Goal: Task Accomplishment & Management: Complete application form

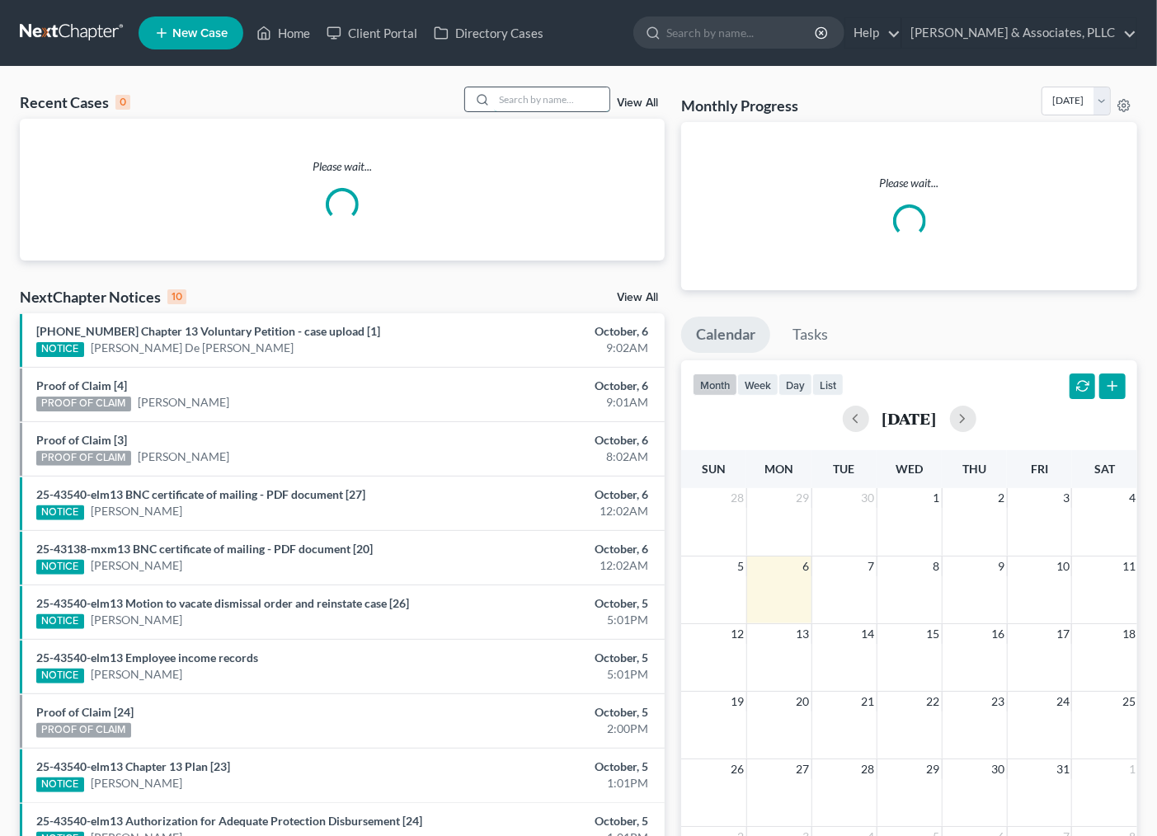
click at [567, 105] on input "search" at bounding box center [551, 99] width 115 height 24
click at [544, 89] on input "search" at bounding box center [551, 99] width 115 height 24
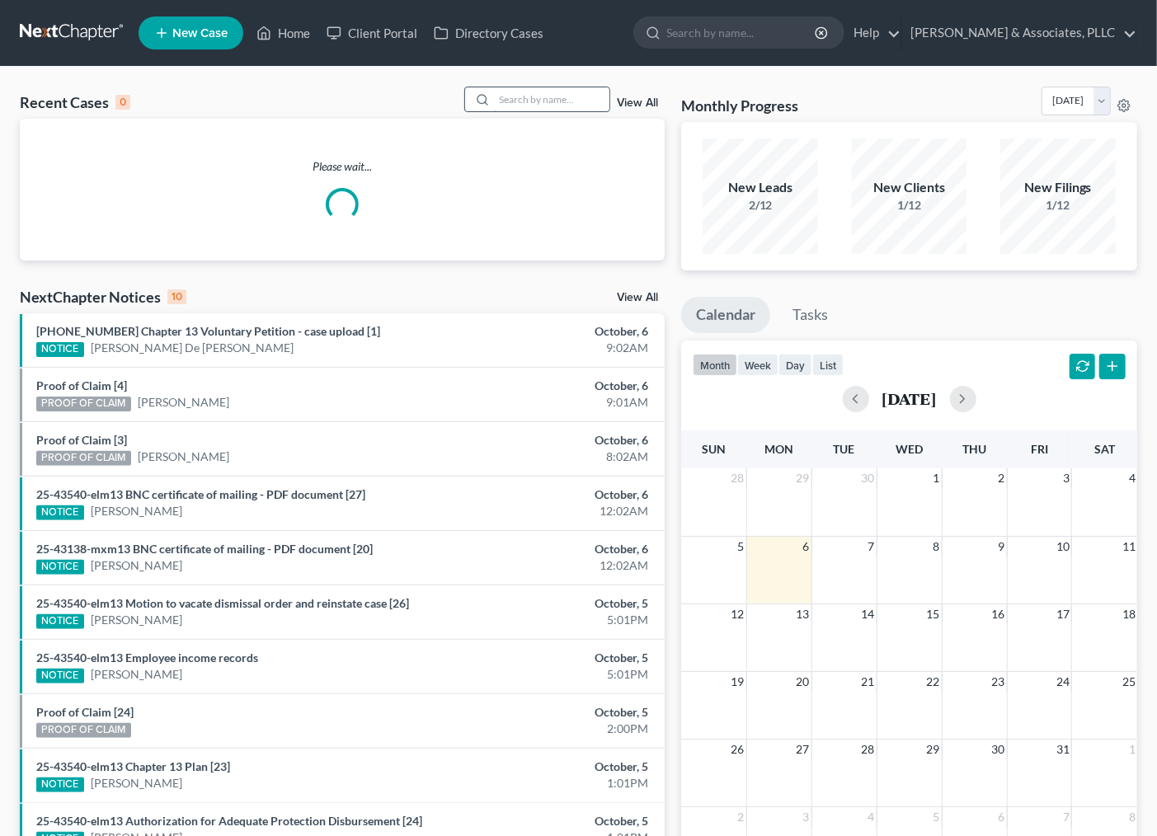
click at [539, 99] on input "search" at bounding box center [551, 99] width 115 height 24
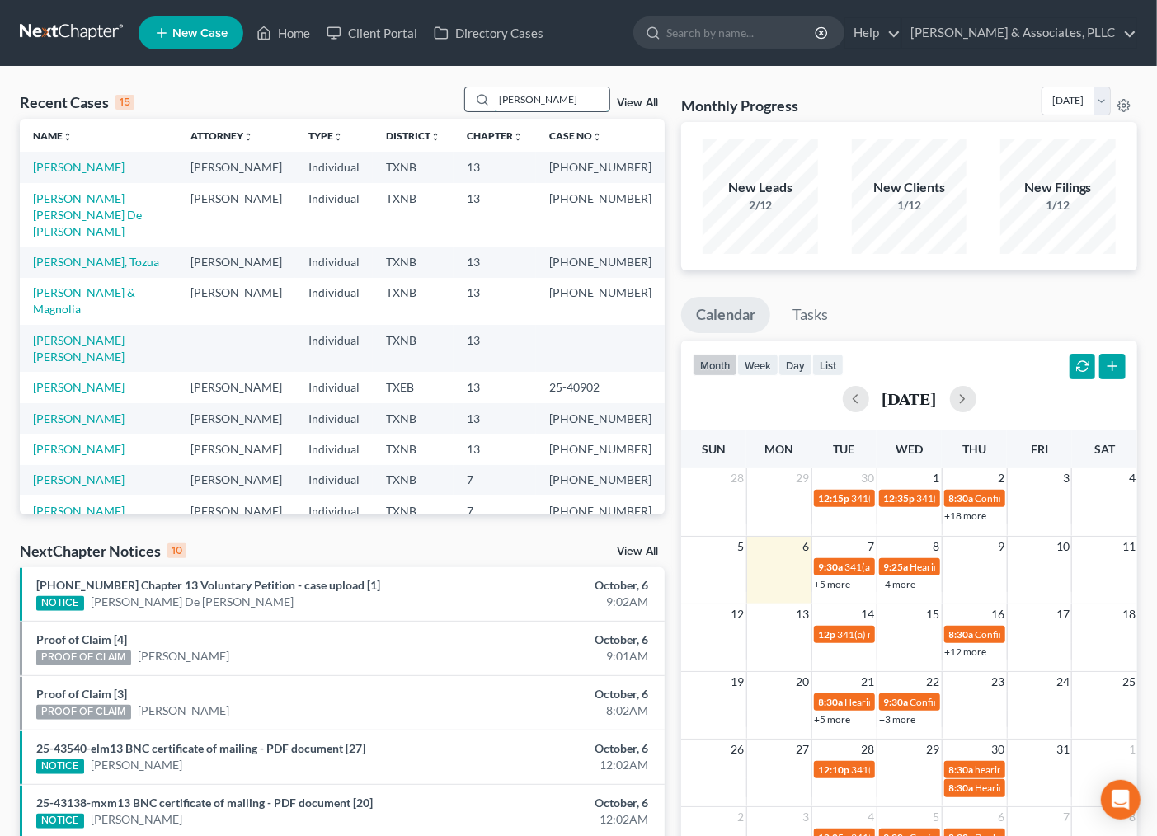
type input "garcia"
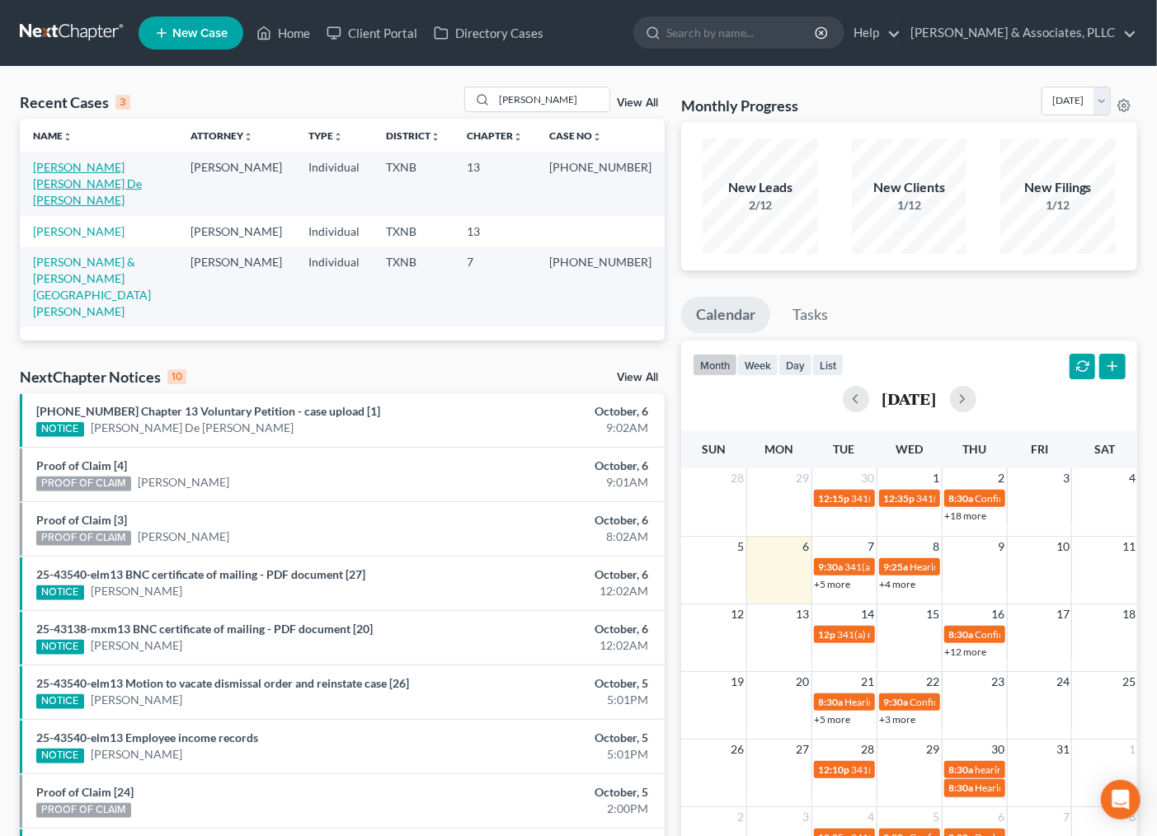
click at [109, 167] on link "[PERSON_NAME] [PERSON_NAME] De [PERSON_NAME]" at bounding box center [87, 183] width 109 height 47
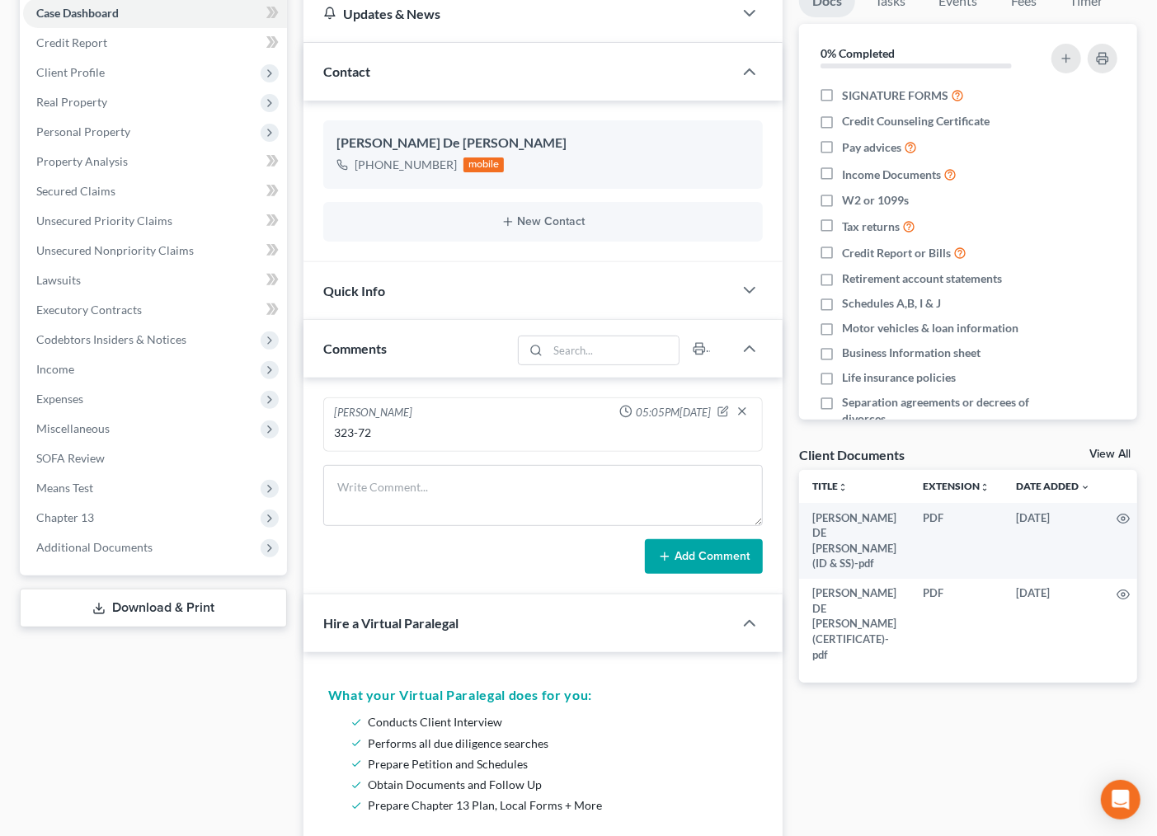
scroll to position [275, 0]
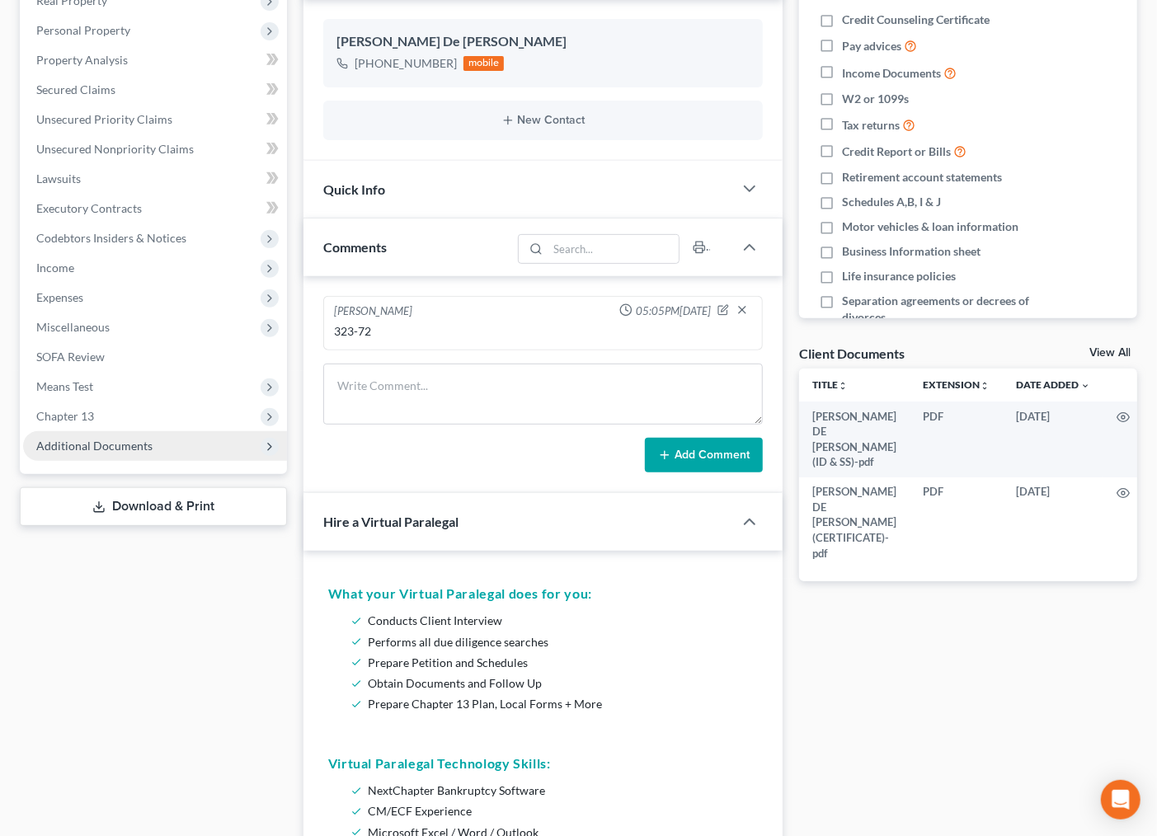
click at [101, 439] on span "Additional Documents" at bounding box center [94, 446] width 116 height 14
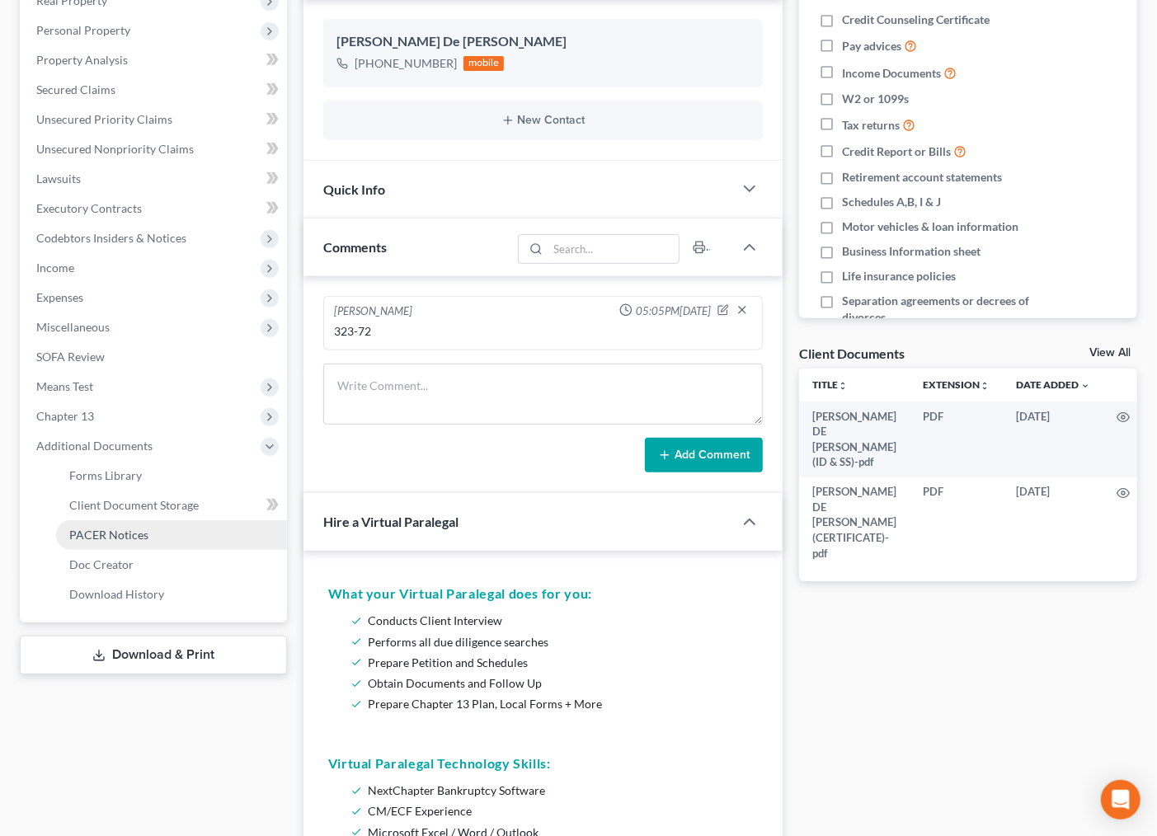
click at [109, 530] on span "PACER Notices" at bounding box center [108, 535] width 79 height 14
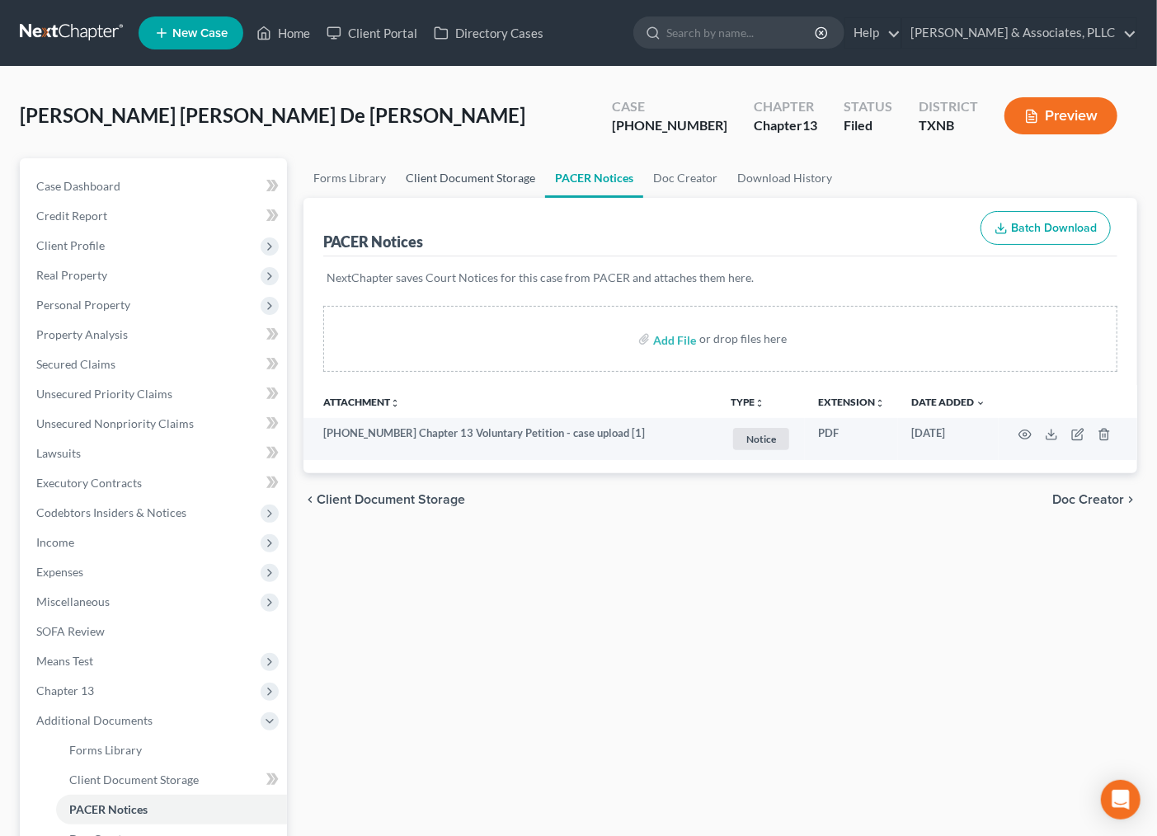
click at [487, 175] on link "Client Document Storage" at bounding box center [470, 178] width 149 height 40
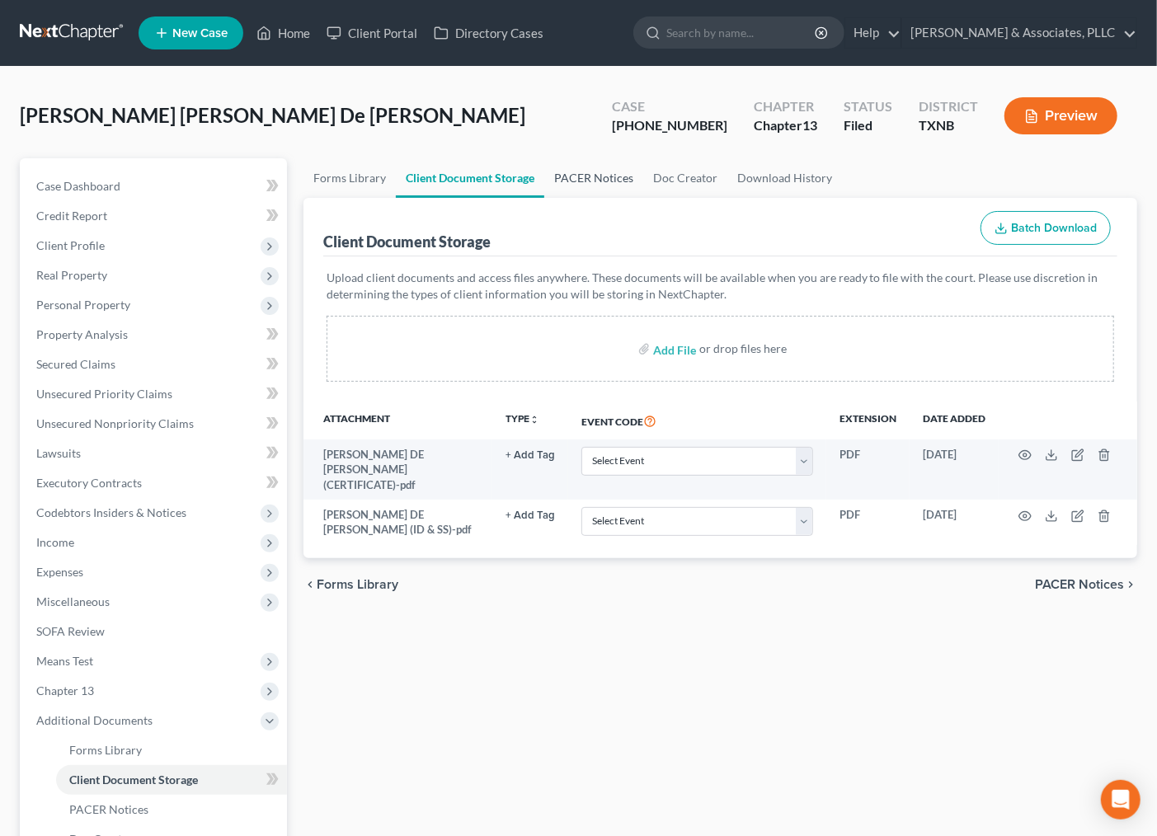
click at [579, 186] on link "PACER Notices" at bounding box center [593, 178] width 99 height 40
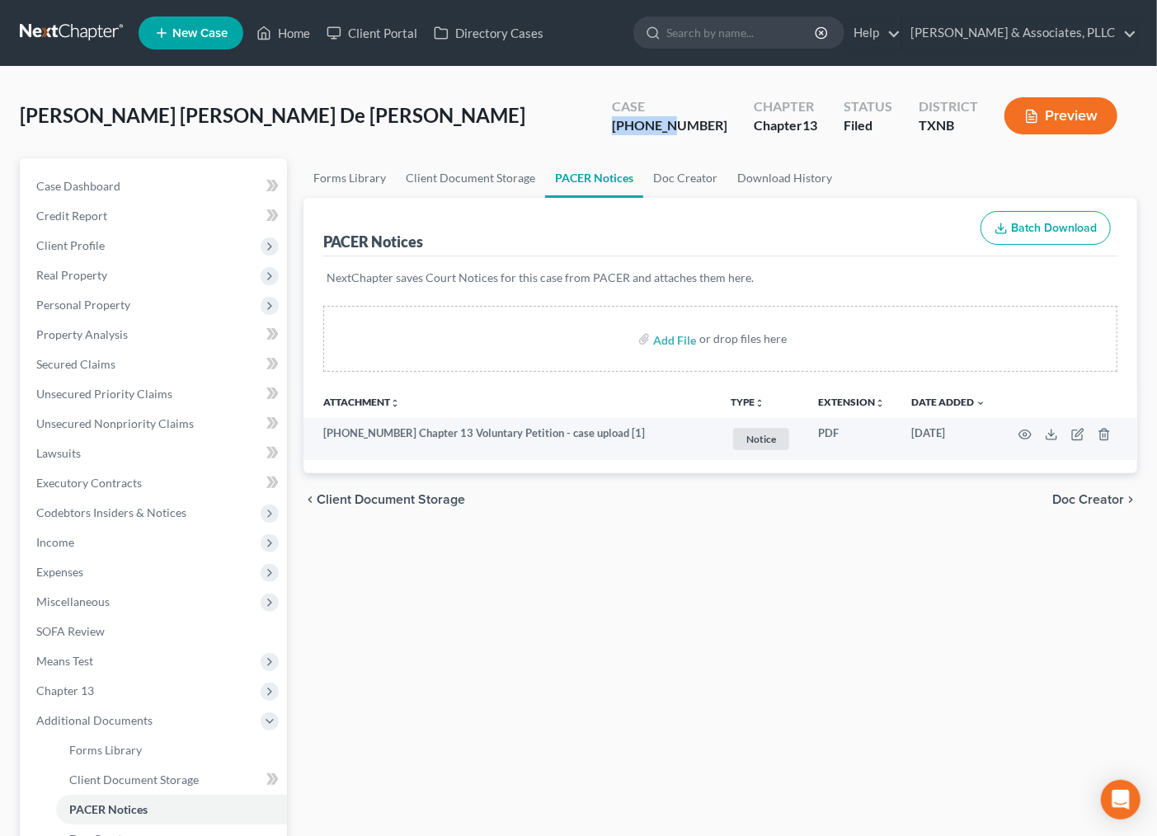
drag, startPoint x: 638, startPoint y: 116, endPoint x: 709, endPoint y: 133, distance: 73.6
click at [709, 133] on div "Case 25-43843-13" at bounding box center [670, 117] width 142 height 49
copy div "25-43843"
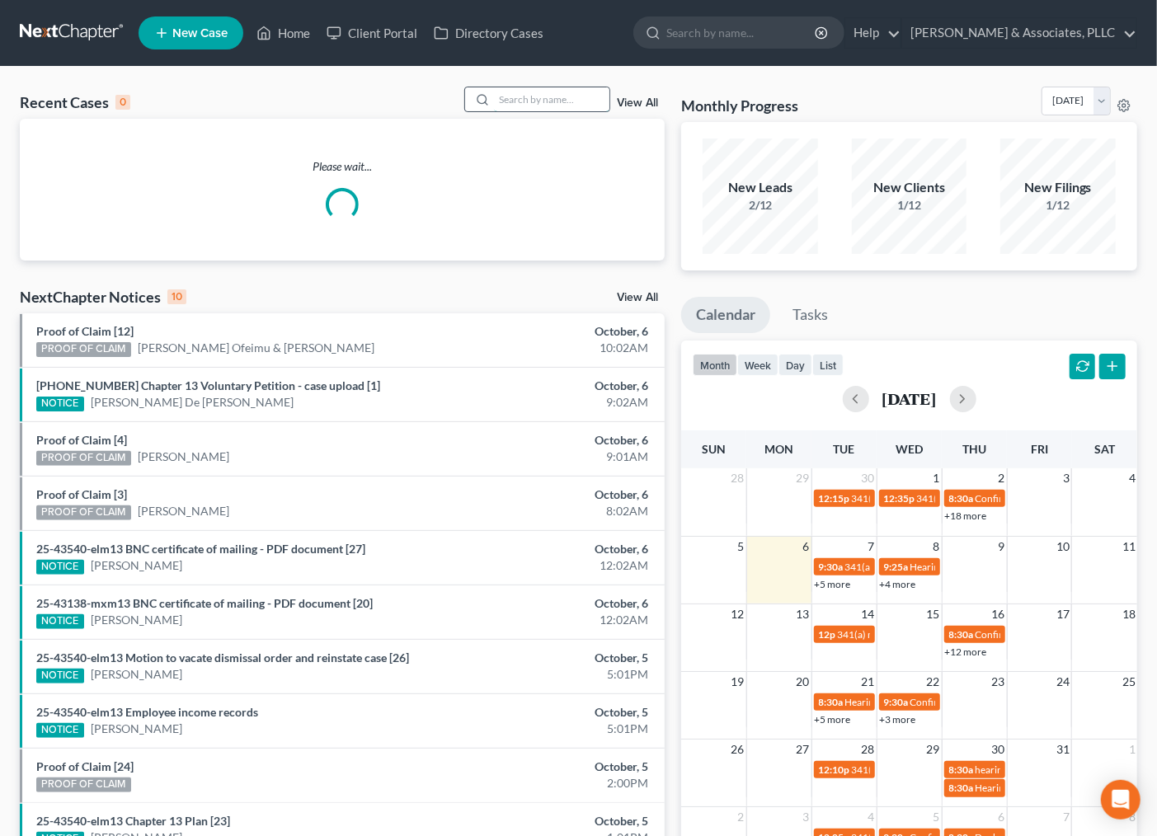
click at [579, 104] on input "search" at bounding box center [551, 99] width 115 height 24
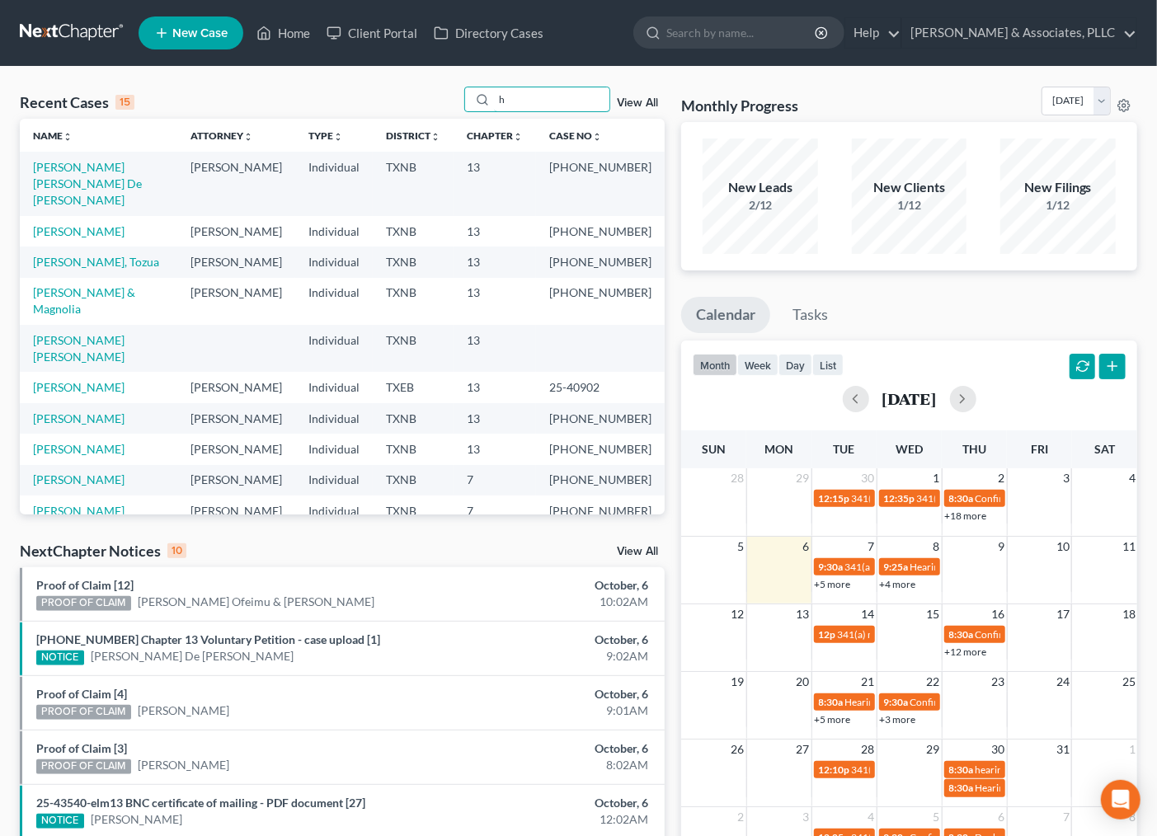
type input "h"
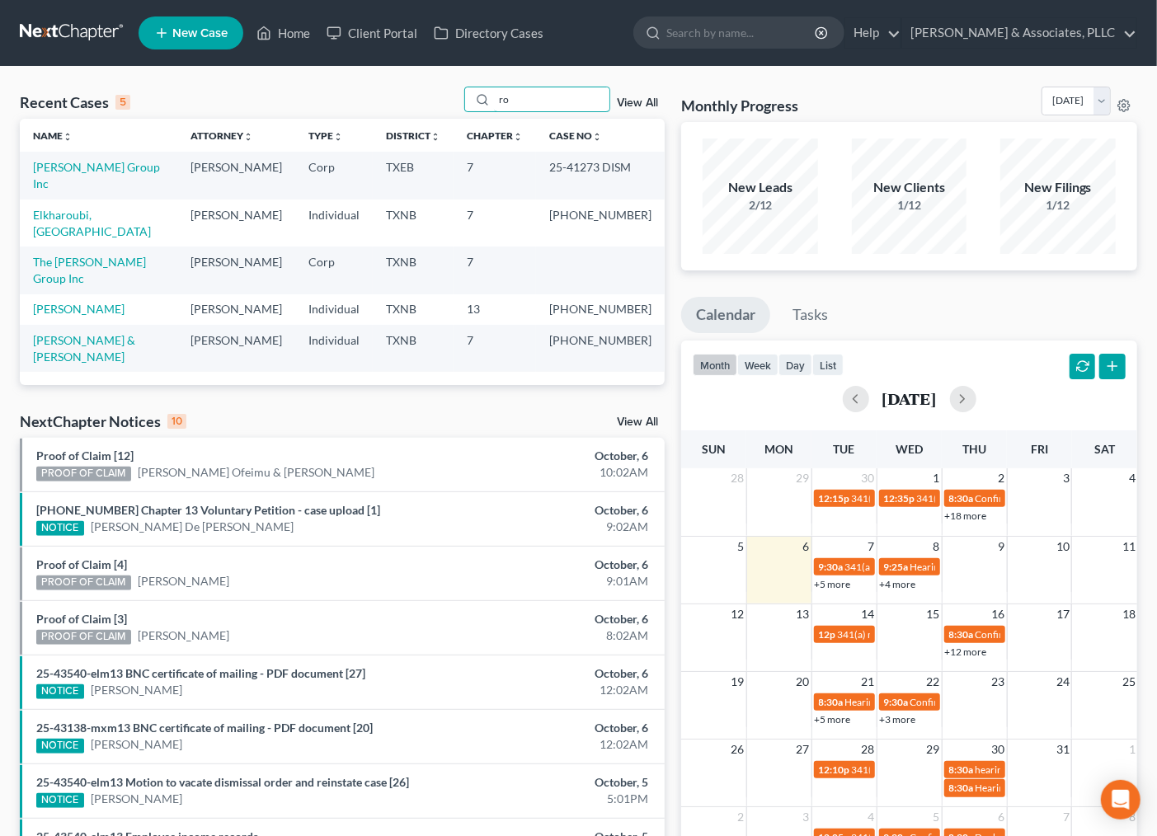
type input "r"
type input "ali"
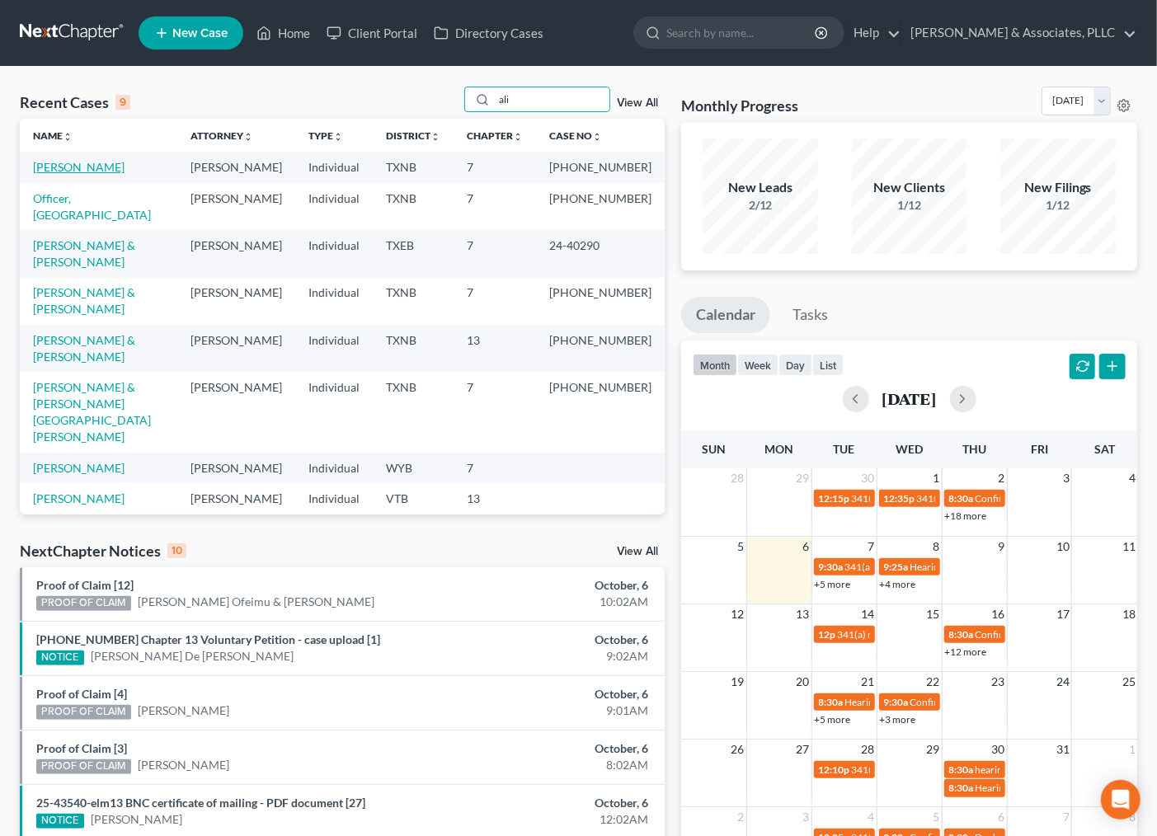
click at [64, 168] on link "Ali, Rao" at bounding box center [79, 167] width 92 height 14
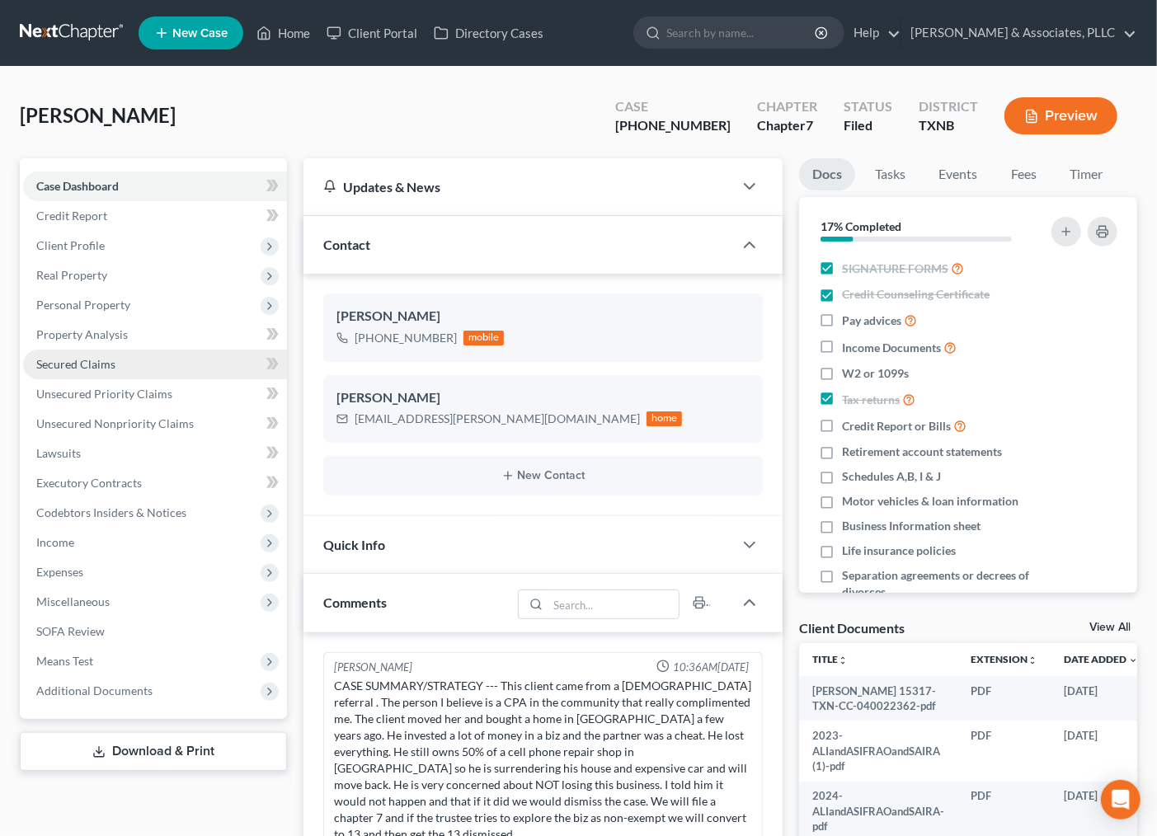
click at [58, 372] on link "Secured Claims" at bounding box center [155, 365] width 264 height 30
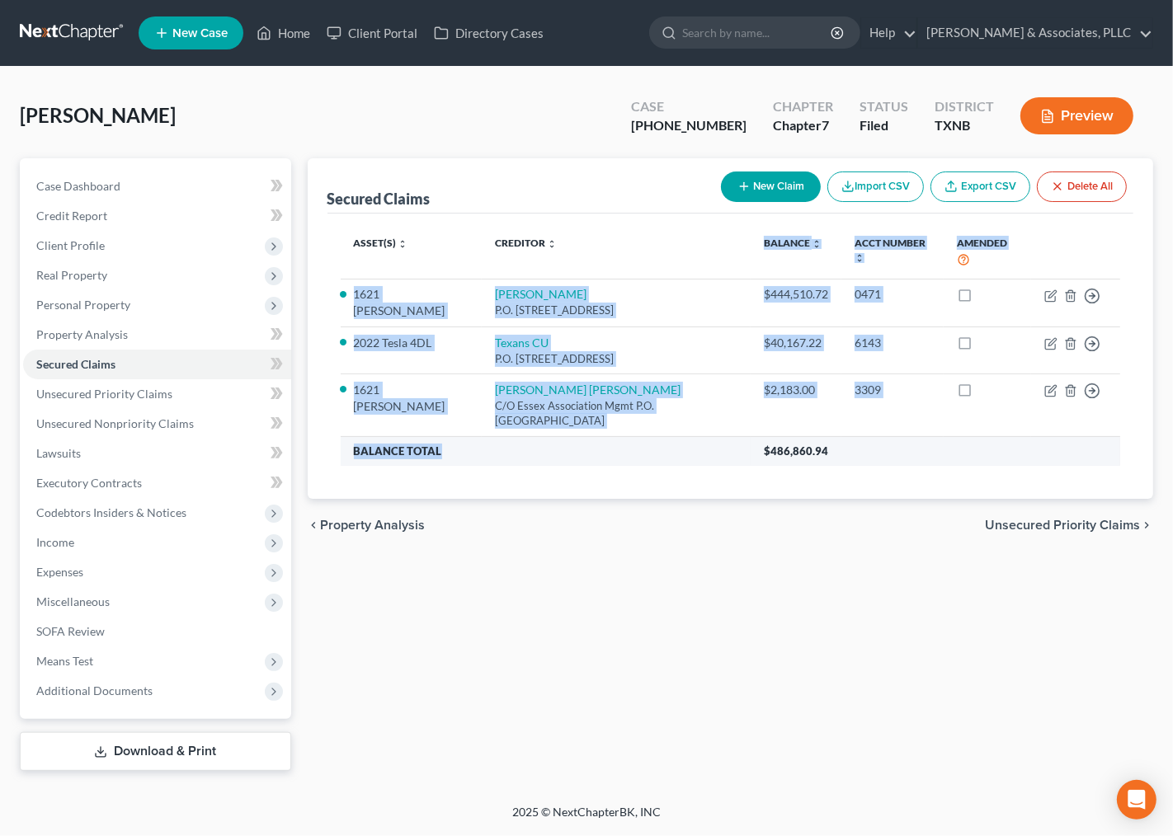
drag, startPoint x: 681, startPoint y: 270, endPoint x: 711, endPoint y: 440, distance: 172.5
click at [711, 440] on table "Asset(s) expand_more expand_less unfold_more Creditor expand_more expand_less u…" at bounding box center [731, 347] width 780 height 240
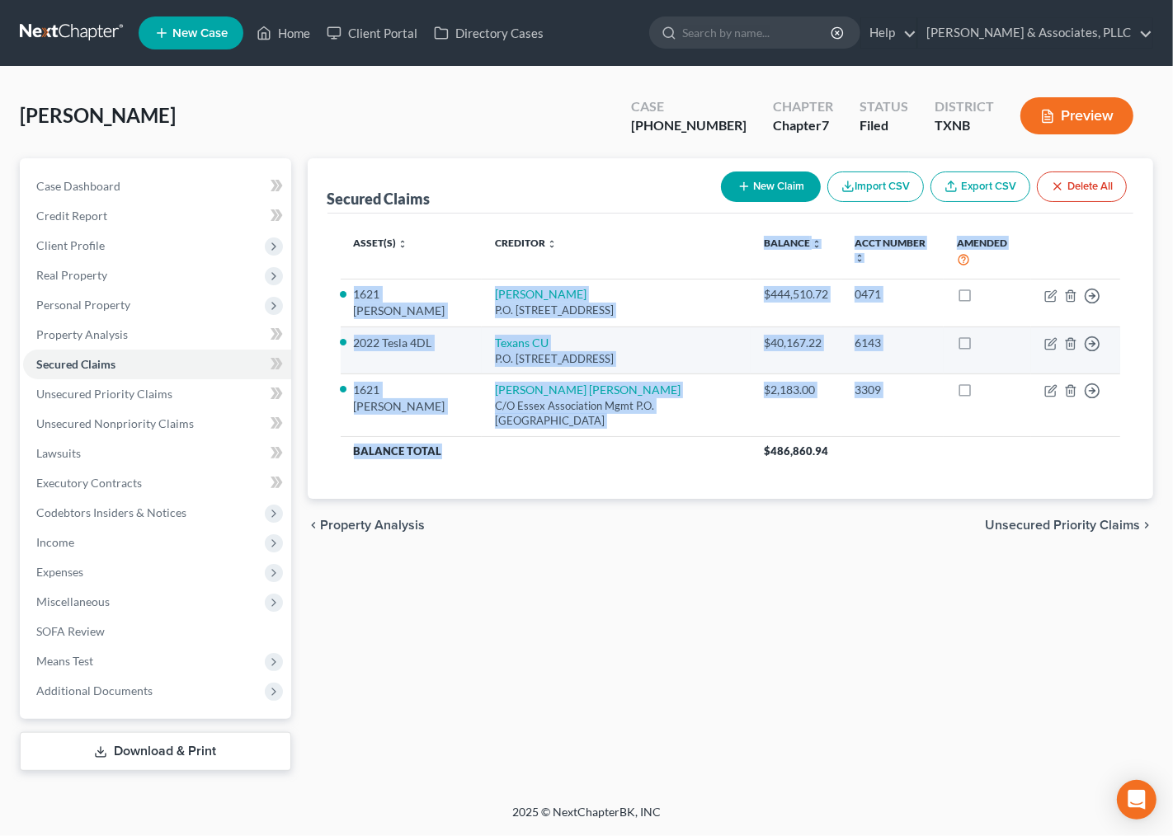
click at [695, 336] on td "Texans CU P.O. Box 853912, Richardson, TX 75085" at bounding box center [616, 350] width 269 height 47
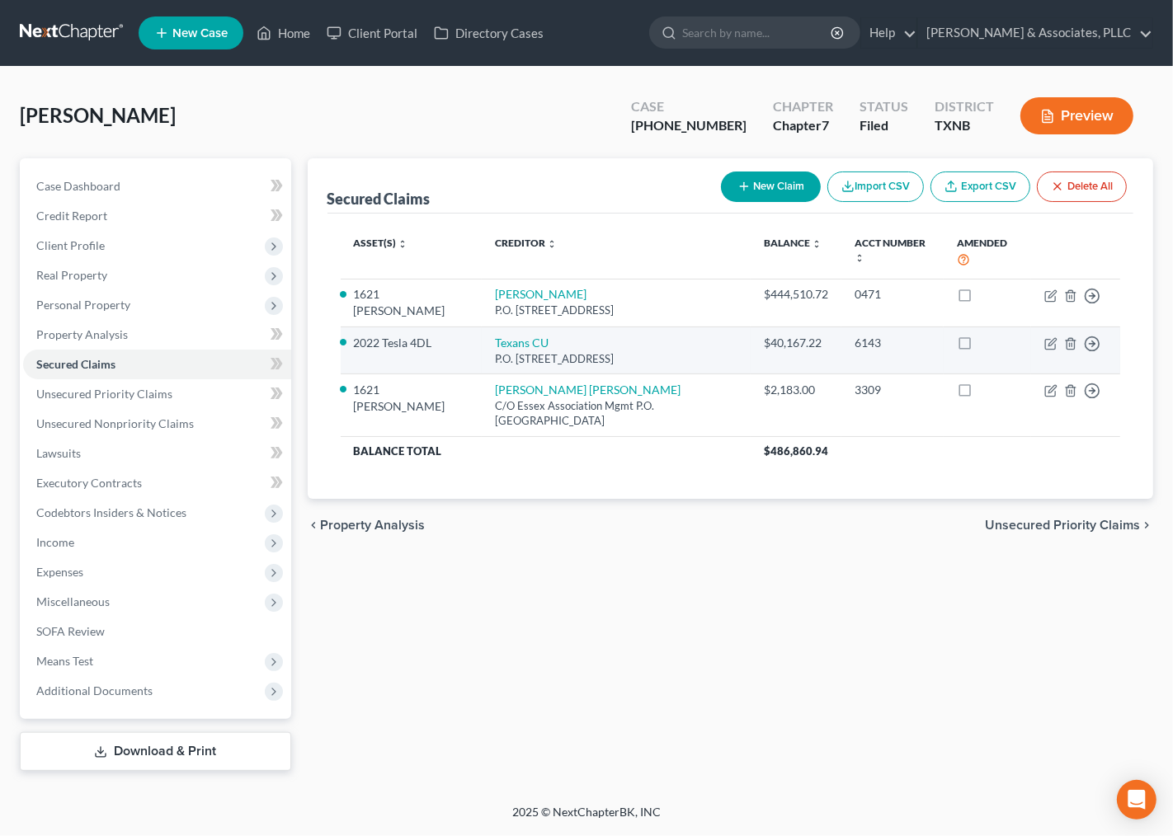
drag, startPoint x: 731, startPoint y: 341, endPoint x: 689, endPoint y: 328, distance: 43.8
click at [689, 328] on td "Texans CU P.O. Box 853912, Richardson, TX 75085" at bounding box center [616, 350] width 269 height 47
click at [687, 342] on td "Texans CU P.O. Box 853912, Richardson, TX 75085" at bounding box center [616, 350] width 269 height 47
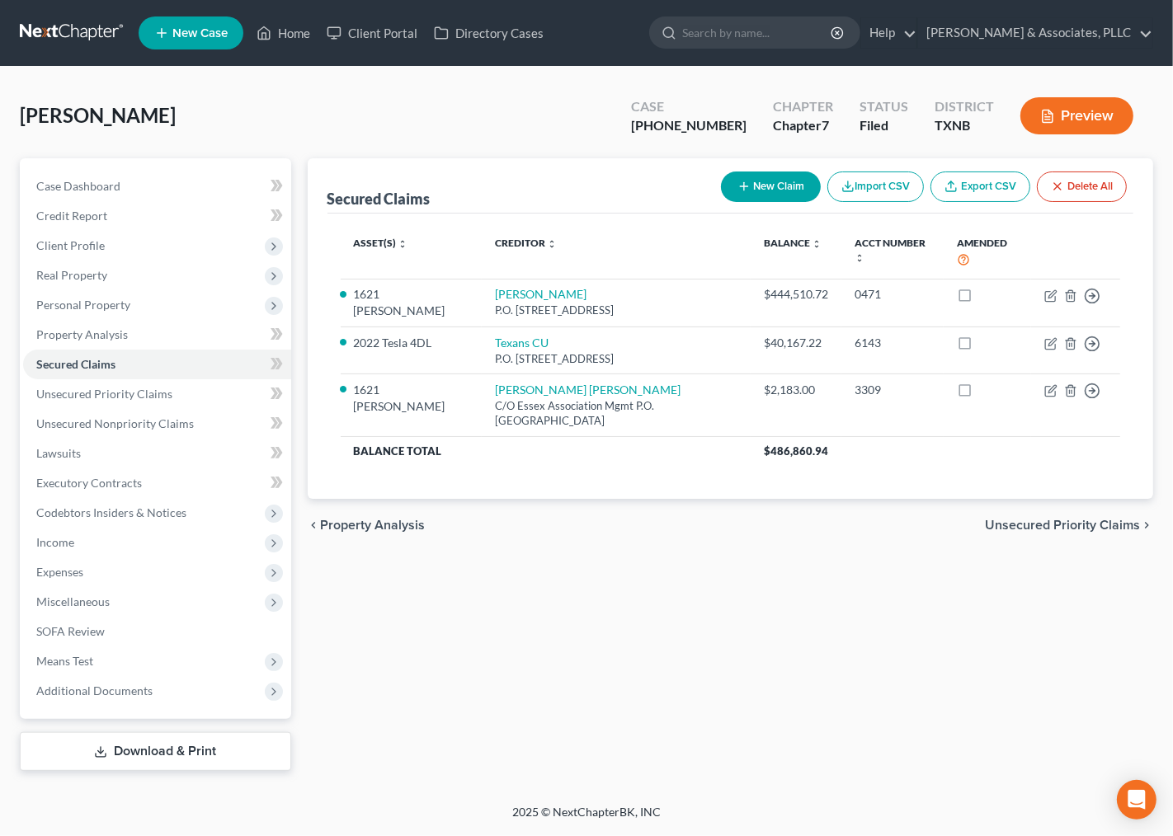
click at [539, 610] on div "Secured Claims New Claim Import CSV Export CSV Delete All Asset(s) expand_more …" at bounding box center [730, 464] width 863 height 613
drag, startPoint x: 676, startPoint y: 695, endPoint x: 801, endPoint y: 610, distance: 150.8
click at [683, 689] on div "Secured Claims New Claim Import CSV Export CSV Delete All Asset(s) expand_more …" at bounding box center [730, 464] width 863 height 613
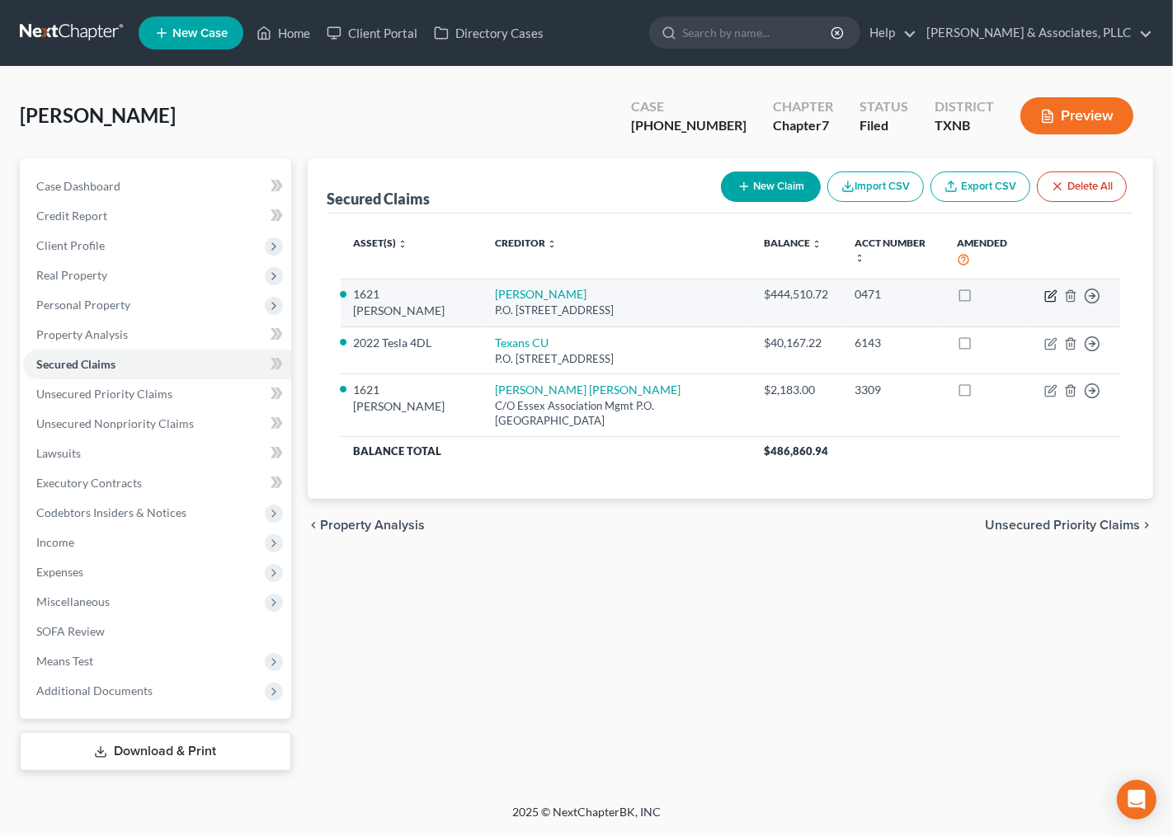
click at [1054, 297] on icon "button" at bounding box center [1050, 296] width 13 height 13
select select "45"
select select "0"
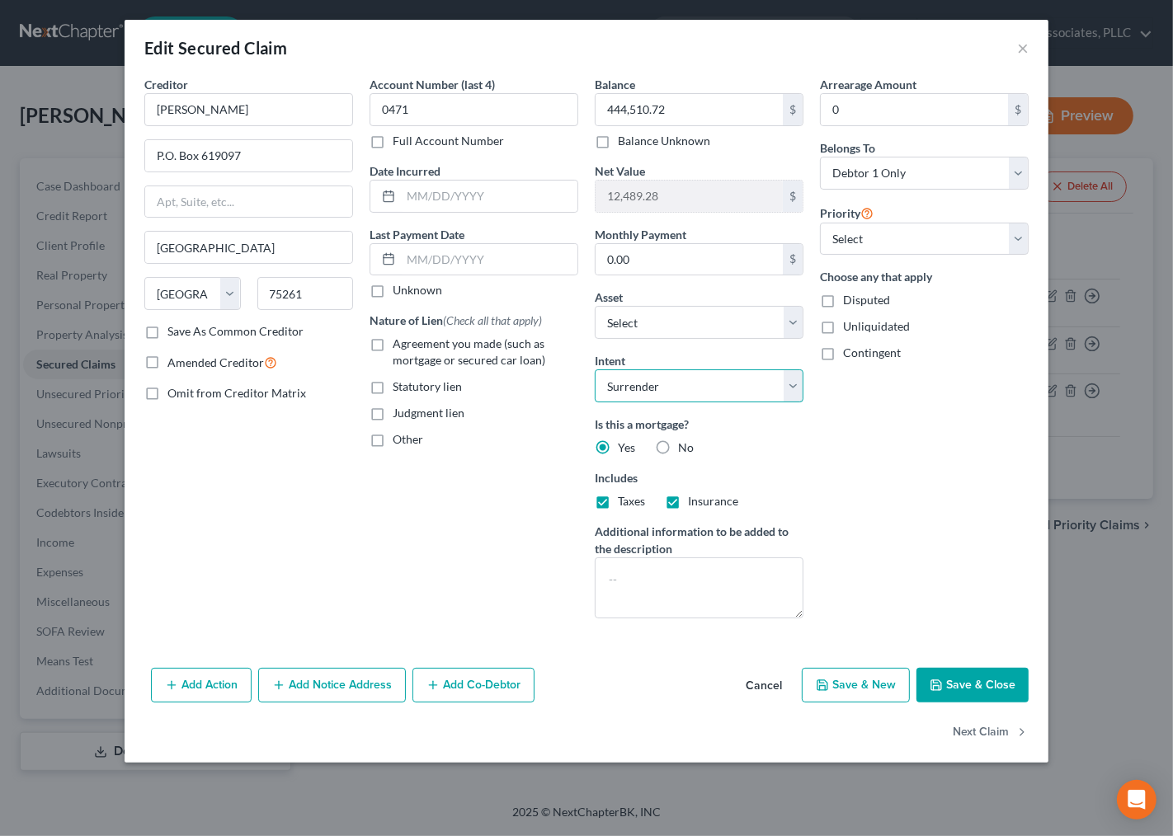
click at [678, 388] on select "Select Surrender Redeem Reaffirm Avoid Other" at bounding box center [699, 386] width 209 height 33
select select "1"
click at [595, 370] on select "Select Surrender Redeem Reaffirm Avoid Other" at bounding box center [699, 386] width 209 height 33
click at [884, 448] on div "Arrearage Amount 0 $ Belongs To * Select Debtor 1 Only Debtor 2 Only Debtor 1 A…" at bounding box center [924, 354] width 225 height 556
click at [971, 678] on button "Save & Close" at bounding box center [972, 685] width 112 height 35
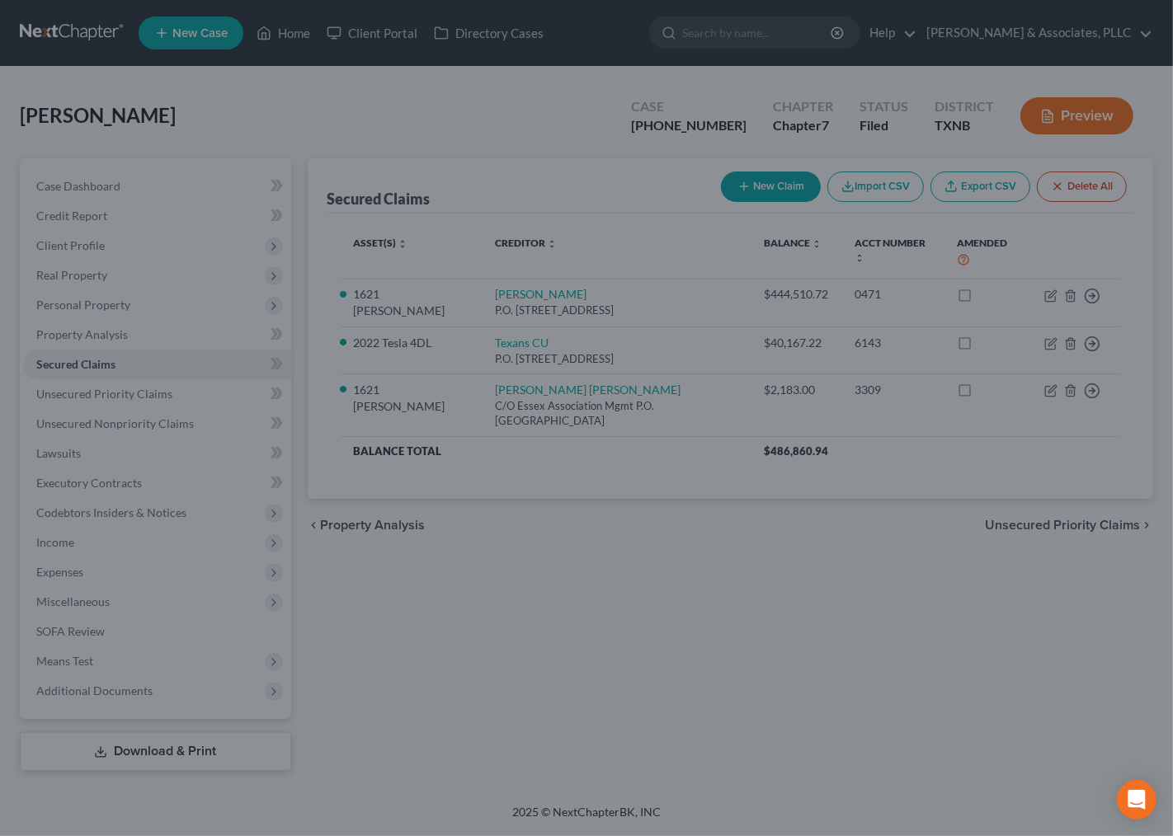
select select "16"
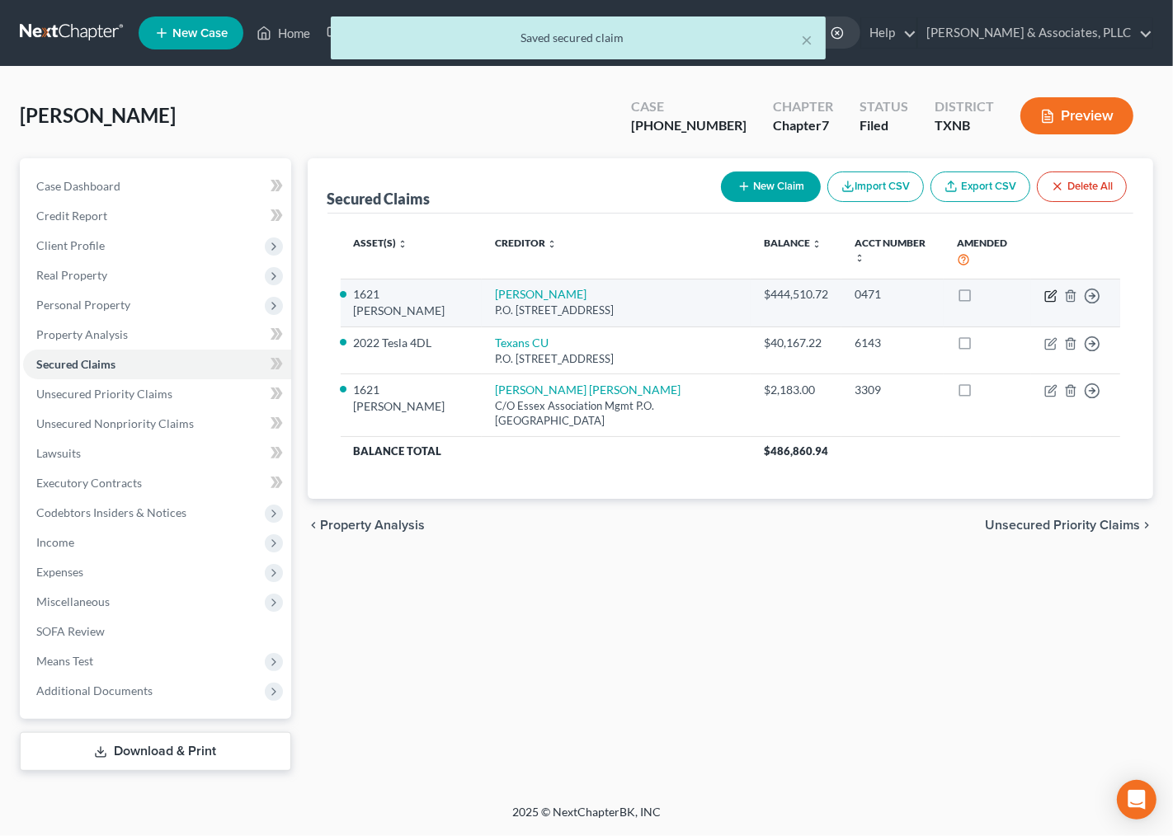
click at [1054, 294] on icon "button" at bounding box center [1050, 296] width 13 height 13
select select "45"
select select "1"
select select "0"
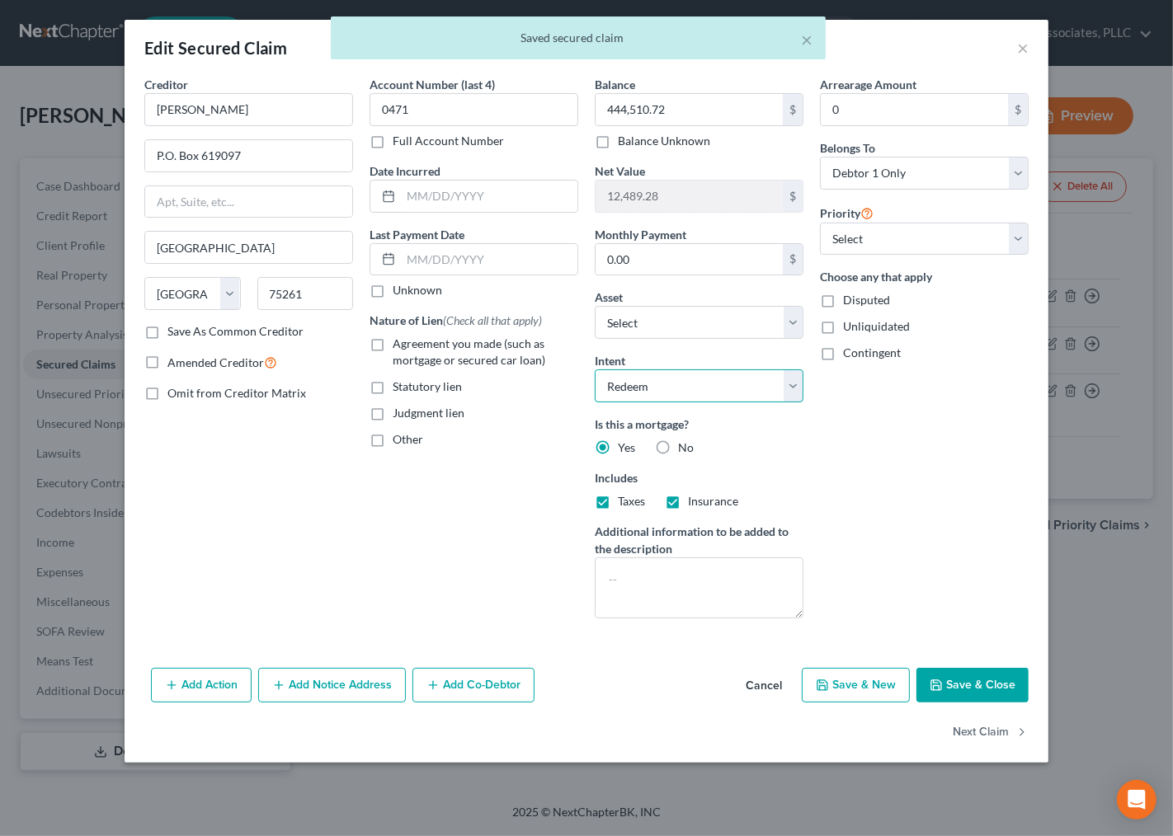
click at [691, 396] on select "Select Surrender Redeem Reaffirm Avoid Other" at bounding box center [699, 386] width 209 height 33
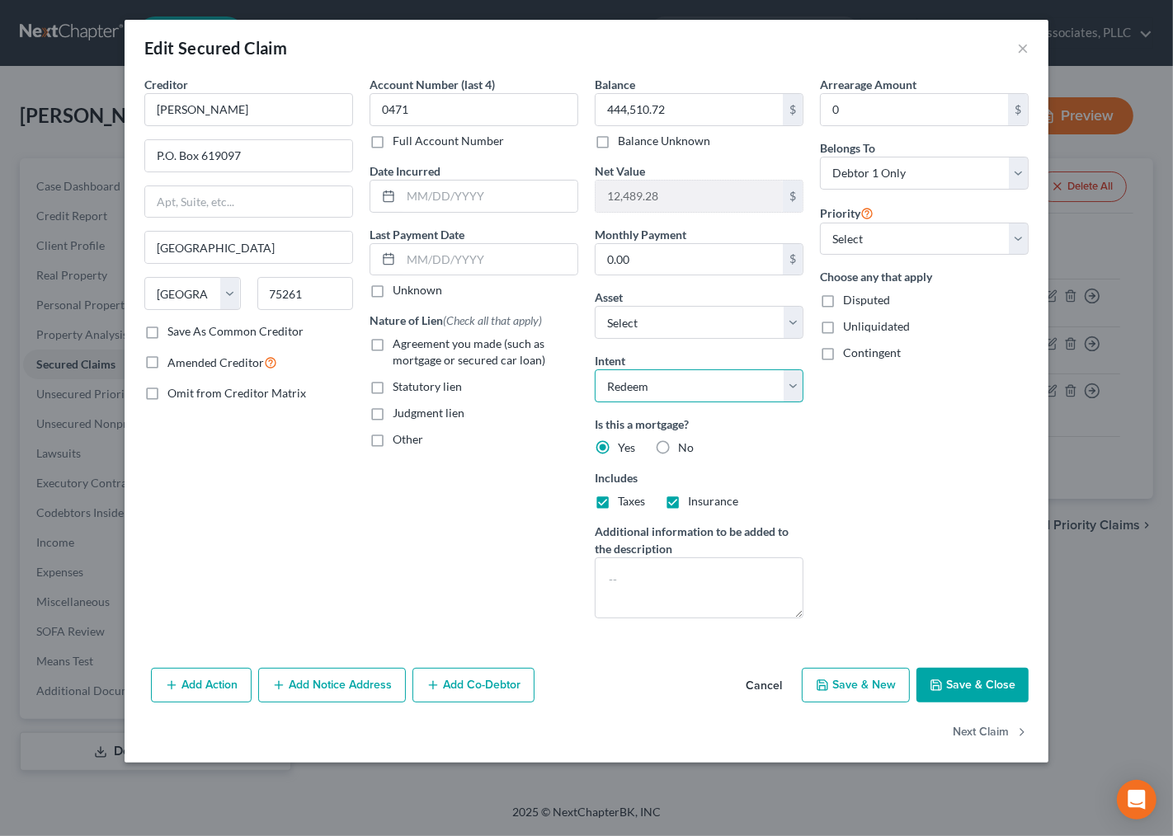
select select "0"
click at [595, 370] on select "Select Surrender Redeem Reaffirm Avoid Other" at bounding box center [699, 386] width 209 height 33
click at [909, 417] on div "Arrearage Amount 0 $ Belongs To * Select Debtor 1 Only Debtor 2 Only Debtor 1 A…" at bounding box center [924, 354] width 225 height 556
click at [975, 484] on div "Arrearage Amount 0 $ Belongs To * Select Debtor 1 Only Debtor 2 Only Debtor 1 A…" at bounding box center [924, 354] width 225 height 556
click at [958, 683] on button "Save & Close" at bounding box center [972, 685] width 112 height 35
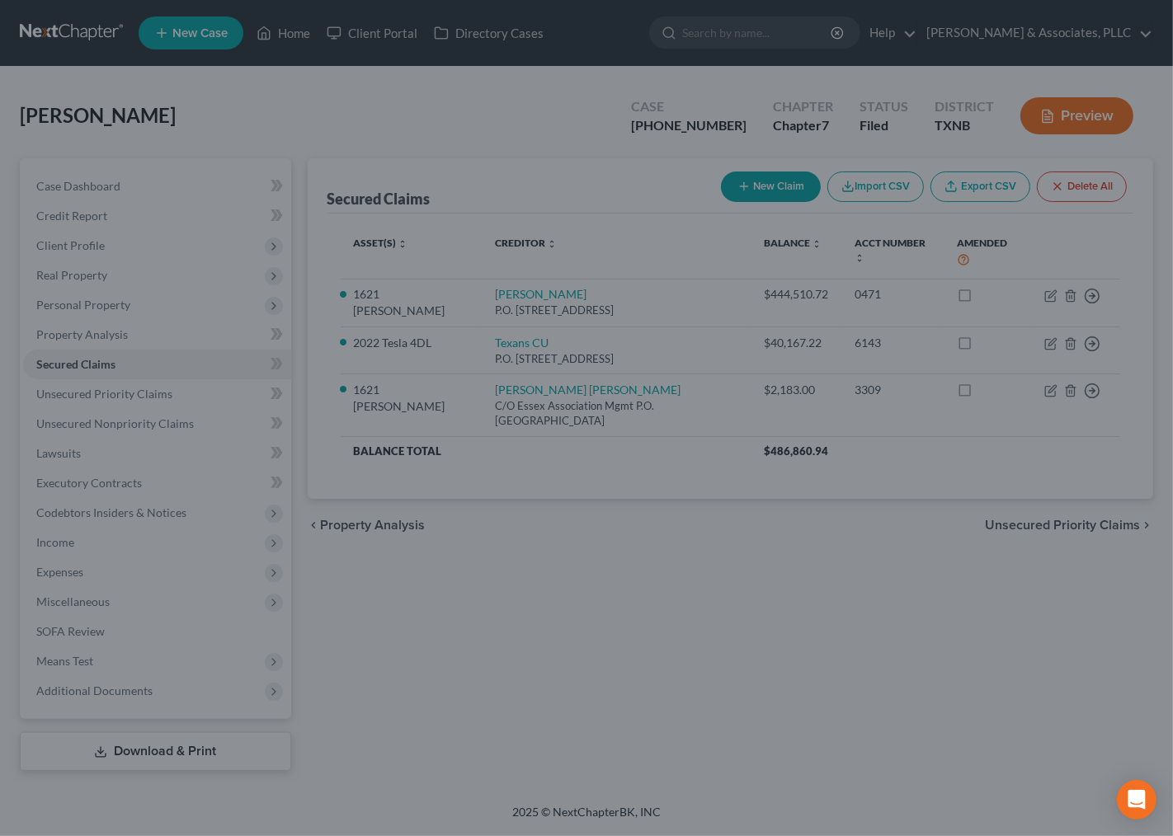
select select "16"
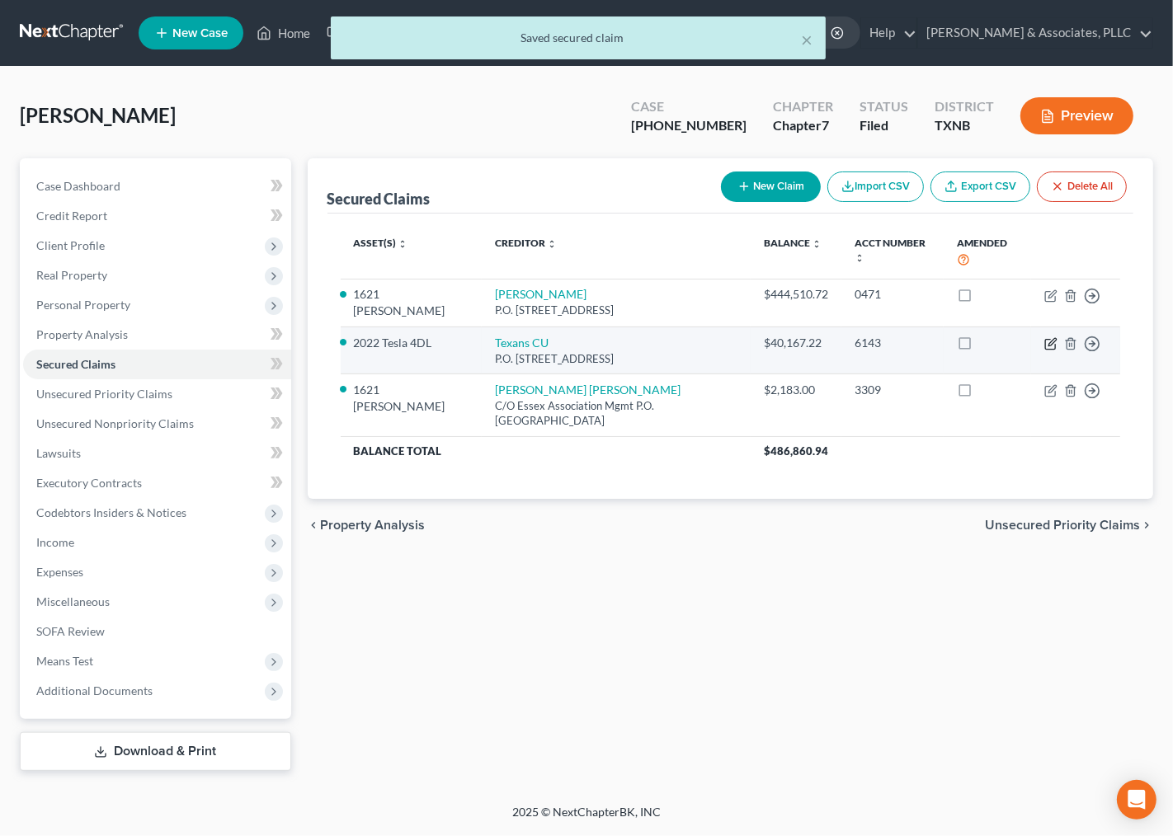
click at [1048, 342] on icon "button" at bounding box center [1050, 343] width 13 height 13
select select "45"
select select "0"
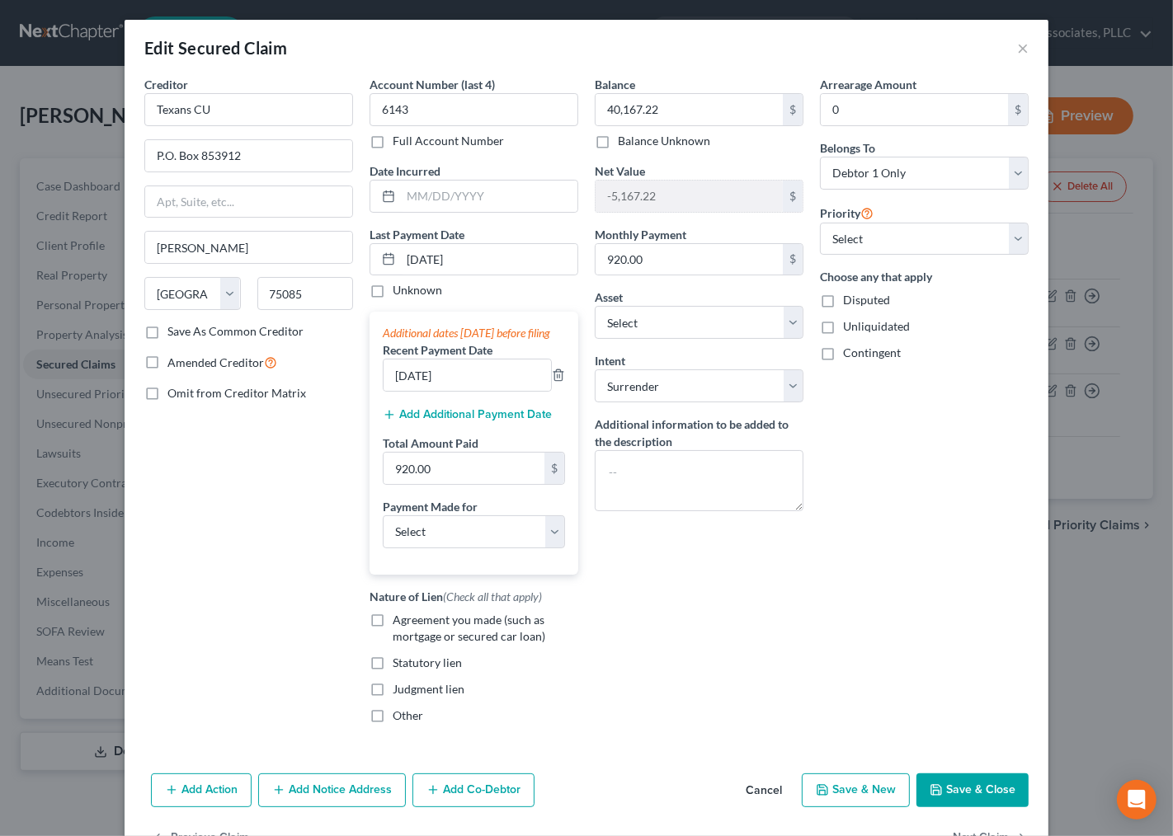
click at [933, 548] on div "Arrearage Amount 0 $ Belongs To * Select Debtor 1 Only Debtor 2 Only Debtor 1 A…" at bounding box center [924, 407] width 225 height 662
click at [962, 805] on button "Save & Close" at bounding box center [972, 791] width 112 height 35
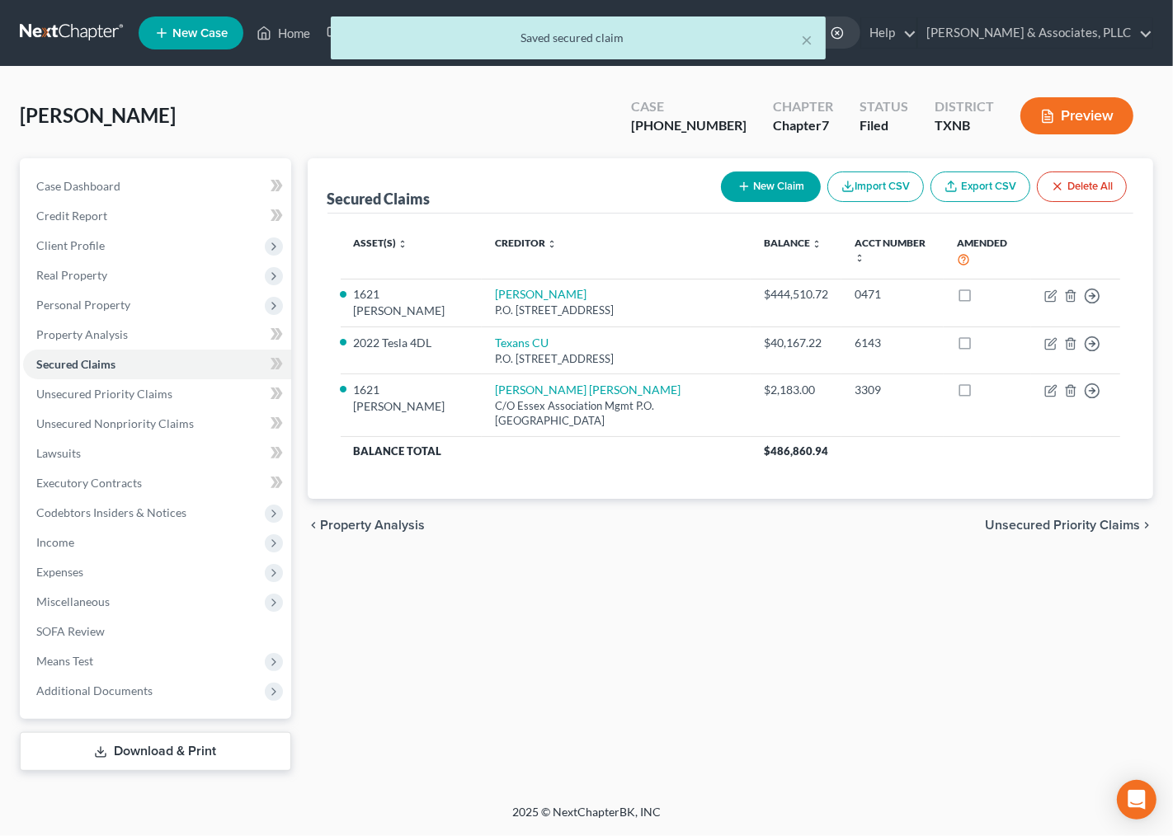
click at [955, 468] on div "Asset(s) expand_more expand_less unfold_more Creditor expand_more expand_less u…" at bounding box center [730, 357] width 807 height 286
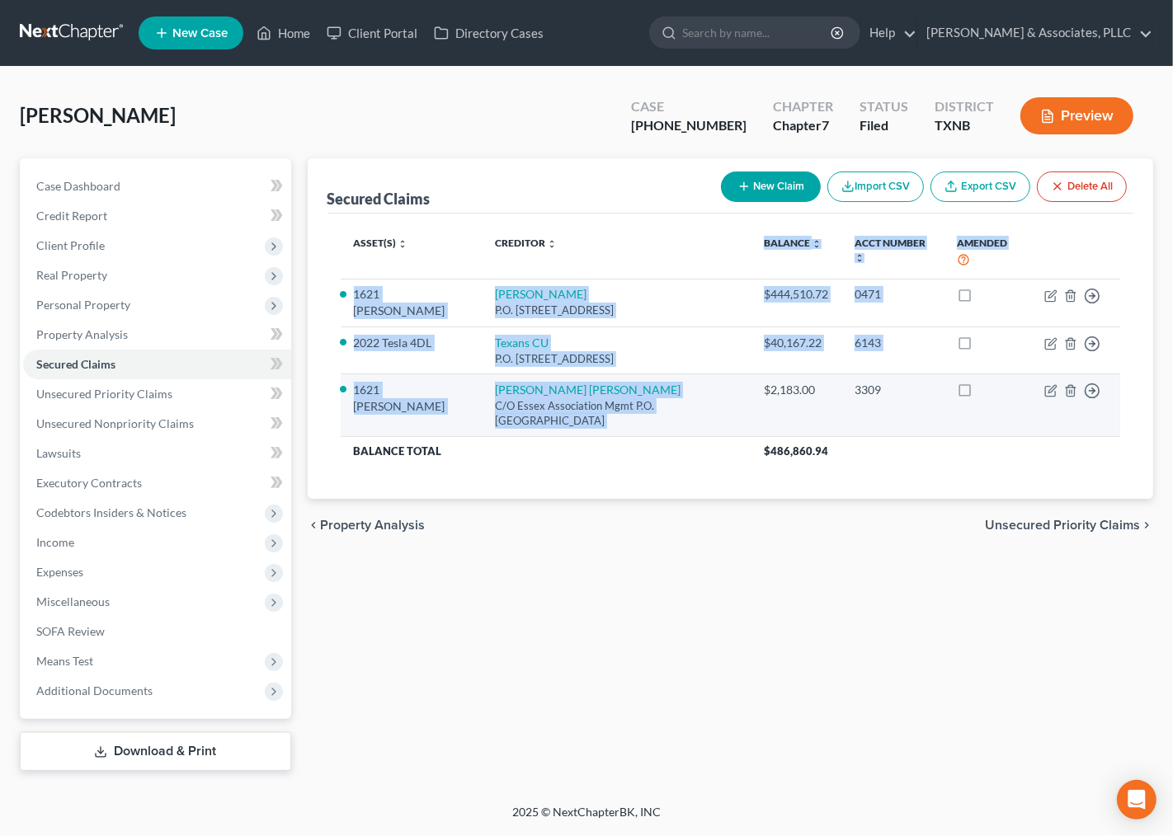
drag, startPoint x: 727, startPoint y: 259, endPoint x: 757, endPoint y: 410, distance: 154.0
click at [757, 410] on table "Asset(s) expand_more expand_less unfold_more Creditor expand_more expand_less u…" at bounding box center [731, 347] width 780 height 240
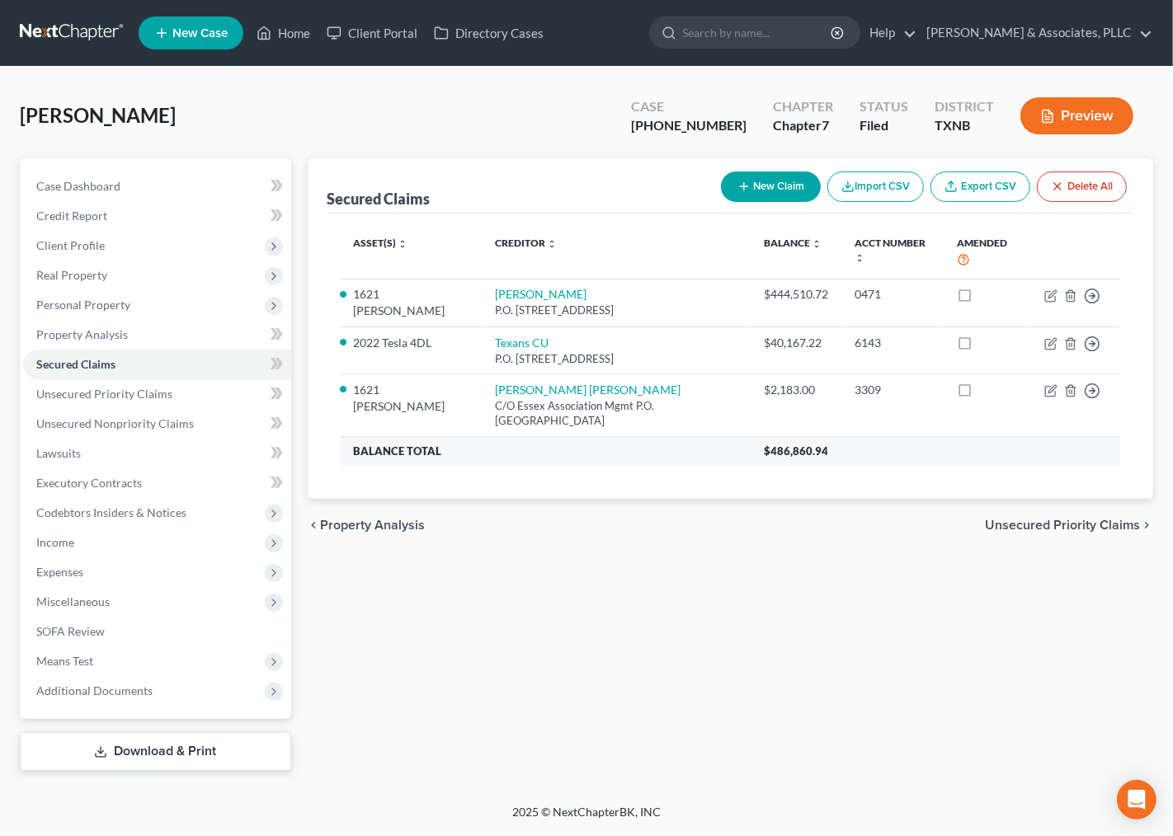
click at [723, 466] on th "Balance Total" at bounding box center [546, 451] width 411 height 30
drag, startPoint x: 703, startPoint y: 546, endPoint x: 777, endPoint y: 172, distance: 381.8
click at [704, 540] on div "chevron_left Property Analysis Unsecured Priority Claims chevron_right" at bounding box center [731, 525] width 846 height 53
click at [691, 468] on div "Asset(s) expand_more expand_less unfold_more Creditor expand_more expand_less u…" at bounding box center [730, 357] width 807 height 286
click at [1076, 528] on span "Unsecured Priority Claims" at bounding box center [1062, 525] width 155 height 13
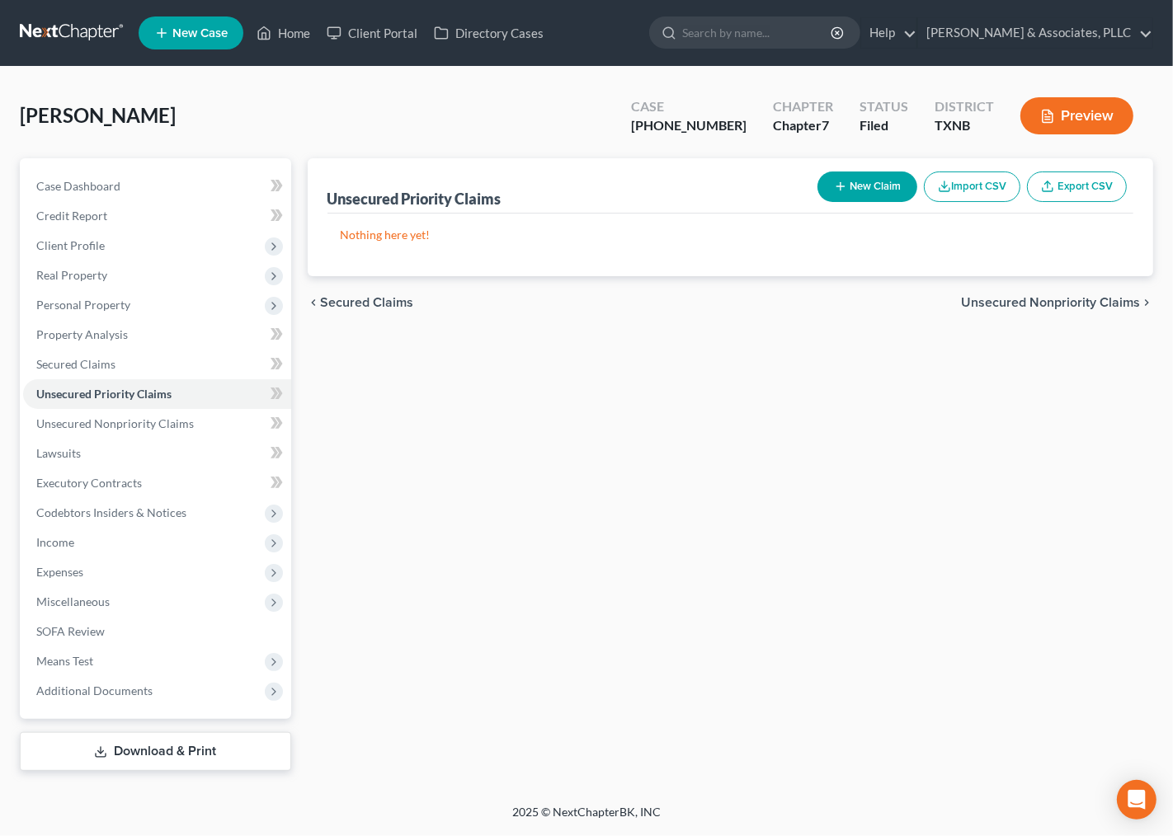
click at [1082, 300] on span "Unsecured Nonpriority Claims" at bounding box center [1050, 302] width 179 height 13
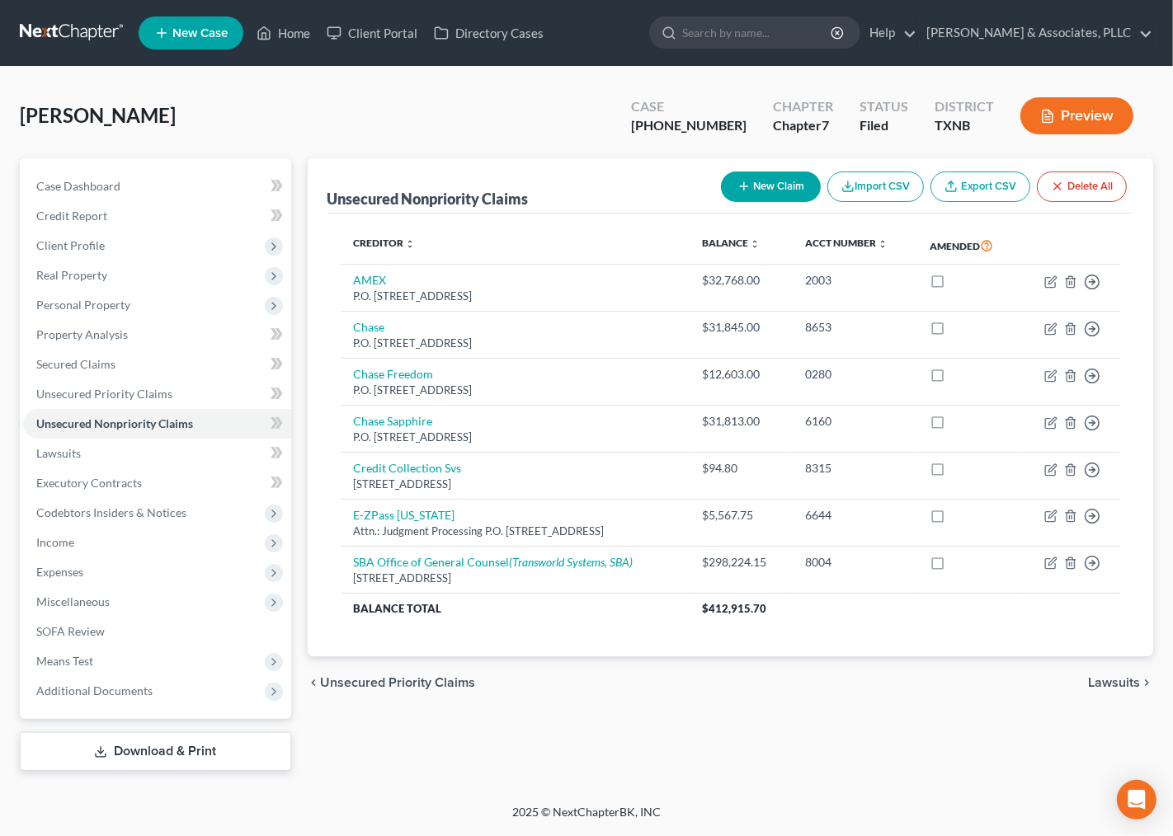
click at [694, 720] on div "Unsecured Nonpriority Claims New Claim Import CSV Export CSV Delete All Credito…" at bounding box center [730, 464] width 863 height 613
click at [82, 380] on link "Unsecured Priority Claims" at bounding box center [157, 394] width 268 height 30
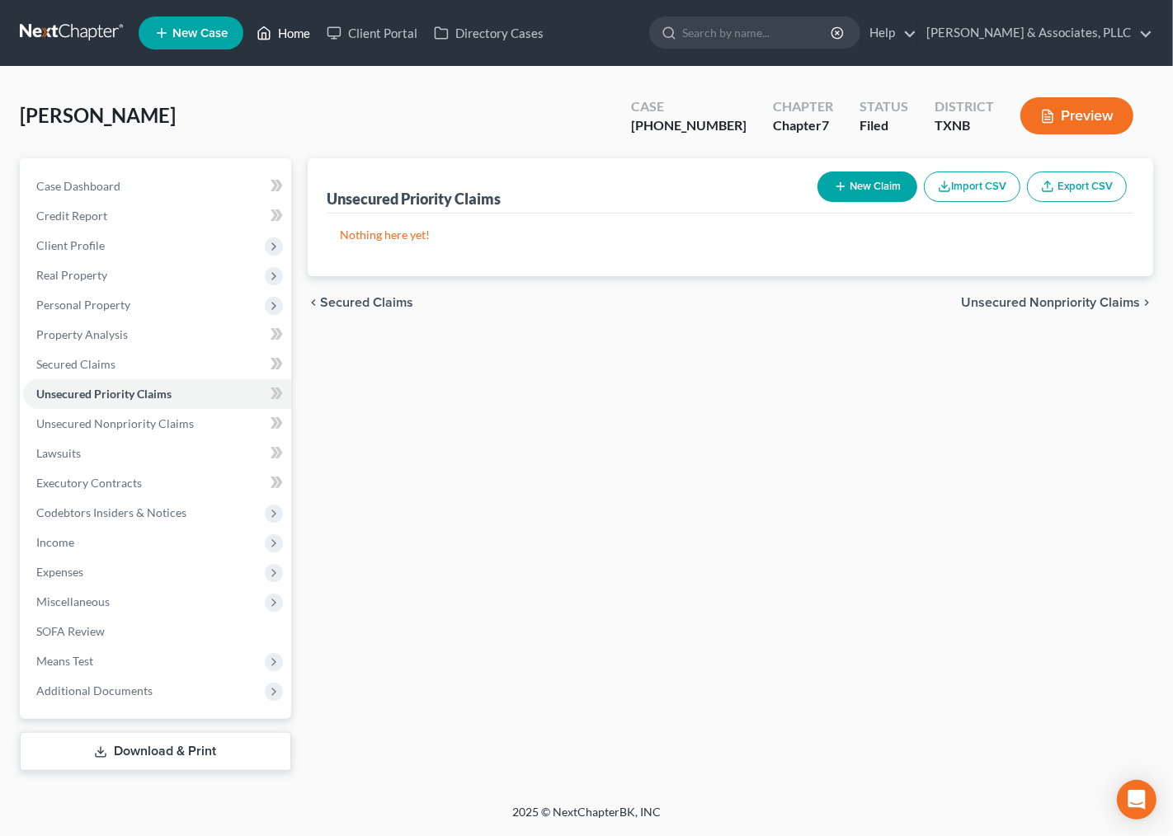
click at [276, 31] on link "Home" at bounding box center [283, 33] width 70 height 30
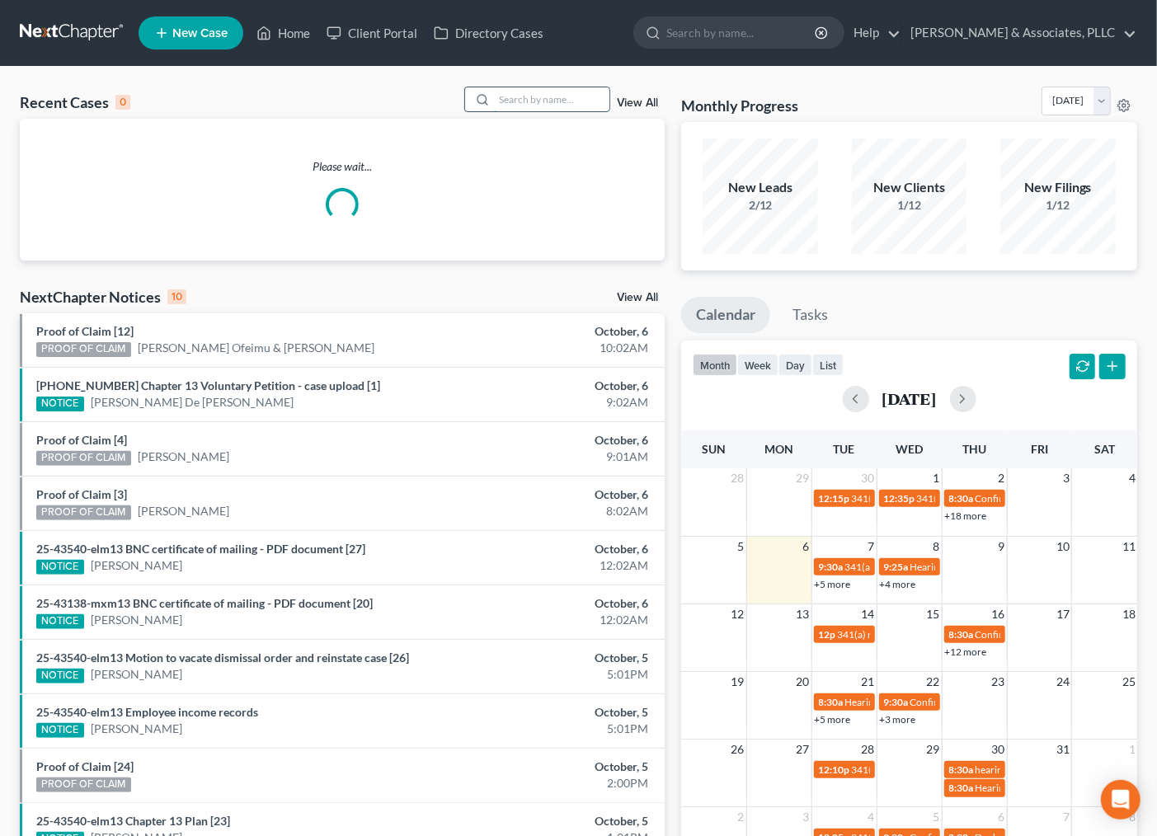
click at [543, 101] on input "search" at bounding box center [551, 99] width 115 height 24
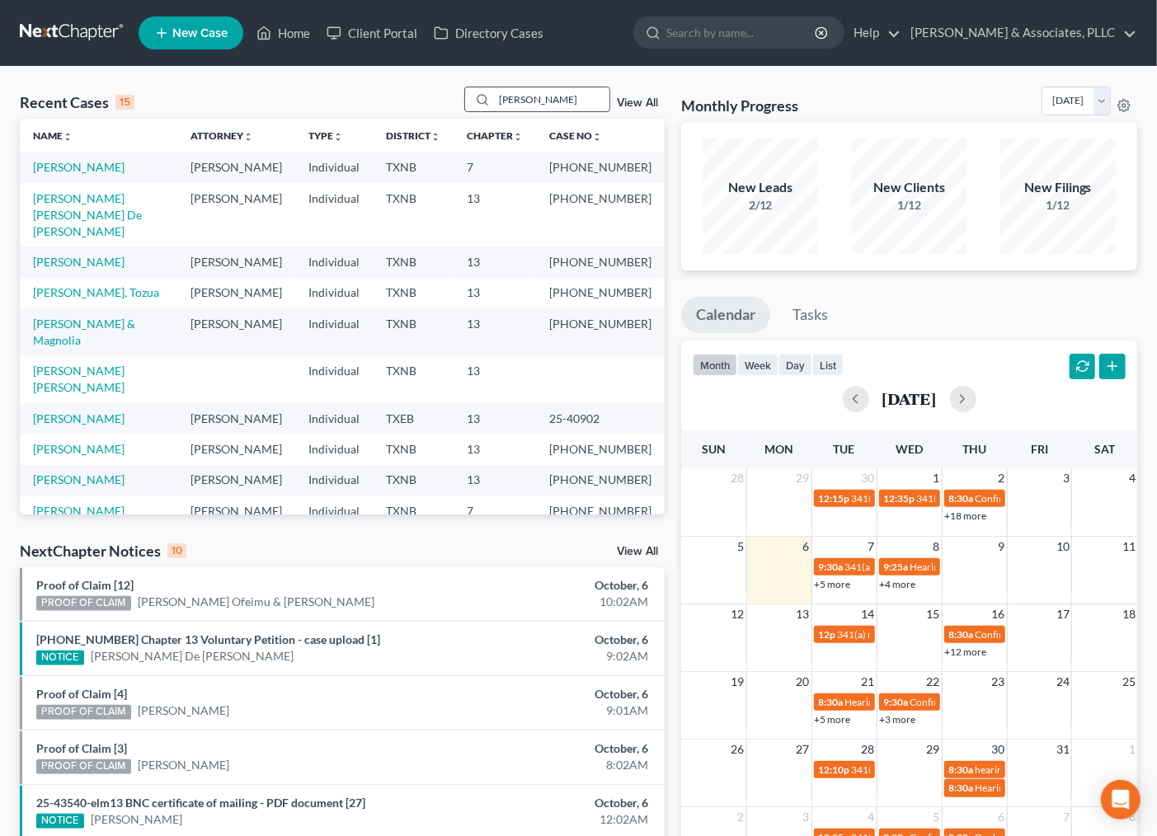
type input "FERNANDEZ"
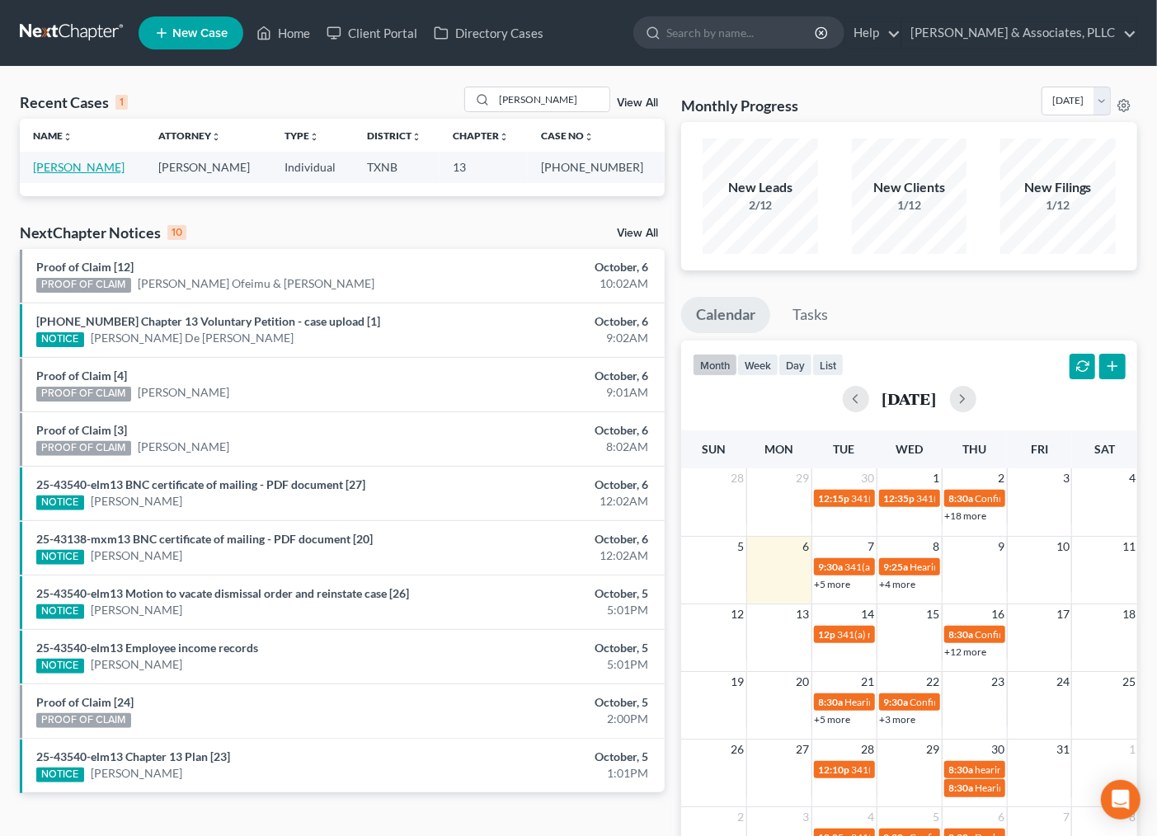
click at [79, 165] on link "[PERSON_NAME]" at bounding box center [79, 167] width 92 height 14
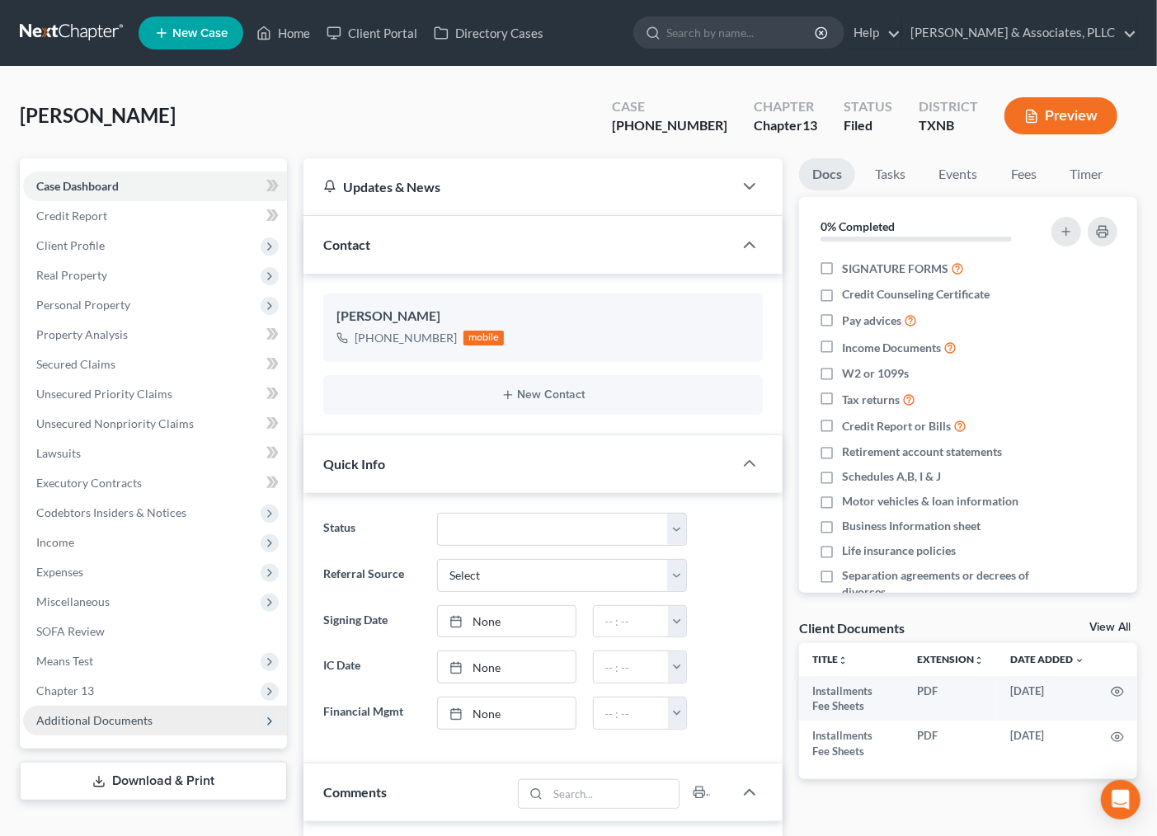
click at [105, 718] on span "Additional Documents" at bounding box center [94, 720] width 116 height 14
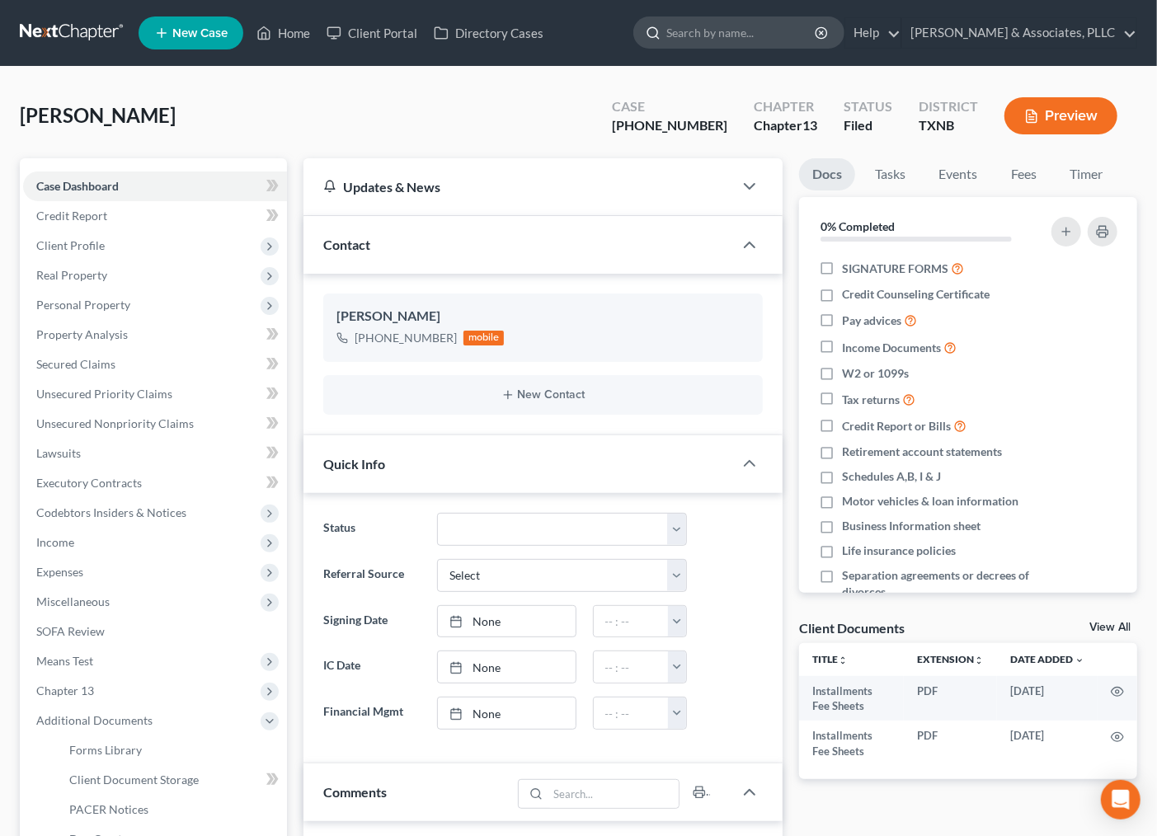
click at [754, 31] on input "search" at bounding box center [741, 32] width 151 height 31
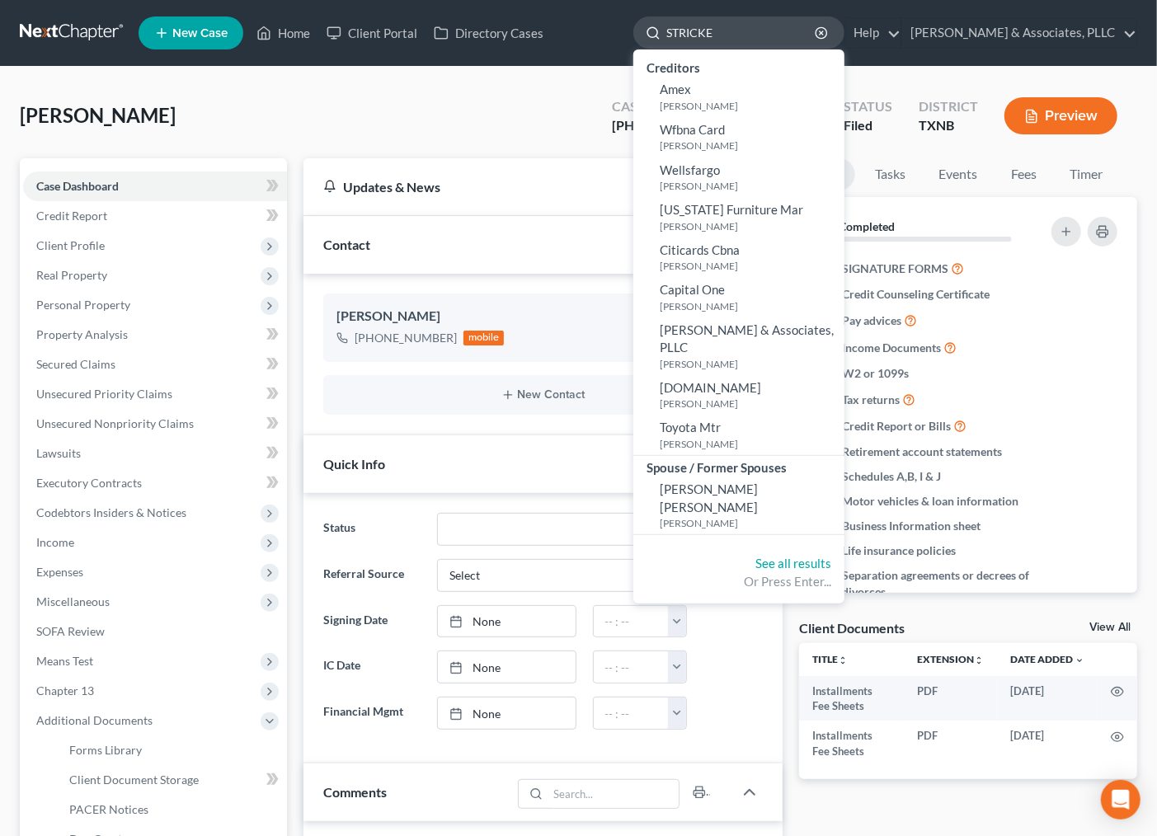
type input "STRICKER"
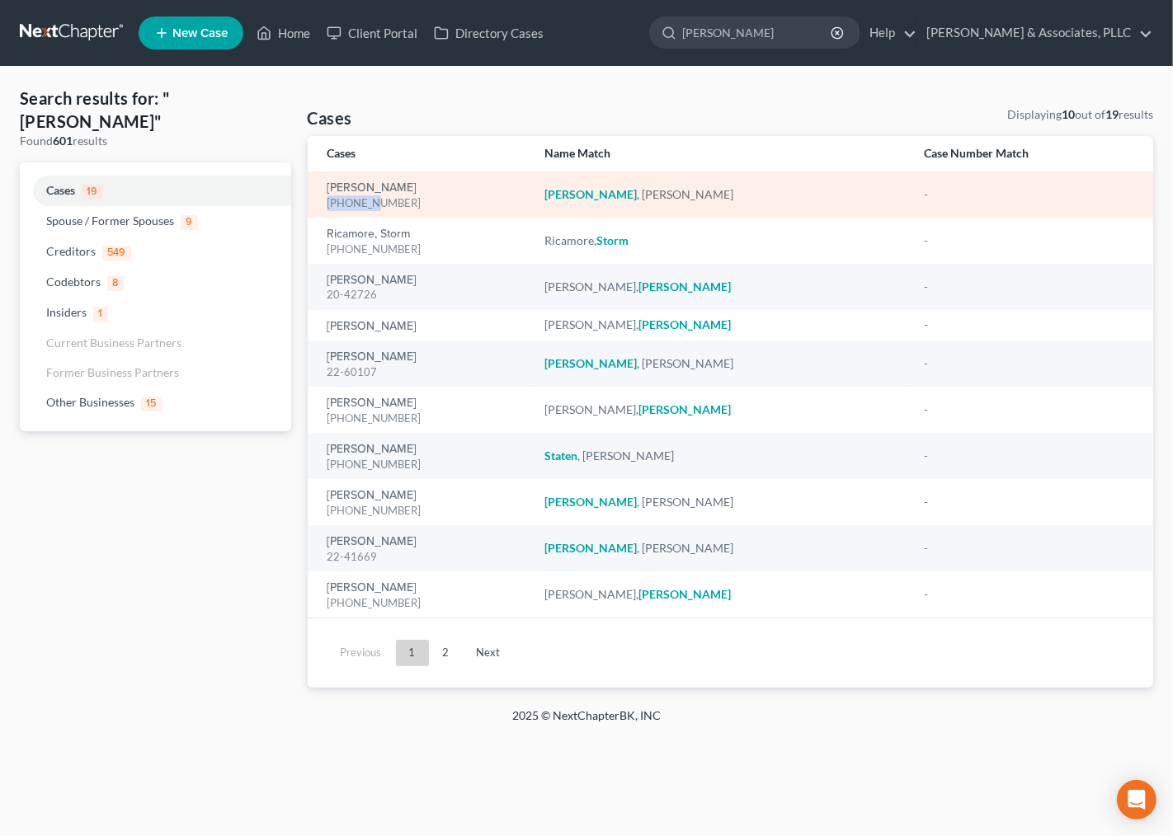
drag, startPoint x: 340, startPoint y: 204, endPoint x: 374, endPoint y: 205, distance: 33.8
click at [374, 205] on td "Stricker, Taylor 25-43145-13" at bounding box center [420, 195] width 224 height 46
copy div "25-43145"
click at [363, 188] on link "[PERSON_NAME]" at bounding box center [372, 188] width 90 height 12
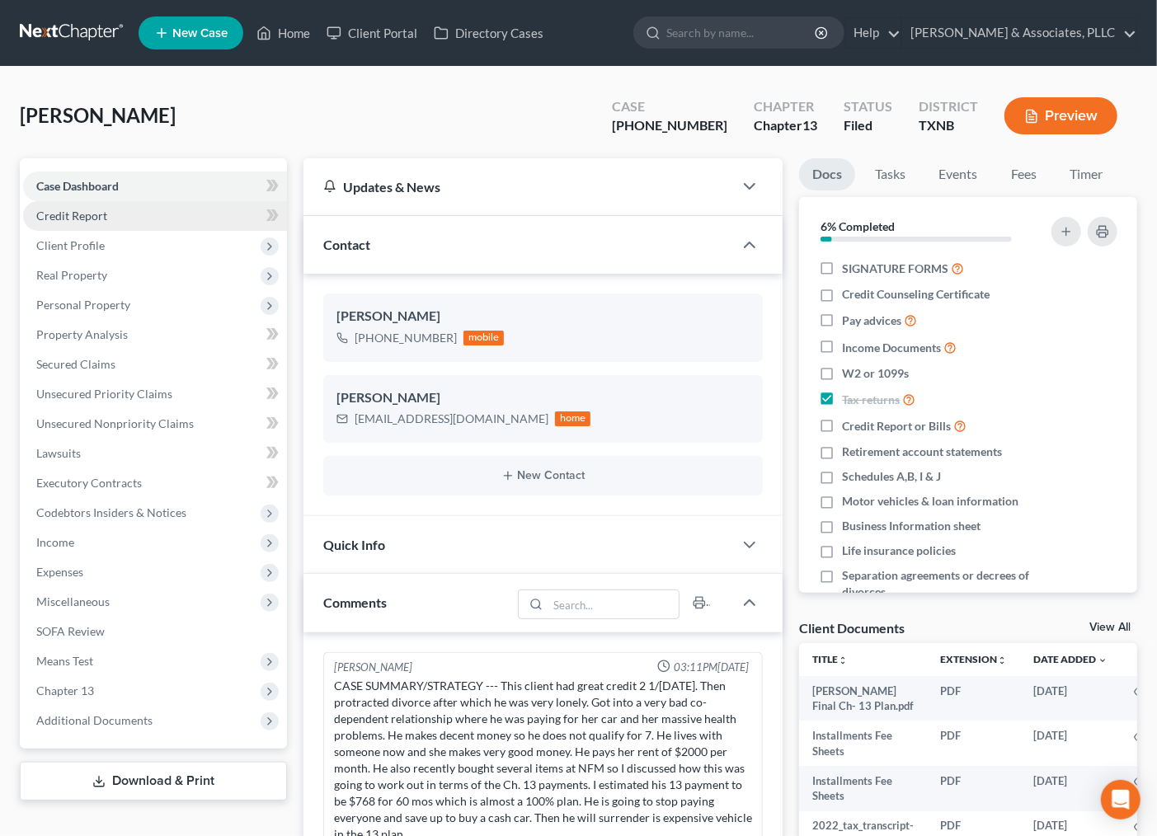
scroll to position [271, 0]
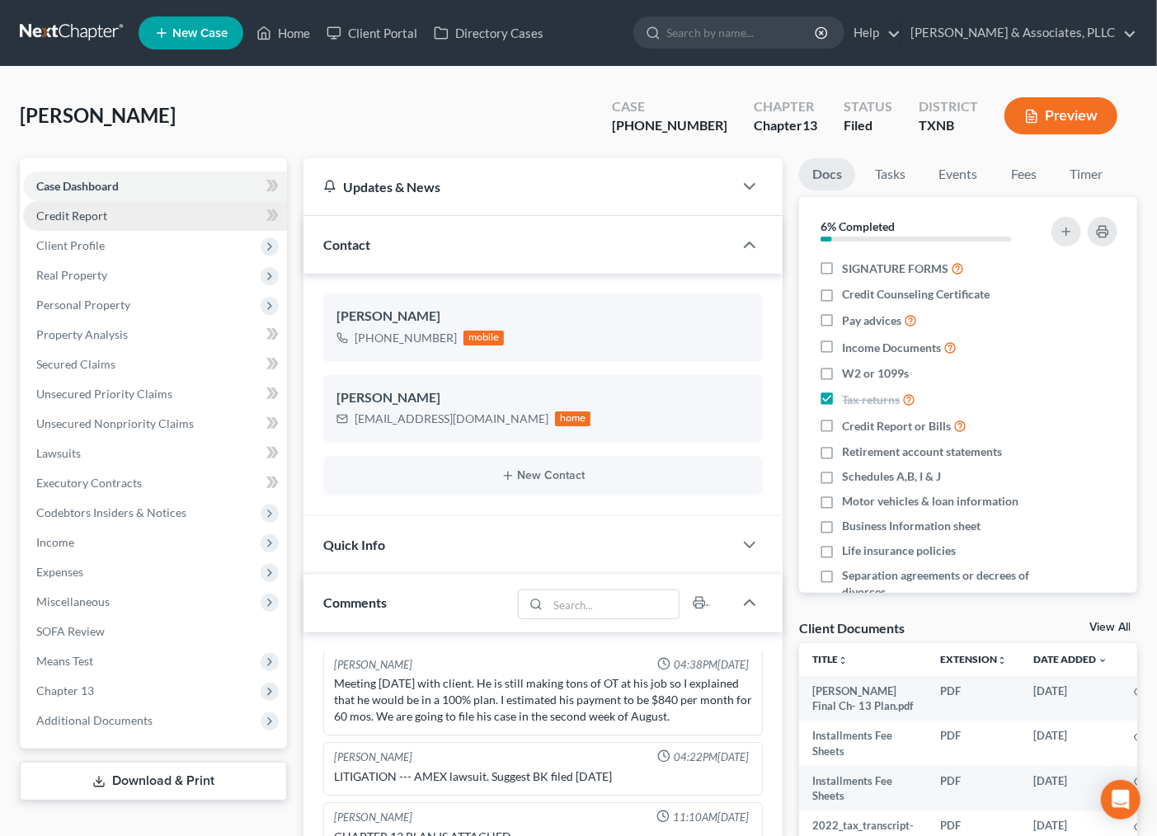
click at [96, 212] on span "Credit Report" at bounding box center [71, 216] width 71 height 14
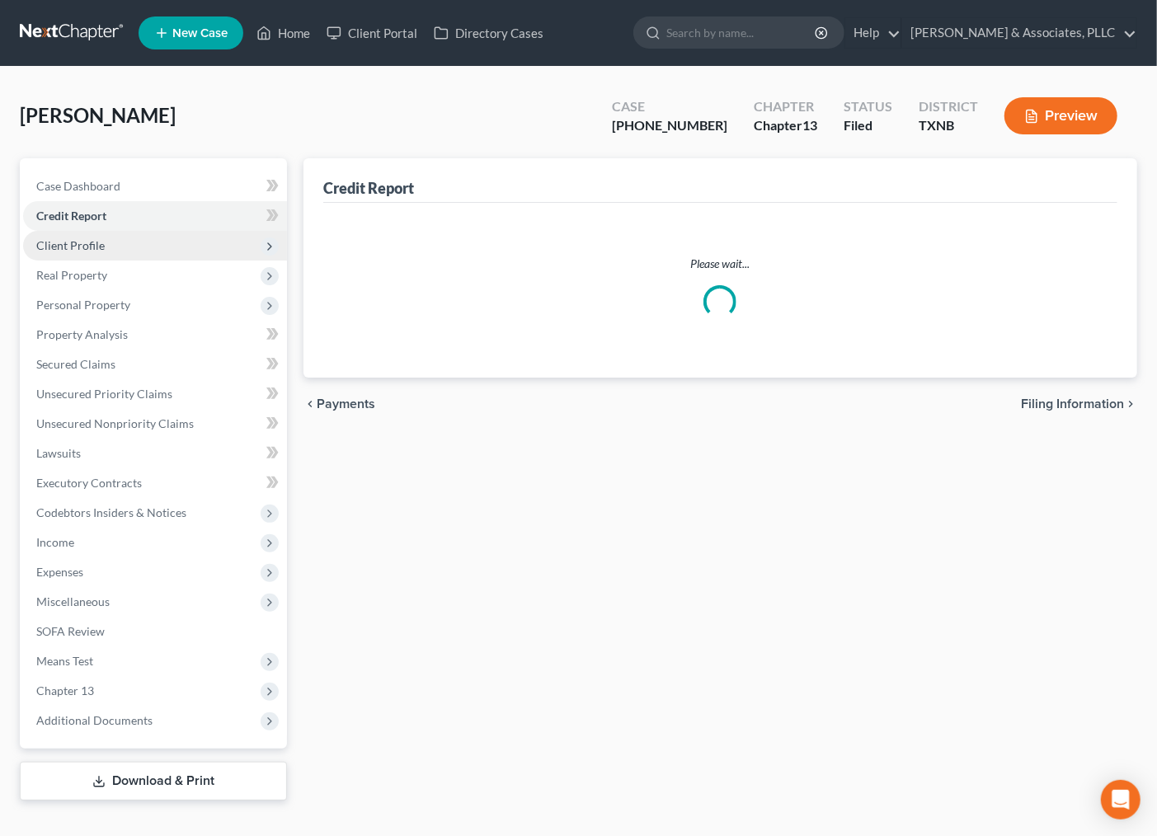
click at [77, 243] on span "Client Profile" at bounding box center [70, 245] width 68 height 14
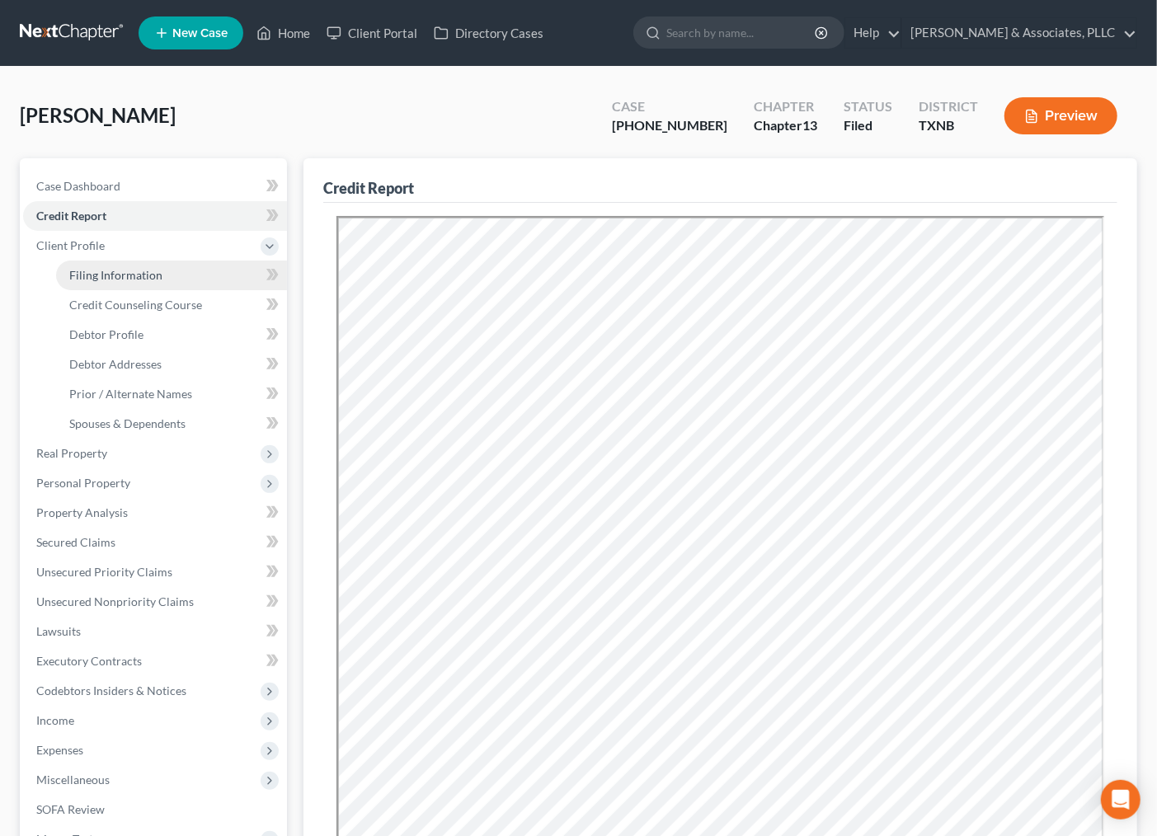
click at [69, 279] on span "Filing Information" at bounding box center [115, 275] width 93 height 14
select select "1"
select select "0"
select select "3"
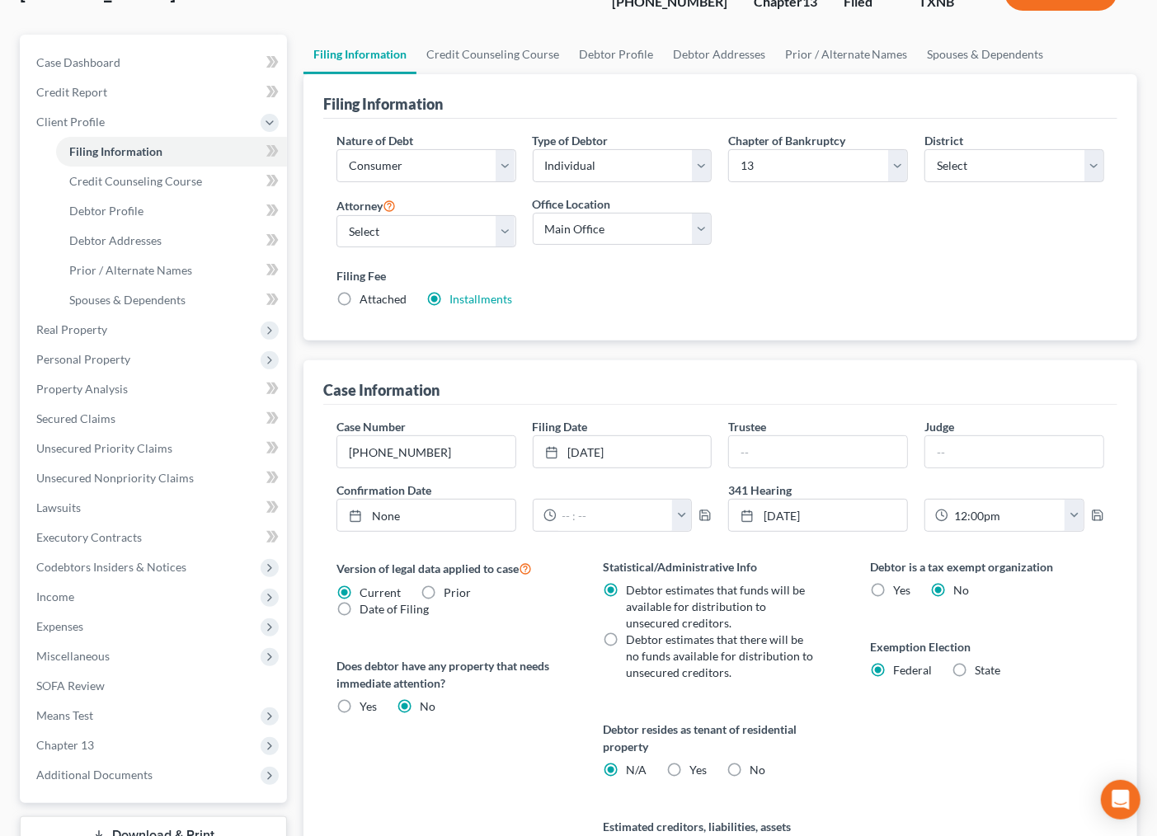
scroll to position [317, 0]
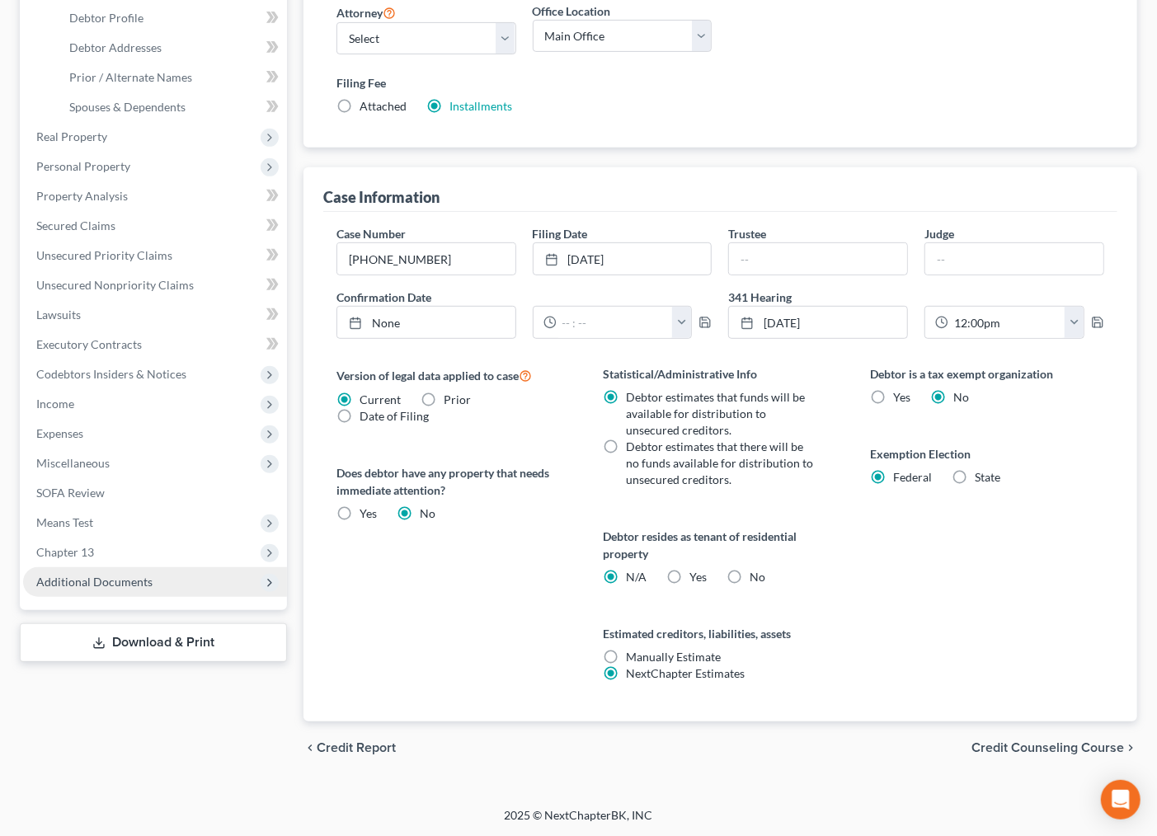
click at [111, 572] on span "Additional Documents" at bounding box center [155, 582] width 264 height 30
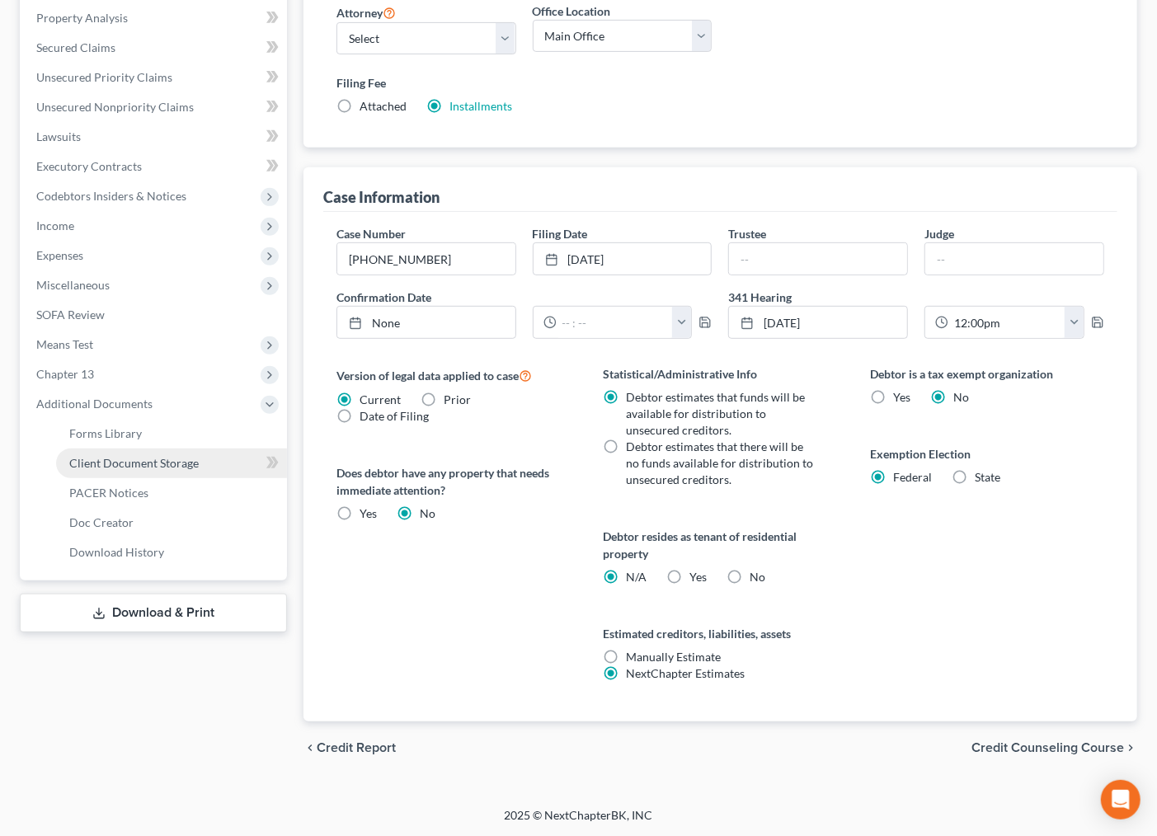
click at [174, 465] on span "Client Document Storage" at bounding box center [133, 463] width 129 height 14
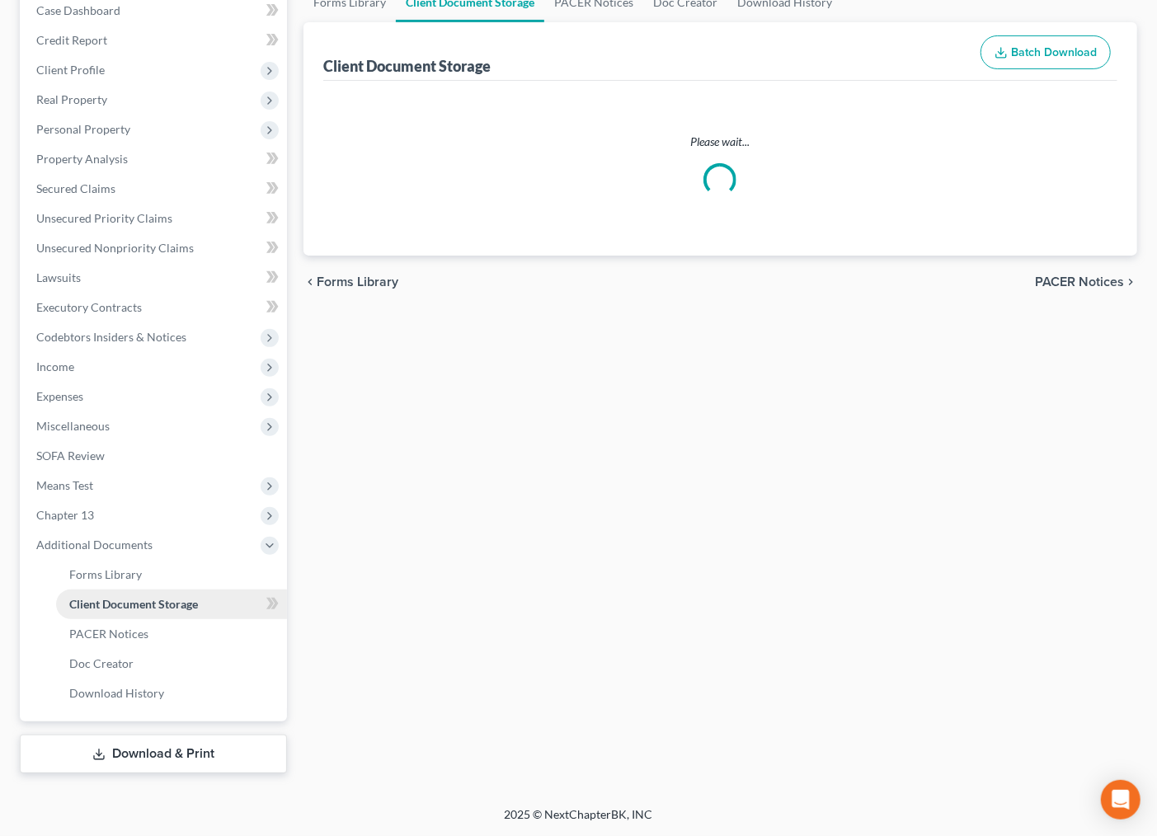
scroll to position [125, 0]
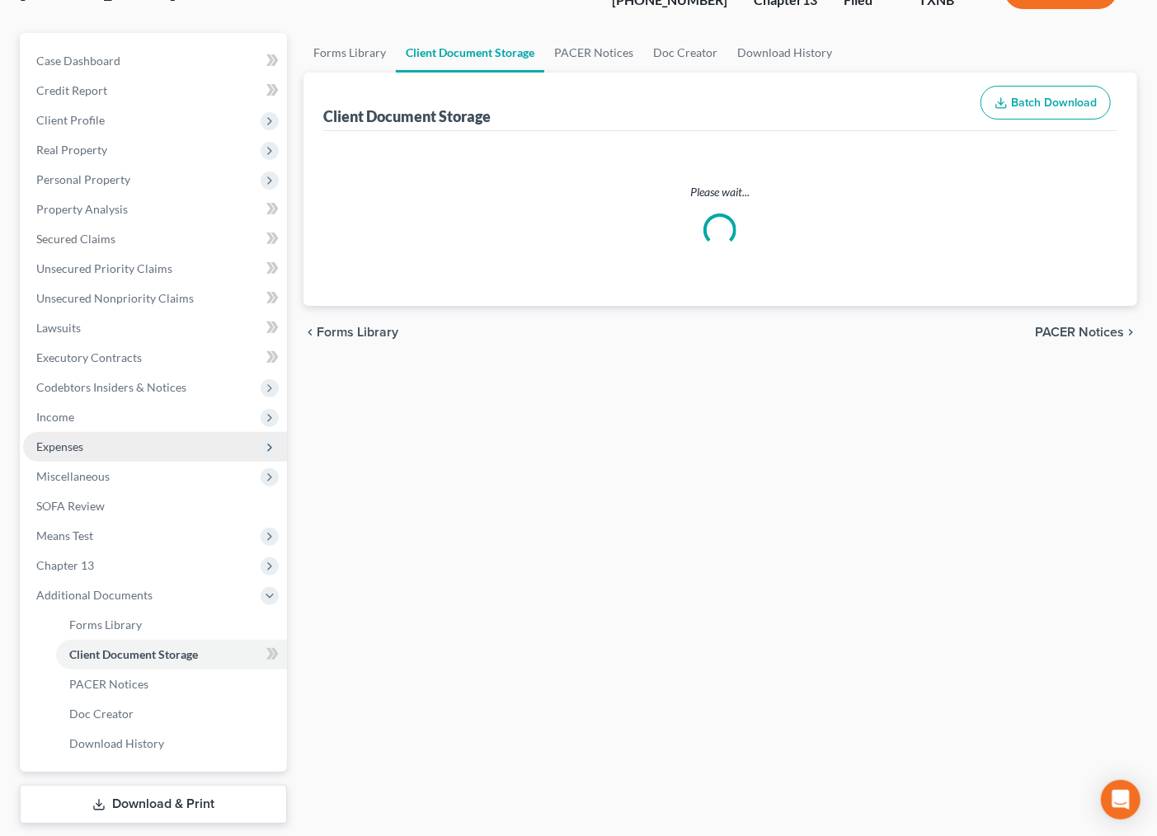
select select "10"
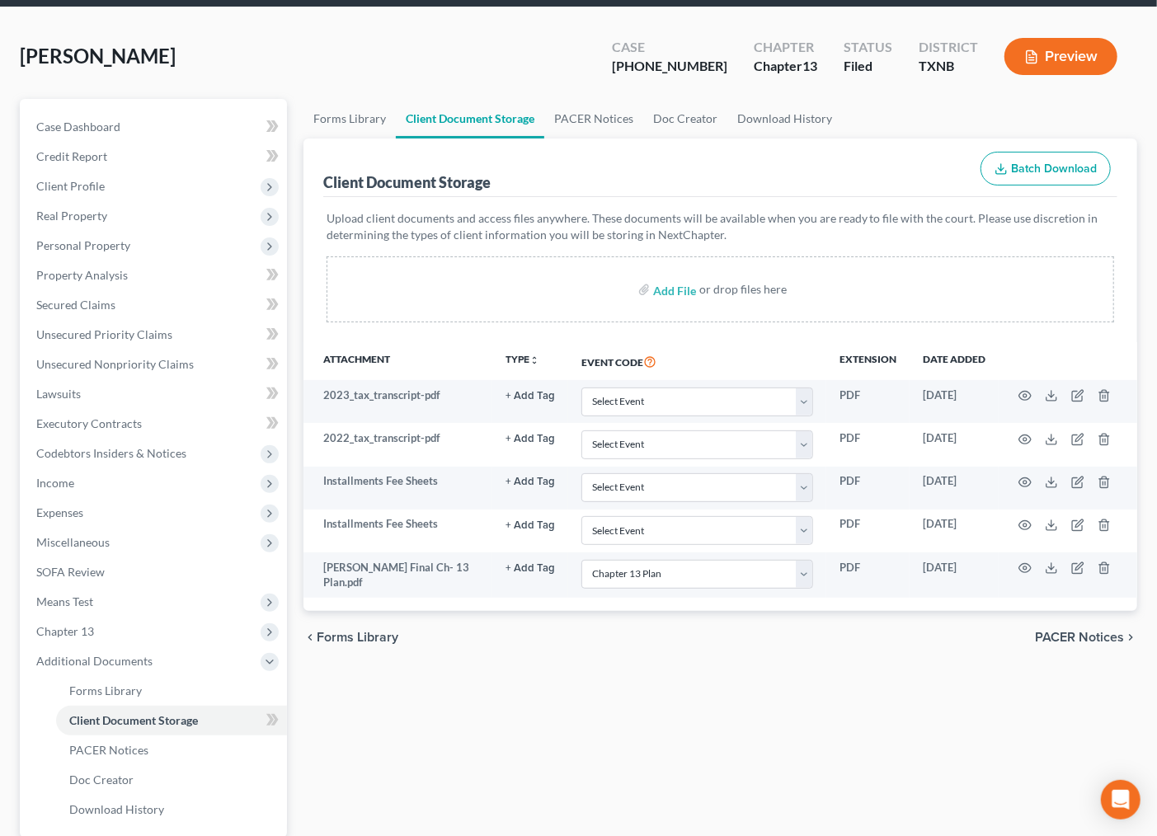
scroll to position [92, 0]
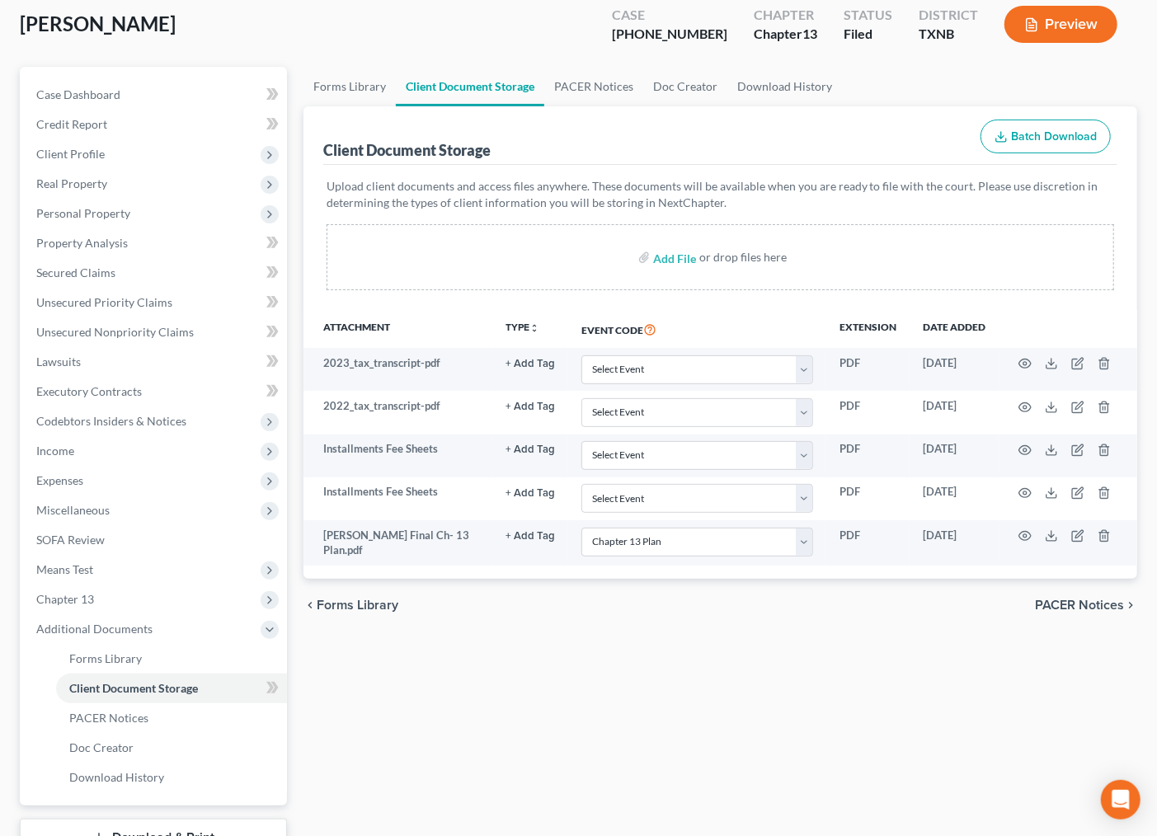
click at [495, 757] on div "Forms Library Client Document Storage PACER Notices Doc Creator Download Histor…" at bounding box center [720, 462] width 850 height 791
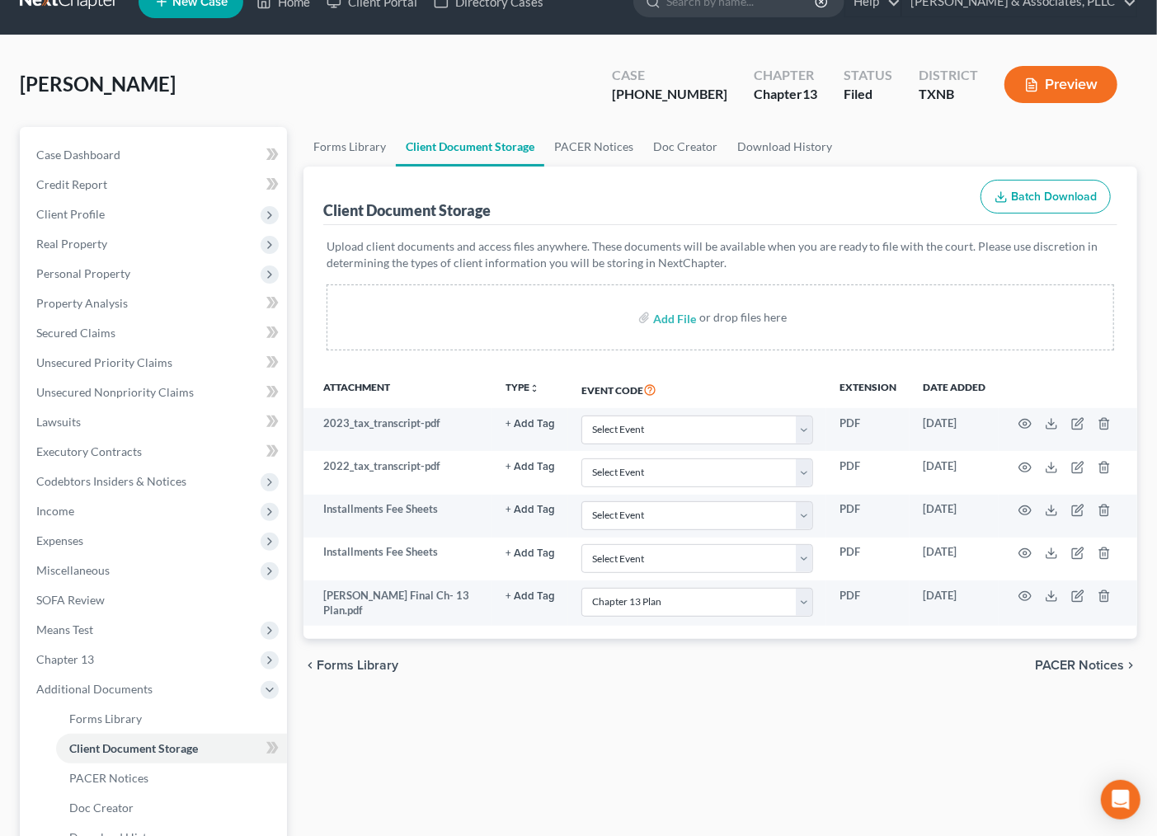
scroll to position [0, 0]
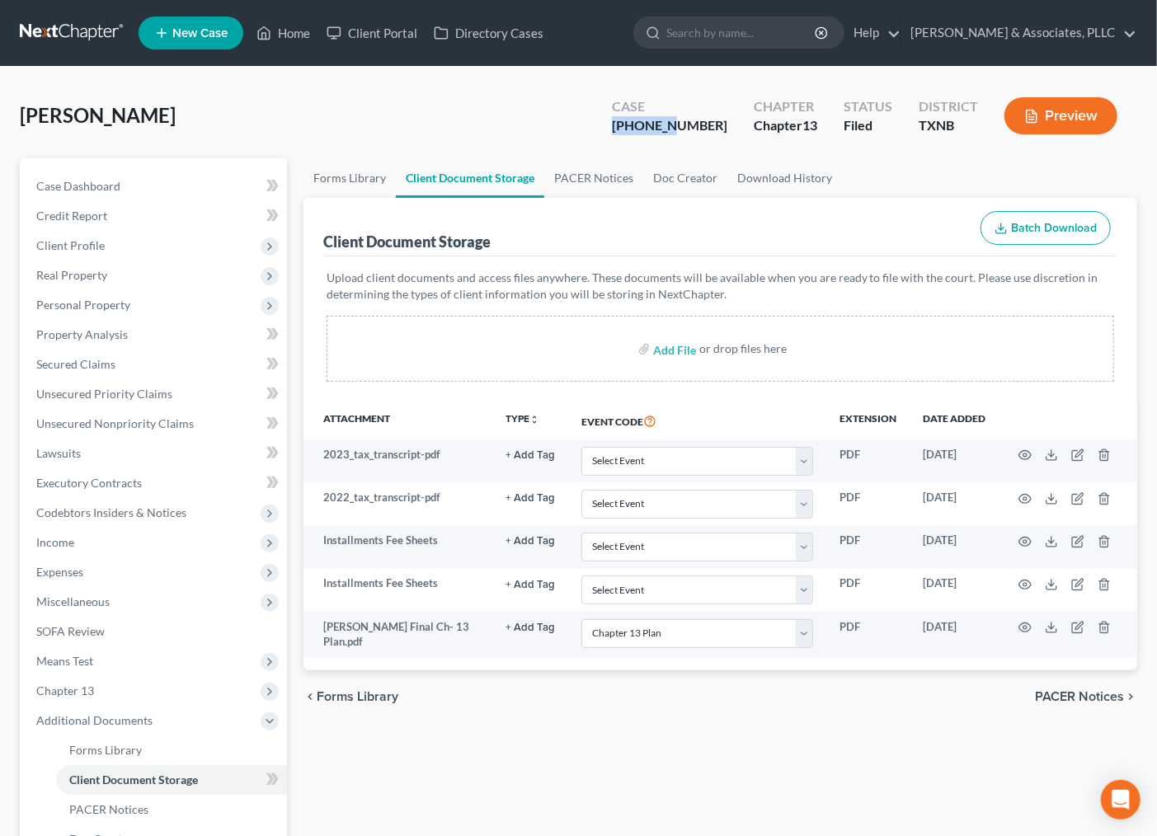
drag, startPoint x: 637, startPoint y: 125, endPoint x: 706, endPoint y: 128, distance: 69.3
click at [706, 128] on div "Case 25-43145-13" at bounding box center [670, 117] width 142 height 49
copy div "25-43145"
click at [287, 31] on link "Home" at bounding box center [283, 33] width 70 height 30
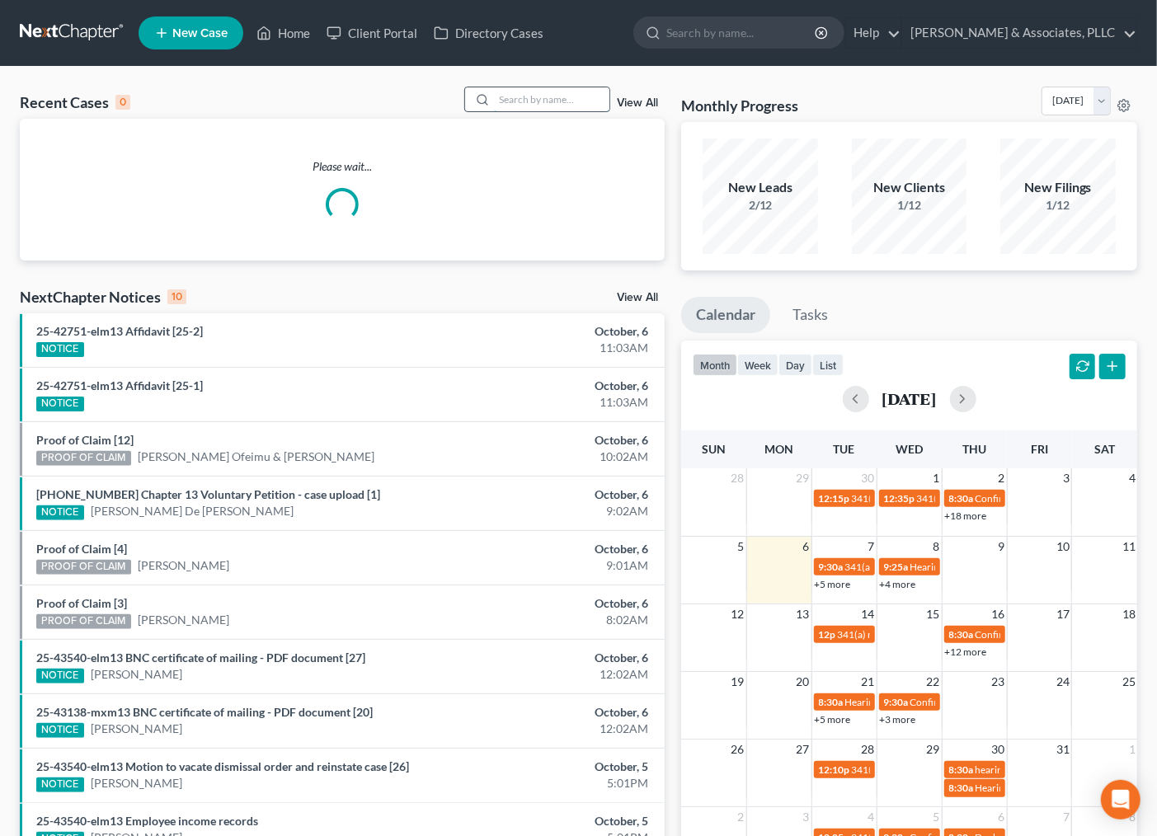
click at [544, 99] on input "search" at bounding box center [551, 99] width 115 height 24
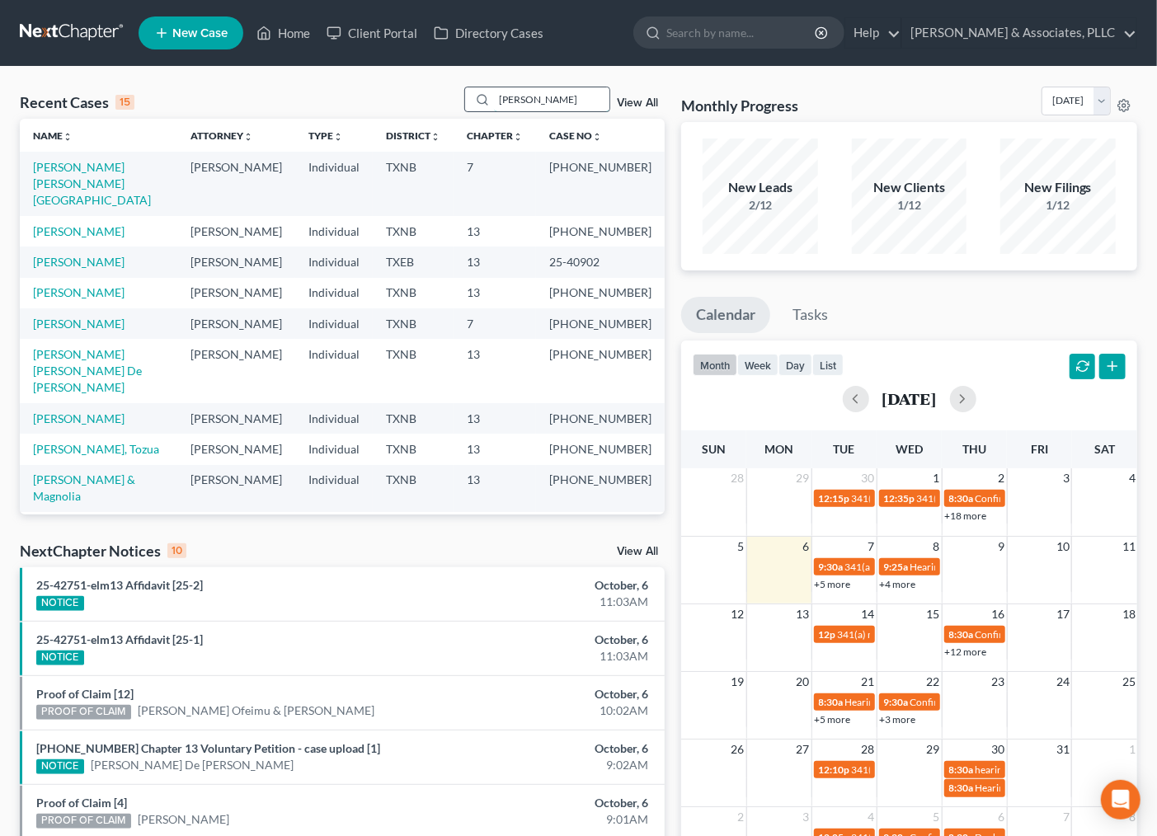
type input "CRUZ"
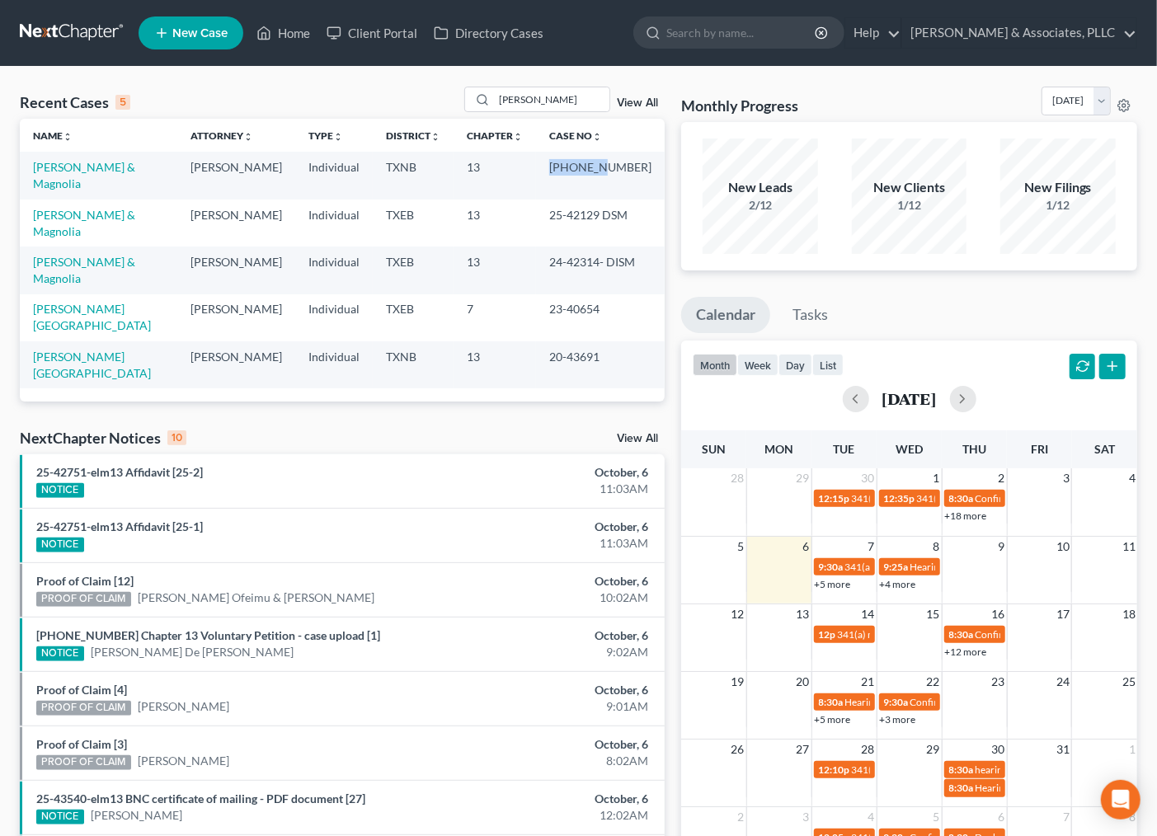
drag, startPoint x: 557, startPoint y: 169, endPoint x: 608, endPoint y: 162, distance: 51.7
click at [608, 162] on td "[PHONE_NUMBER]" at bounding box center [600, 175] width 129 height 47
copy td "25-43205"
click at [534, 94] on input "CRUZ" at bounding box center [551, 99] width 115 height 24
click at [69, 163] on link "[PERSON_NAME] & Magnolia" at bounding box center [84, 175] width 102 height 31
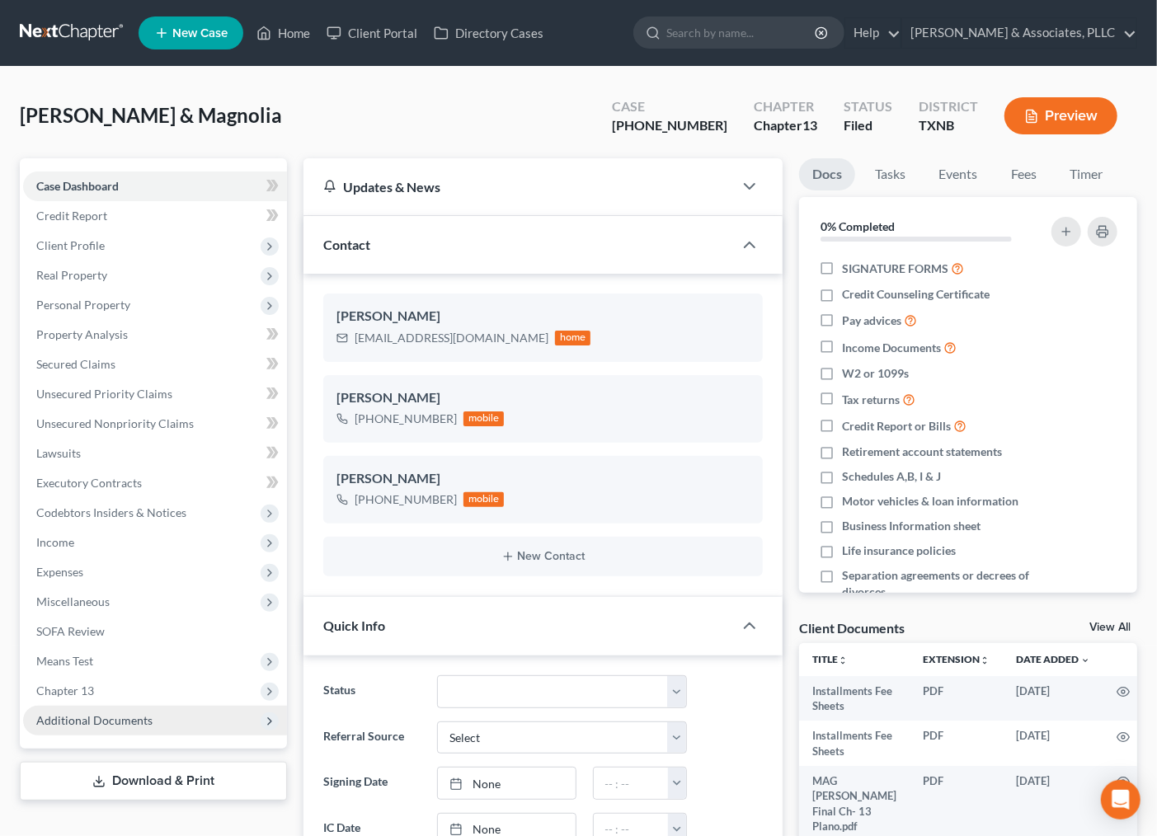
scroll to position [619, 0]
click at [186, 722] on span "Additional Documents" at bounding box center [155, 721] width 264 height 30
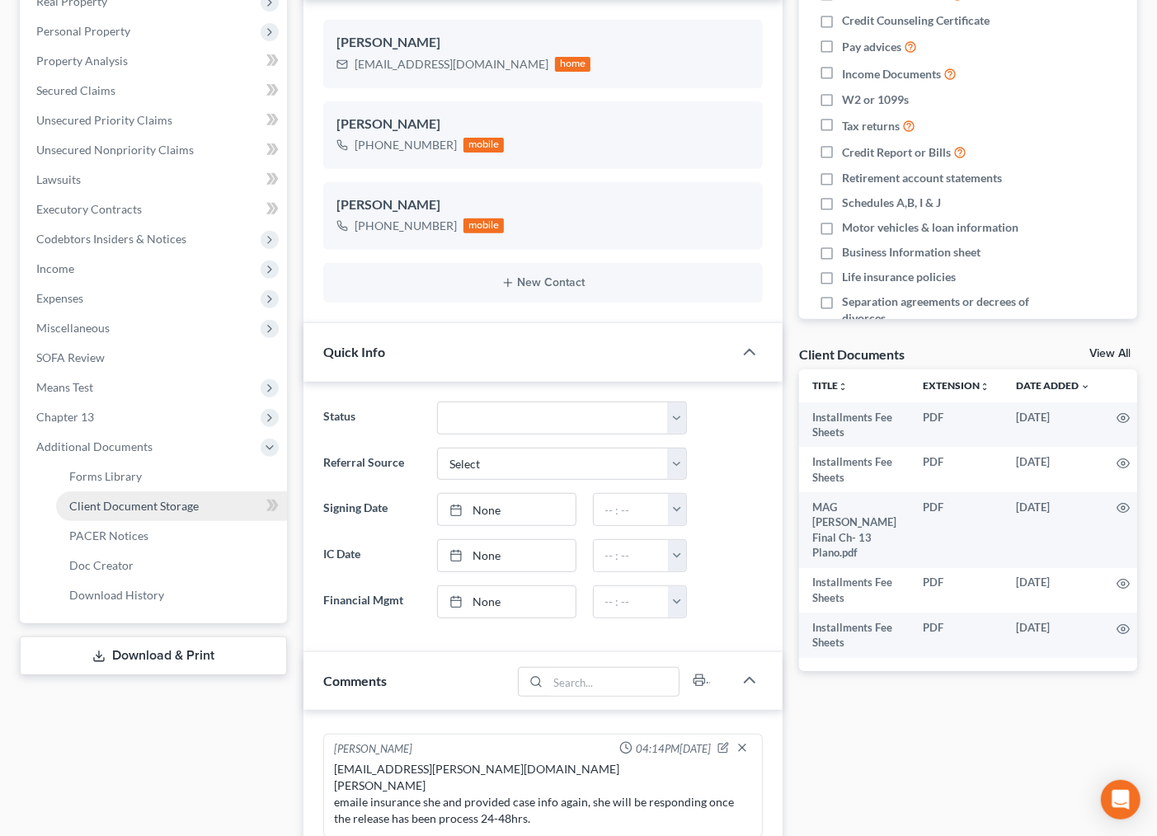
scroll to position [275, 0]
click at [141, 498] on span "Client Document Storage" at bounding box center [133, 505] width 129 height 14
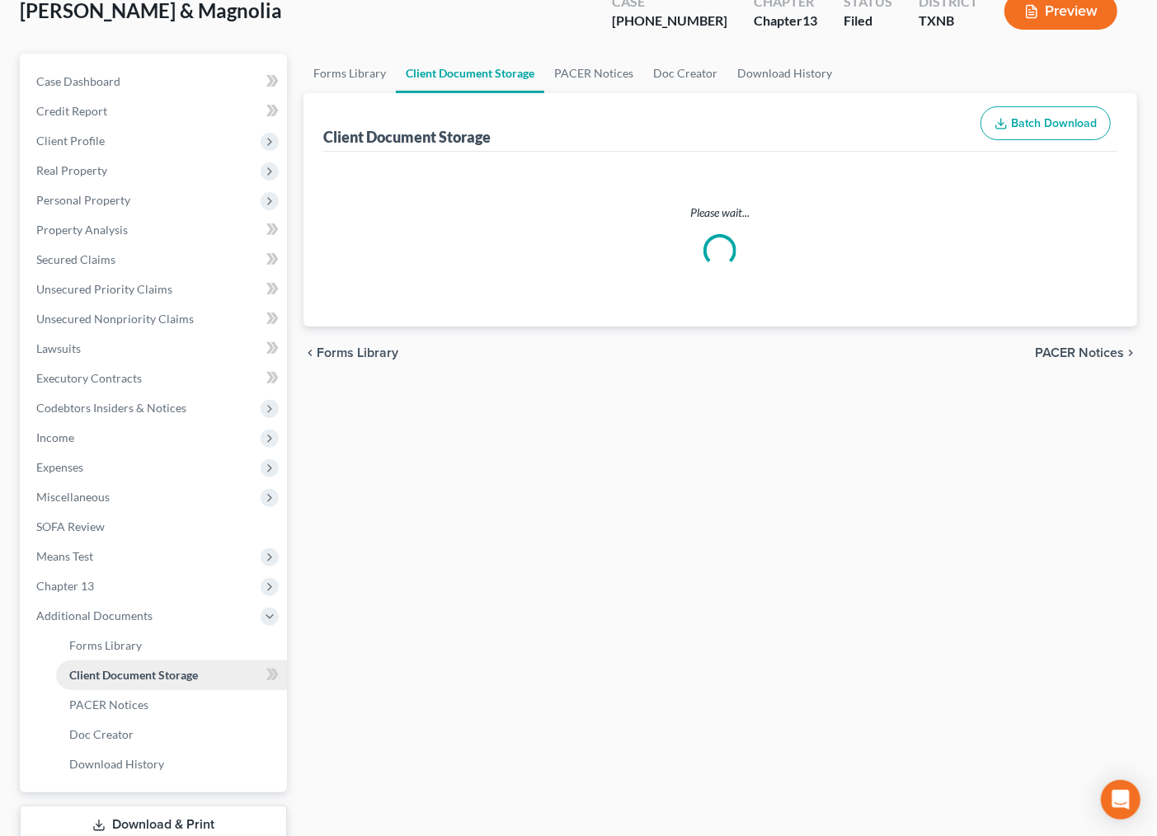
select select "10"
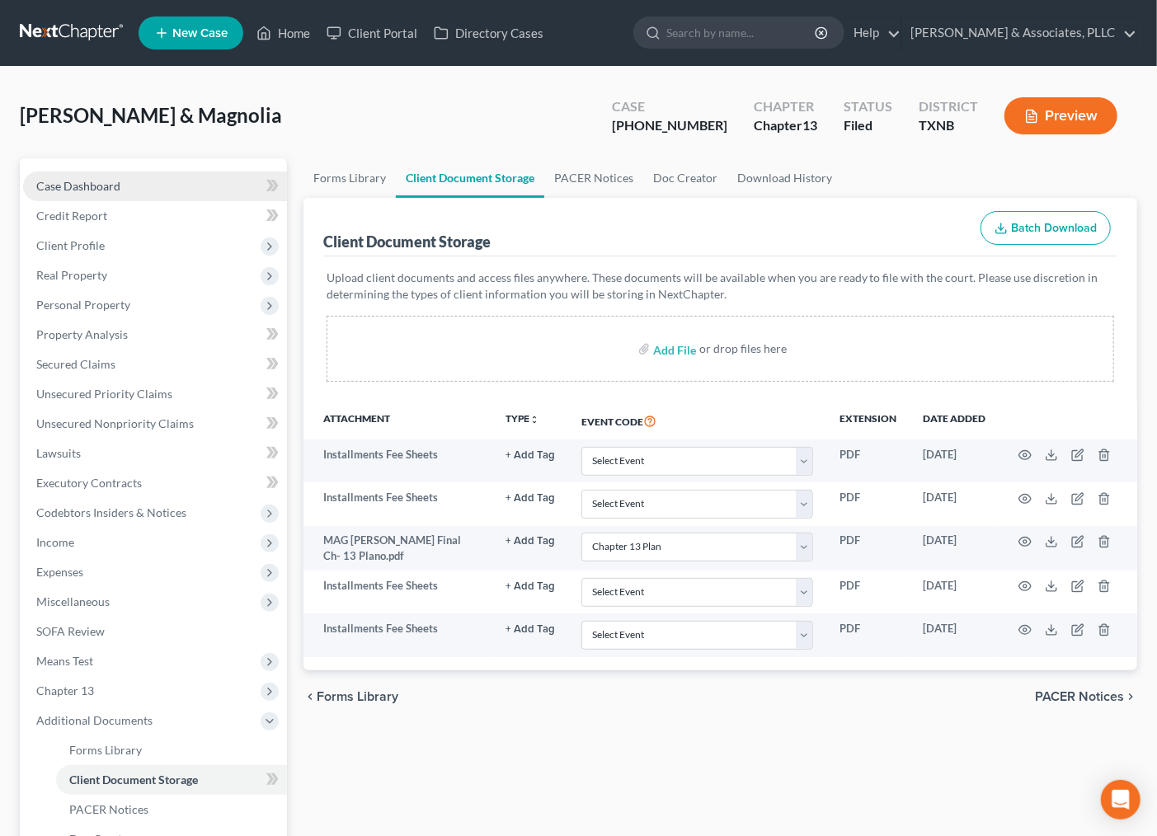
click at [109, 182] on span "Case Dashboard" at bounding box center [78, 186] width 84 height 14
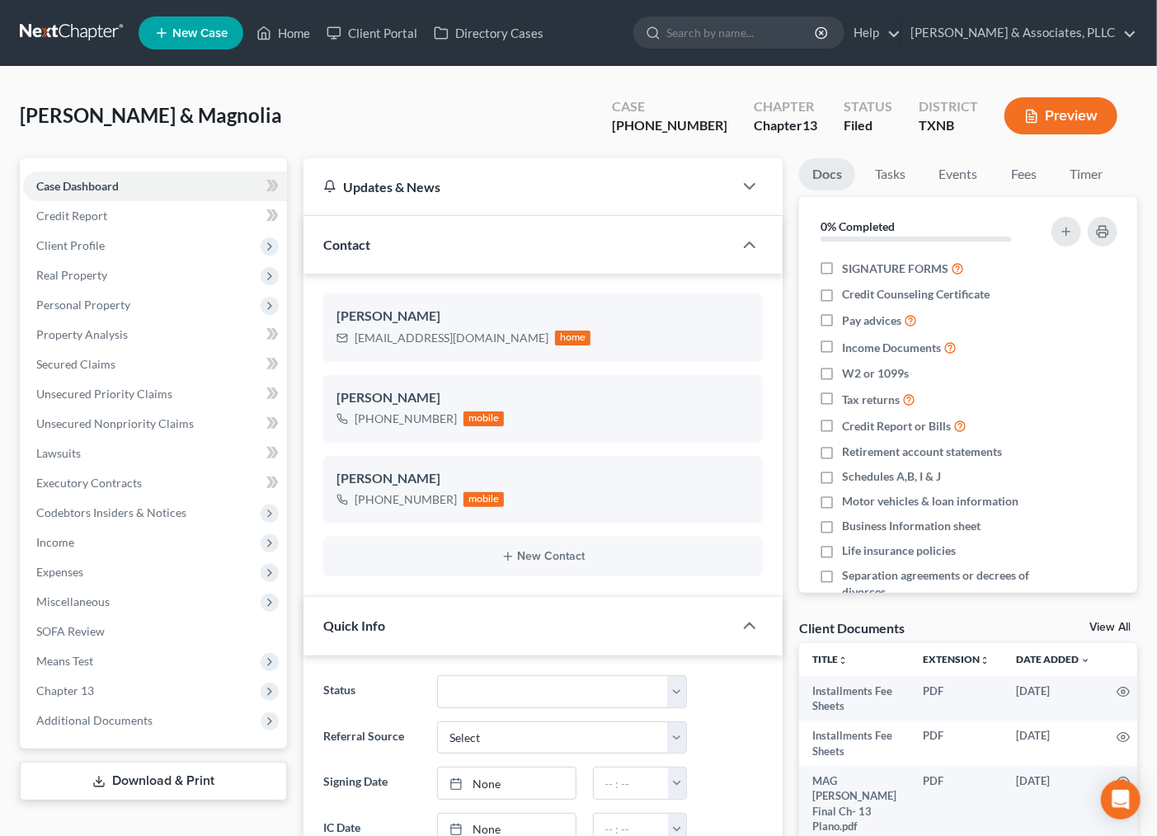
scroll to position [619, 0]
click at [481, 161] on div "Updates & News" at bounding box center [519, 186] width 431 height 57
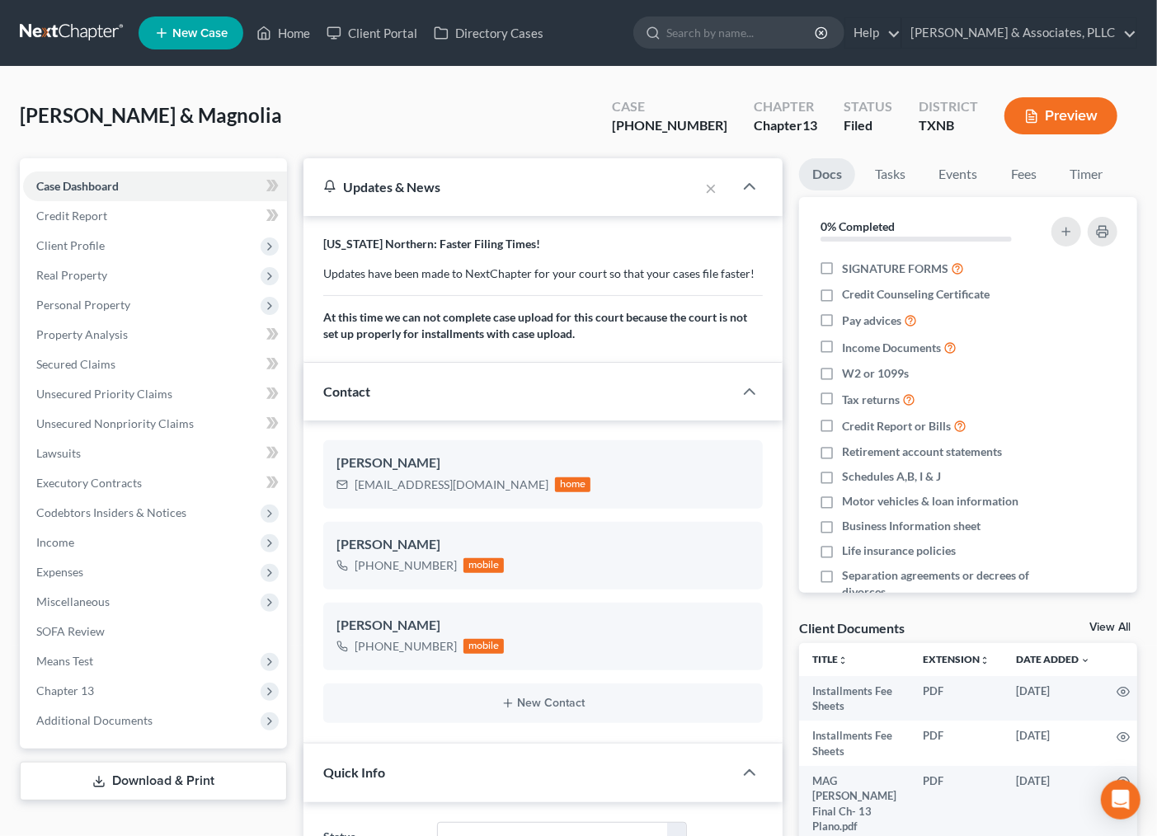
click at [468, 128] on div "Cruz, Jose & Magnolia Upgraded Case 25-43205-13 Chapter Chapter 13 Status Filed…" at bounding box center [579, 123] width 1118 height 72
click at [109, 712] on span "Additional Documents" at bounding box center [155, 721] width 264 height 30
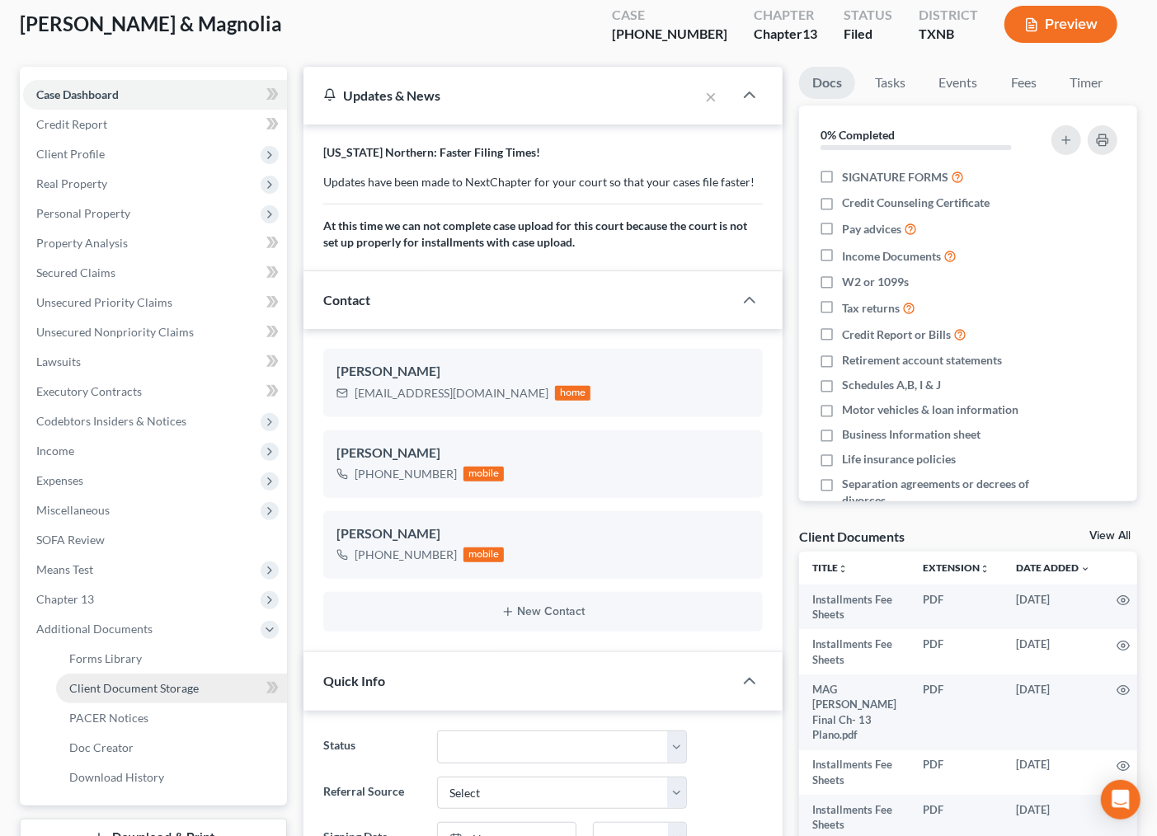
click at [150, 690] on span "Client Document Storage" at bounding box center [133, 688] width 129 height 14
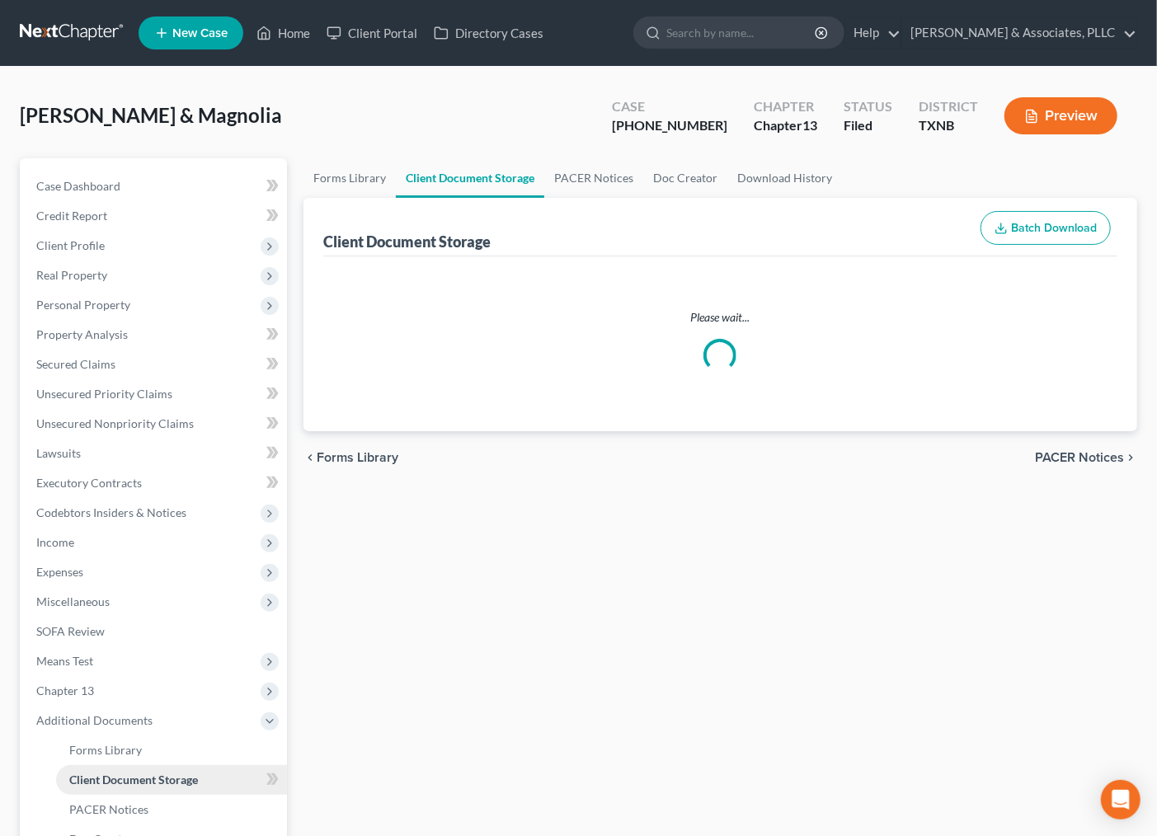
select select "10"
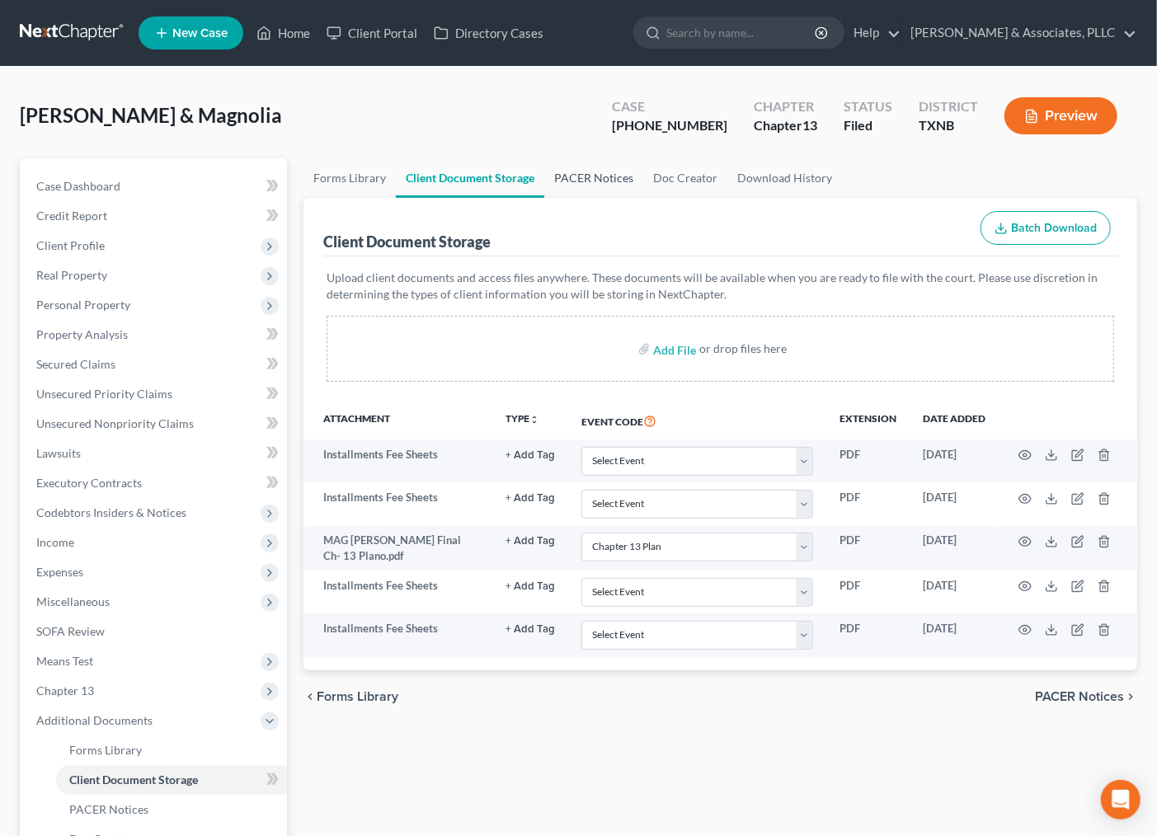
click at [591, 180] on link "PACER Notices" at bounding box center [593, 178] width 99 height 40
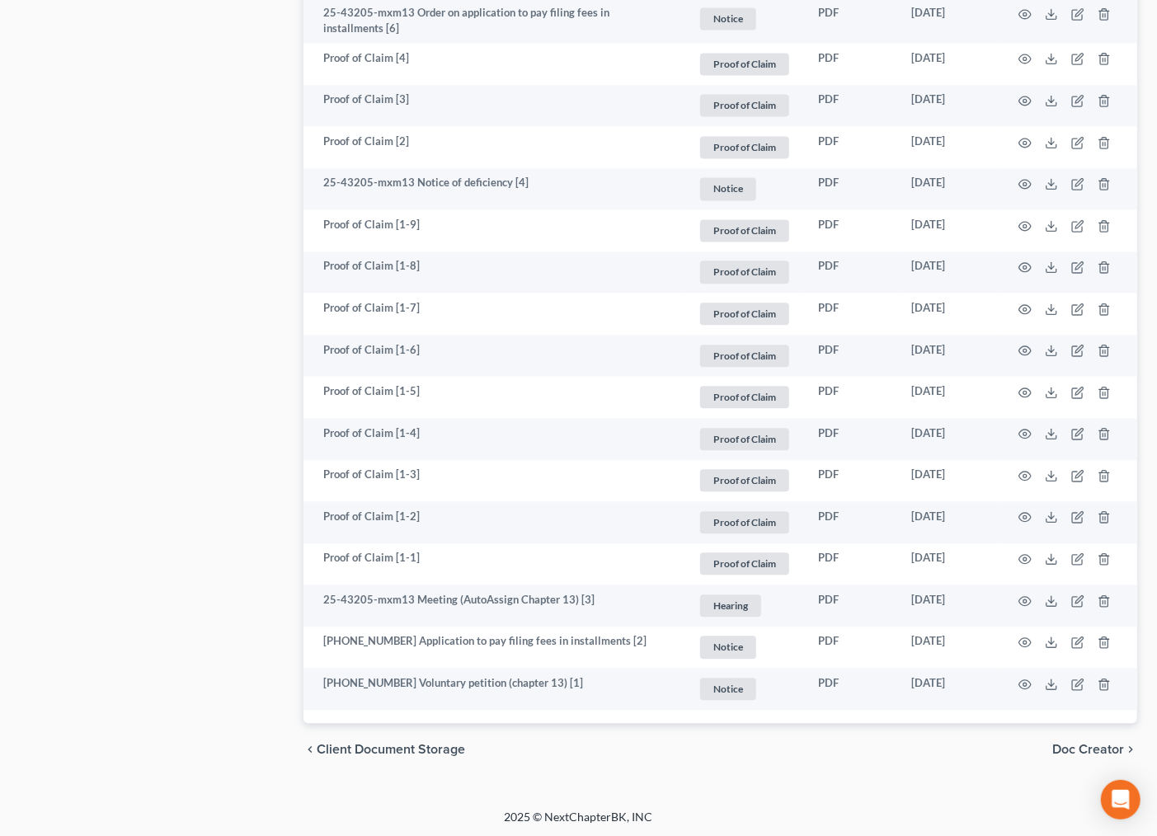
scroll to position [1477, 0]
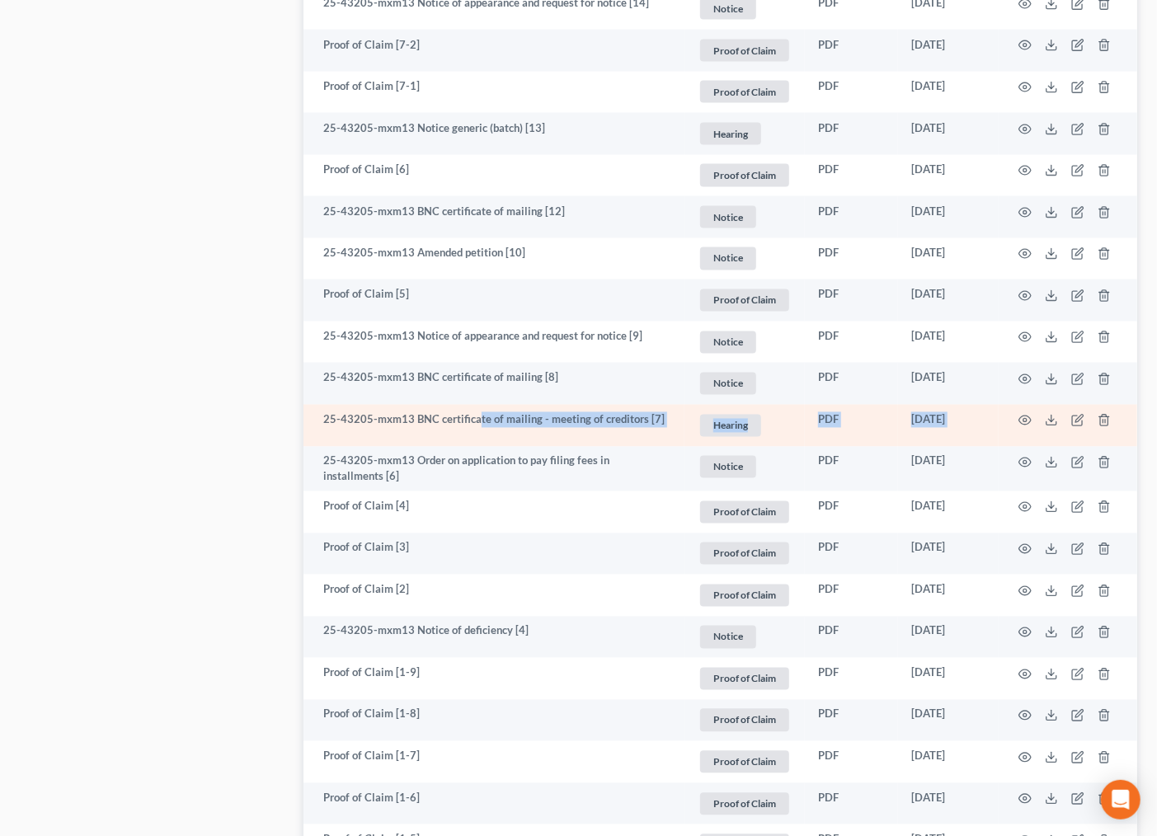
drag, startPoint x: 485, startPoint y: 424, endPoint x: 1019, endPoint y: 433, distance: 533.7
click at [1006, 429] on tr "25-43205-mxm13 BNC certificate of mailing - meeting of creditors [7] Hearing + …" at bounding box center [721, 426] width 834 height 42
click at [1024, 417] on icon "button" at bounding box center [1025, 420] width 13 height 13
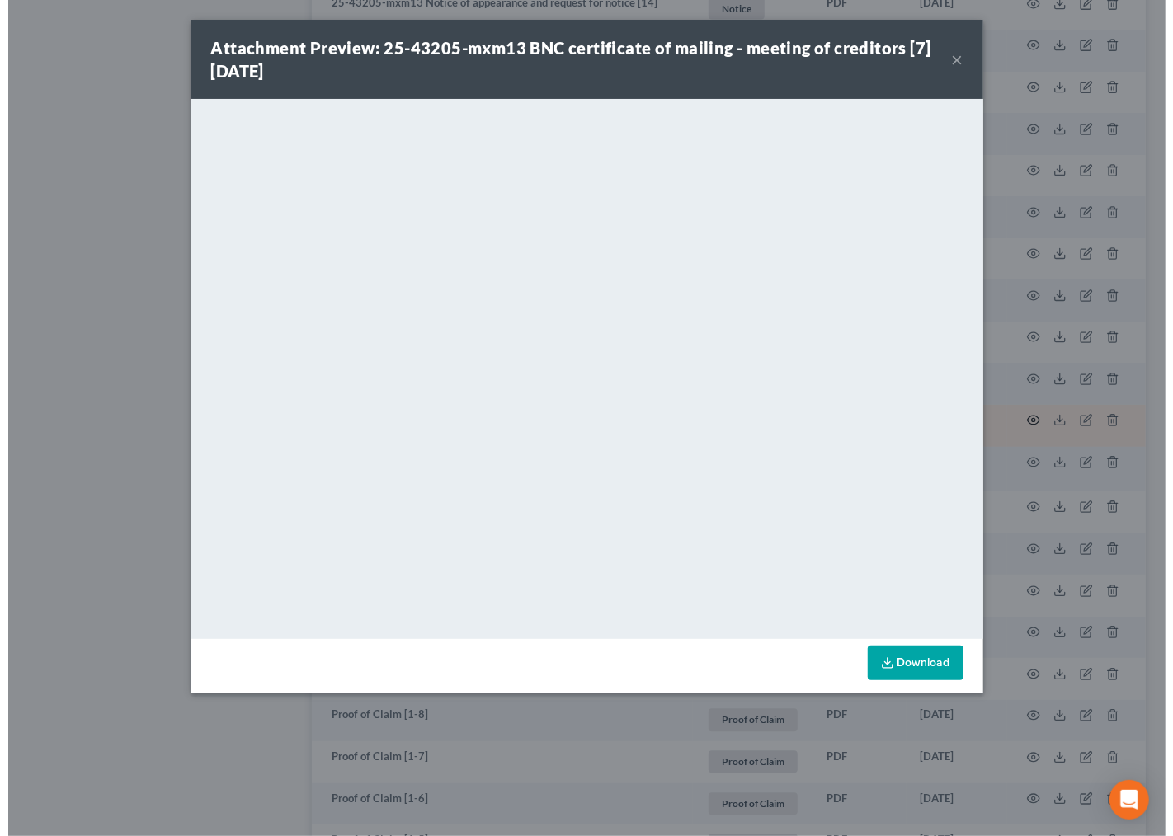
scroll to position [1471, 0]
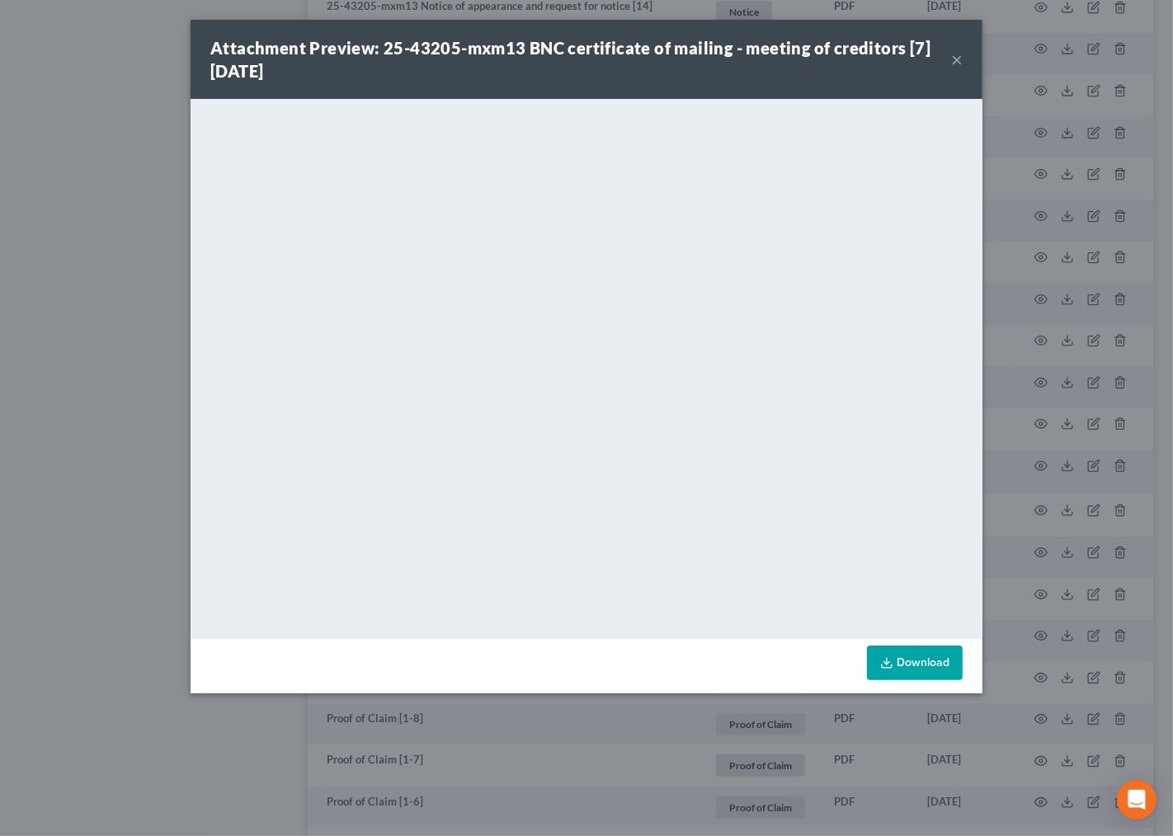
click at [954, 62] on button "×" at bounding box center [957, 59] width 12 height 20
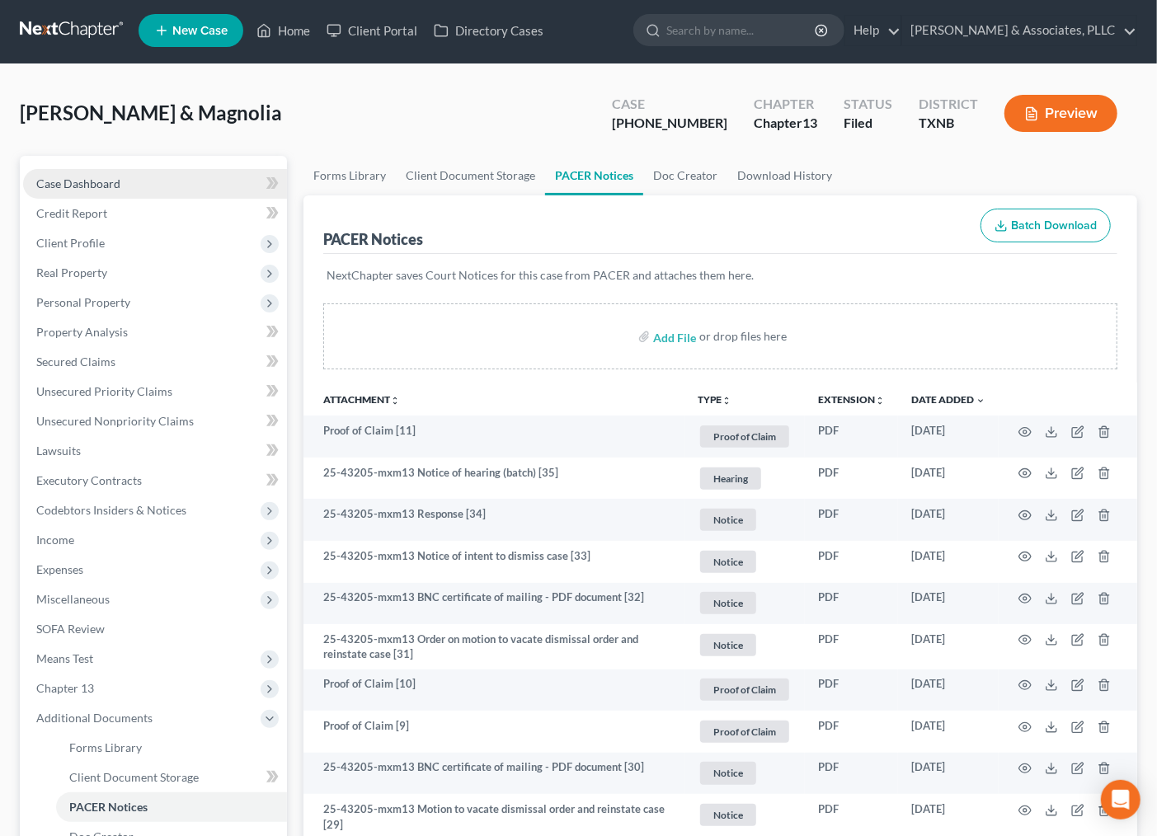
scroll to position [0, 0]
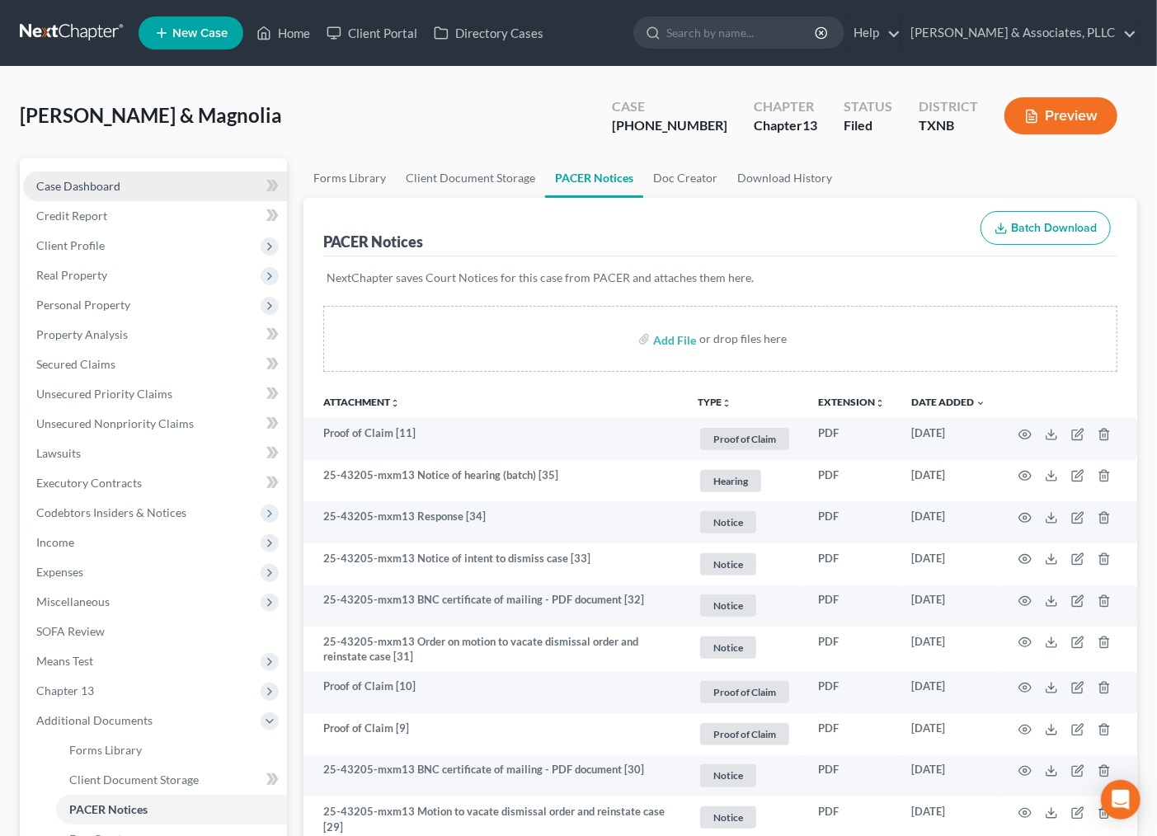
drag, startPoint x: 113, startPoint y: 187, endPoint x: 105, endPoint y: 186, distance: 8.3
click at [111, 186] on span "Case Dashboard" at bounding box center [78, 186] width 84 height 14
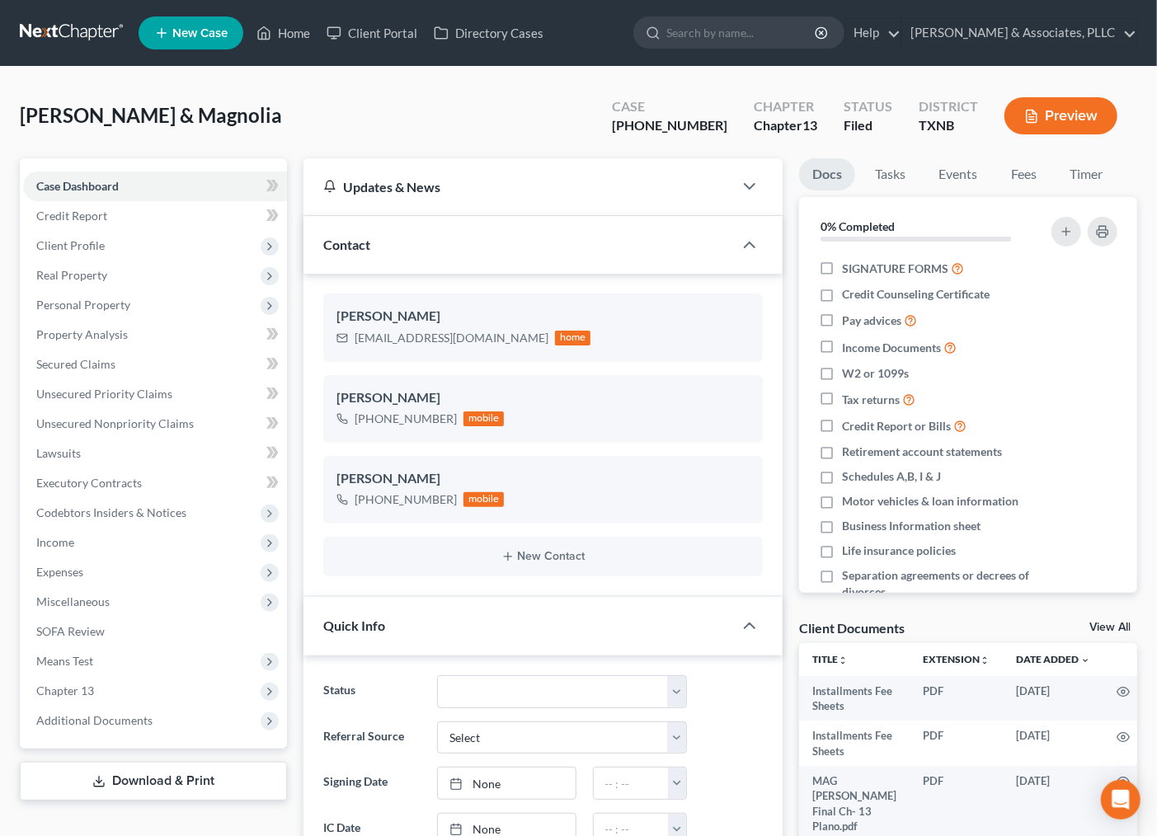
scroll to position [619, 0]
click at [441, 133] on div "Cruz, Jose & Magnolia Upgraded Case 25-43205-13 Chapter Chapter 13 Status Filed…" at bounding box center [579, 123] width 1118 height 72
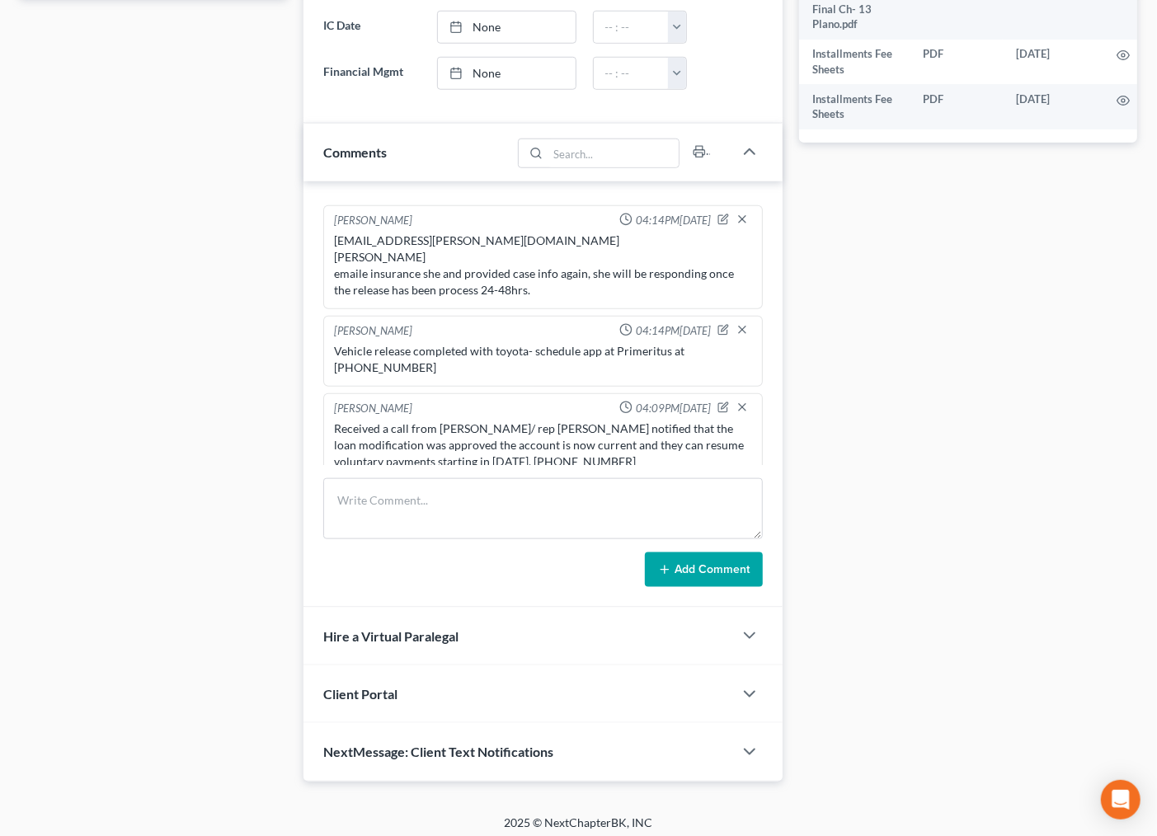
scroll to position [811, 0]
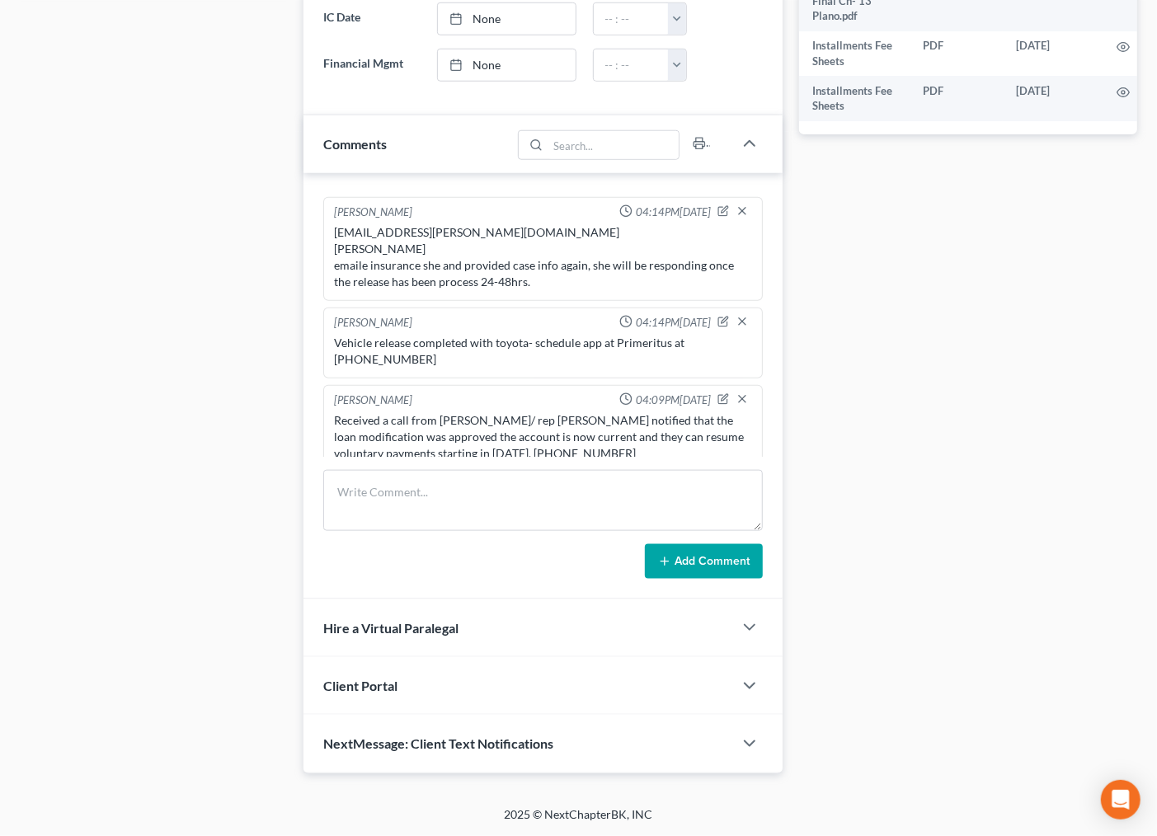
click at [913, 392] on div "**********" at bounding box center [968, 61] width 355 height 1426
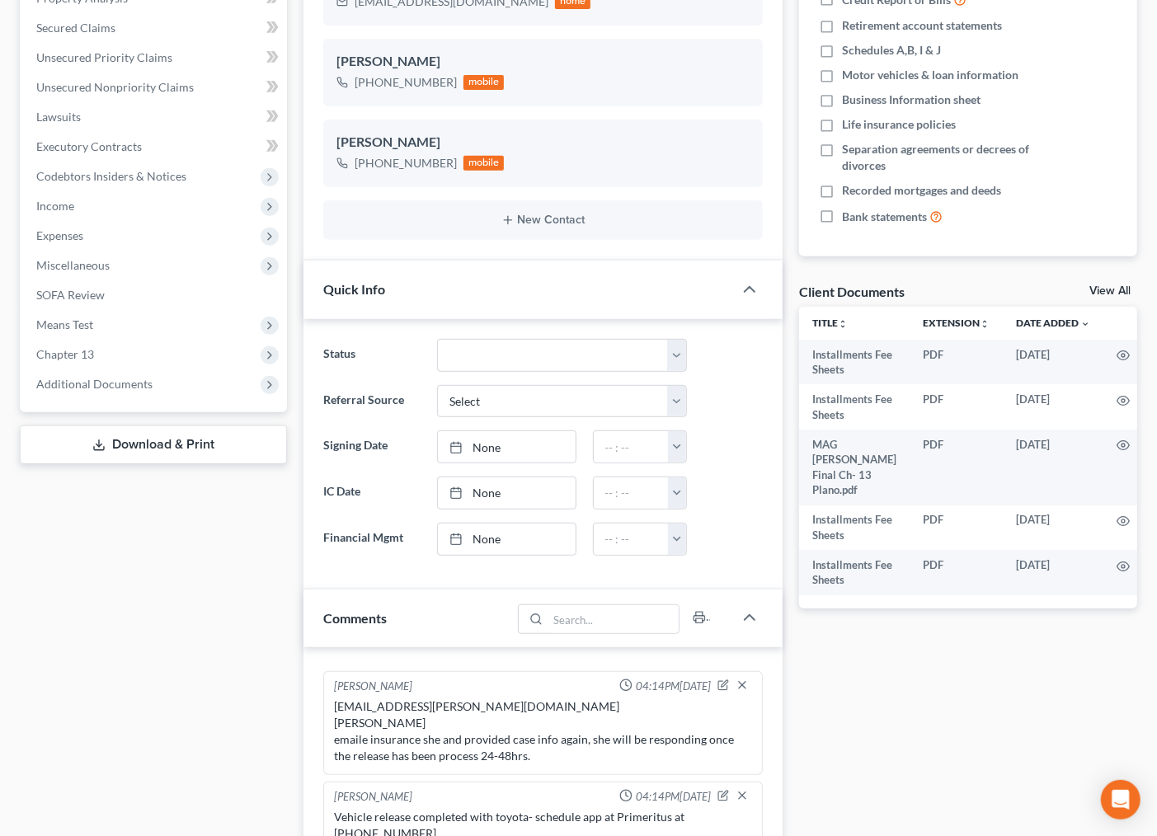
scroll to position [169, 0]
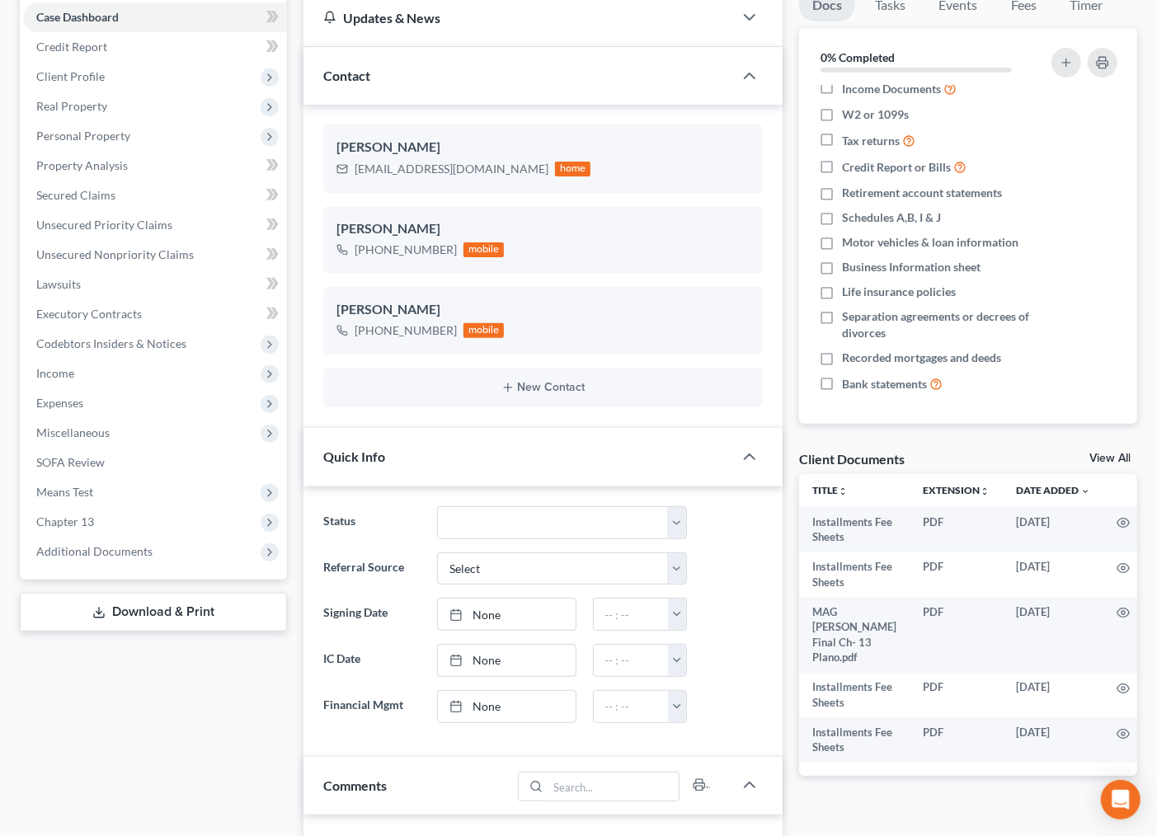
drag, startPoint x: 191, startPoint y: 729, endPoint x: 746, endPoint y: 539, distance: 585.9
click at [191, 729] on div "Case Dashboard Payments Invoices Payments Payments Credit Report Client Profile" at bounding box center [154, 702] width 284 height 1426
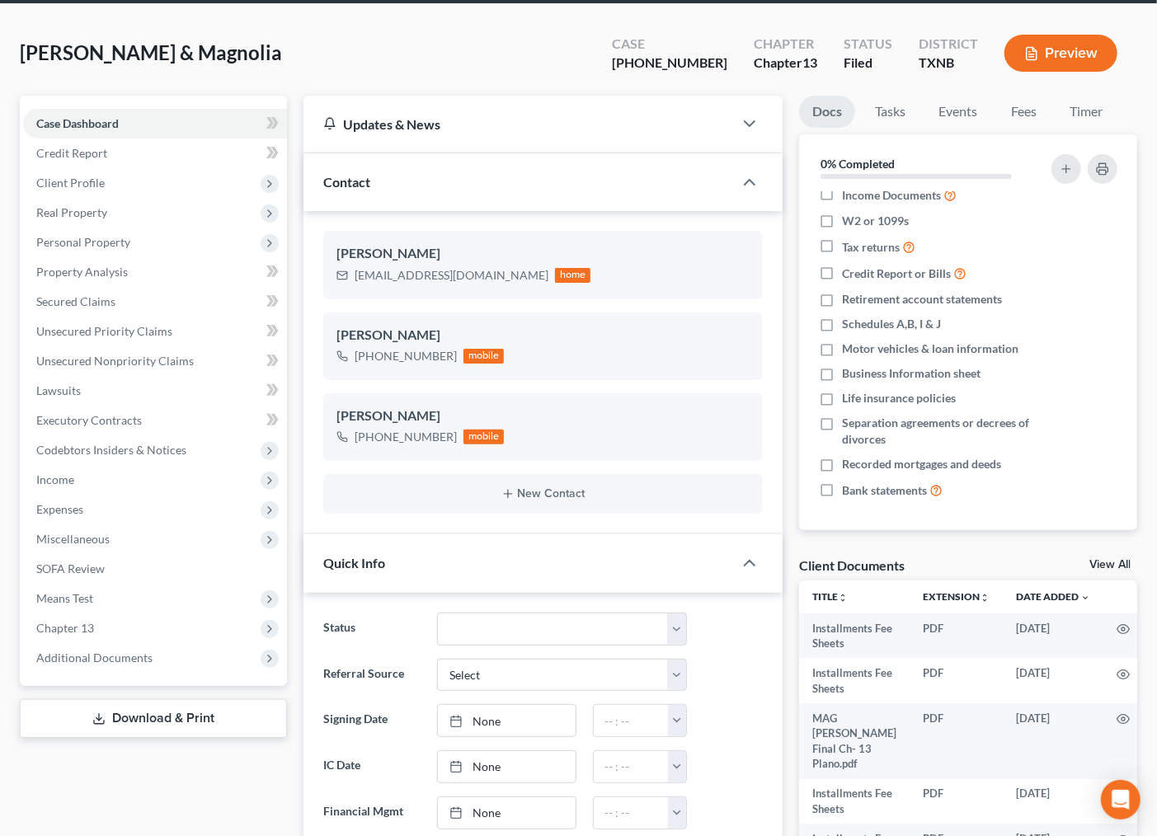
scroll to position [0, 0]
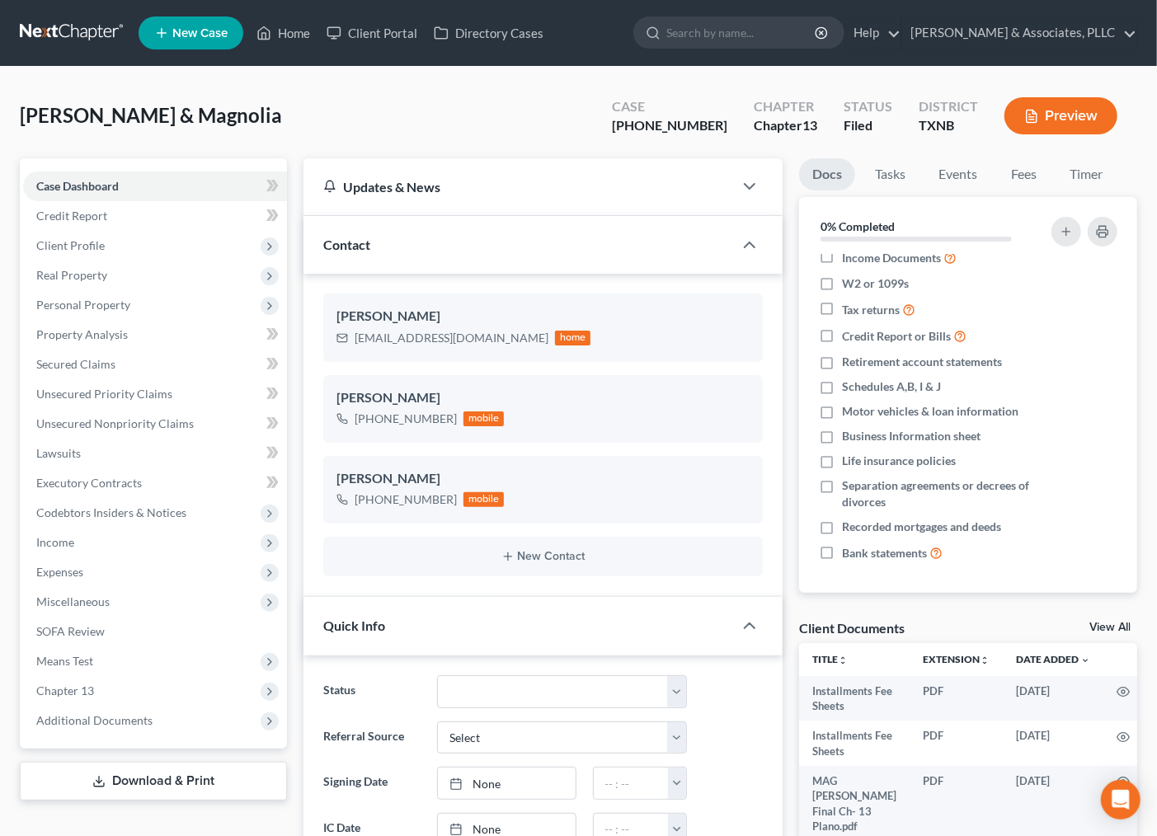
click at [566, 117] on div "Cruz, Jose & Magnolia Upgraded Case 25-43205-13 Chapter Chapter 13 Status Filed…" at bounding box center [579, 123] width 1118 height 72
click at [290, 30] on link "Home" at bounding box center [283, 33] width 70 height 30
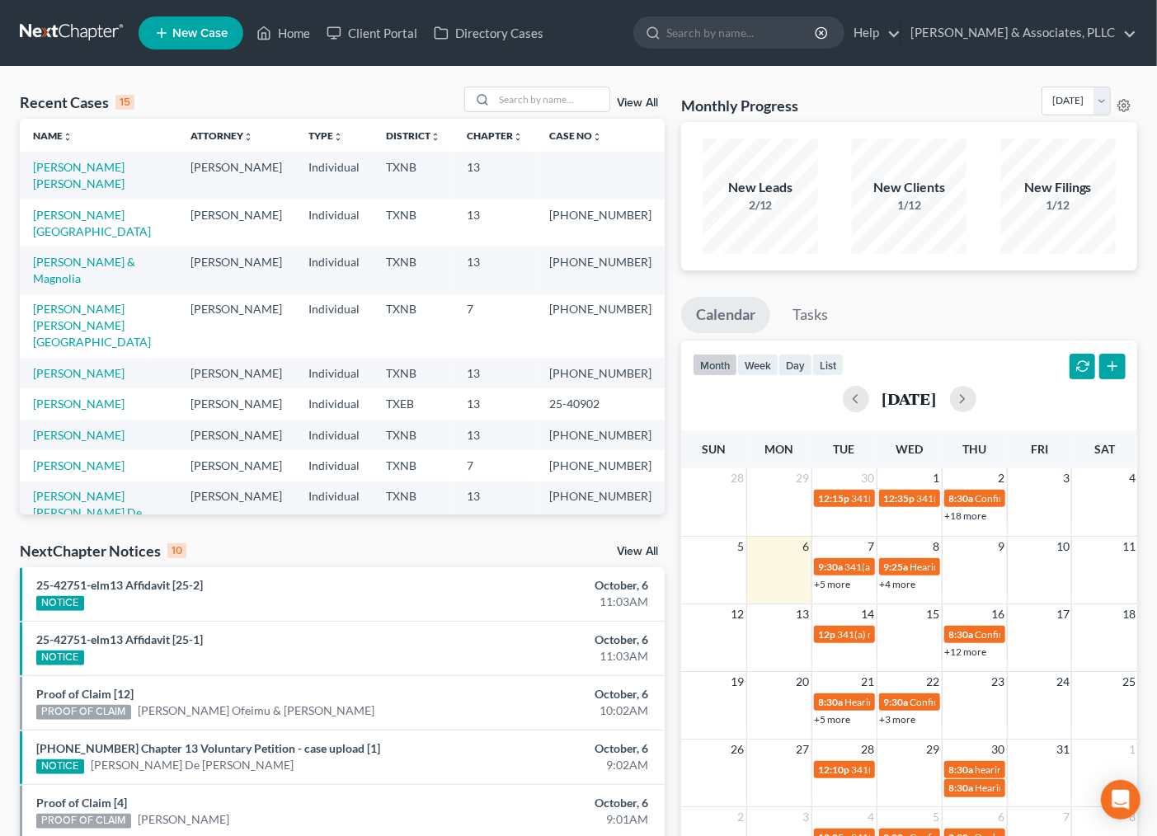
click at [200, 30] on span "New Case" at bounding box center [199, 33] width 55 height 12
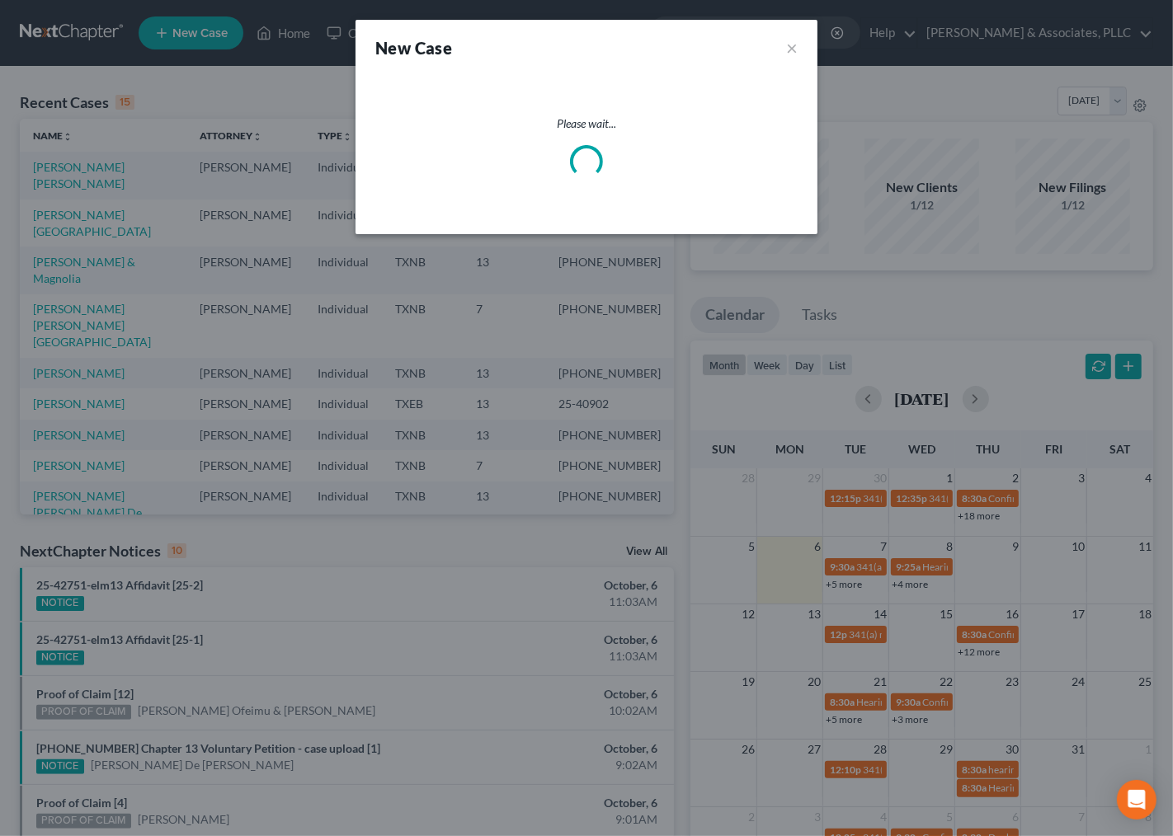
select select "78"
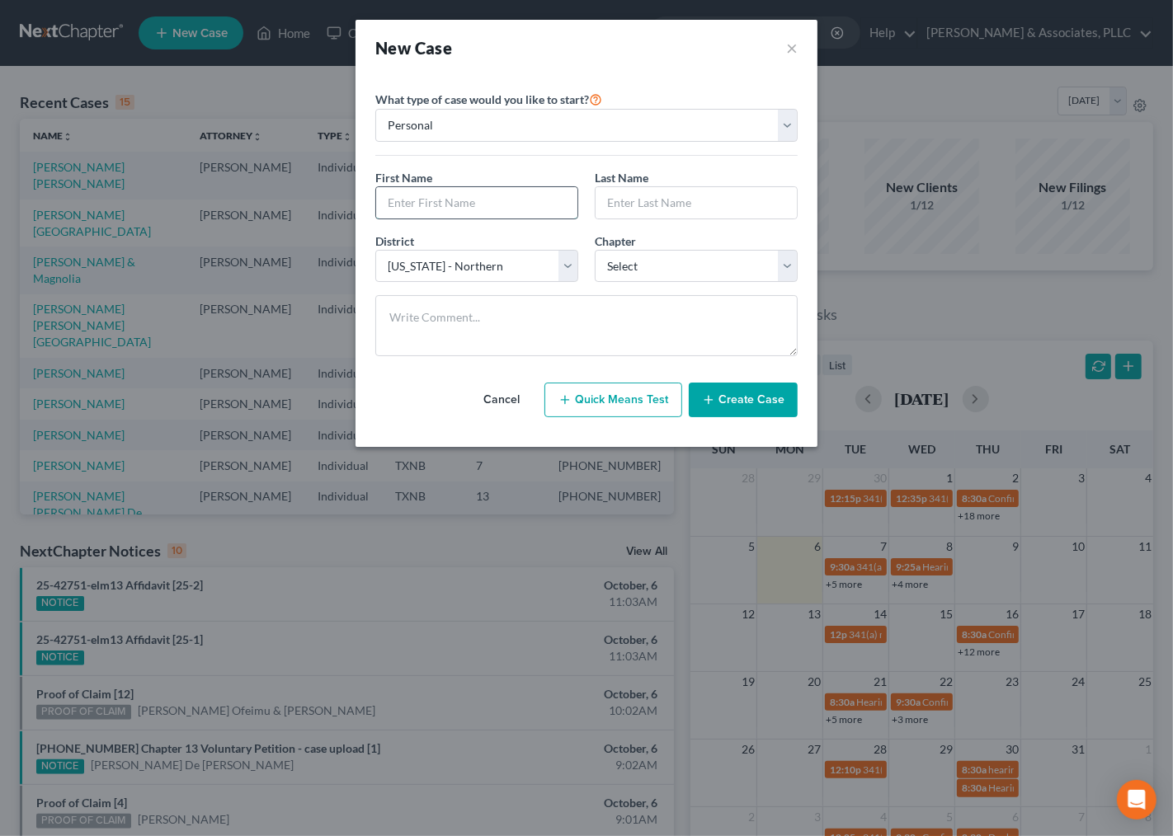
click at [424, 209] on input "text" at bounding box center [476, 202] width 201 height 31
click at [408, 201] on input "text" at bounding box center [476, 202] width 201 height 31
type input "[PERSON_NAME]"
type input "a"
type input "[PERSON_NAME]"
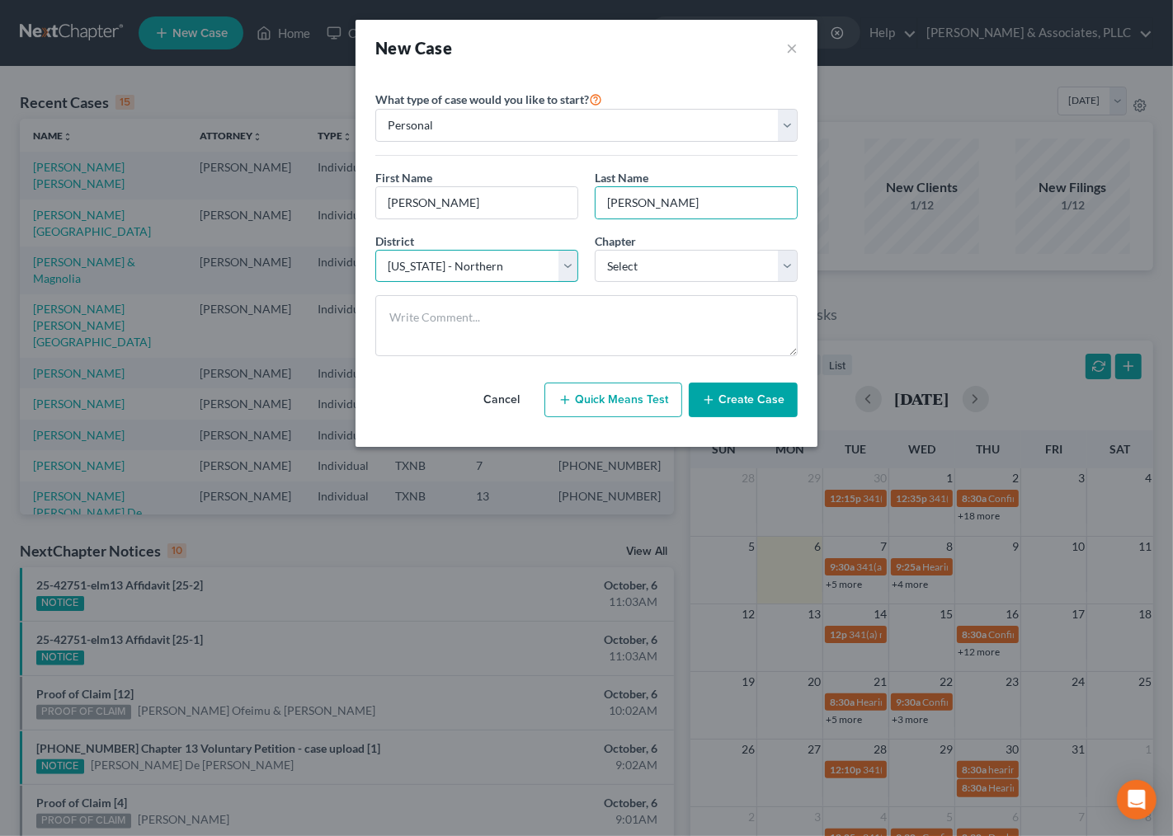
click at [508, 279] on select "Select Alabama - Middle Alabama - Northern Alabama - Southern Alaska Arizona Ar…" at bounding box center [476, 266] width 203 height 33
select select "77"
click at [375, 250] on select "Select Alabama - Middle Alabama - Northern Alabama - Southern Alaska Arizona Ar…" at bounding box center [476, 266] width 203 height 33
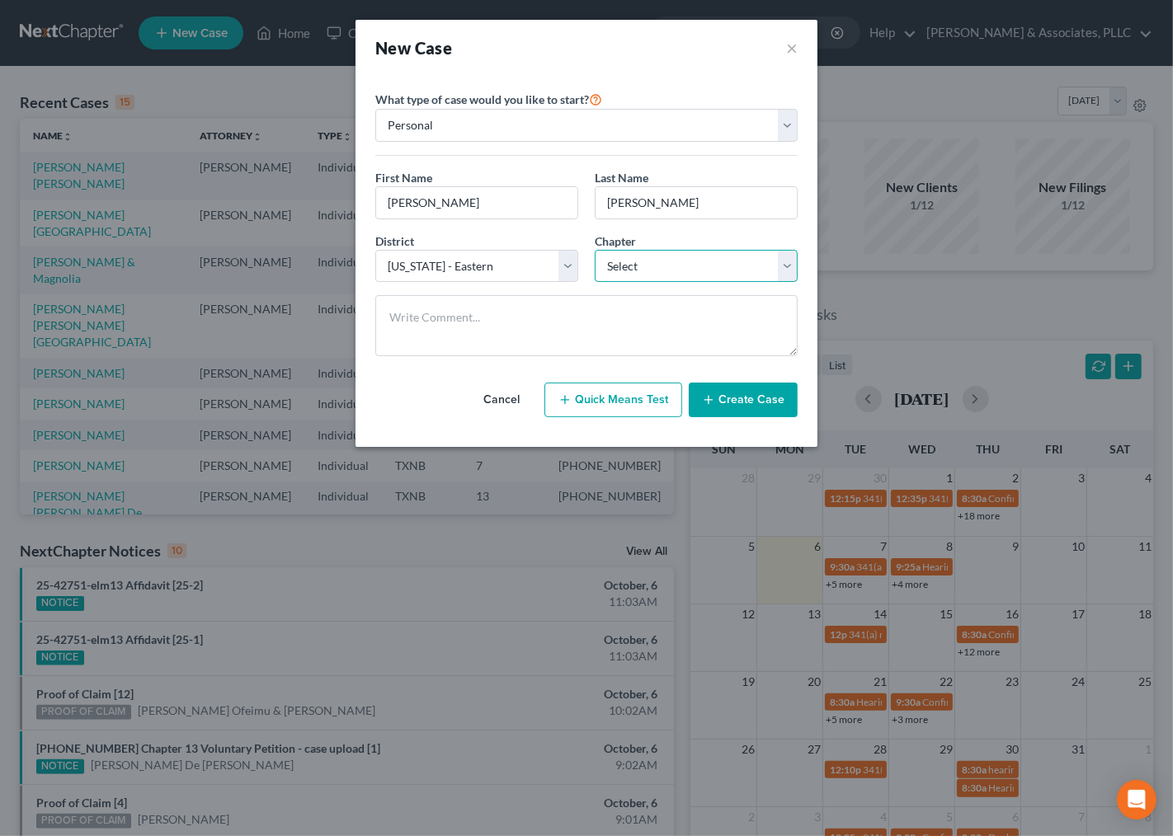
click at [637, 262] on select "Select 7 11 12 13" at bounding box center [696, 266] width 203 height 33
click at [595, 250] on select "Select 7 11 12 13" at bounding box center [696, 266] width 203 height 33
click at [632, 258] on select "Select 7 11 12 13" at bounding box center [696, 266] width 203 height 33
select select "3"
click at [595, 250] on select "Select 7 11 12 13" at bounding box center [696, 266] width 203 height 33
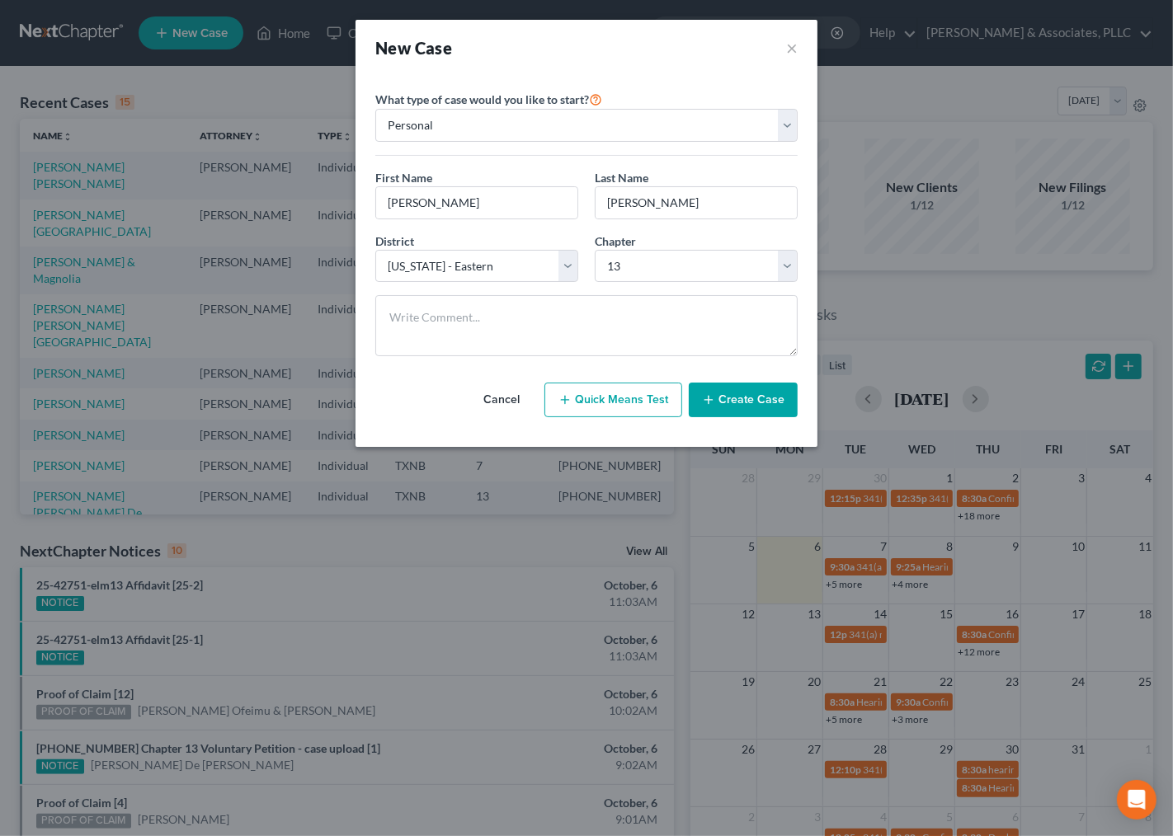
click at [728, 401] on button "Create Case" at bounding box center [743, 400] width 109 height 35
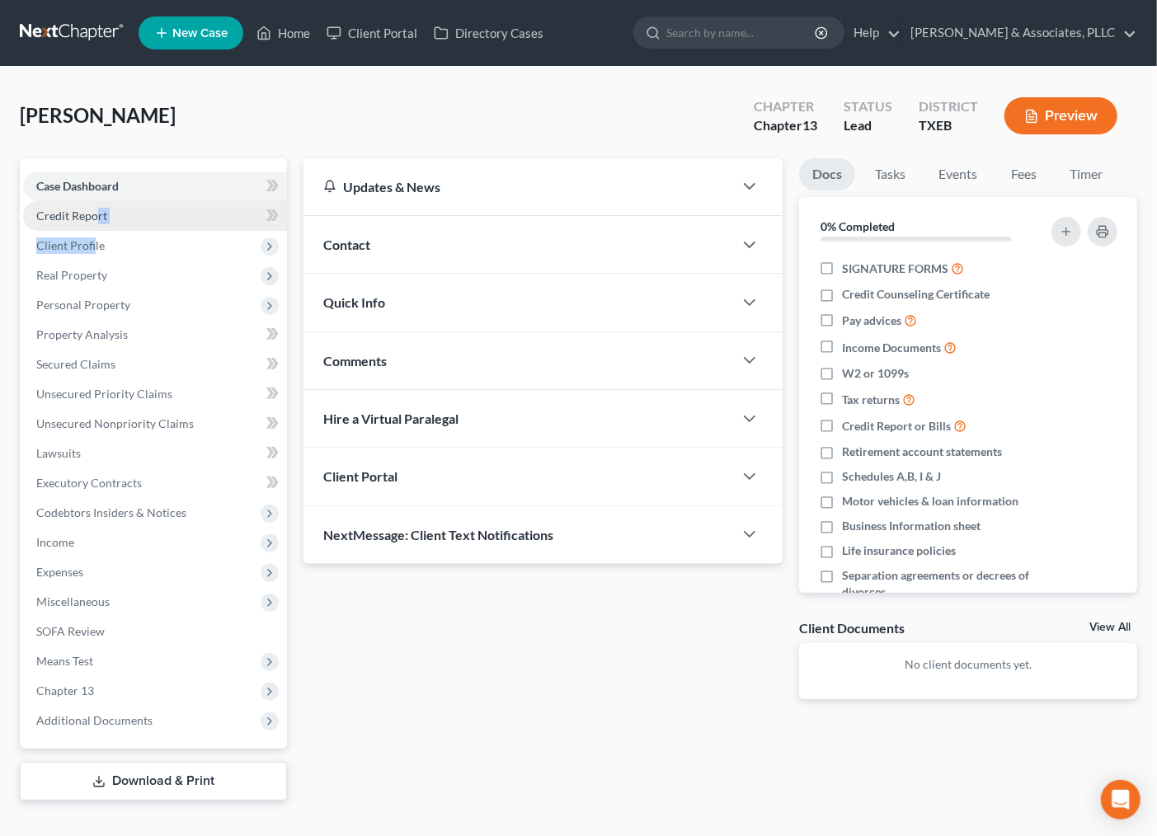
drag, startPoint x: 92, startPoint y: 244, endPoint x: 84, endPoint y: 212, distance: 33.2
click at [97, 215] on ul "Case Dashboard Payments Invoices Payments Payments Credit Report Client Profile" at bounding box center [155, 454] width 264 height 564
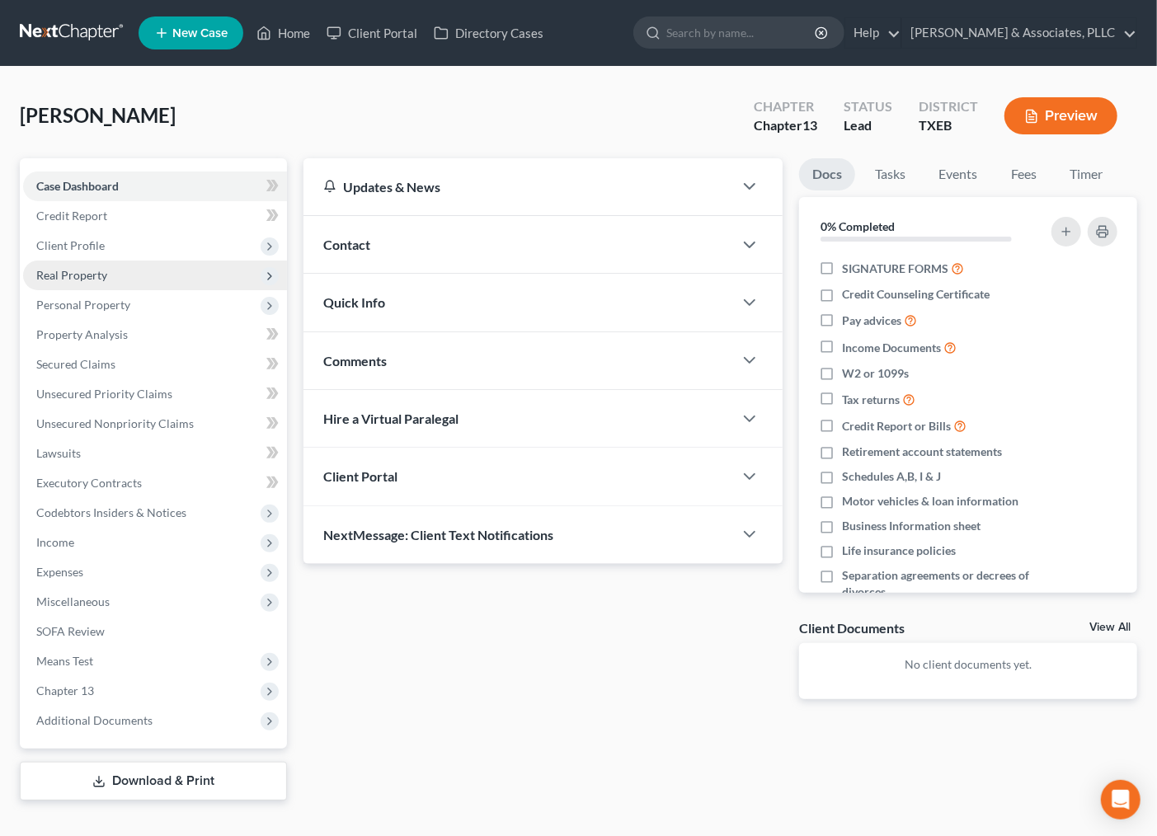
click at [76, 271] on span "Real Property" at bounding box center [71, 275] width 71 height 14
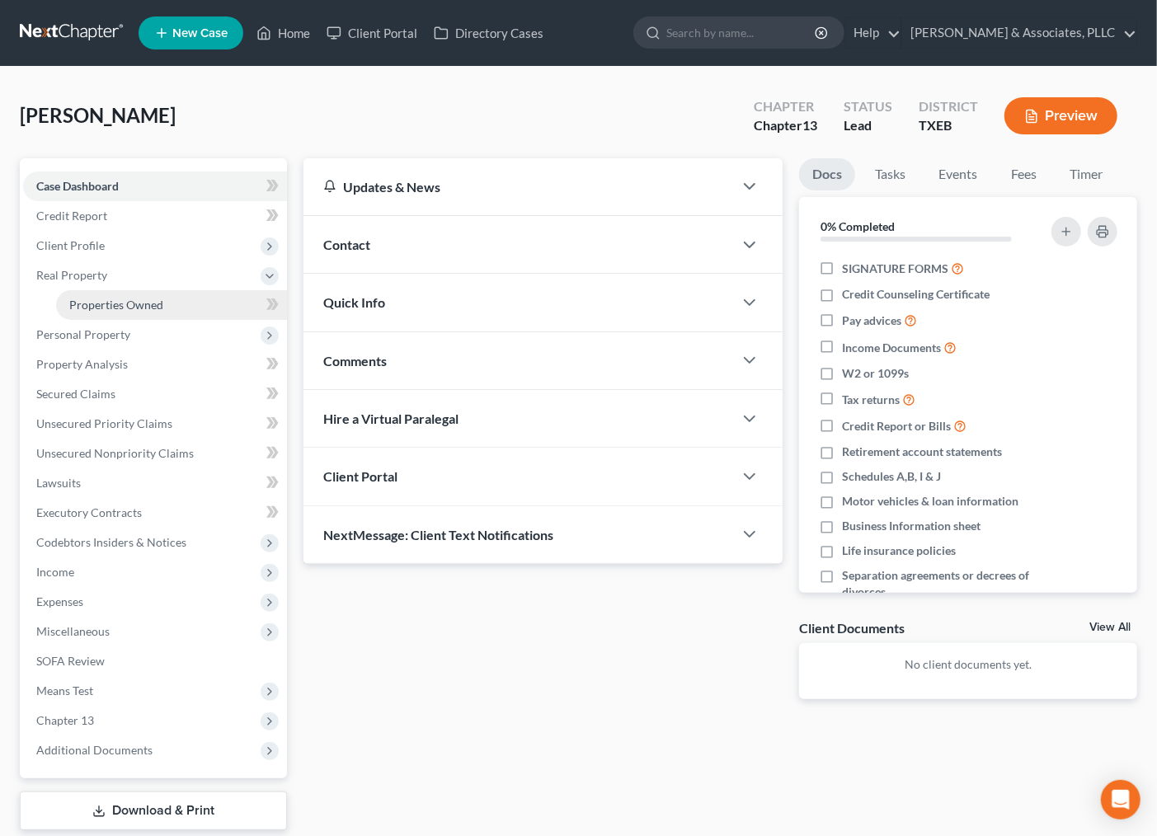
click at [78, 299] on span "Properties Owned" at bounding box center [116, 305] width 94 height 14
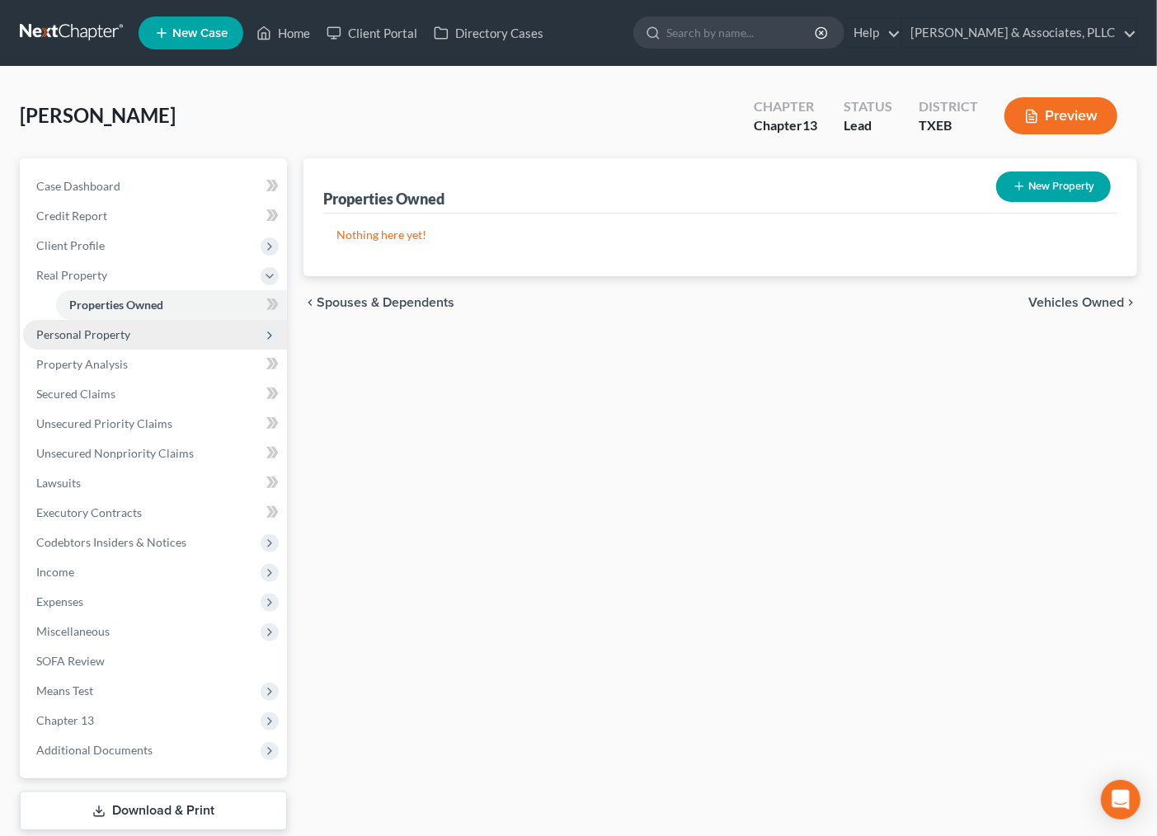
click at [79, 332] on span "Personal Property" at bounding box center [83, 334] width 94 height 14
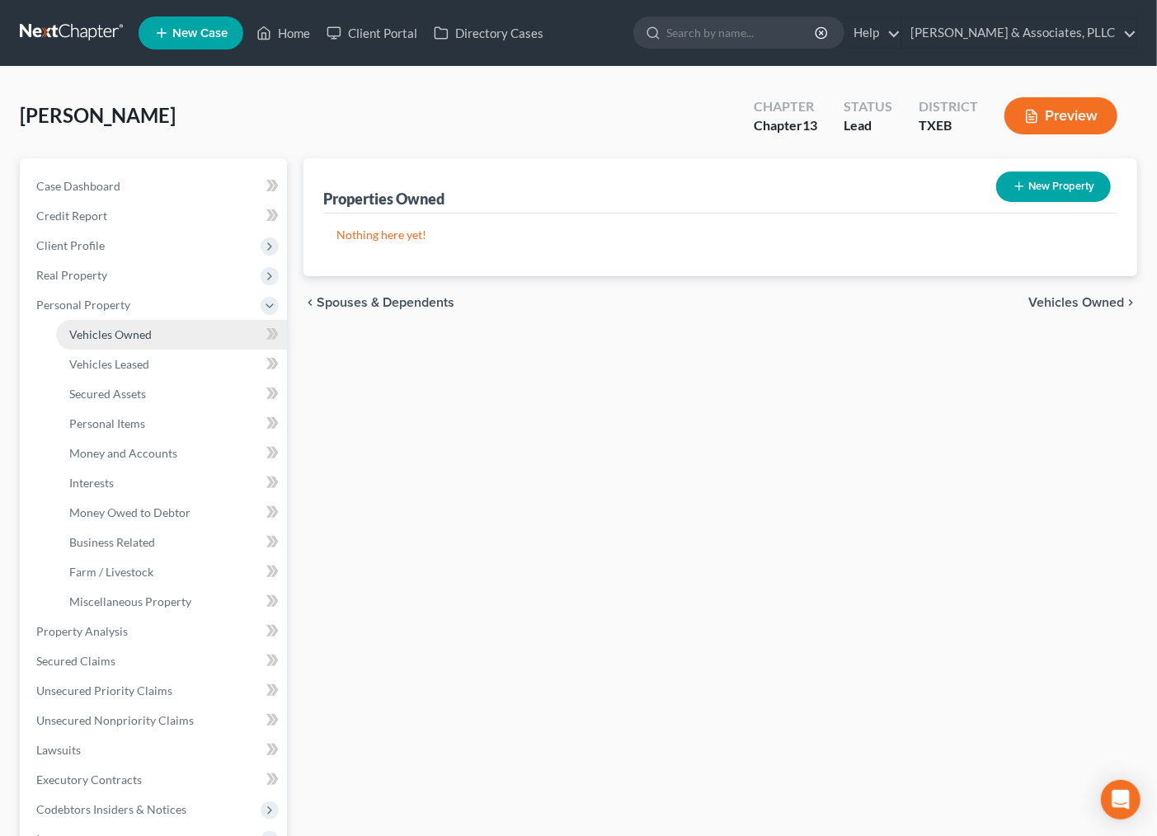
click at [101, 340] on span "Vehicles Owned" at bounding box center [110, 334] width 82 height 14
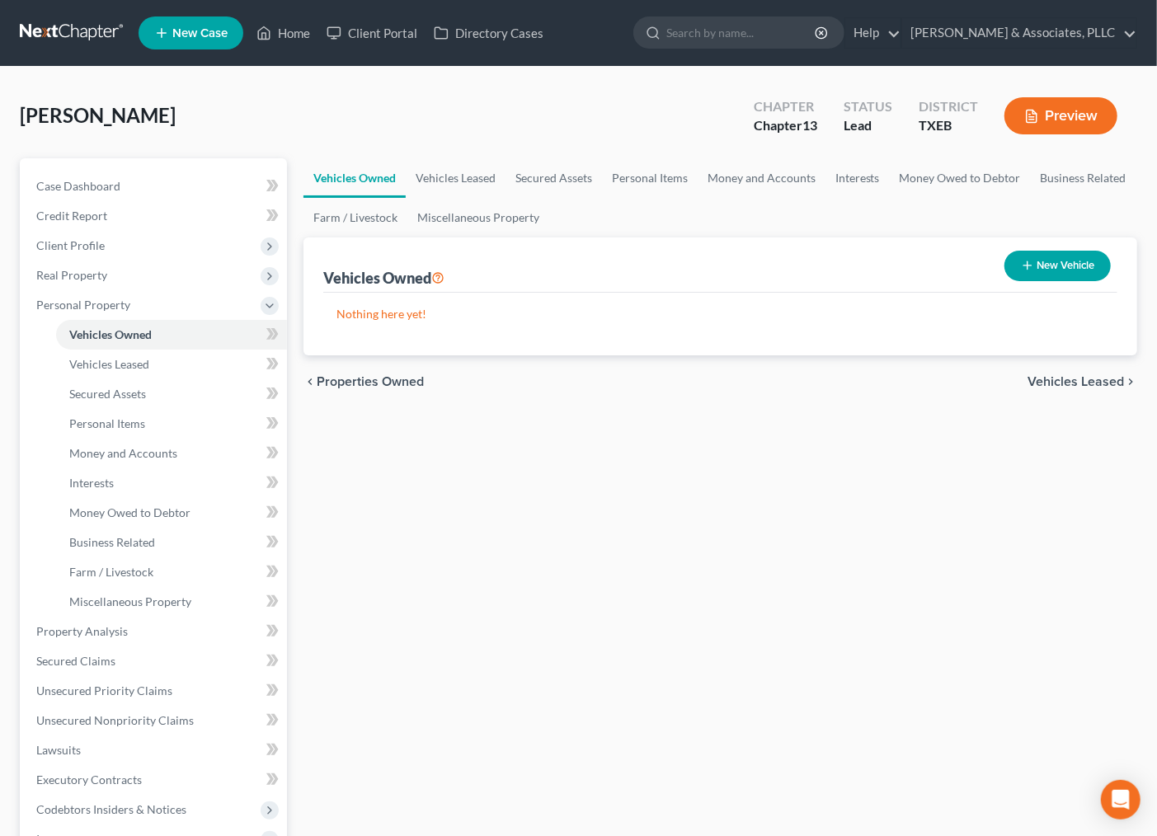
click at [603, 557] on div "Vehicles Owned Vehicles Leased Secured Assets Personal Items Money and Accounts…" at bounding box center [720, 627] width 850 height 939
click at [78, 238] on span "Client Profile" at bounding box center [70, 245] width 68 height 14
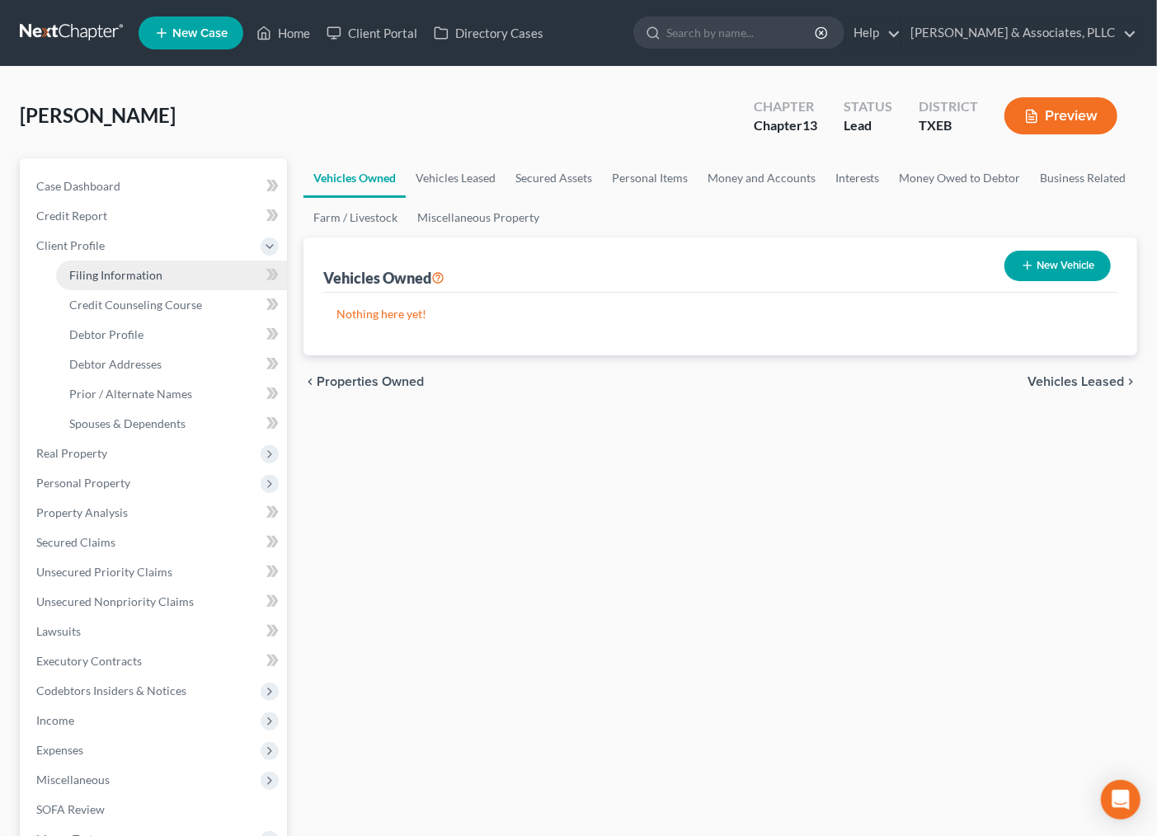
click at [97, 271] on span "Filing Information" at bounding box center [115, 275] width 93 height 14
select select "1"
select select "0"
select select "3"
select select "77"
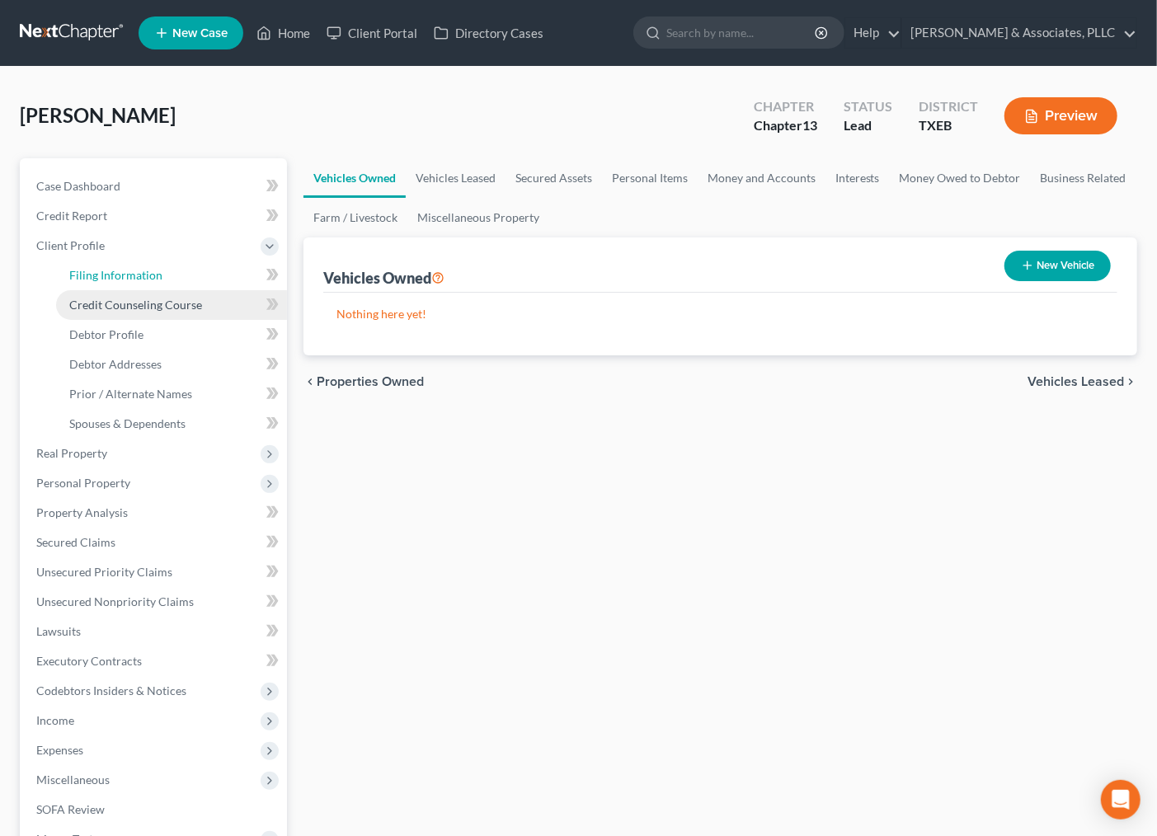
select select "45"
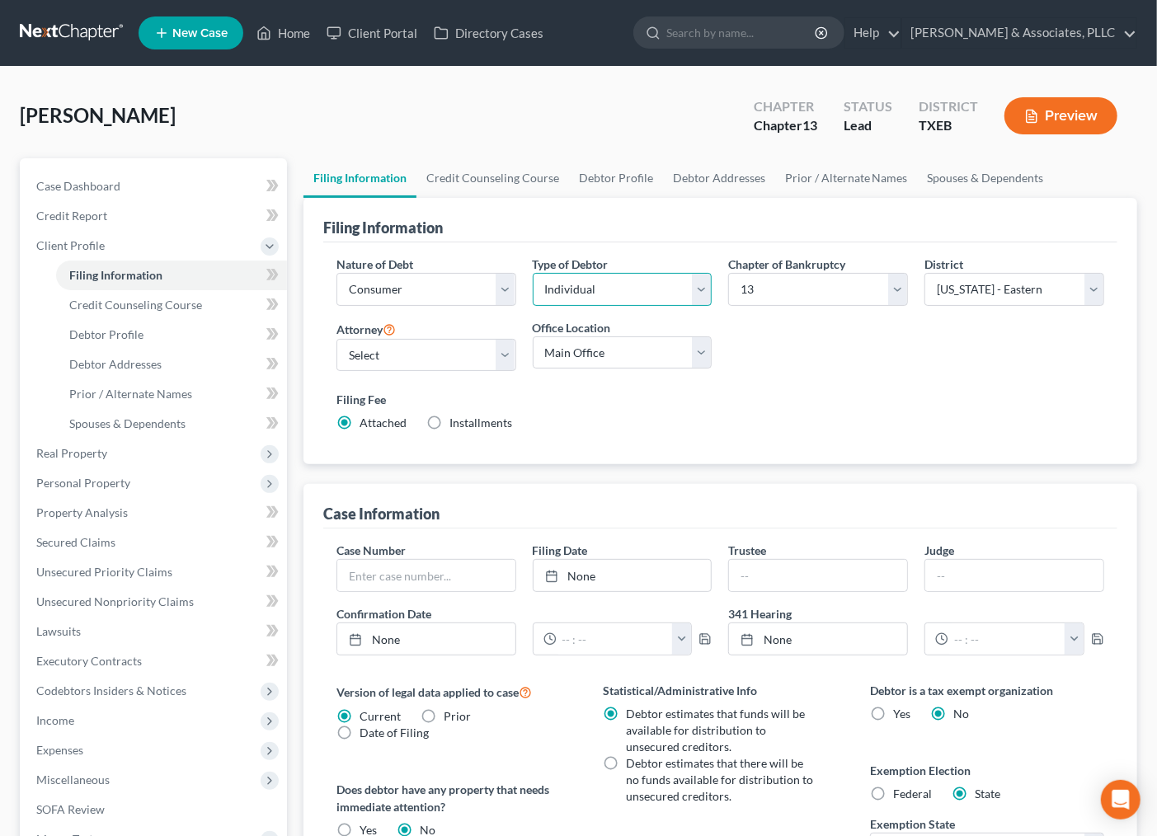
drag, startPoint x: 623, startPoint y: 291, endPoint x: 619, endPoint y: 304, distance: 12.8
click at [623, 291] on select "Select Individual Joint" at bounding box center [623, 289] width 180 height 33
select select "1"
click at [533, 273] on select "Select Individual Joint" at bounding box center [623, 289] width 180 height 33
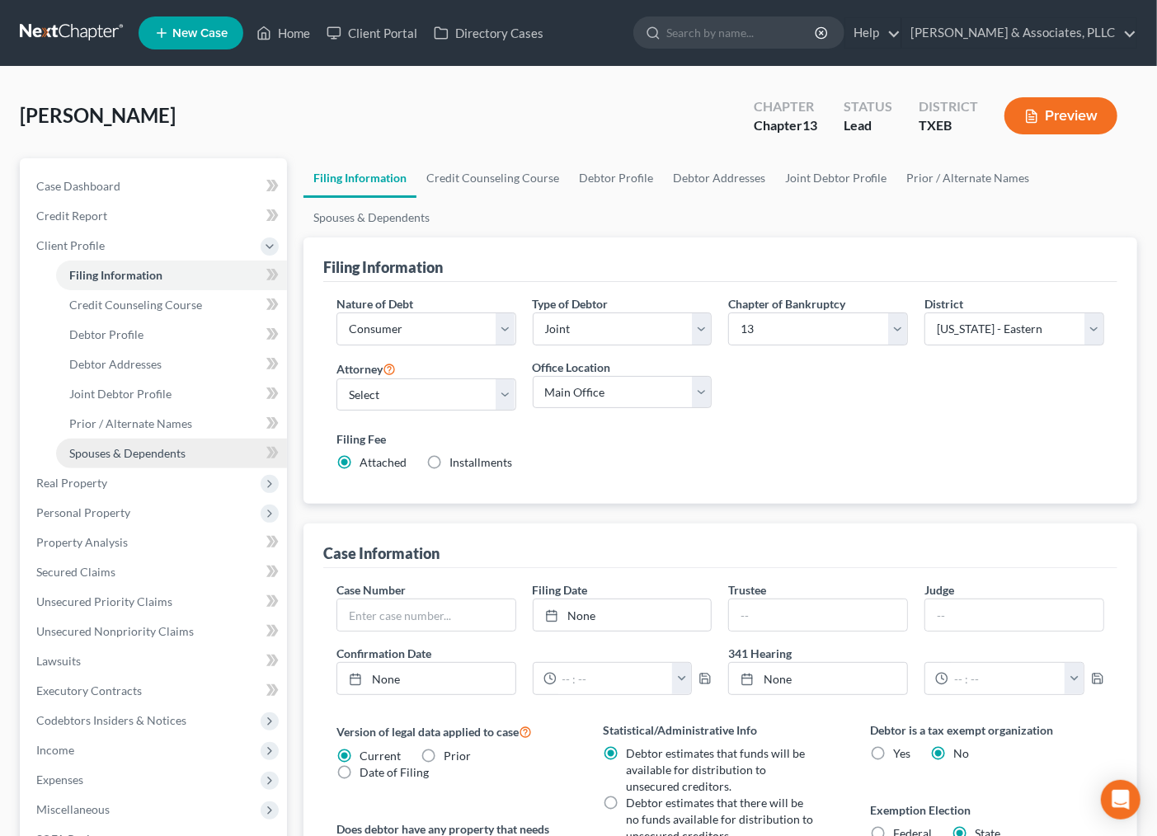
click at [121, 455] on span "Spouses & Dependents" at bounding box center [127, 453] width 116 height 14
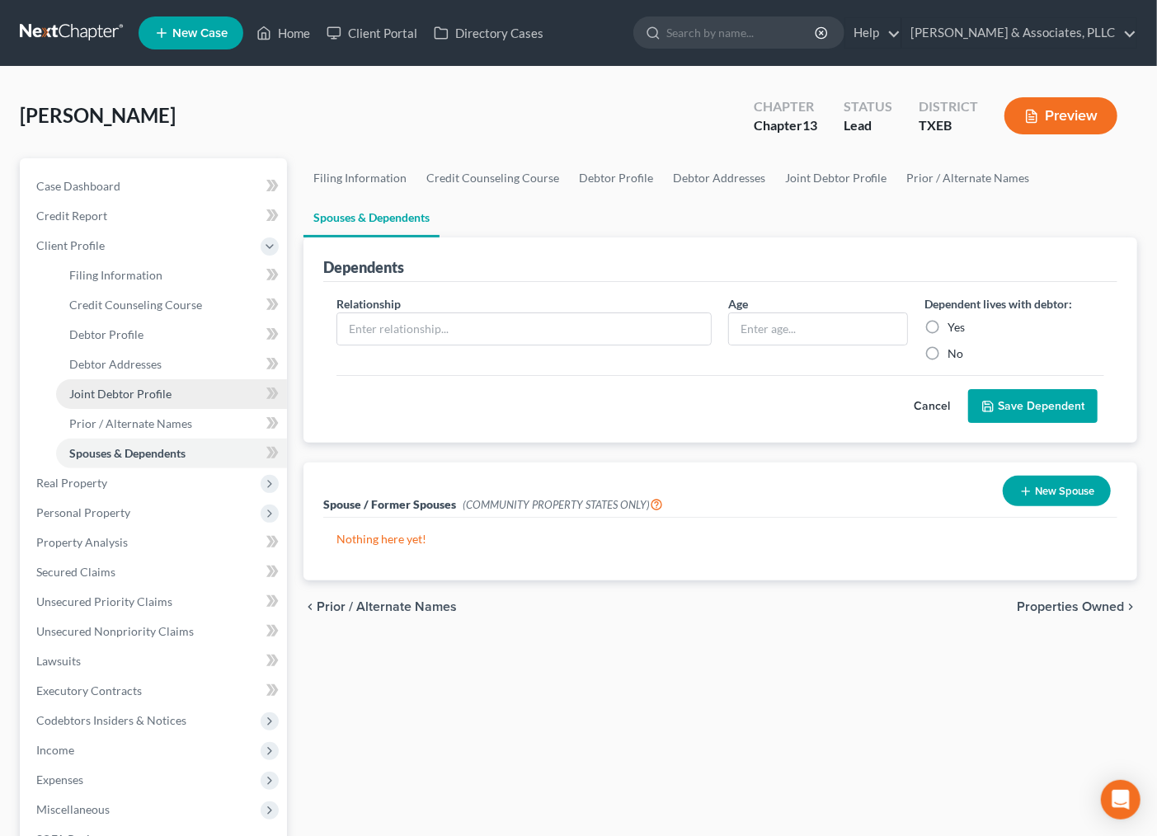
click at [115, 388] on span "Joint Debtor Profile" at bounding box center [120, 394] width 102 height 14
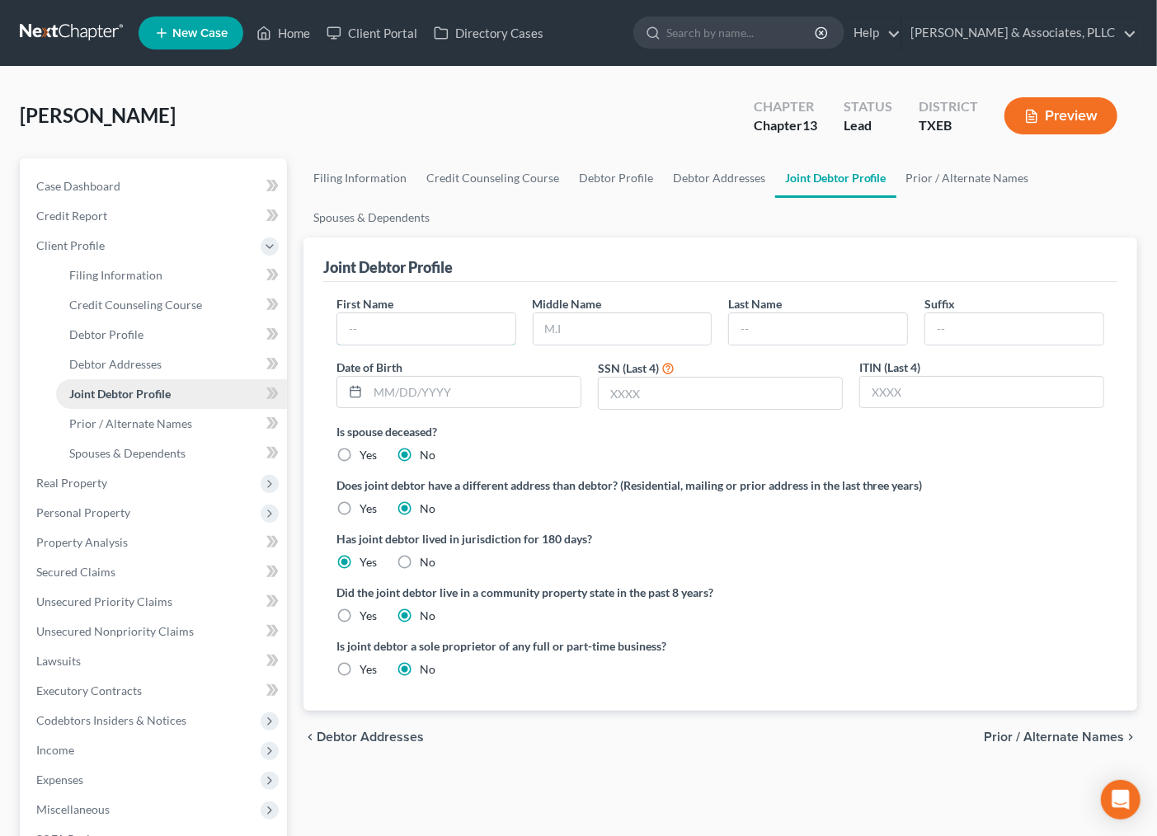
drag, startPoint x: 388, startPoint y: 326, endPoint x: 194, endPoint y: 392, distance: 204.8
click at [388, 326] on input "text" at bounding box center [426, 328] width 178 height 31
type input "Nermina"
type input "[PERSON_NAME]"
click at [411, 388] on input "text" at bounding box center [474, 392] width 213 height 31
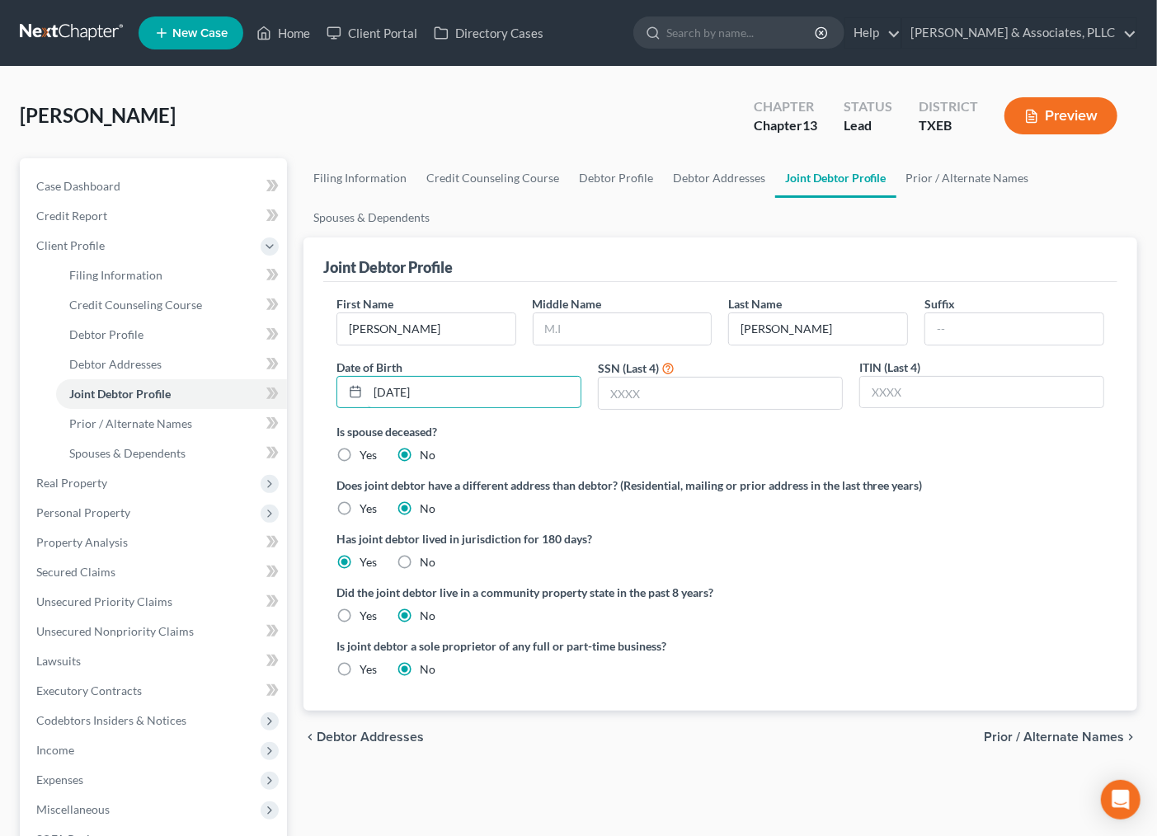
type input "05/17/1969"
click at [662, 388] on input "text" at bounding box center [720, 393] width 243 height 31
type input "8280"
click at [1027, 483] on label "Does joint debtor have a different address than debtor? (Residential, mailing o…" at bounding box center [721, 485] width 768 height 17
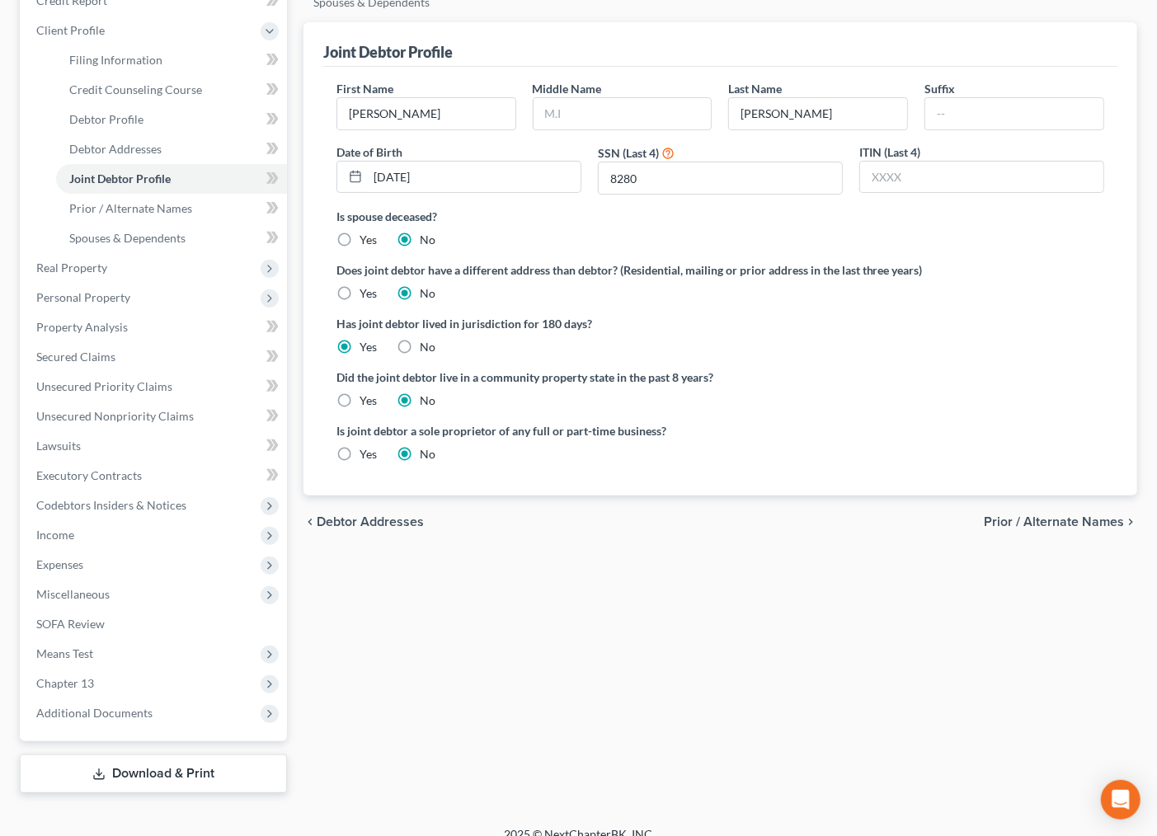
scroll to position [233, 0]
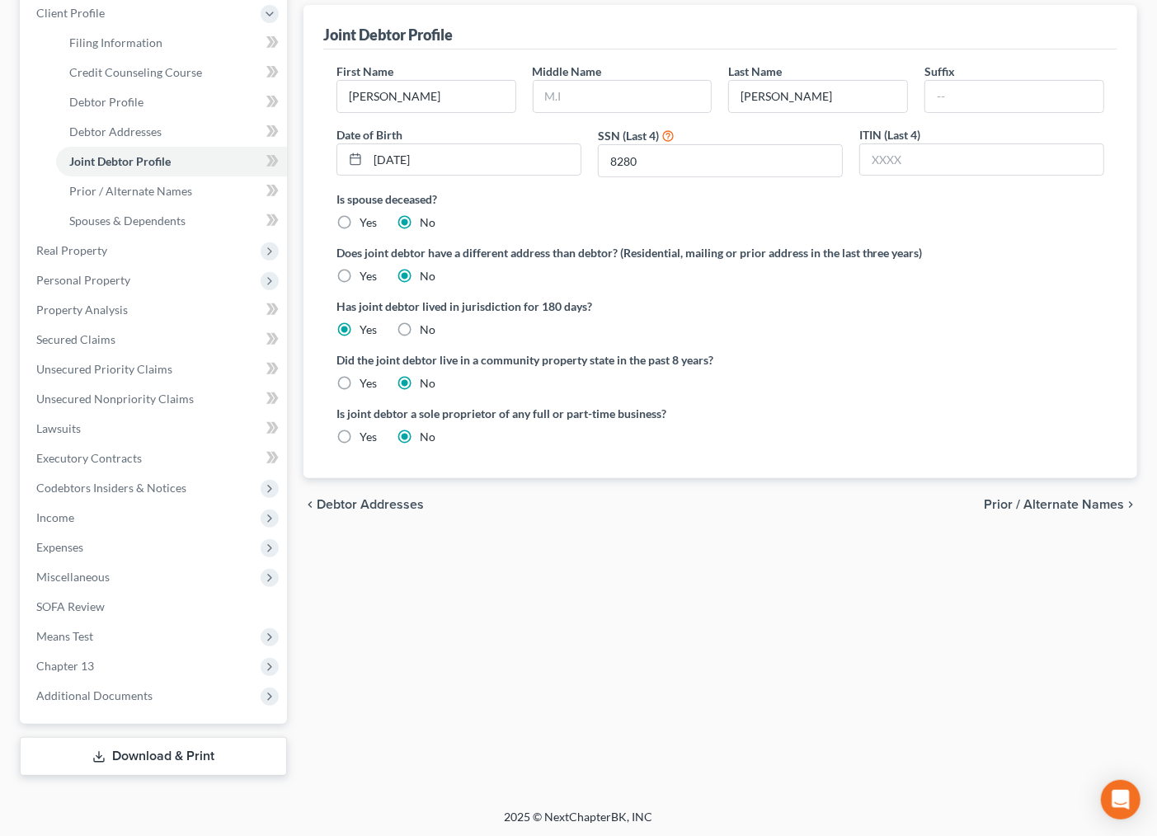
click at [363, 506] on span "Debtor Addresses" at bounding box center [370, 504] width 107 height 13
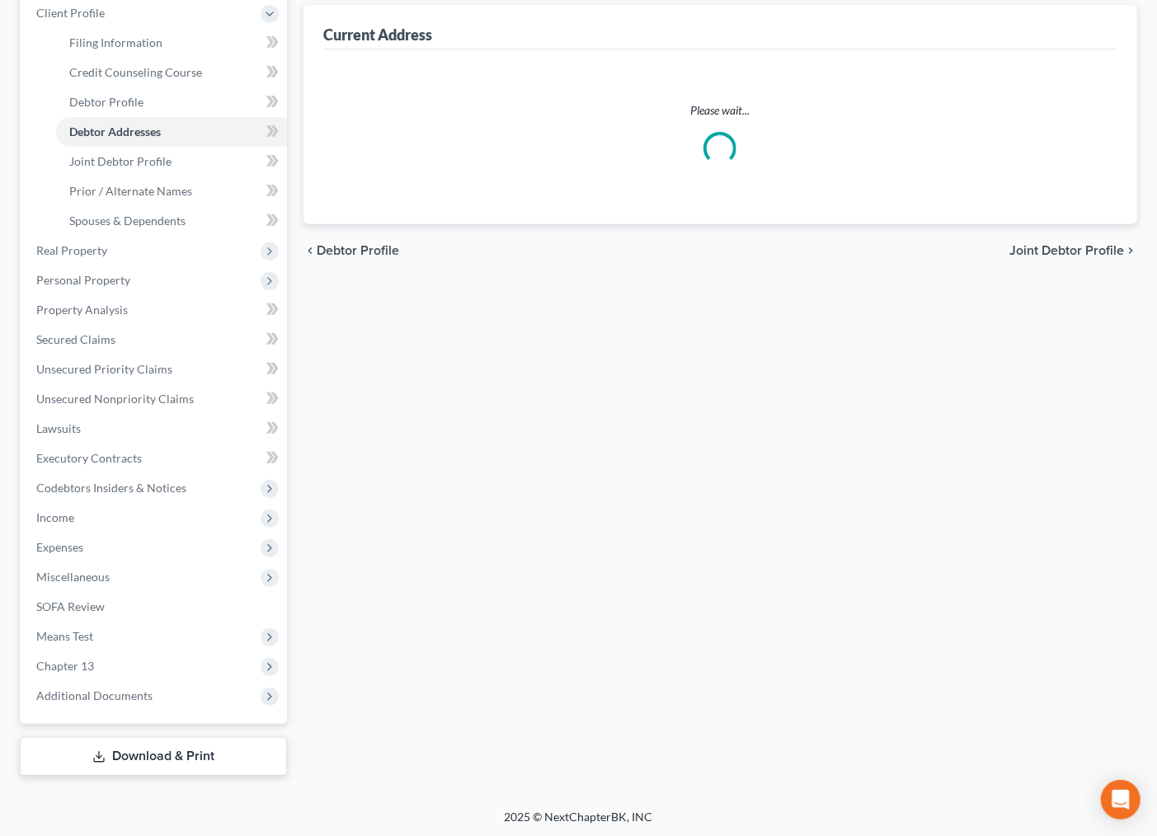
scroll to position [46, 0]
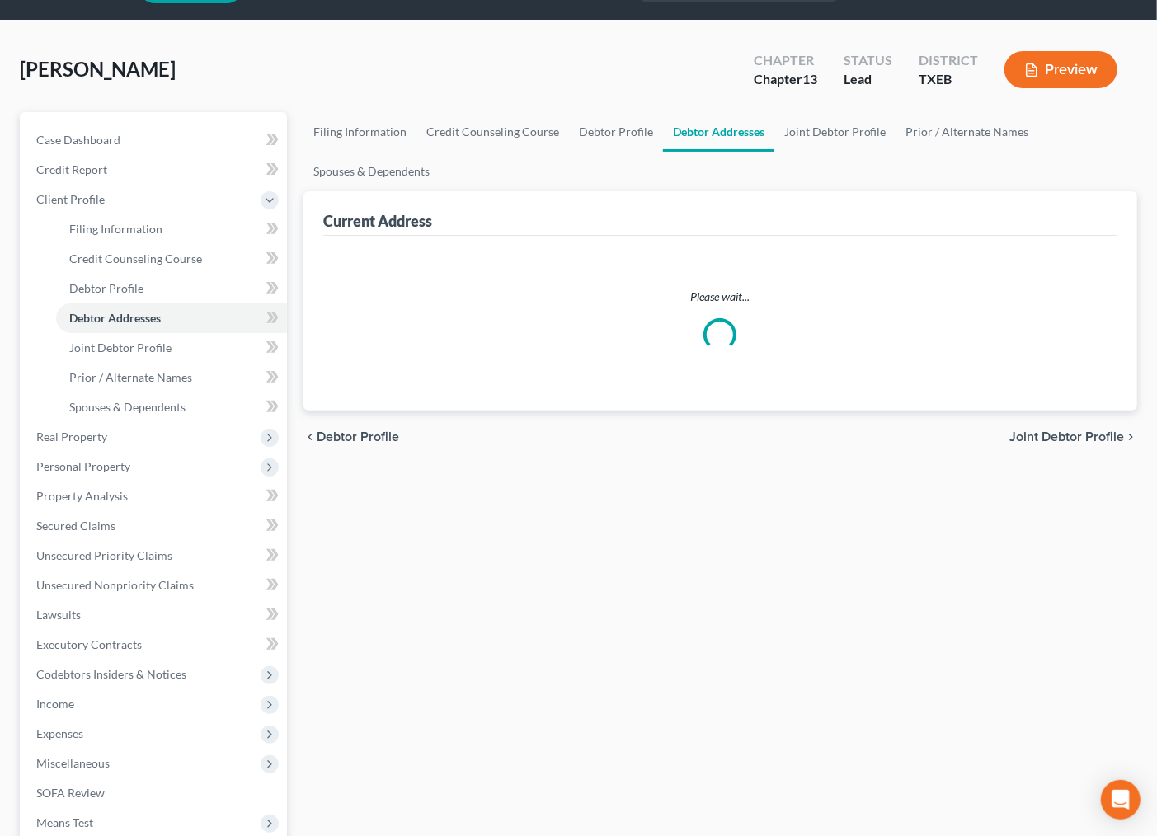
select select "0"
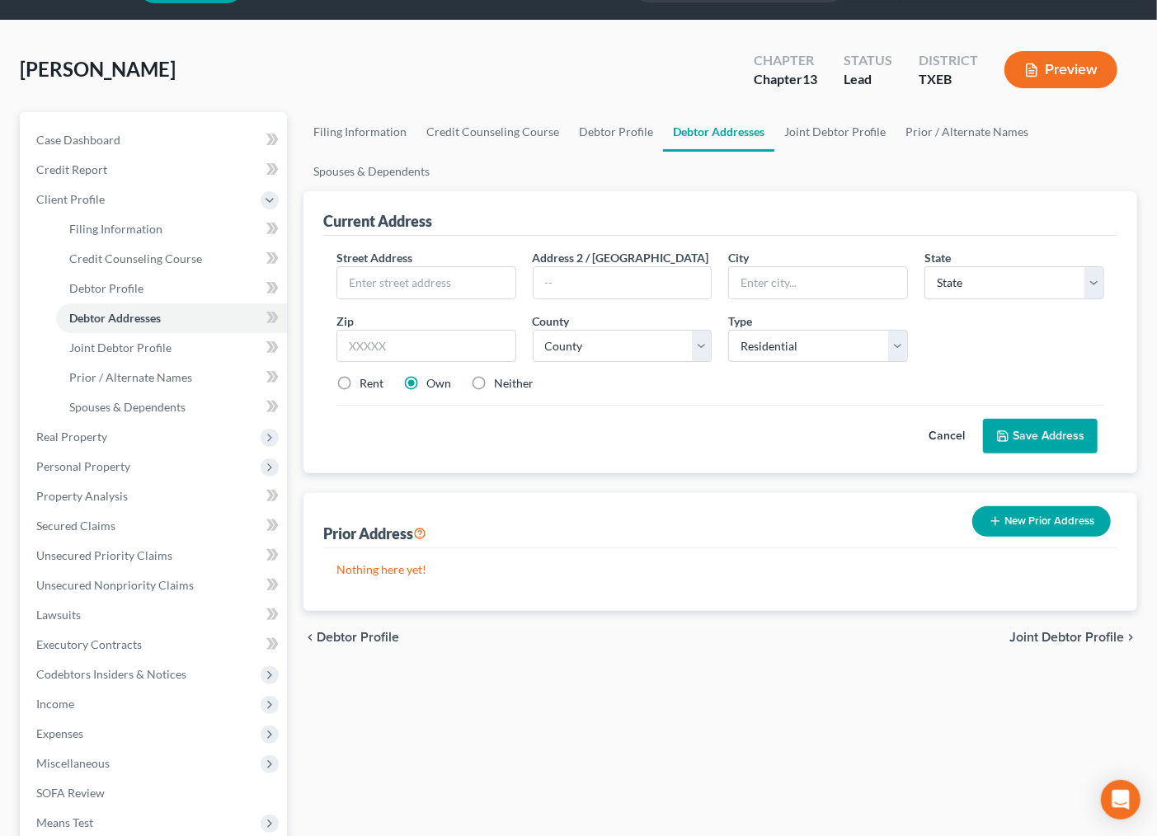
scroll to position [0, 0]
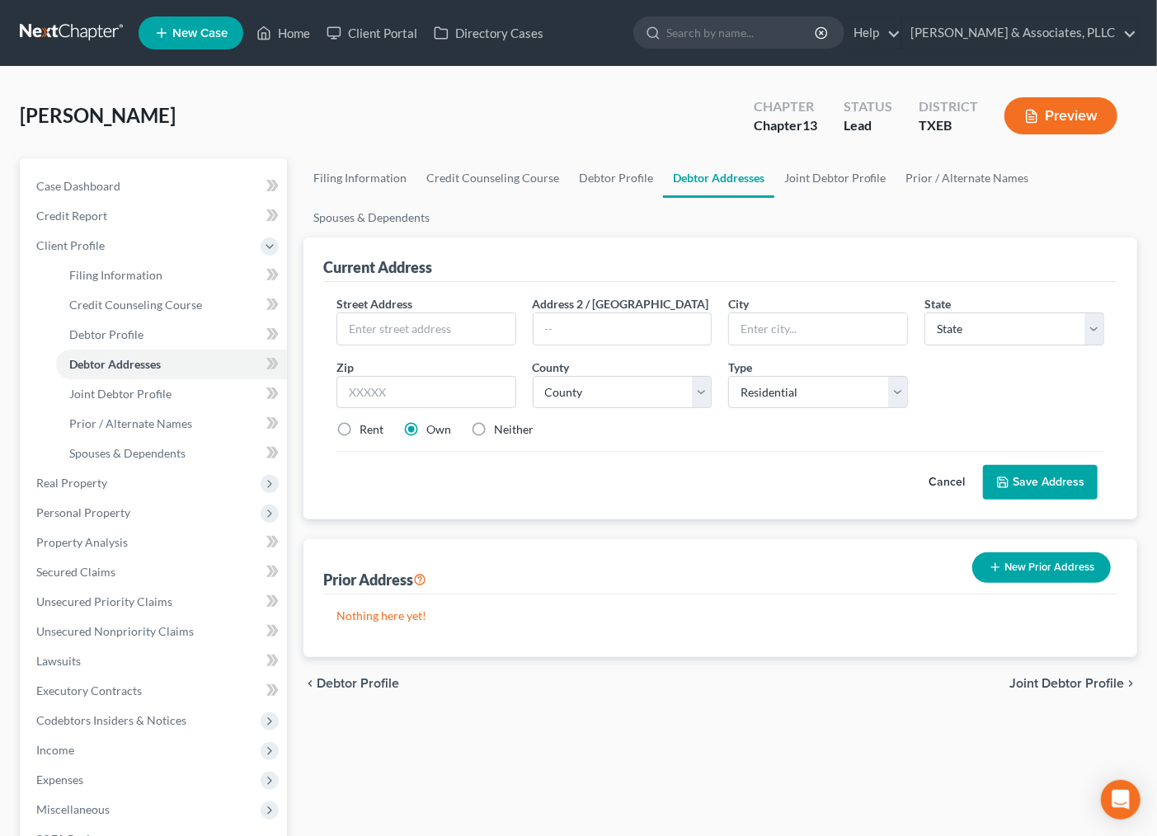
click at [379, 679] on span "Debtor Profile" at bounding box center [358, 683] width 82 height 13
select select "1"
select select "0"
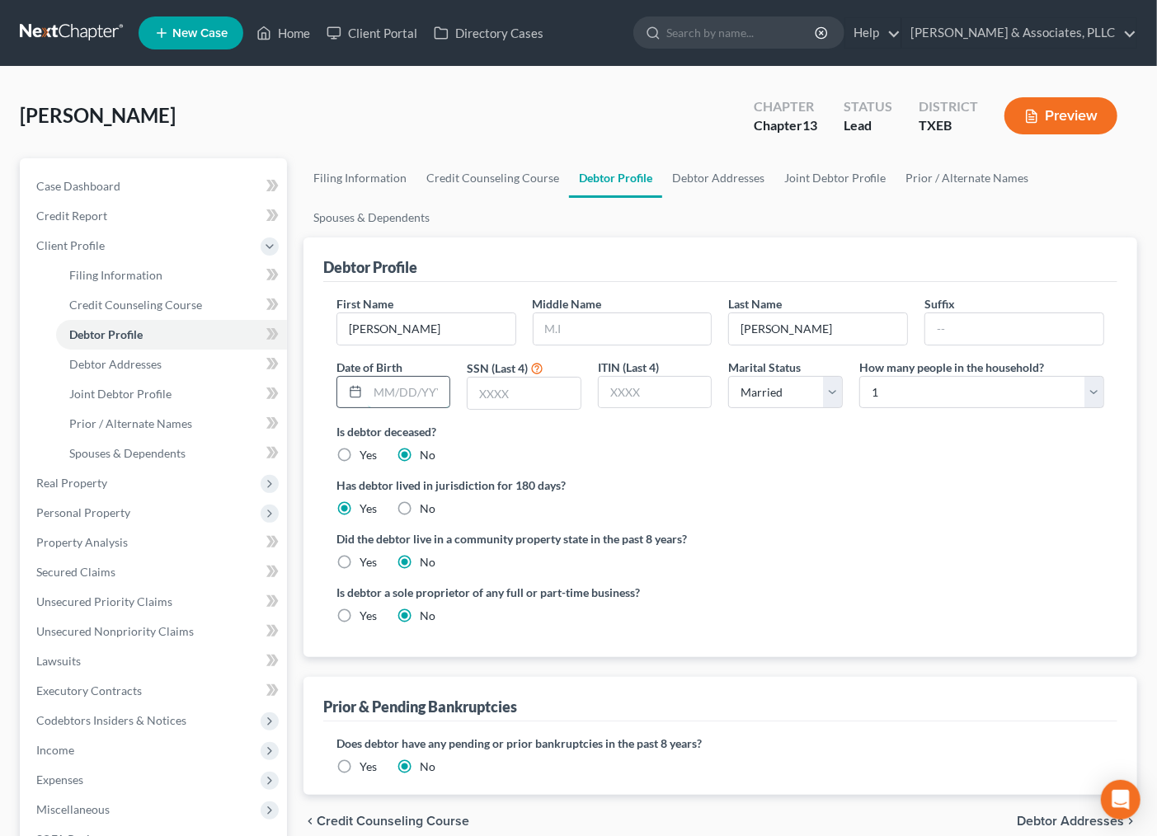
click at [431, 391] on input "text" at bounding box center [409, 392] width 82 height 31
click at [503, 399] on input "text" at bounding box center [524, 393] width 113 height 31
type input "4471"
click at [391, 403] on input "text" at bounding box center [409, 392] width 82 height 31
type input "1"
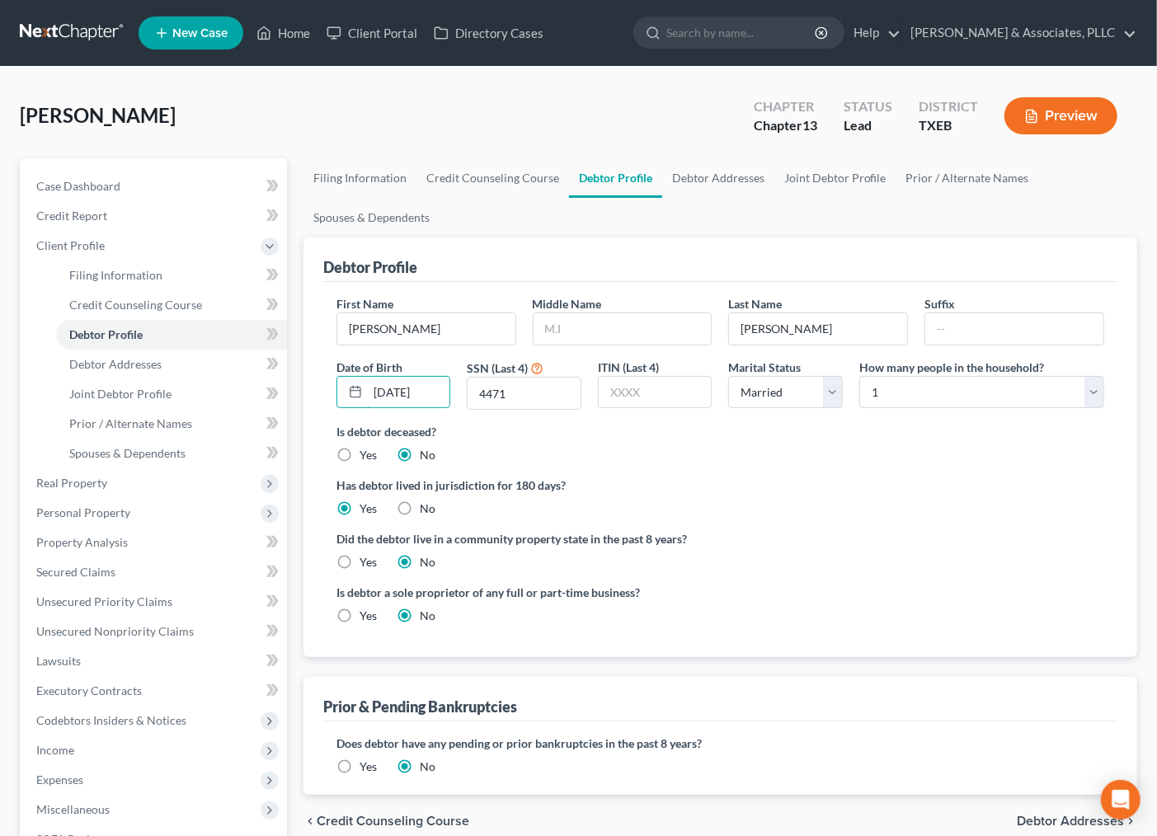
type input "[DATE]"
click at [752, 506] on div "Has debtor lived in jurisdiction for 180 days? Yes No Debtor must reside in jur…" at bounding box center [721, 497] width 768 height 40
click at [924, 533] on label "Did the debtor live in a community property state in the past 8 years?" at bounding box center [721, 538] width 768 height 17
click at [925, 605] on div "Is debtor a sole proprietor of any full or part-time business? Yes No" at bounding box center [720, 611] width 784 height 54
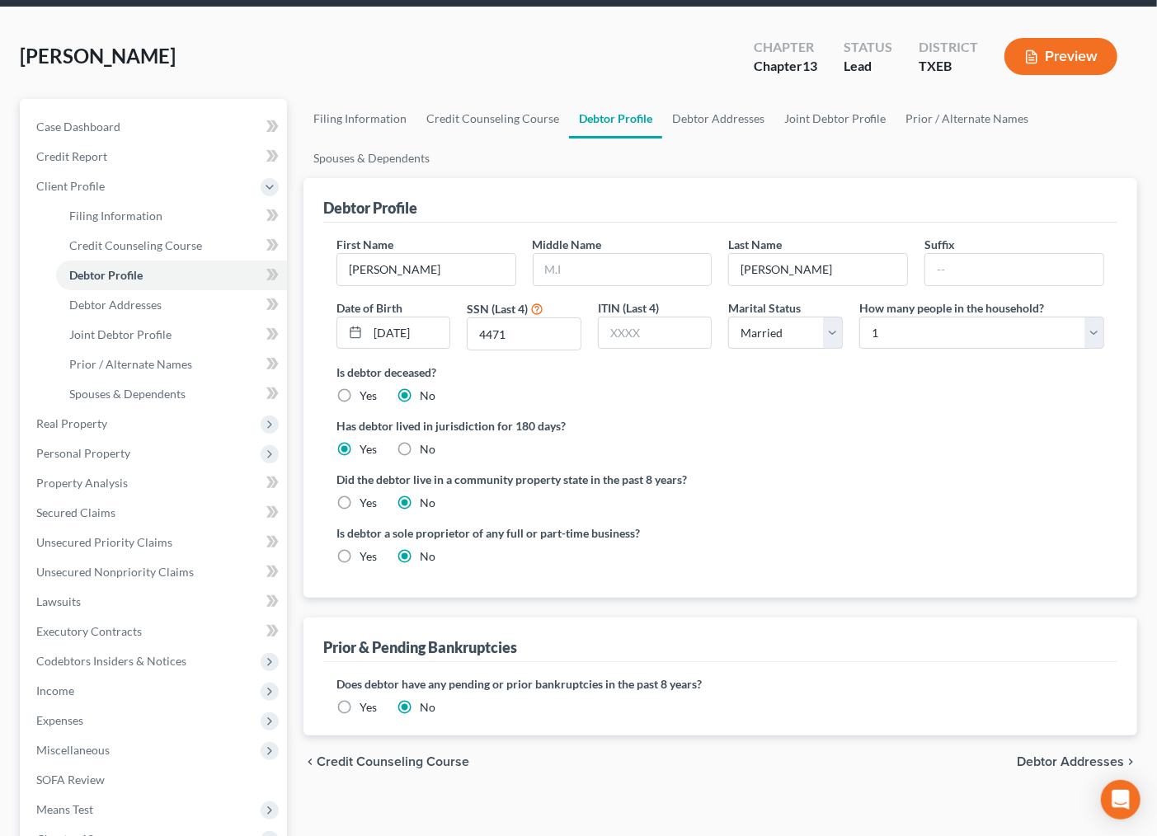
scroll to position [92, 0]
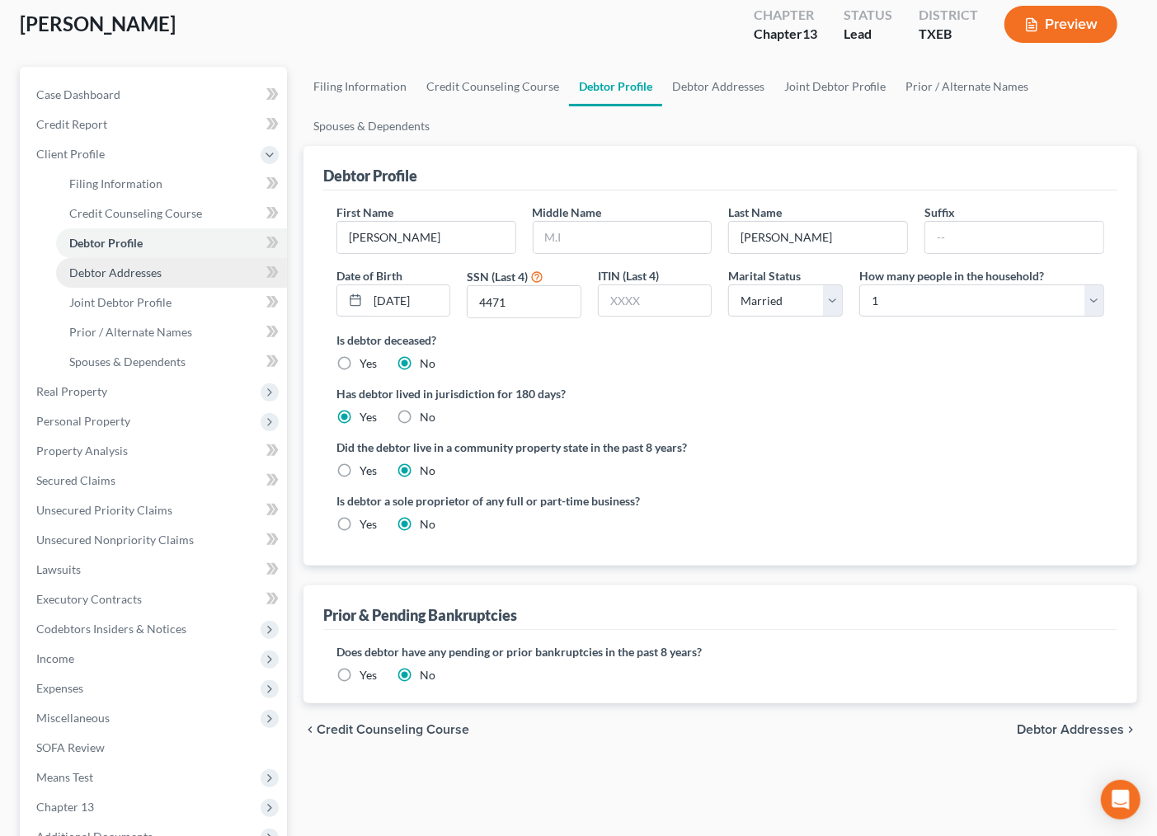
drag, startPoint x: 102, startPoint y: 269, endPoint x: 144, endPoint y: 278, distance: 43.0
click at [102, 270] on span "Debtor Addresses" at bounding box center [115, 273] width 92 height 14
select select "0"
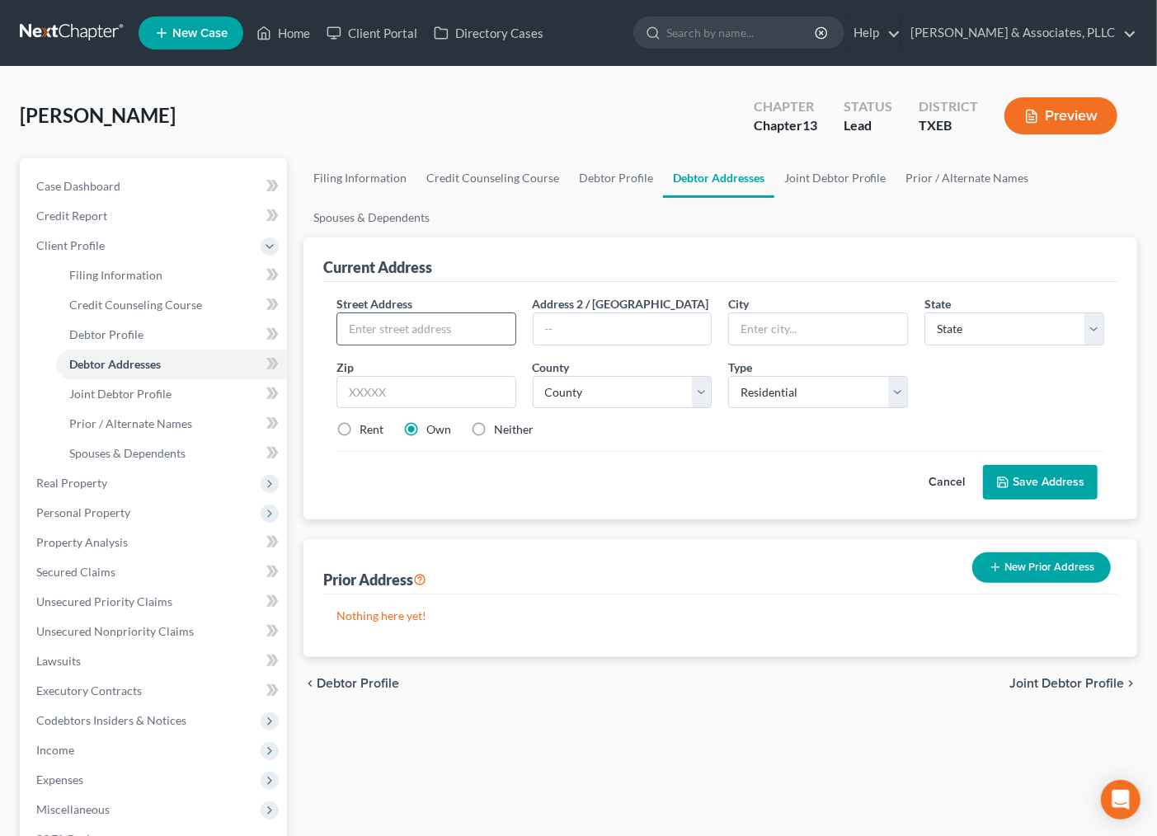
drag, startPoint x: 374, startPoint y: 332, endPoint x: 55, endPoint y: 259, distance: 326.7
click at [372, 332] on input "text" at bounding box center [426, 328] width 178 height 31
type input "3725 Tunstall Drive"
type input "75036"
click at [584, 386] on select "County" at bounding box center [623, 392] width 180 height 33
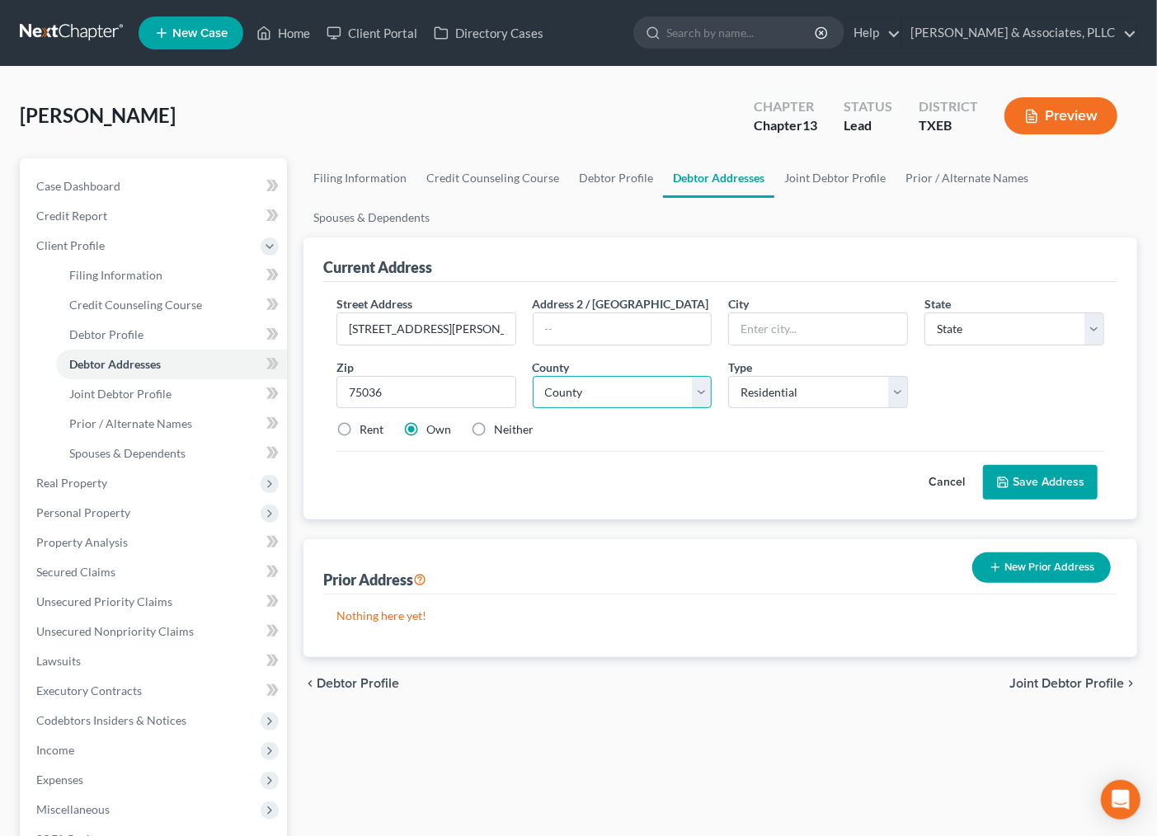
click at [533, 376] on select "County" at bounding box center [623, 392] width 180 height 33
click at [572, 390] on select "County" at bounding box center [623, 392] width 180 height 33
drag, startPoint x: 589, startPoint y: 388, endPoint x: 604, endPoint y: 423, distance: 38.5
click at [589, 388] on select "County" at bounding box center [623, 392] width 180 height 33
click at [397, 388] on input "75036" at bounding box center [427, 392] width 180 height 33
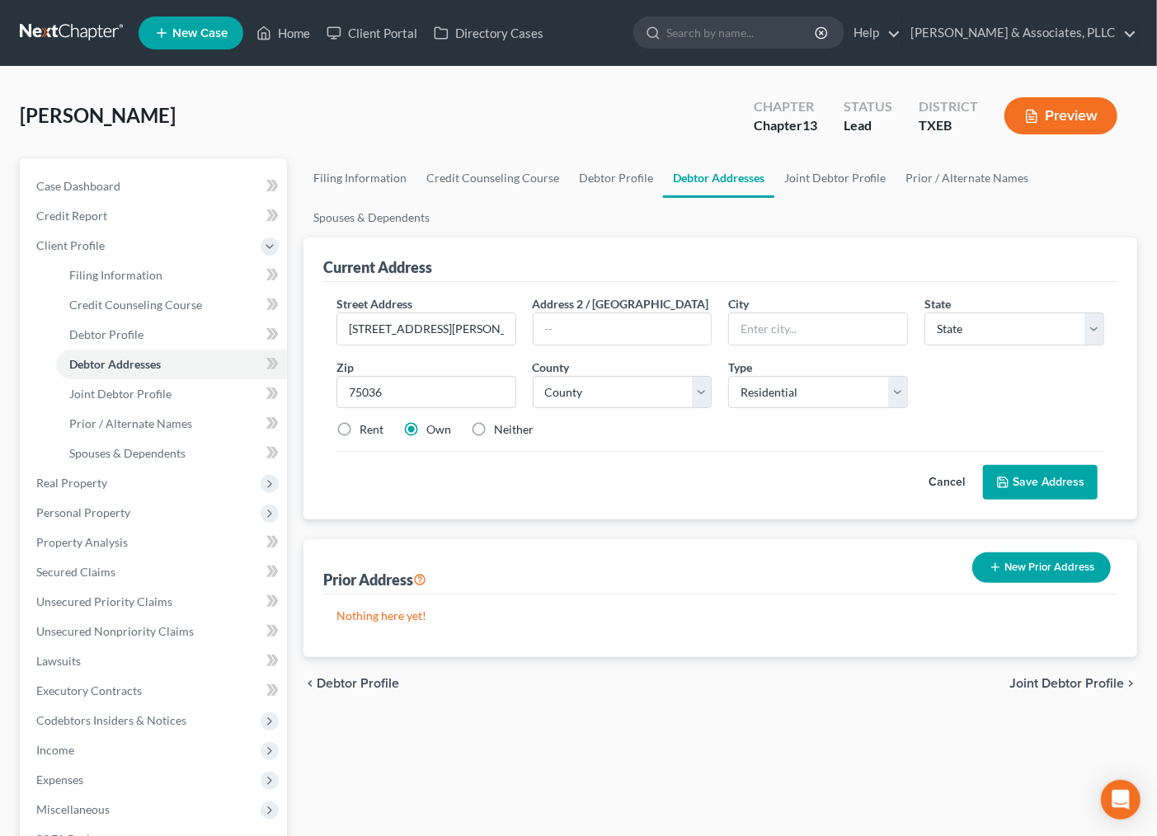
drag, startPoint x: 572, startPoint y: 537, endPoint x: 611, endPoint y: 498, distance: 55.4
click at [572, 536] on div "Current Address Street Address * 3725 Tunstall Drive Address 2 / PO Box City * …" at bounding box center [721, 448] width 834 height 420
click at [779, 379] on select "Select Residential Mailing Rental Business" at bounding box center [818, 392] width 180 height 33
click at [777, 391] on select "Select Residential Mailing Rental Business" at bounding box center [818, 392] width 180 height 33
click at [619, 389] on select "County" at bounding box center [623, 392] width 180 height 33
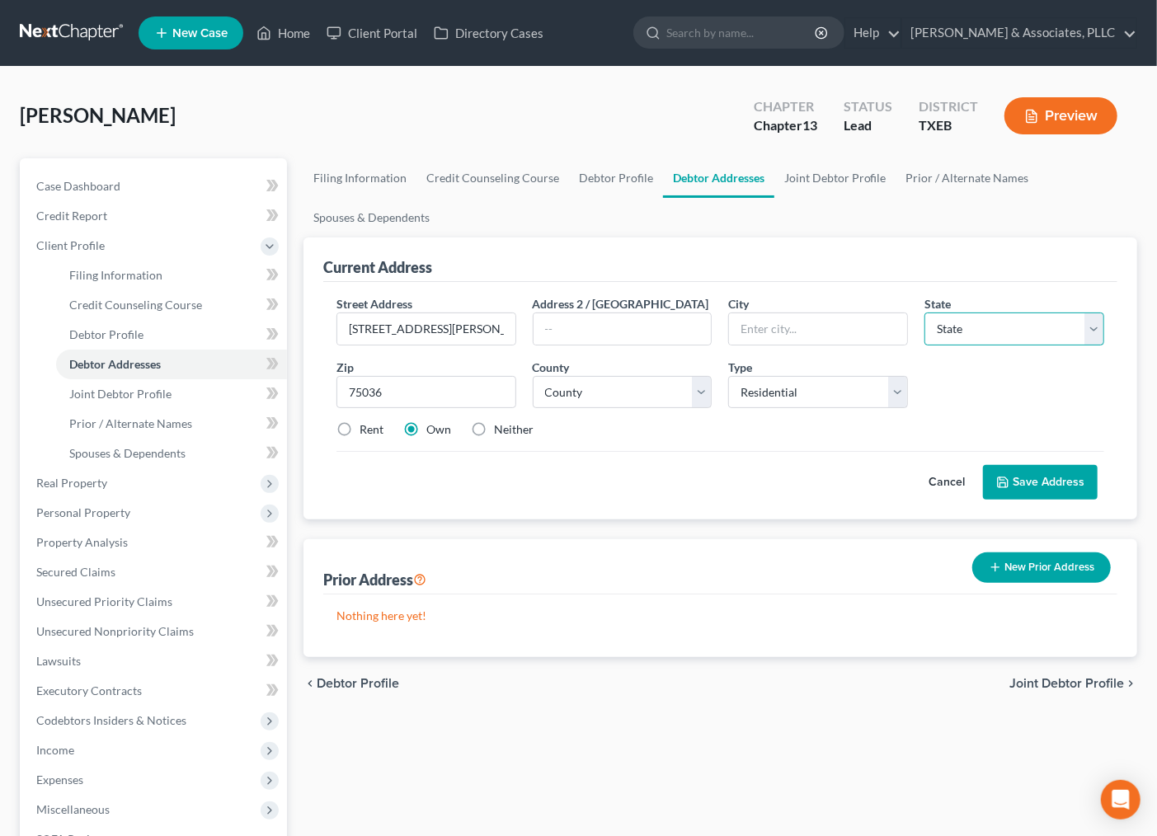
click at [1016, 325] on select "State AL AK AR AZ CA CO CT DE DC FL GA GU HI ID IL IN IA KS KY LA ME MD MA MI M…" at bounding box center [1015, 329] width 180 height 33
select select "45"
click at [925, 313] on select "State AL AK AR AZ CA CO CT DE DC FL GA GU HI ID IL IN IA KS KY LA ME MD MA MI M…" at bounding box center [1015, 329] width 180 height 33
click at [767, 323] on input "text" at bounding box center [818, 328] width 178 height 31
click at [415, 397] on input "75036" at bounding box center [427, 392] width 180 height 33
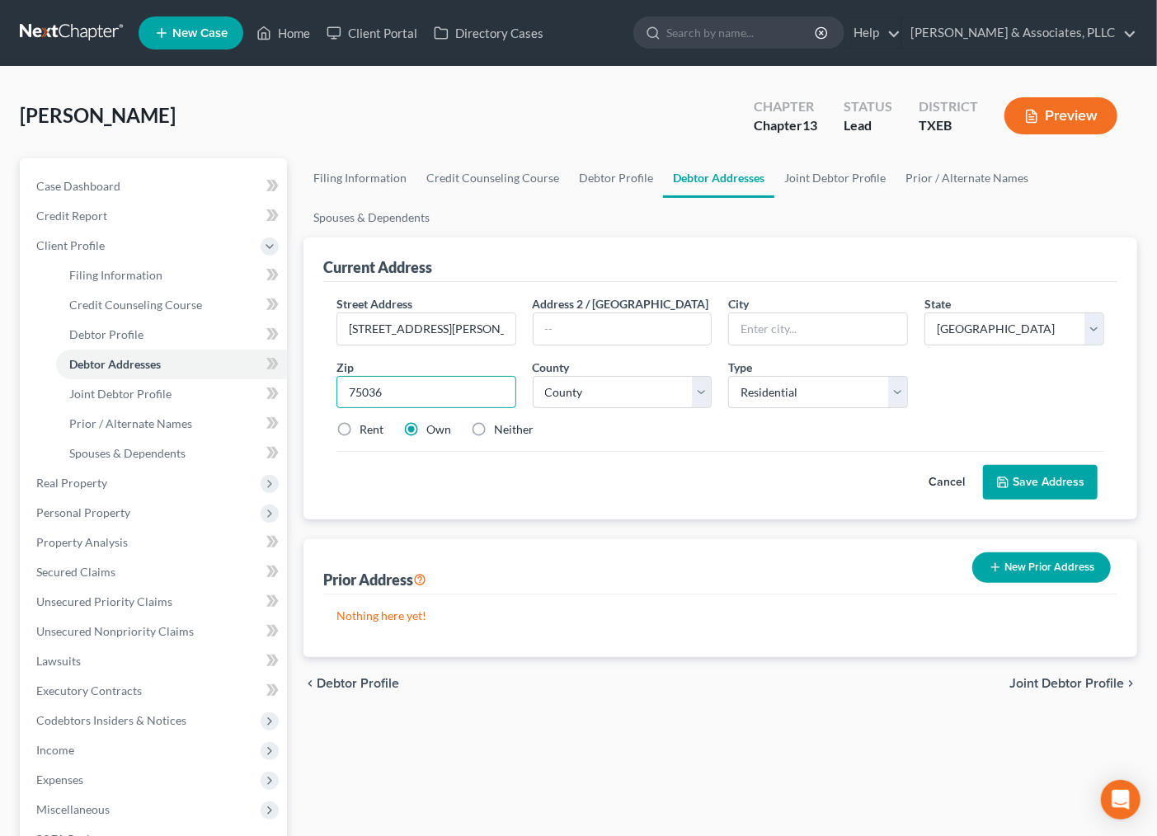
type input "75036"
click at [744, 323] on input "text" at bounding box center [818, 328] width 178 height 31
type input "D"
type input "Frisco"
click at [1050, 483] on button "Save Address" at bounding box center [1040, 482] width 115 height 35
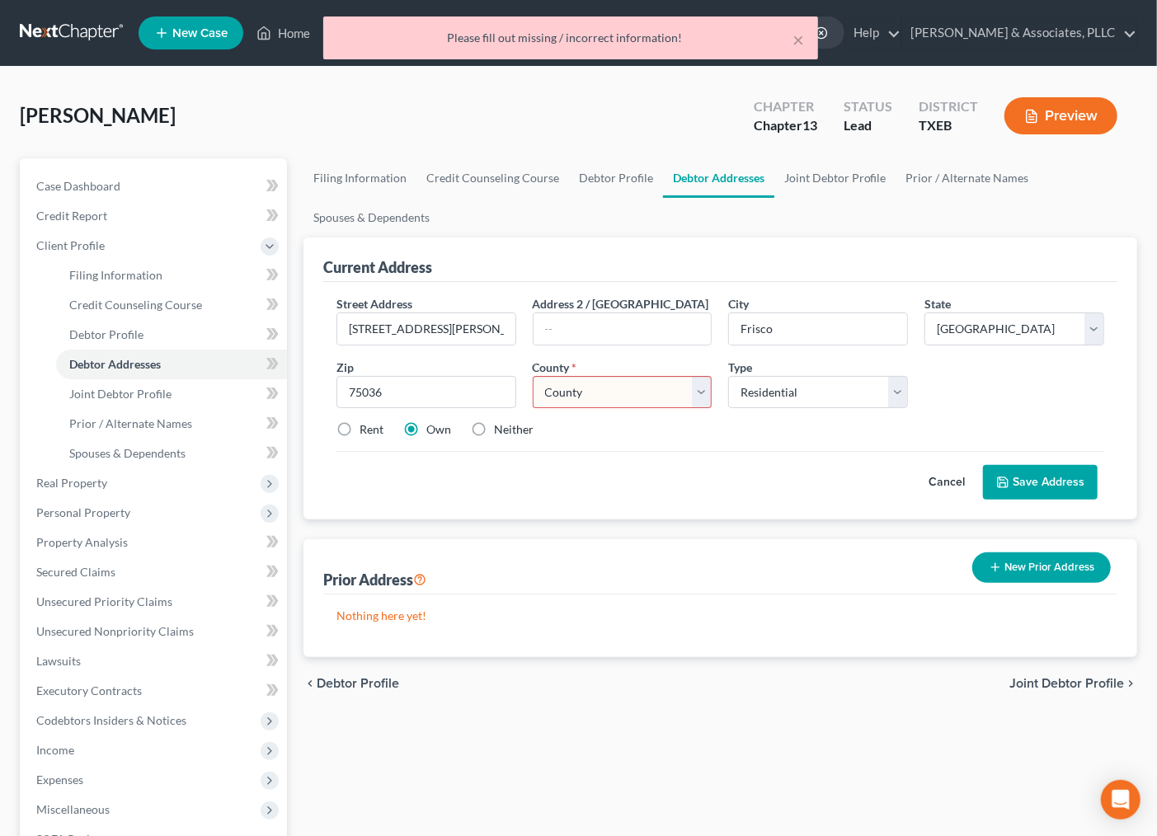
click at [1050, 483] on button "Save Address" at bounding box center [1040, 482] width 115 height 35
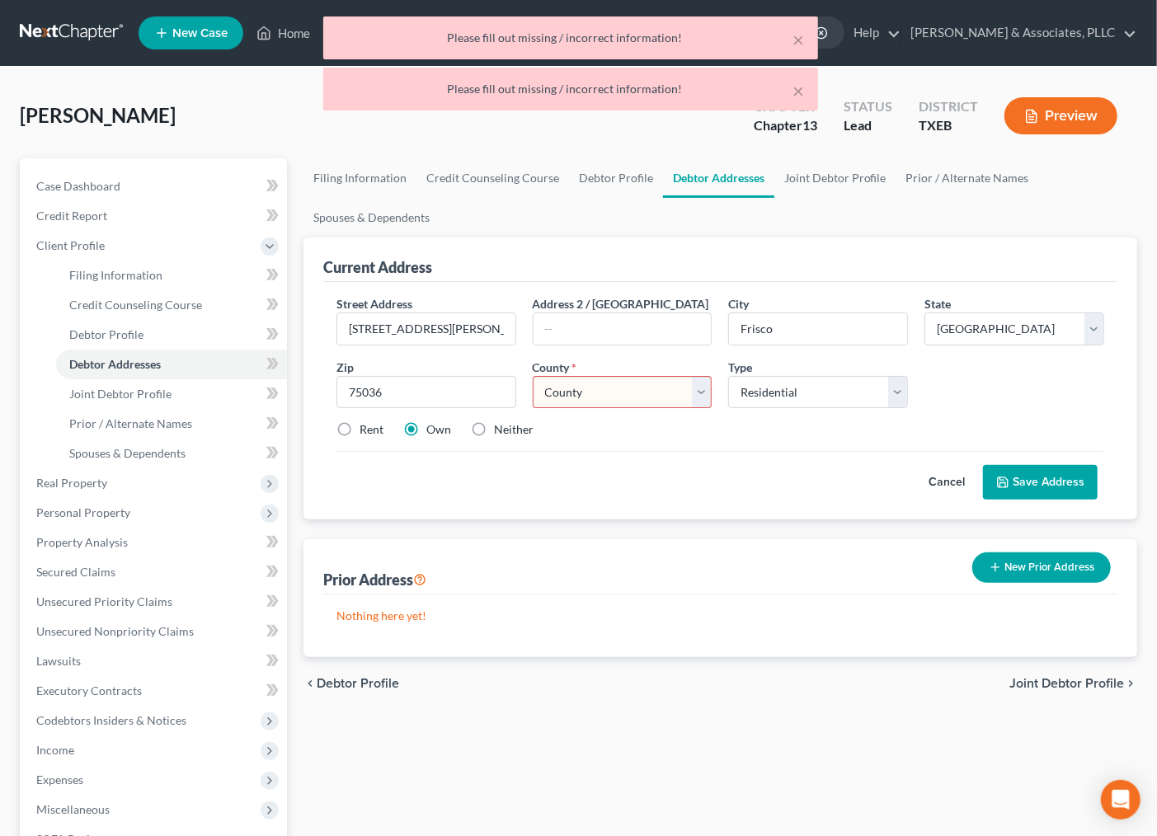
click at [617, 385] on select "County Anderson County Andrews County Angelina County Aransas County Archer Cou…" at bounding box center [623, 392] width 180 height 33
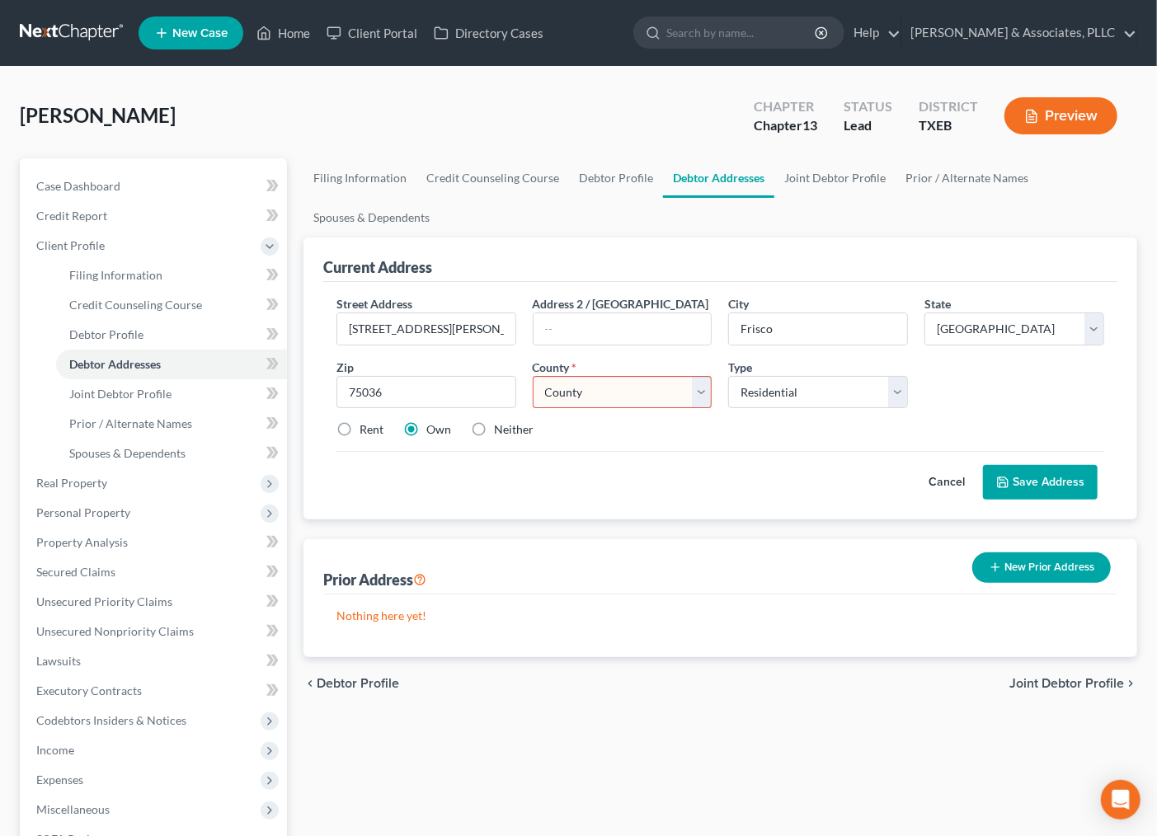
select select "42"
click at [533, 376] on select "County Anderson County Andrews County Angelina County Aransas County Archer Cou…" at bounding box center [623, 392] width 180 height 33
click at [648, 438] on div "Rent Own Neither" at bounding box center [720, 429] width 784 height 16
click at [610, 624] on p "Nothing here yet!" at bounding box center [721, 616] width 768 height 16
click at [1059, 473] on button "Save Address" at bounding box center [1040, 482] width 115 height 35
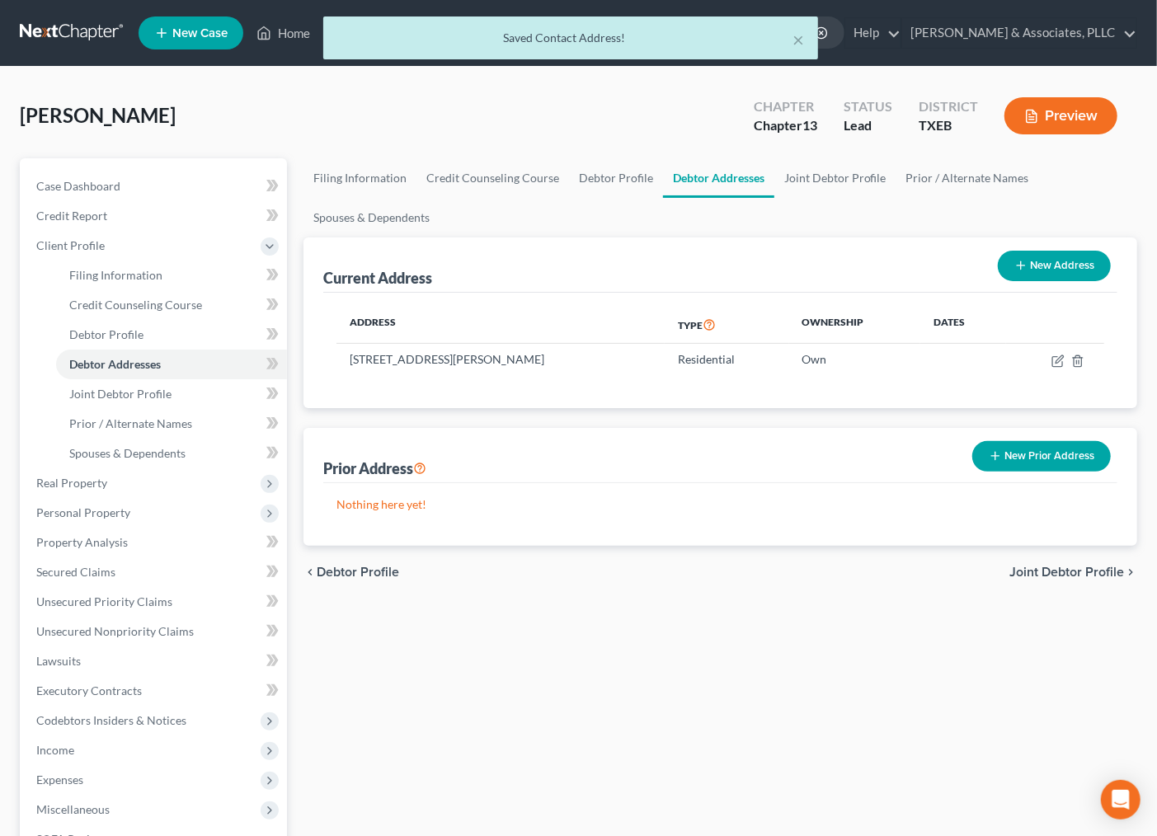
click at [592, 707] on div "Filing Information Credit Counseling Course Debtor Profile Debtor Addresses Joi…" at bounding box center [720, 583] width 850 height 850
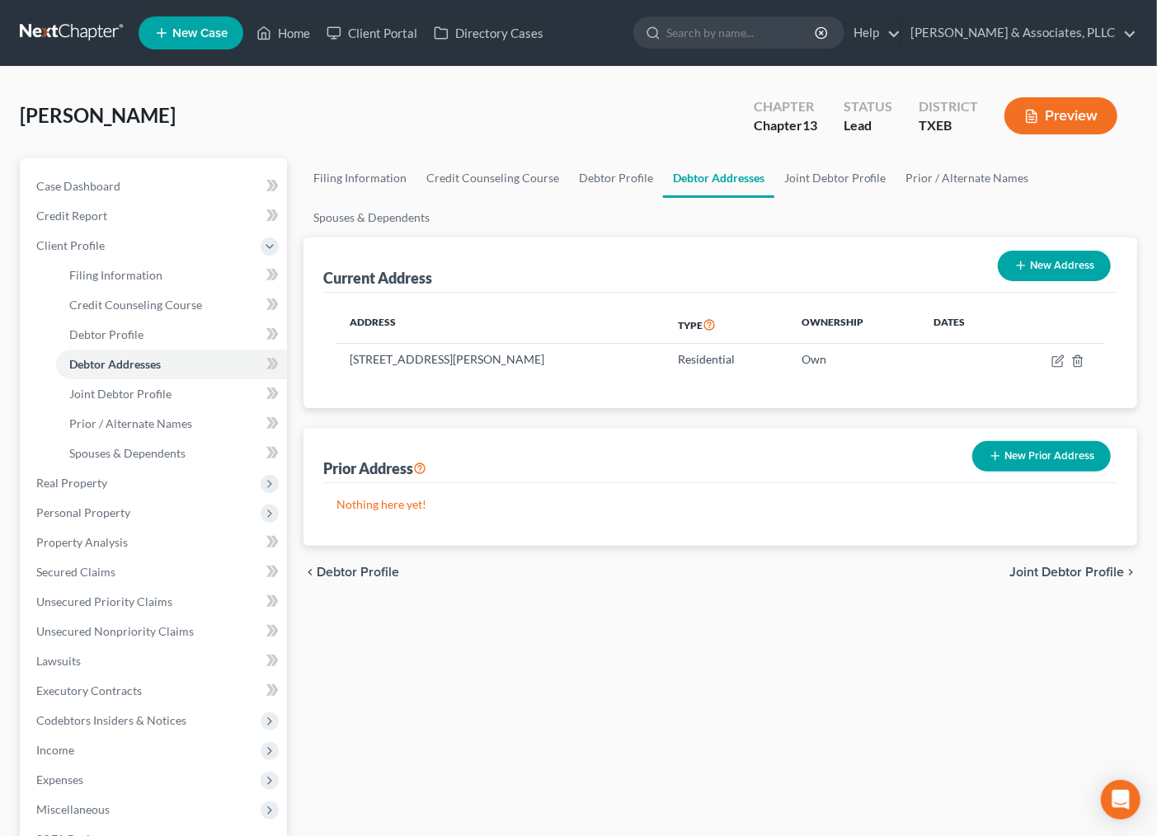
drag, startPoint x: 609, startPoint y: 631, endPoint x: 1172, endPoint y: 298, distance: 654.5
click at [633, 629] on div "Filing Information Credit Counseling Course Debtor Profile Debtor Addresses Joi…" at bounding box center [720, 583] width 850 height 850
drag, startPoint x: 924, startPoint y: 689, endPoint x: 1095, endPoint y: 627, distance: 181.6
click at [925, 689] on div "Filing Information Credit Counseling Course Debtor Profile Debtor Addresses Joi…" at bounding box center [720, 583] width 850 height 850
click at [127, 389] on span "Joint Debtor Profile" at bounding box center [120, 394] width 102 height 14
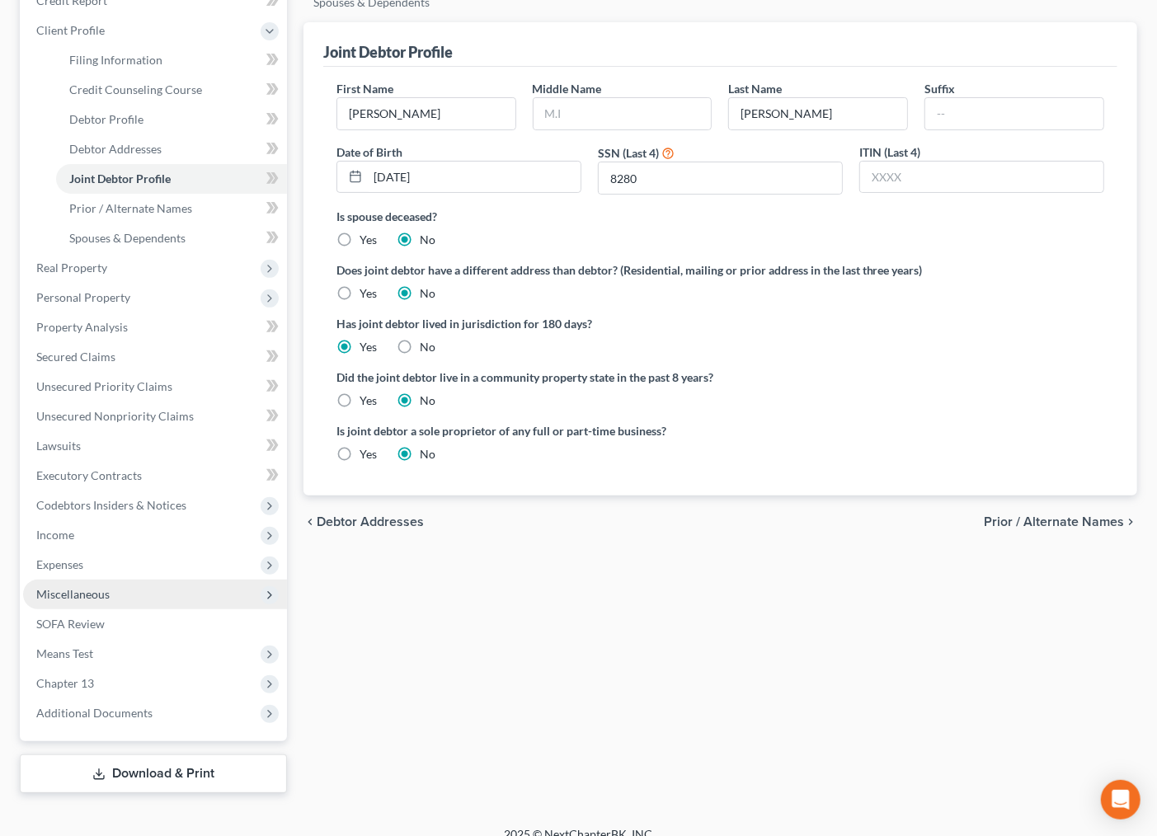
scroll to position [233, 0]
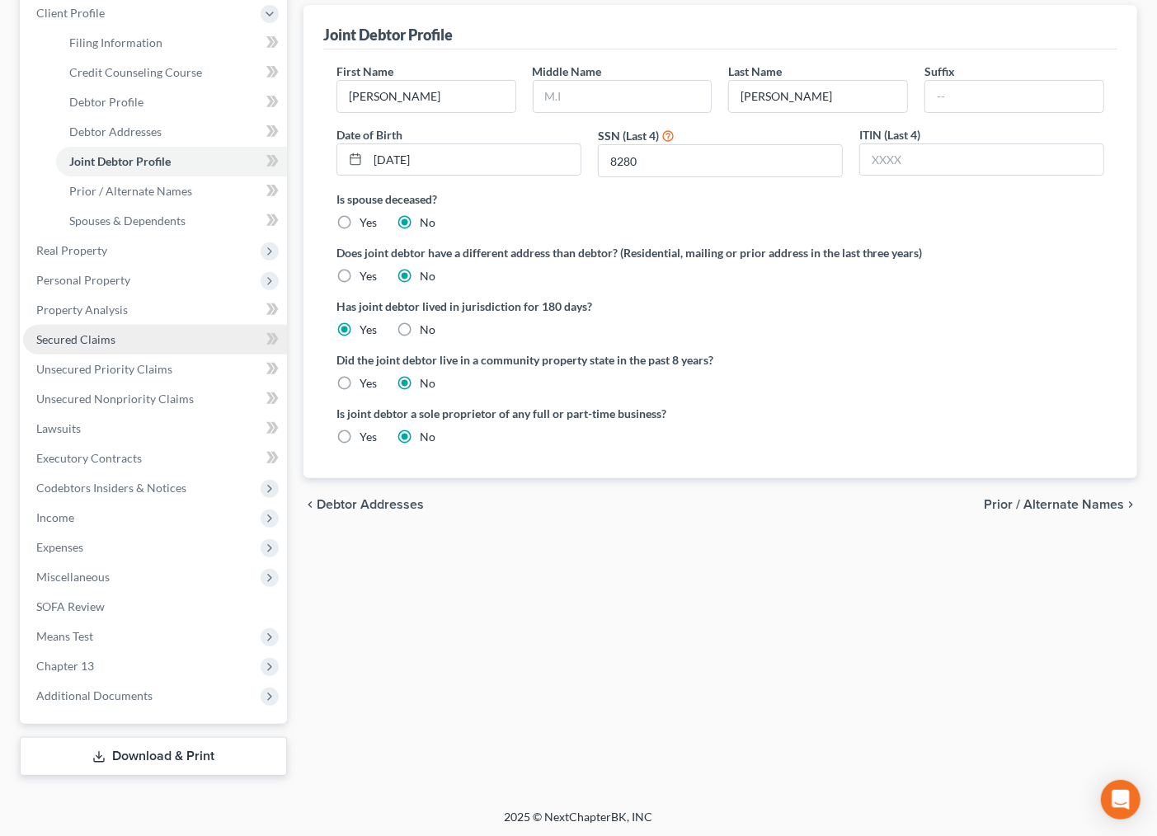
click at [97, 339] on span "Secured Claims" at bounding box center [75, 339] width 79 height 14
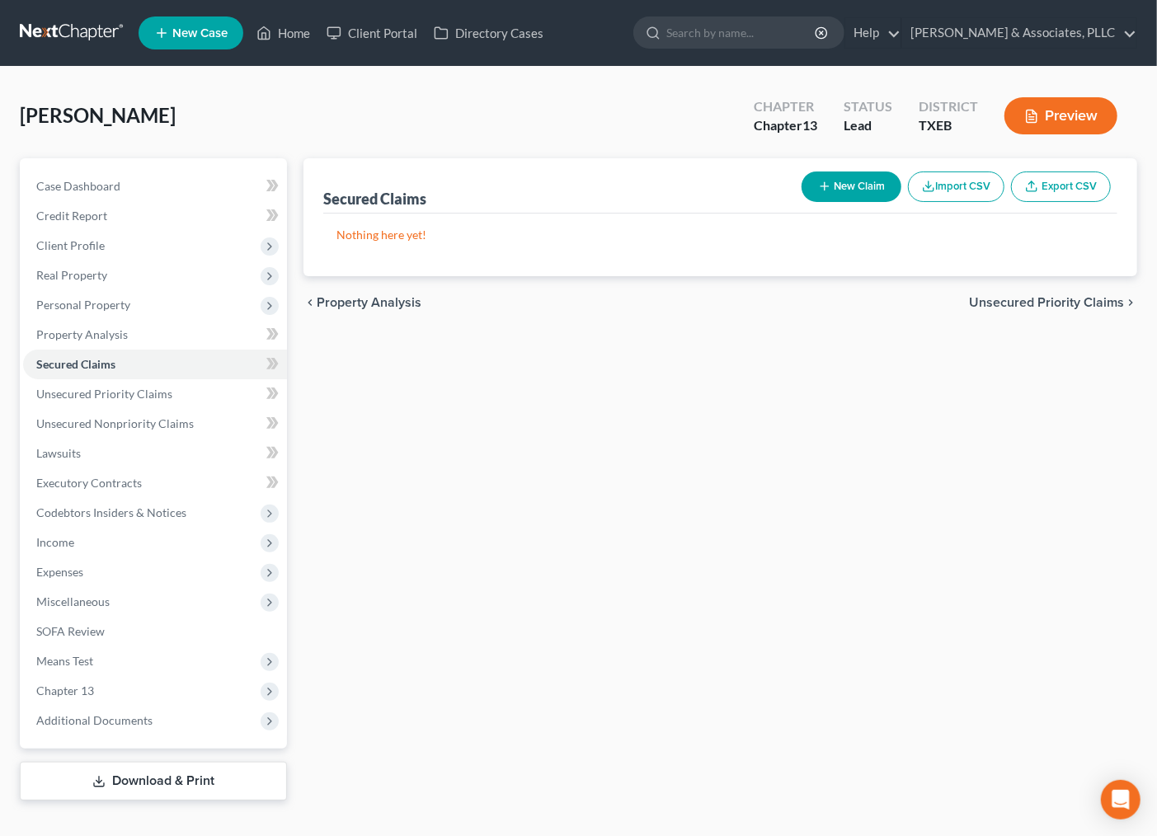
click at [697, 524] on div "Secured Claims New Claim Import CSV Export CSV Nothing here yet! Previous 1 Nex…" at bounding box center [720, 479] width 850 height 643
click at [533, 451] on div "Secured Claims New Claim Import CSV Export CSV Nothing here yet! Previous 1 Nex…" at bounding box center [720, 479] width 850 height 643
click at [77, 369] on span "Secured Claims" at bounding box center [75, 364] width 79 height 14
click at [831, 186] on button "New Claim" at bounding box center [852, 187] width 100 height 31
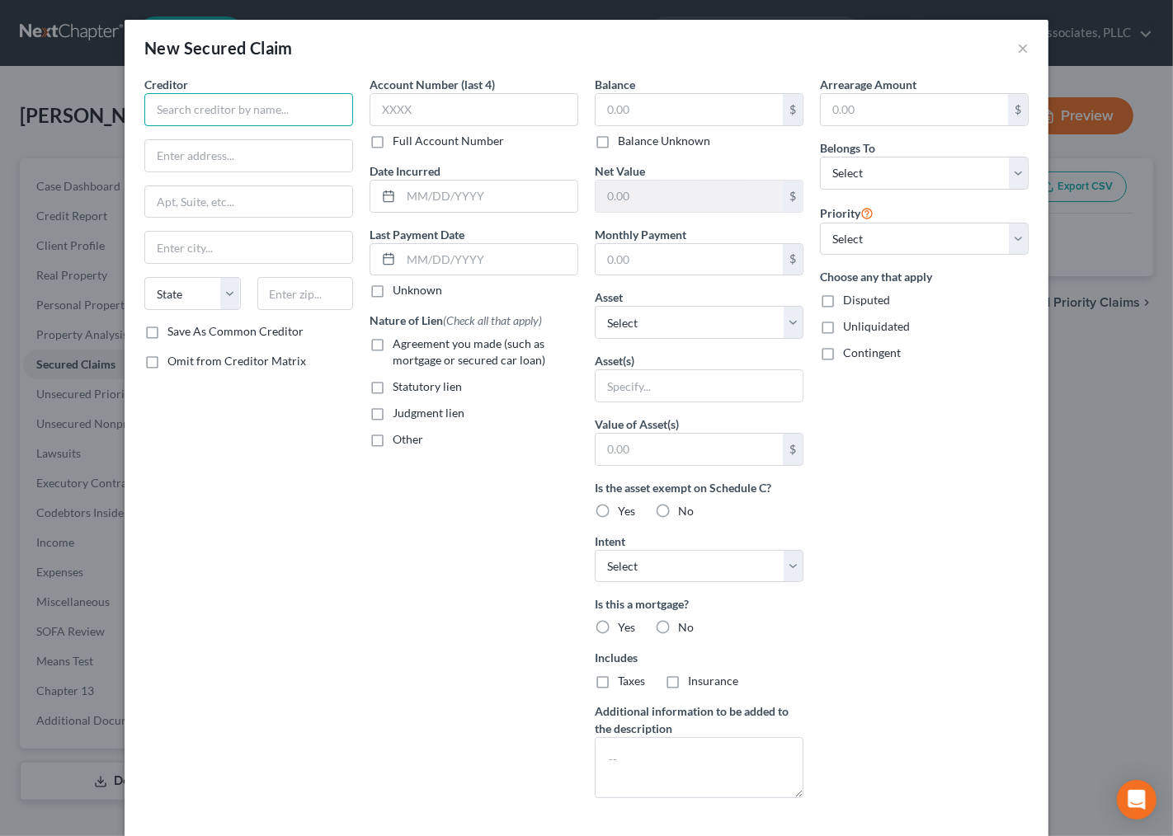
click at [313, 109] on input "text" at bounding box center [248, 109] width 209 height 33
type input "Highlands Residential Mortgage, LDT"
drag, startPoint x: 217, startPoint y: 153, endPoint x: 50, endPoint y: 152, distance: 166.6
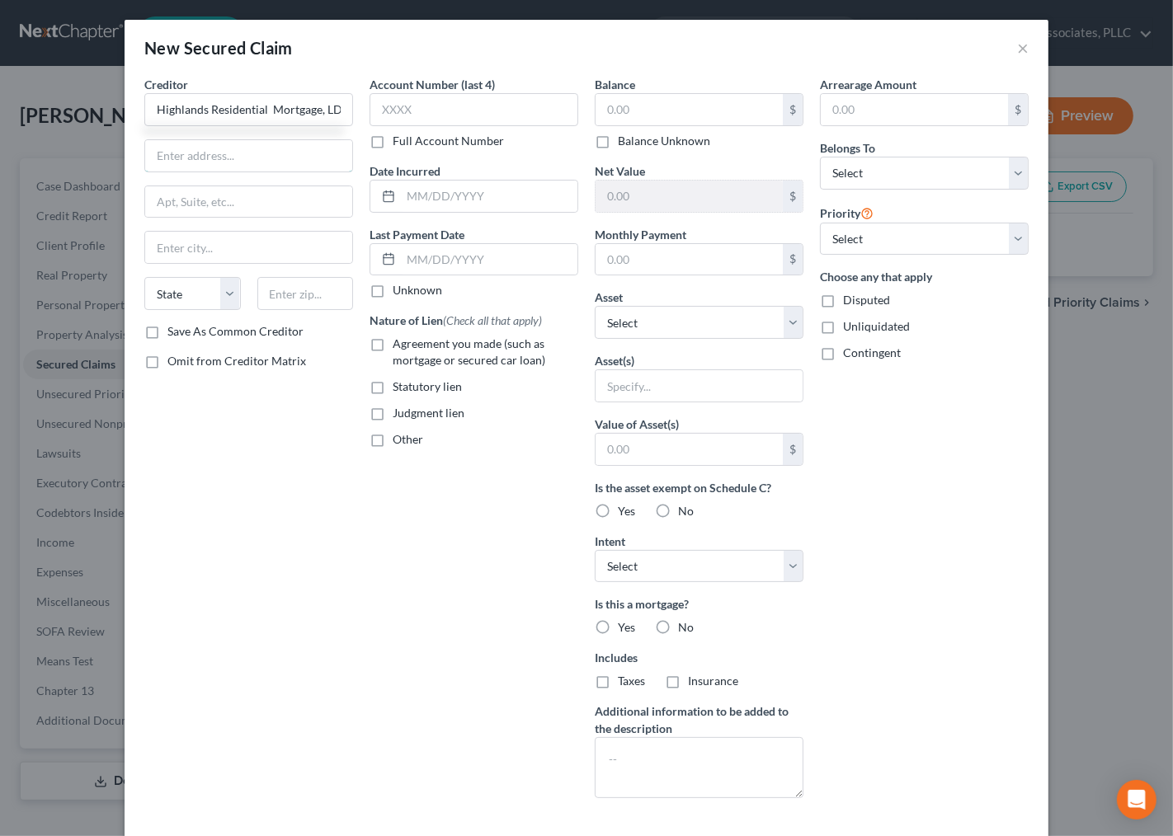
click at [217, 153] on input "text" at bounding box center [248, 155] width 207 height 31
click at [373, 635] on div "Account Number (last 4) Full Account Number Date Incurred Last Payment Date Unk…" at bounding box center [473, 444] width 225 height 736
click at [252, 158] on input "text" at bounding box center [248, 155] width 207 height 31
paste input "950 W. Bethany Drive, STE 800 Allen, TX 75013."
drag, startPoint x: 302, startPoint y: 291, endPoint x: 299, endPoint y: 276, distance: 15.2
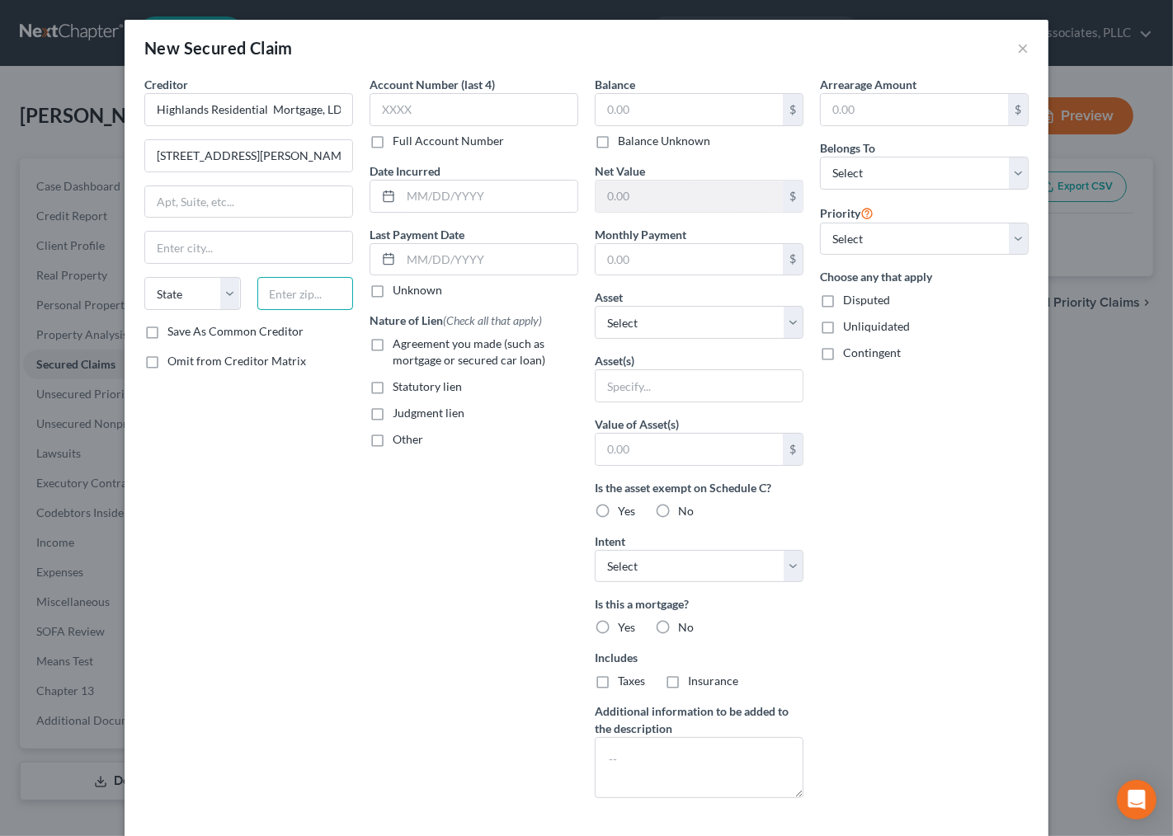
click at [295, 283] on input "text" at bounding box center [305, 293] width 97 height 33
click at [275, 153] on input "950 W. Bethany Drive, STE 800 Allen, TX 75013" at bounding box center [248, 155] width 207 height 31
drag, startPoint x: 306, startPoint y: 153, endPoint x: 347, endPoint y: 153, distance: 41.3
click at [353, 153] on div "Creditor * Highlands Residential Mortgage, LDT 950 W. Bethany Drive, STE 800 Al…" at bounding box center [586, 444] width 901 height 736
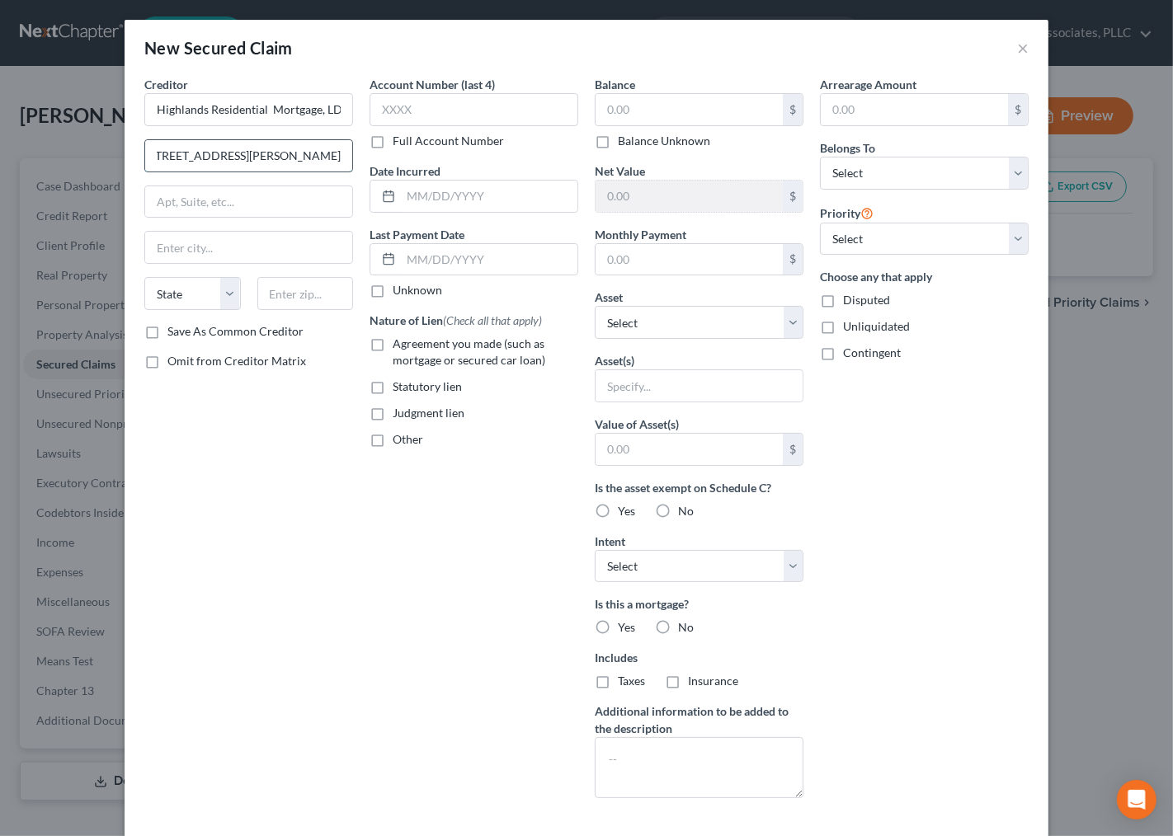
click at [302, 165] on input "950 W. Bethany Drive, STE 800 Allen, TX 75013" at bounding box center [248, 155] width 207 height 31
click at [299, 149] on input "950 W. Bethany Drive, STE 800 Allen, TX 75013" at bounding box center [248, 155] width 207 height 31
drag, startPoint x: 301, startPoint y: 152, endPoint x: 335, endPoint y: 153, distance: 33.8
click at [335, 153] on input "950 W. Bethany Drive, STE 800 Allen, TX 75013" at bounding box center [248, 155] width 207 height 31
type input "950 W. Bethany Drive, STE 800 Allen, TX"
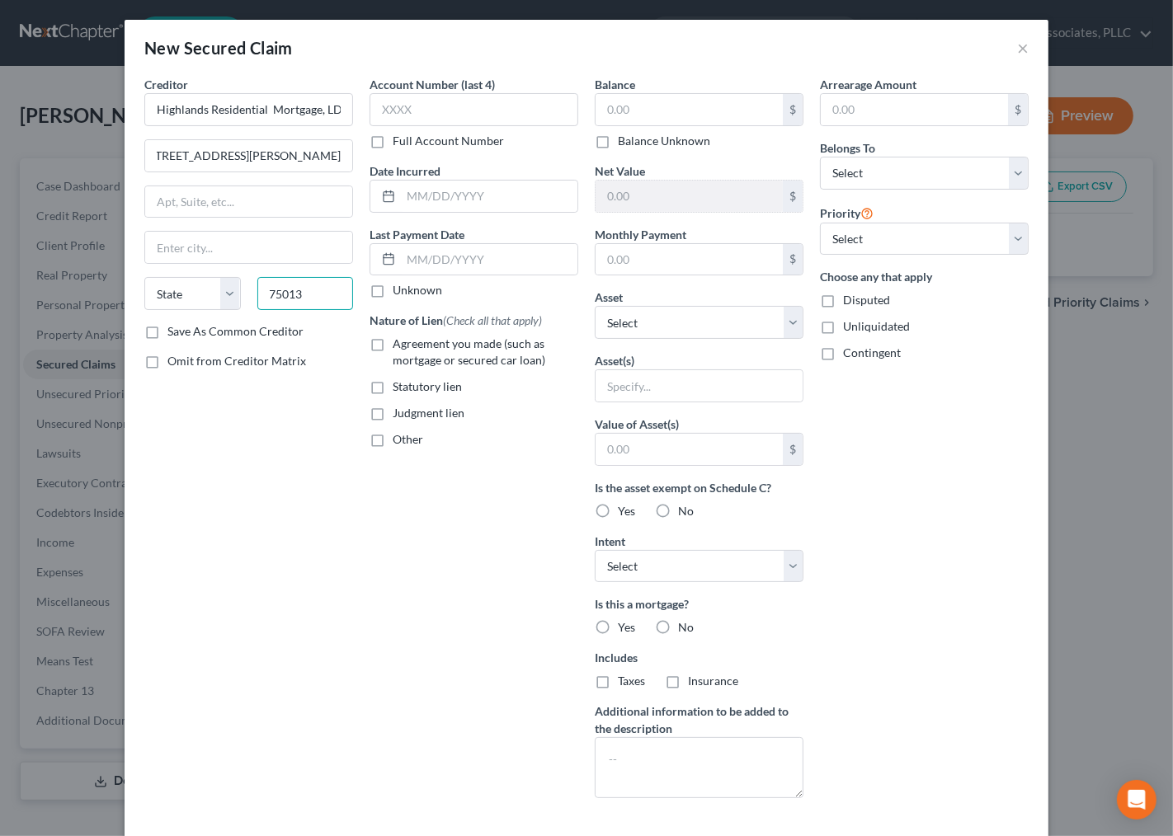
scroll to position [0, 0]
type input "75013"
click at [253, 162] on input "950 W. Bethany Drive, STE 800 Allen, TX" at bounding box center [248, 155] width 207 height 31
type input "Allen"
select select "45"
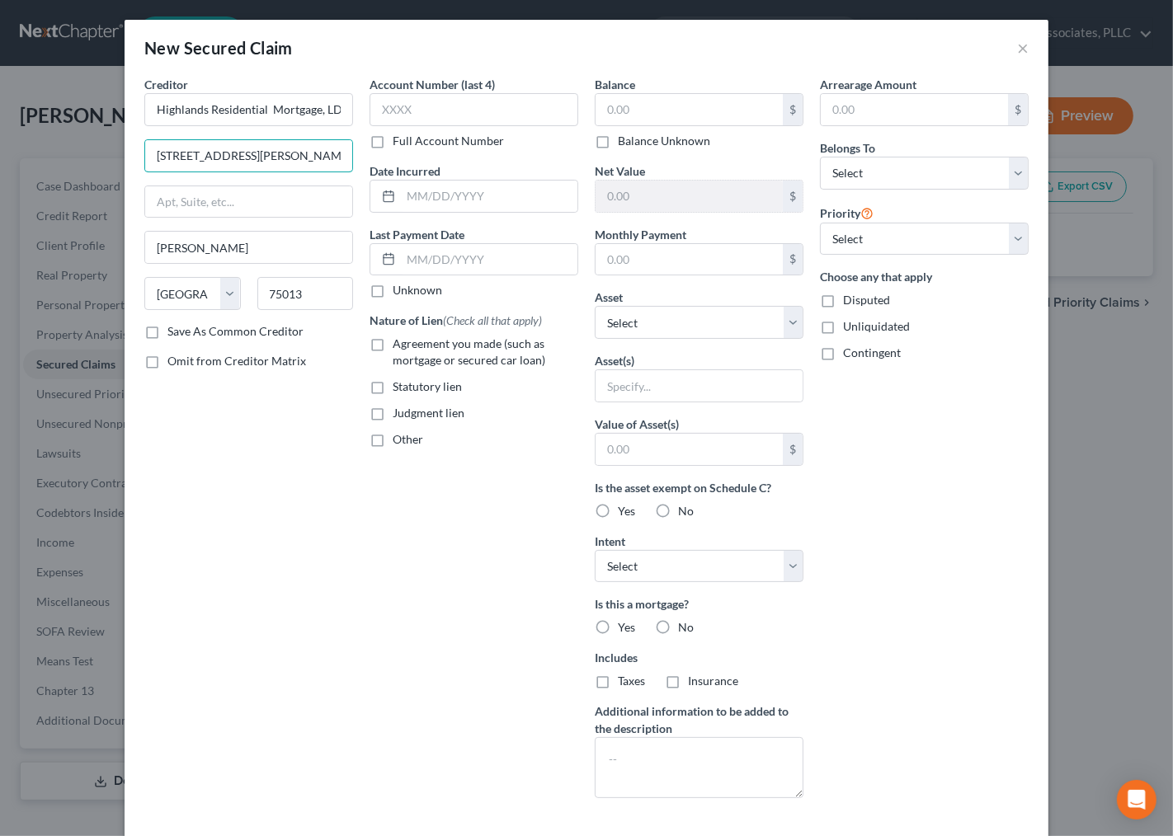
scroll to position [0, 22]
drag, startPoint x: 308, startPoint y: 153, endPoint x: 839, endPoint y: 160, distance: 531.2
click at [822, 163] on div "Creditor * Highlands Residential Mortgage, LDT 950 W. Bethany Drive, STE 800 Al…" at bounding box center [586, 444] width 901 height 736
type input "950 W. Bethany Drive, STE 800"
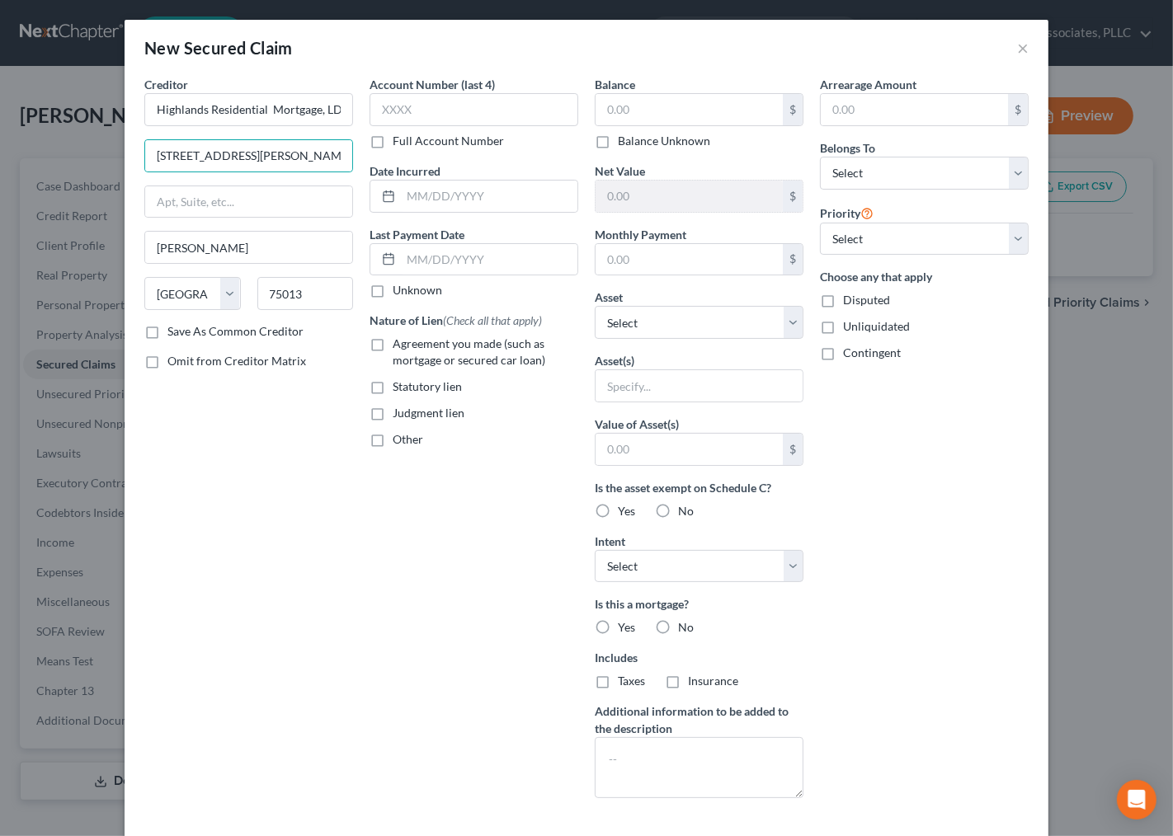
click at [410, 511] on div "Account Number (last 4) Full Account Number Date Incurred Last Payment Date Unk…" at bounding box center [473, 444] width 225 height 736
click at [301, 619] on div "Creditor * Highlands Residential Mortgage, LDT 950 W. Bethany Drive, STE 800 Al…" at bounding box center [248, 444] width 225 height 736
click at [401, 340] on span "Agreement you made (such as mortgage or secured car loan)" at bounding box center [469, 352] width 153 height 31
click at [401, 340] on input "Agreement you made (such as mortgage or secured car loan)" at bounding box center [404, 341] width 11 height 11
checkbox input "true"
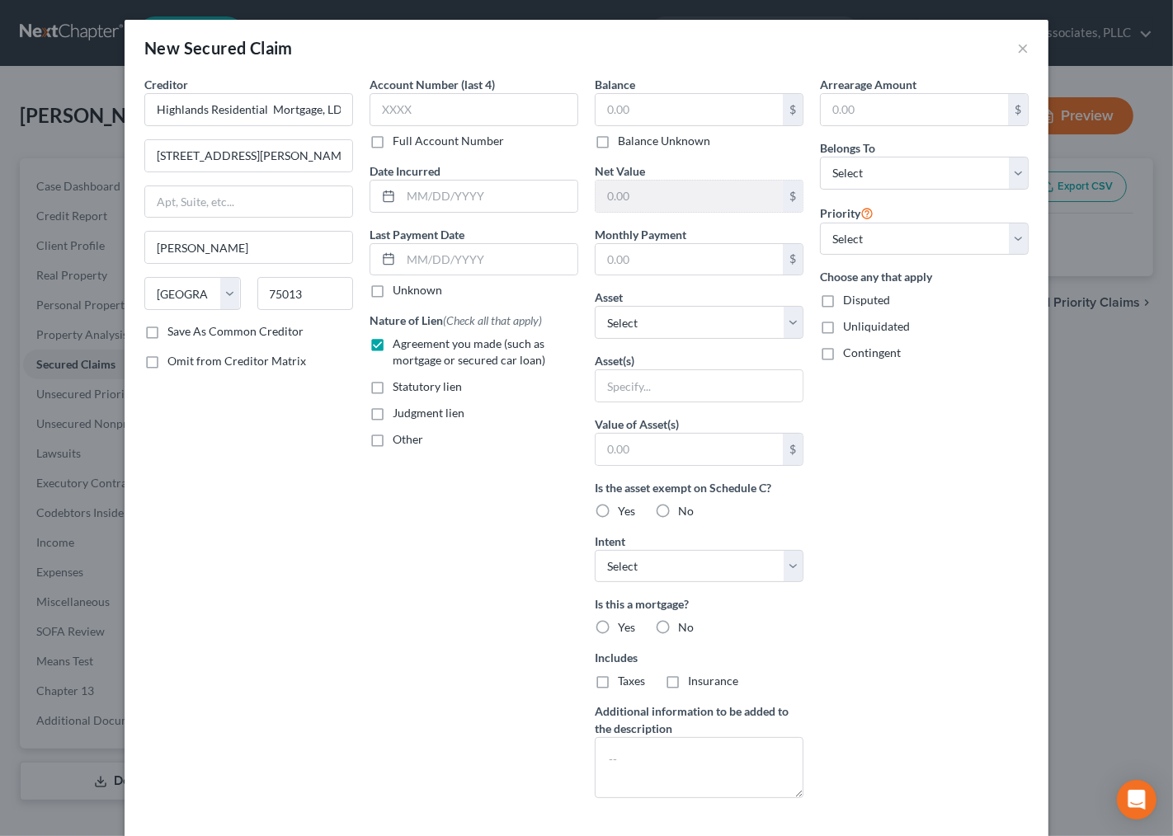
click at [460, 604] on div "Account Number (last 4) Full Account Number Date Incurred Last Payment Date Unk…" at bounding box center [473, 444] width 225 height 736
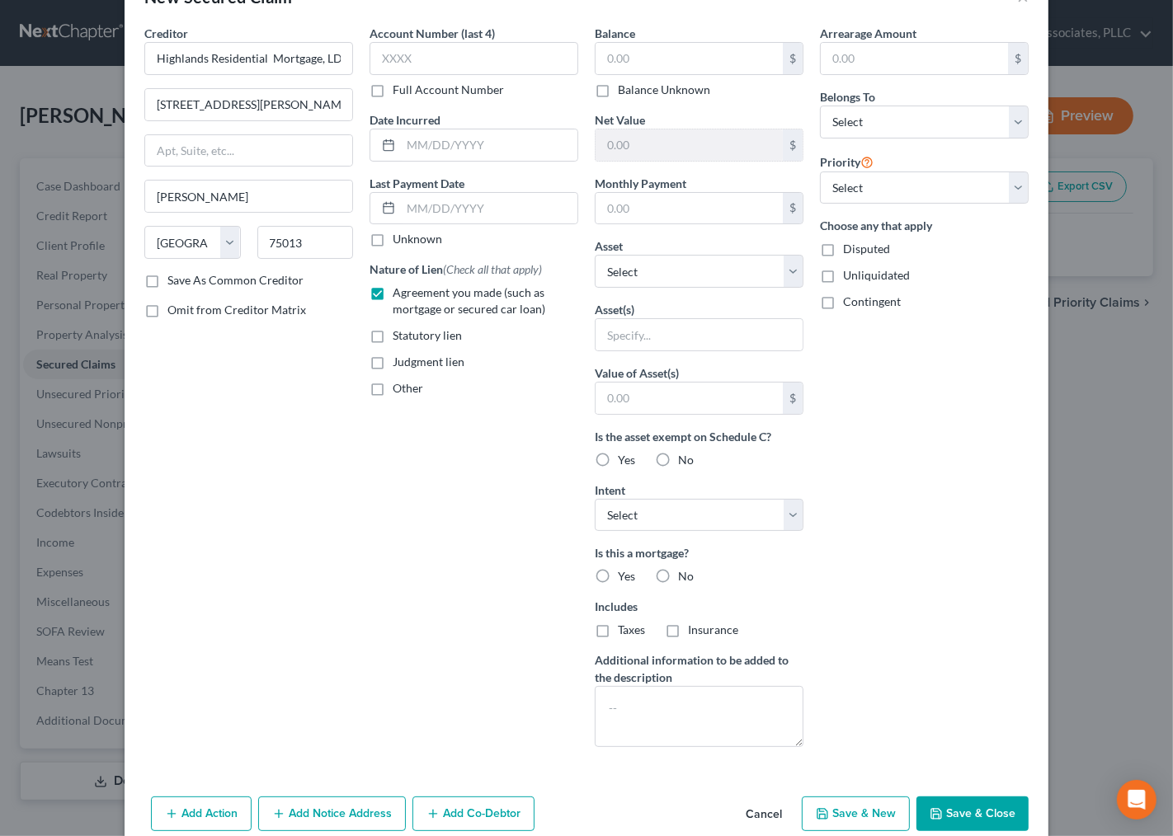
scroll to position [79, 0]
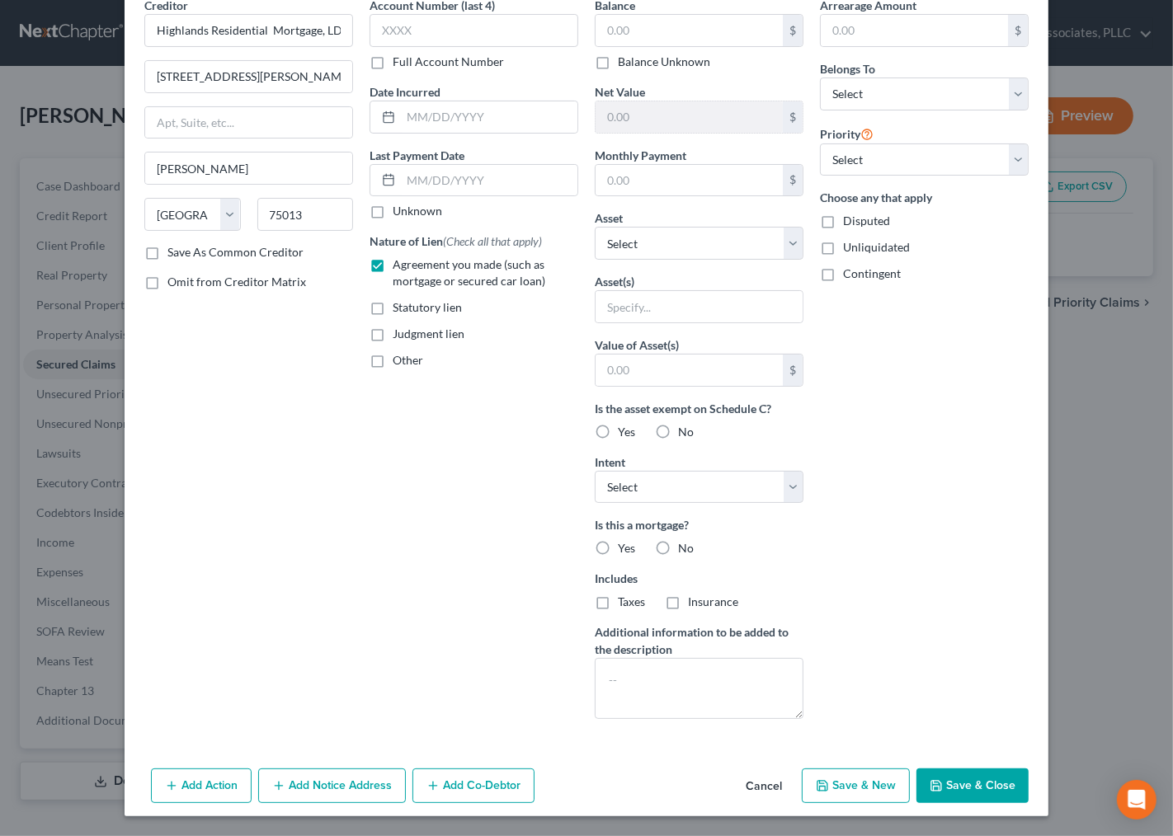
click at [338, 784] on button "Add Notice Address" at bounding box center [332, 786] width 148 height 35
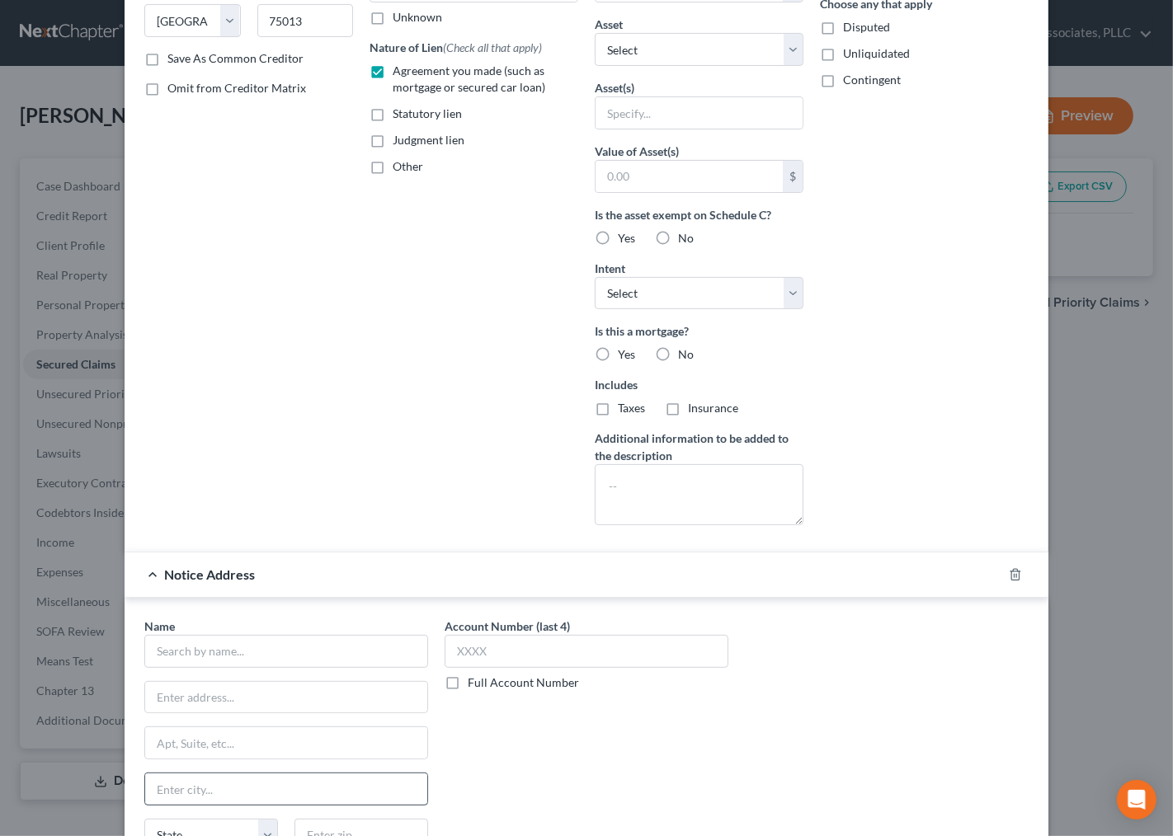
scroll to position [436, 0]
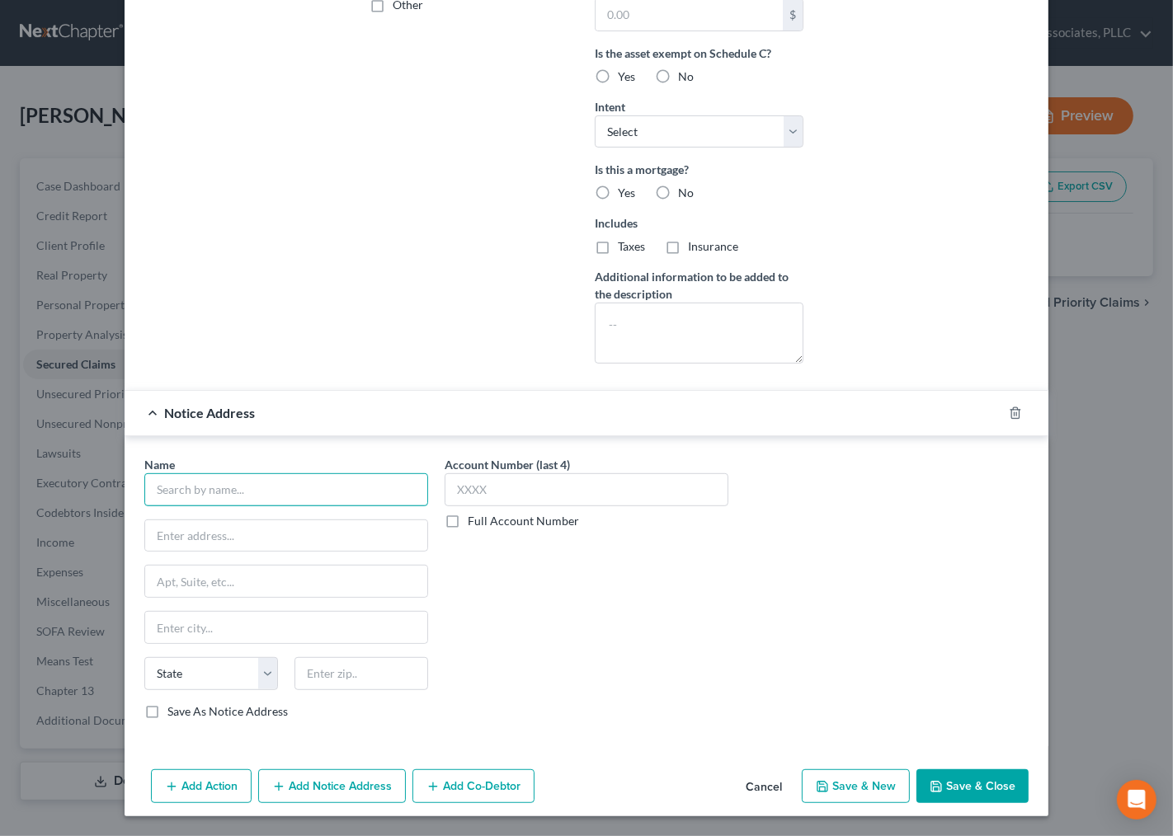
click at [260, 483] on input "text" at bounding box center [286, 489] width 284 height 33
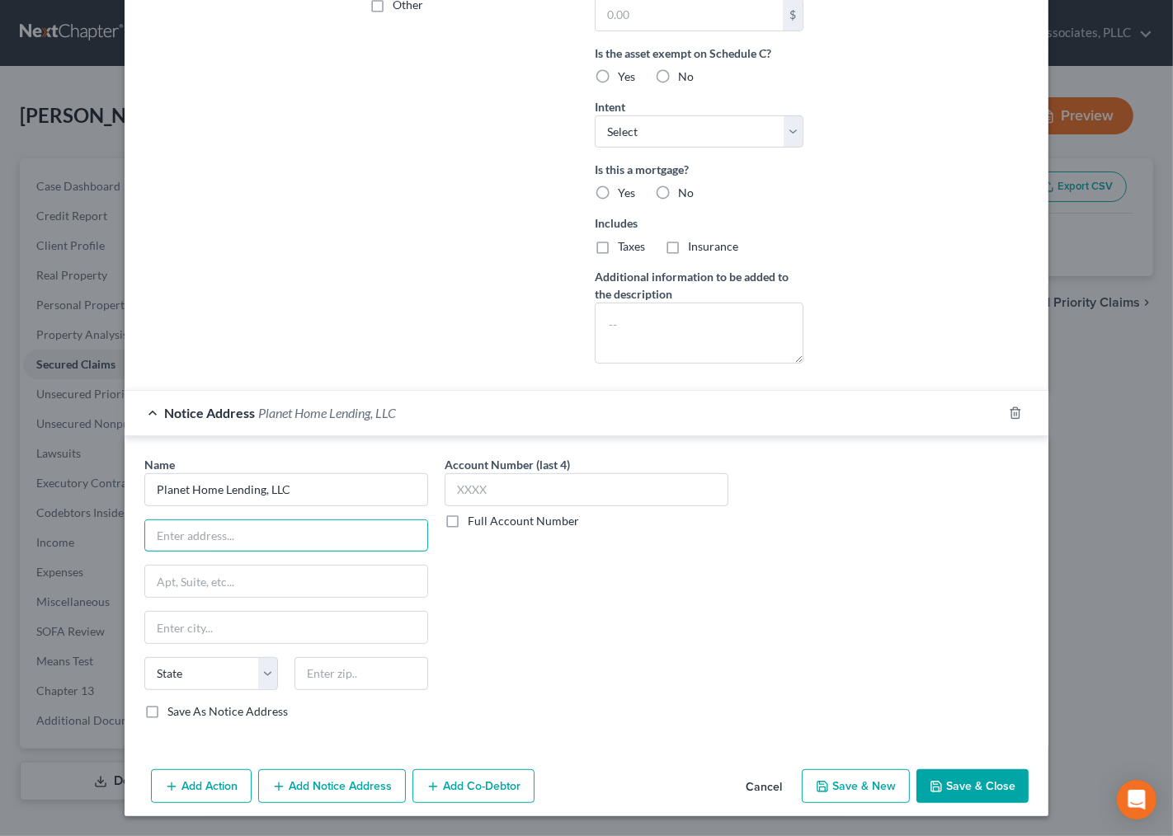
type input "Planet Home Lending, LLC"
type input "321 Research Parkway, Suite 303"
type input "06450"
type input "Meriden"
select select "6"
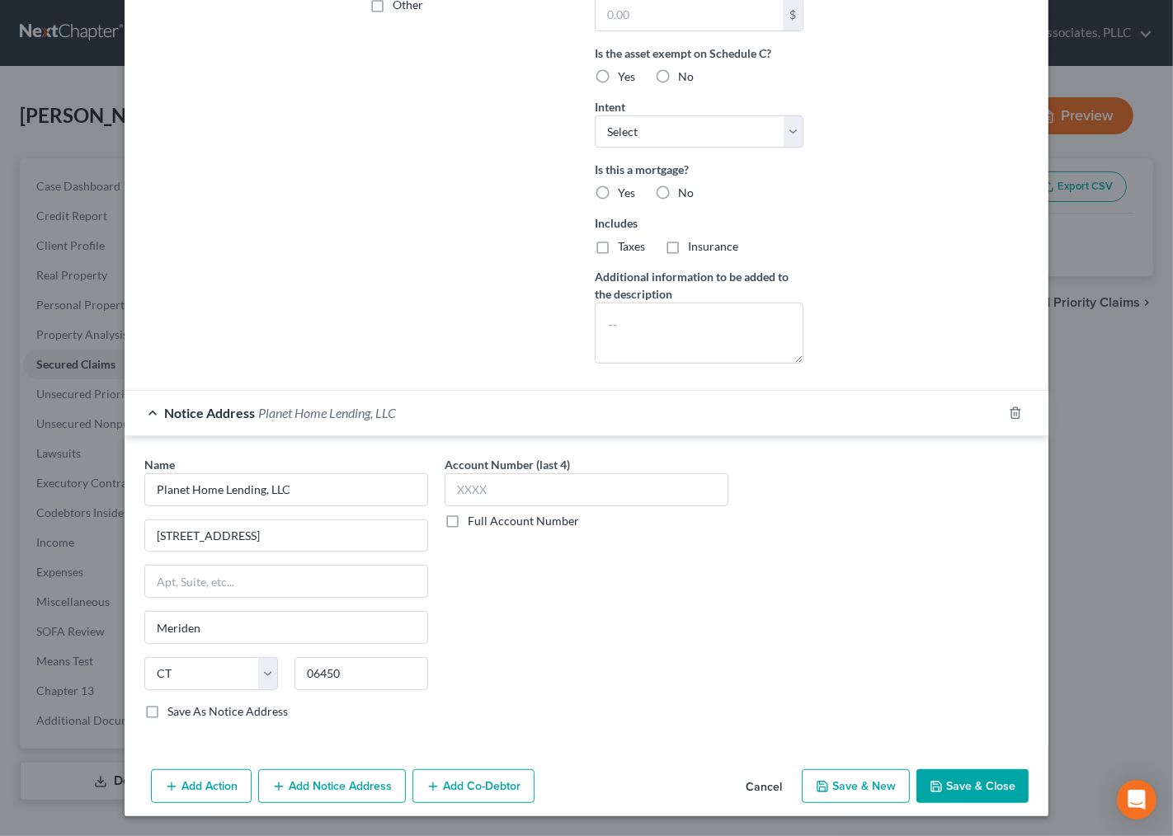
click at [843, 579] on div "Name * Planet Home Lending, LLC 321 Research Parkway, Suite 303 Meriden State A…" at bounding box center [586, 594] width 901 height 277
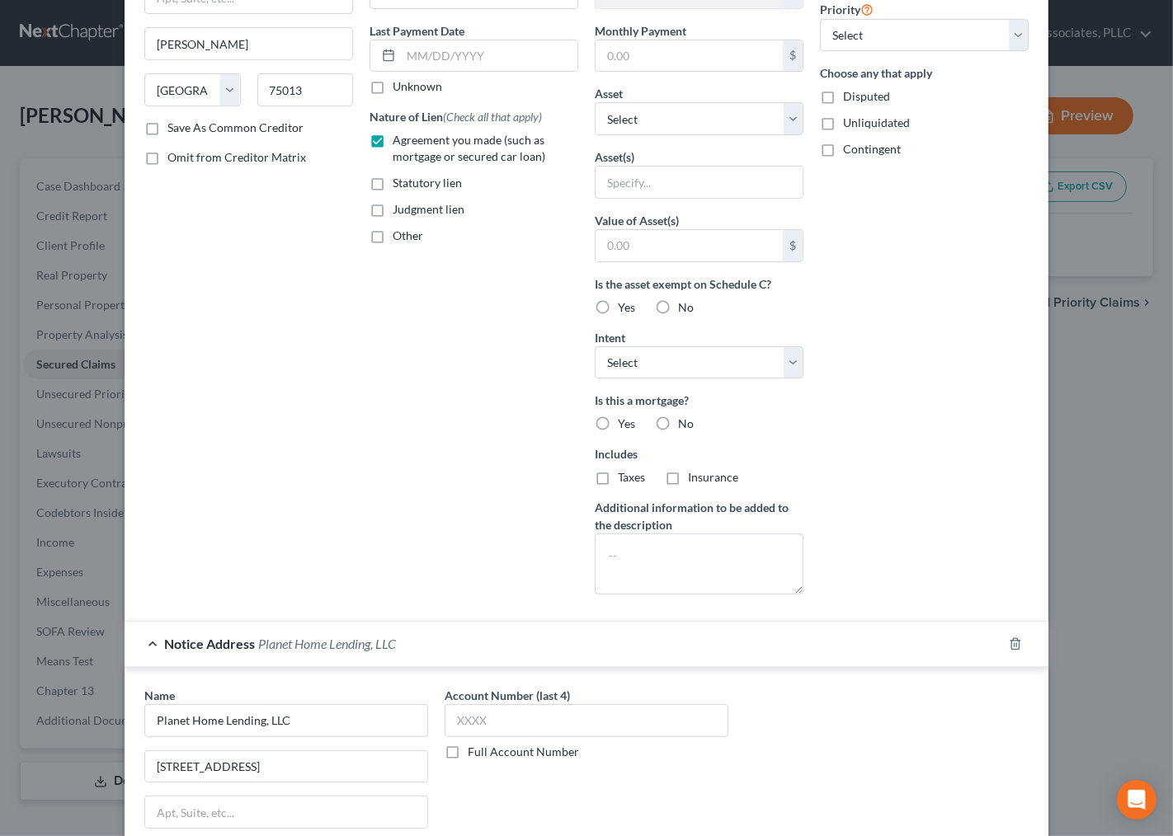
scroll to position [0, 0]
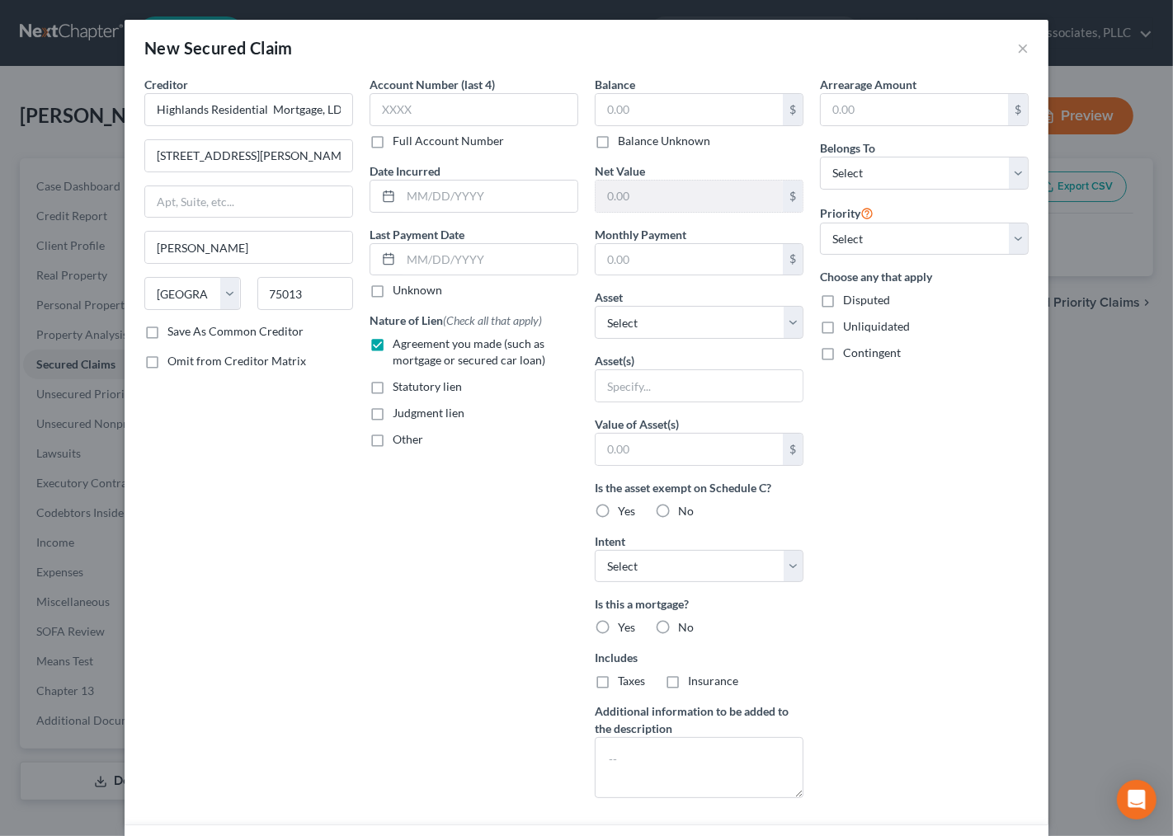
click at [638, 140] on label "Balance Unknown" at bounding box center [664, 141] width 92 height 16
click at [635, 140] on input "Balance Unknown" at bounding box center [629, 138] width 11 height 11
checkbox input "true"
type input "0.00"
click at [441, 143] on label "Full Account Number" at bounding box center [448, 141] width 111 height 16
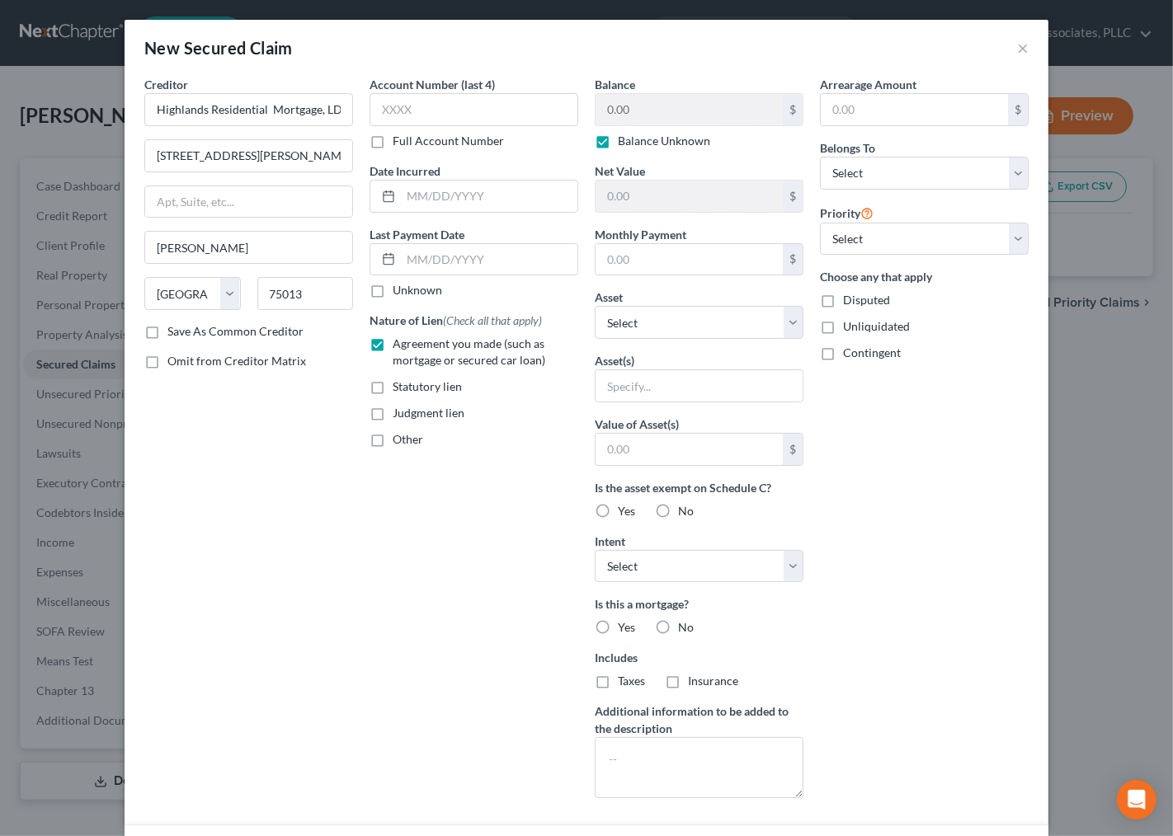
click at [410, 143] on input "Full Account Number" at bounding box center [404, 138] width 11 height 11
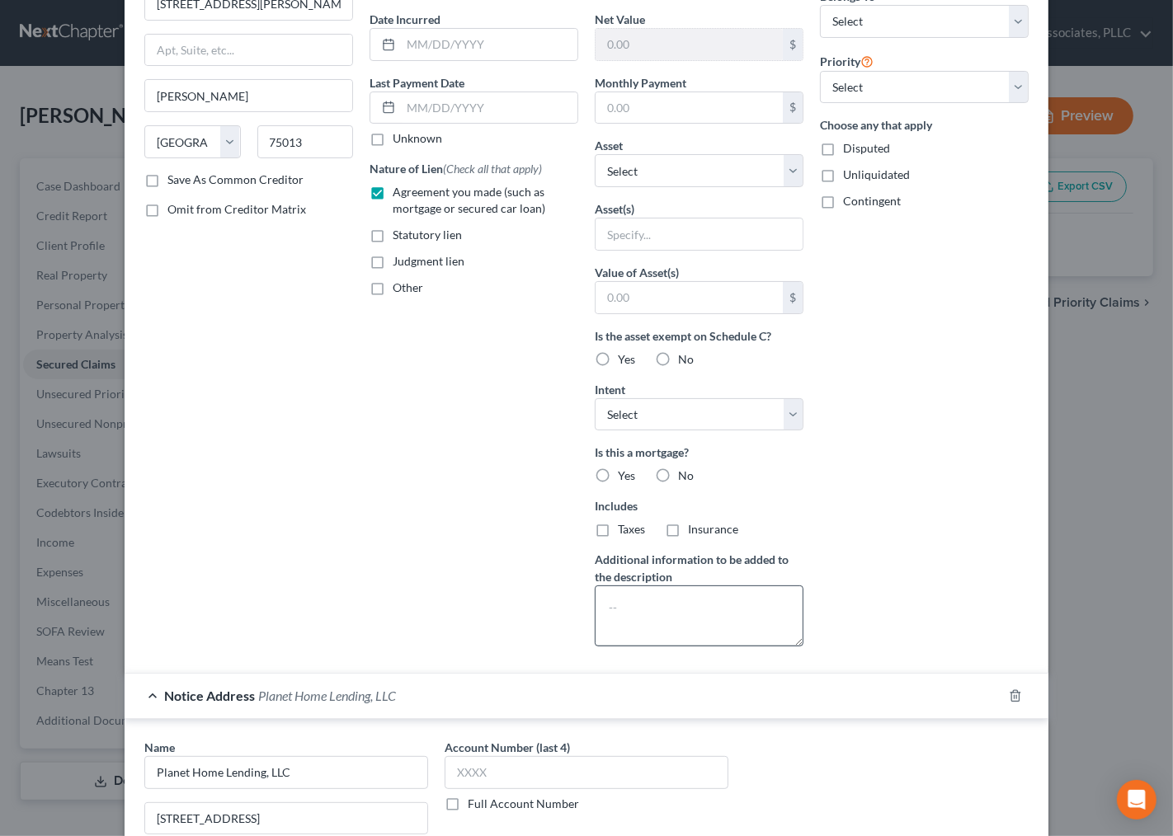
scroll to position [436, 0]
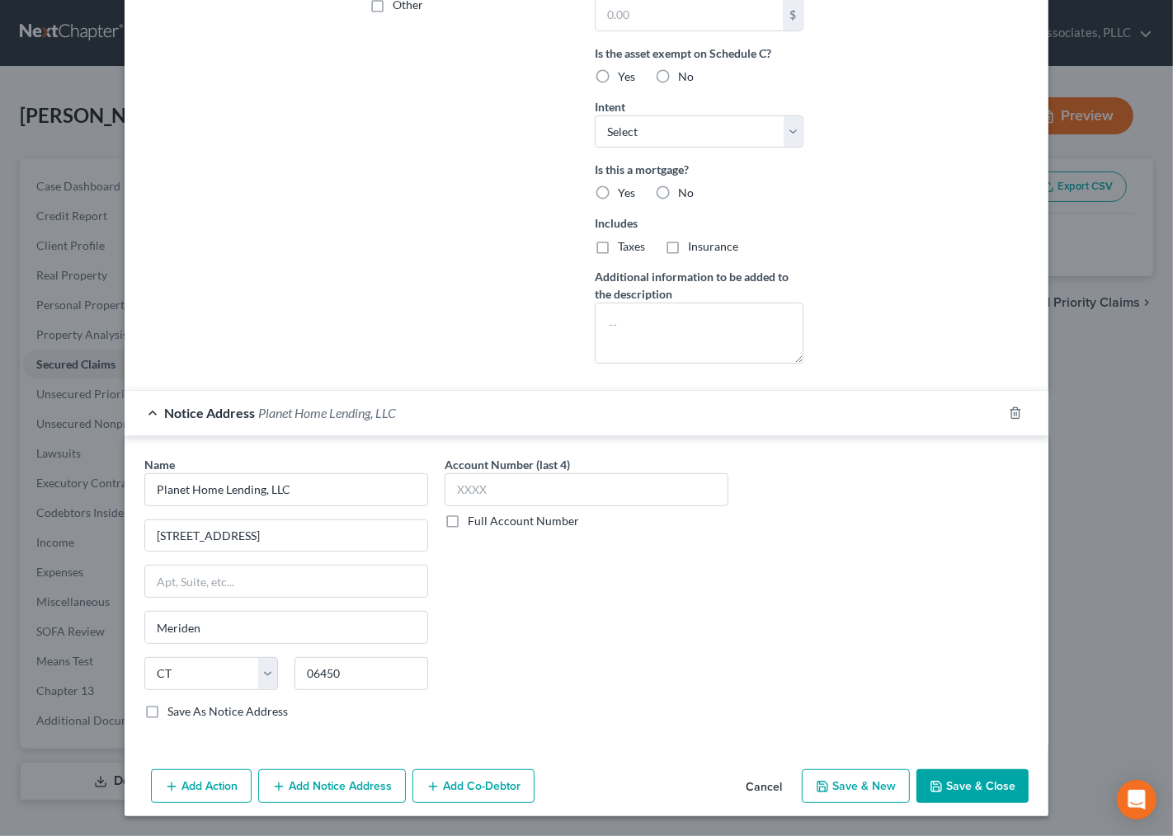
click at [473, 521] on label "Full Account Number" at bounding box center [523, 521] width 111 height 16
click at [474, 521] on input "Full Account Number" at bounding box center [479, 518] width 11 height 11
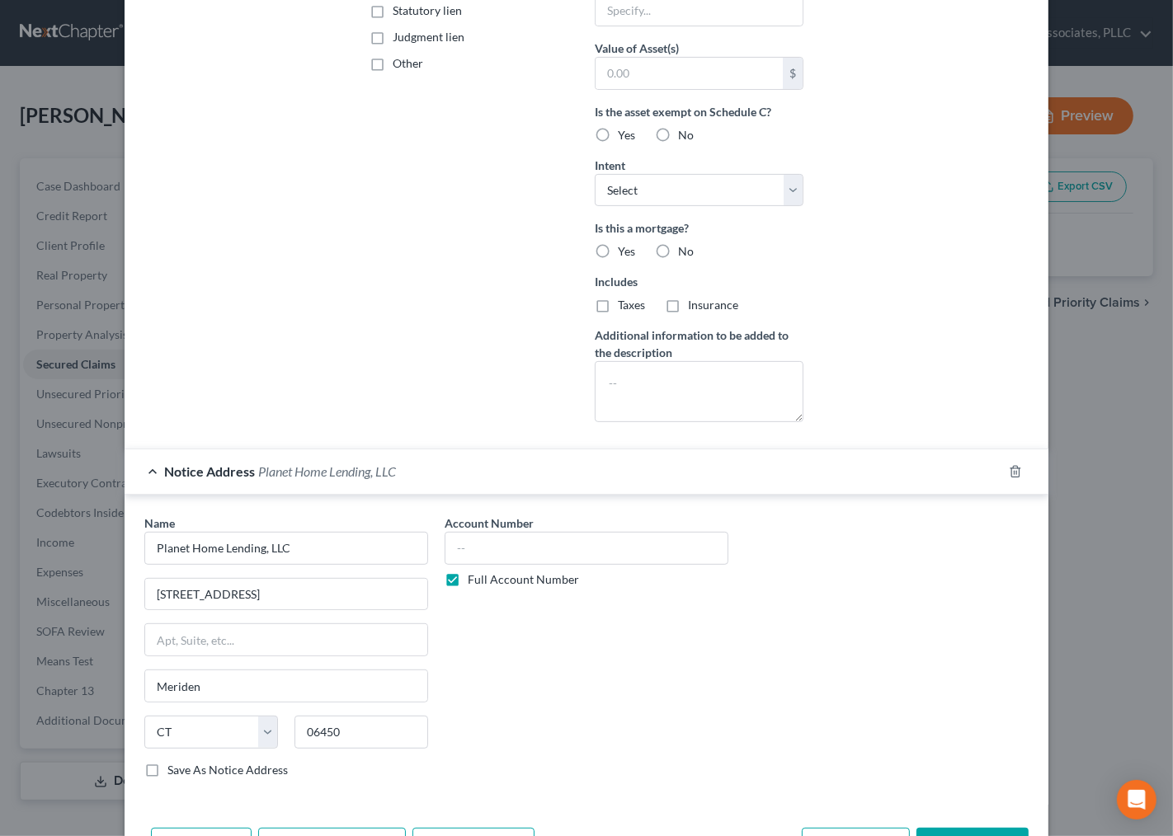
scroll to position [344, 0]
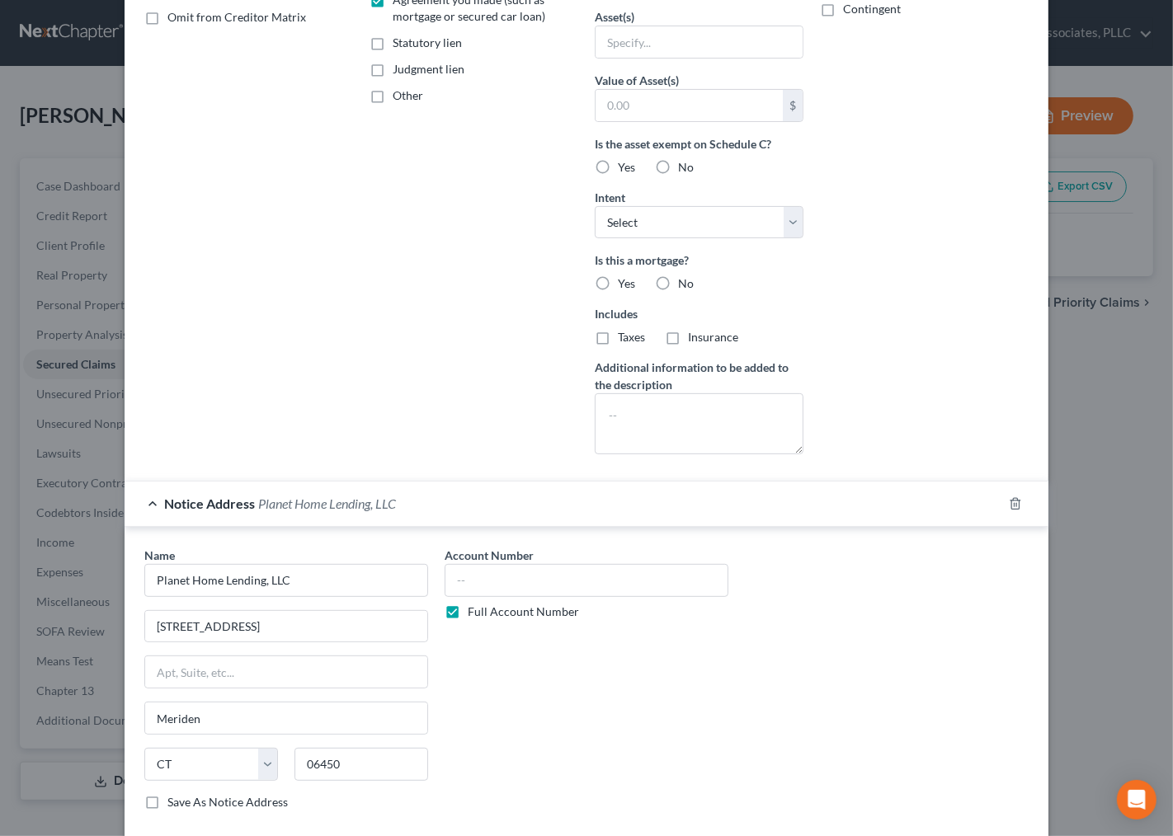
click at [468, 619] on label "Full Account Number" at bounding box center [523, 612] width 111 height 16
click at [474, 615] on input "Full Account Number" at bounding box center [479, 609] width 11 height 11
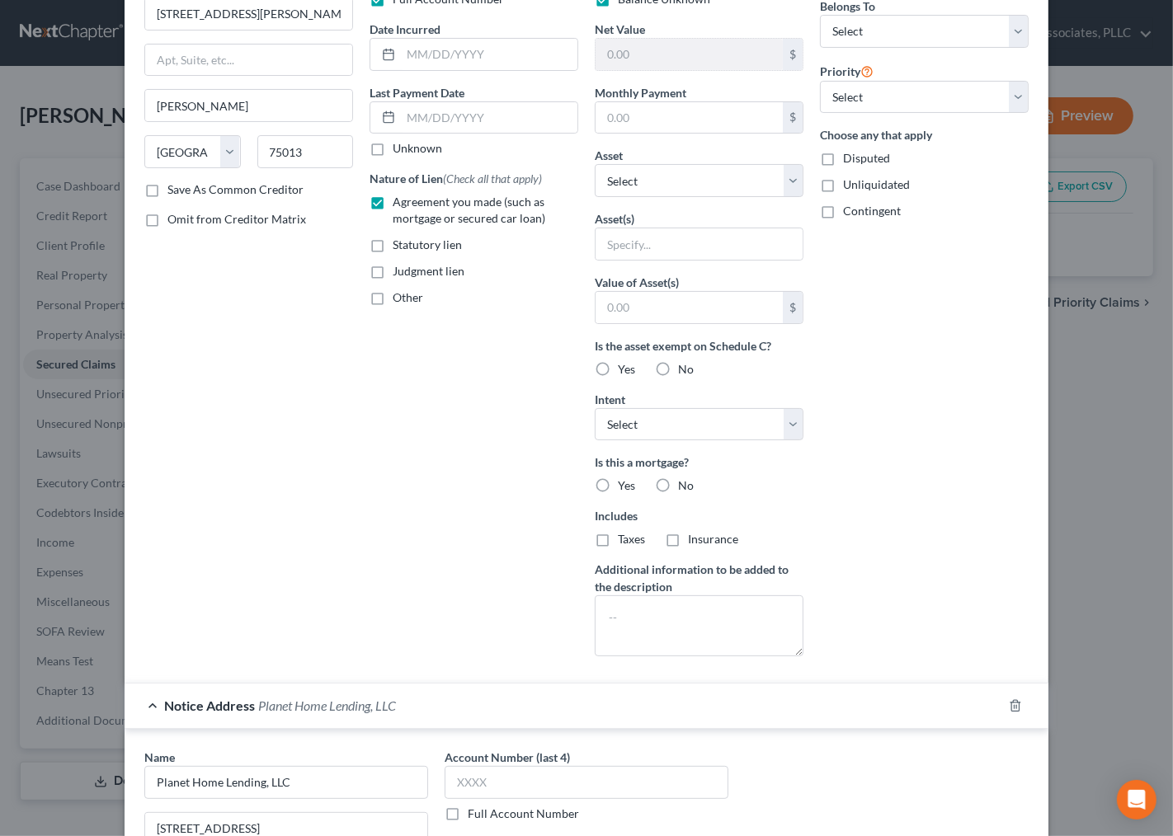
scroll to position [0, 0]
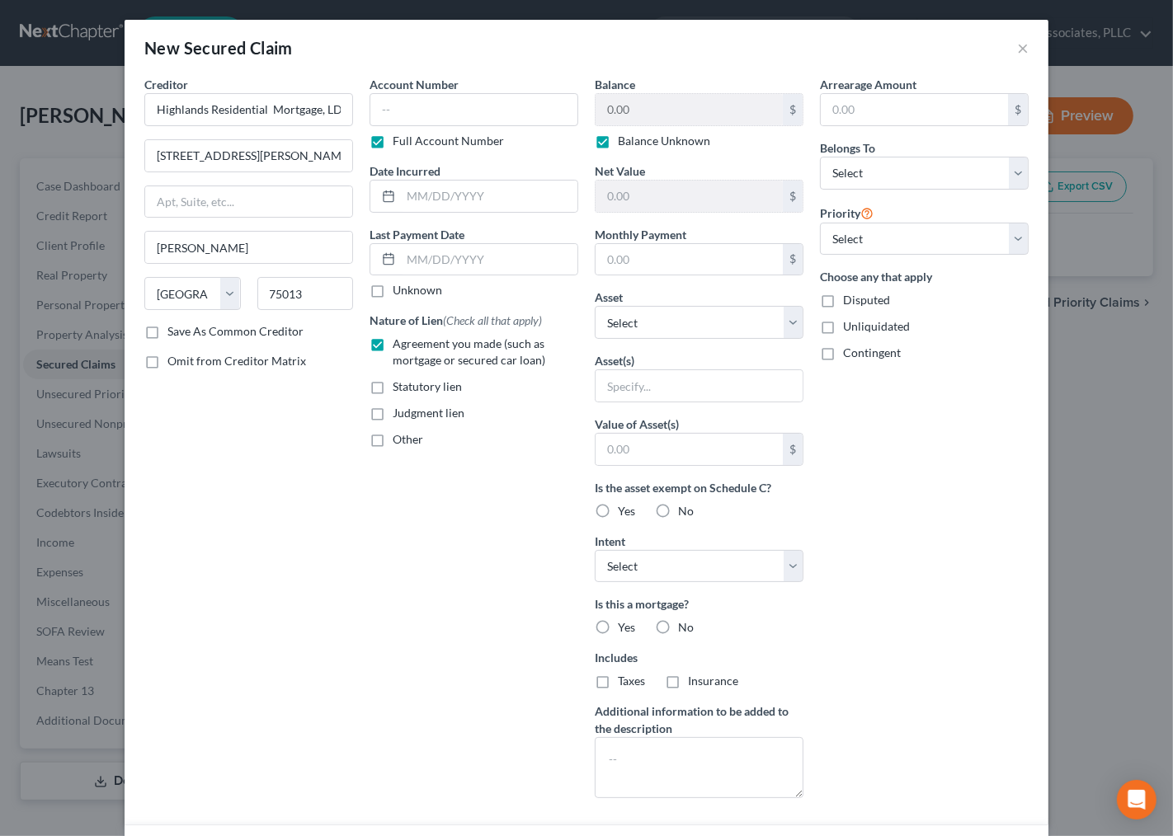
click at [393, 144] on label "Full Account Number" at bounding box center [448, 141] width 111 height 16
click at [399, 144] on input "Full Account Number" at bounding box center [404, 138] width 11 height 11
drag, startPoint x: 907, startPoint y: 436, endPoint x: 916, endPoint y: 319, distance: 116.7
click at [907, 417] on div "Arrearage Amount $ Belongs To * Select Debtor 1 Only Debtor 2 Only Debtor 1 And…" at bounding box center [924, 444] width 225 height 736
click at [903, 241] on select "Select 1st 2nd 3rd 4th 5th 6th 7th 8th 9th 10th 11th 12th 13th 14th 15th 16th 1…" at bounding box center [924, 239] width 209 height 33
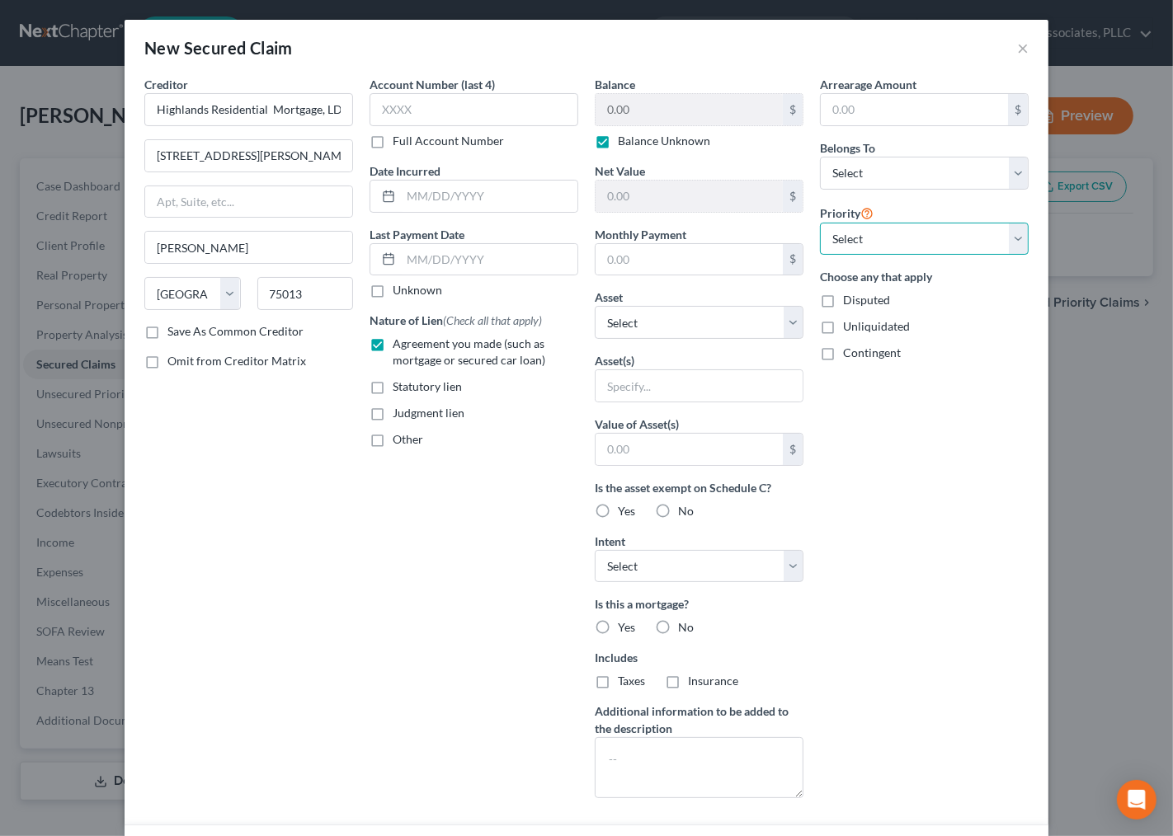
select select "0"
click at [820, 223] on select "Select 1st 2nd 3rd 4th 5th 6th 7th 8th 9th 10th 11th 12th 13th 14th 15th 16th 1…" at bounding box center [924, 239] width 209 height 33
click at [919, 487] on div "Arrearage Amount $ Belongs To * Select Debtor 1 Only Debtor 2 Only Debtor 1 And…" at bounding box center [924, 444] width 225 height 736
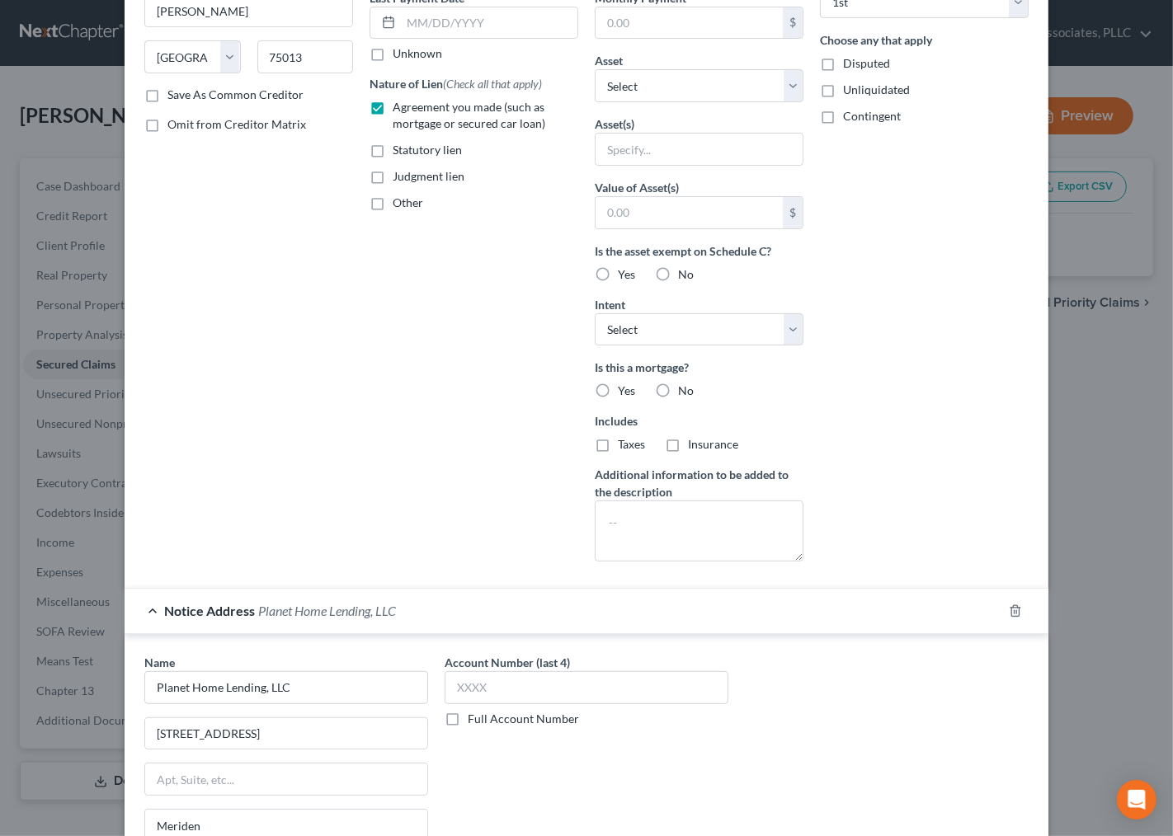
scroll to position [436, 0]
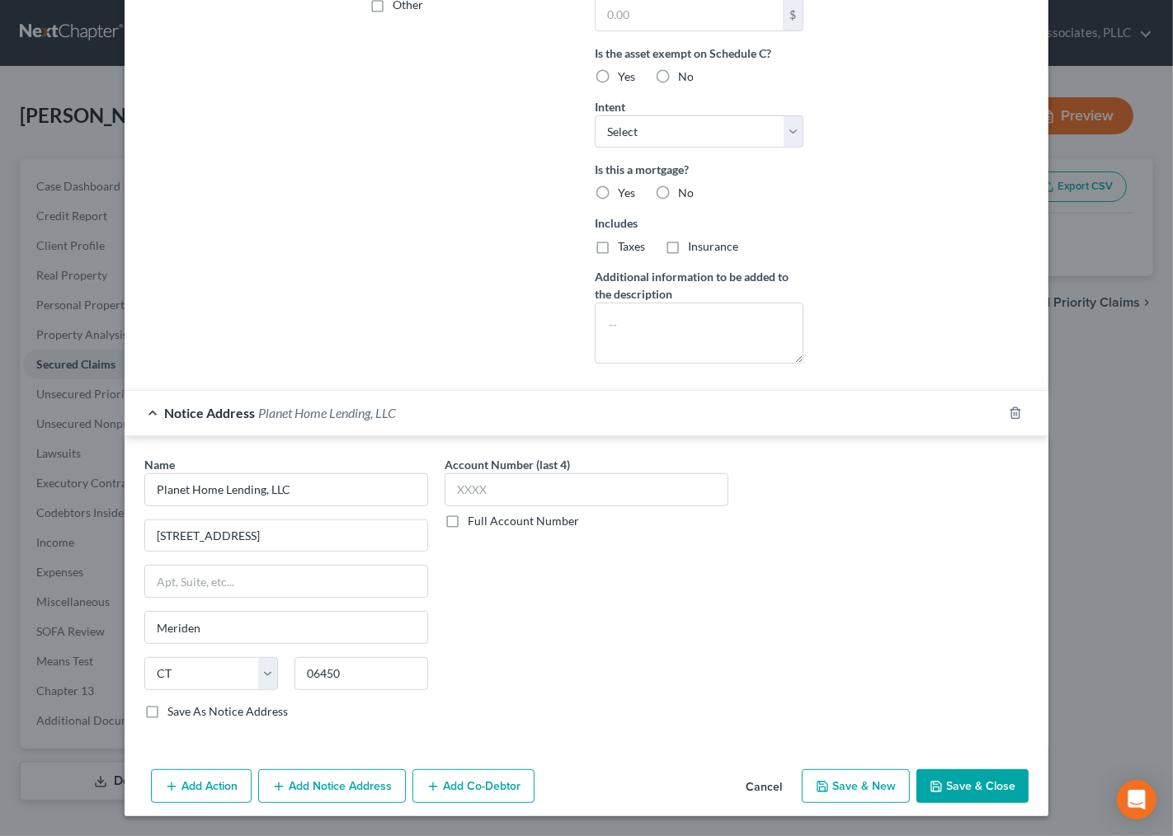
click at [972, 778] on button "Save & Close" at bounding box center [972, 787] width 112 height 35
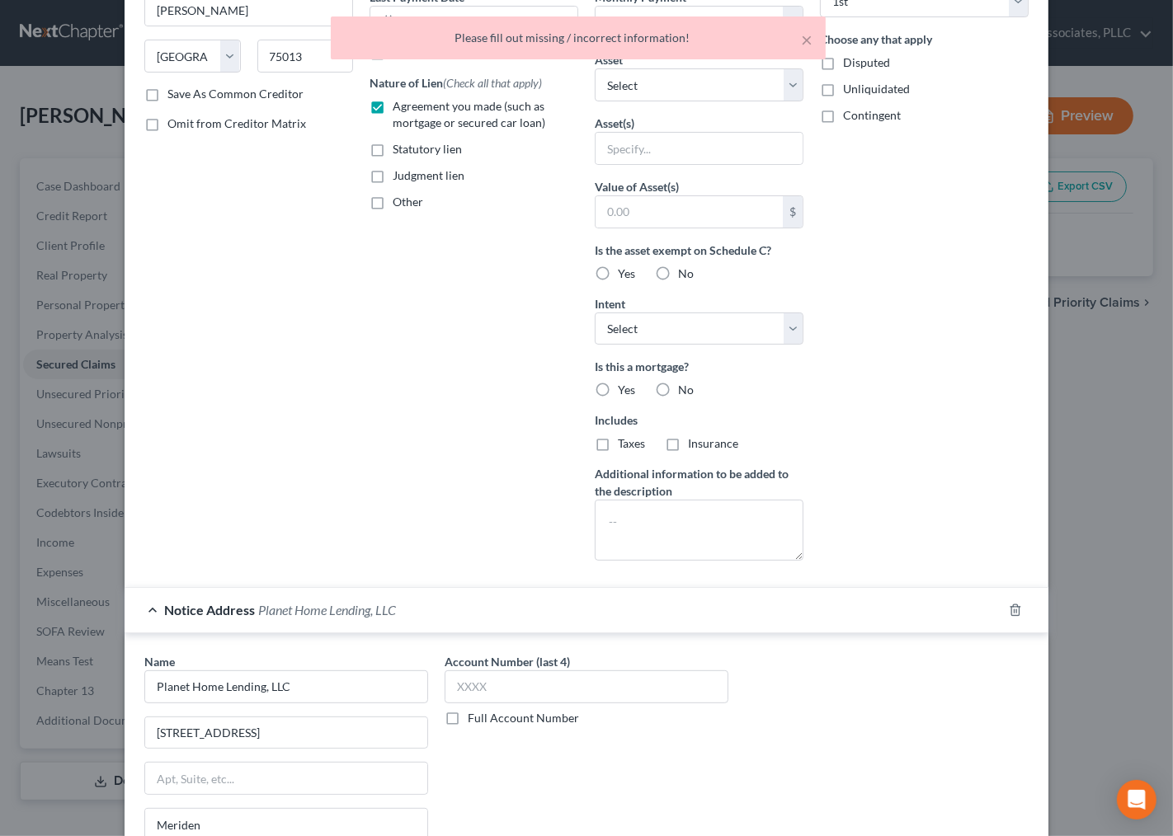
scroll to position [0, 0]
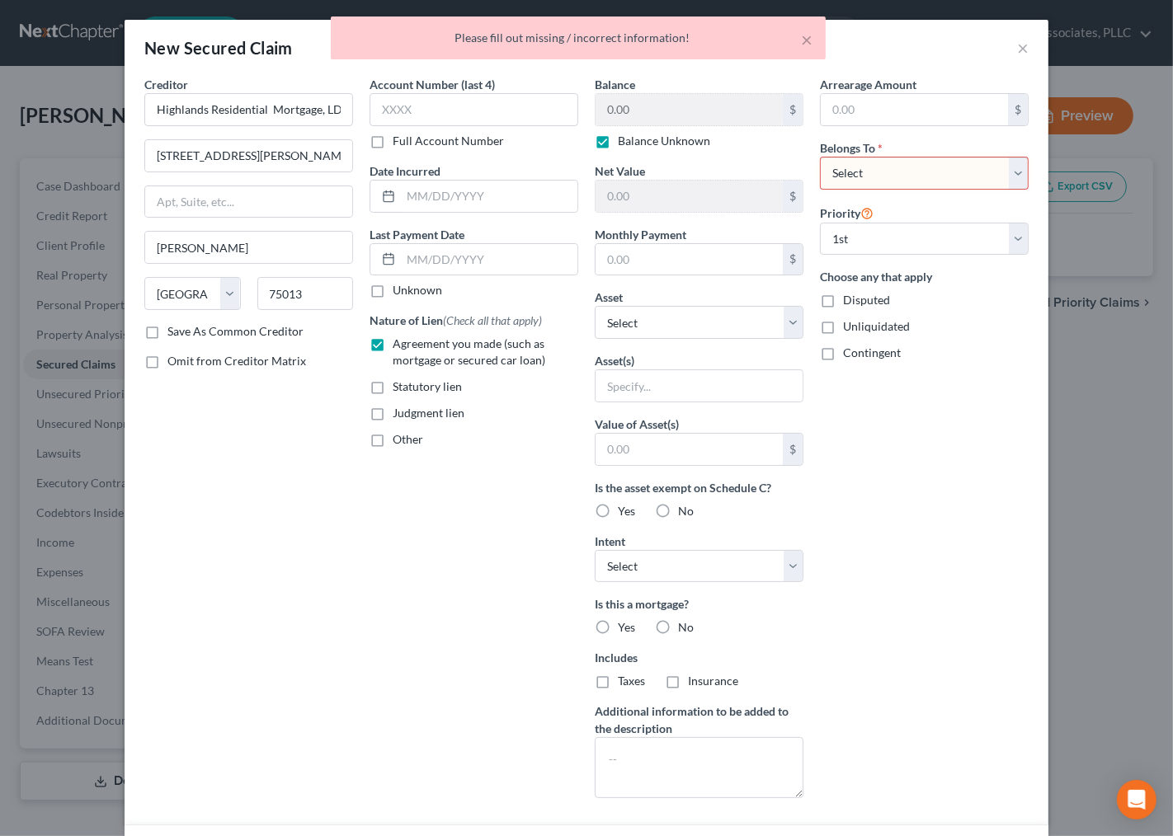
drag, startPoint x: 886, startPoint y: 166, endPoint x: 876, endPoint y: 188, distance: 24.4
click at [886, 166] on select "Select Debtor 1 Only Debtor 2 Only Debtor 1 And Debtor 2 Only At Least One Of T…" at bounding box center [924, 173] width 209 height 33
select select "2"
click at [820, 157] on select "Select Debtor 1 Only Debtor 2 Only Debtor 1 And Debtor 2 Only At Least One Of T…" at bounding box center [924, 173] width 209 height 33
click at [899, 518] on div "Arrearage Amount $ Belongs To * Select Debtor 1 Only Debtor 2 Only Debtor 1 And…" at bounding box center [924, 444] width 225 height 736
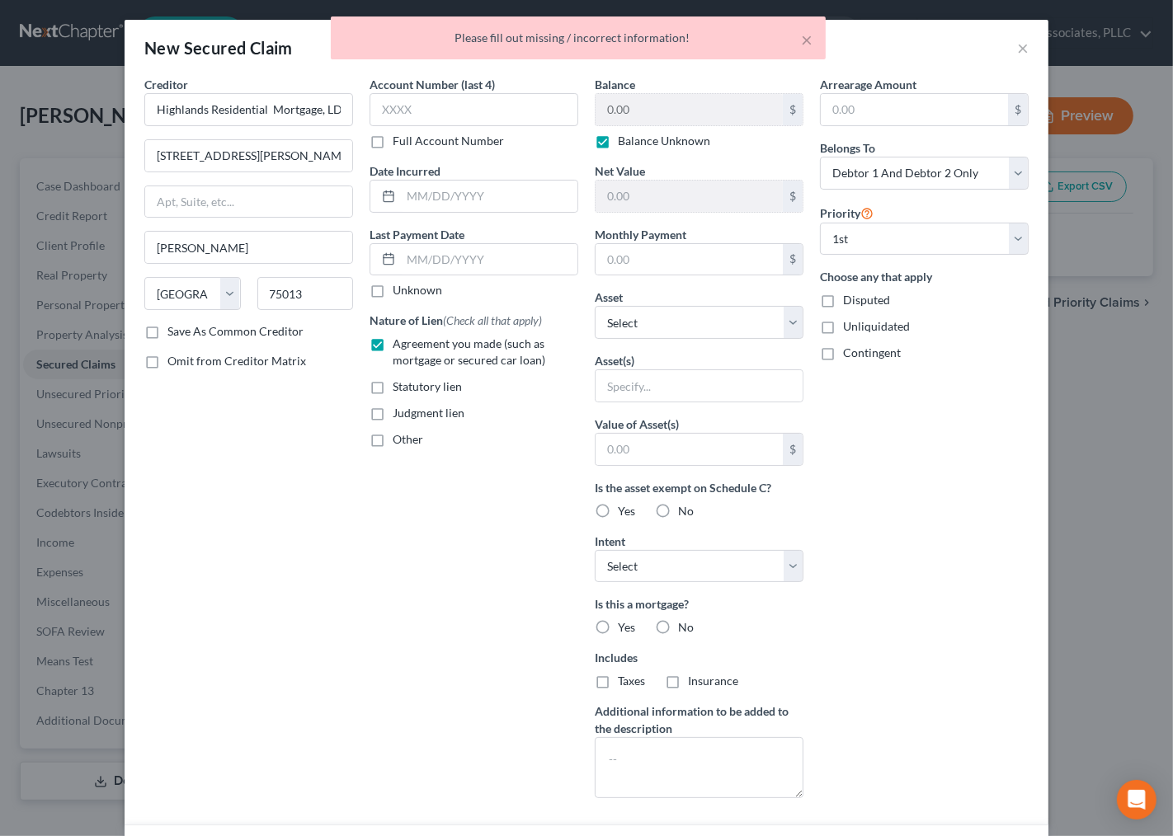
scroll to position [436, 0]
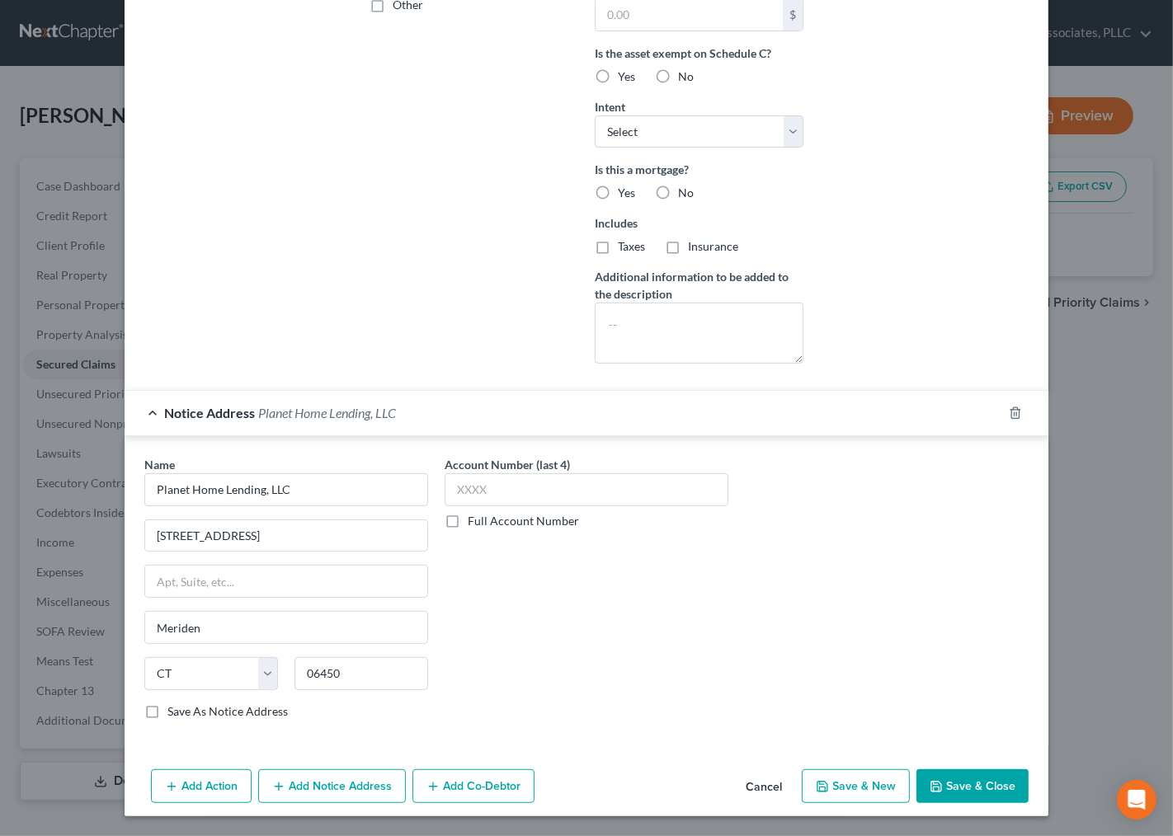
click at [326, 784] on button "Add Notice Address" at bounding box center [332, 787] width 148 height 35
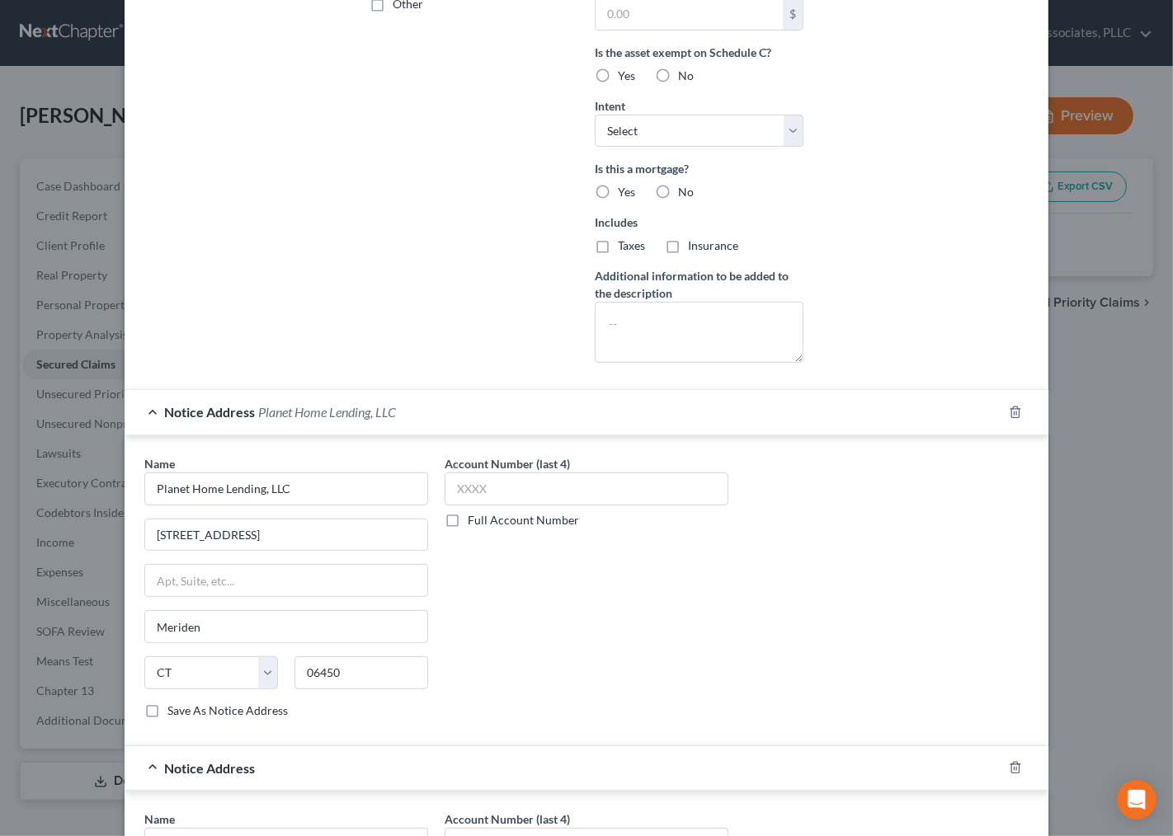
drag, startPoint x: 653, startPoint y: 611, endPoint x: 662, endPoint y: 605, distance: 10.1
click at [653, 611] on div "Account Number (last 4) Full Account Number" at bounding box center [586, 593] width 300 height 277
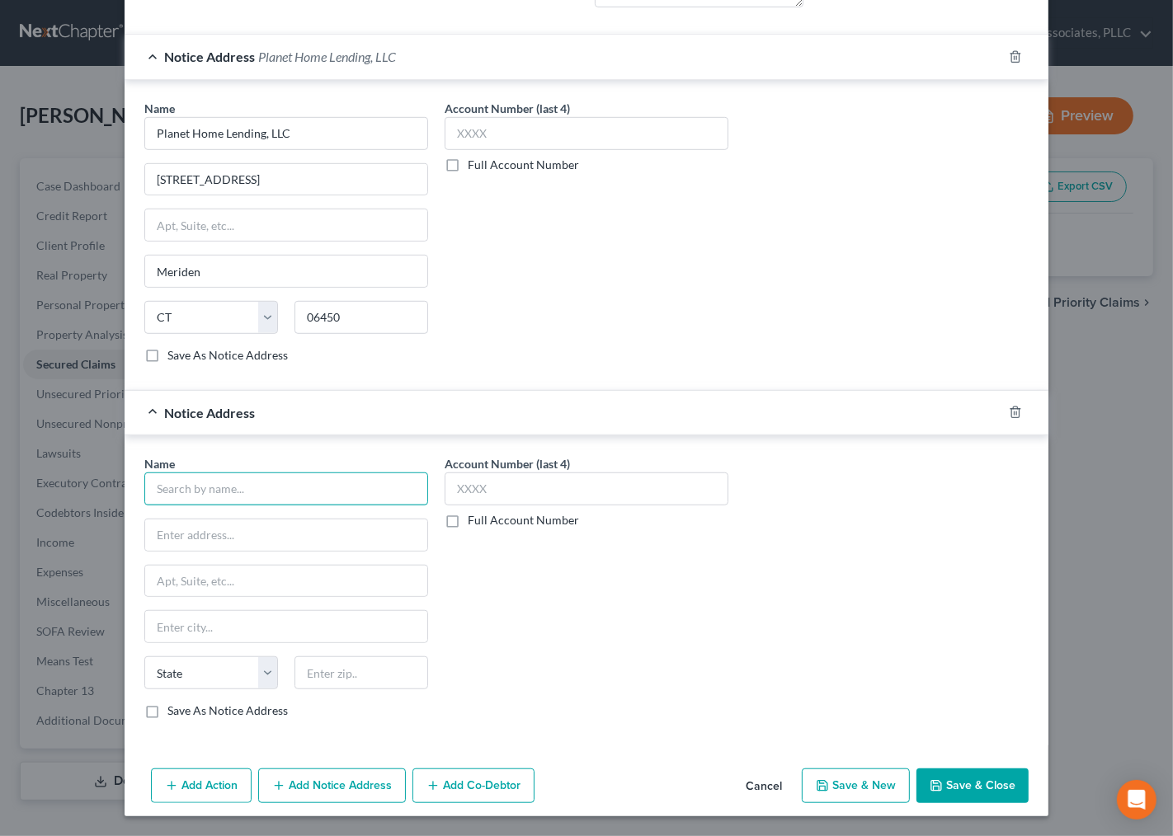
click at [204, 483] on input "text" at bounding box center [286, 489] width 284 height 33
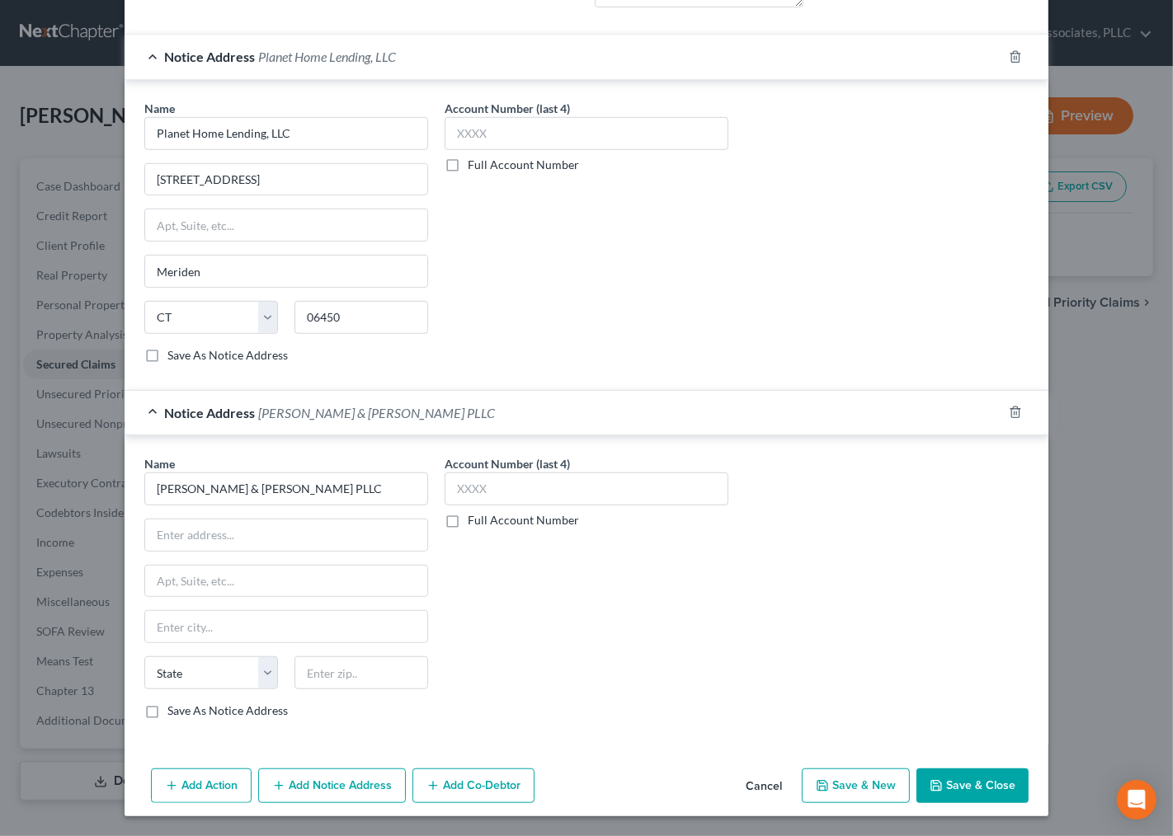
type input "Brock & Scott PLLC"
click at [282, 538] on input "text" at bounding box center [286, 535] width 282 height 31
type input "4225 Wingren Drive"
type input "Suite 105"
type input "75602"
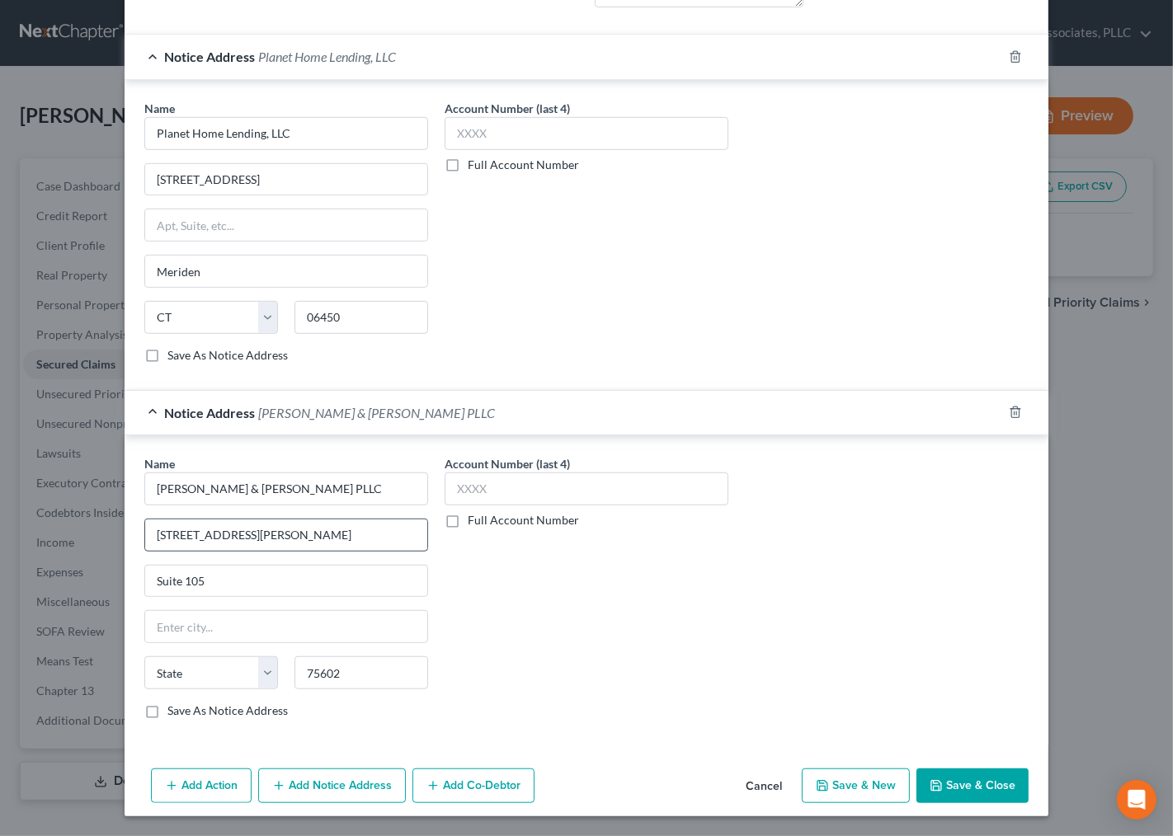
type input "Longview"
select select "45"
click at [482, 517] on label "Full Account Number" at bounding box center [523, 520] width 111 height 16
click at [482, 517] on input "Full Account Number" at bounding box center [479, 517] width 11 height 11
click at [490, 483] on input "text" at bounding box center [587, 489] width 284 height 33
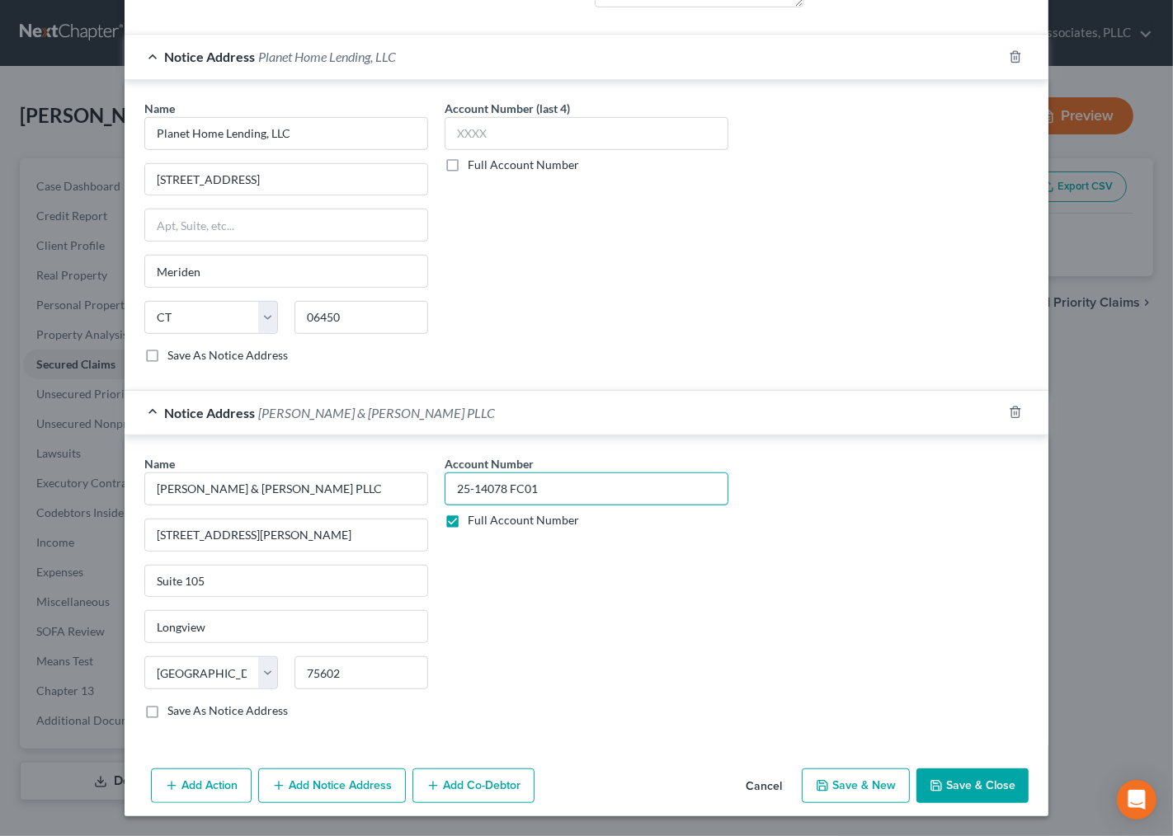
type input "25-14078 FC01"
click at [776, 652] on div "Name * Brock & Scott PLLC 4225 Wingren Drive Suite 105 Longview State AL AK AR …" at bounding box center [586, 593] width 901 height 277
click at [963, 788] on button "Save & Close" at bounding box center [972, 786] width 112 height 35
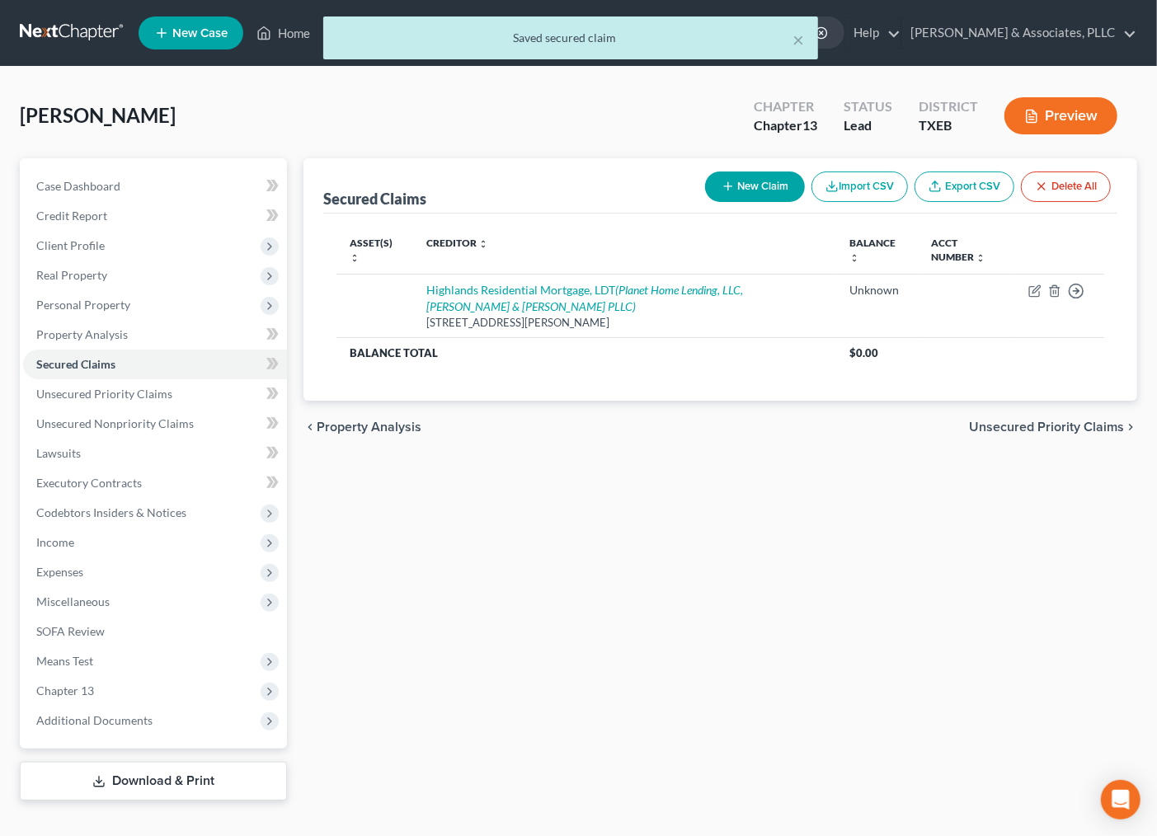
click at [627, 555] on div "Secured Claims New Claim Import CSV Export CSV Delete All Asset(s) expand_more …" at bounding box center [720, 479] width 850 height 643
click at [617, 624] on div "Secured Claims New Claim Import CSV Export CSV Delete All Asset(s) expand_more …" at bounding box center [720, 479] width 850 height 643
drag, startPoint x: 681, startPoint y: 670, endPoint x: 810, endPoint y: 256, distance: 433.6
click at [687, 666] on div "Secured Claims New Claim Import CSV Export CSV Delete All Asset(s) expand_more …" at bounding box center [720, 479] width 850 height 643
drag, startPoint x: 577, startPoint y: 583, endPoint x: 359, endPoint y: 253, distance: 395.8
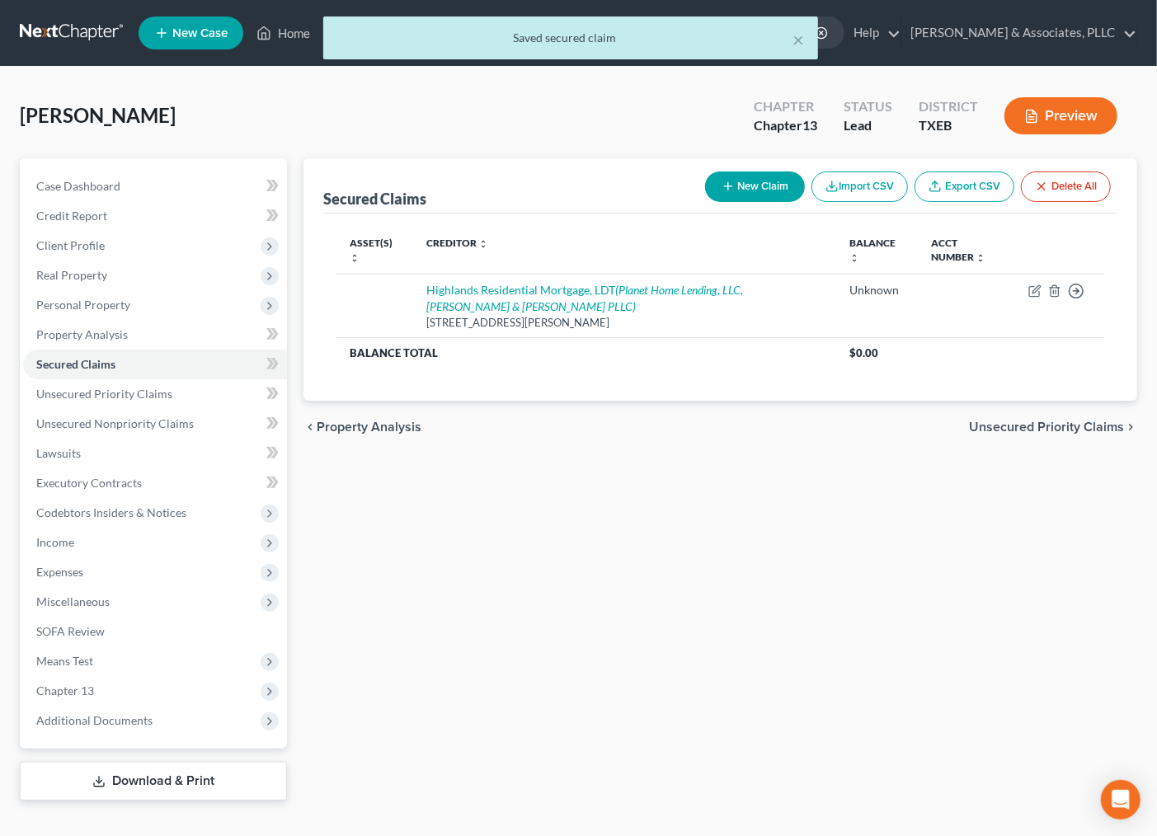
click at [577, 582] on div "Secured Claims New Claim Import CSV Export CSV Delete All Asset(s) expand_more …" at bounding box center [720, 479] width 850 height 643
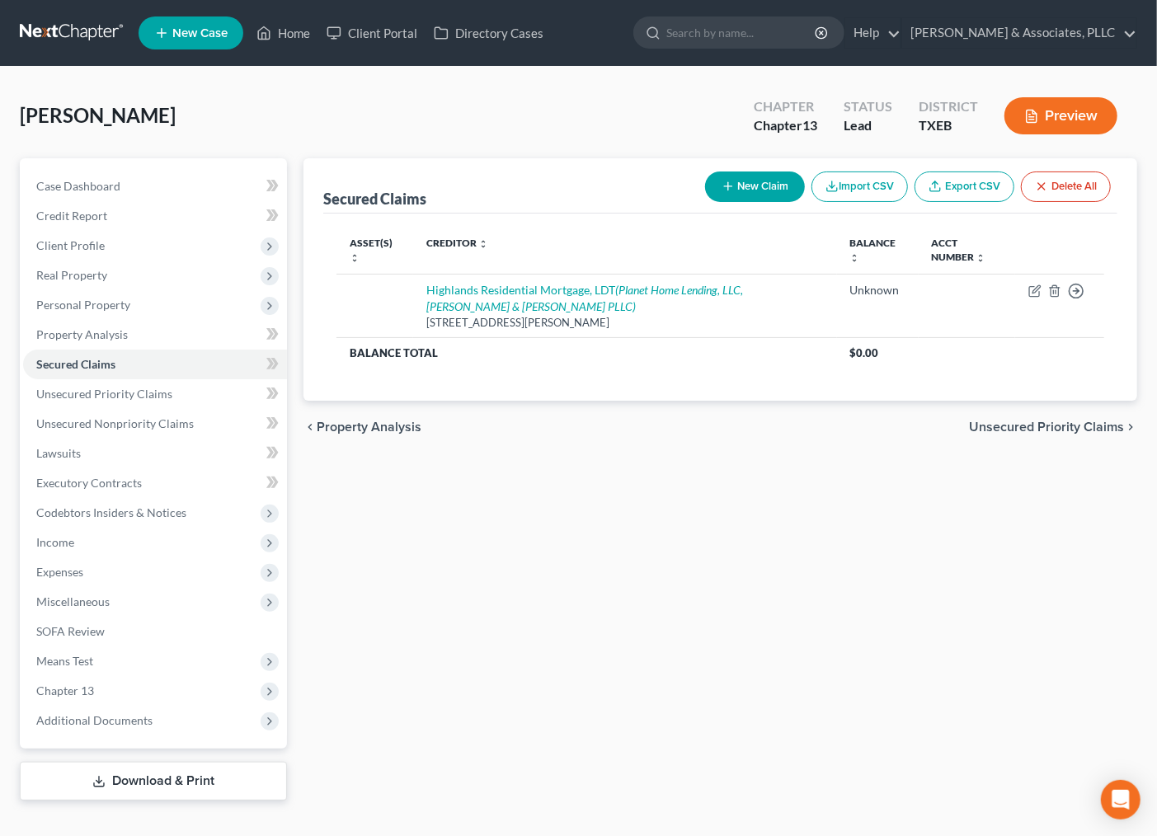
click at [516, 599] on div "Secured Claims New Claim Import CSV Export CSV Delete All Asset(s) expand_more …" at bounding box center [720, 479] width 850 height 643
click at [88, 246] on span "Client Profile" at bounding box center [70, 245] width 68 height 14
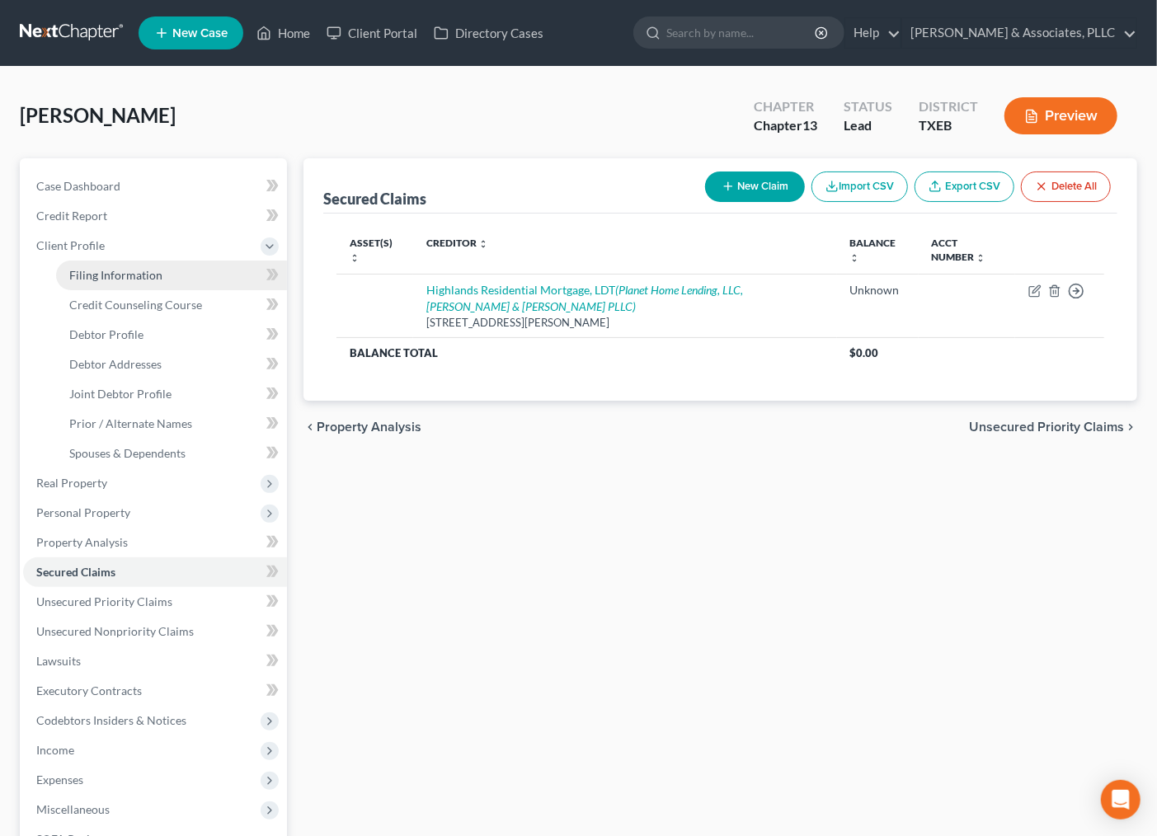
click at [101, 272] on span "Filing Information" at bounding box center [115, 275] width 93 height 14
select select "1"
select select "3"
select select "77"
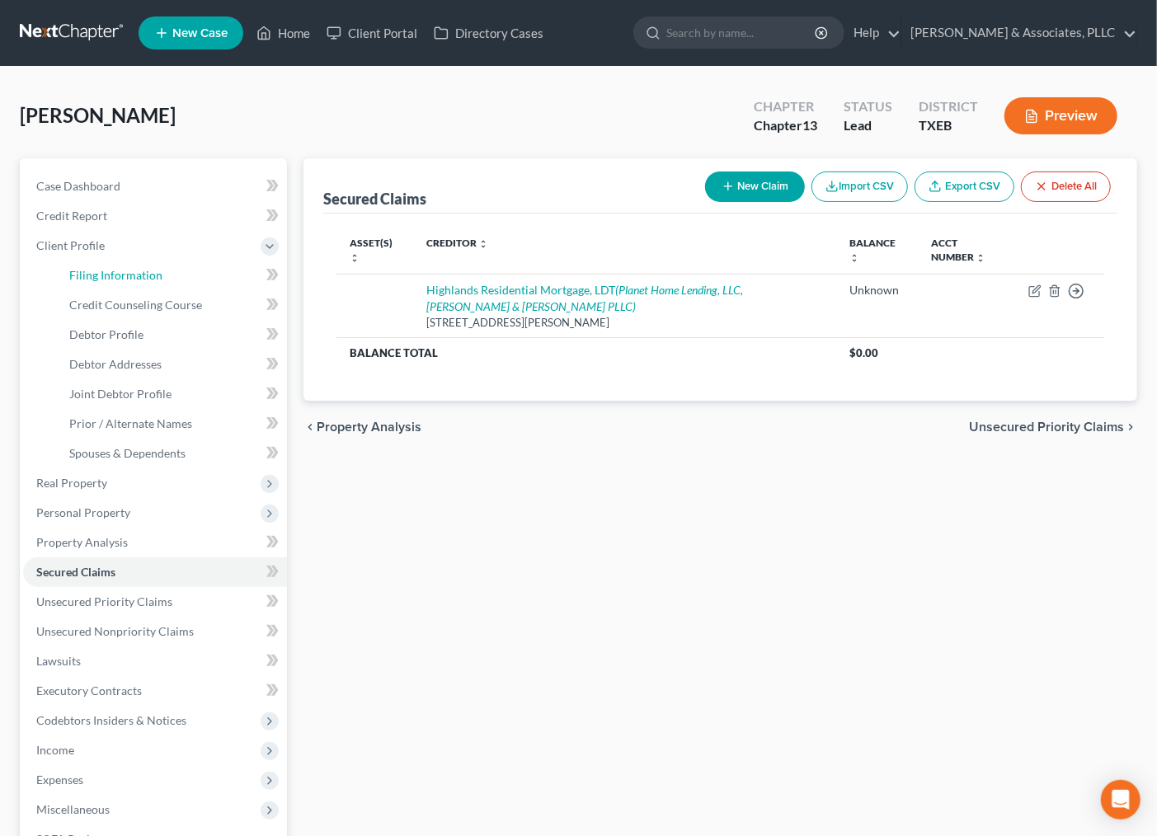
select select "45"
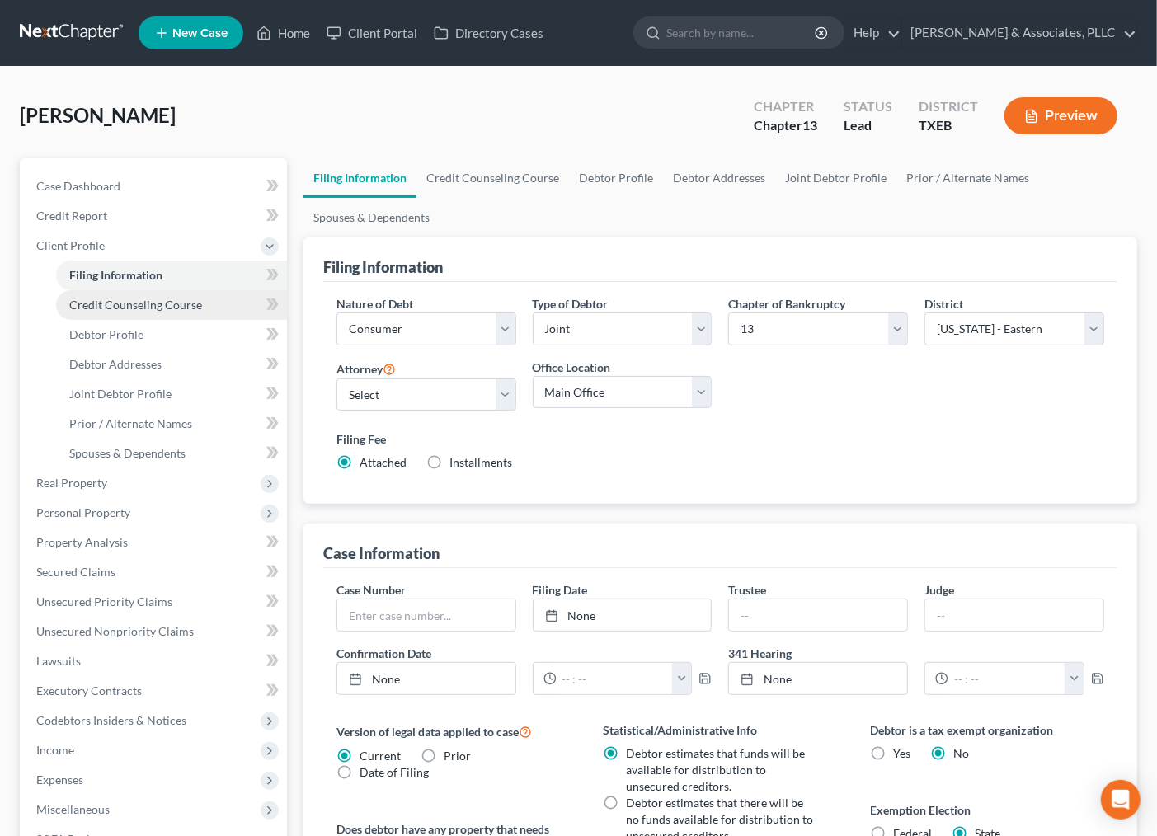
click at [122, 303] on span "Credit Counseling Course" at bounding box center [135, 305] width 133 height 14
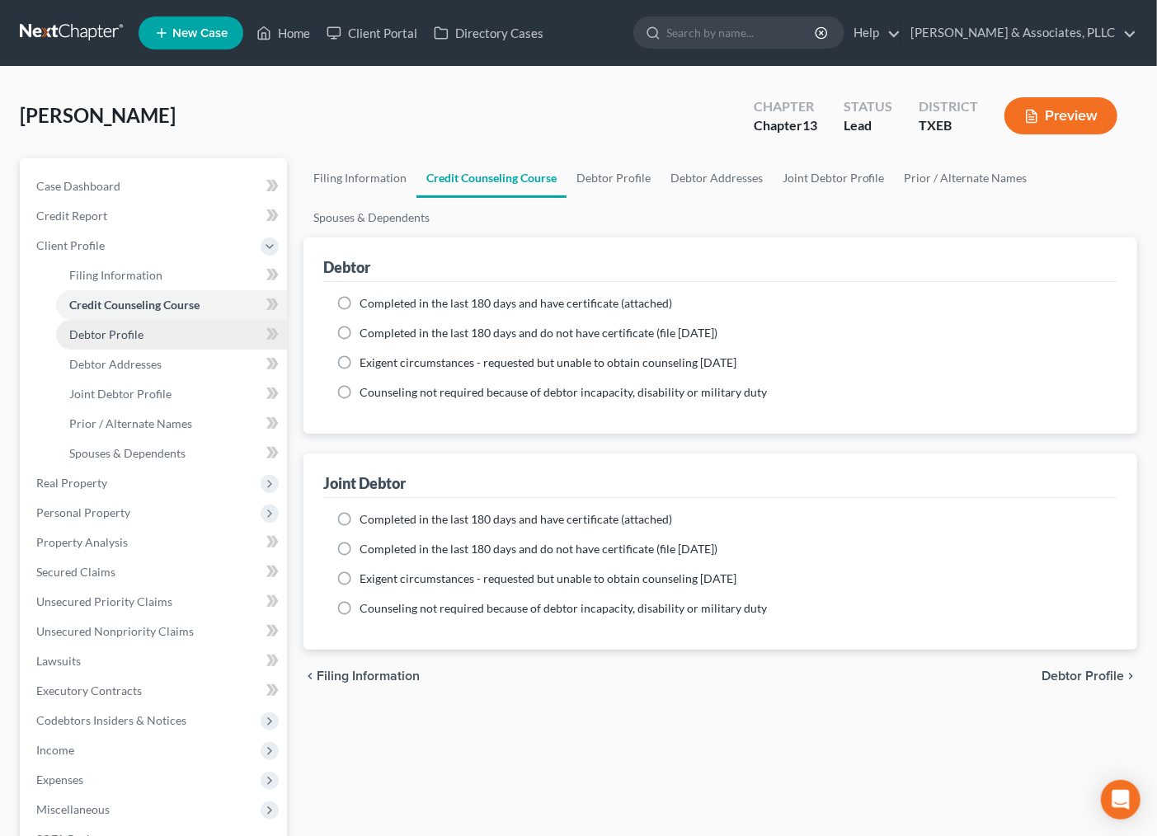
click at [129, 342] on link "Debtor Profile" at bounding box center [171, 335] width 231 height 30
select select "1"
select select "0"
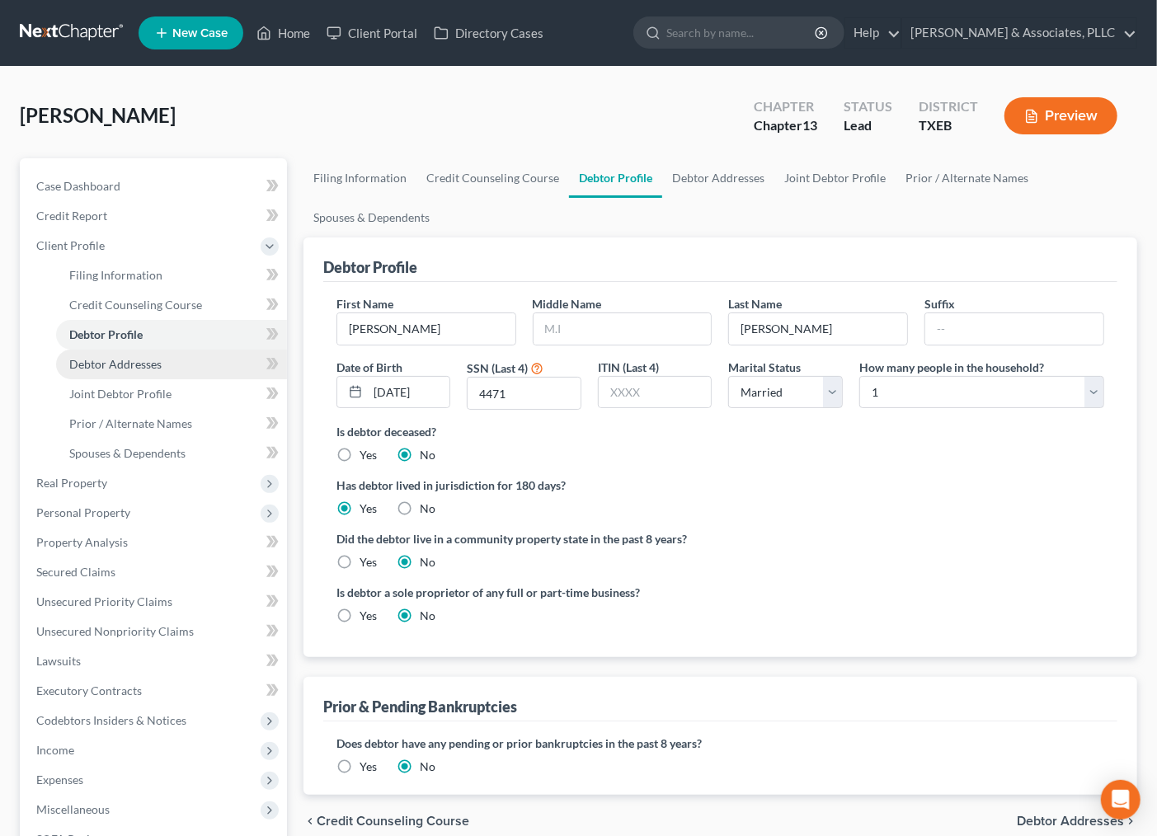
click at [94, 357] on span "Debtor Addresses" at bounding box center [115, 364] width 92 height 14
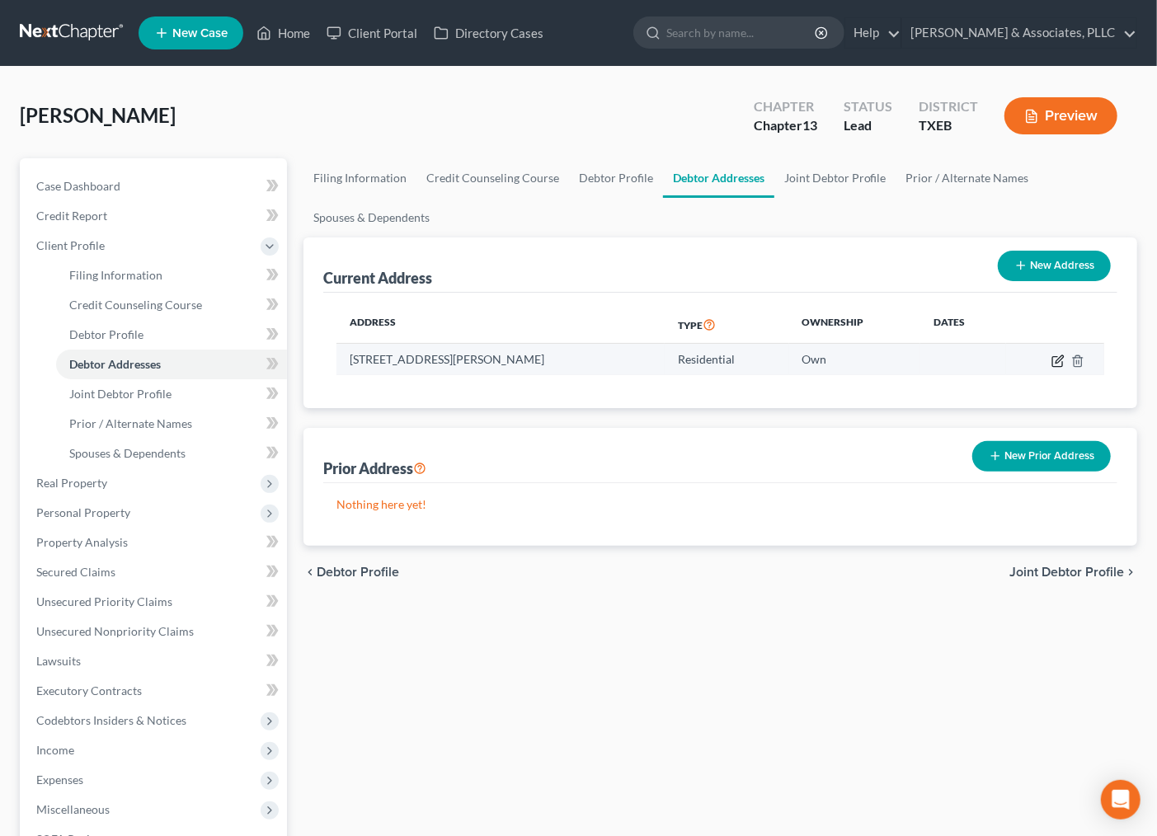
click at [1065, 363] on icon "button" at bounding box center [1058, 361] width 13 height 13
select select "45"
select select "42"
select select "0"
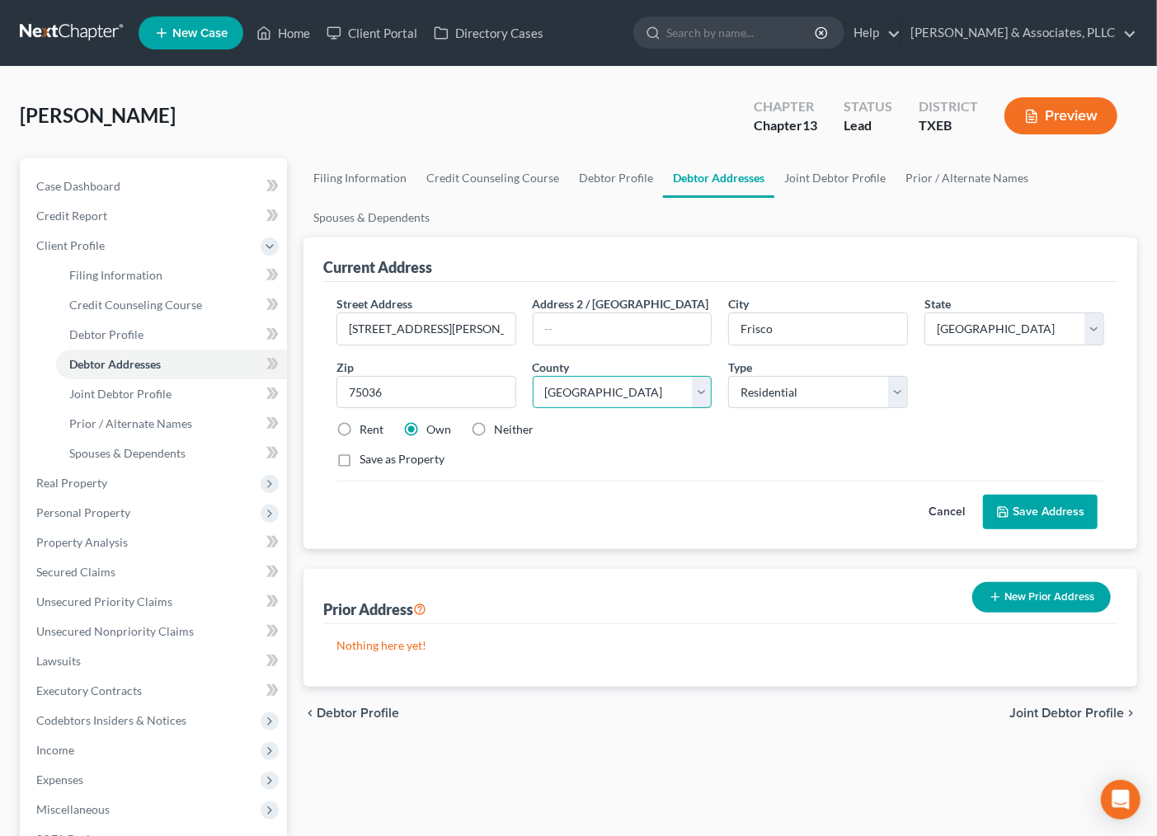
click at [596, 384] on select "County Anderson County Andrews County Angelina County Aransas County Archer Cou…" at bounding box center [623, 392] width 180 height 33
select select "61"
click at [533, 376] on select "County Anderson County Andrews County Angelina County Aransas County Archer Cou…" at bounding box center [623, 392] width 180 height 33
click at [1024, 510] on button "Save Address" at bounding box center [1040, 512] width 115 height 35
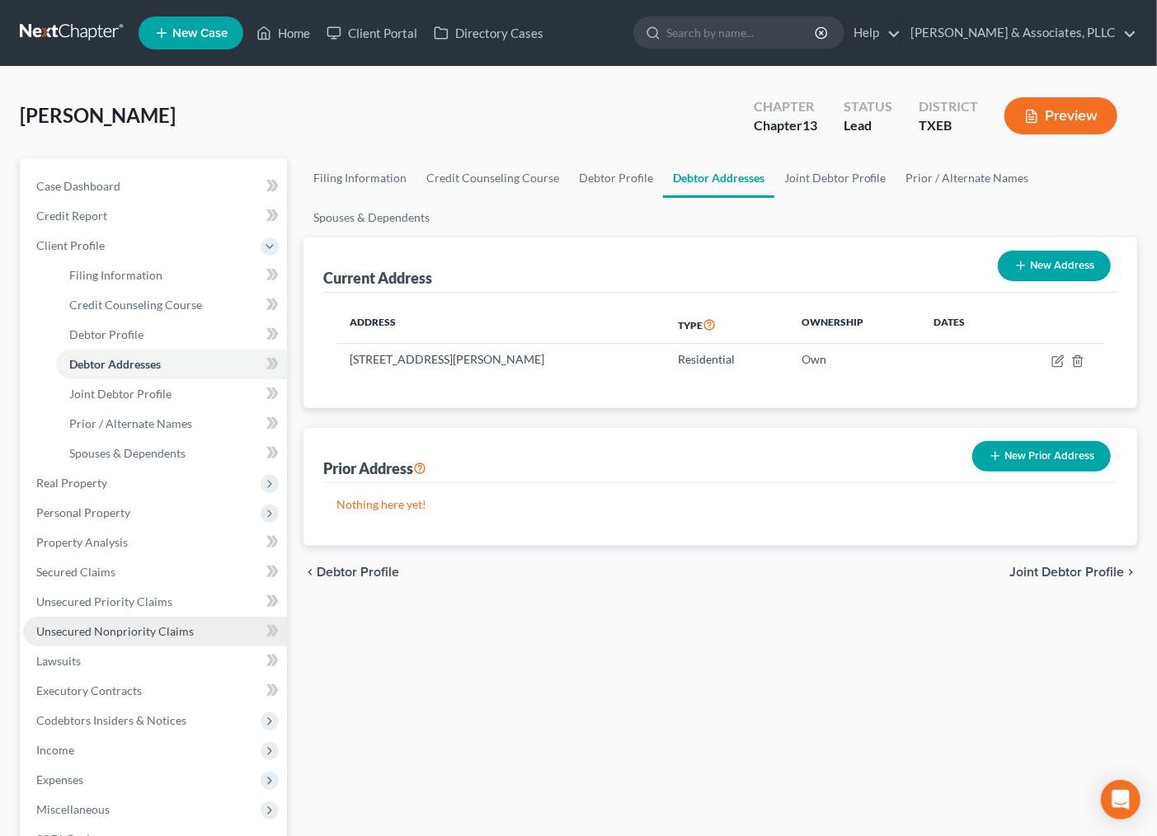
click at [93, 633] on span "Unsecured Nonpriority Claims" at bounding box center [115, 631] width 158 height 14
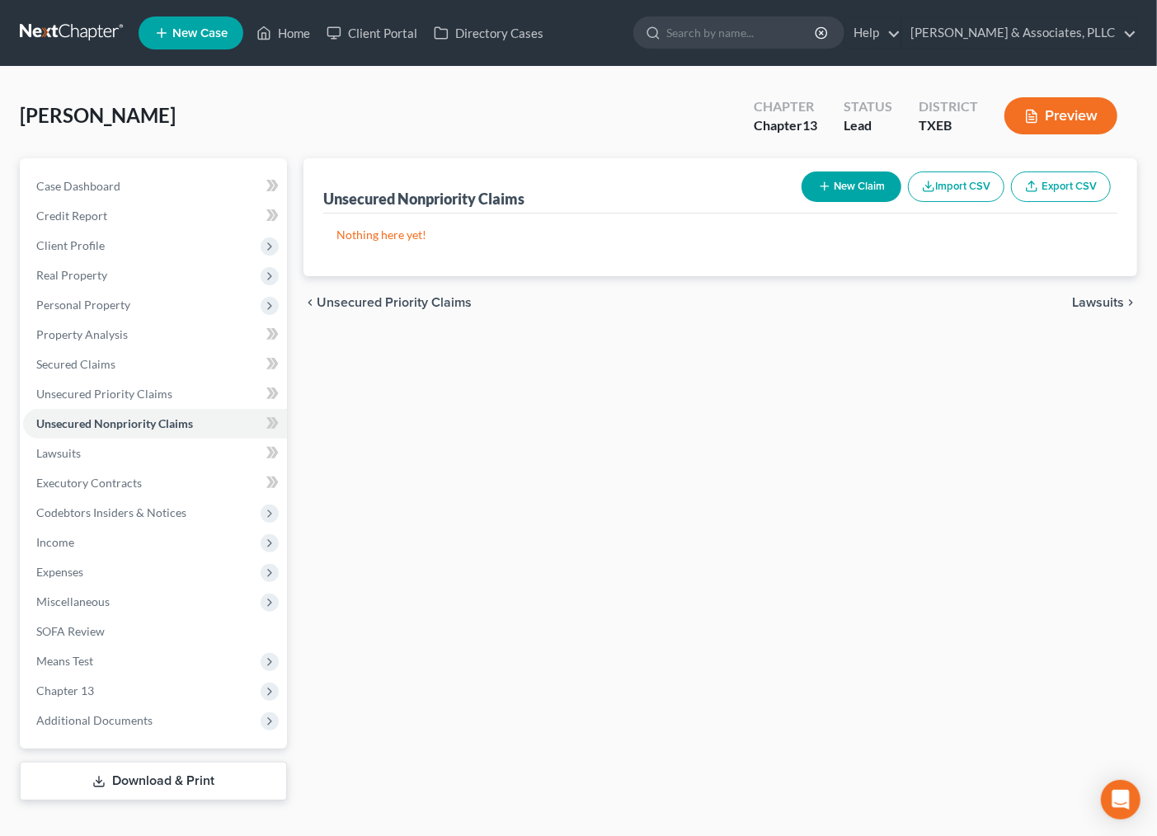
click at [842, 177] on button "New Claim" at bounding box center [852, 187] width 100 height 31
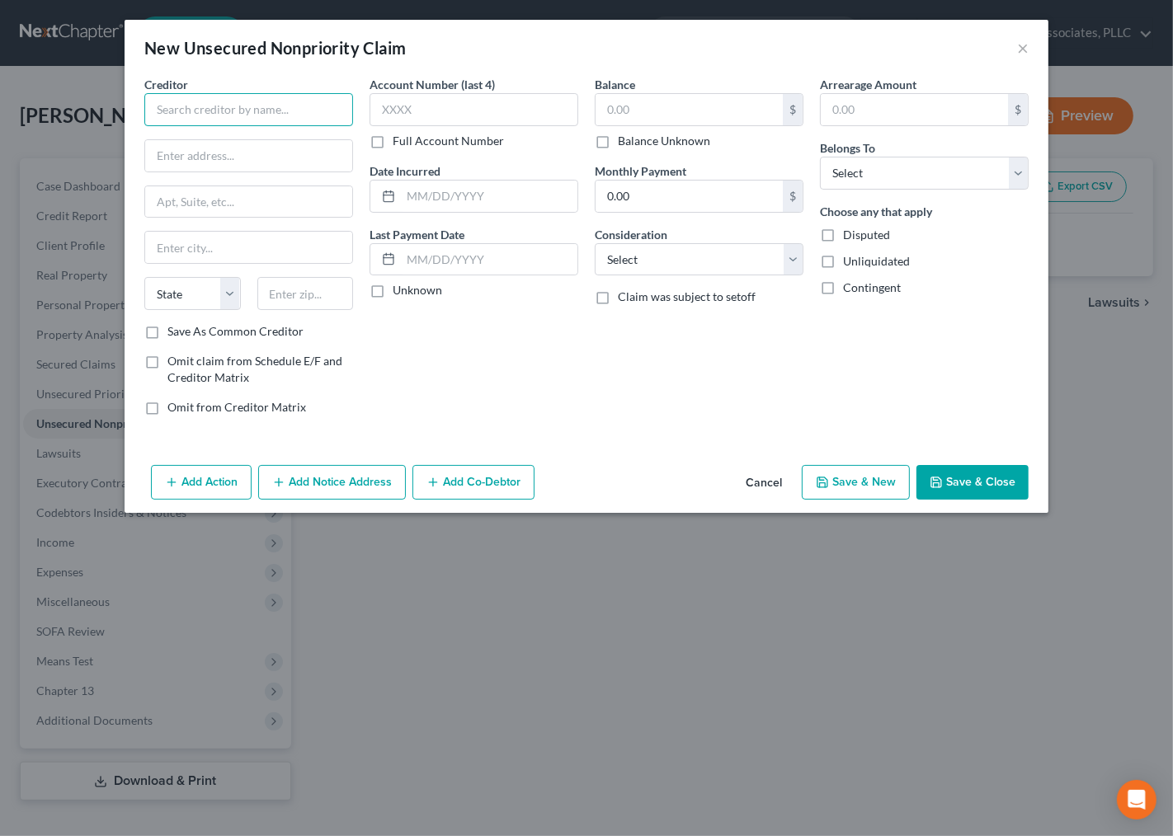
click at [285, 110] on input "text" at bounding box center [248, 109] width 209 height 33
type input "Inspiration Medial of Texas, Inc."
type input "c/o James B. Carroll, III"
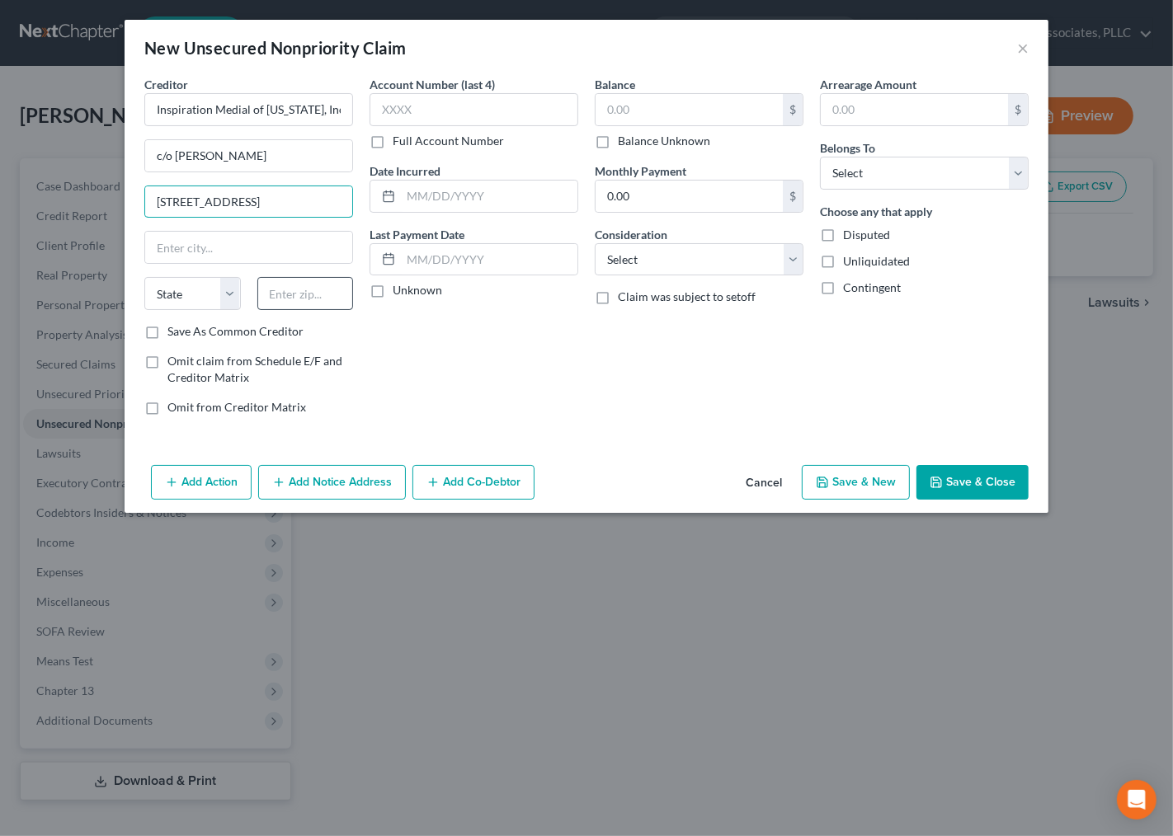
type input "501 Elm Place, Suite 385 L B 33"
click at [298, 295] on input "text" at bounding box center [305, 293] width 97 height 33
type input "75202"
click at [564, 386] on div "Account Number (last 4) Full Account Number Date Incurred Last Payment Date Unk…" at bounding box center [473, 252] width 225 height 353
type input "Dallas"
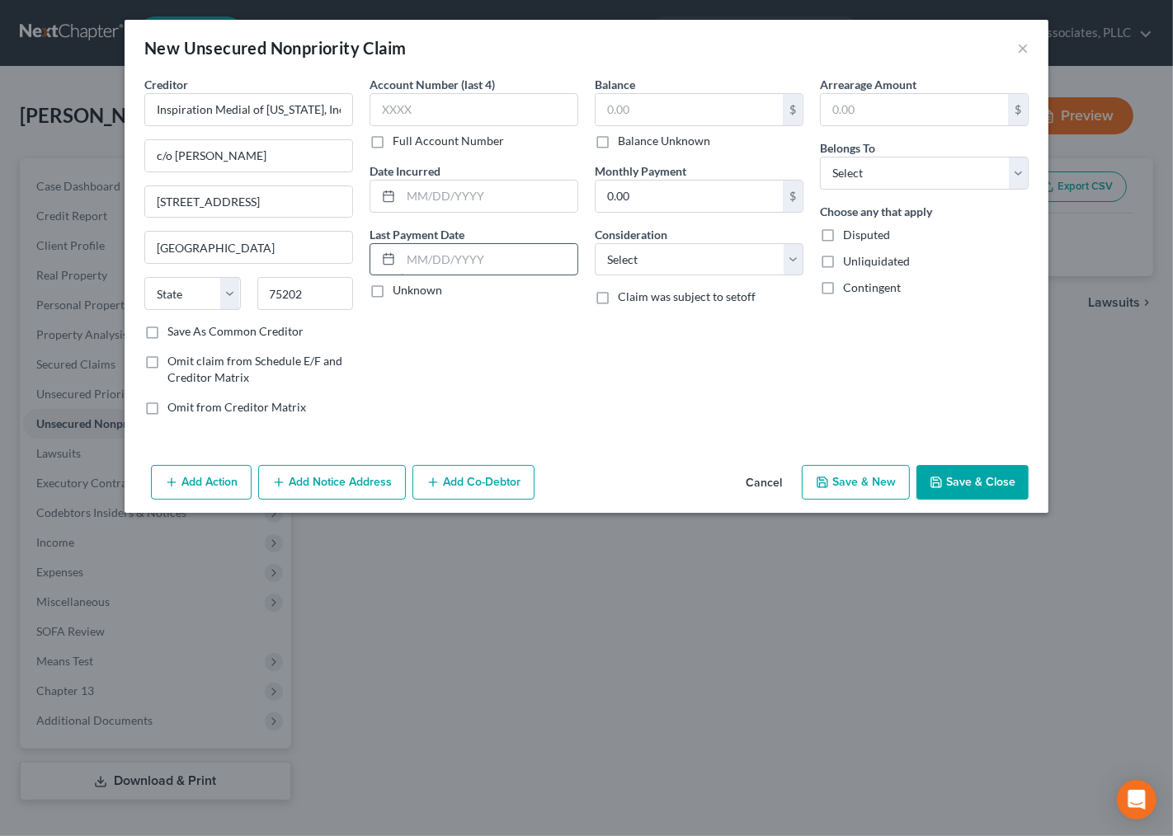
select select "45"
click at [421, 113] on input "text" at bounding box center [474, 109] width 209 height 33
click at [393, 138] on label "Full Account Number" at bounding box center [448, 141] width 111 height 16
click at [399, 138] on input "Full Account Number" at bounding box center [404, 138] width 11 height 11
click at [394, 107] on input "text" at bounding box center [474, 109] width 209 height 33
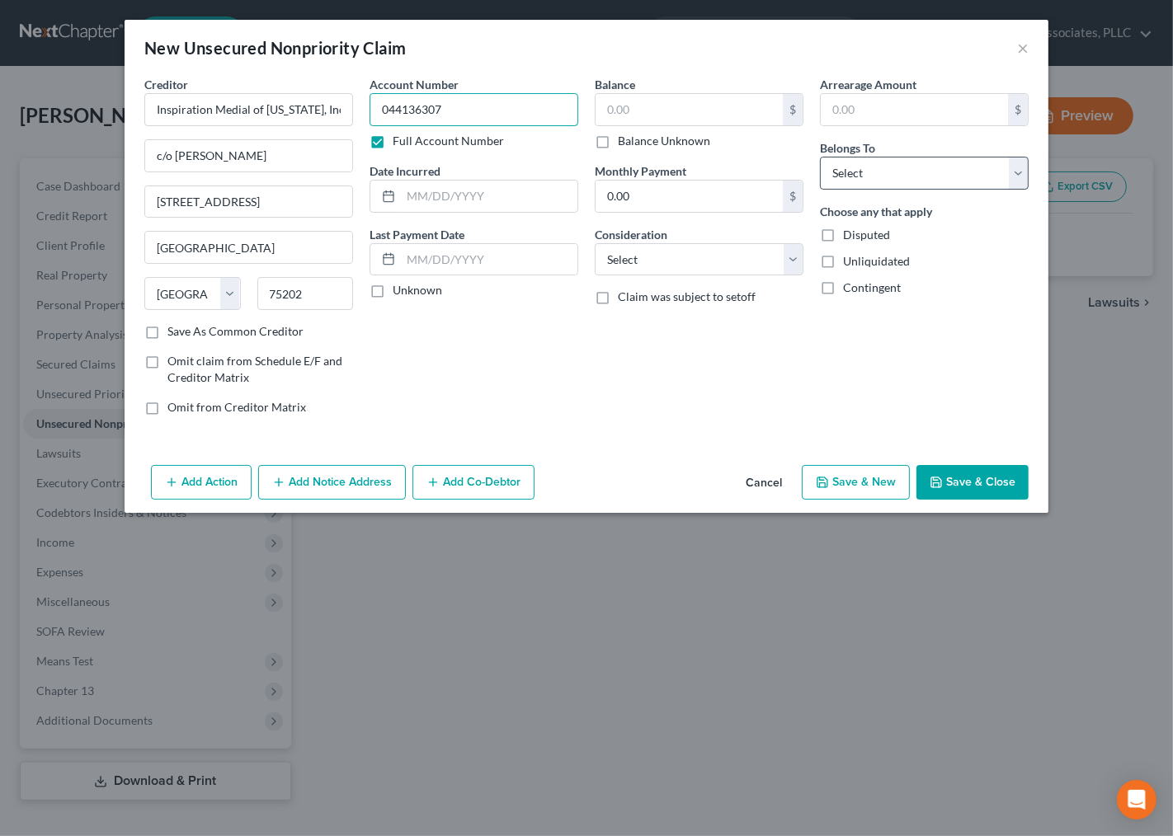
type input "044136307"
click at [945, 170] on select "Select Debtor 1 Only Debtor 2 Only Debtor 1 And Debtor 2 Only At Least One Of T…" at bounding box center [924, 173] width 209 height 33
click at [820, 157] on select "Select Debtor 1 Only Debtor 2 Only Debtor 1 And Debtor 2 Only At Least One Of T…" at bounding box center [924, 173] width 209 height 33
click at [929, 175] on select "Select Debtor 1 Only Debtor 2 Only Debtor 1 And Debtor 2 Only At Least One Of T…" at bounding box center [924, 173] width 209 height 33
drag, startPoint x: 929, startPoint y: 175, endPoint x: 905, endPoint y: 229, distance: 59.5
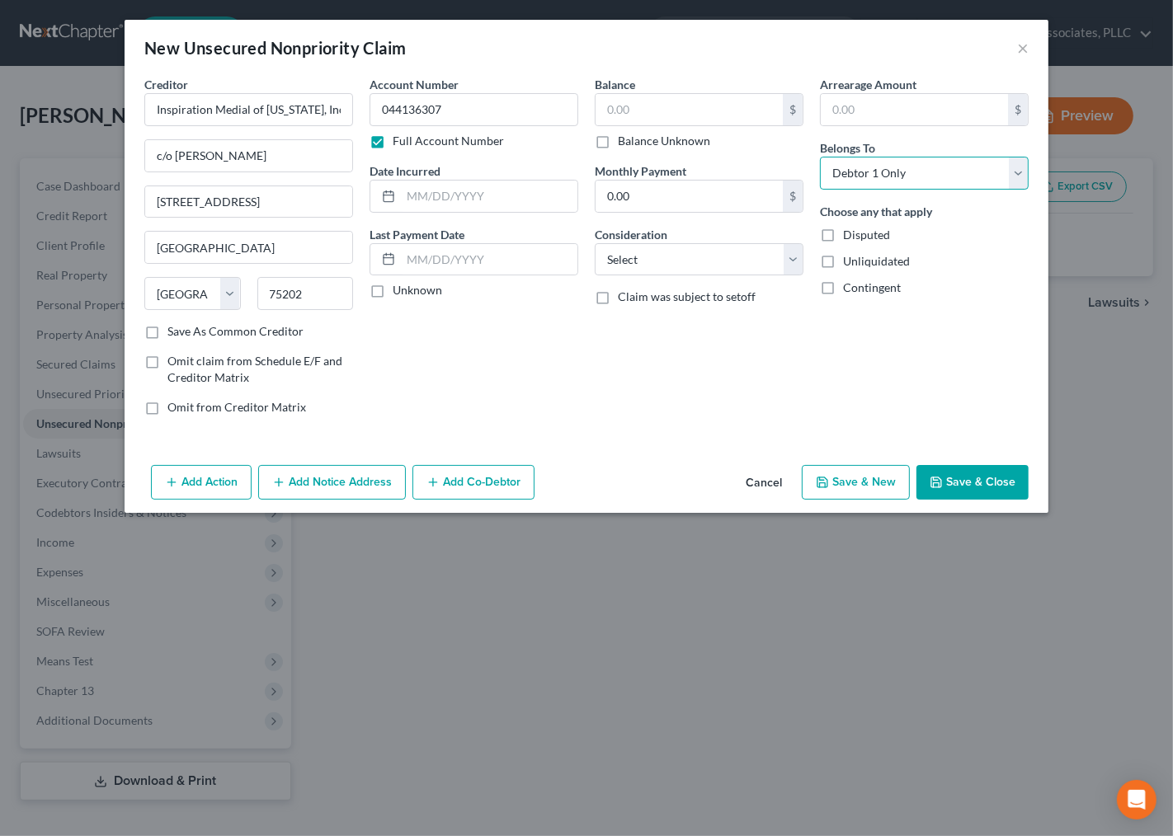
click at [905, 229] on div "Arrearage Amount $ Belongs To * Select Debtor 1 Only Debtor 2 Only Debtor 1 And…" at bounding box center [924, 252] width 225 height 353
click at [905, 161] on select "Select Debtor 1 Only Debtor 2 Only Debtor 1 And Debtor 2 Only At Least One Of T…" at bounding box center [924, 173] width 209 height 33
select select "1"
click at [820, 157] on select "Select Debtor 1 Only Debtor 2 Only Debtor 1 And Debtor 2 Only At Least One Of T…" at bounding box center [924, 173] width 209 height 33
click at [954, 480] on button "Save & Close" at bounding box center [972, 482] width 112 height 35
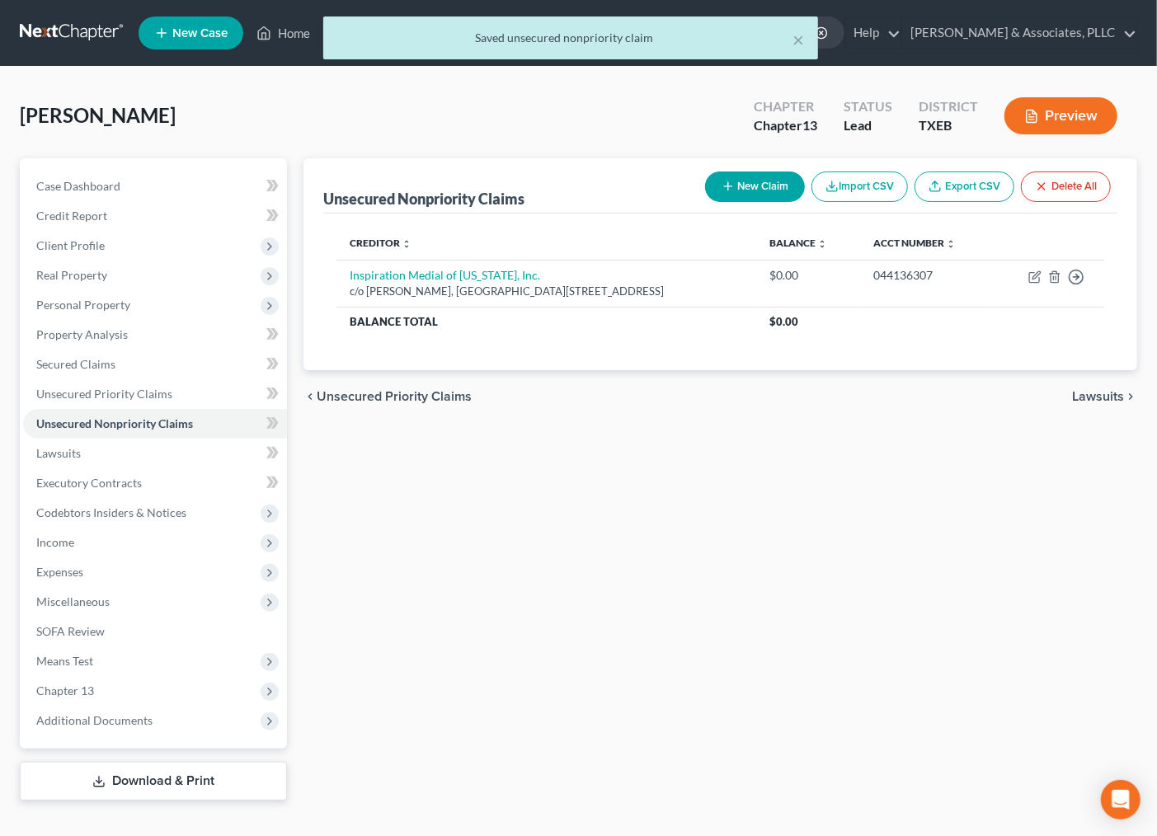
click at [813, 607] on div "Unsecured Nonpriority Claims New Claim Import CSV Export CSV Delete All Credito…" at bounding box center [720, 479] width 850 height 643
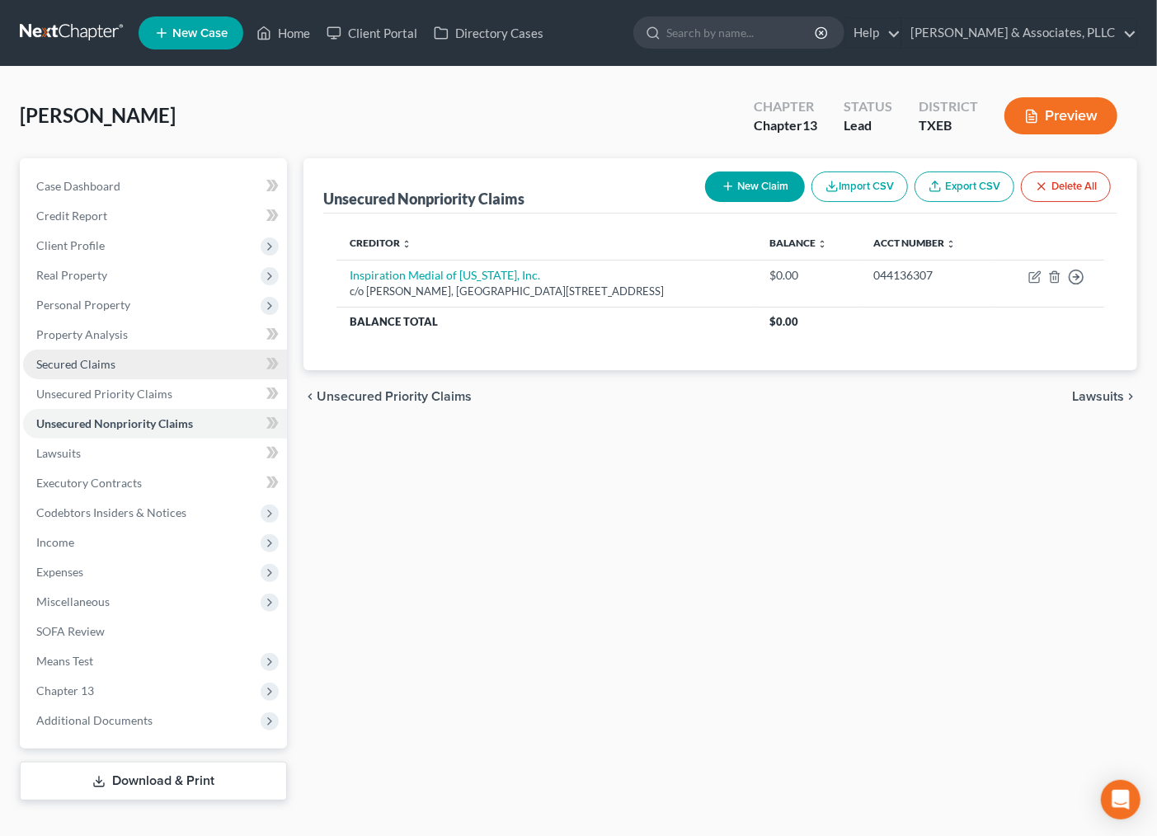
click at [97, 369] on span "Secured Claims" at bounding box center [75, 364] width 79 height 14
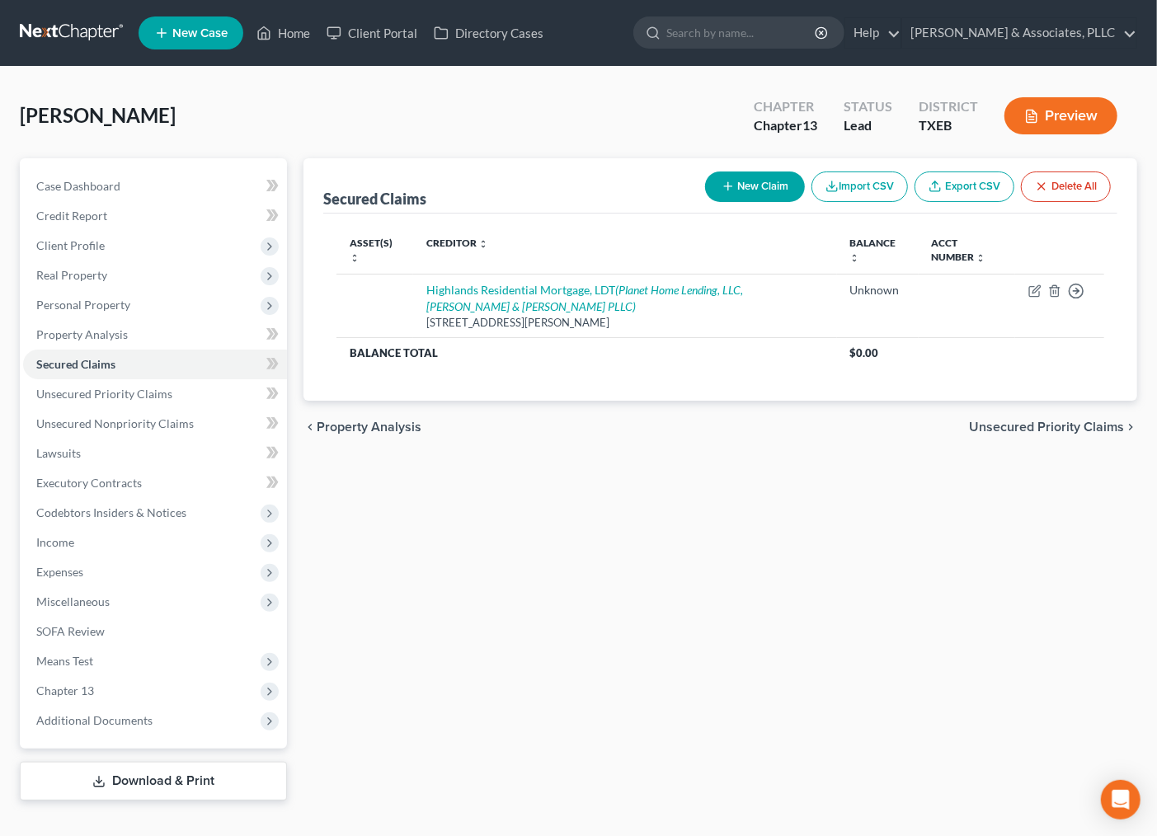
click at [784, 177] on button "New Claim" at bounding box center [755, 187] width 100 height 31
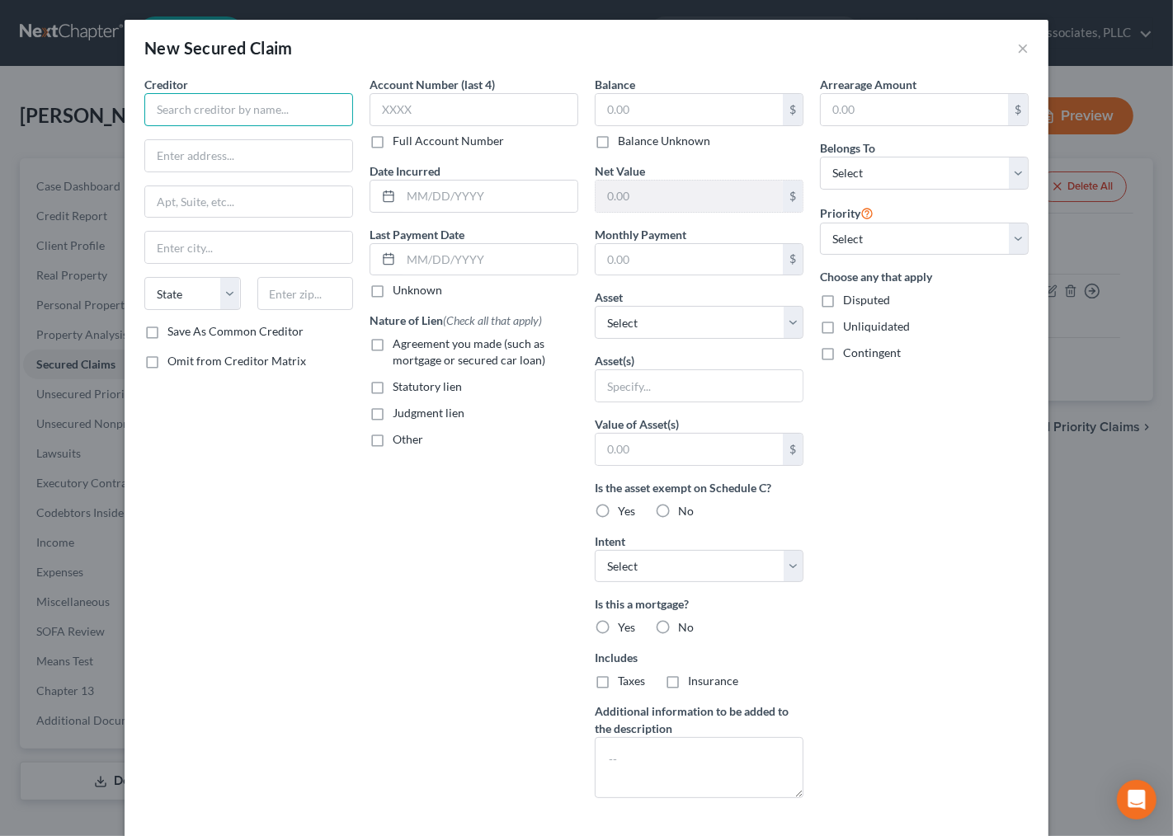
click at [234, 111] on input "text" at bounding box center [248, 109] width 209 height 33
drag, startPoint x: 240, startPoint y: 115, endPoint x: 233, endPoint y: 108, distance: 10.5
click at [234, 111] on input "text" at bounding box center [248, 109] width 209 height 33
drag, startPoint x: 160, startPoint y: 111, endPoint x: 146, endPoint y: 153, distance: 44.3
click at [146, 153] on input "text" at bounding box center [248, 155] width 207 height 31
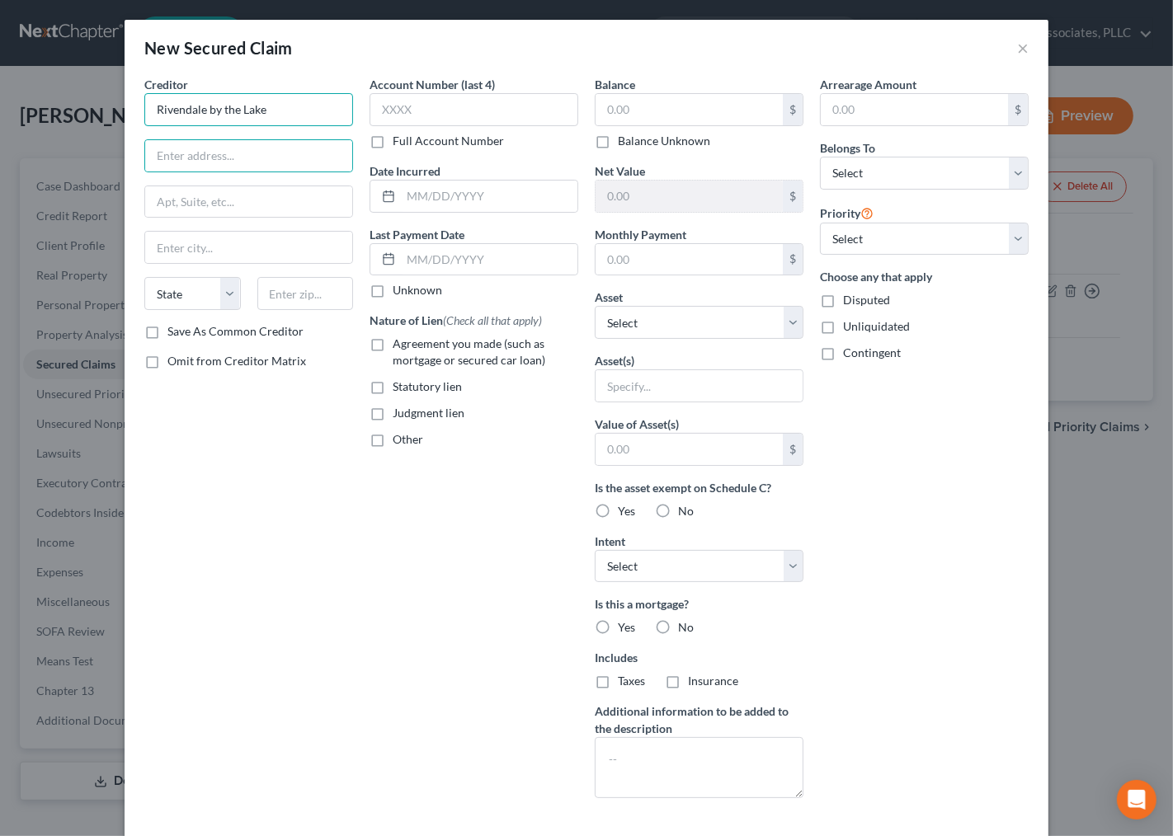
click at [279, 111] on input "Rivendale by the Lake" at bounding box center [248, 109] width 209 height 33
type input "Rivendale by the Lake Owners Association"
click at [252, 149] on input "text" at bounding box center [248, 155] width 207 height 31
type input "C"
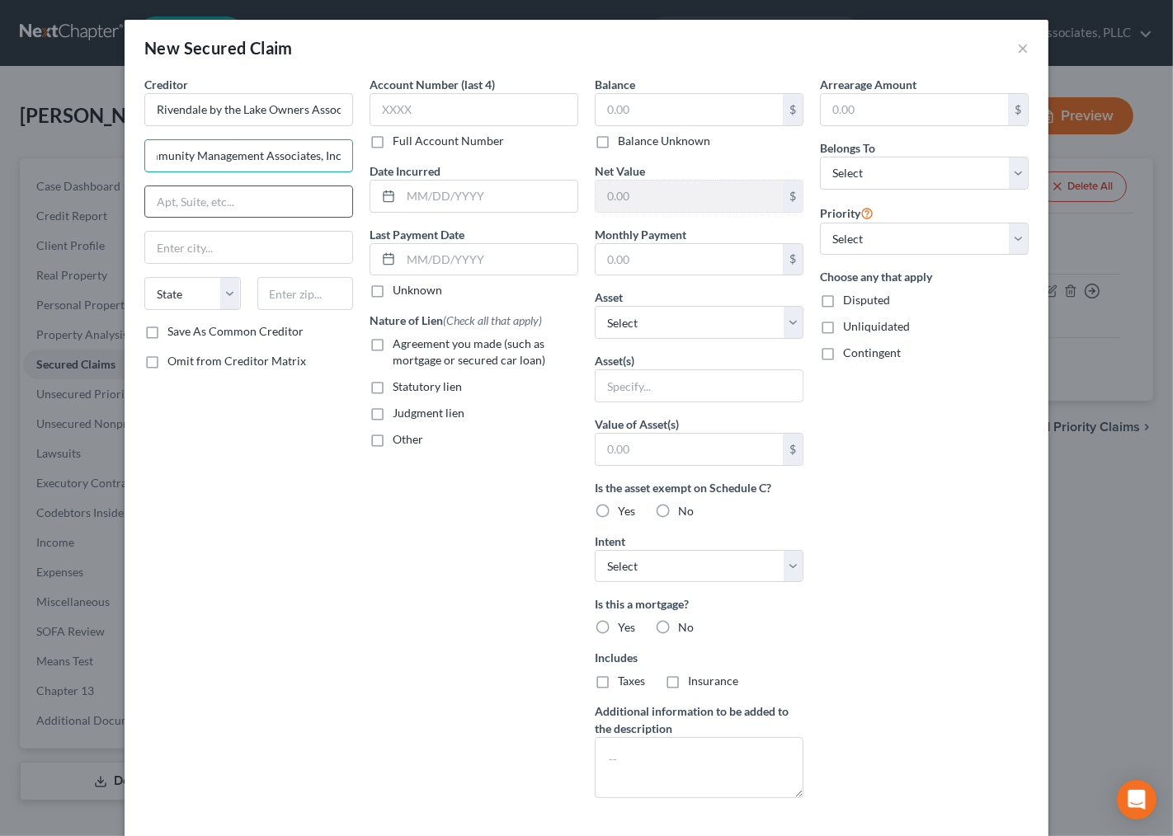
type input "c/o Community Management Associates, Inc."
click at [233, 216] on input "text" at bounding box center [248, 201] width 207 height 31
click at [250, 200] on input "1800 Preston Park blvd, suite 200" at bounding box center [248, 201] width 207 height 31
click at [278, 201] on input "1800 Preston Park Blvd, suite 200" at bounding box center [248, 201] width 207 height 31
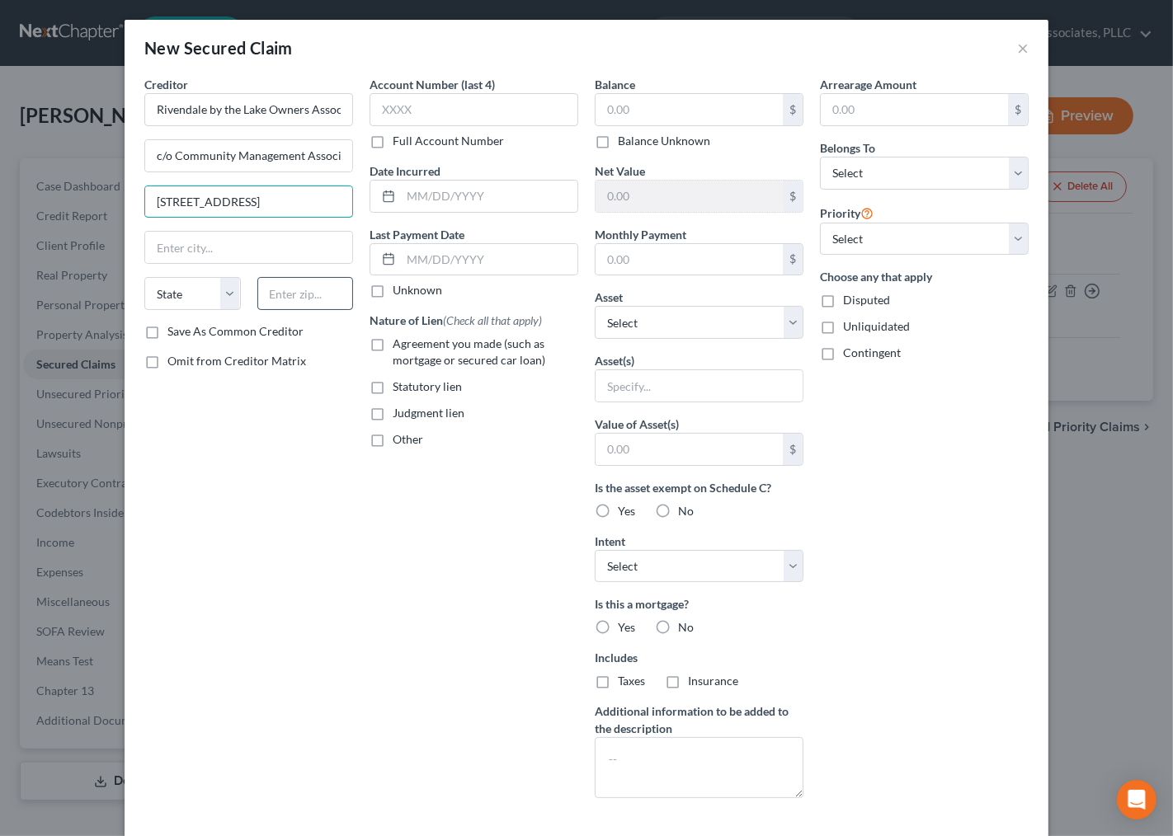
type input "1800 Preston Park Blvd, Suite 200"
click at [276, 290] on input "text" at bounding box center [305, 293] width 97 height 33
type input "75093"
click at [391, 102] on input "text" at bounding box center [474, 109] width 209 height 33
type input "Plano"
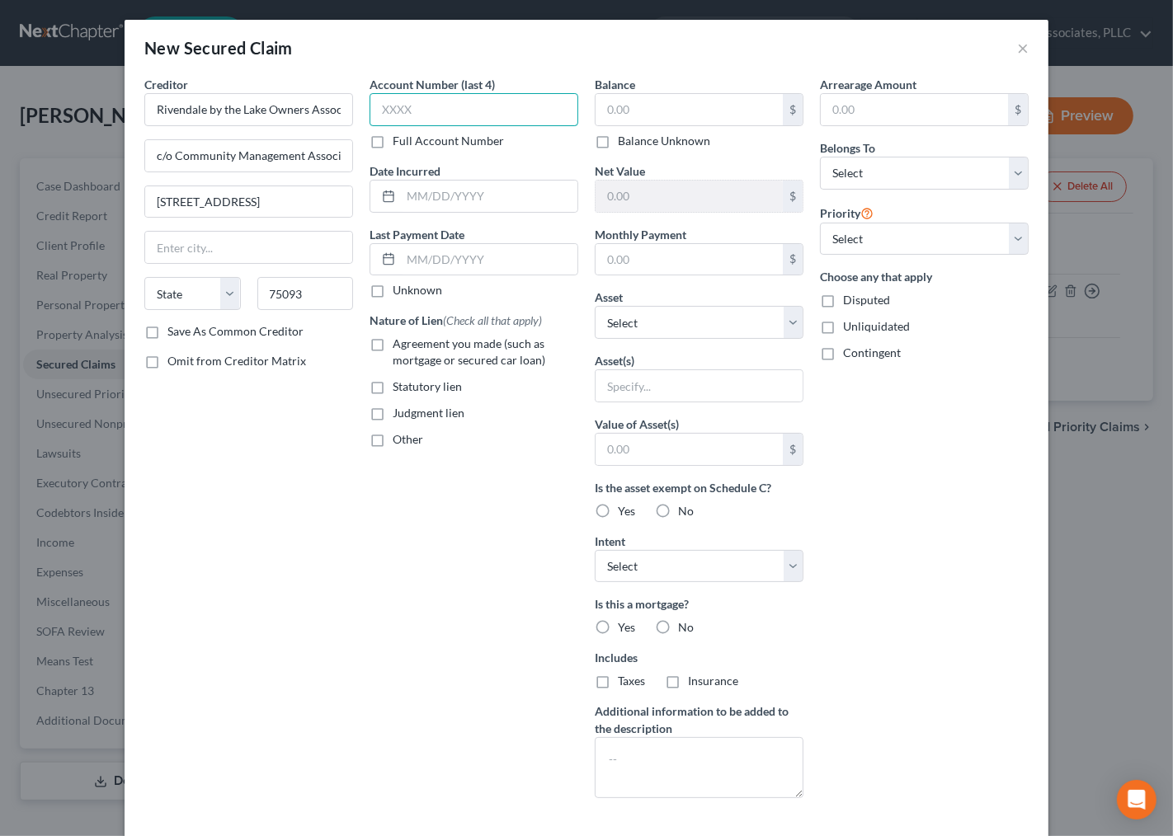
select select "45"
type input "****"
click at [693, 144] on label "Balance Unknown" at bounding box center [664, 141] width 92 height 16
click at [635, 144] on input "Balance Unknown" at bounding box center [629, 138] width 11 height 11
checkbox input "true"
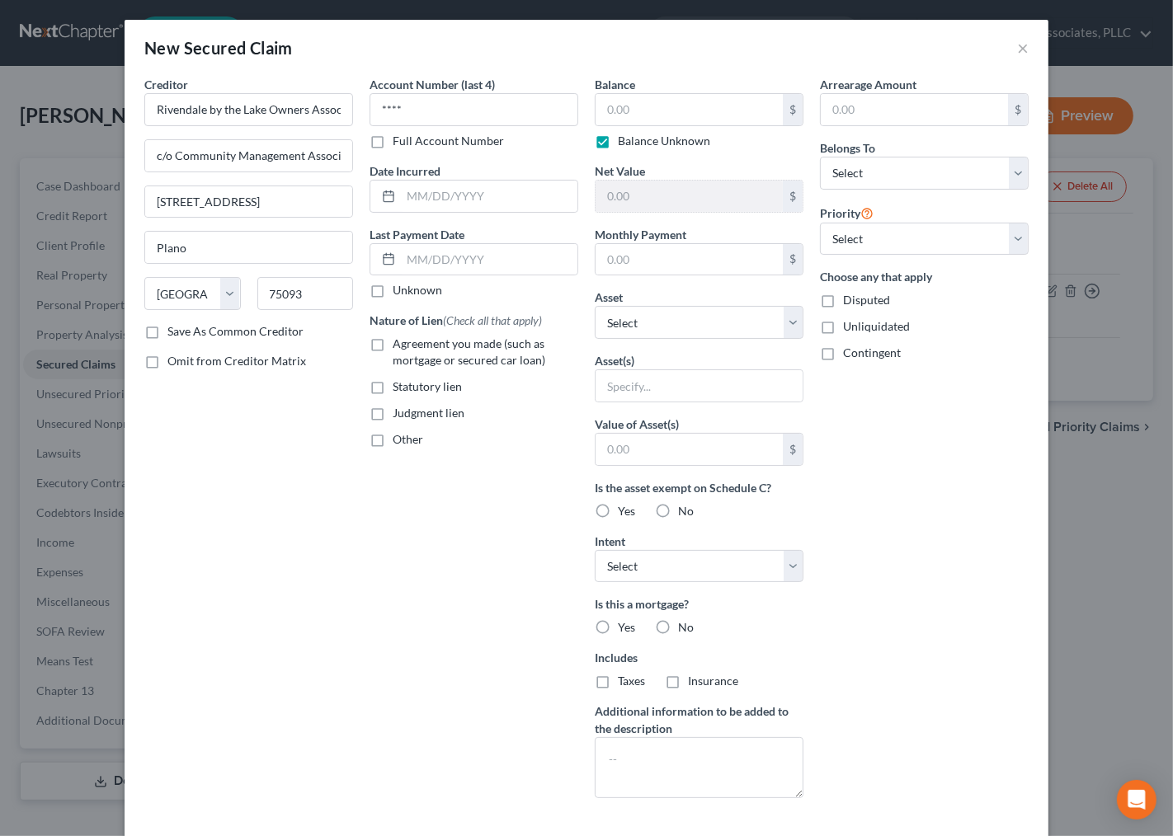
type input "0.00"
click at [894, 251] on select "Select 1st 2nd 3rd 4th 5th 6th 7th 8th 9th 10th 11th 12th 13th 14th 15th 16th 1…" at bounding box center [924, 239] width 209 height 33
select select "0"
click at [820, 223] on select "Select 1st 2nd 3rd 4th 5th 6th 7th 8th 9th 10th 11th 12th 13th 14th 15th 16th 1…" at bounding box center [924, 239] width 209 height 33
click at [851, 165] on select "Select Debtor 1 Only Debtor 2 Only Debtor 1 And Debtor 2 Only At Least One Of T…" at bounding box center [924, 173] width 209 height 33
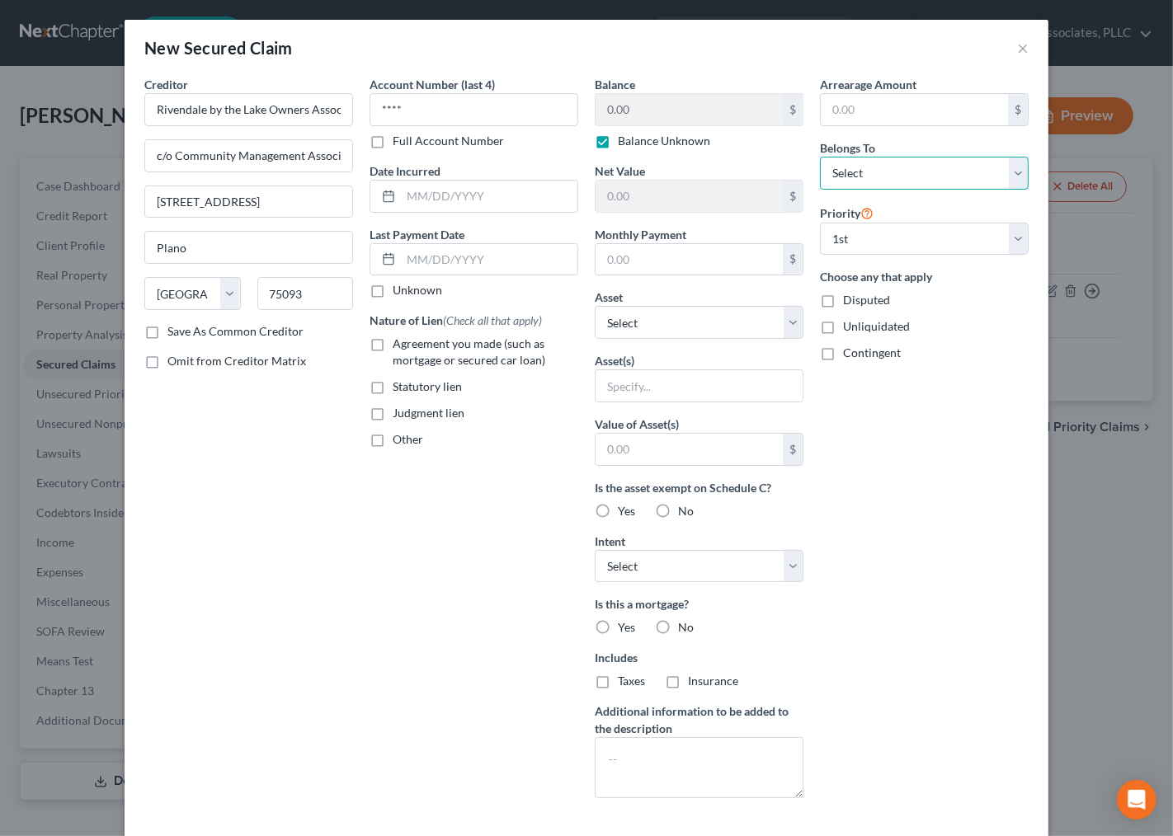
select select "2"
click at [820, 157] on select "Select Debtor 1 Only Debtor 2 Only Debtor 1 And Debtor 2 Only At Least One Of T…" at bounding box center [924, 173] width 209 height 33
drag, startPoint x: 982, startPoint y: 516, endPoint x: 982, endPoint y: 528, distance: 11.5
click at [982, 518] on div "Arrearage Amount $ Belongs To * Select Debtor 1 Only Debtor 2 Only Debtor 1 And…" at bounding box center [924, 444] width 225 height 736
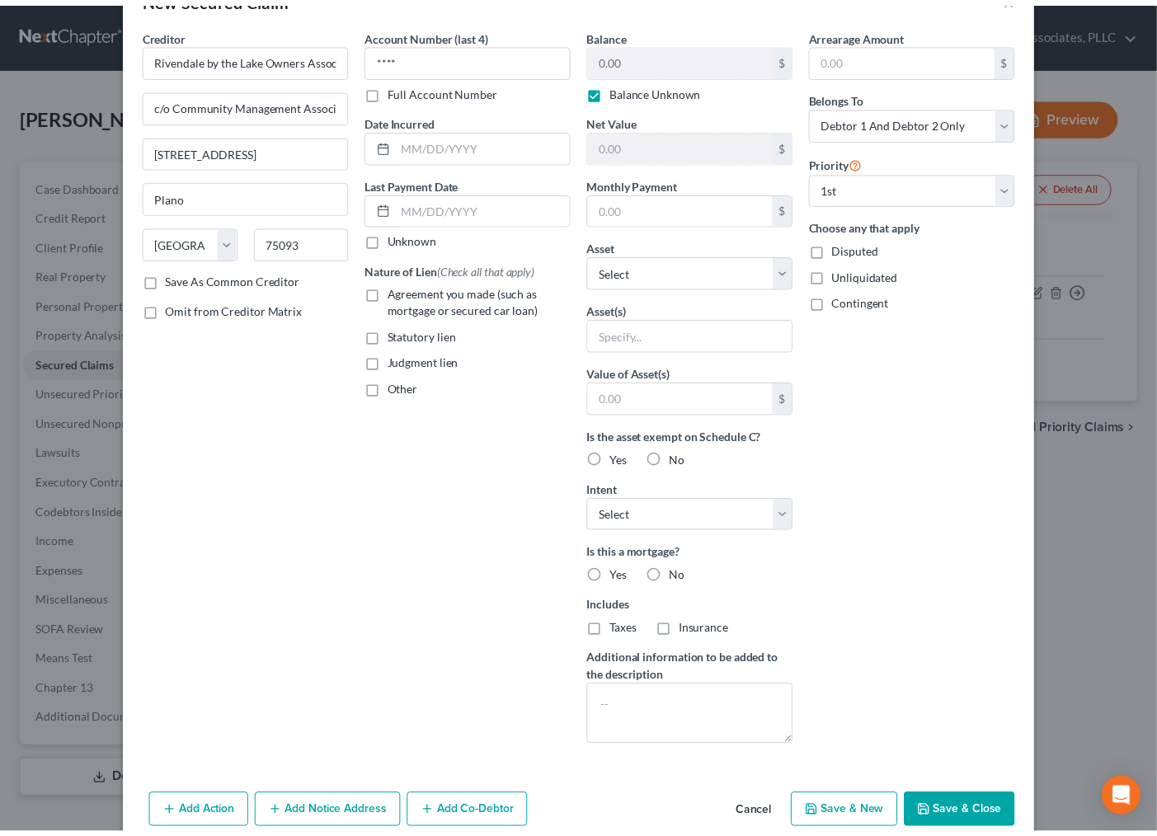
scroll to position [79, 0]
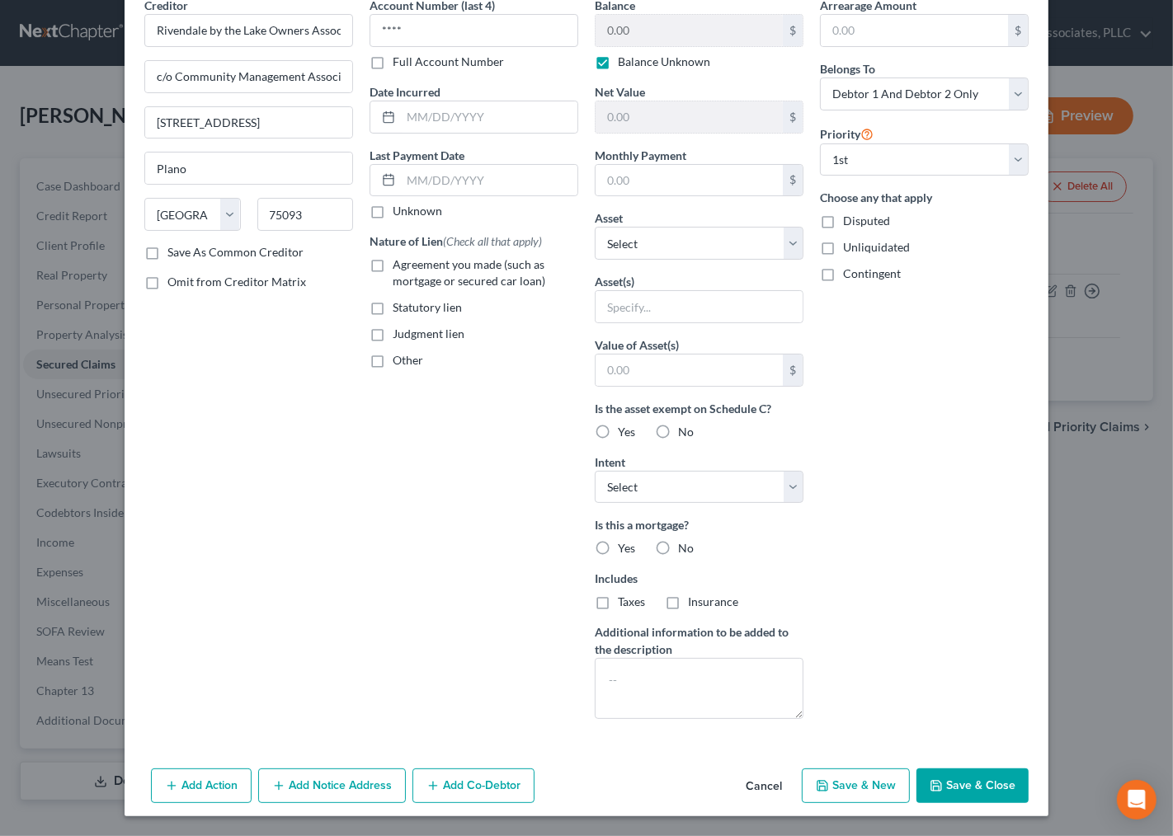
click at [949, 794] on button "Save & Close" at bounding box center [972, 786] width 112 height 35
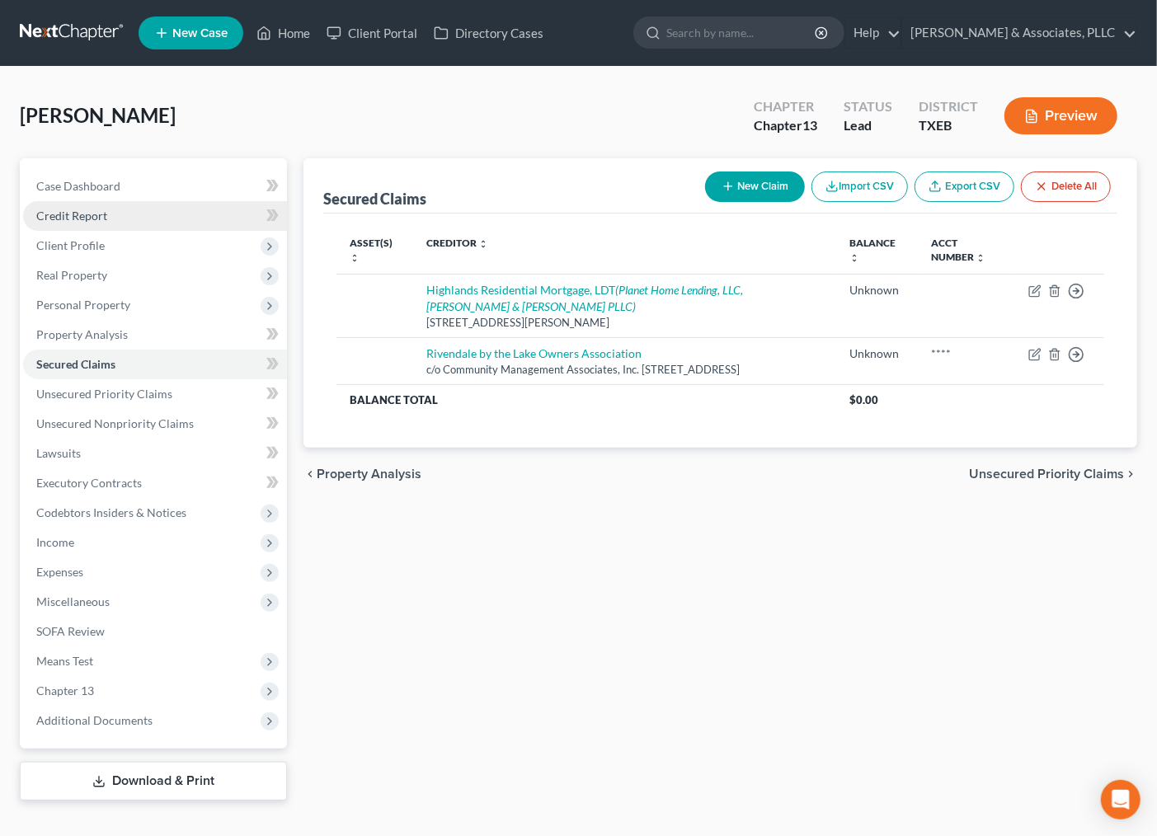
click at [99, 212] on span "Credit Report" at bounding box center [71, 216] width 71 height 14
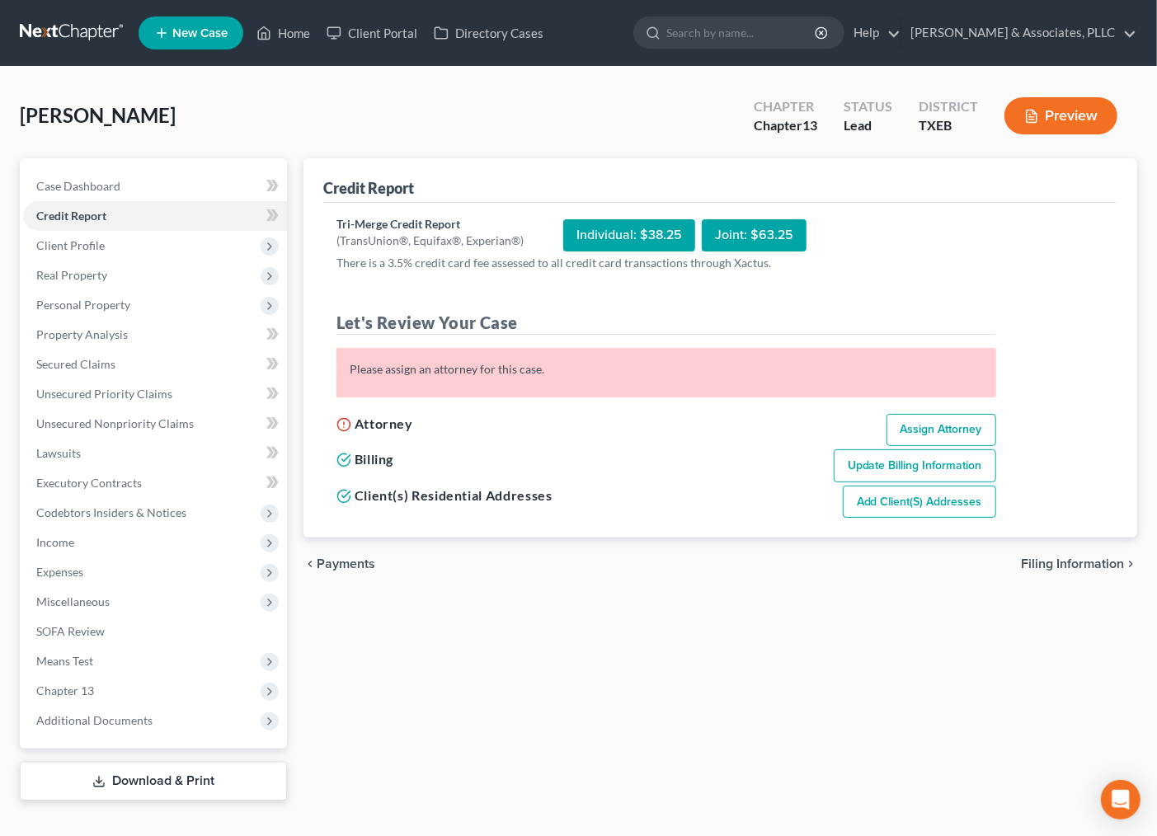
click at [922, 426] on link "Assign Attorney" at bounding box center [942, 430] width 110 height 33
select select "1"
select select "3"
select select "77"
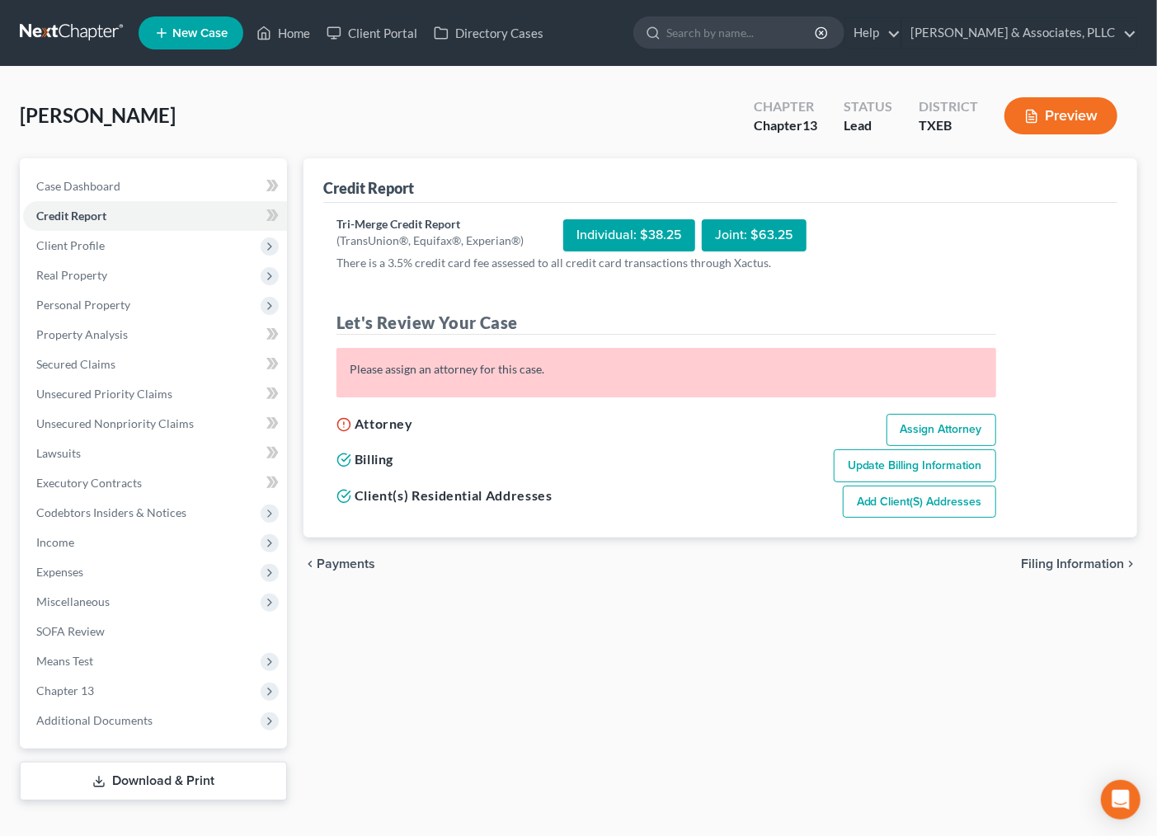
select select "45"
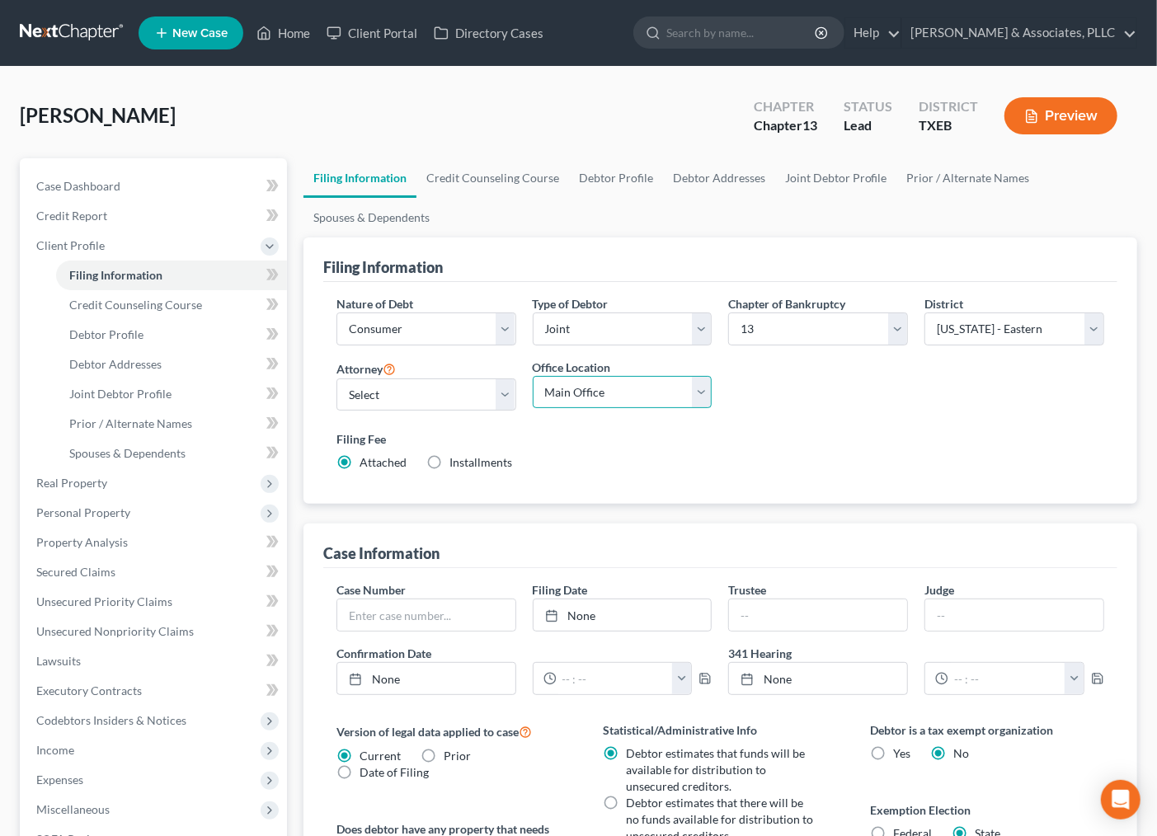
drag, startPoint x: 573, startPoint y: 383, endPoint x: 576, endPoint y: 406, distance: 23.2
click at [573, 383] on select "Main Office Michael Wiss & Associates" at bounding box center [623, 392] width 180 height 33
select select "0"
click at [533, 376] on select "Main Office Michael Wiss & Associates" at bounding box center [623, 392] width 180 height 33
click at [456, 405] on select "Select Andrew Nichols - TXNB Andrew Nichols - TXEB Andrew Nichols - TXNB" at bounding box center [427, 395] width 180 height 33
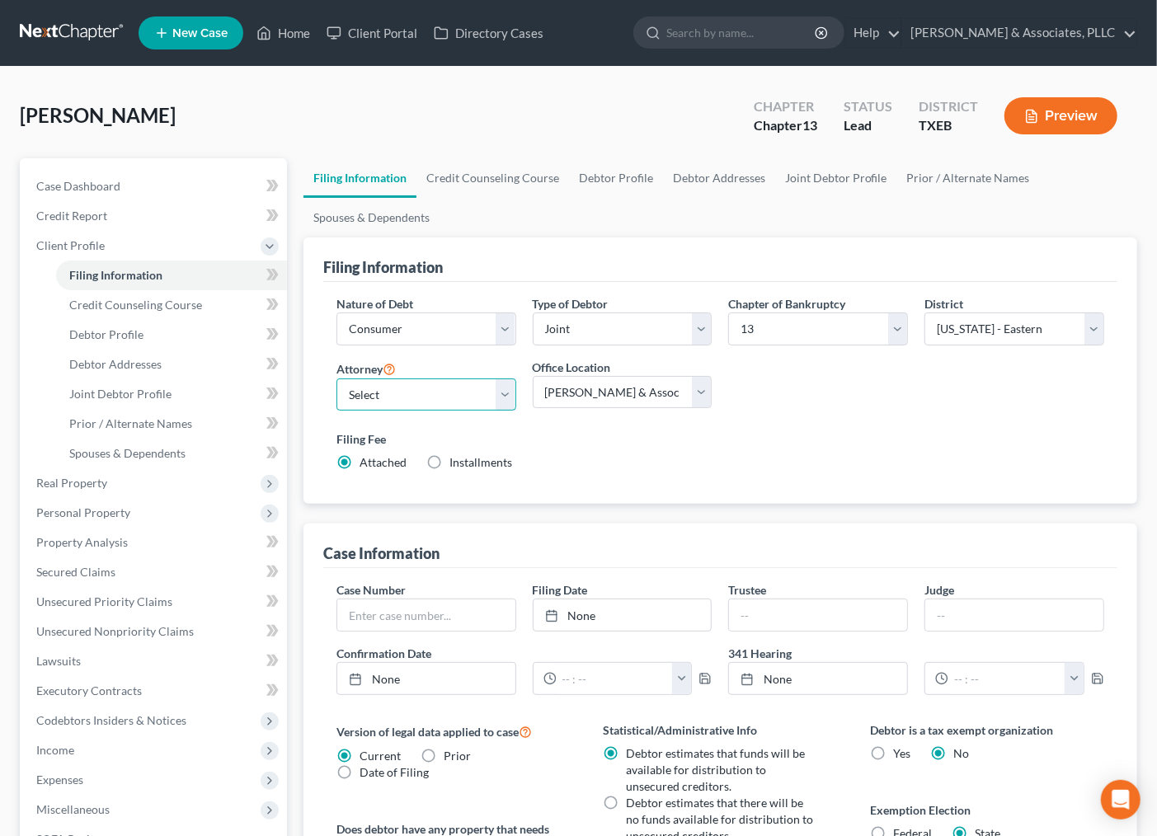
select select "1"
click at [337, 379] on select "Select Andrew Nichols - TXNB Andrew Nichols - TXEB Andrew Nichols - TXNB" at bounding box center [427, 395] width 180 height 33
click at [460, 404] on select "Select Andrew Nichols - TXNB Andrew Nichols - TXEB Andrew Nichols - TXNB" at bounding box center [427, 395] width 180 height 33
click at [737, 477] on div "Filing Fee Attached Installments Installments" at bounding box center [720, 454] width 784 height 60
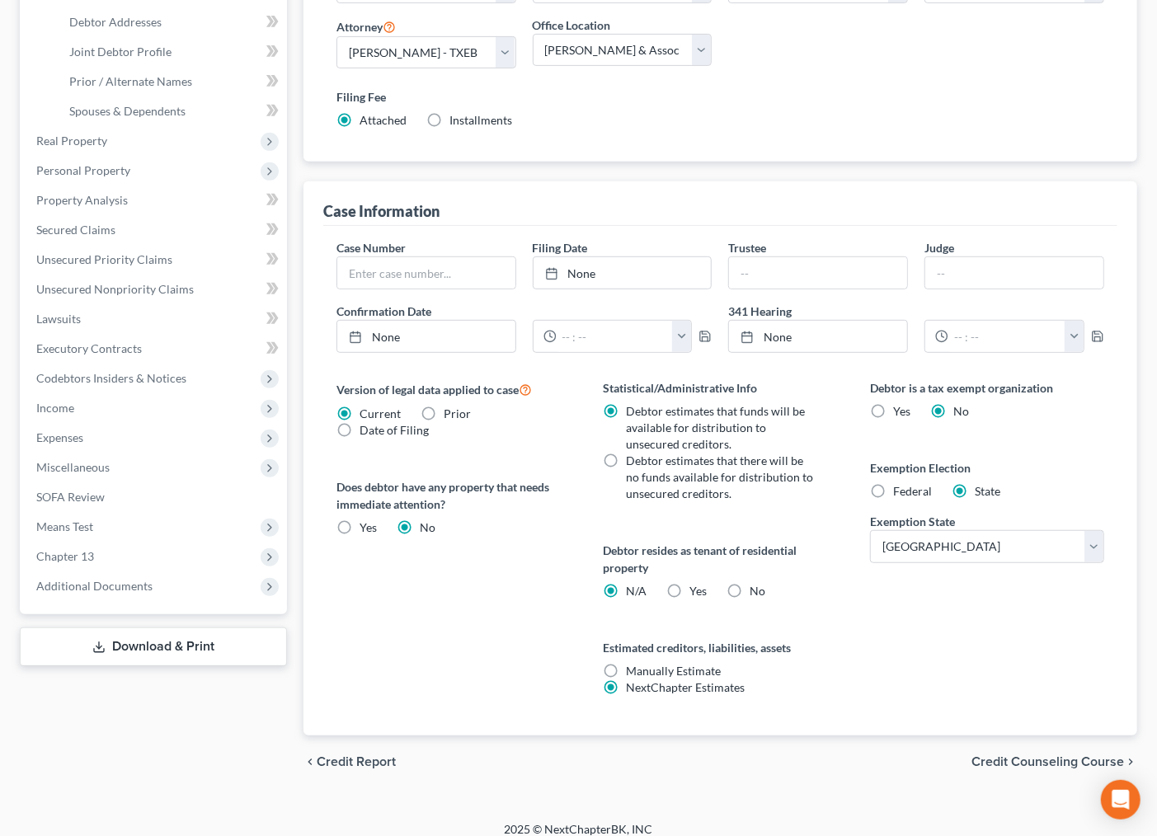
scroll to position [357, 0]
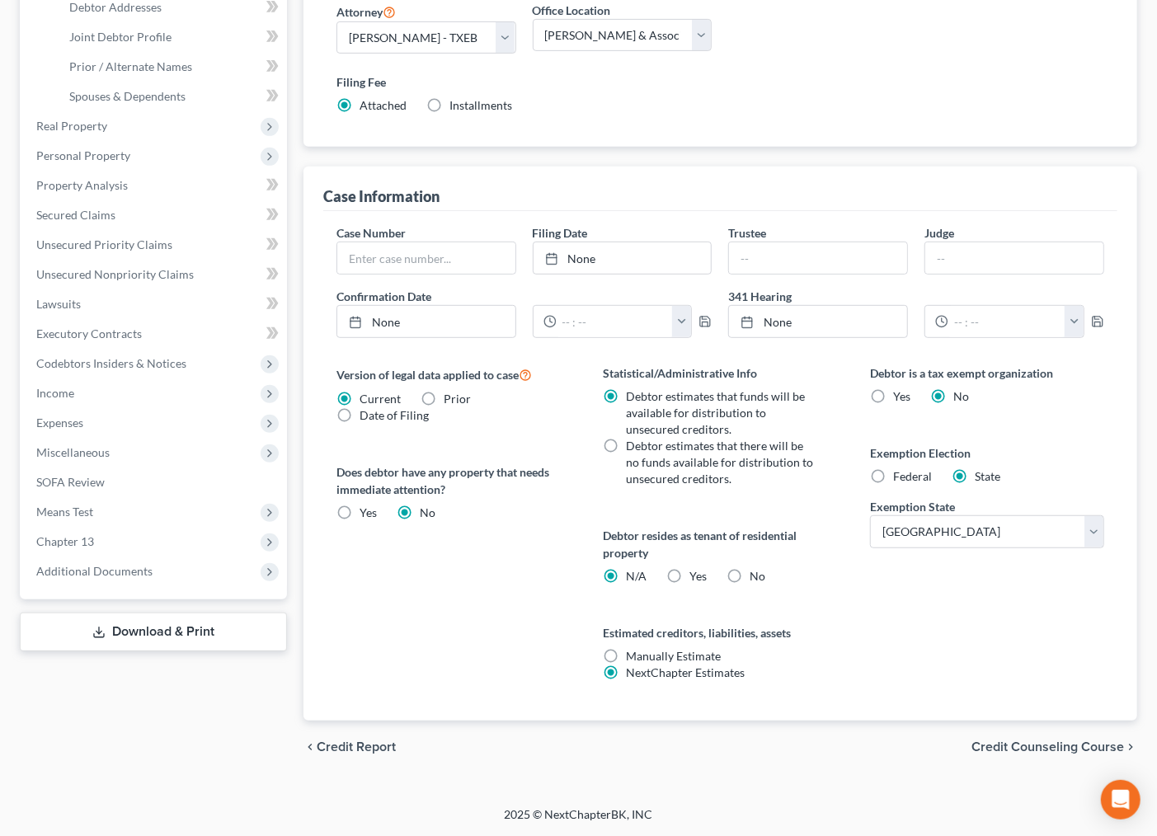
click at [1045, 747] on span "Credit Counseling Course" at bounding box center [1048, 747] width 153 height 13
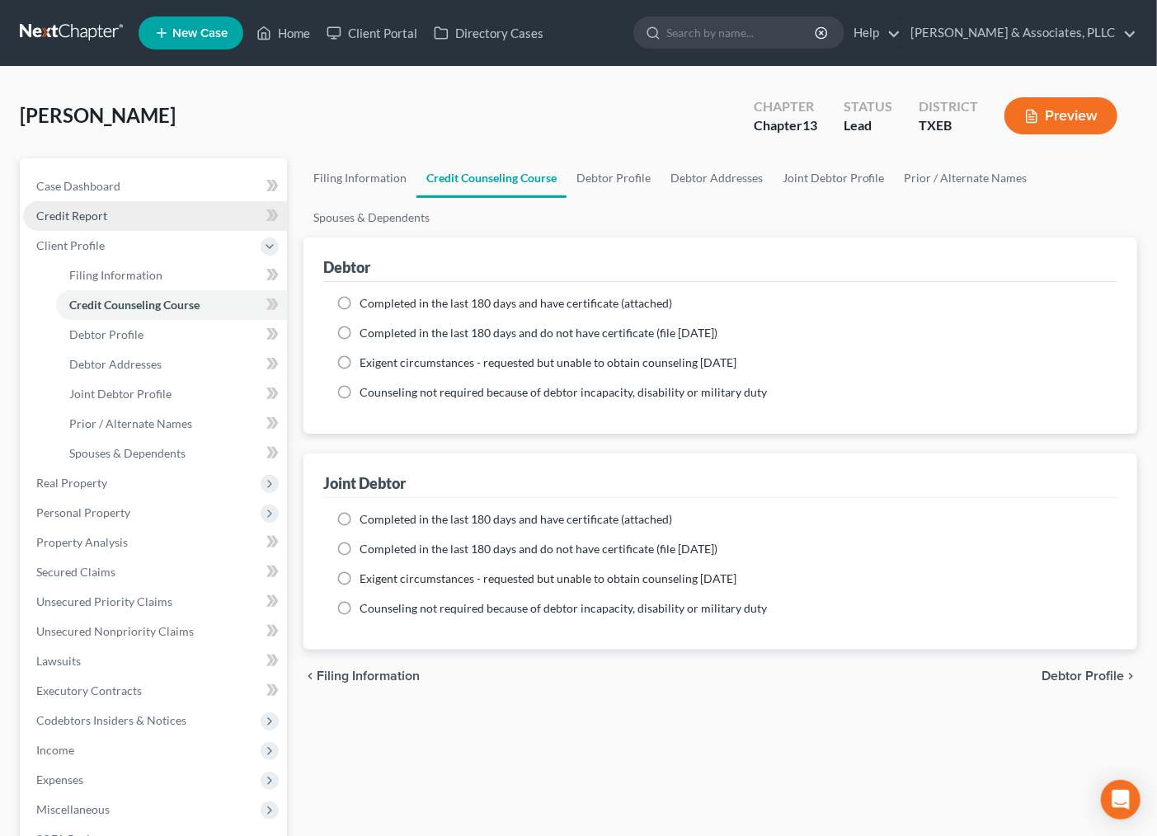
click at [120, 219] on link "Credit Report" at bounding box center [155, 216] width 264 height 30
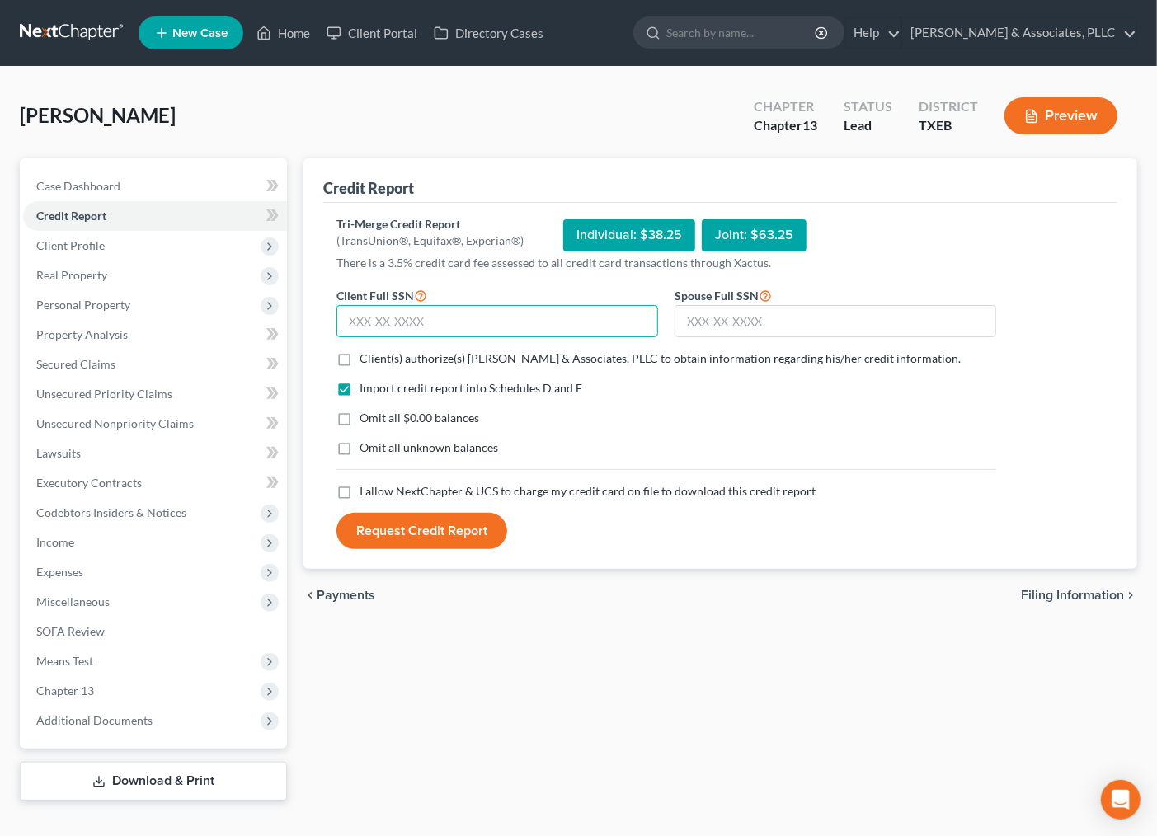
click at [391, 325] on input "text" at bounding box center [498, 321] width 322 height 33
click at [504, 326] on input "text" at bounding box center [498, 321] width 322 height 33
type input "461-35-4471"
click at [763, 318] on input "text" at bounding box center [836, 321] width 322 height 33
click at [724, 324] on input "text" at bounding box center [836, 321] width 322 height 33
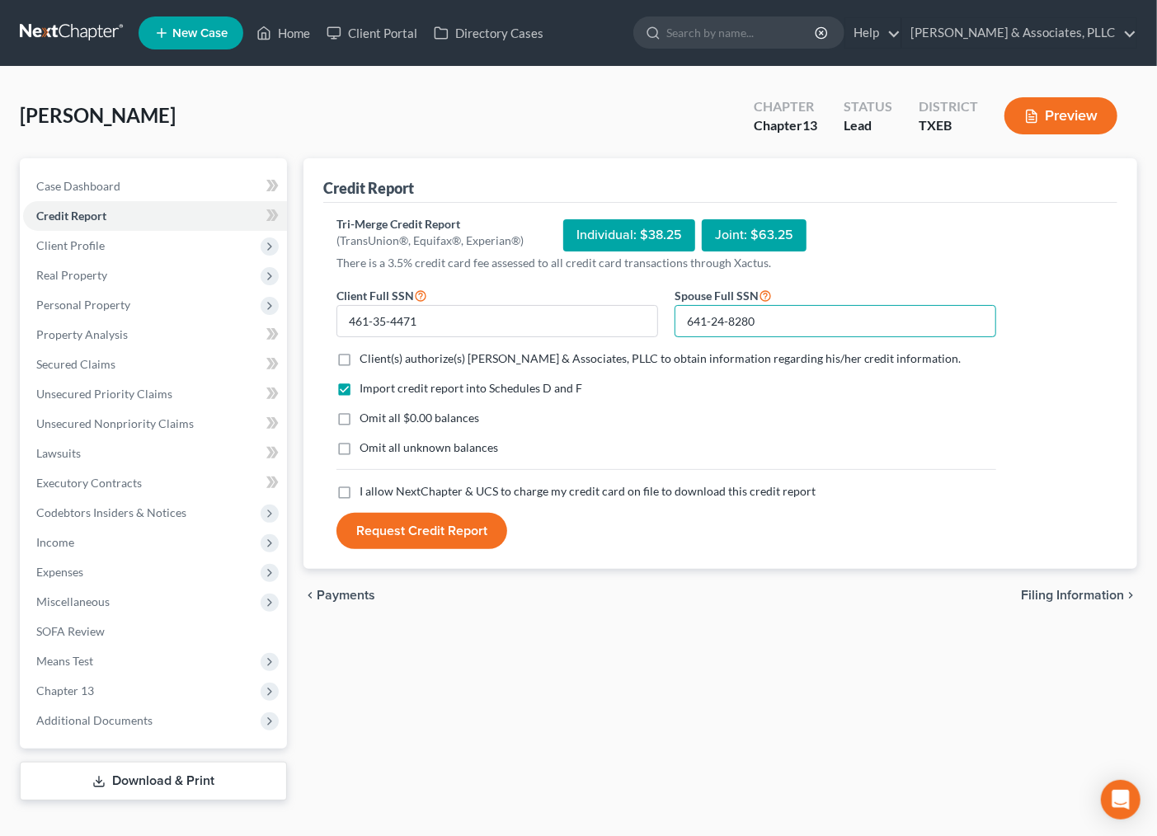
type input "641-24-8280"
click at [491, 369] on form "Client Full SSN * 461-35-4471 Spouse Full SSN * 641-24-8280 Client(s) authorize…" at bounding box center [666, 417] width 676 height 265
click at [360, 358] on label "Client(s) authorize(s) Andrew Nichols & Associates, PLLC to obtain information …" at bounding box center [661, 359] width 602 height 16
click at [366, 358] on input "Client(s) authorize(s) Andrew Nichols & Associates, PLLC to obtain information …" at bounding box center [371, 356] width 11 height 11
checkbox input "true"
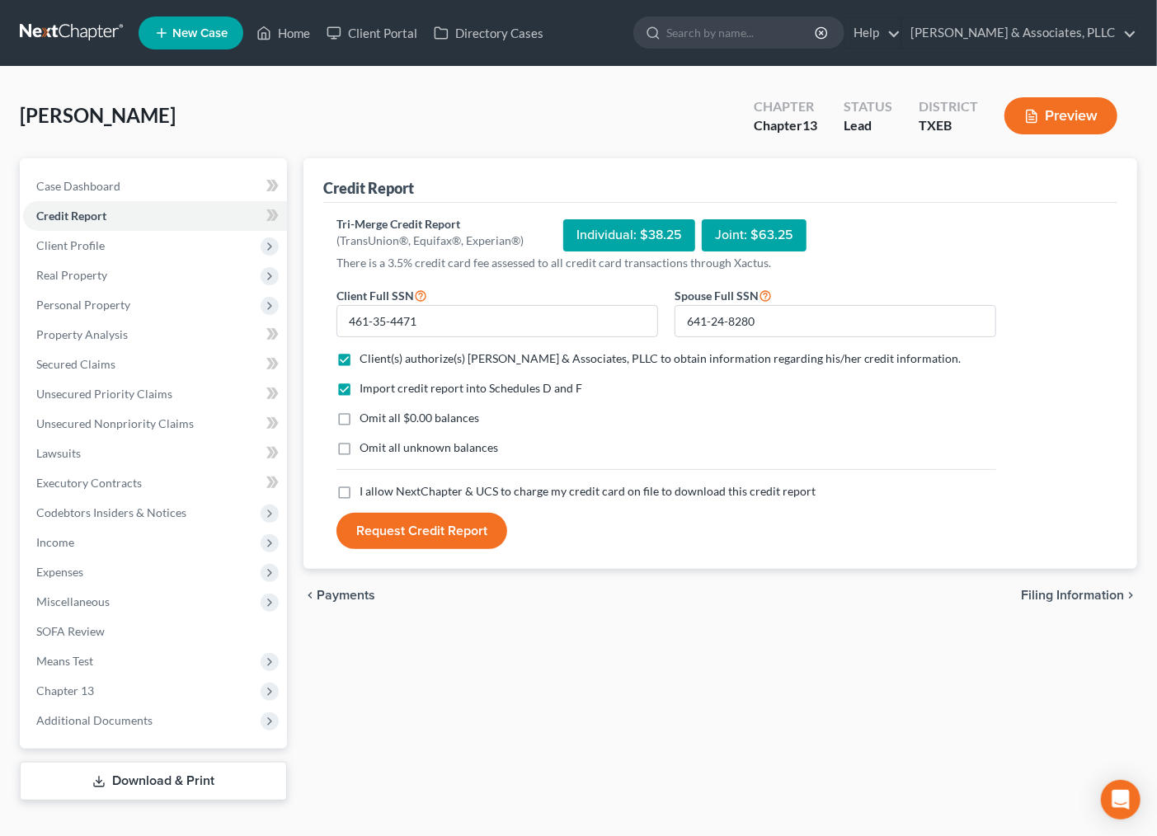
click at [360, 418] on label "Omit all $0.00 balances" at bounding box center [420, 418] width 120 height 16
click at [366, 418] on input "Omit all $0.00 balances" at bounding box center [371, 415] width 11 height 11
checkbox input "true"
click at [360, 496] on label "I allow NextChapter & UCS to charge my credit card on file to download this cre…" at bounding box center [588, 491] width 456 height 16
click at [366, 494] on input "I allow NextChapter & UCS to charge my credit card on file to download this cre…" at bounding box center [371, 488] width 11 height 11
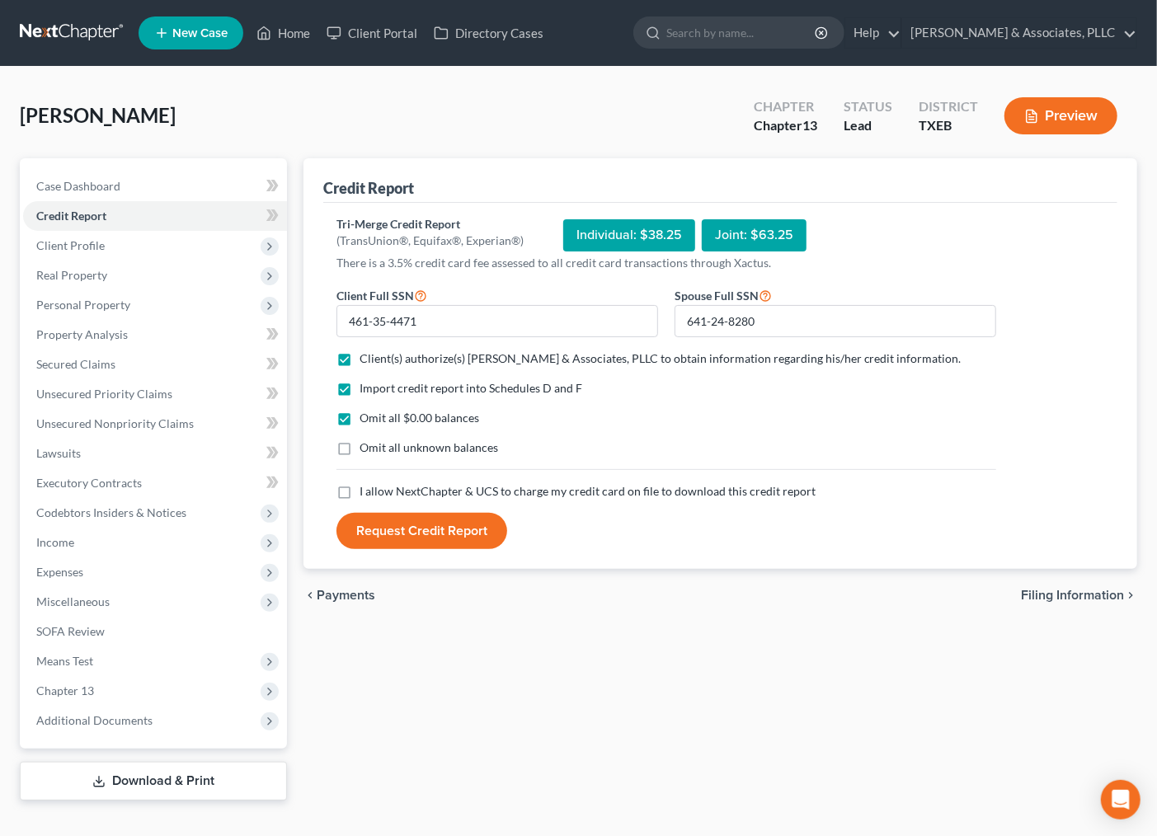
checkbox input "true"
click at [413, 534] on button "Request Credit Report" at bounding box center [422, 531] width 171 height 36
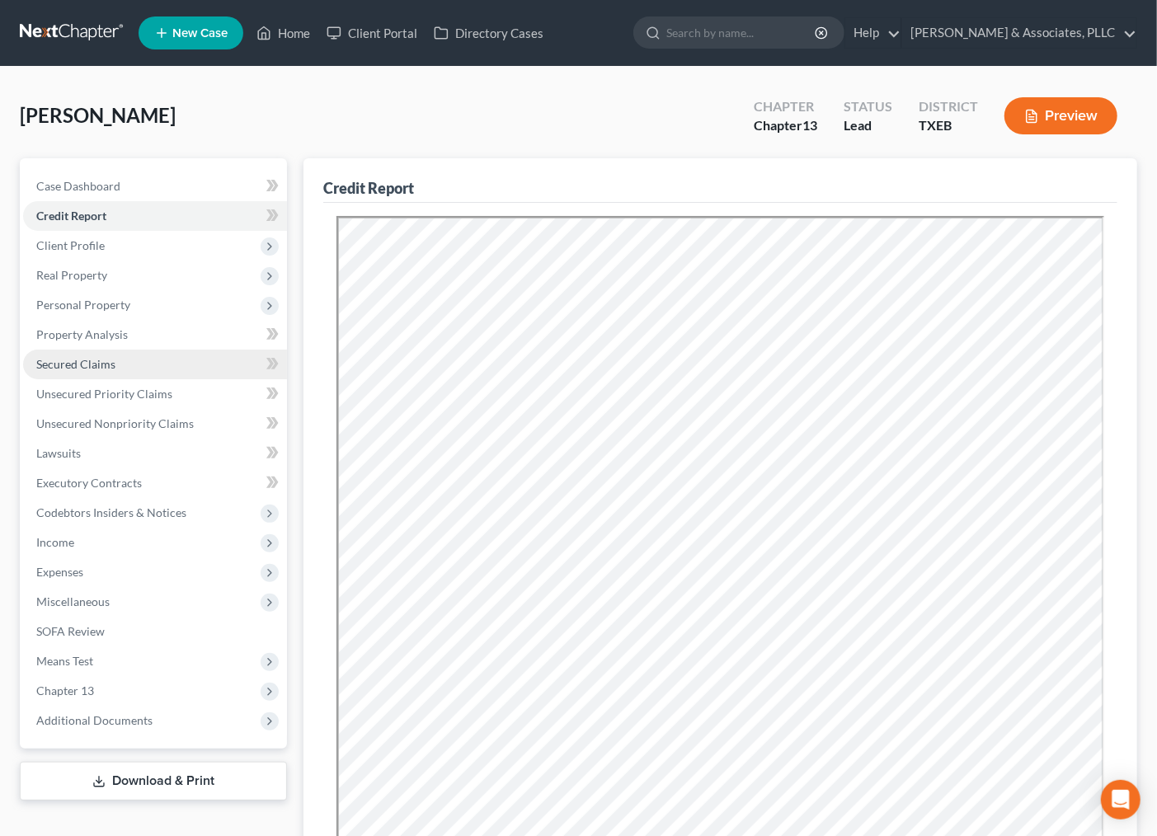
click at [105, 368] on span "Secured Claims" at bounding box center [75, 364] width 79 height 14
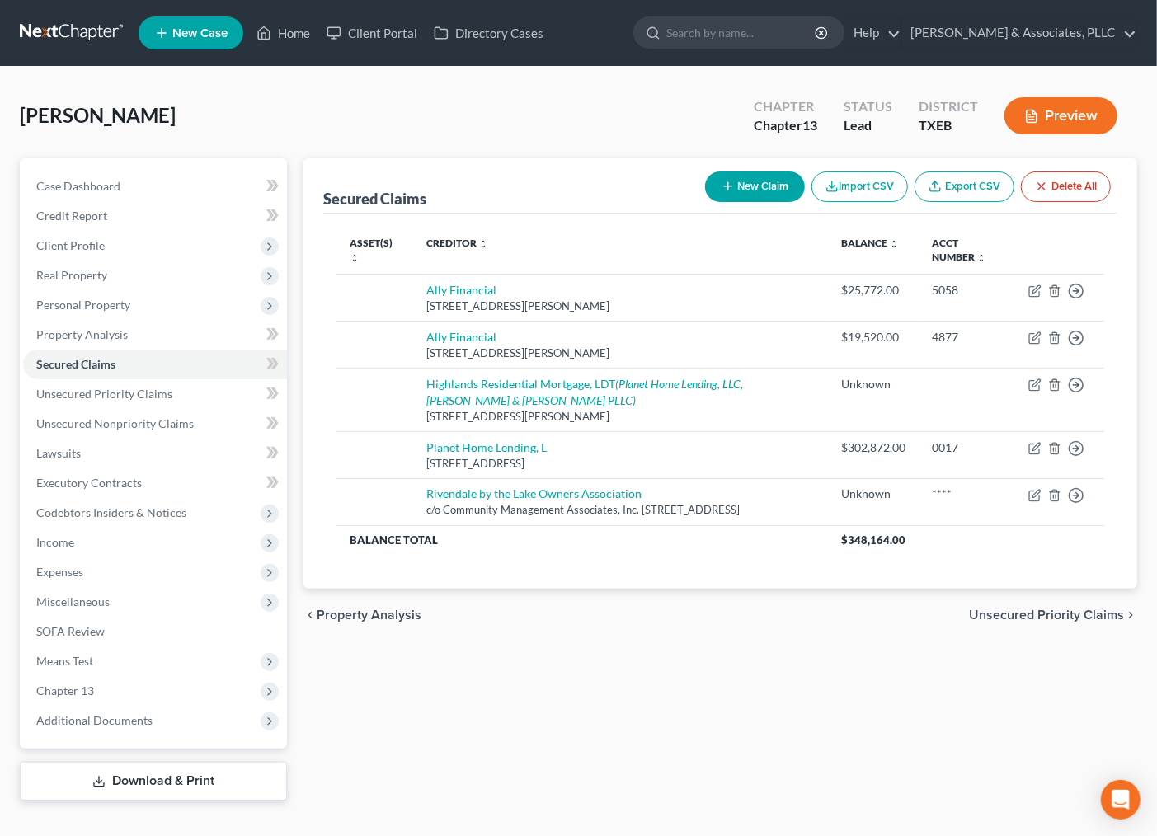
drag, startPoint x: 1057, startPoint y: 632, endPoint x: -1039, endPoint y: 537, distance: 2098.1
click at [0, 537] on html "Home New Case Client Portal Directory Cases Andrew Nichols & Associates, PLLC i…" at bounding box center [578, 432] width 1157 height 864
drag, startPoint x: 615, startPoint y: 690, endPoint x: 685, endPoint y: 773, distance: 108.4
click at [615, 690] on div "Secured Claims New Claim Import CSV Export CSV Delete All Asset(s) expand_more …" at bounding box center [720, 479] width 850 height 643
click at [112, 786] on link "Download & Print" at bounding box center [153, 781] width 267 height 39
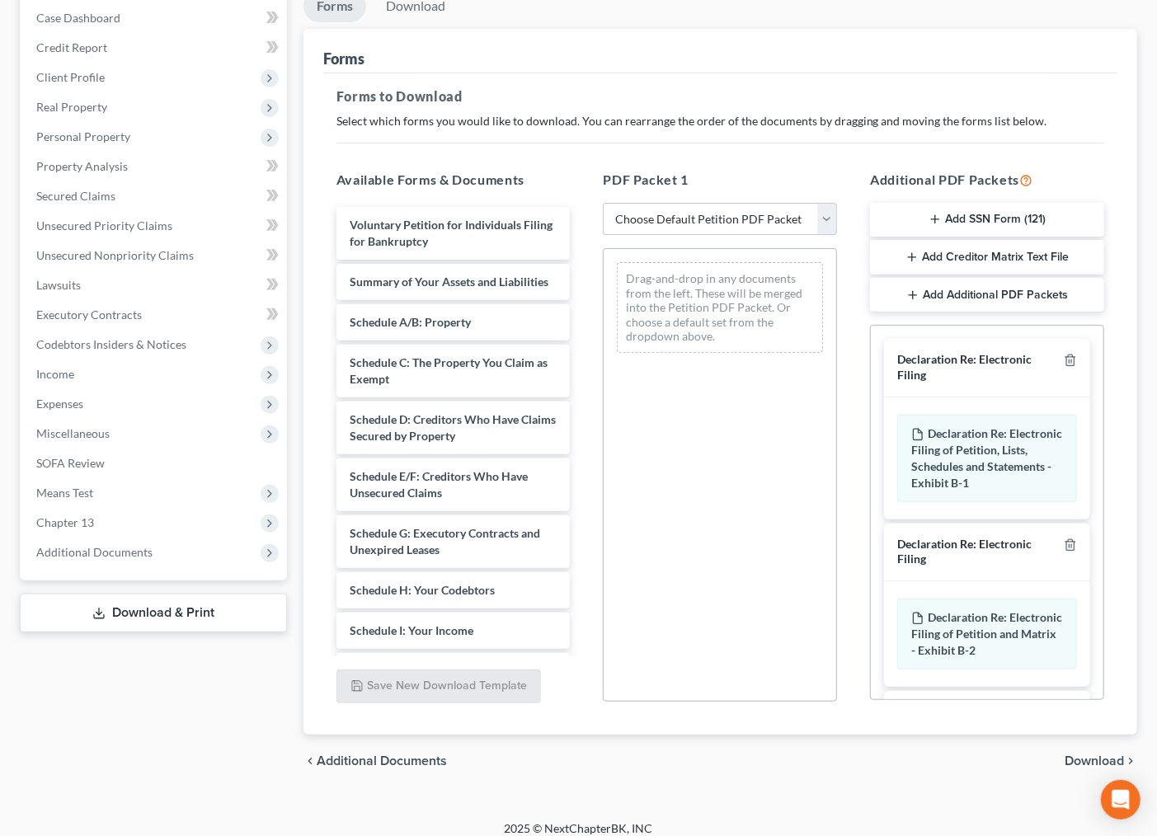
scroll to position [182, 0]
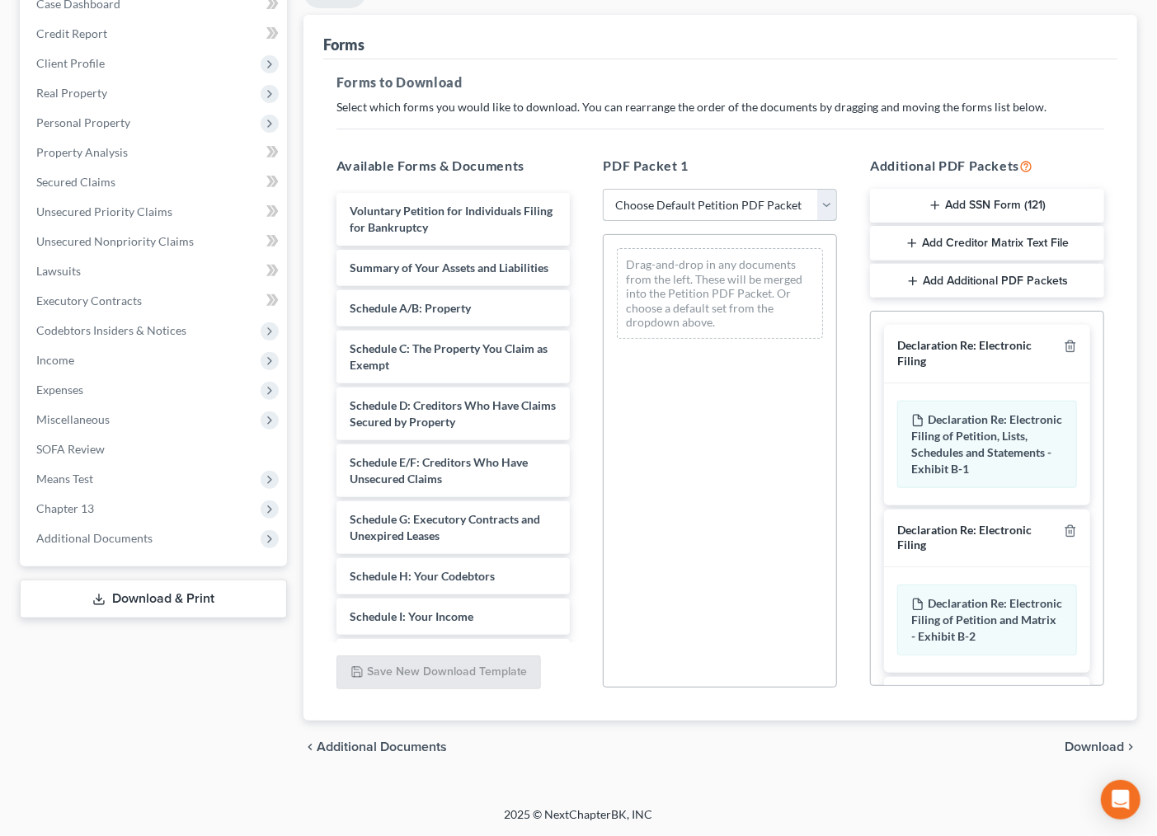
click at [699, 205] on select "Choose Default Petition PDF Packet Complete Bankruptcy Petition (all forms and …" at bounding box center [720, 205] width 234 height 33
click at [727, 150] on div "PDF Packet 1 Choose Default Petition PDF Packet Complete Bankruptcy Petition (a…" at bounding box center [719, 422] width 267 height 559
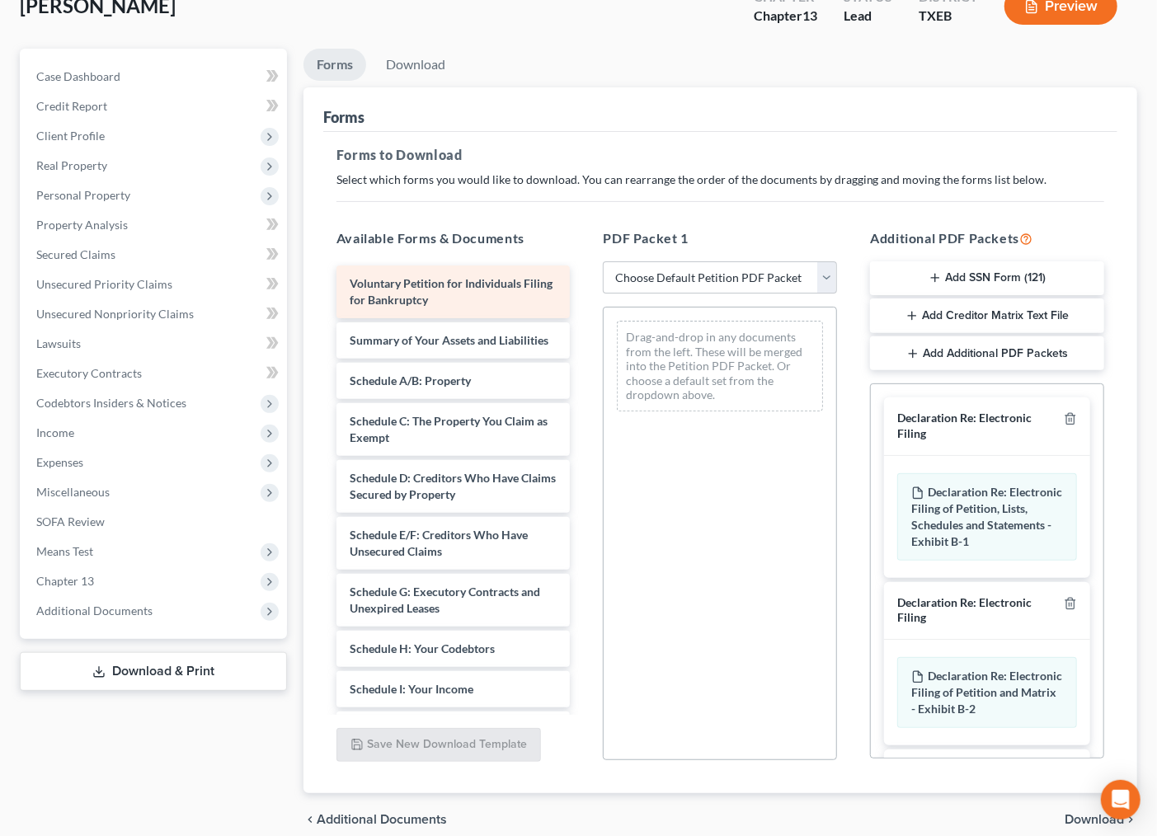
scroll to position [0, 0]
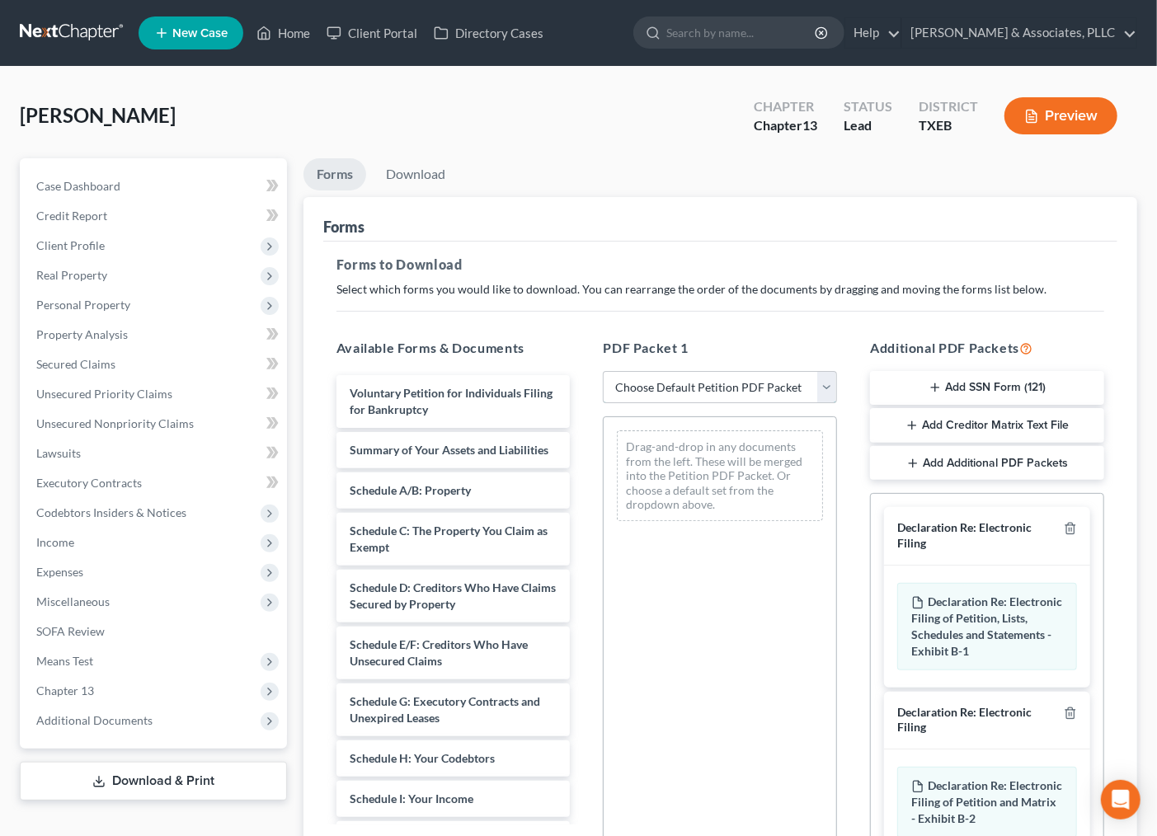
click at [665, 380] on select "Choose Default Petition PDF Packet Complete Bankruptcy Petition (all forms and …" at bounding box center [720, 387] width 234 height 33
select select "1"
click at [603, 371] on select "Choose Default Petition PDF Packet Complete Bankruptcy Petition (all forms and …" at bounding box center [720, 387] width 234 height 33
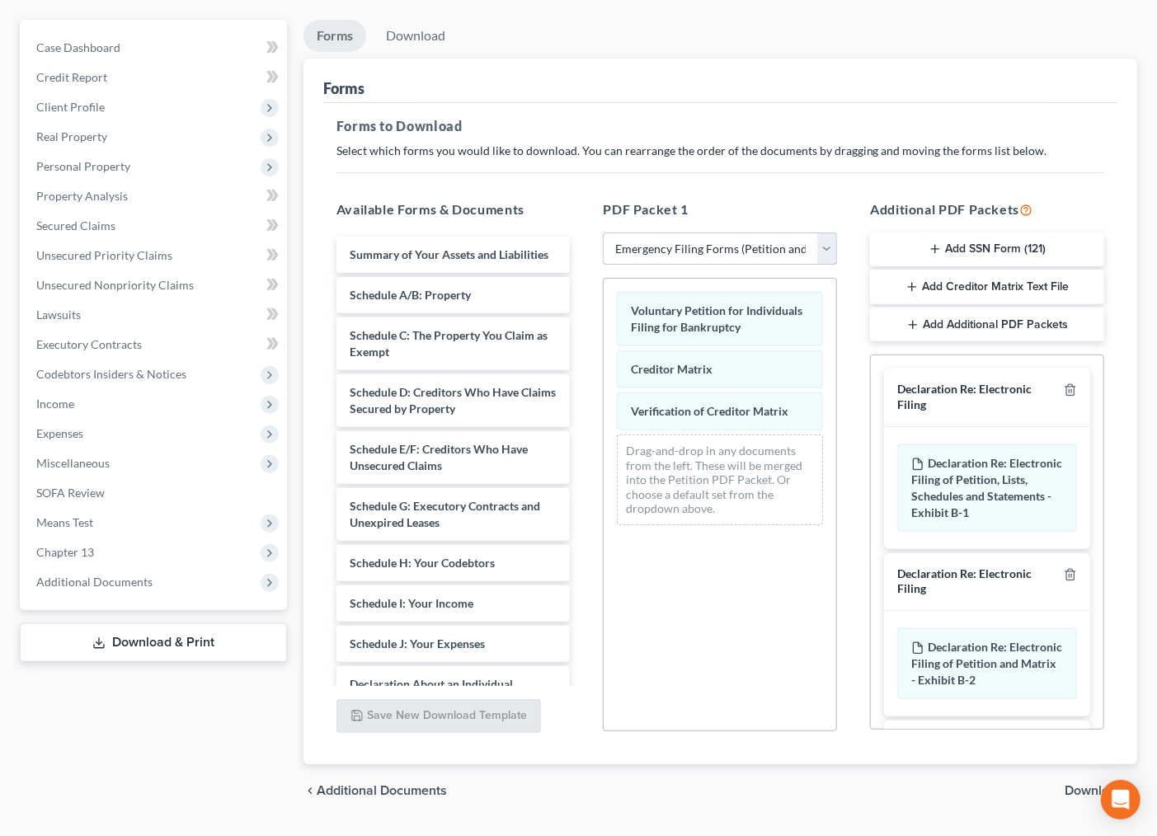
scroll to position [182, 0]
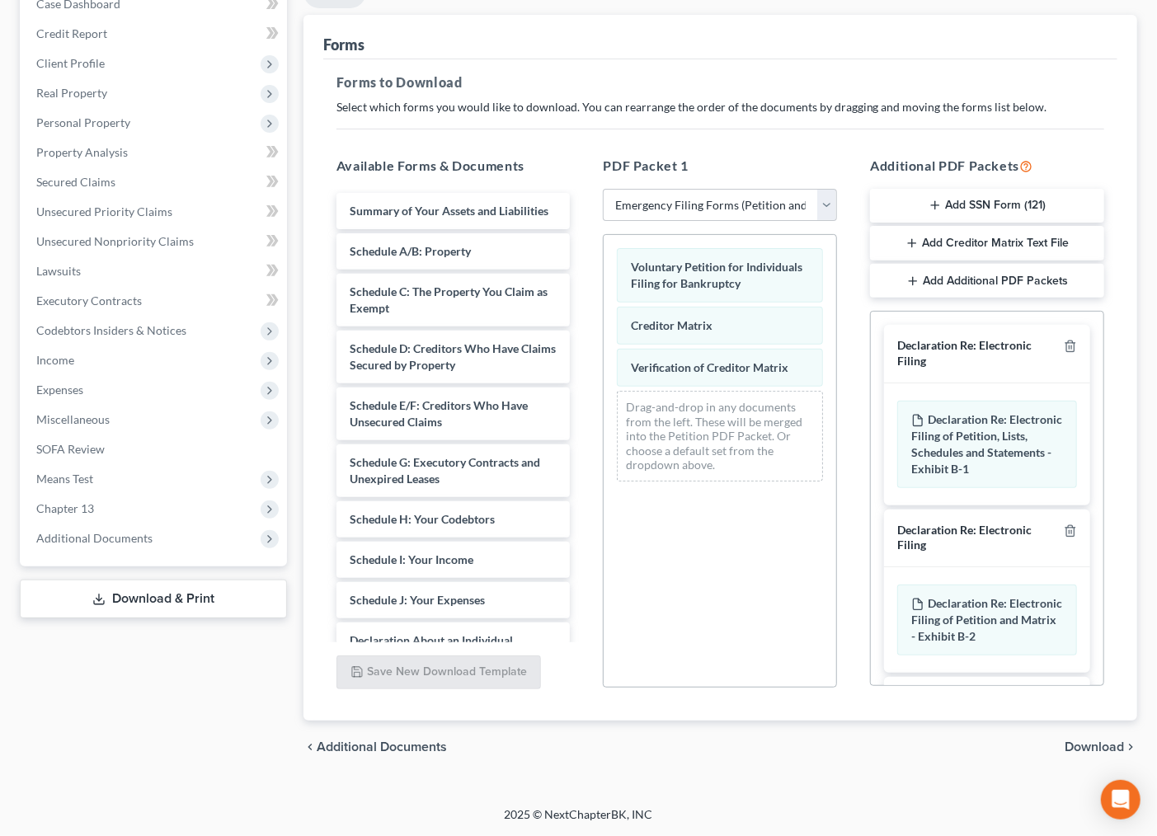
click at [942, 207] on icon "button" at bounding box center [935, 205] width 13 height 13
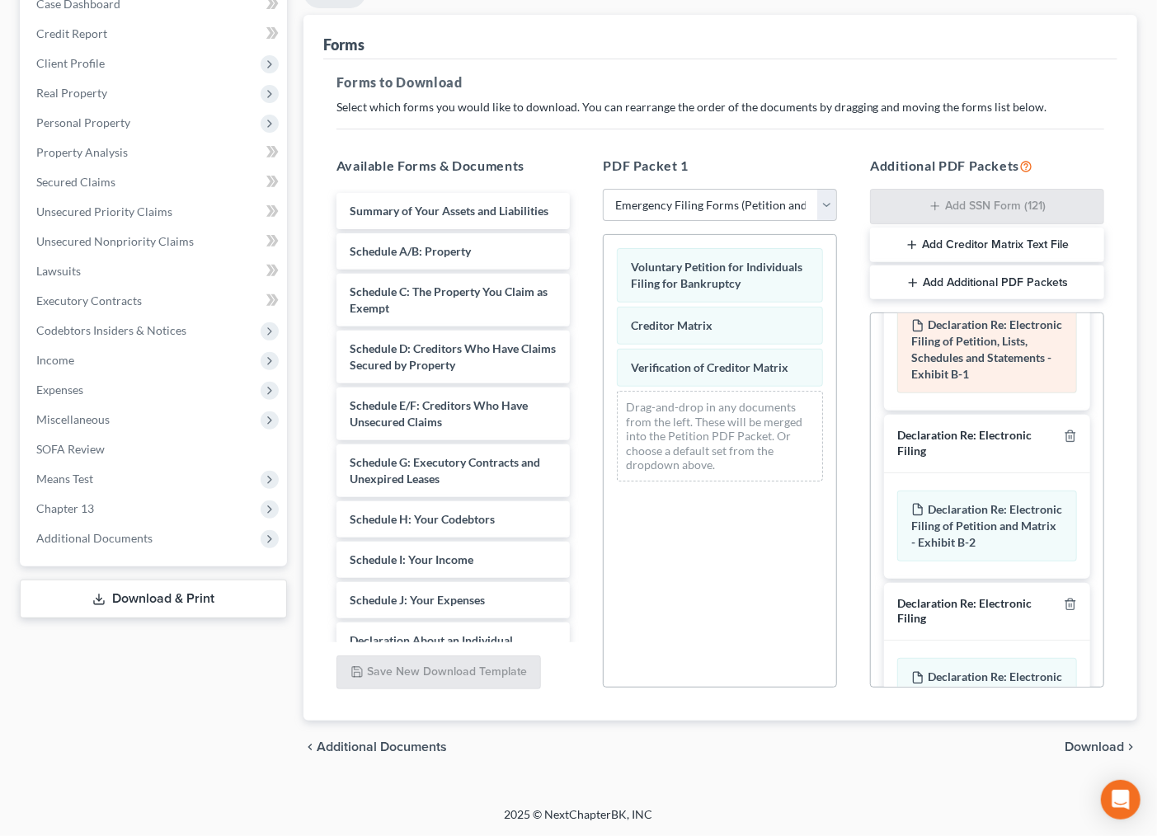
scroll to position [185, 0]
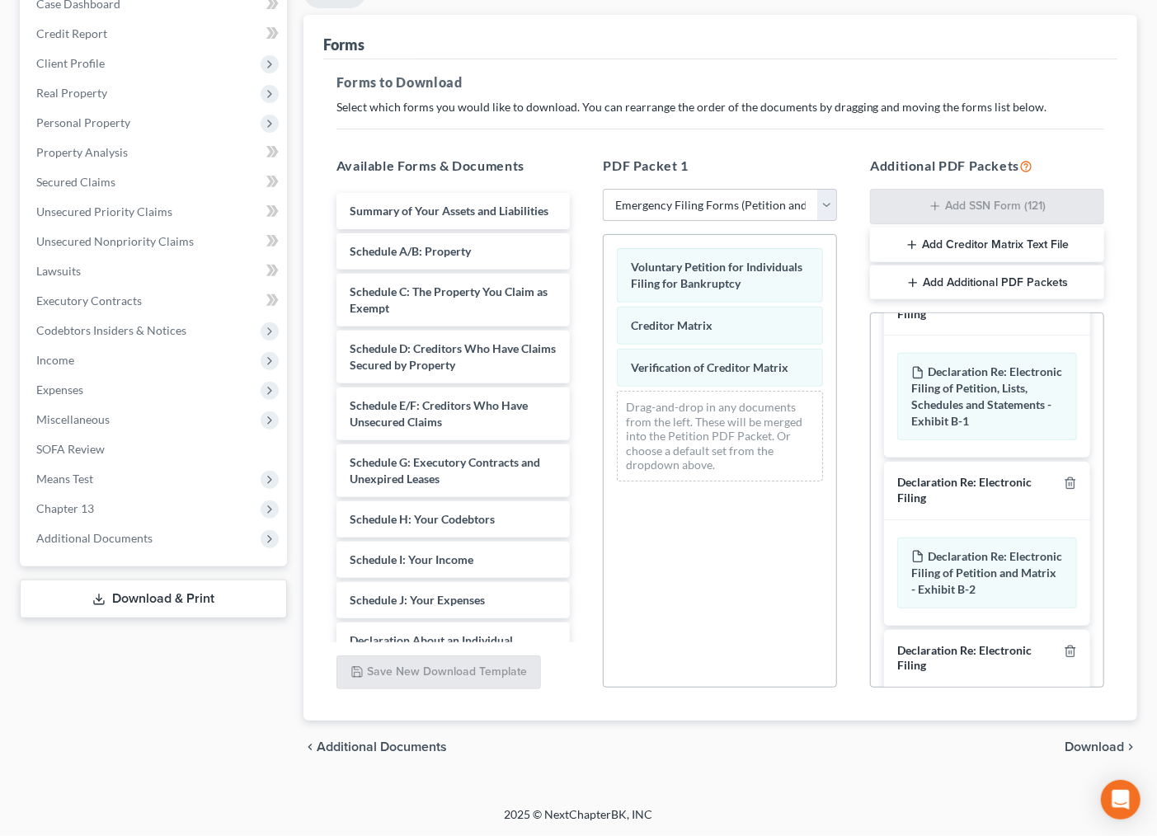
click at [1062, 745] on div "chevron_left Additional Documents Download chevron_right" at bounding box center [721, 747] width 834 height 53
click at [1076, 744] on span "Download" at bounding box center [1094, 747] width 59 height 13
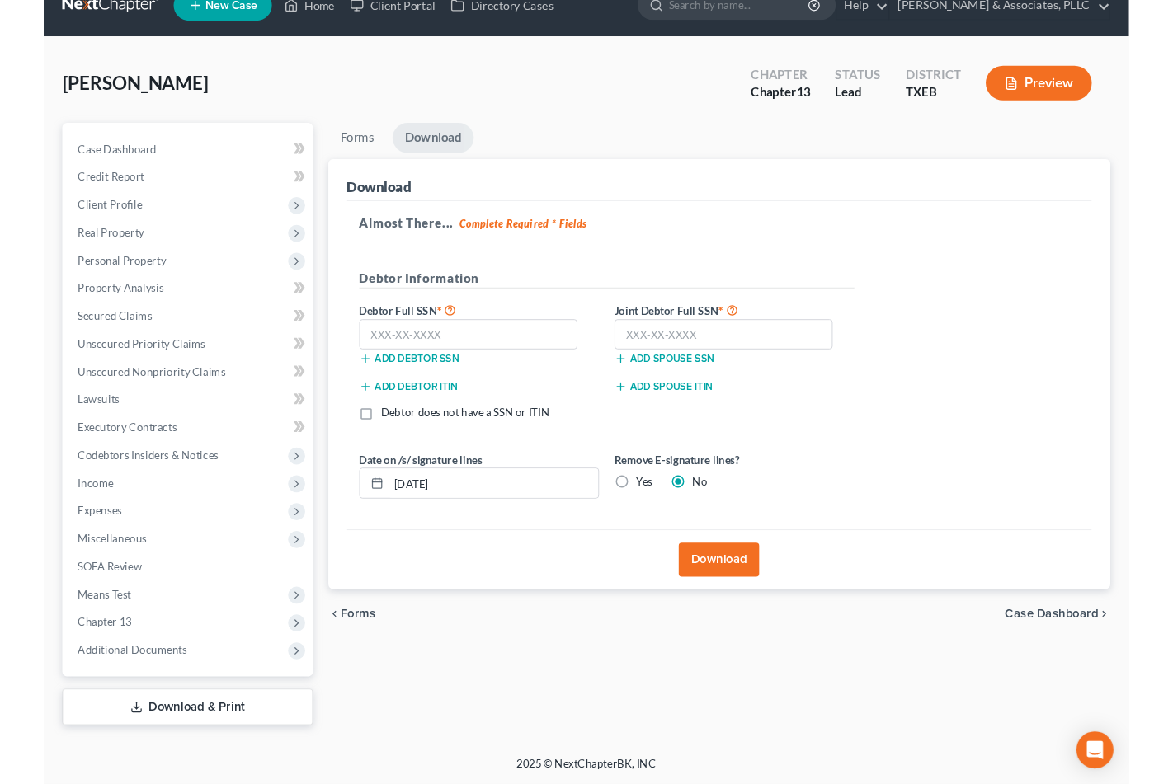
scroll to position [26, 0]
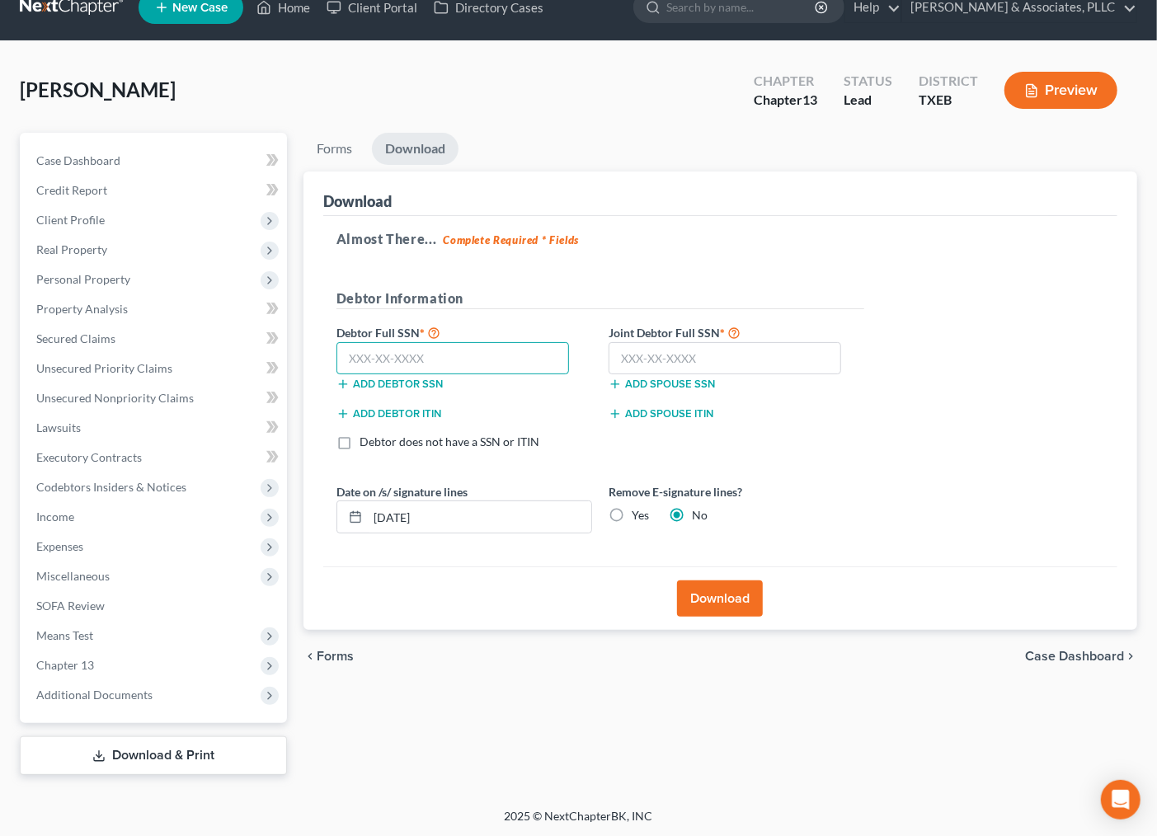
click at [479, 360] on input "text" at bounding box center [453, 358] width 233 height 33
click at [391, 363] on input "text" at bounding box center [453, 358] width 233 height 33
type input "461-35-4471"
click at [759, 366] on input "text" at bounding box center [725, 358] width 233 height 33
click at [649, 356] on input "text" at bounding box center [725, 358] width 233 height 33
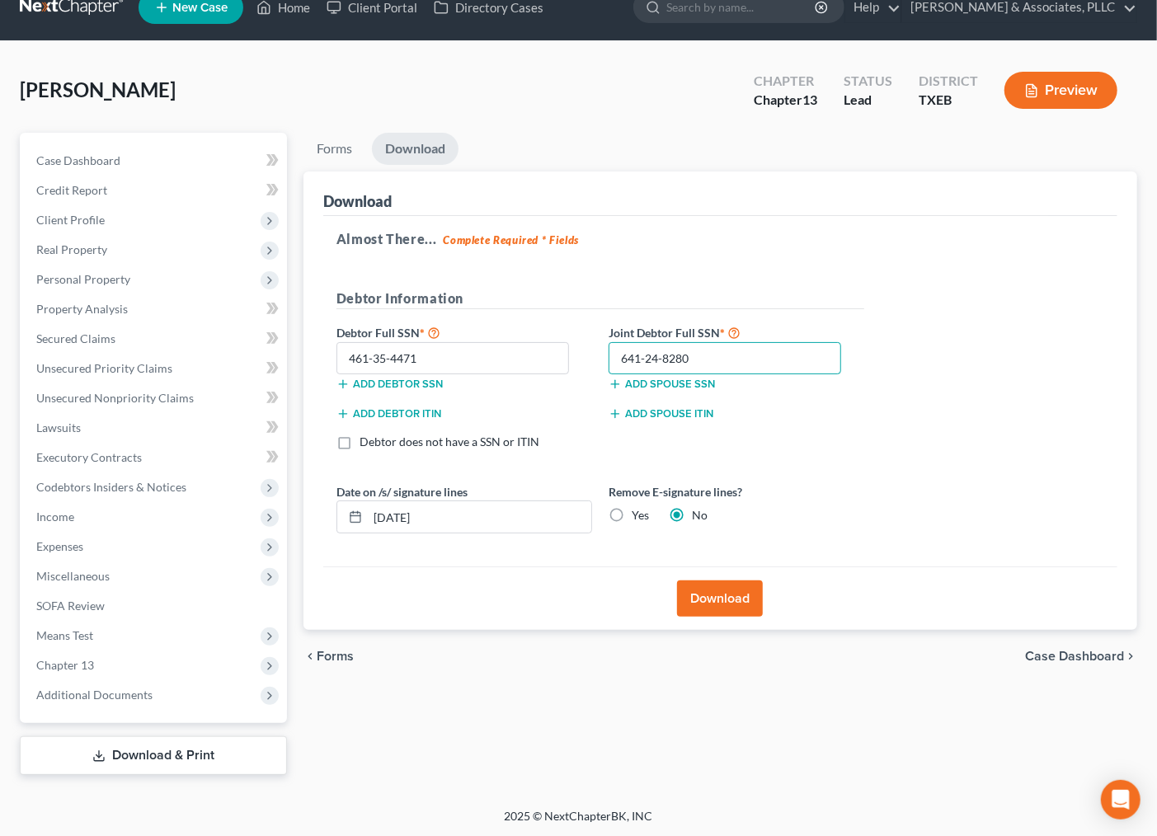
type input "641-24-8280"
click at [632, 516] on label "Yes" at bounding box center [640, 515] width 17 height 16
click at [638, 516] on input "Yes" at bounding box center [643, 512] width 11 height 11
radio input "true"
radio input "false"
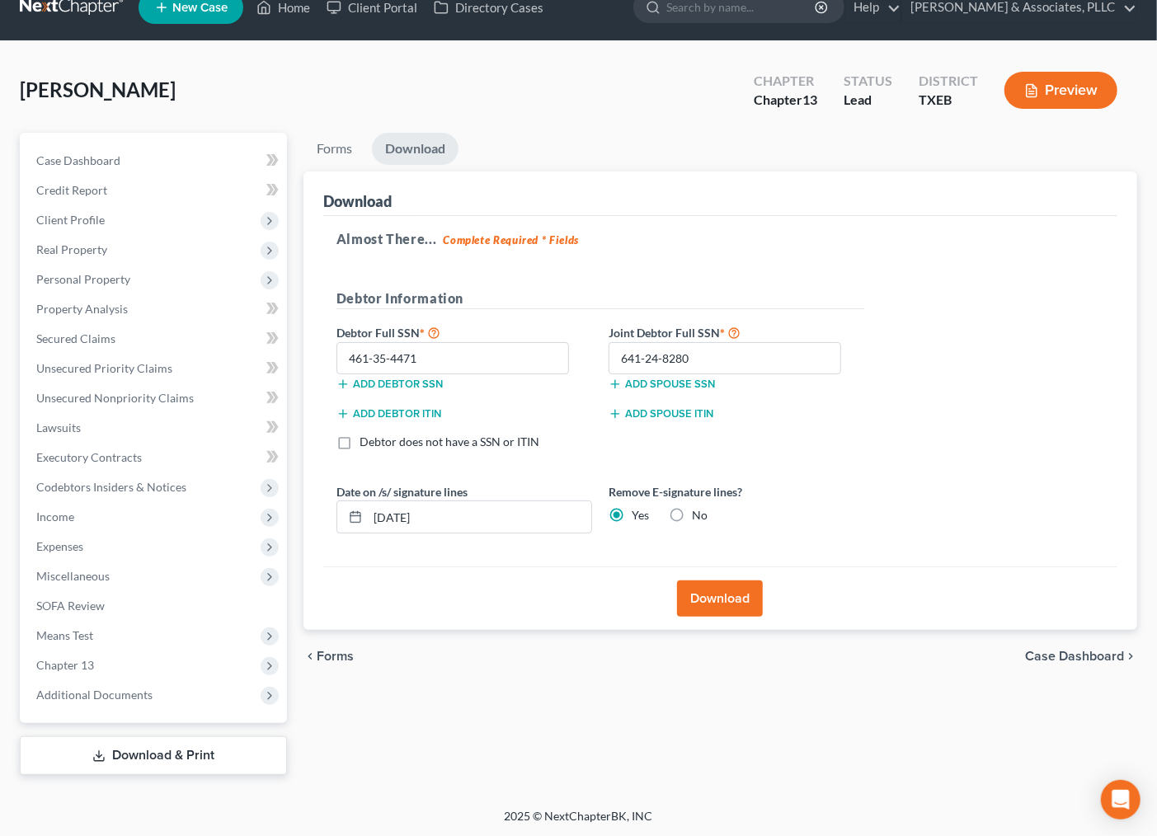
click at [695, 597] on button "Download" at bounding box center [720, 599] width 86 height 36
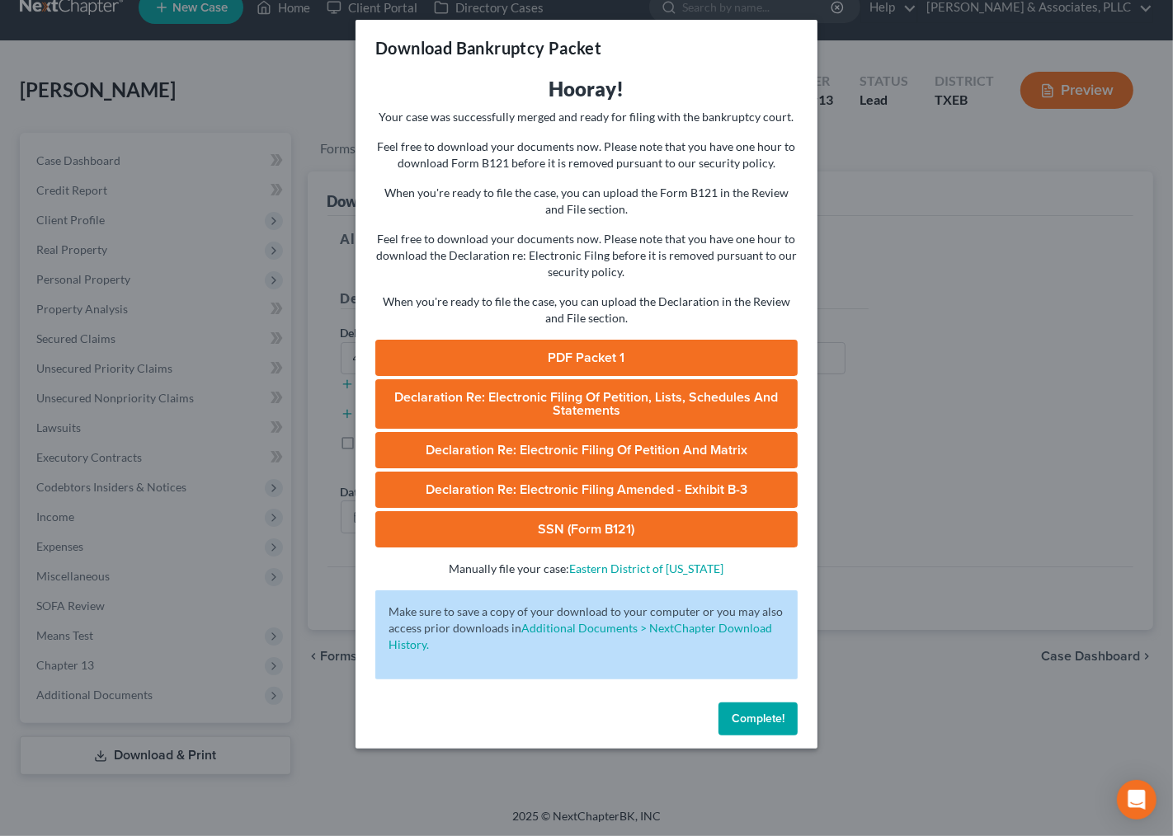
click at [611, 355] on link "PDF Packet 1" at bounding box center [586, 358] width 422 height 36
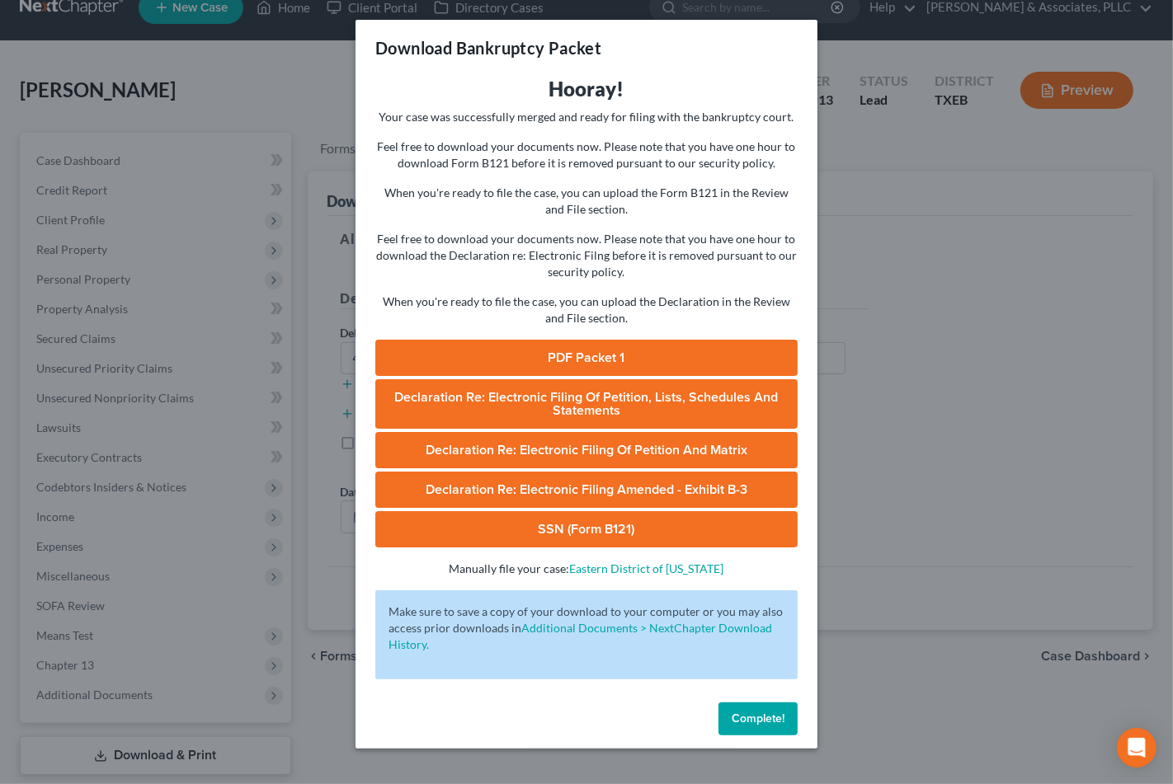
click at [563, 393] on span "Declaration Re: Electronic Filing of Petition, Lists, Schedules and Statements" at bounding box center [587, 404] width 384 height 30
click at [727, 447] on link "Declaration Re: Electronic Filing of Petition and Matrix" at bounding box center [586, 450] width 422 height 36
click at [473, 491] on link "Declaration Re: Electronic Filing Amended - Exhibit B-3" at bounding box center [586, 490] width 422 height 36
click at [605, 529] on link "SSN (Form B121)" at bounding box center [586, 529] width 422 height 36
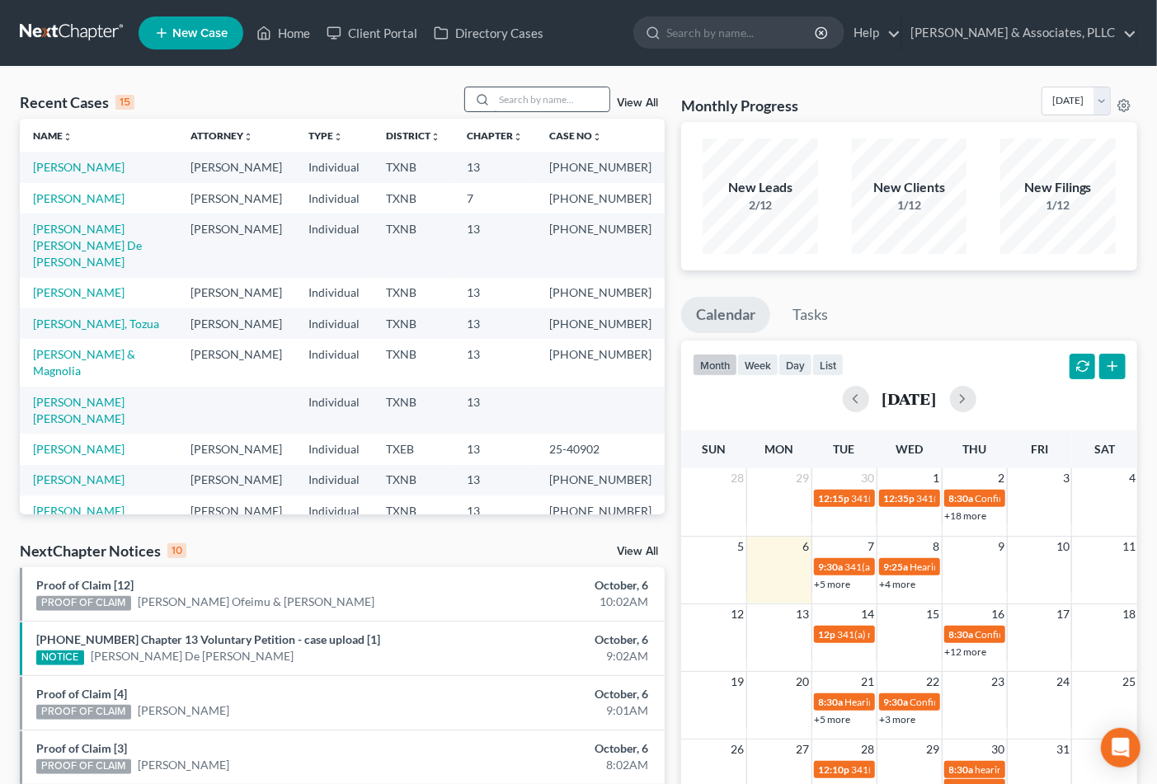
click at [514, 100] on input "search" at bounding box center [551, 99] width 115 height 24
type input "DERRICK"
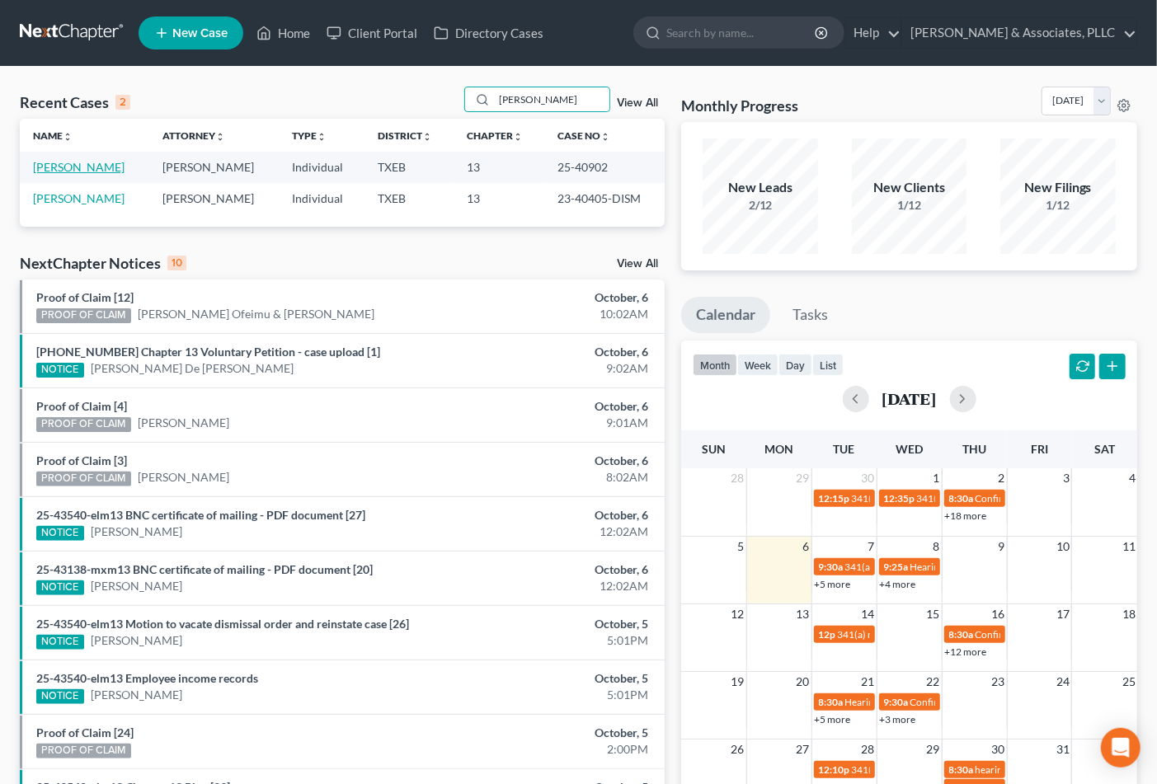
click at [94, 165] on link "Derrick, Rory" at bounding box center [79, 167] width 92 height 14
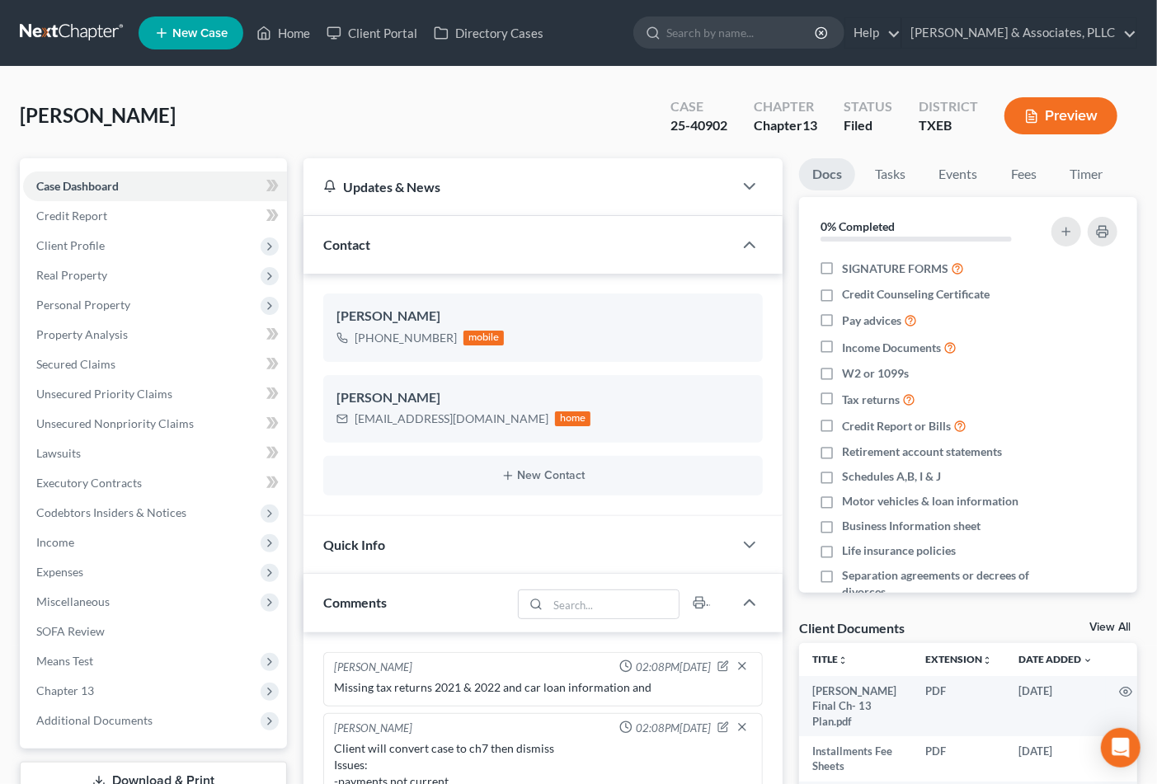
scroll to position [760, 0]
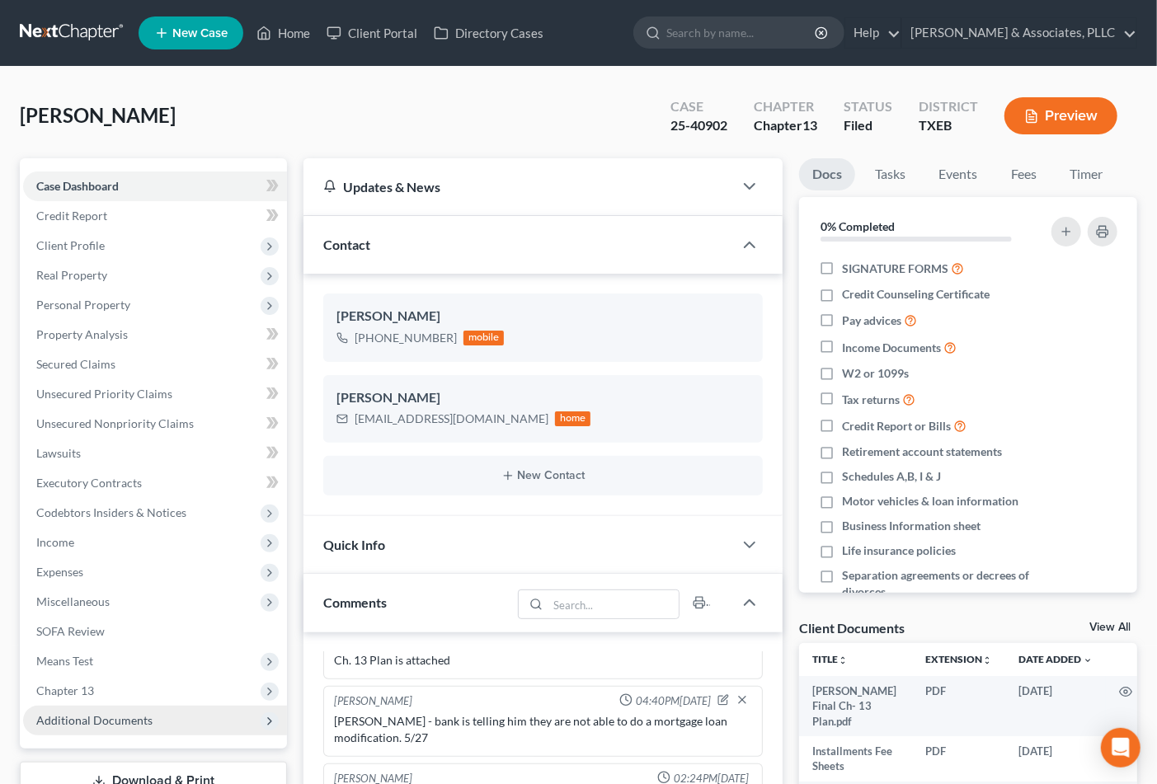
click at [155, 722] on span "Additional Documents" at bounding box center [155, 721] width 264 height 30
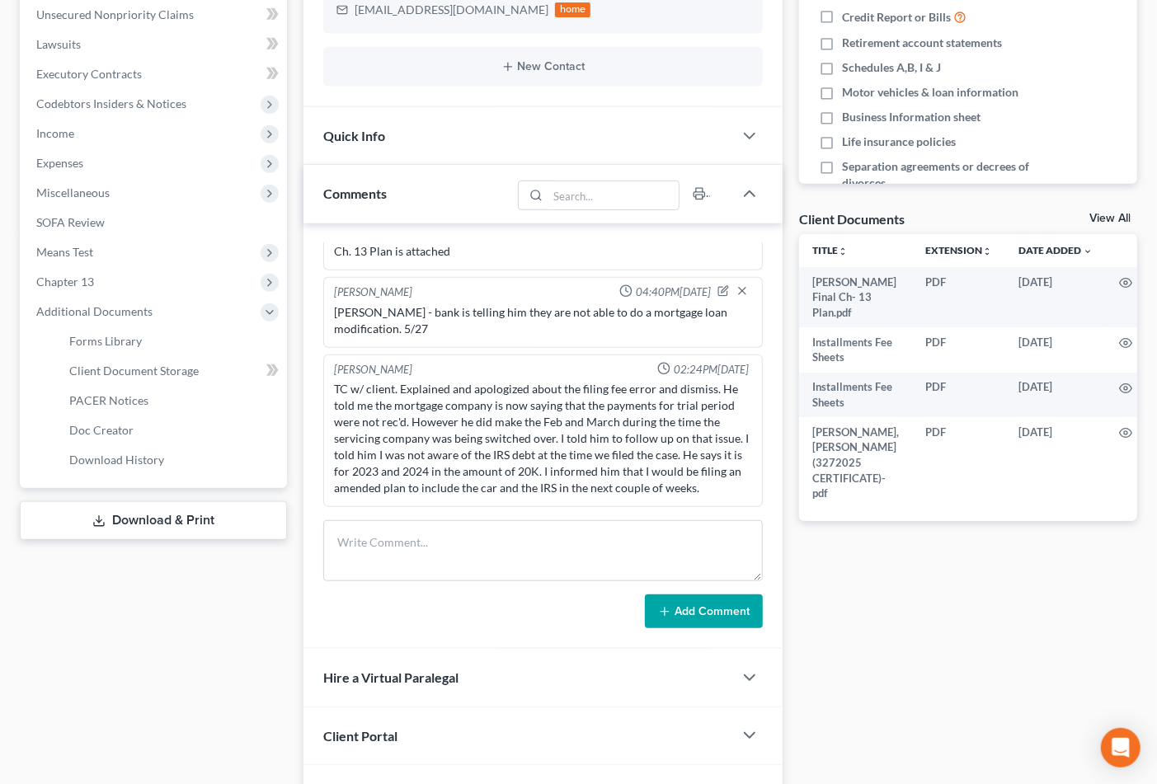
scroll to position [511, 0]
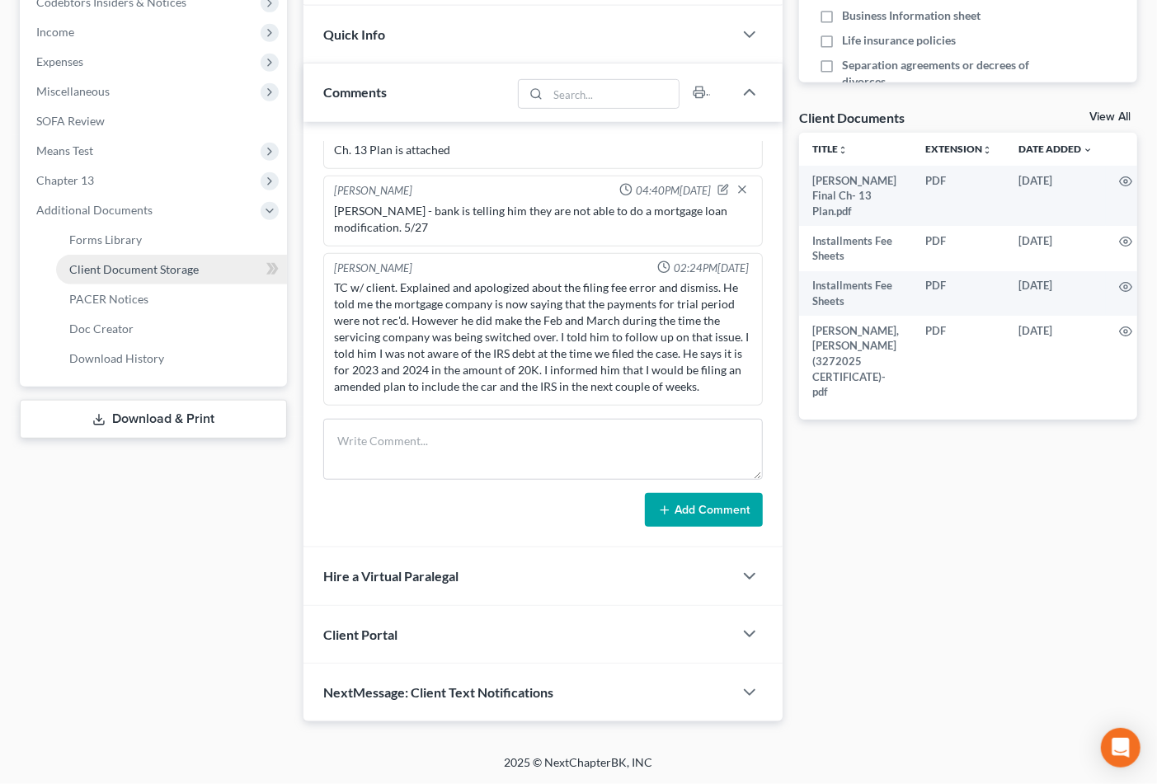
click at [148, 268] on span "Client Document Storage" at bounding box center [133, 269] width 129 height 14
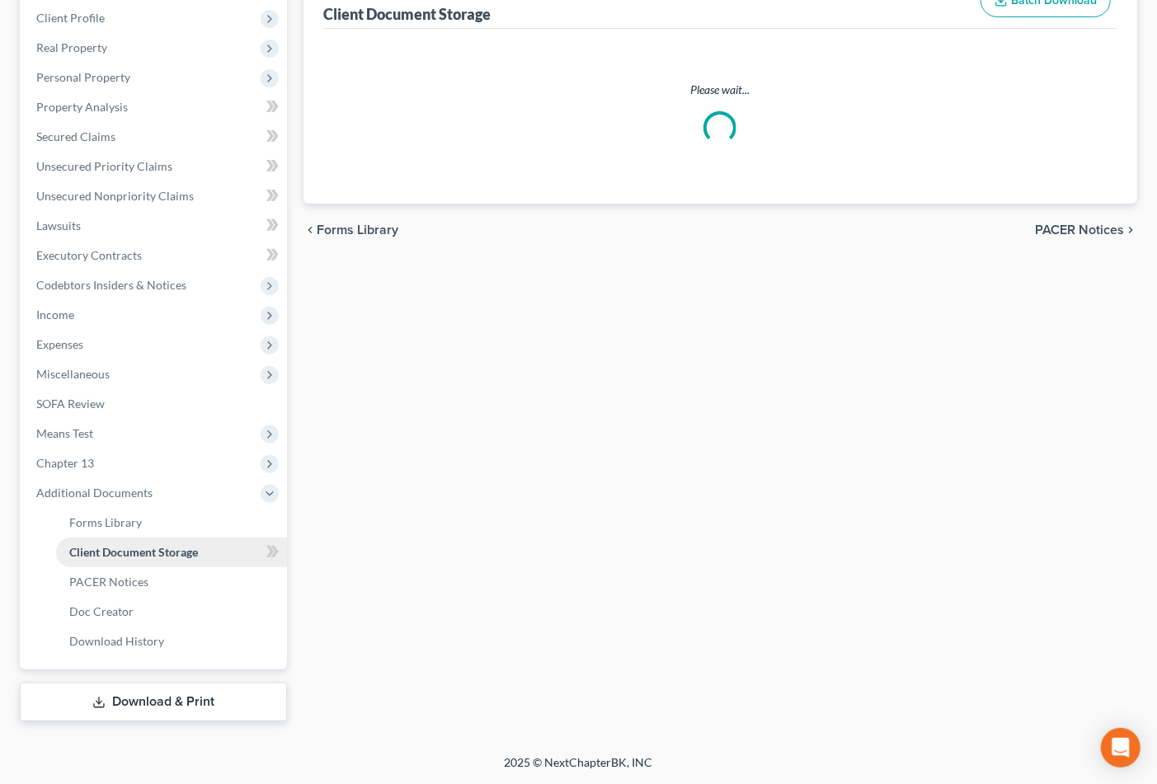
scroll to position [177, 0]
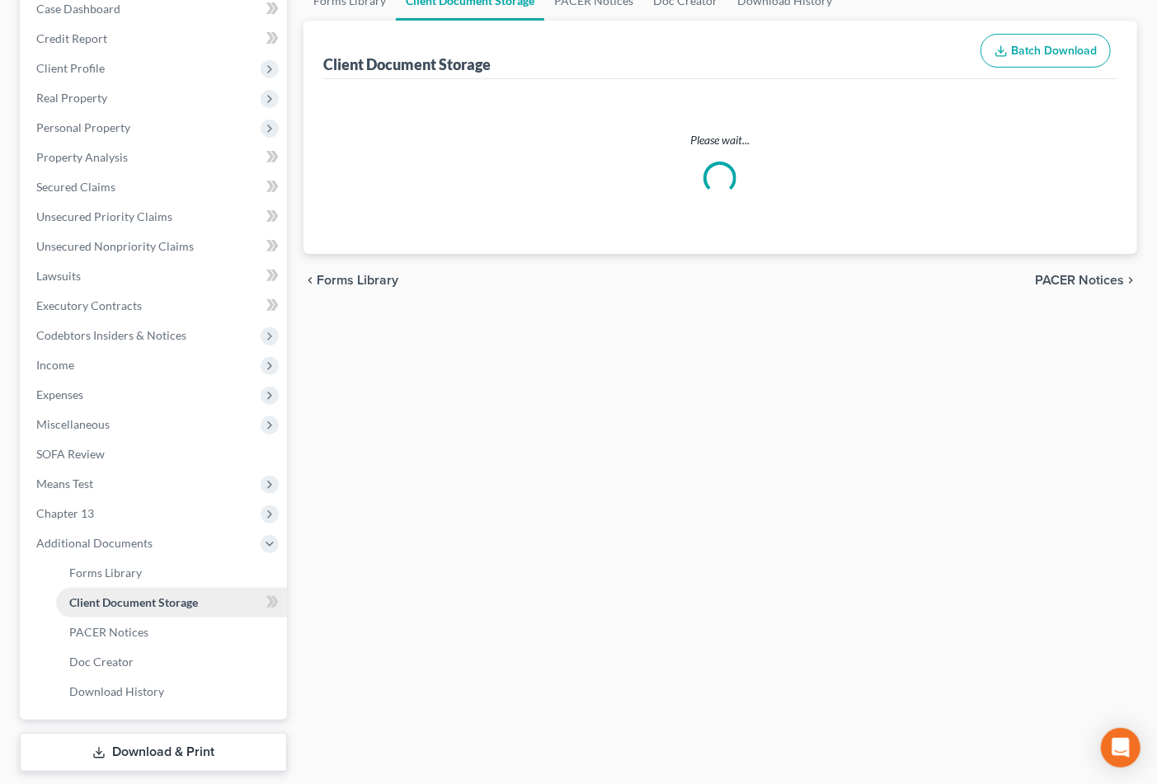
select select "10"
select select "14"
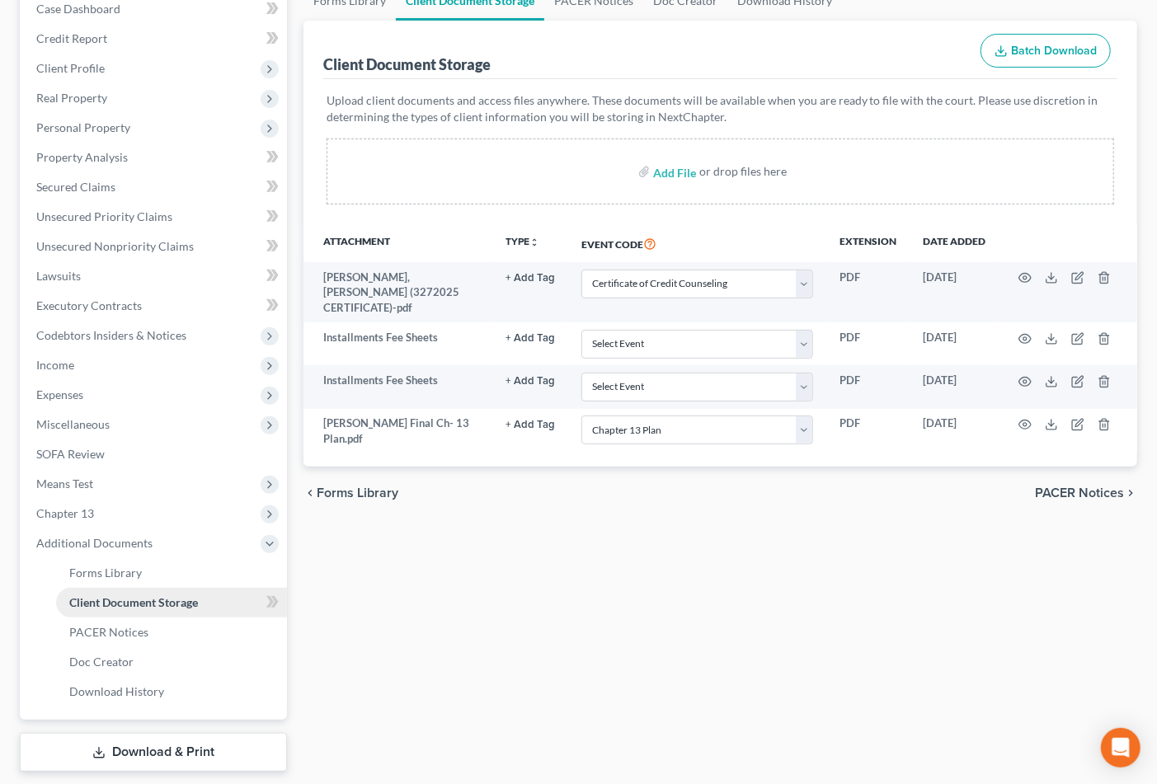
scroll to position [0, 0]
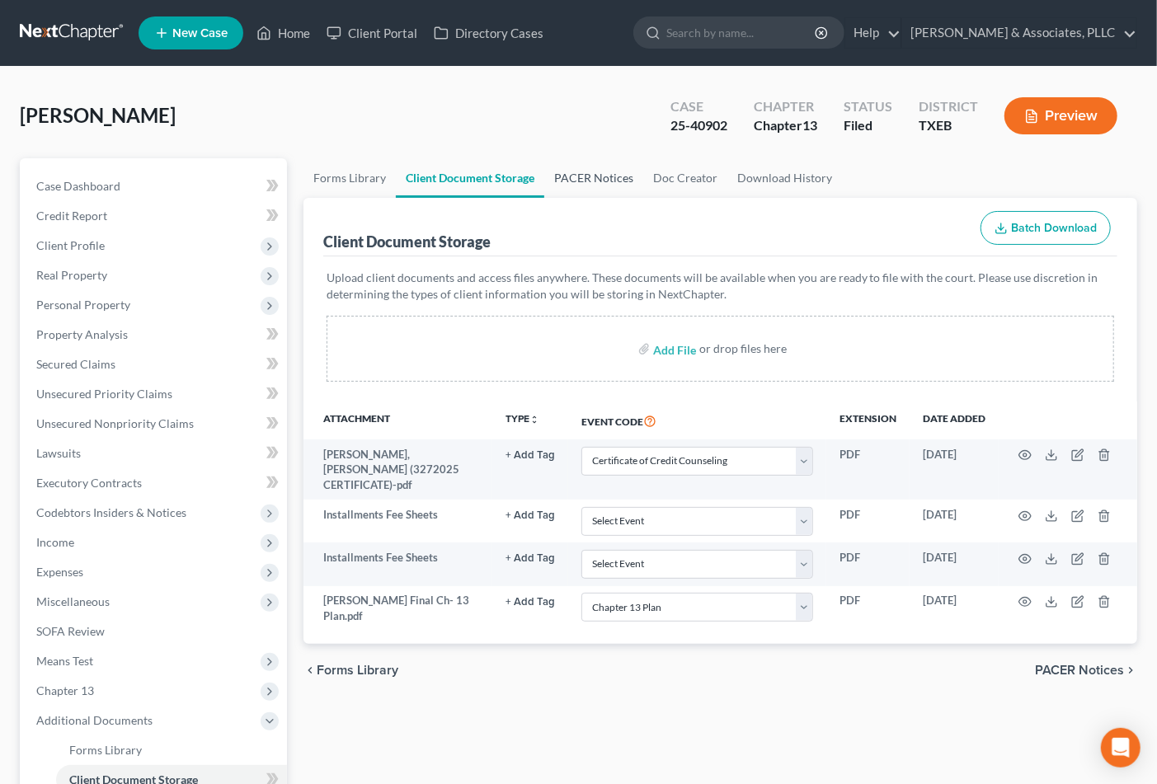
click at [578, 177] on link "PACER Notices" at bounding box center [593, 178] width 99 height 40
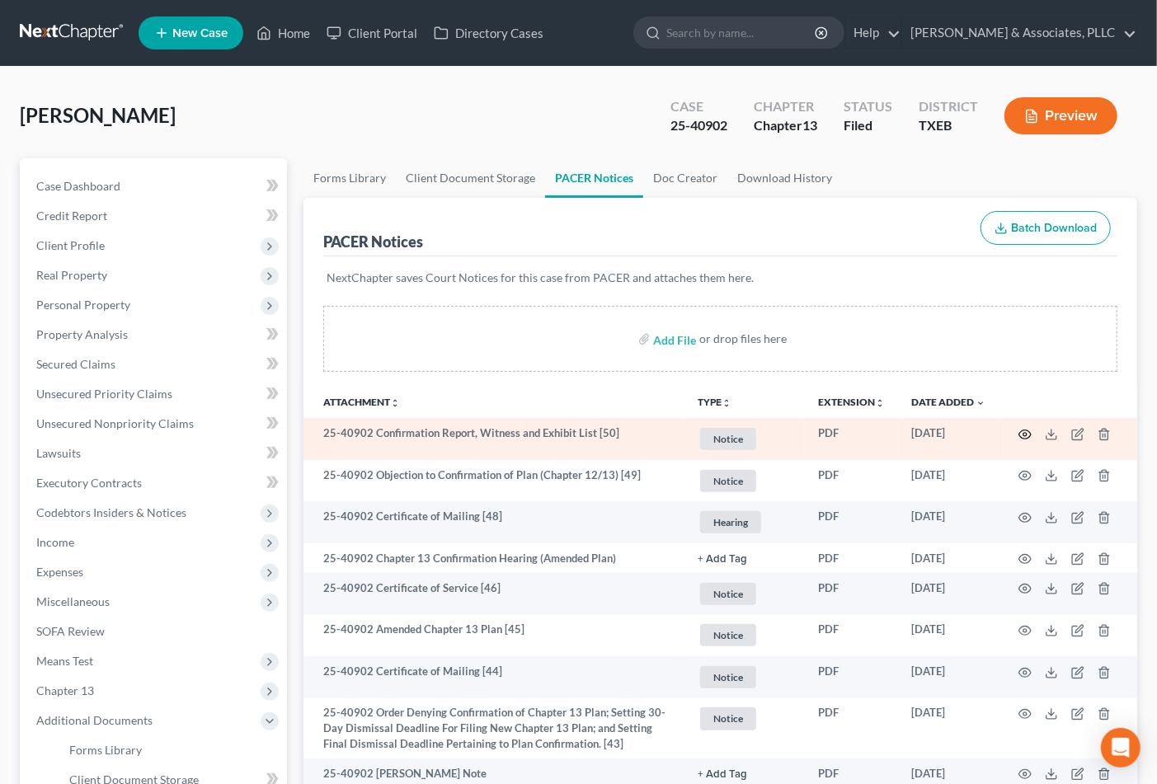
click at [1024, 434] on icon "button" at bounding box center [1025, 434] width 13 height 13
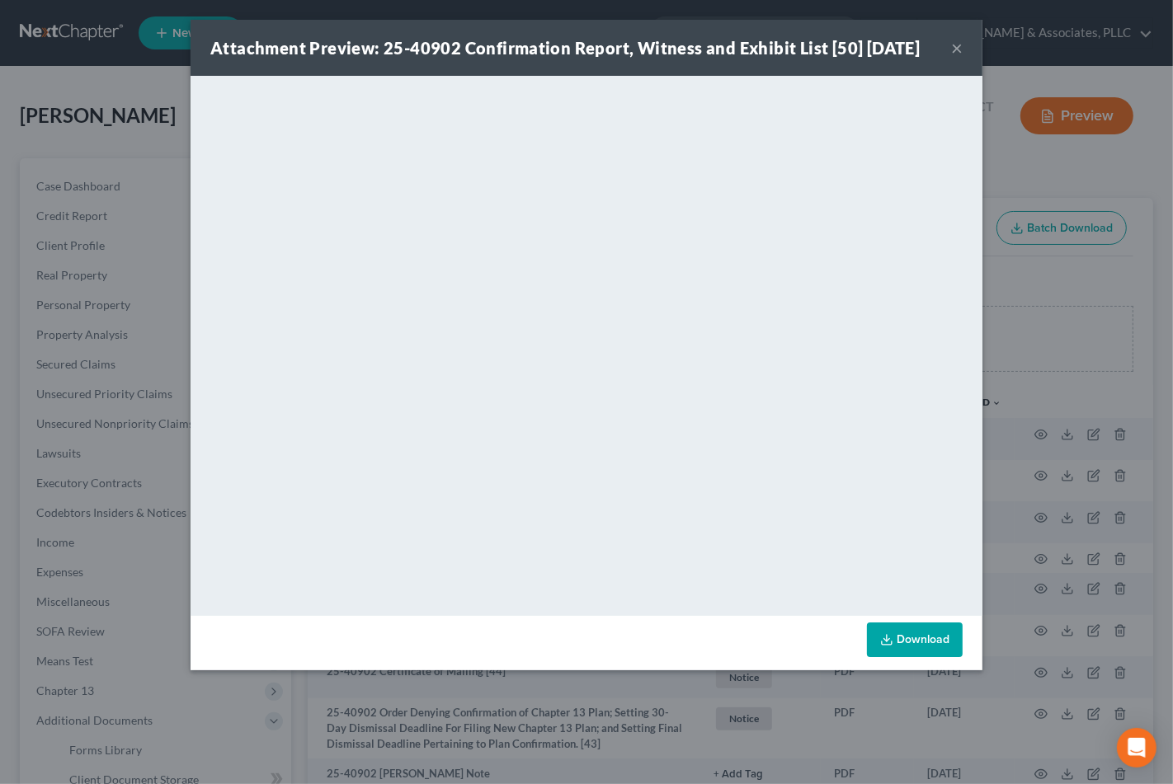
click at [955, 52] on button "×" at bounding box center [957, 48] width 12 height 20
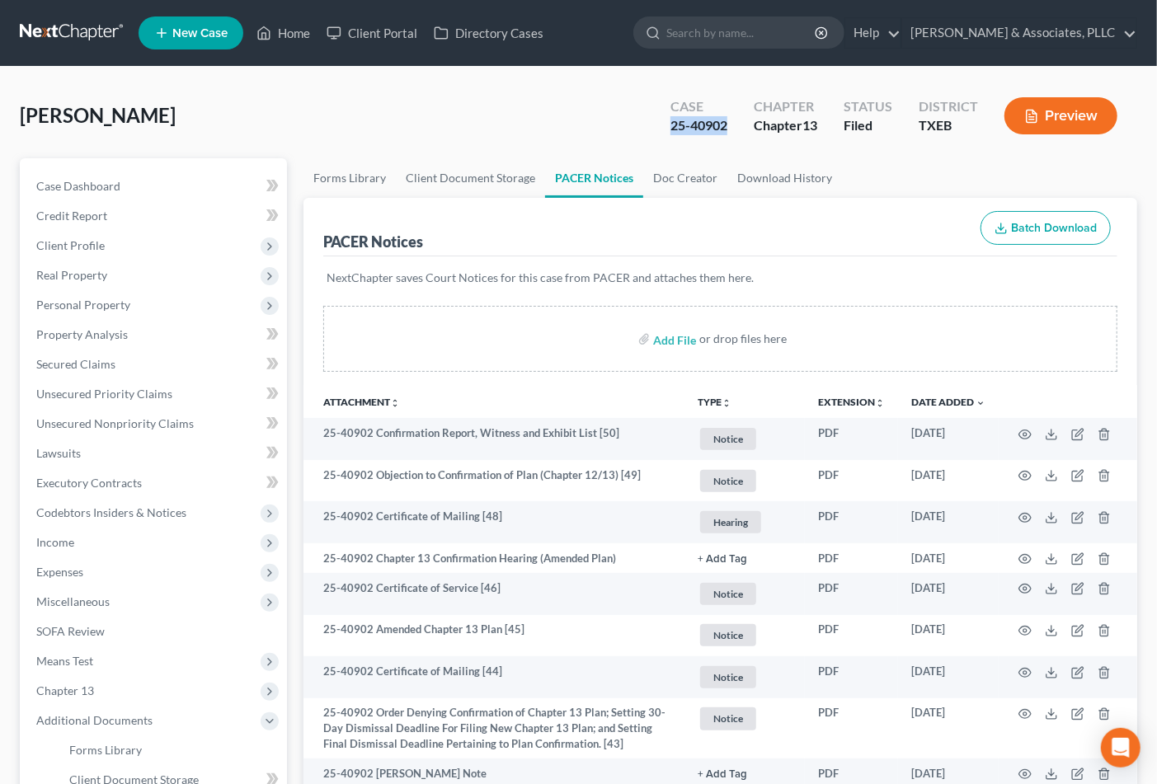
drag, startPoint x: 665, startPoint y: 120, endPoint x: 731, endPoint y: 125, distance: 66.1
click at [731, 125] on div "Case 25-40902" at bounding box center [698, 117] width 83 height 49
copy div "25-40902"
click at [281, 26] on link "Home" at bounding box center [283, 33] width 70 height 30
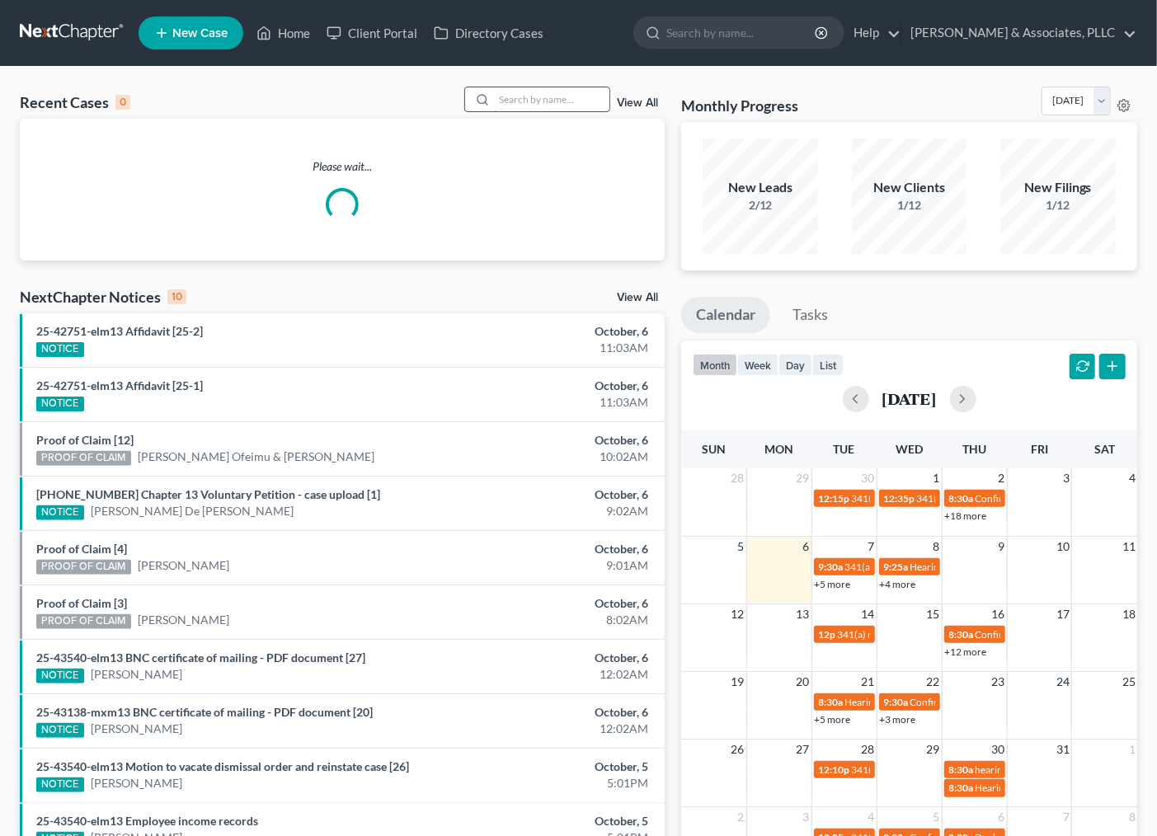
click at [529, 99] on input "search" at bounding box center [551, 99] width 115 height 24
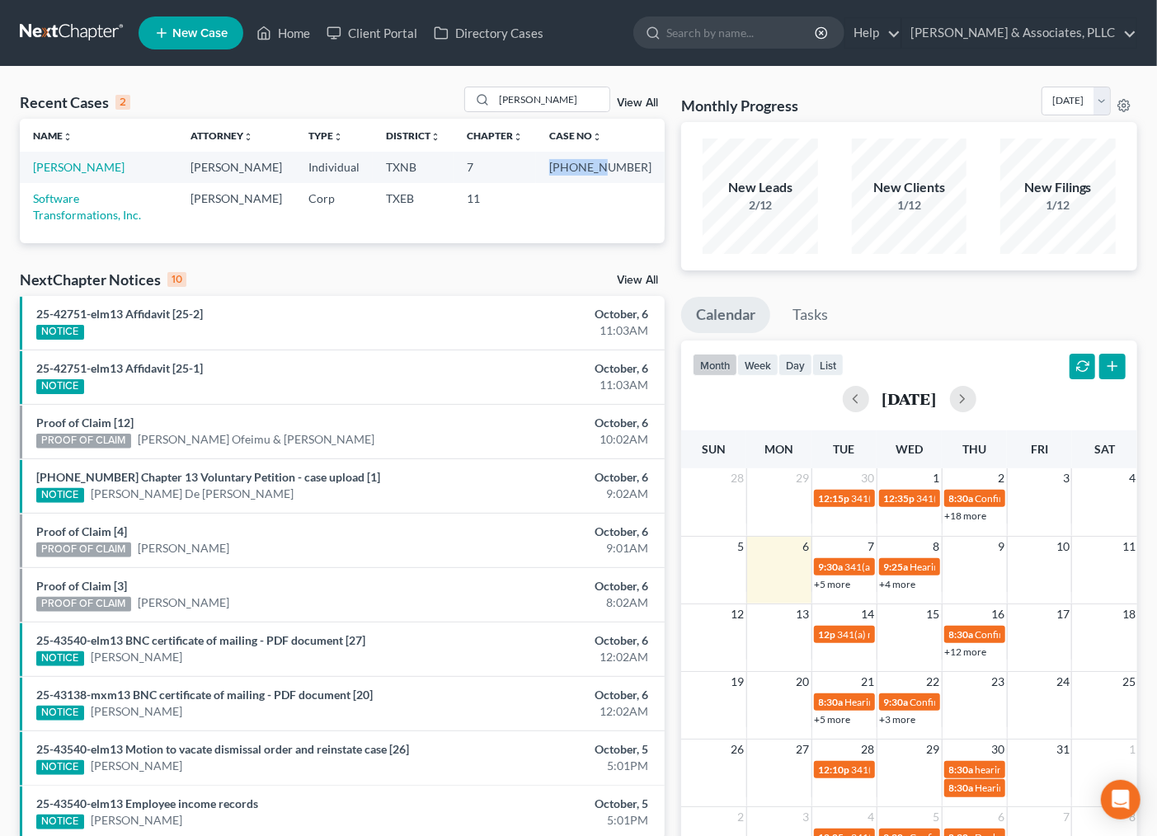
drag, startPoint x: 588, startPoint y: 167, endPoint x: 630, endPoint y: 167, distance: 42.1
click at [638, 165] on td "[PHONE_NUMBER]" at bounding box center [600, 167] width 129 height 31
copy td "25-32555"
drag, startPoint x: 538, startPoint y: 97, endPoint x: 371, endPoint y: 125, distance: 169.0
click at [370, 124] on div "Recent Cases 2 TRAN View All Name unfold_more expand_more expand_less Attorney …" at bounding box center [342, 165] width 645 height 157
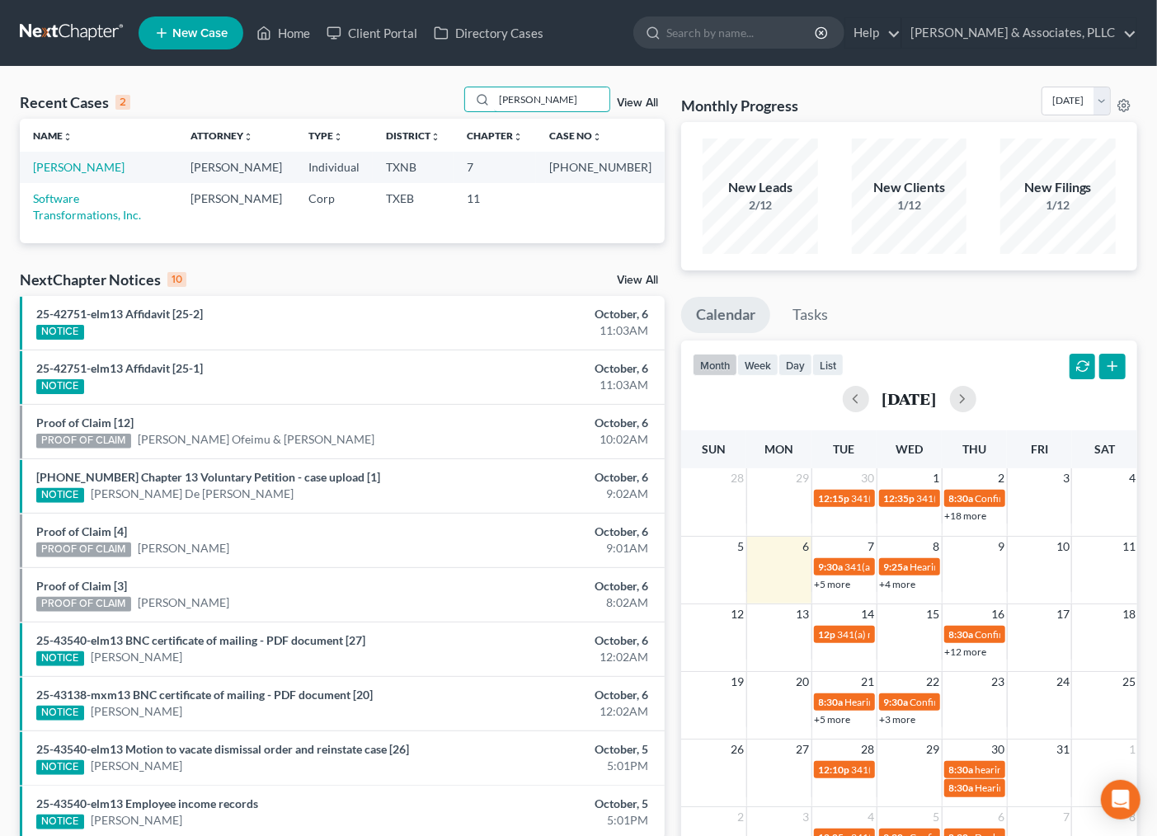
type input "guadalupe"
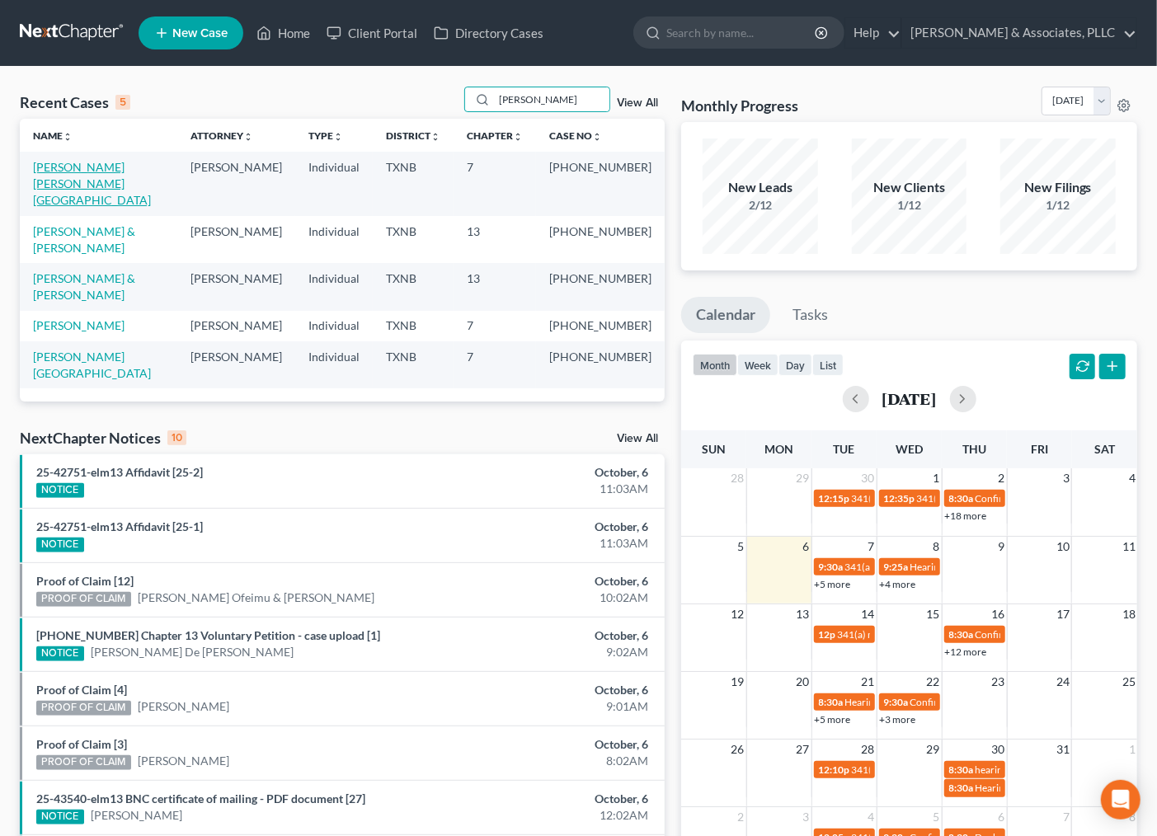
click at [51, 167] on link "[PERSON_NAME] [PERSON_NAME][GEOGRAPHIC_DATA]" at bounding box center [92, 183] width 118 height 47
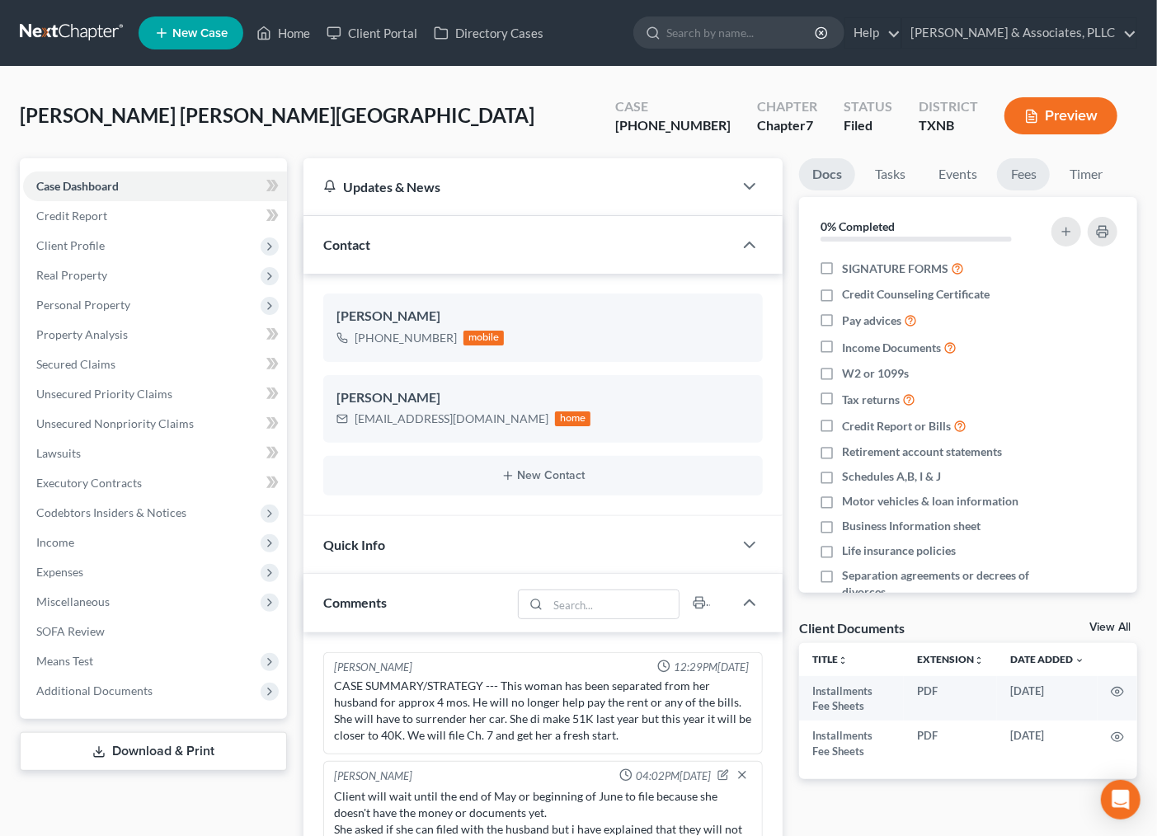
click at [1020, 171] on link "Fees" at bounding box center [1023, 174] width 53 height 32
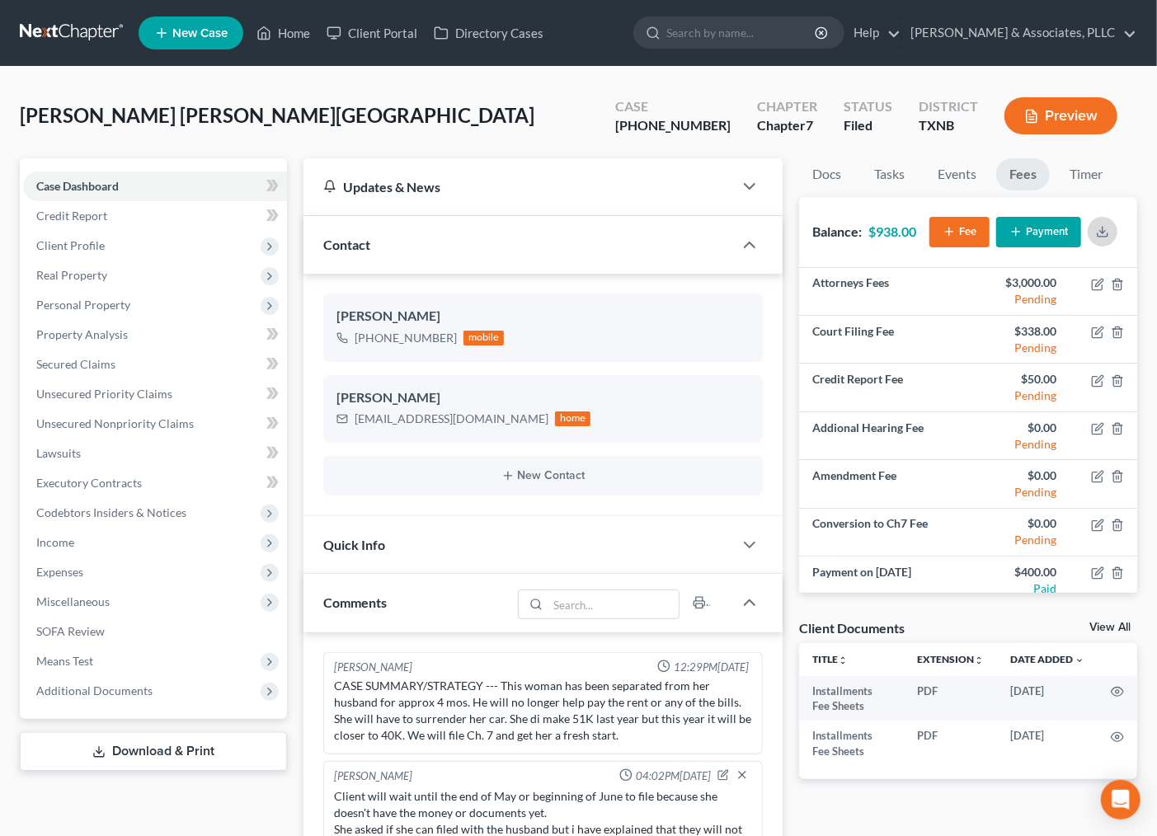
scroll to position [87, 0]
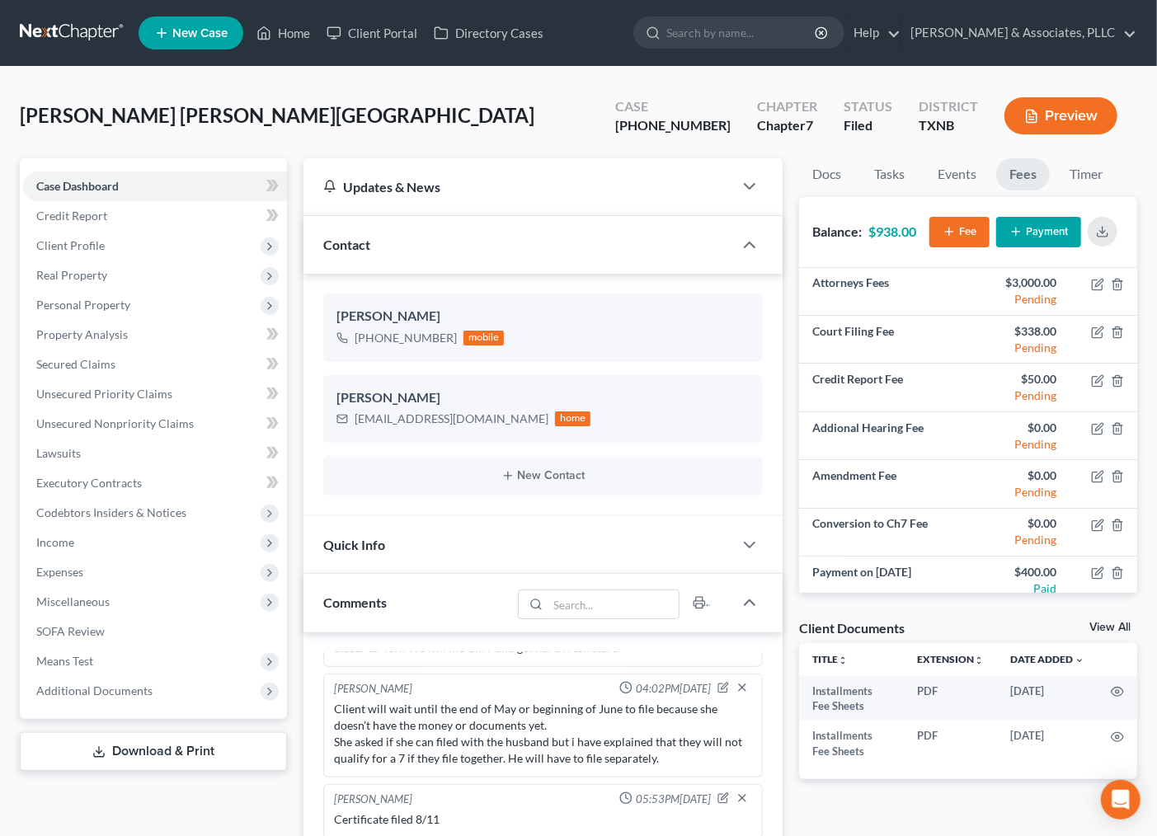
click at [1024, 234] on button "Payment" at bounding box center [1038, 232] width 85 height 31
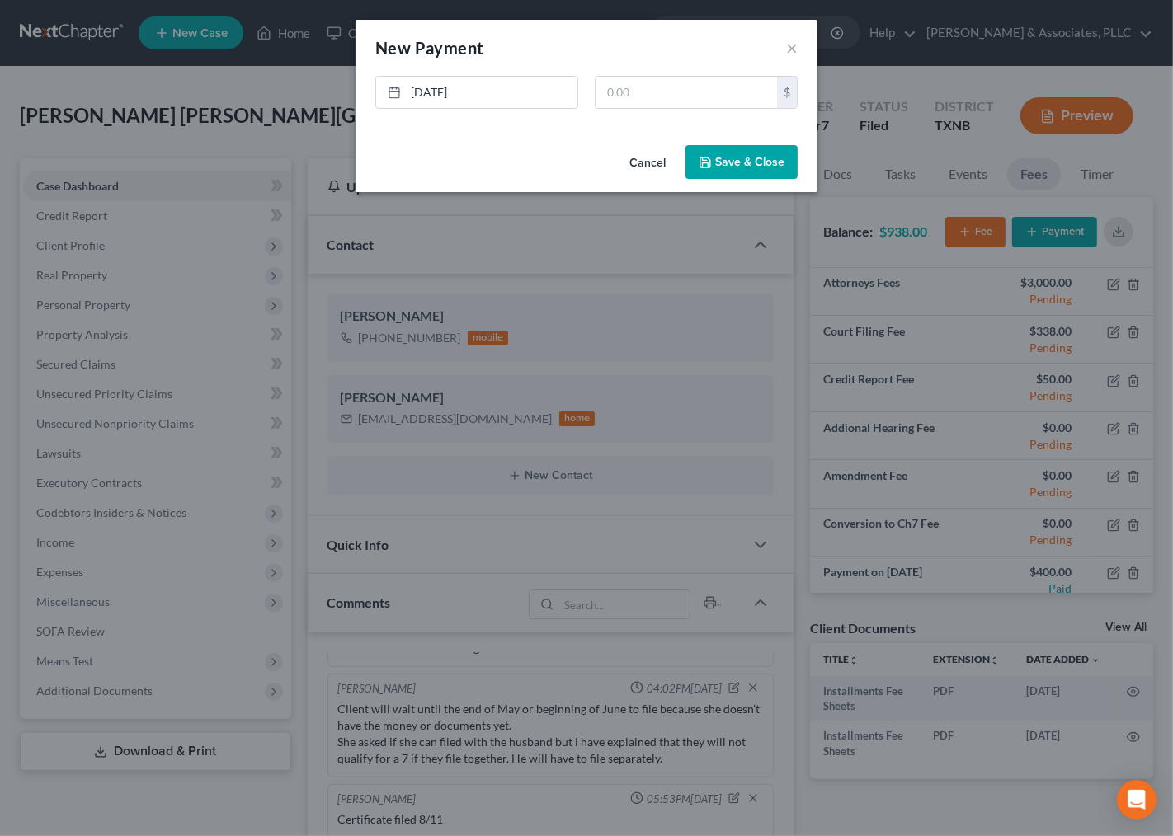
click at [721, 110] on div "10/6/2025 close Date 10/6/2025 Time 11:18 AM chevron_left October 2025 chevron_…" at bounding box center [586, 99] width 439 height 46
click at [724, 99] on input "text" at bounding box center [686, 92] width 181 height 31
type input "250.00"
click at [776, 155] on button "Save & Close" at bounding box center [741, 162] width 112 height 35
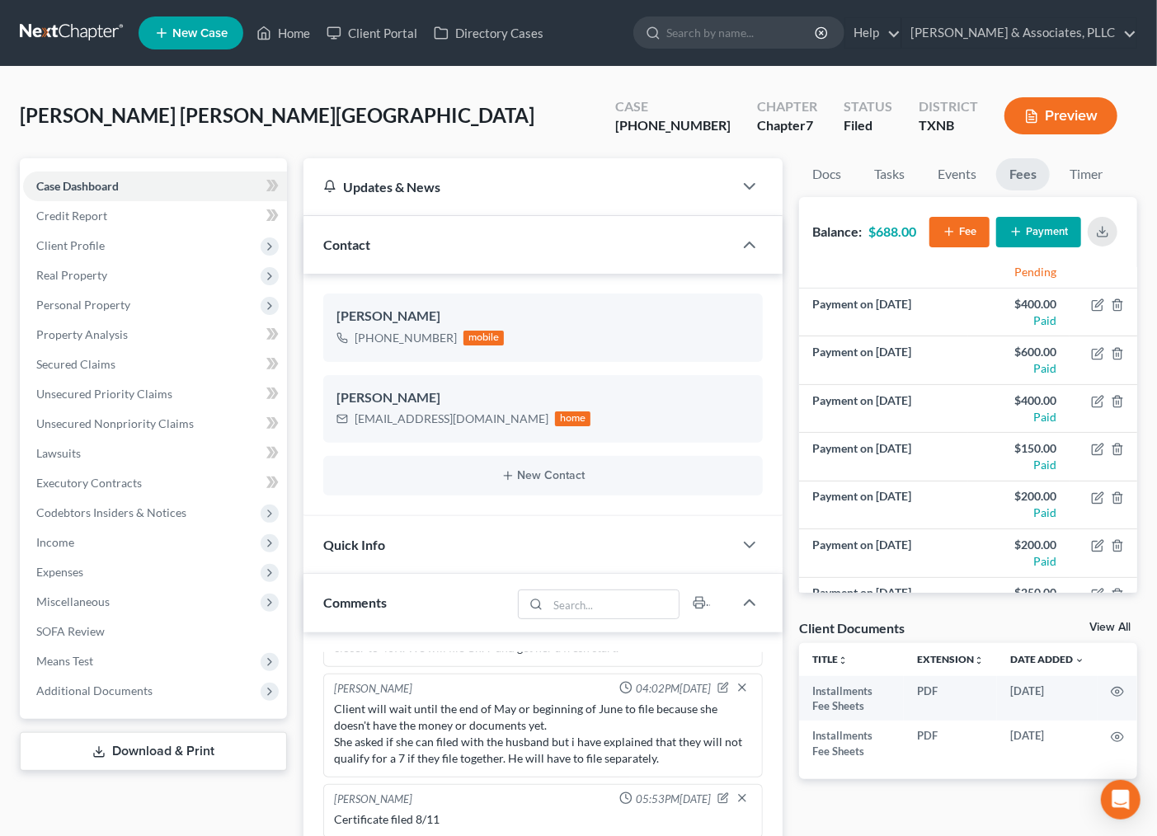
scroll to position [0, 0]
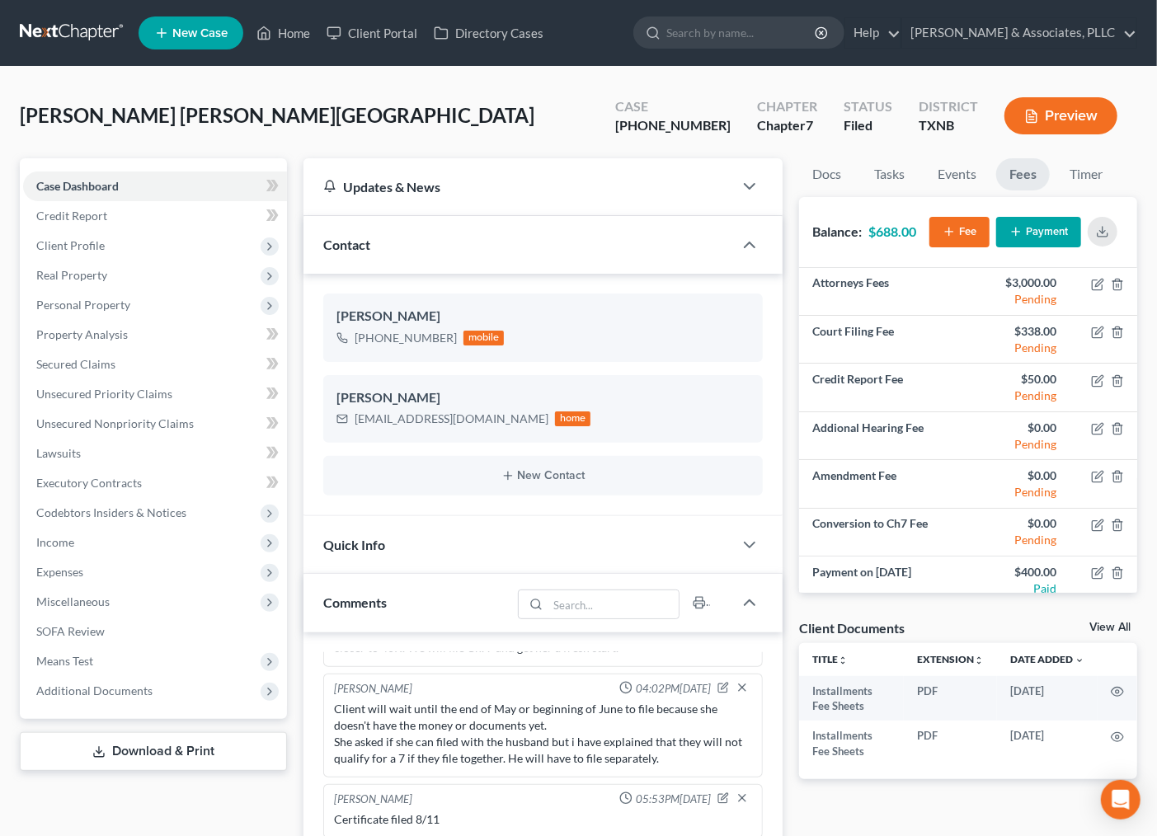
click at [478, 109] on div "Berumen Rios, Guadalupe Upgraded Case 25-33038-7 Chapter Chapter 7 Status Filed…" at bounding box center [579, 123] width 1118 height 72
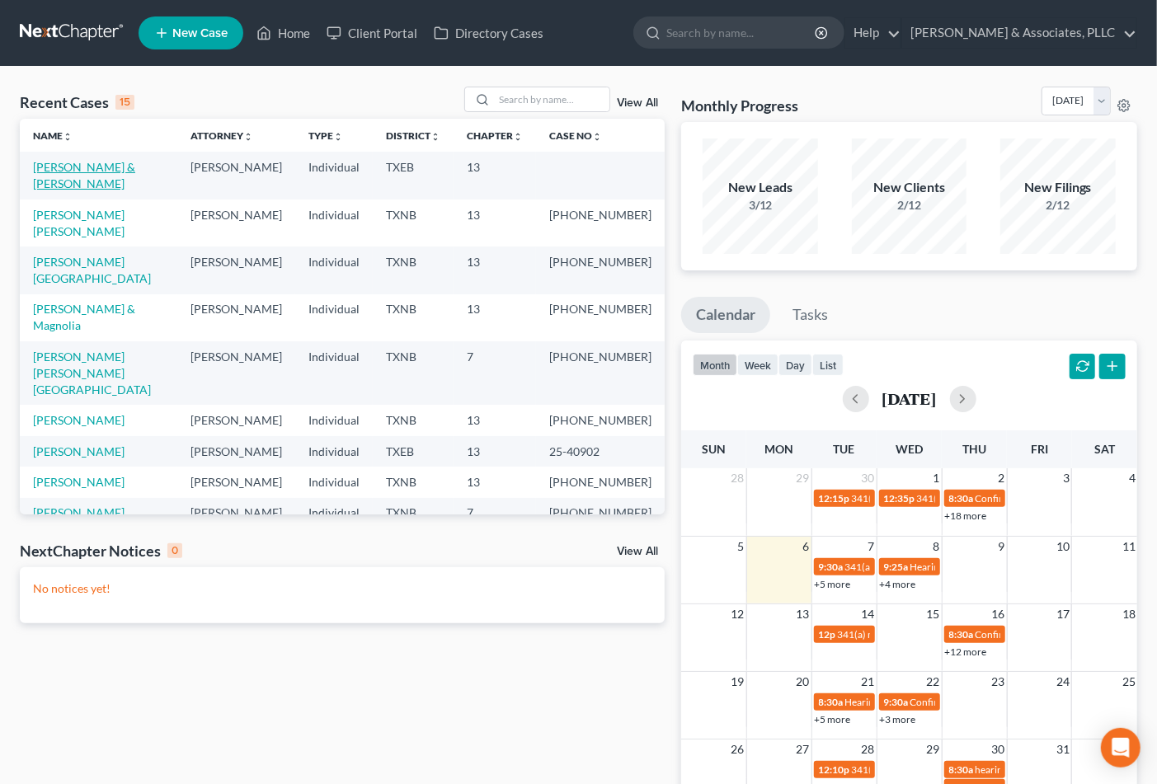
click at [135, 167] on link "[PERSON_NAME] & [PERSON_NAME]" at bounding box center [84, 175] width 102 height 31
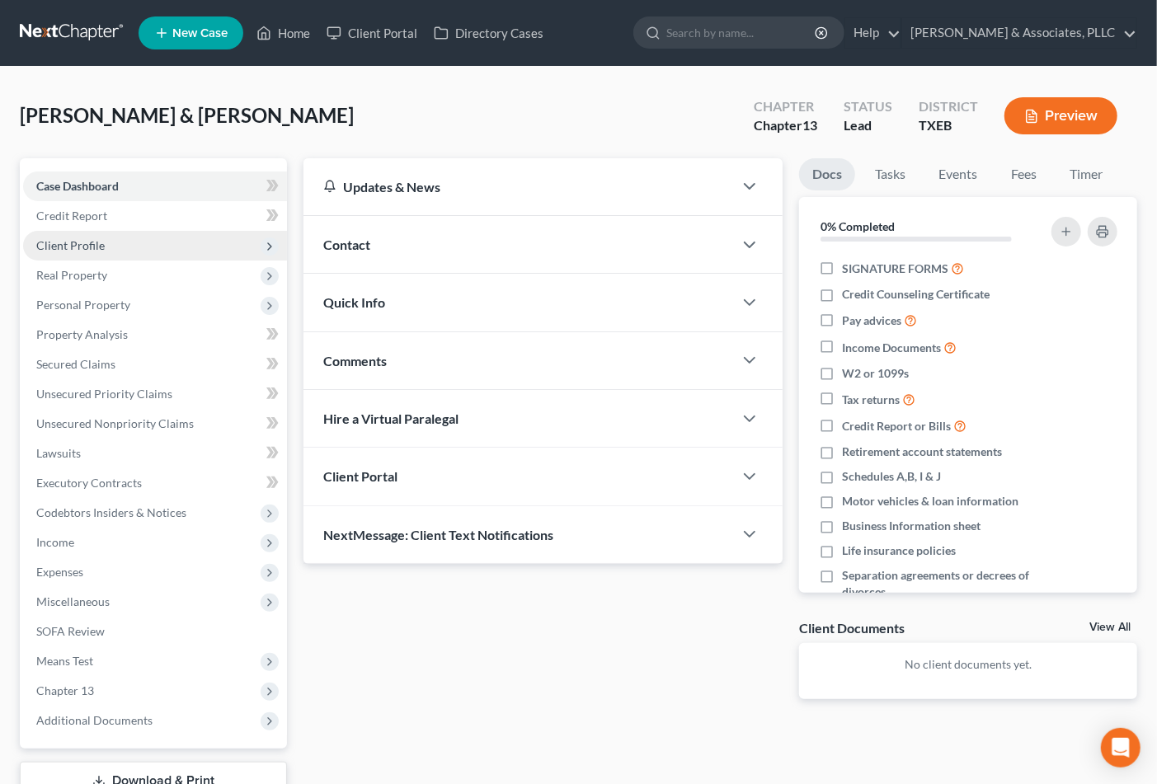
click at [69, 252] on span "Client Profile" at bounding box center [155, 246] width 264 height 30
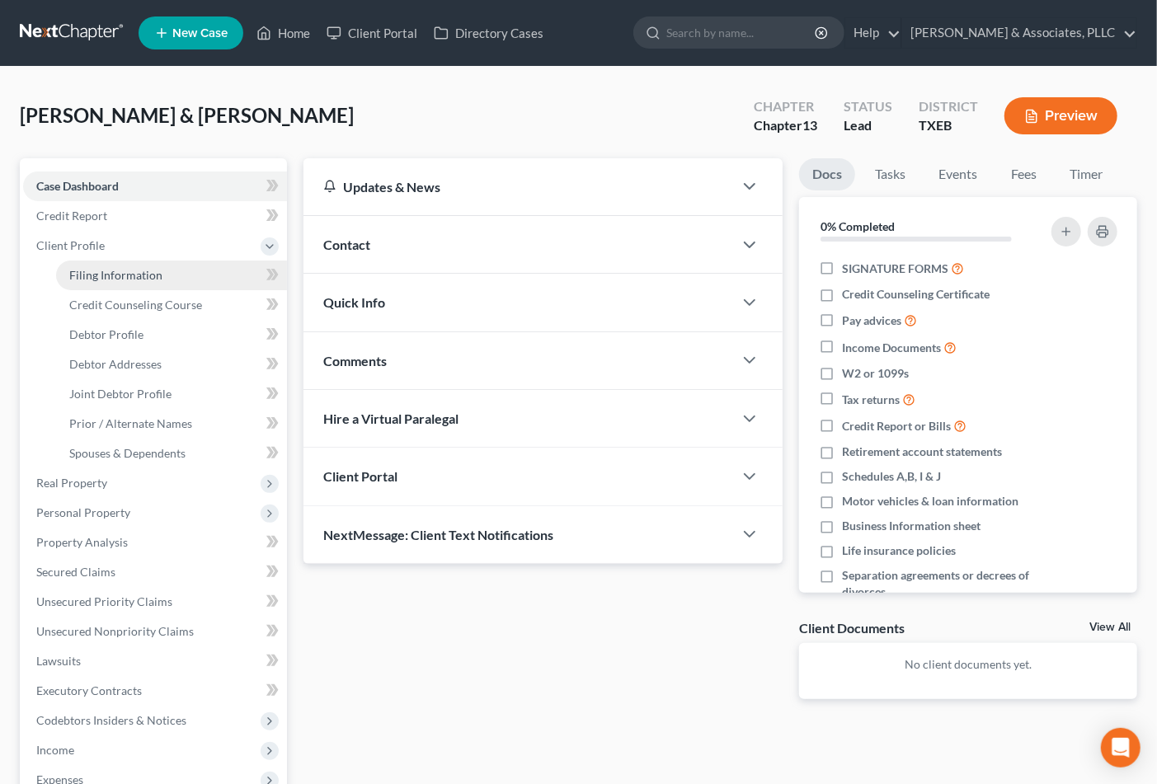
click at [82, 276] on span "Filing Information" at bounding box center [115, 275] width 93 height 14
select select "1"
select select "3"
select select "0"
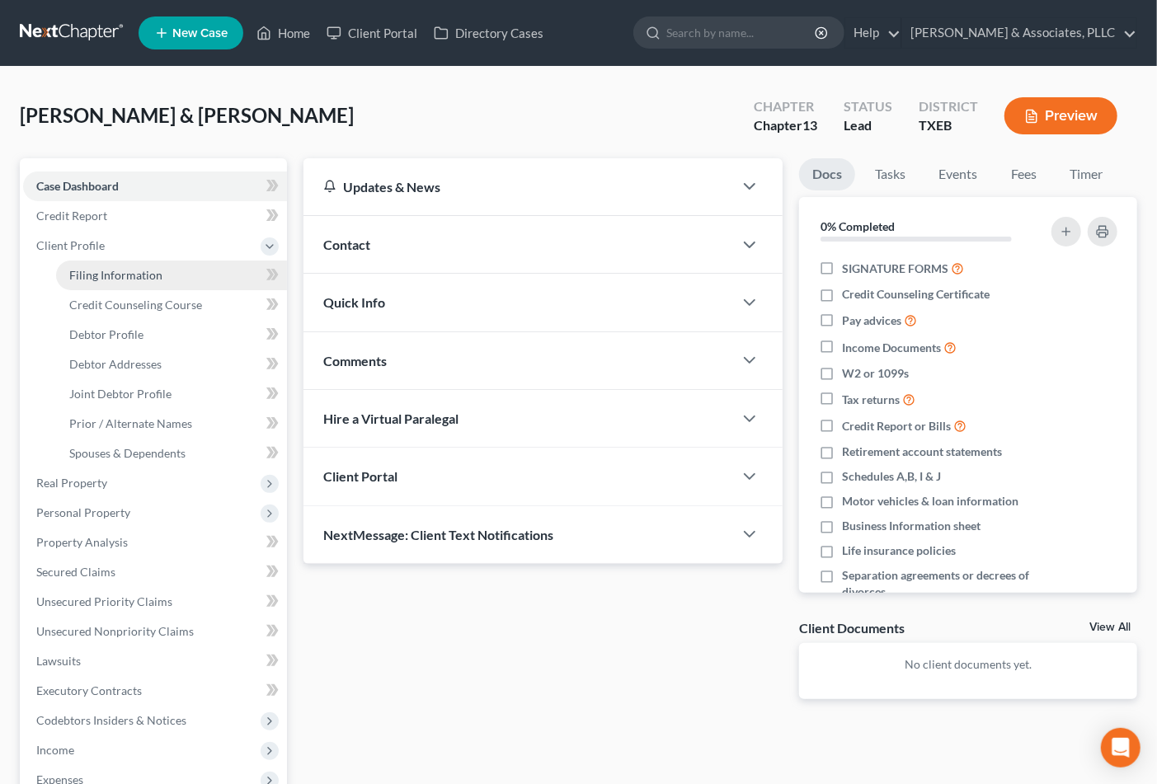
select select "45"
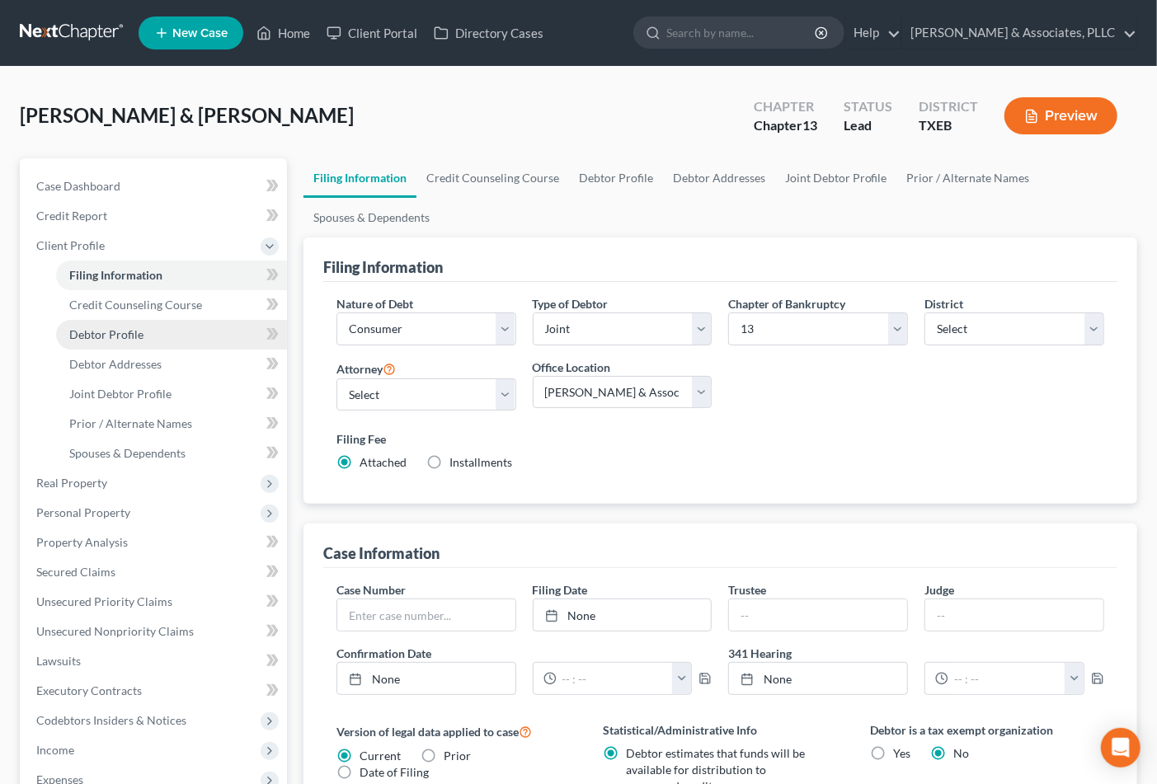
click at [107, 334] on span "Debtor Profile" at bounding box center [106, 334] width 74 height 14
select select "1"
select select "0"
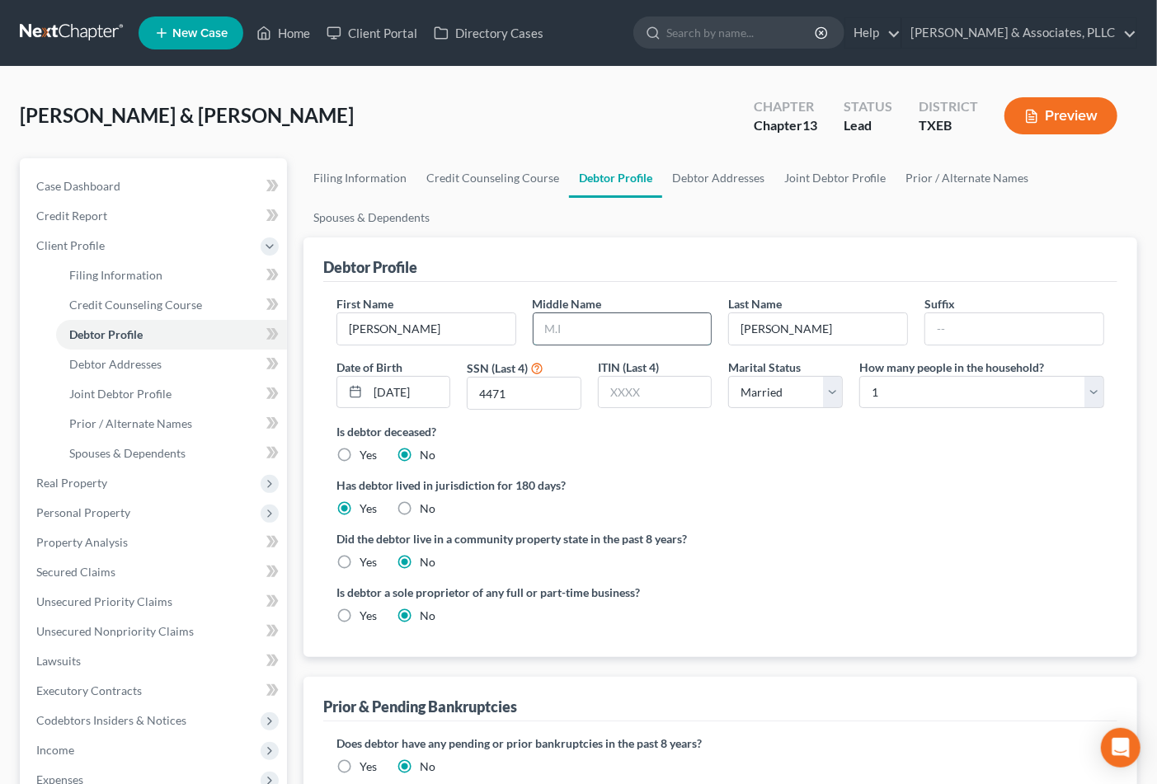
drag, startPoint x: 599, startPoint y: 331, endPoint x: 607, endPoint y: 332, distance: 8.4
click at [598, 331] on input "text" at bounding box center [623, 328] width 178 height 31
type input "k"
type input "K."
click at [903, 390] on select "Select 1 2 3 4 5 6 7 8 9 10 11 12 13 14 15 16 17 18 19 20" at bounding box center [981, 392] width 245 height 33
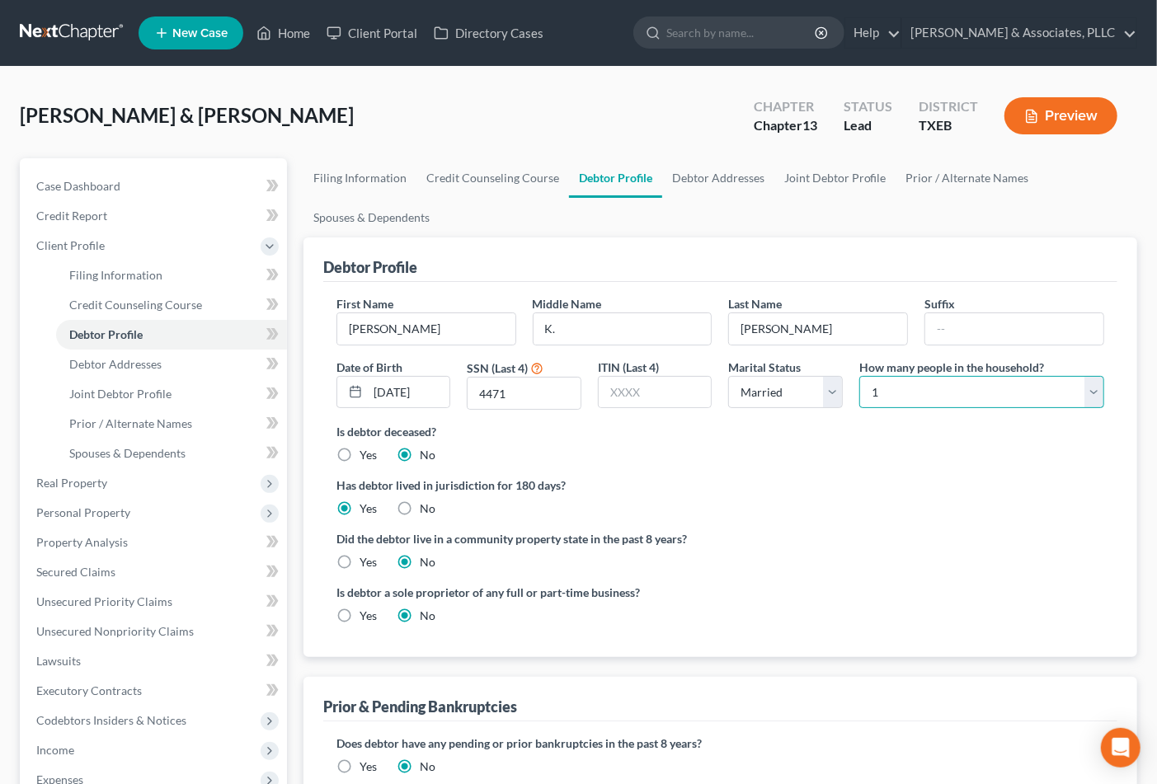
select select "1"
click at [859, 376] on select "Select 1 2 3 4 5 6 7 8 9 10 11 12 13 14 15 16 17 18 19 20" at bounding box center [981, 392] width 245 height 33
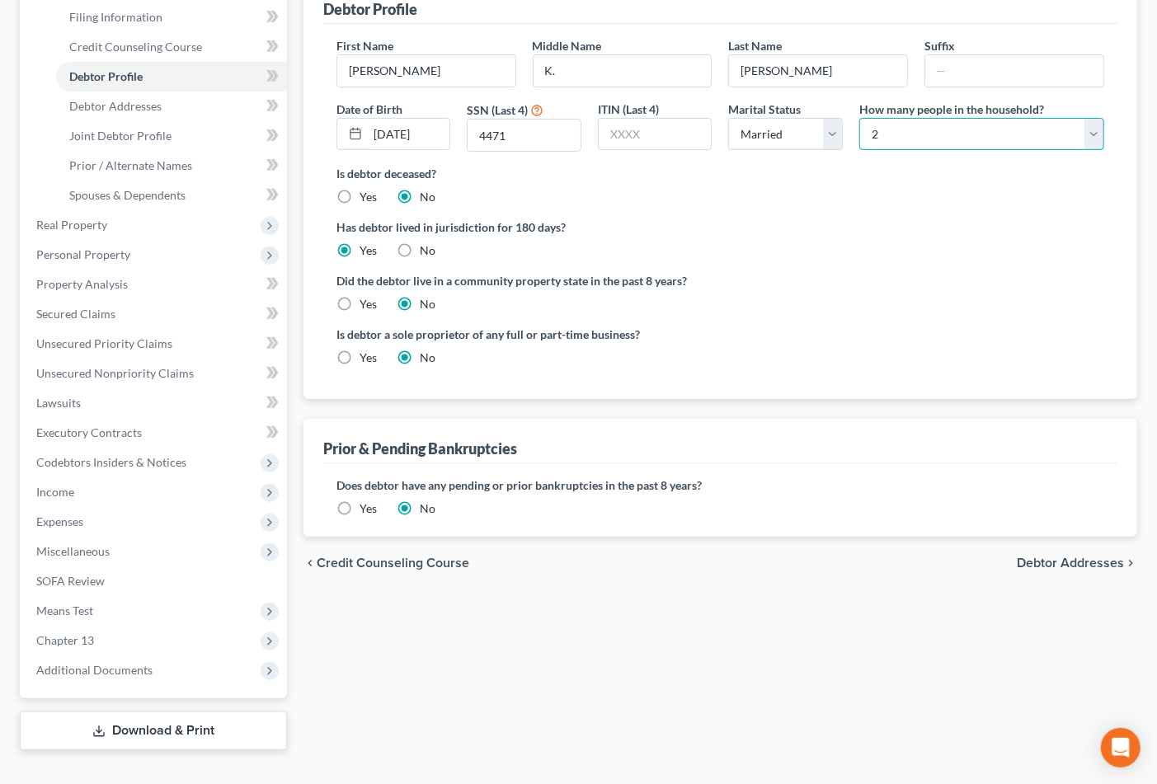
scroll to position [285, 0]
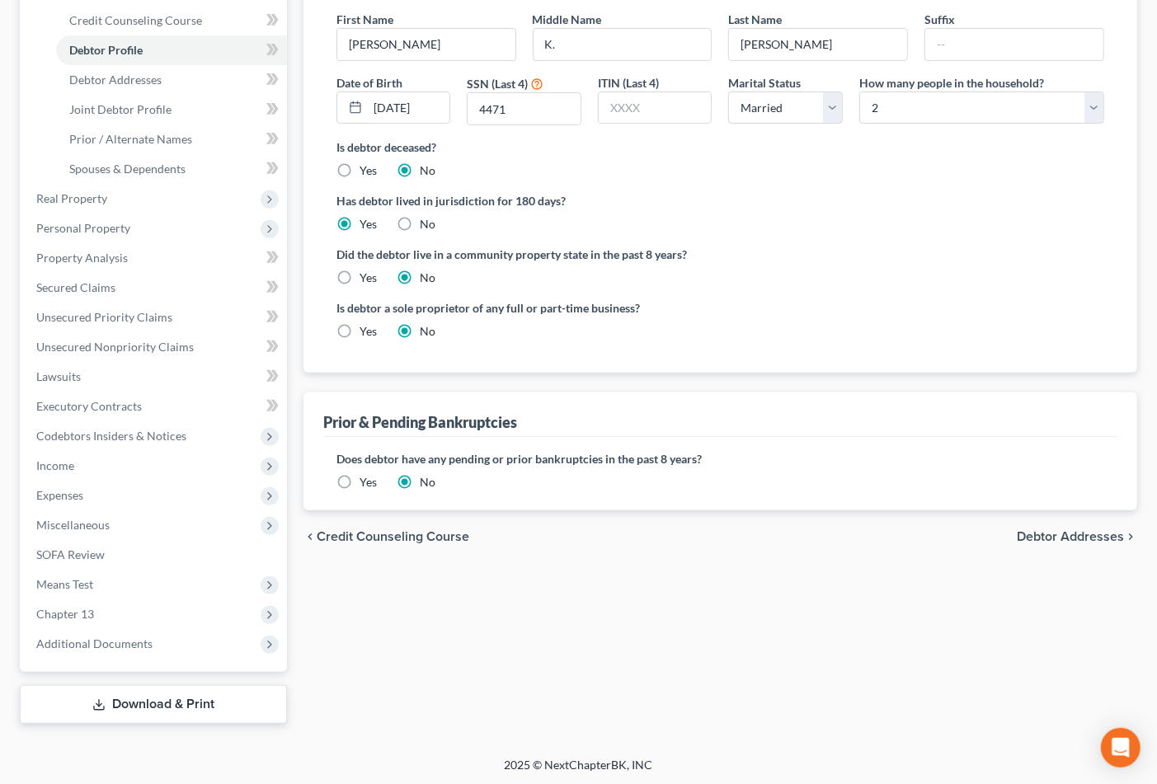
click at [105, 697] on link "Download & Print" at bounding box center [153, 704] width 267 height 39
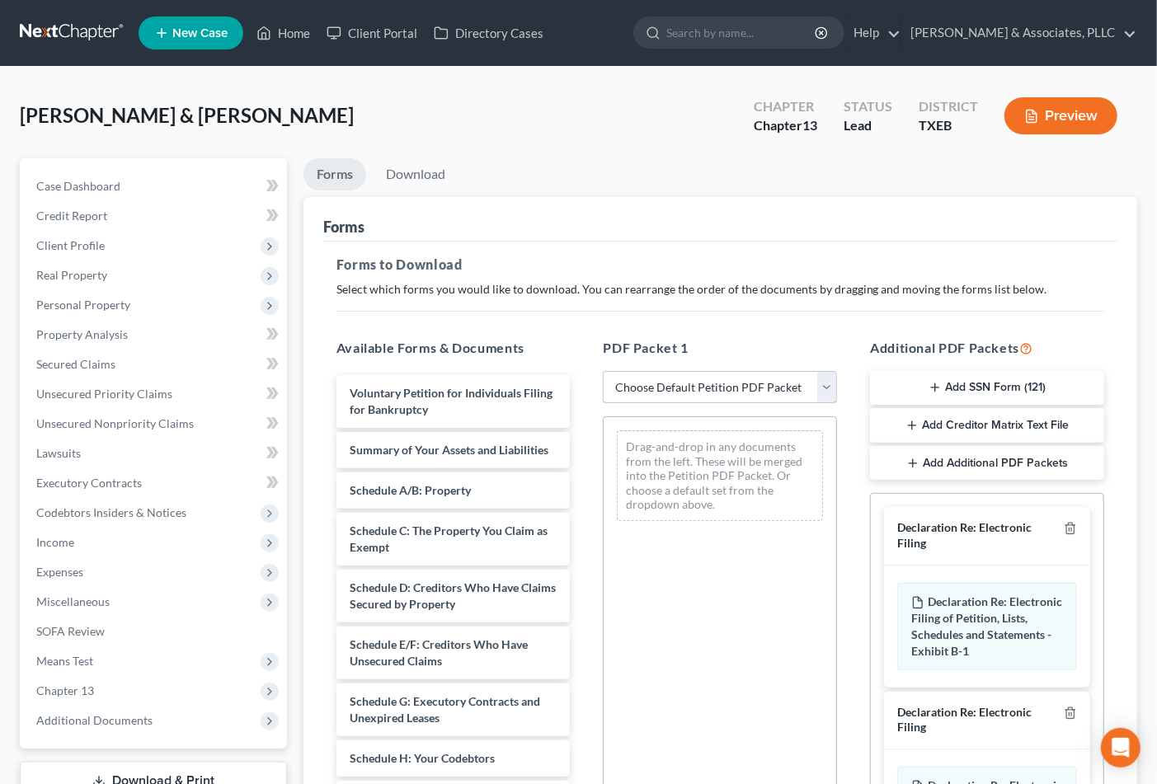
click at [727, 384] on select "Choose Default Petition PDF Packet Complete Bankruptcy Petition (all forms and …" at bounding box center [720, 387] width 234 height 33
select select "1"
click at [603, 371] on select "Choose Default Petition PDF Packet Complete Bankruptcy Petition (all forms and …" at bounding box center [720, 387] width 234 height 33
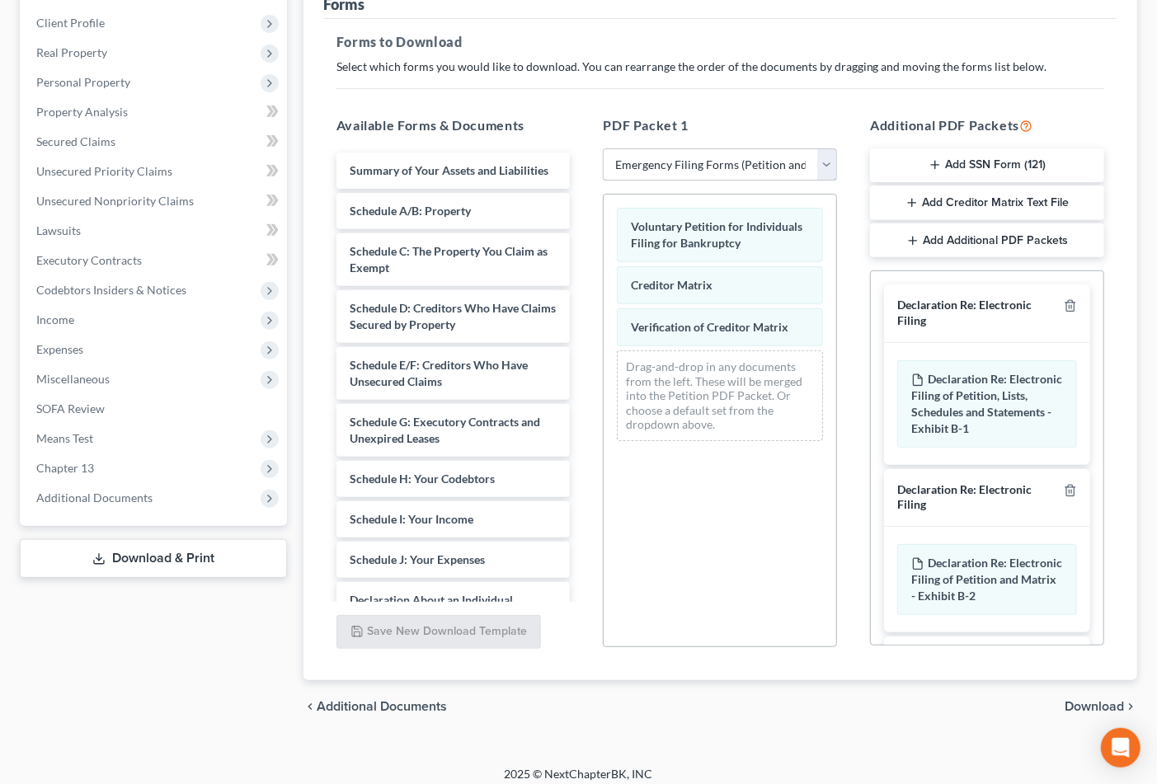
scroll to position [234, 0]
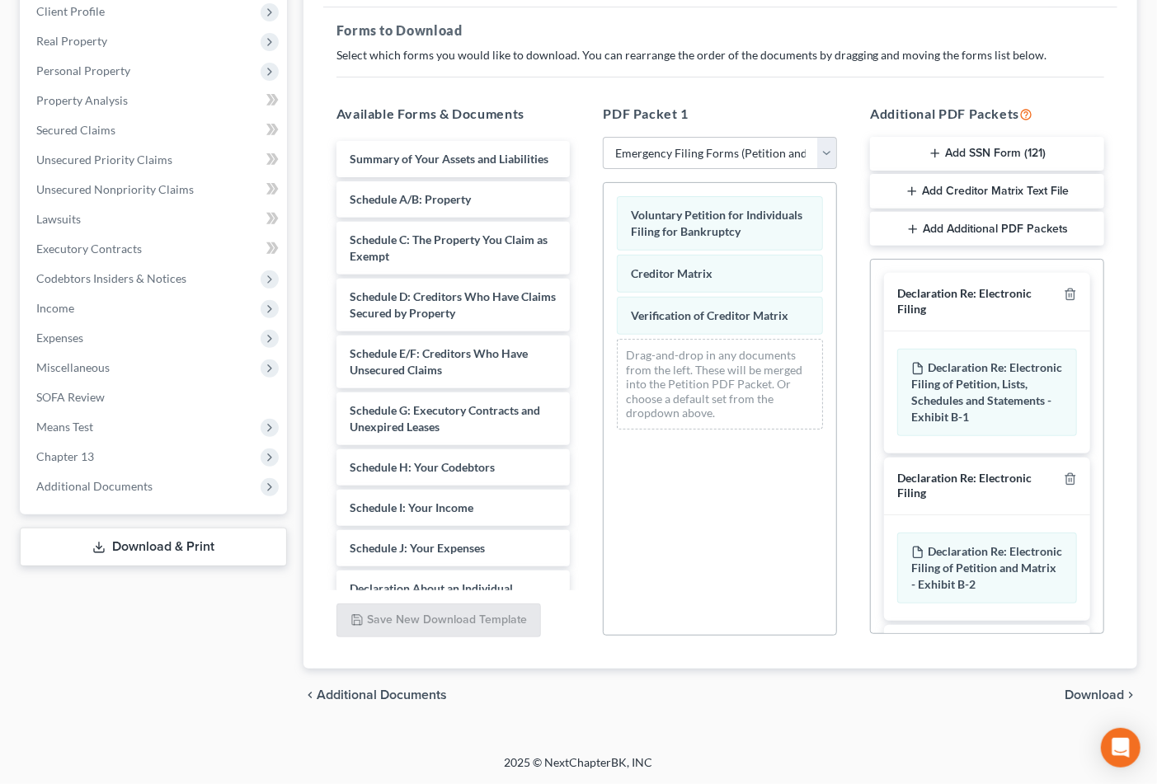
click at [1083, 699] on span "Download" at bounding box center [1094, 695] width 59 height 13
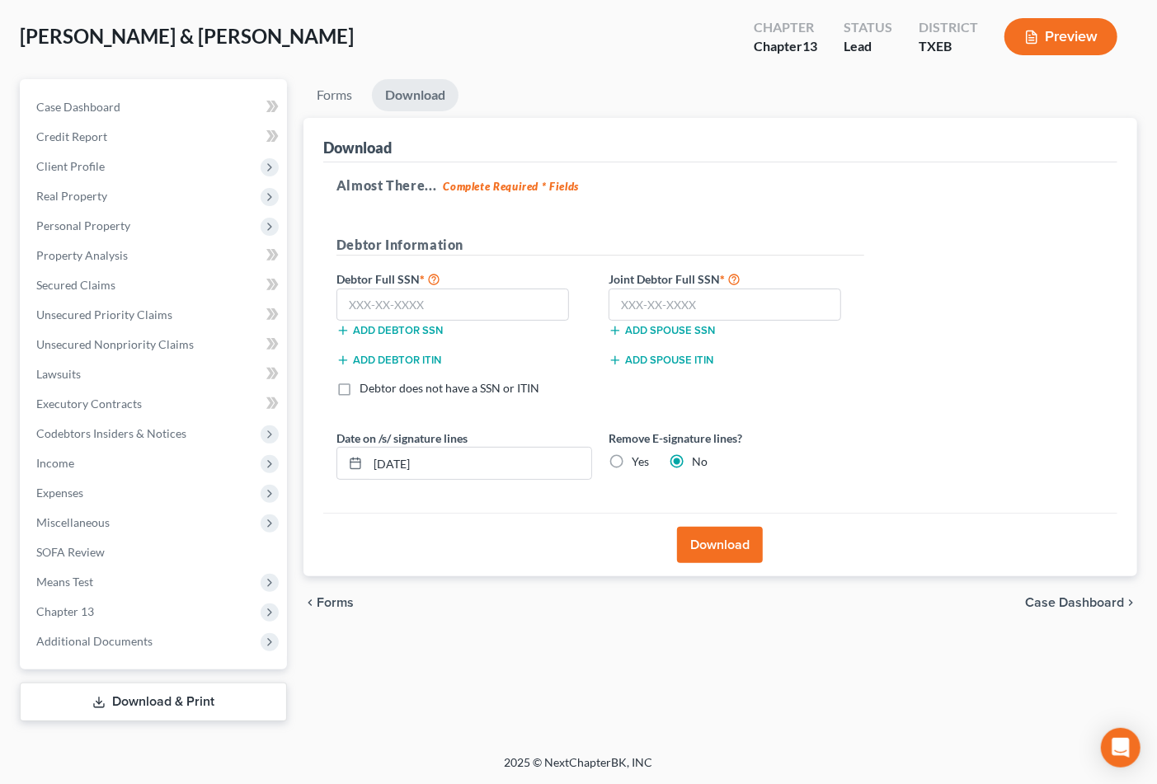
scroll to position [78, 0]
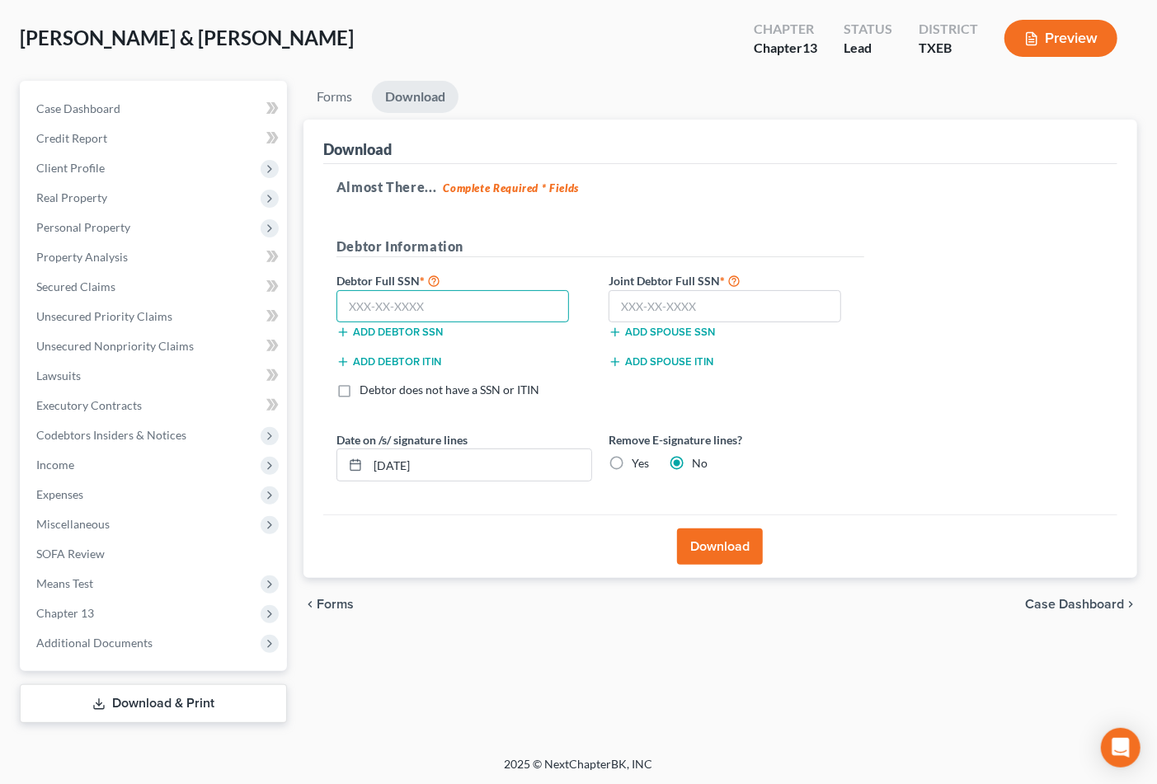
click at [397, 304] on input "text" at bounding box center [453, 306] width 233 height 33
type input "461-35-4471"
drag, startPoint x: 707, startPoint y: 290, endPoint x: 715, endPoint y: 294, distance: 9.6
click at [707, 290] on input "text" at bounding box center [725, 306] width 233 height 33
type input "641-24-8280"
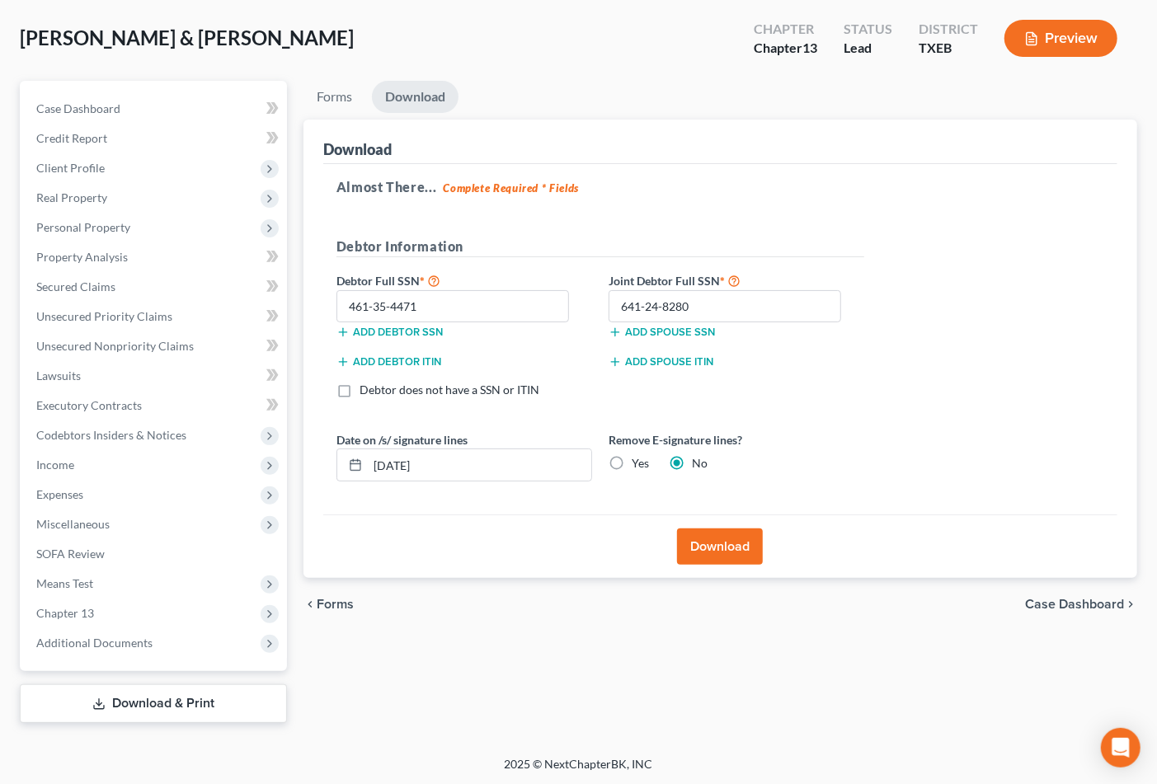
click at [742, 554] on button "Download" at bounding box center [720, 547] width 86 height 36
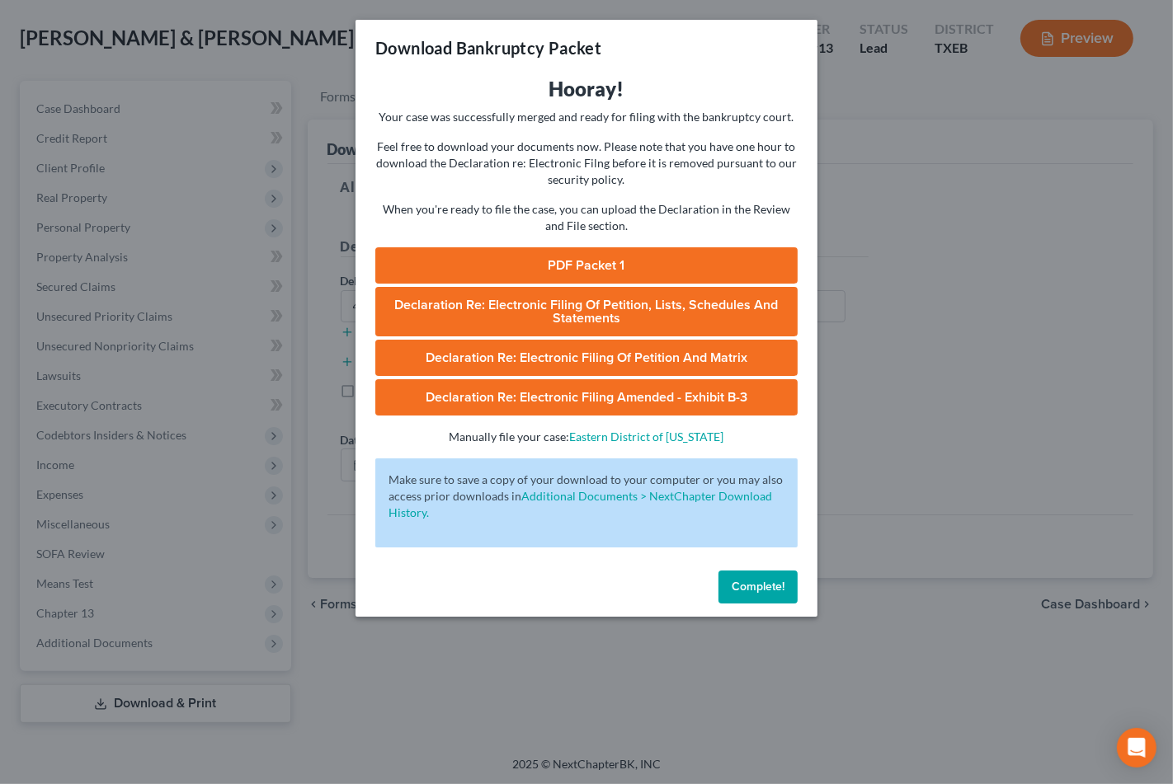
click at [680, 260] on link "PDF Packet 1" at bounding box center [586, 265] width 422 height 36
click at [600, 316] on span "Declaration Re: Electronic Filing of Petition, Lists, Schedules and Statements" at bounding box center [587, 312] width 384 height 30
click at [629, 359] on link "Declaration Re: Electronic Filing of Petition and Matrix" at bounding box center [586, 358] width 422 height 36
click at [704, 386] on link "Declaration Re: Electronic Filing Amended - Exhibit B-3" at bounding box center [586, 397] width 422 height 36
click at [756, 594] on button "Complete!" at bounding box center [757, 587] width 79 height 33
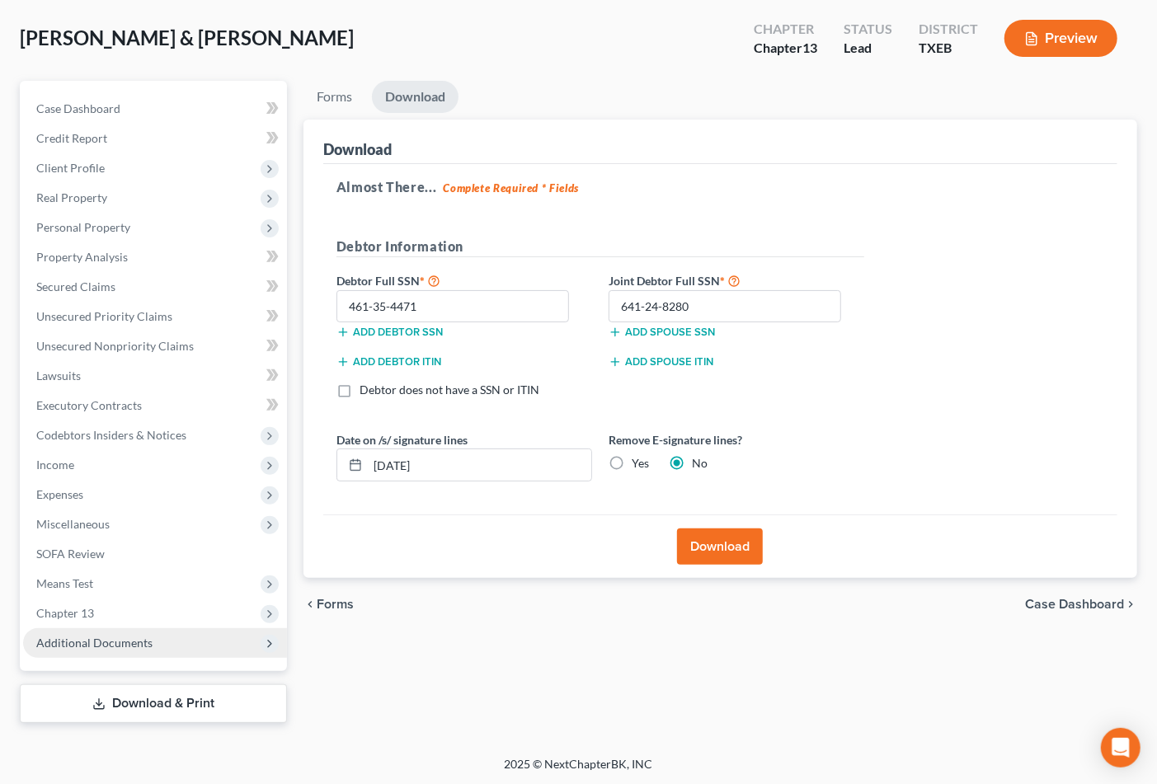
click at [127, 647] on span "Additional Documents" at bounding box center [94, 643] width 116 height 14
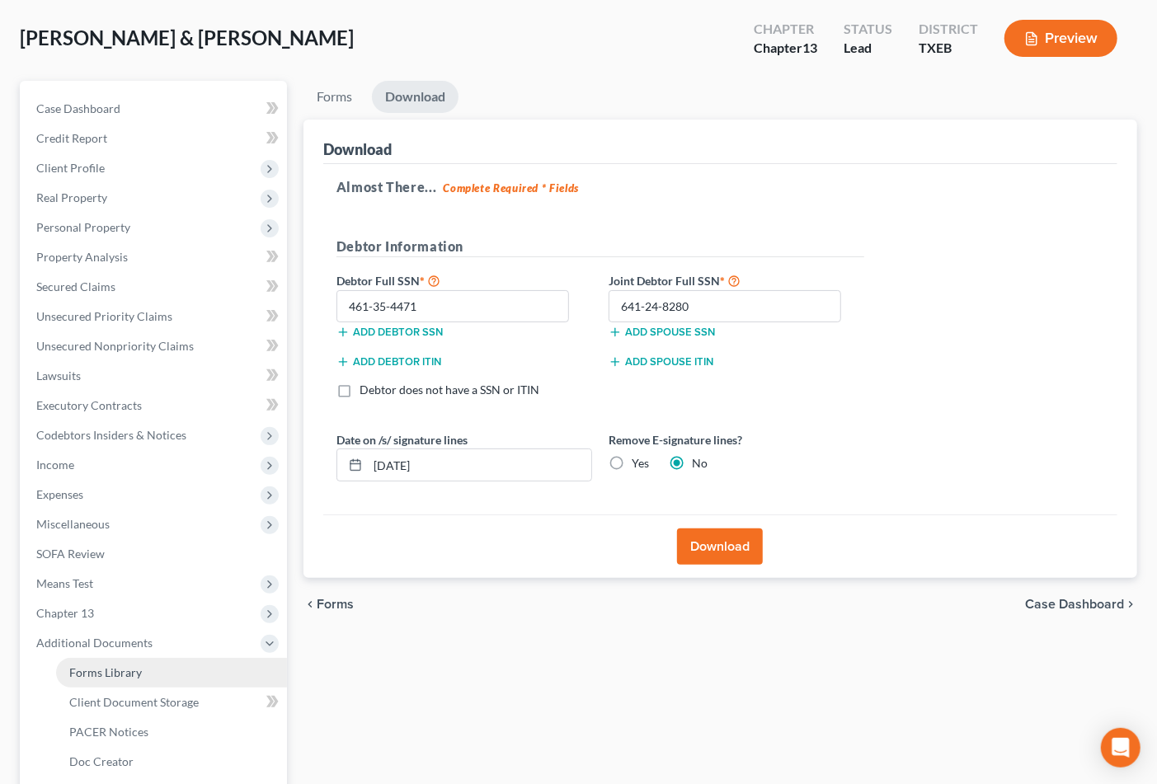
click at [115, 666] on span "Forms Library" at bounding box center [105, 673] width 73 height 14
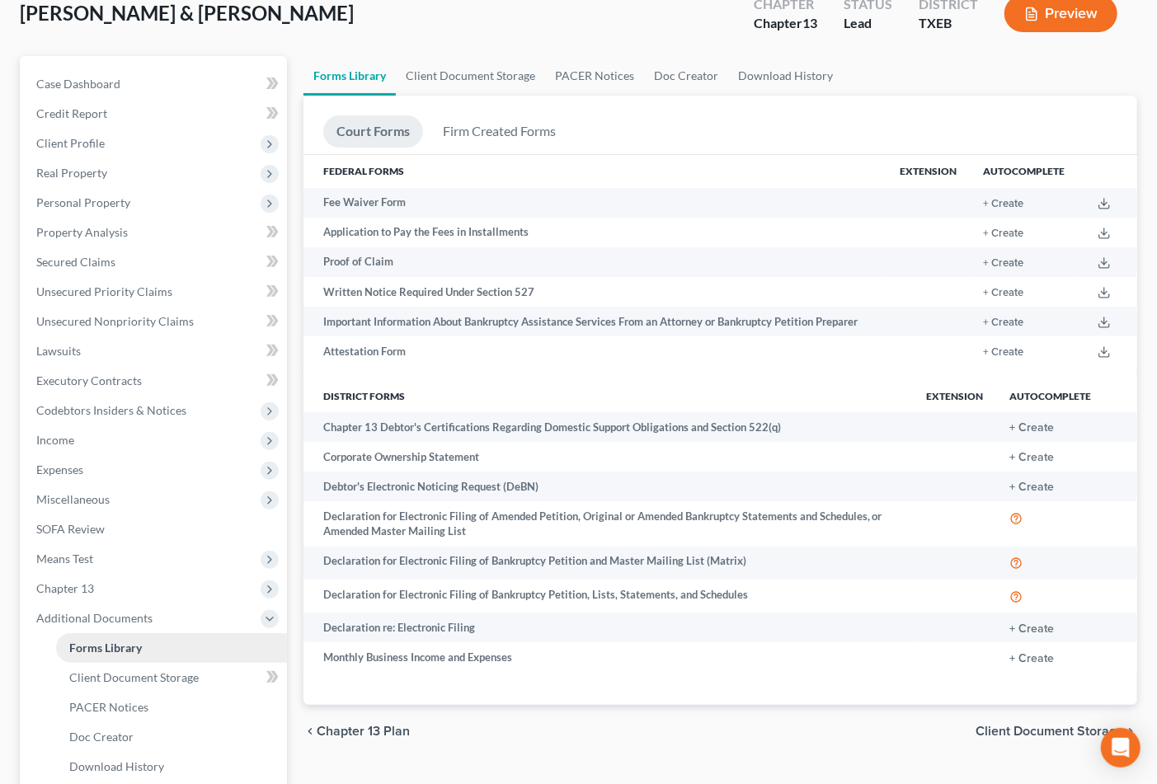
scroll to position [225, 0]
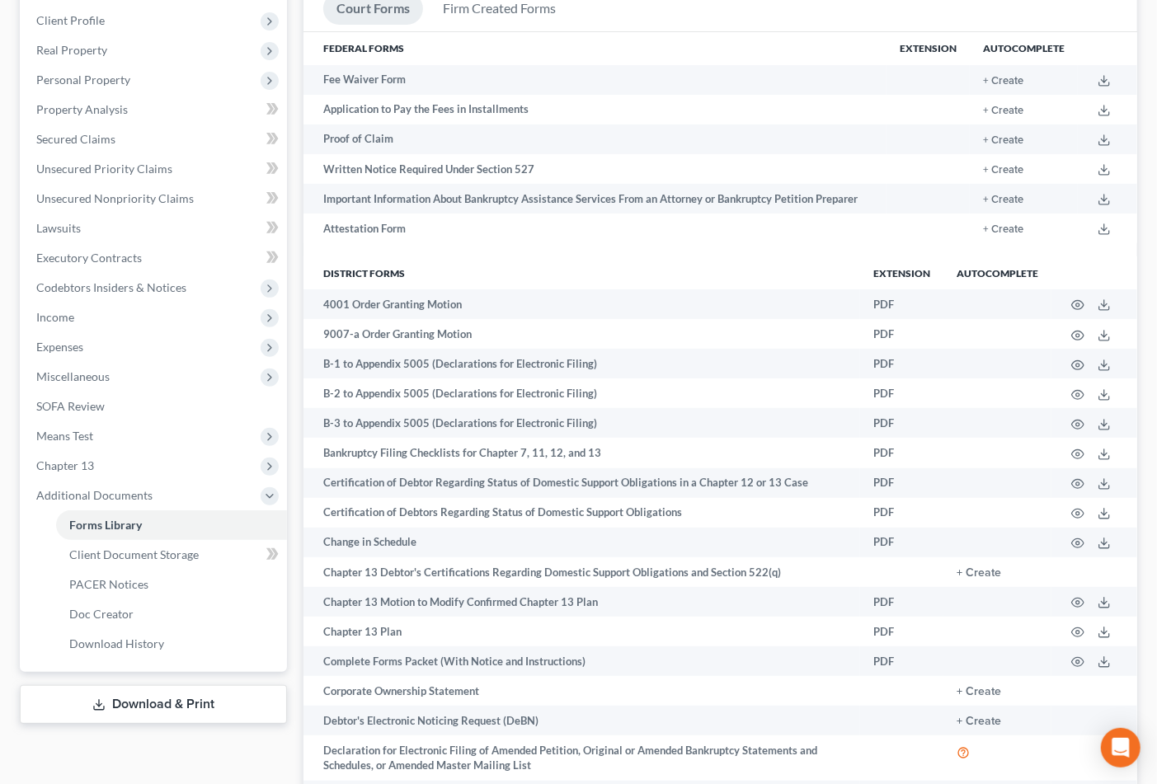
click at [158, 706] on link "Download & Print" at bounding box center [153, 704] width 267 height 39
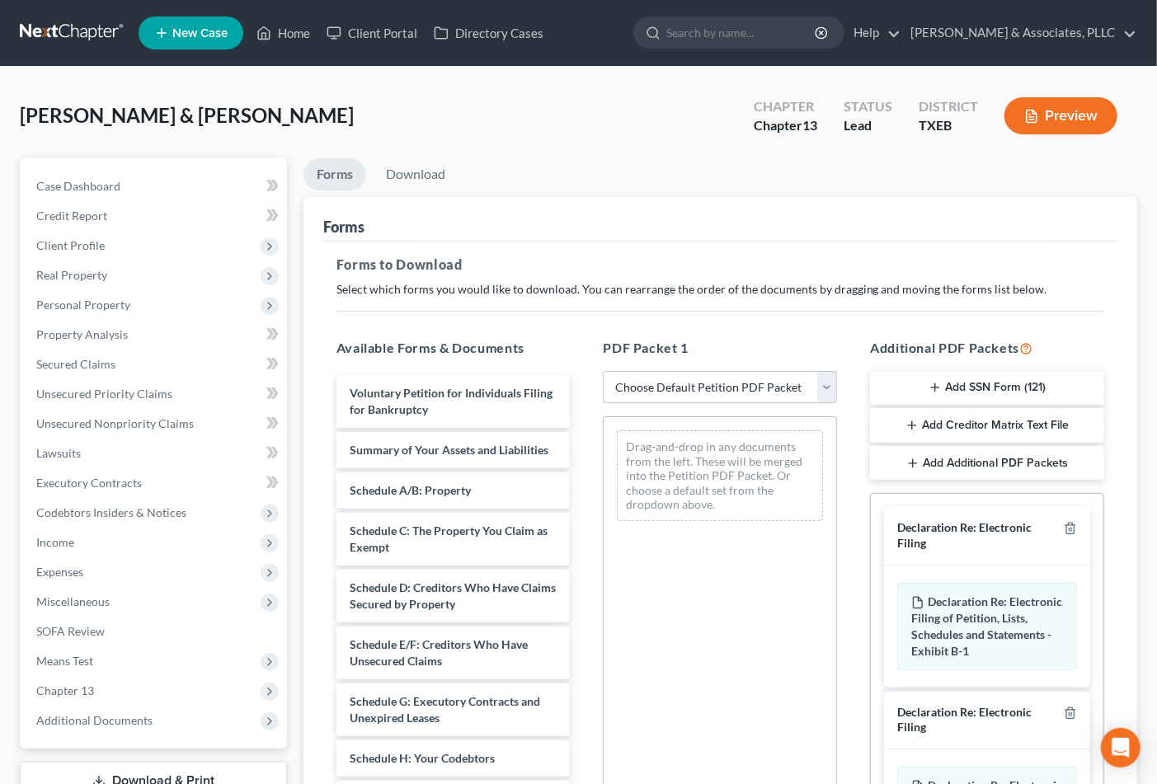
click at [1018, 385] on button "Add SSN Form (121)" at bounding box center [987, 388] width 234 height 35
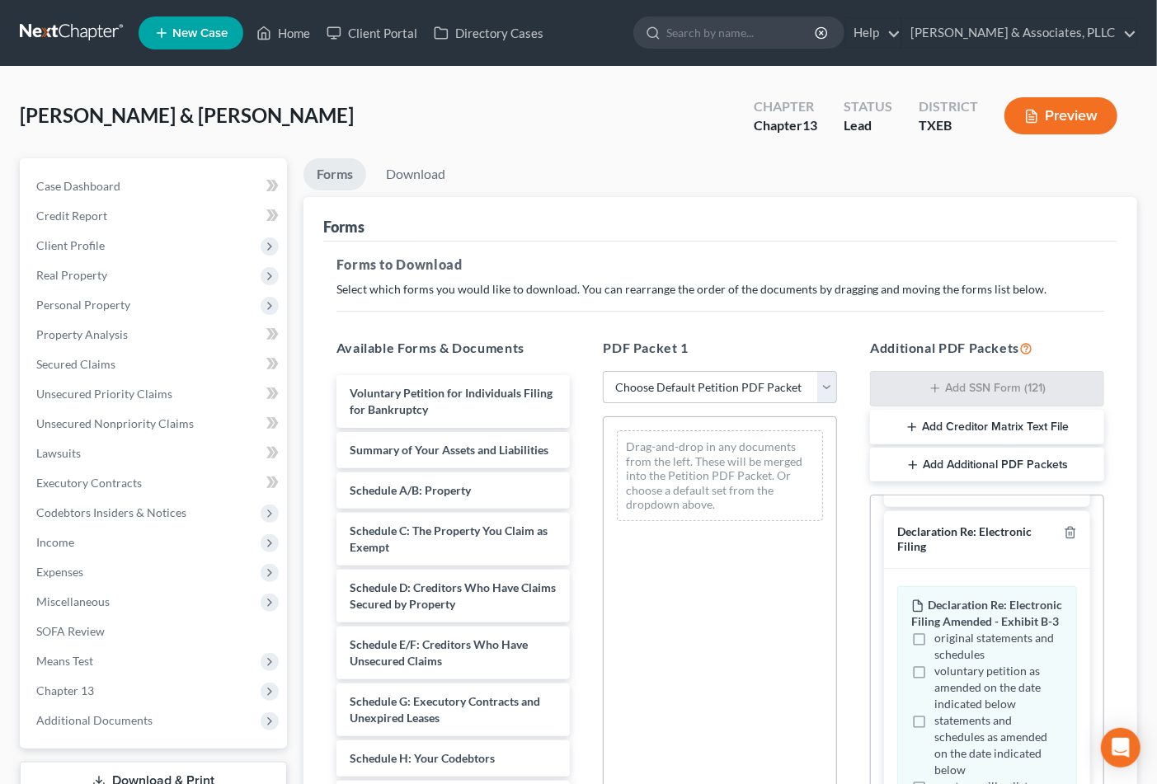
scroll to position [234, 0]
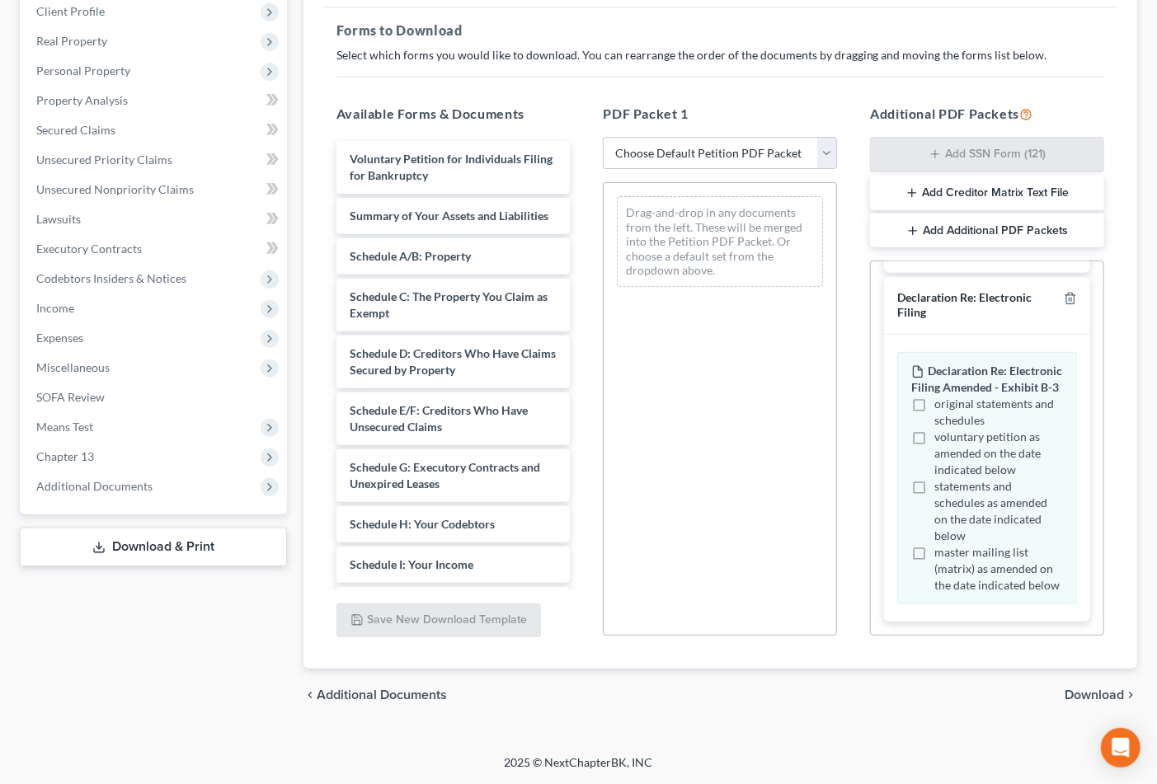
click at [1084, 695] on span "Download" at bounding box center [1094, 695] width 59 height 13
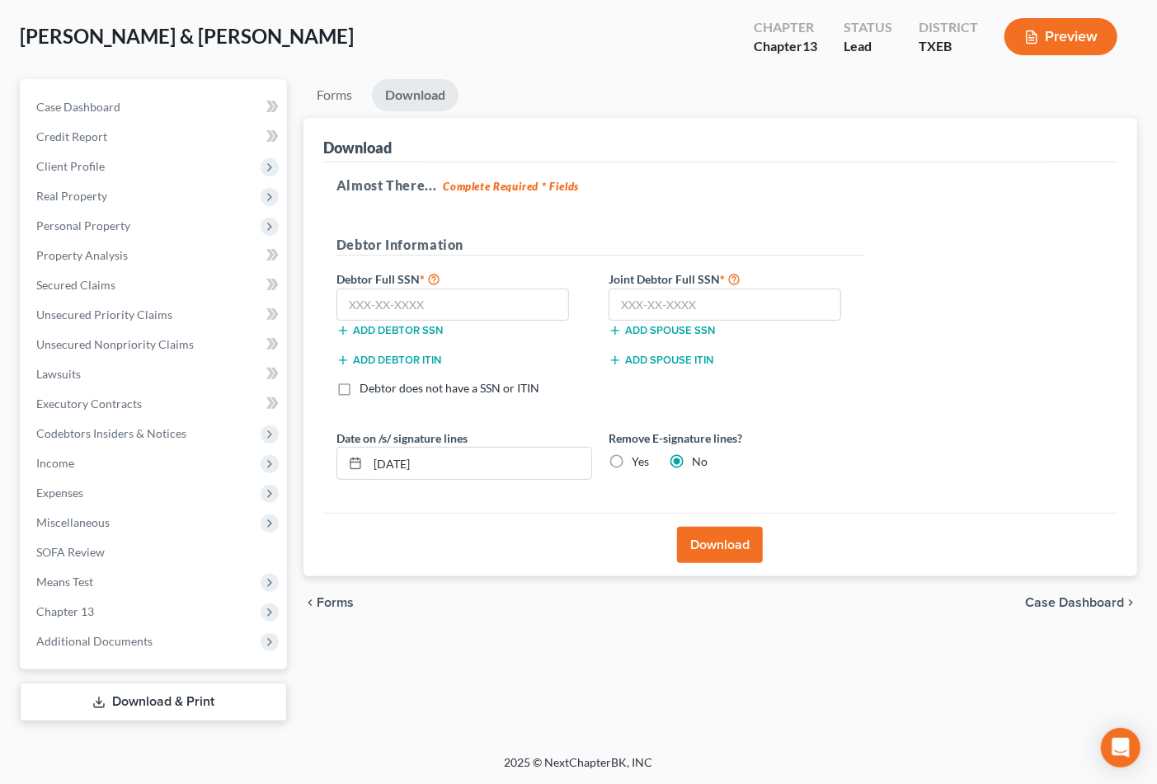
scroll to position [78, 0]
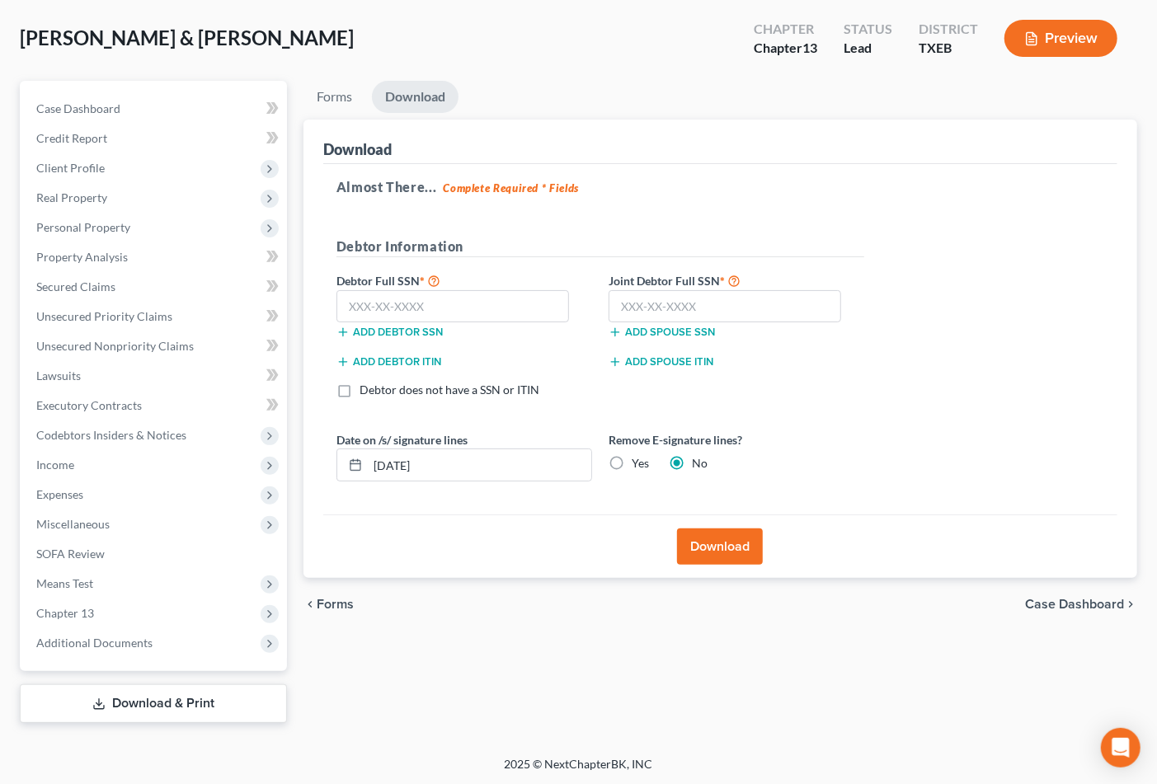
click at [715, 550] on button "Download" at bounding box center [720, 547] width 86 height 36
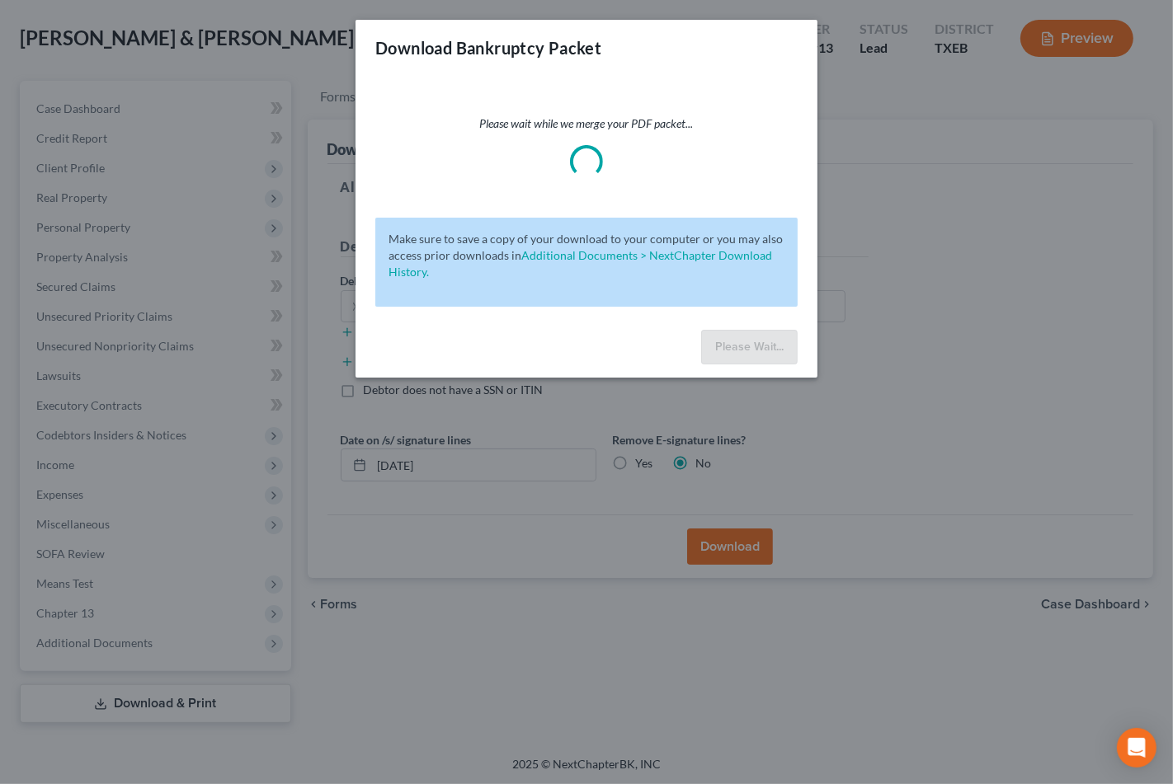
click at [786, 496] on div "Download Bankruptcy Packet Please wait while we merge your PDF packet... Make s…" at bounding box center [586, 392] width 1173 height 784
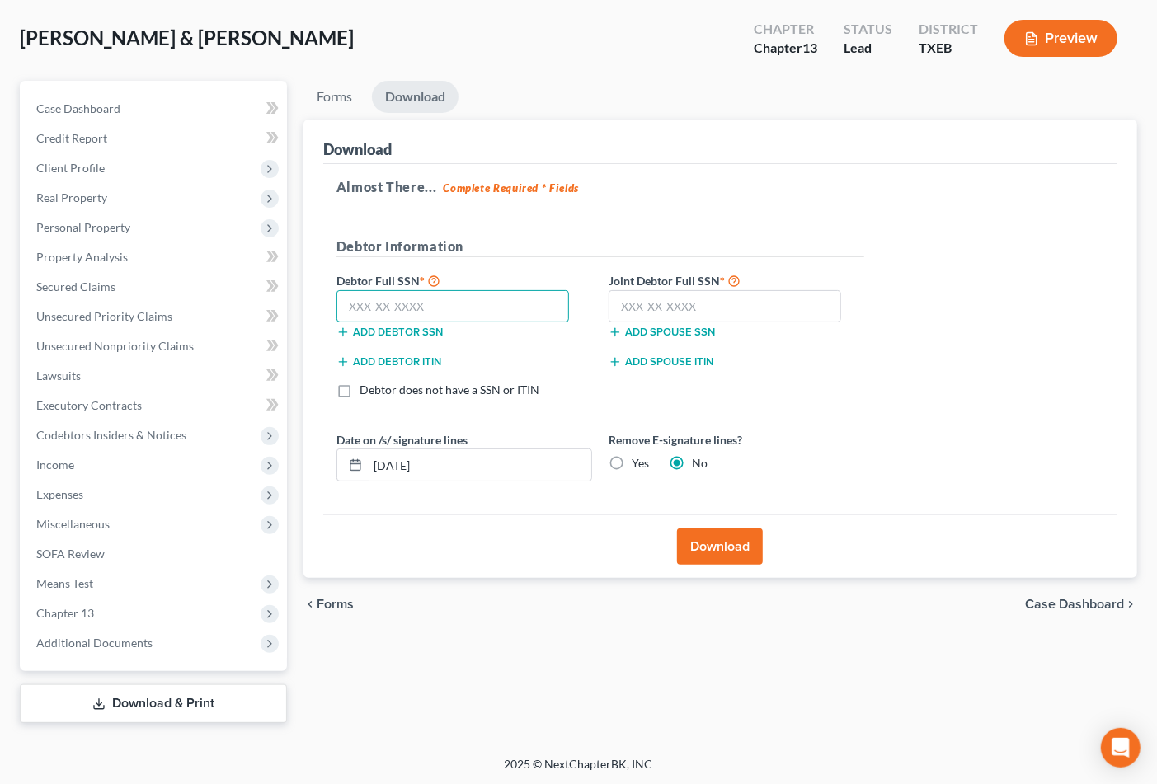
click at [497, 304] on input "text" at bounding box center [453, 306] width 233 height 33
type input "6"
drag, startPoint x: 624, startPoint y: 295, endPoint x: 624, endPoint y: 305, distance: 9.9
click at [624, 305] on input "text" at bounding box center [725, 306] width 233 height 33
type input "641-24-8280"
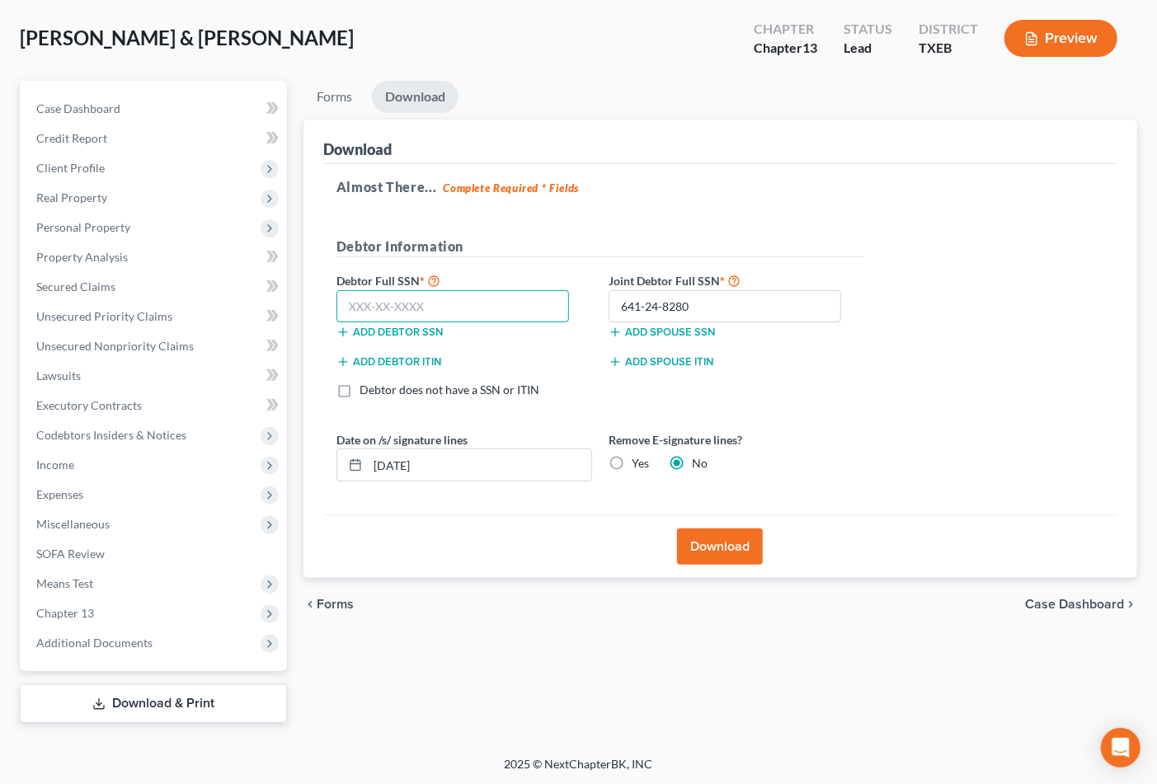
click at [411, 314] on input "text" at bounding box center [453, 306] width 233 height 33
type input "461-35-4471"
drag, startPoint x: 734, startPoint y: 562, endPoint x: 615, endPoint y: 477, distance: 146.7
click at [587, 477] on div "Download Almost There... Complete Required * Fields Debtor Information Debtor F…" at bounding box center [721, 349] width 834 height 459
click at [632, 459] on label "Yes" at bounding box center [640, 463] width 17 height 16
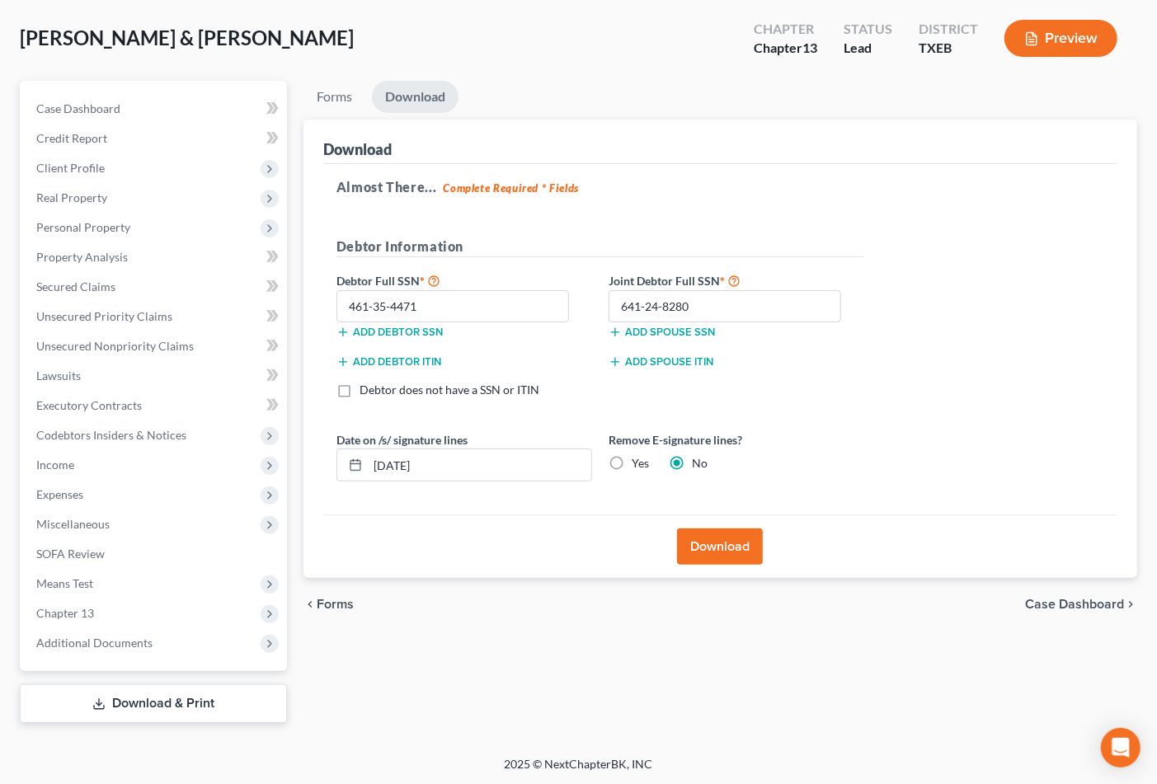
click at [638, 459] on input "Yes" at bounding box center [643, 460] width 11 height 11
radio input "true"
radio input "false"
click at [713, 547] on button "Download" at bounding box center [720, 547] width 86 height 36
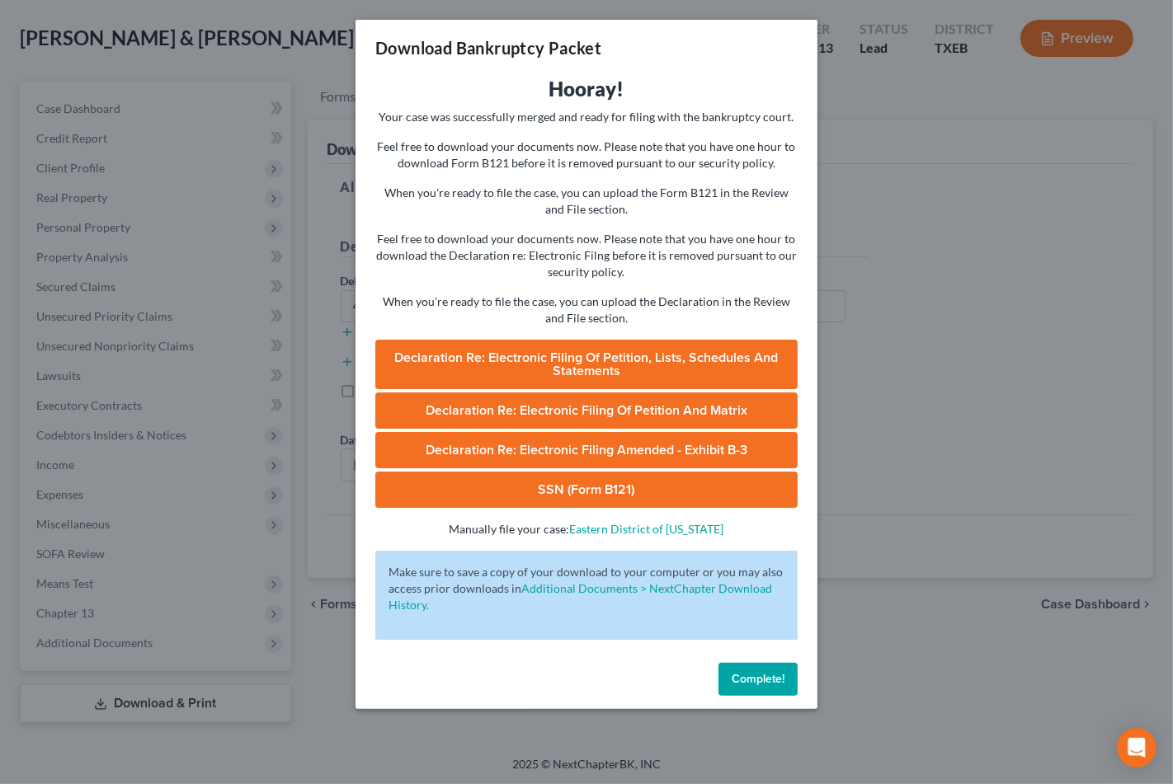
click at [761, 685] on span "Complete!" at bounding box center [758, 679] width 53 height 14
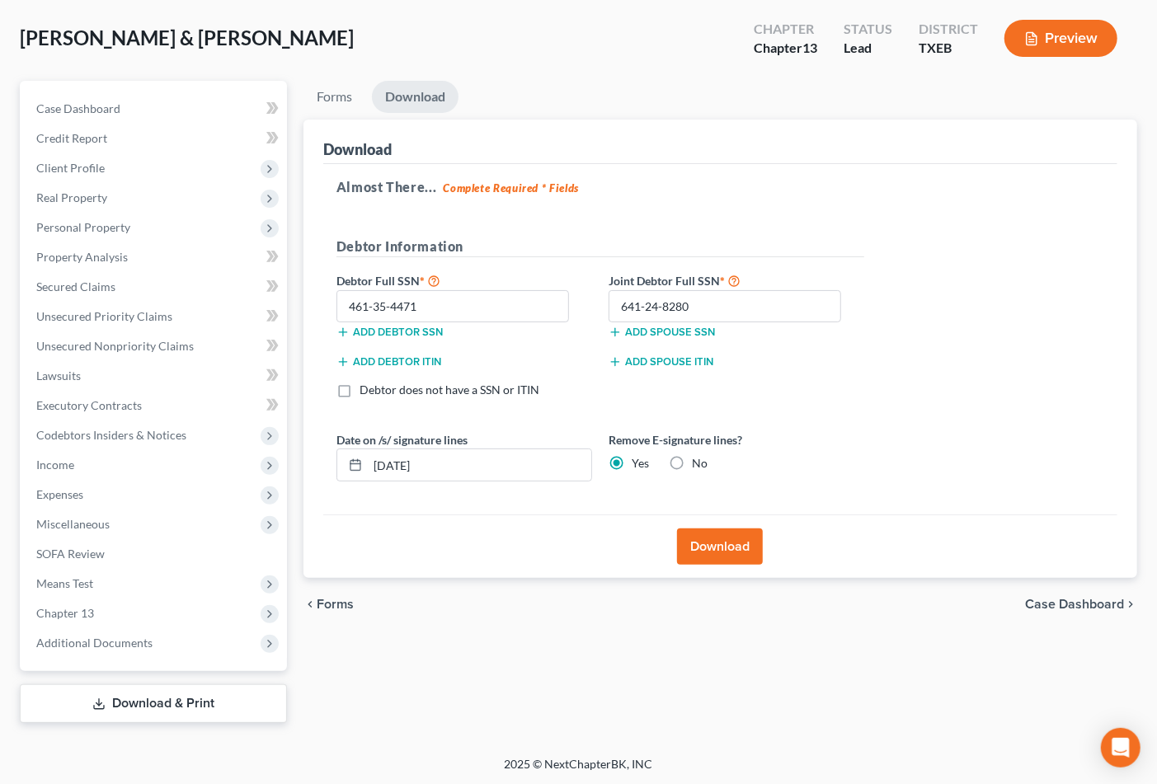
click at [723, 539] on button "Download" at bounding box center [720, 547] width 86 height 36
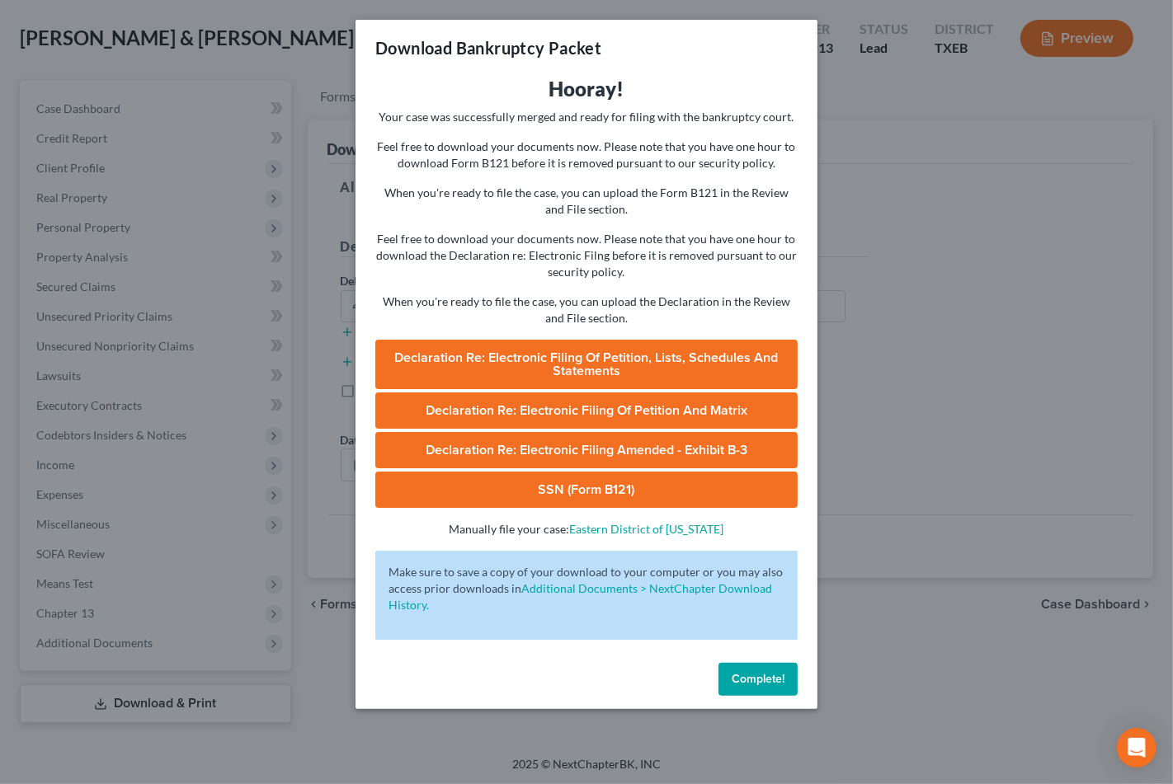
click at [613, 485] on link "SSN (Form B121)" at bounding box center [586, 490] width 422 height 36
click at [756, 680] on span "Complete!" at bounding box center [758, 679] width 53 height 14
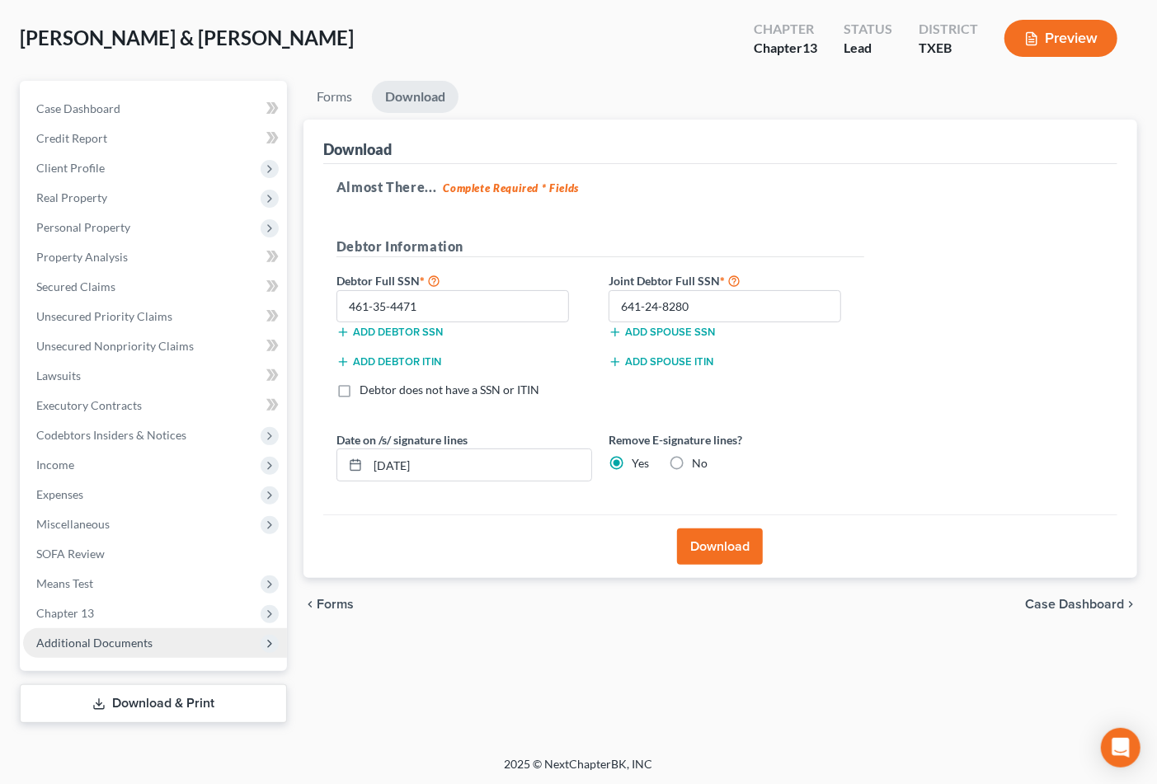
click at [175, 649] on span "Additional Documents" at bounding box center [155, 644] width 264 height 30
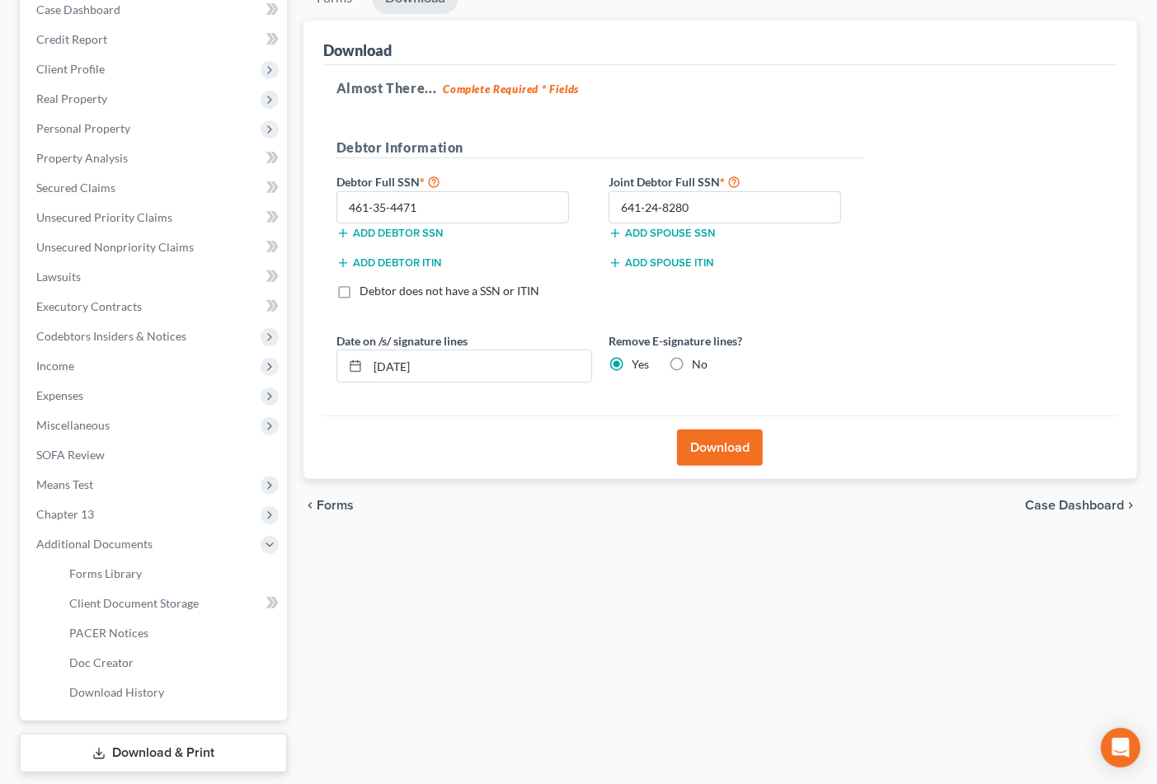
scroll to position [225, 0]
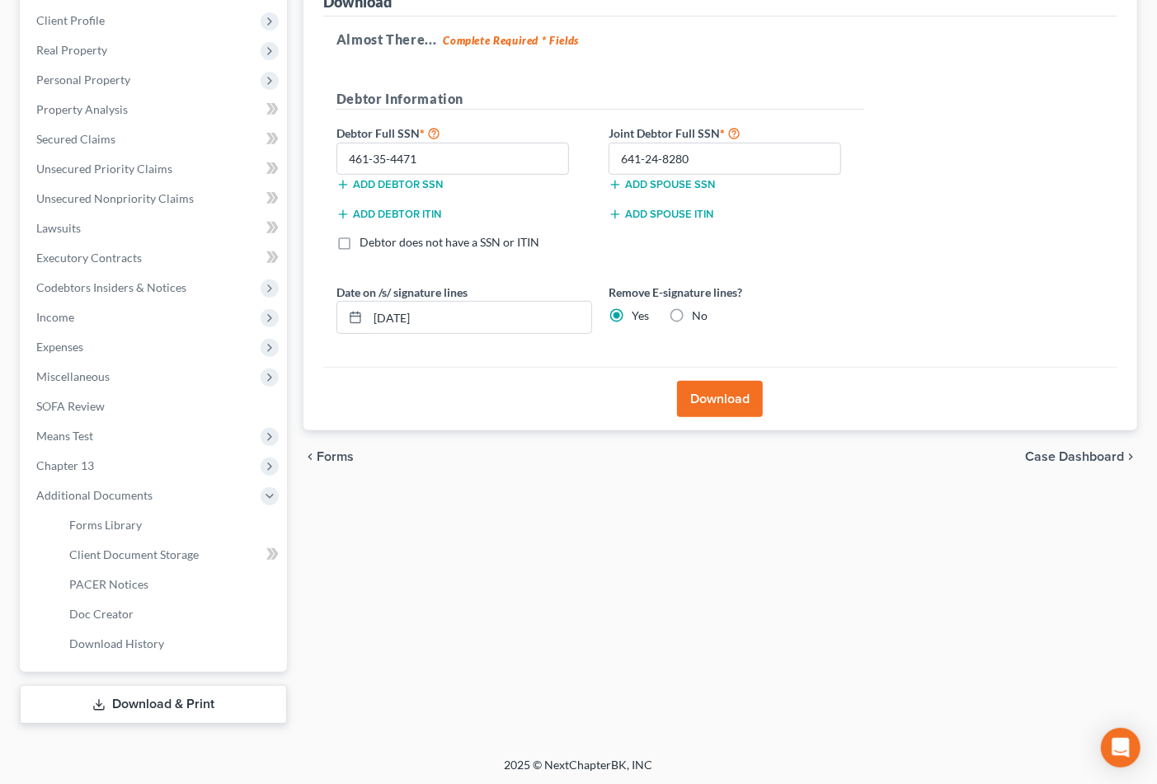
click at [178, 690] on link "Download & Print" at bounding box center [153, 704] width 267 height 39
click at [180, 704] on link "Download & Print" at bounding box center [153, 704] width 267 height 39
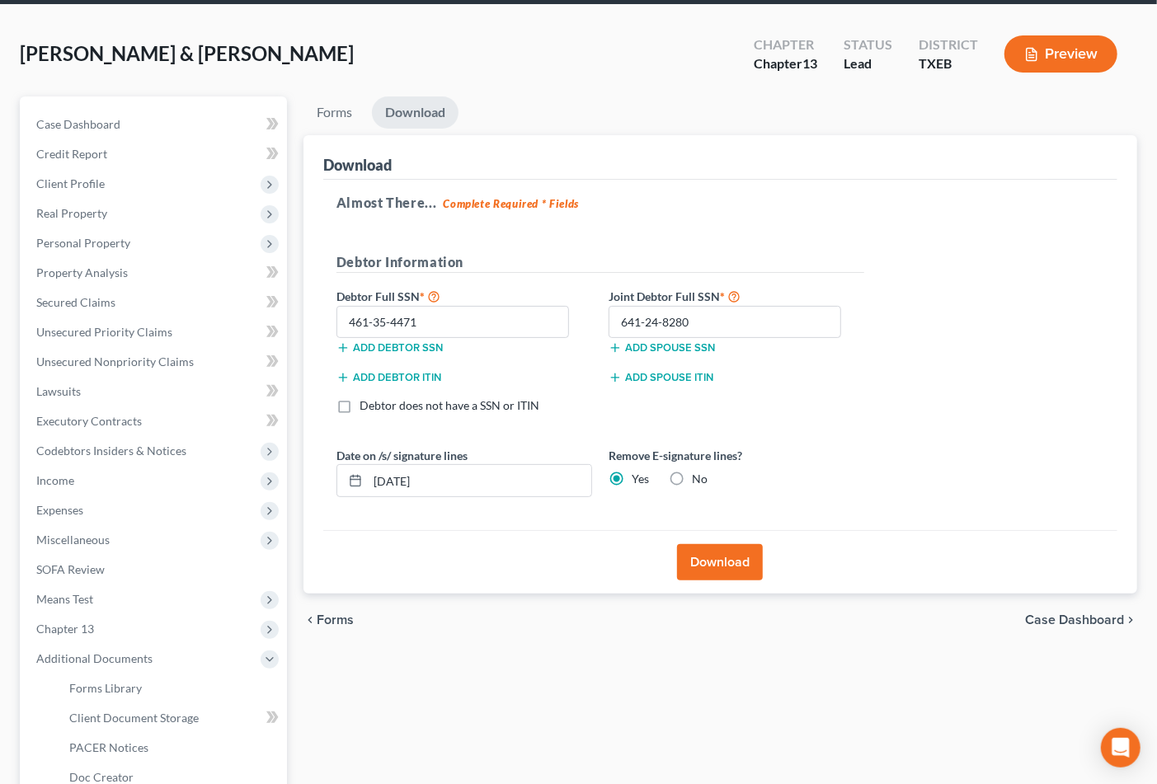
scroll to position [0, 0]
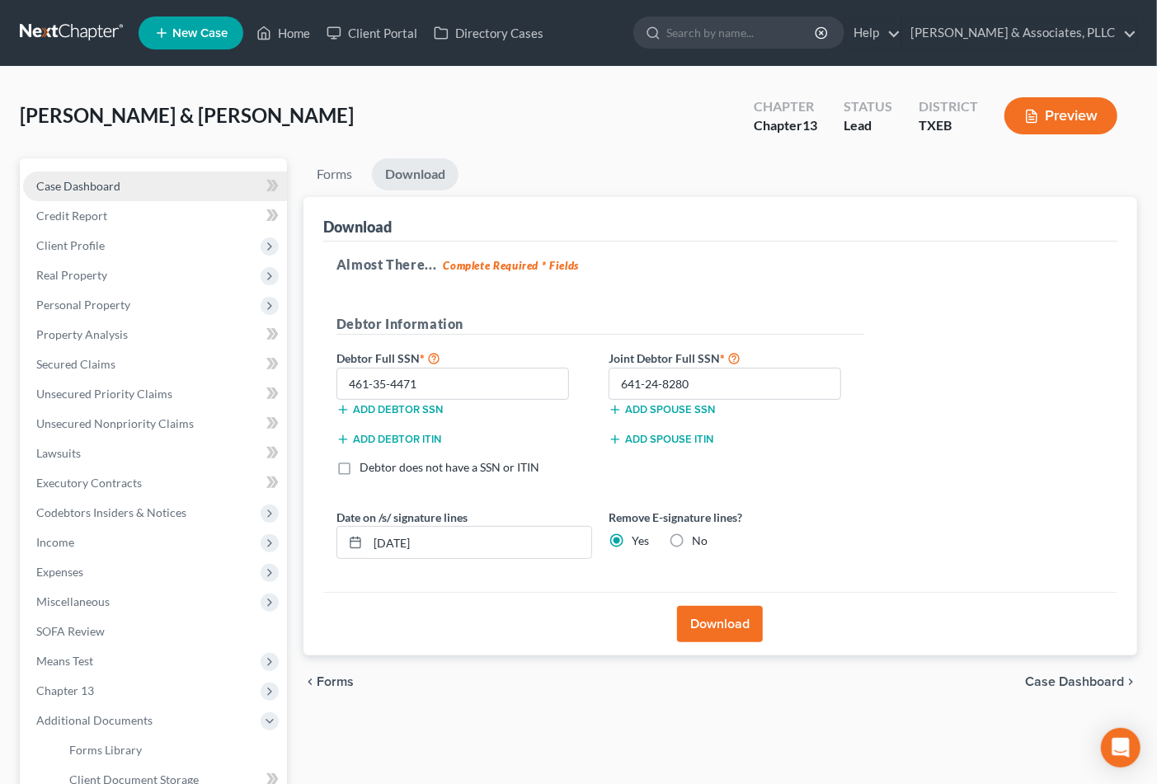
click at [49, 181] on span "Case Dashboard" at bounding box center [78, 186] width 84 height 14
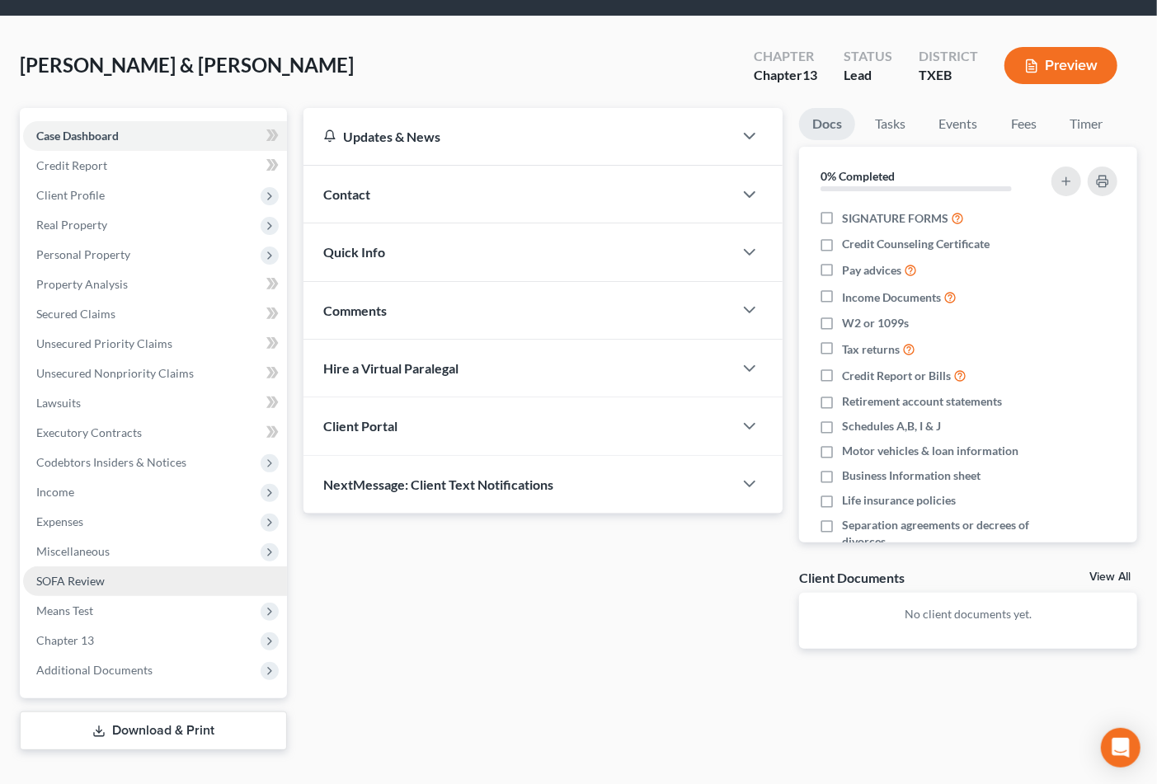
scroll to position [78, 0]
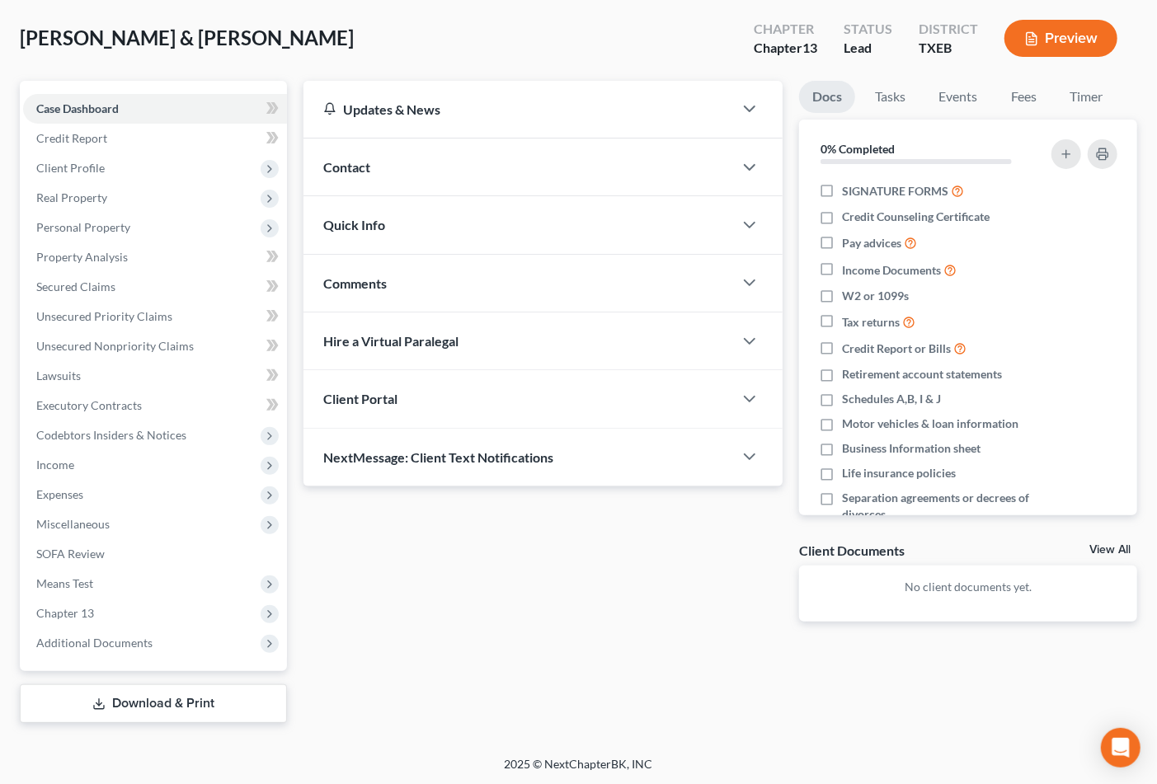
click at [84, 698] on link "Download & Print" at bounding box center [153, 704] width 267 height 39
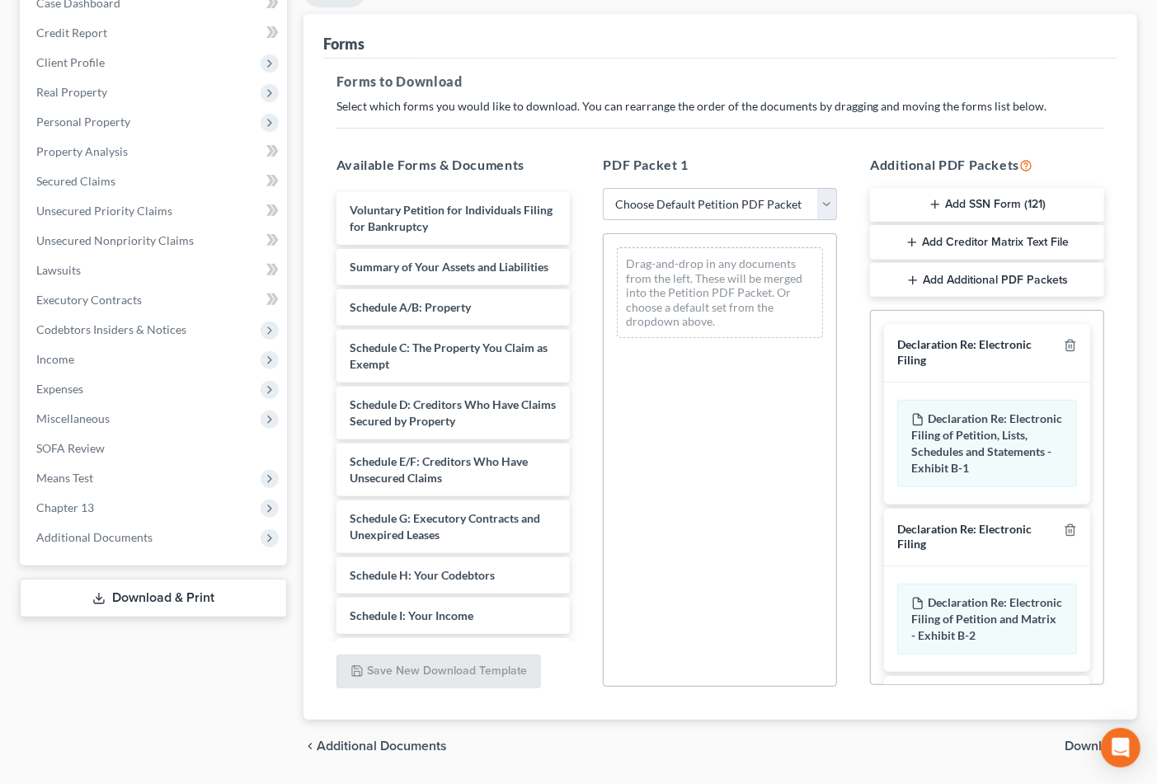
click at [780, 501] on div "Drag-and-drop in any documents from the left. These will be merged into the Pet…" at bounding box center [720, 460] width 234 height 454
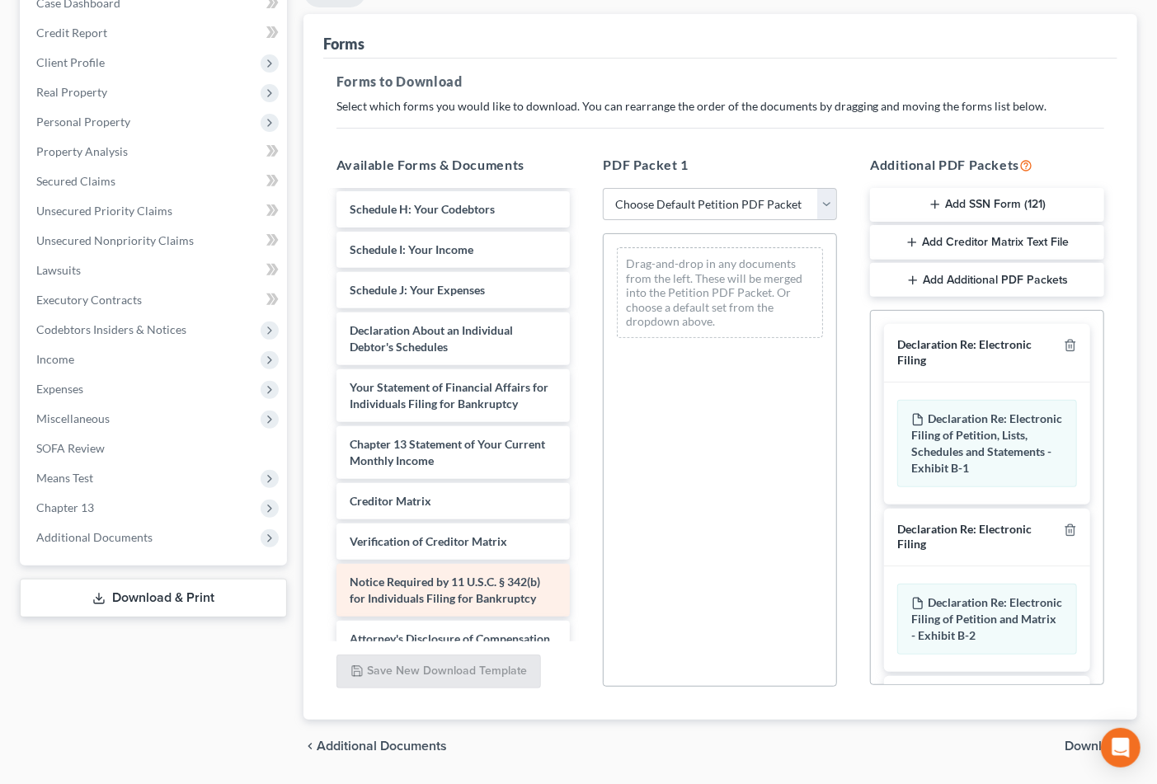
scroll to position [418, 0]
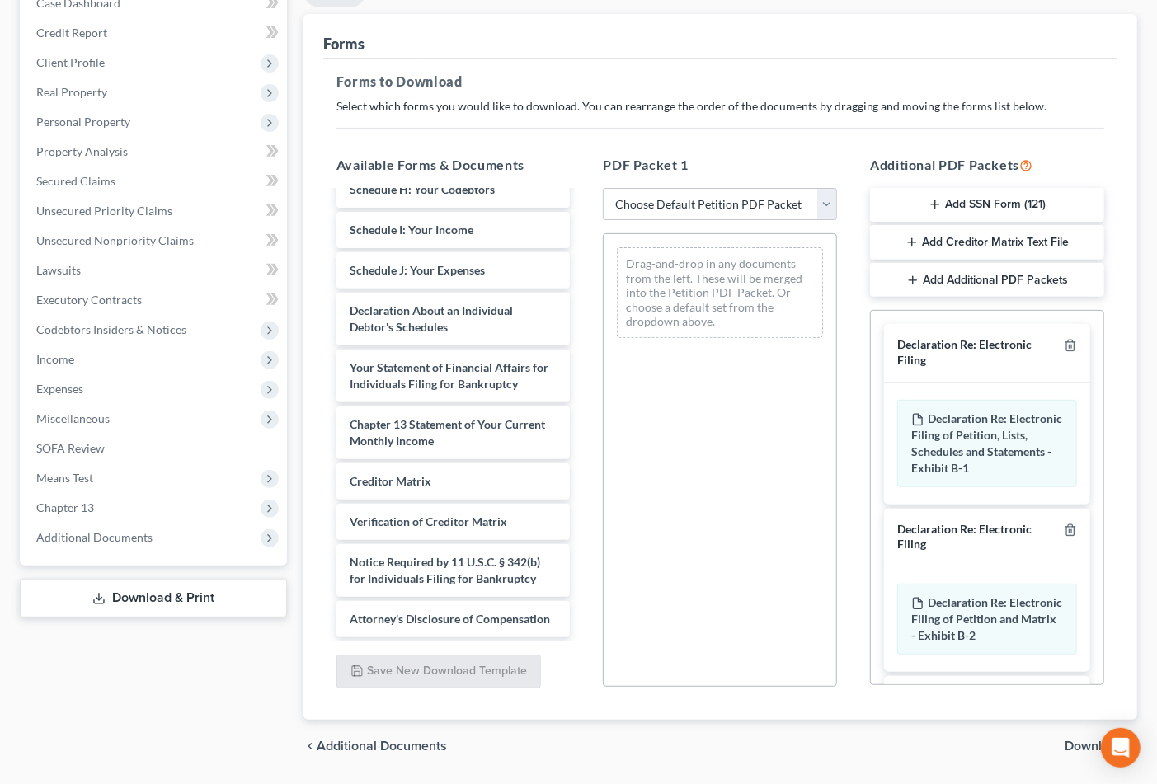
click at [1017, 280] on button "Add Additional PDF Packets" at bounding box center [987, 280] width 234 height 35
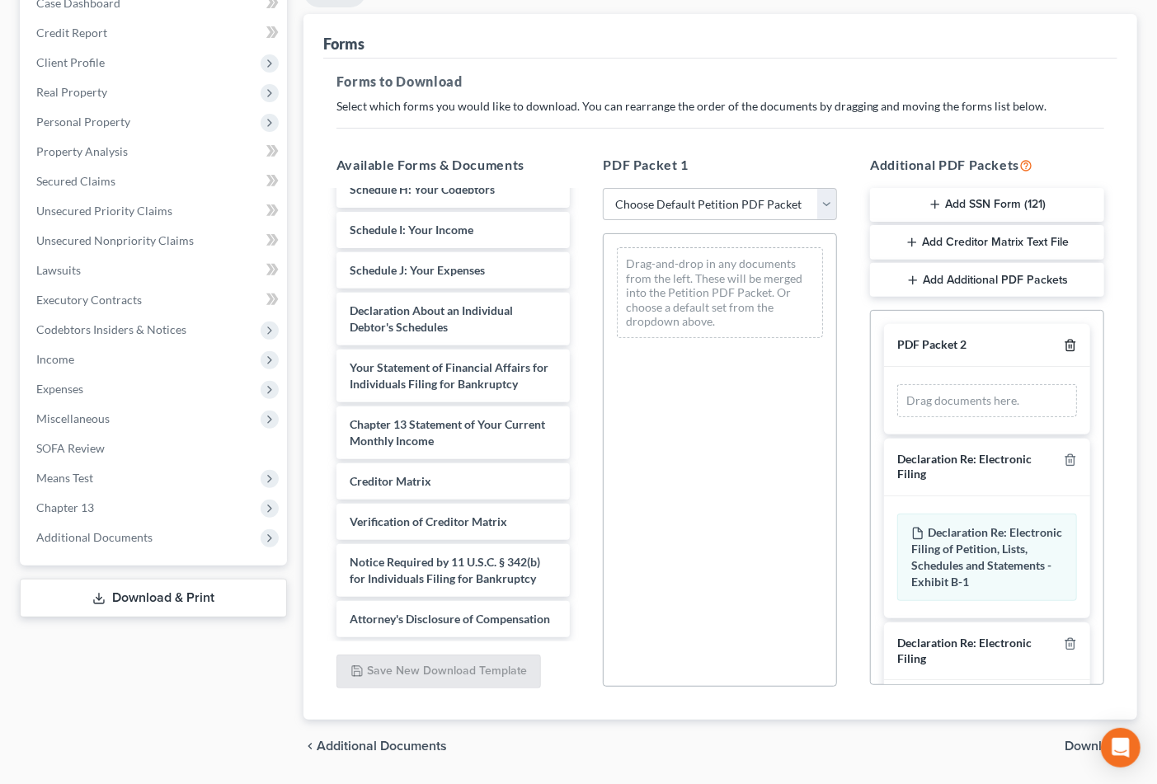
click at [1064, 342] on icon "button" at bounding box center [1070, 345] width 13 height 13
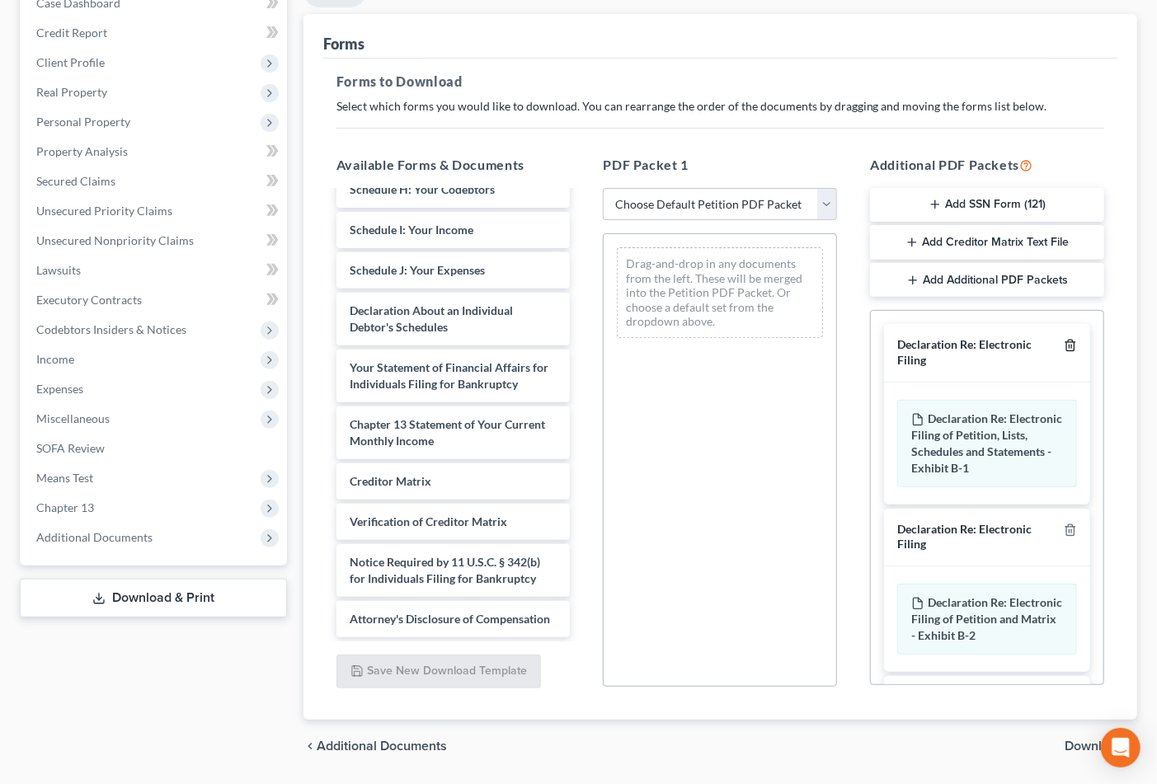
click at [1064, 342] on icon "button" at bounding box center [1070, 345] width 13 height 13
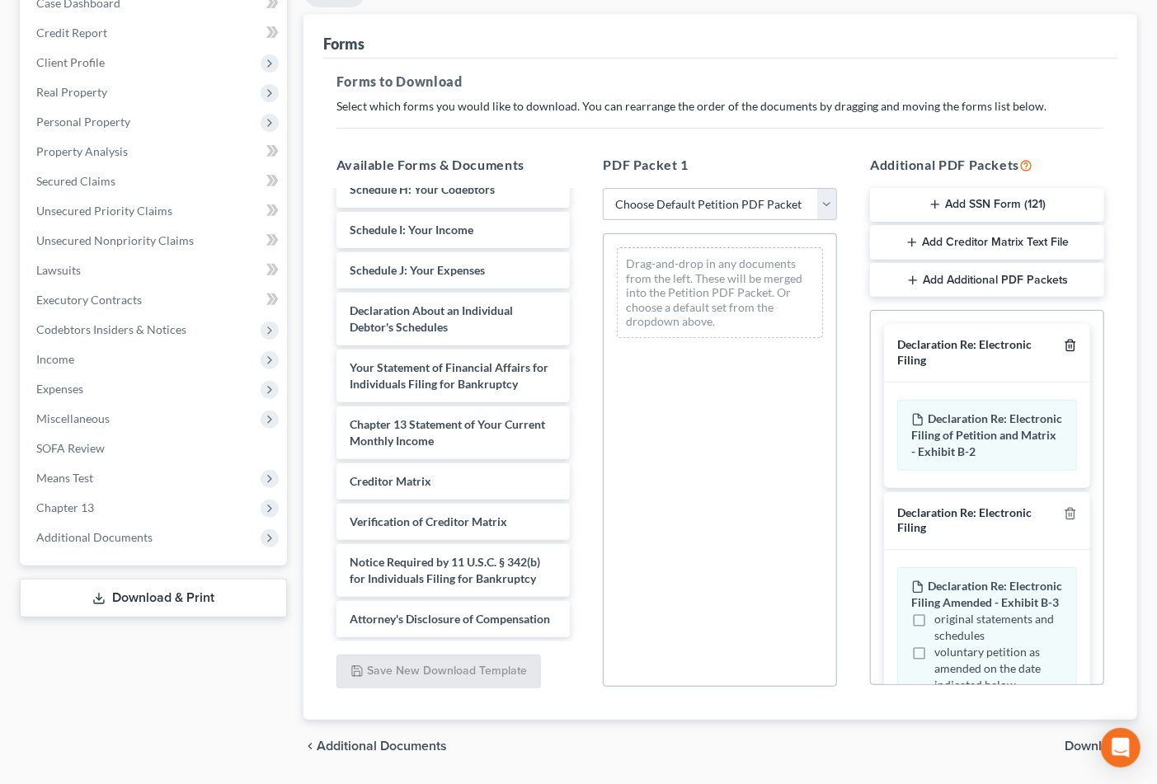
click at [1064, 342] on icon "button" at bounding box center [1070, 345] width 13 height 13
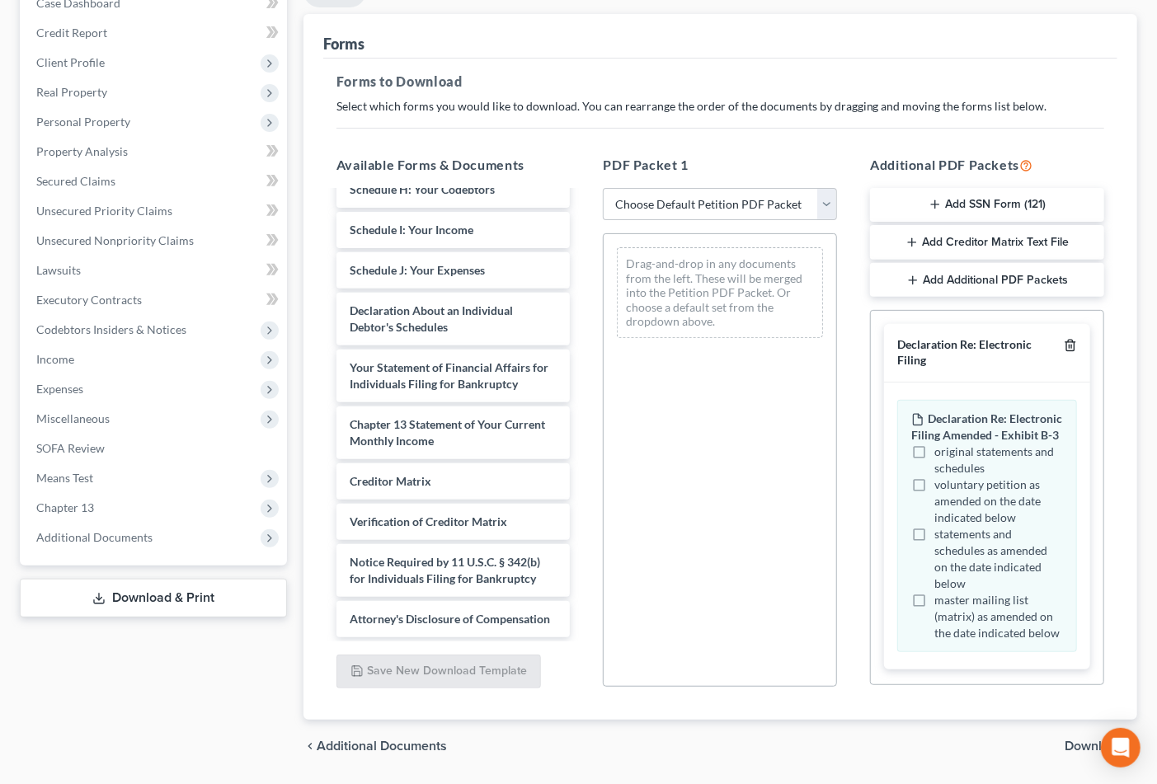
click at [1064, 342] on icon "button" at bounding box center [1070, 345] width 13 height 13
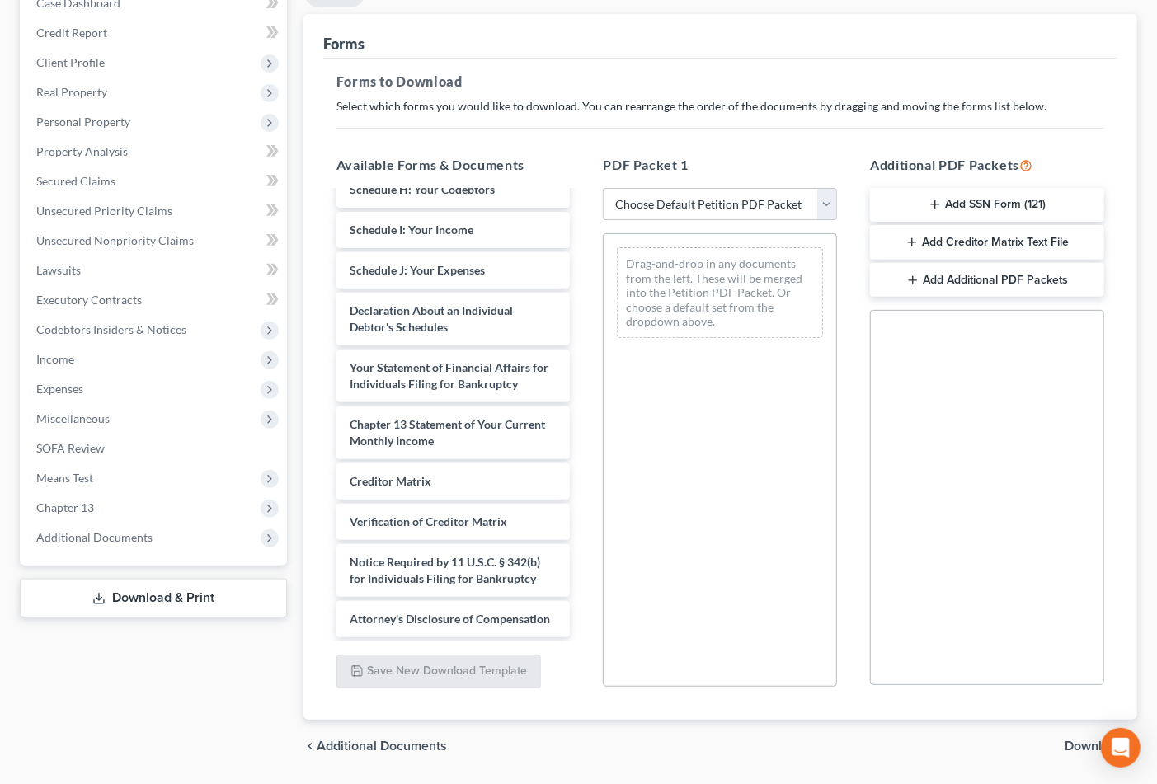
click at [1048, 342] on div "Social Security Number Statement of Social Security Number Creditor Matrix Text…" at bounding box center [987, 497] width 234 height 375
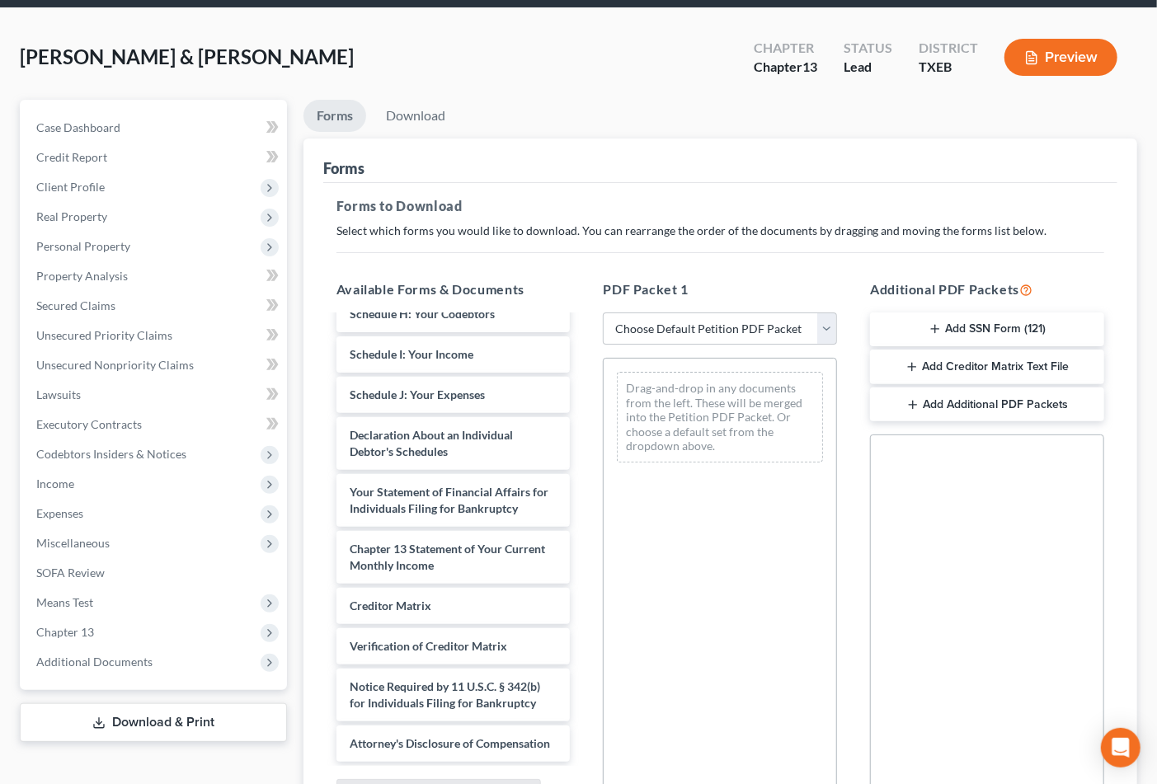
scroll to position [0, 0]
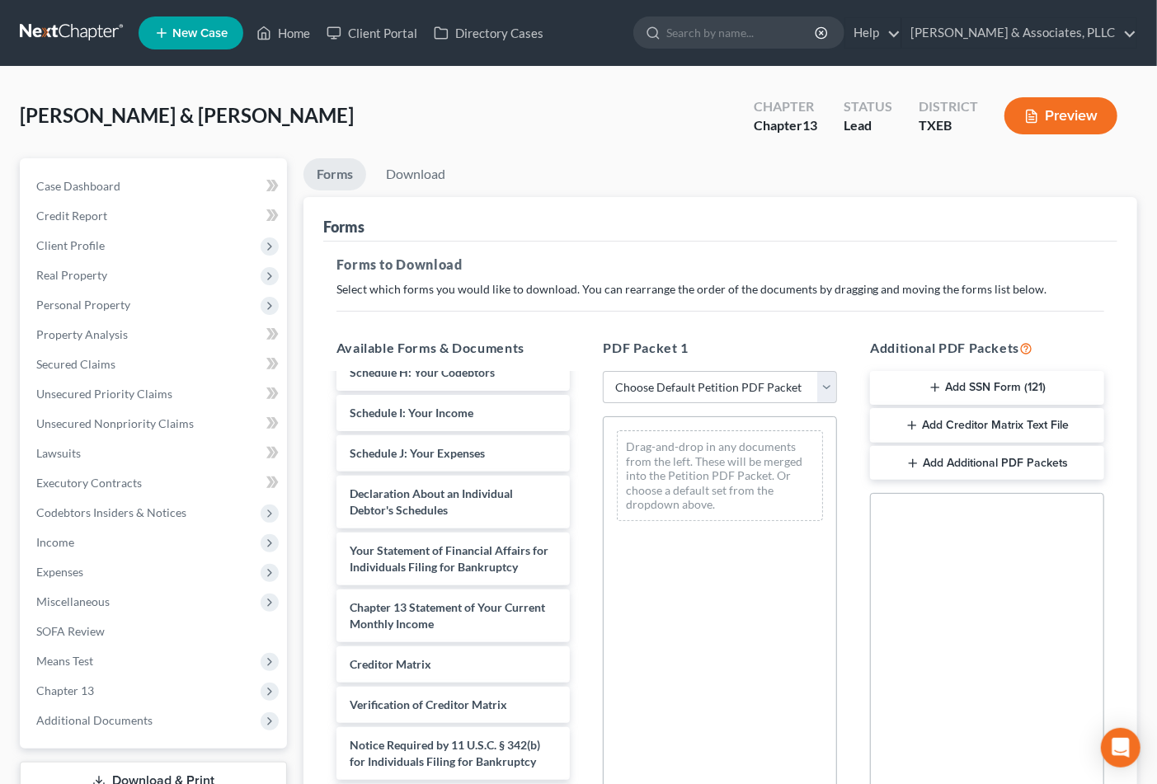
click at [729, 369] on div "PDF Packet 1 Choose Default Petition PDF Packet Complete Bankruptcy Petition (a…" at bounding box center [719, 604] width 267 height 559
click at [723, 384] on select "Choose Default Petition PDF Packet Complete Bankruptcy Petition (all forms and …" at bounding box center [720, 387] width 234 height 33
select select "1"
click at [603, 371] on select "Choose Default Petition PDF Packet Complete Bankruptcy Petition (all forms and …" at bounding box center [720, 387] width 234 height 33
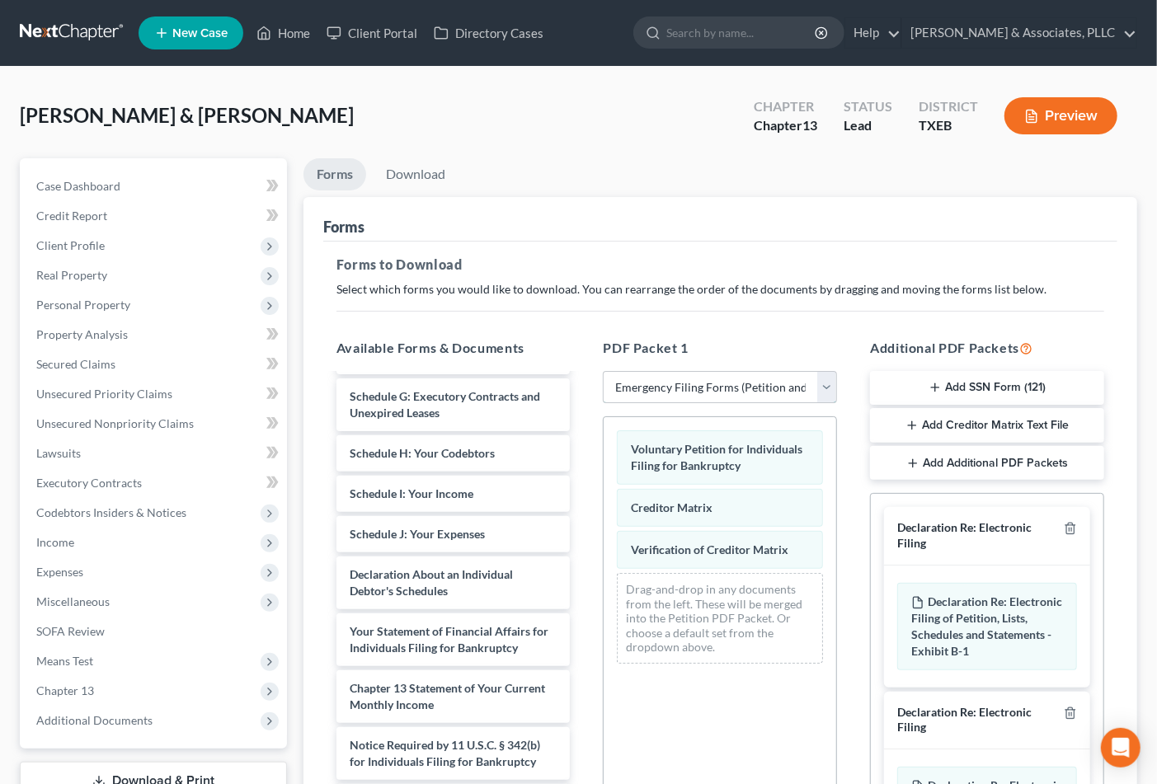
click at [757, 384] on select "Choose Default Petition PDF Packet Complete Bankruptcy Petition (all forms and …" at bounding box center [720, 387] width 234 height 33
click at [751, 388] on select "Choose Default Petition PDF Packet Complete Bankruptcy Petition (all forms and …" at bounding box center [720, 387] width 234 height 33
select select
click at [603, 371] on select "Choose Default Petition PDF Packet Complete Bankruptcy Petition (all forms and …" at bounding box center [720, 387] width 234 height 33
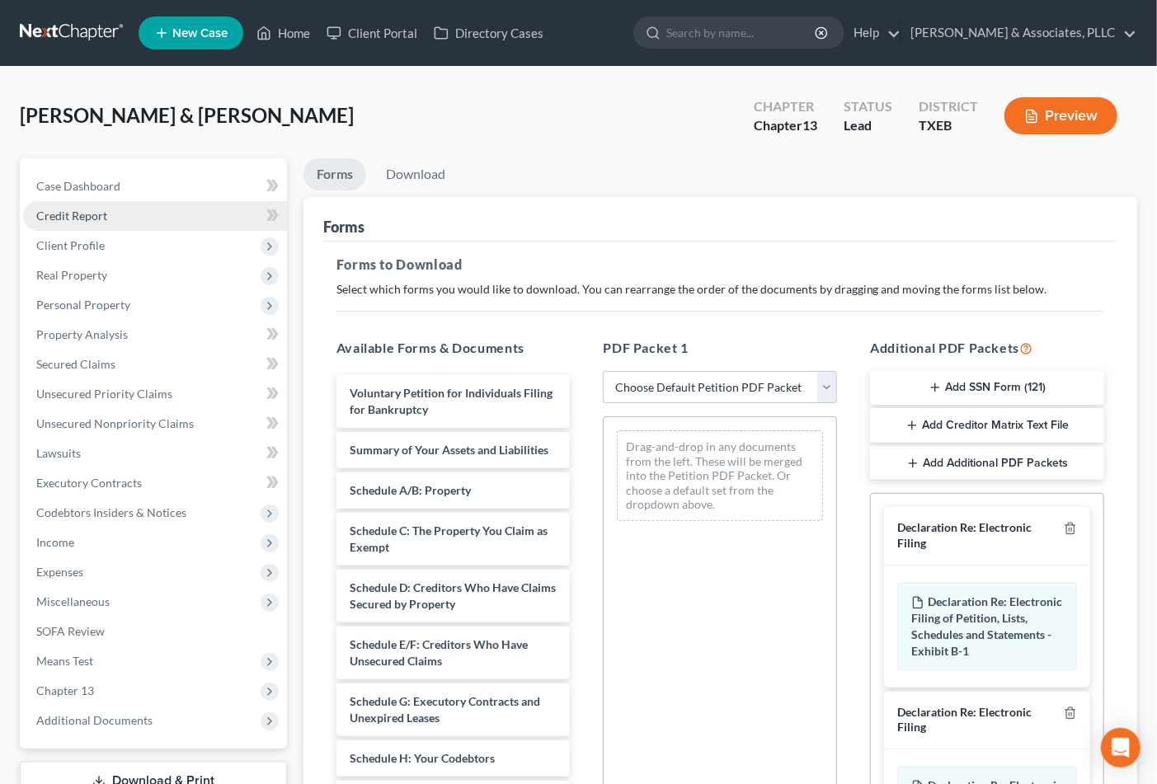
click at [76, 210] on span "Credit Report" at bounding box center [71, 216] width 71 height 14
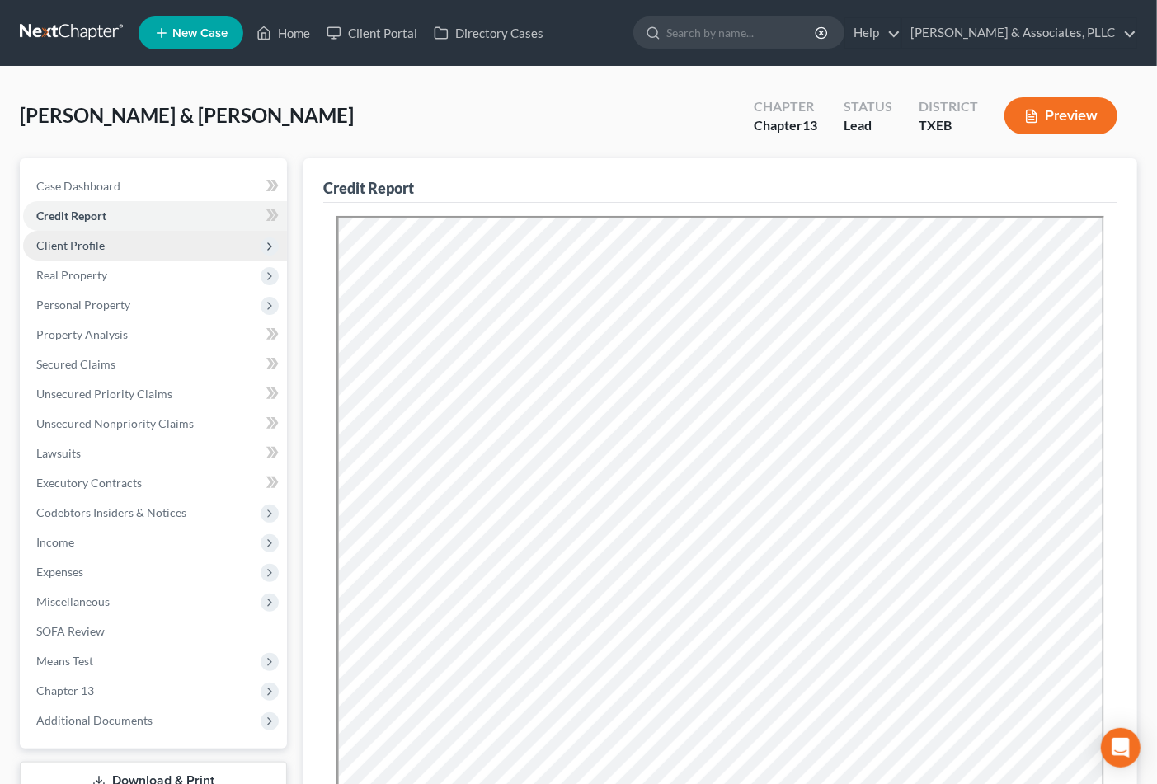
click at [78, 243] on span "Client Profile" at bounding box center [70, 245] width 68 height 14
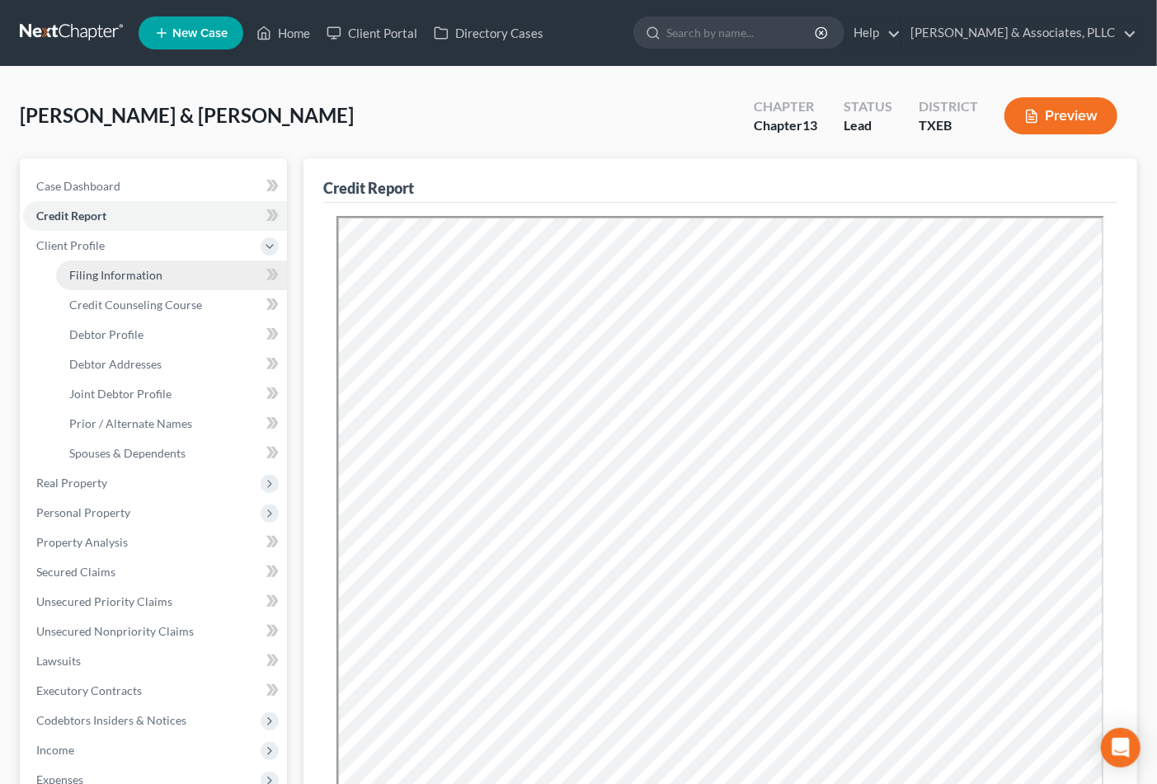
click at [79, 275] on span "Filing Information" at bounding box center [115, 275] width 93 height 14
select select "1"
select select "3"
select select "77"
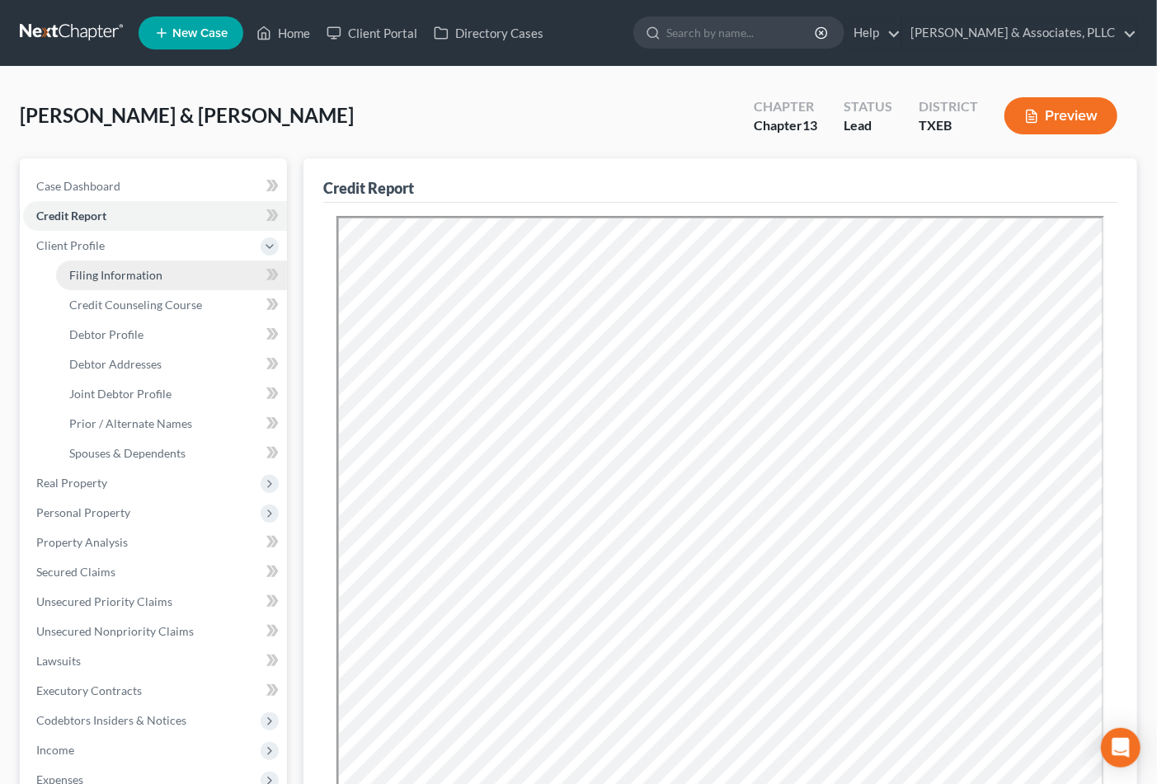
select select "1"
select select "0"
select select "45"
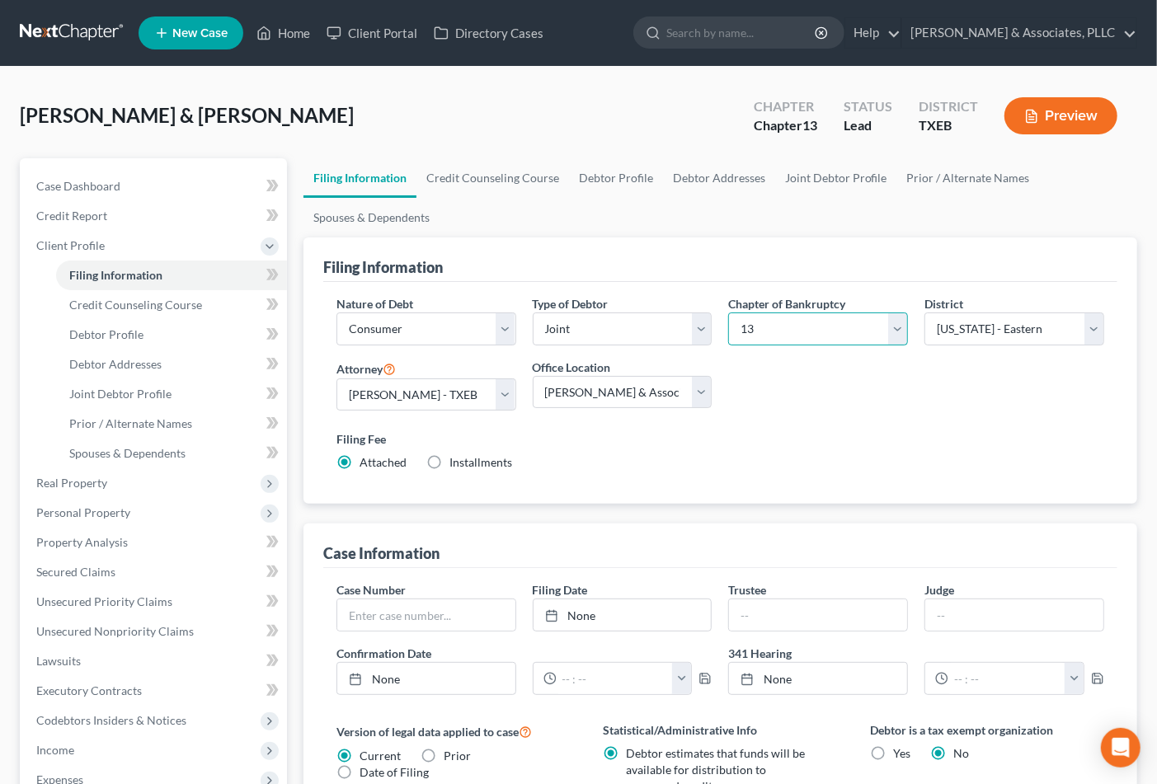
click at [785, 322] on select "Select 7 11 12 13" at bounding box center [818, 329] width 180 height 33
select select "0"
click at [728, 313] on select "Select 7 11 12 13" at bounding box center [818, 329] width 180 height 33
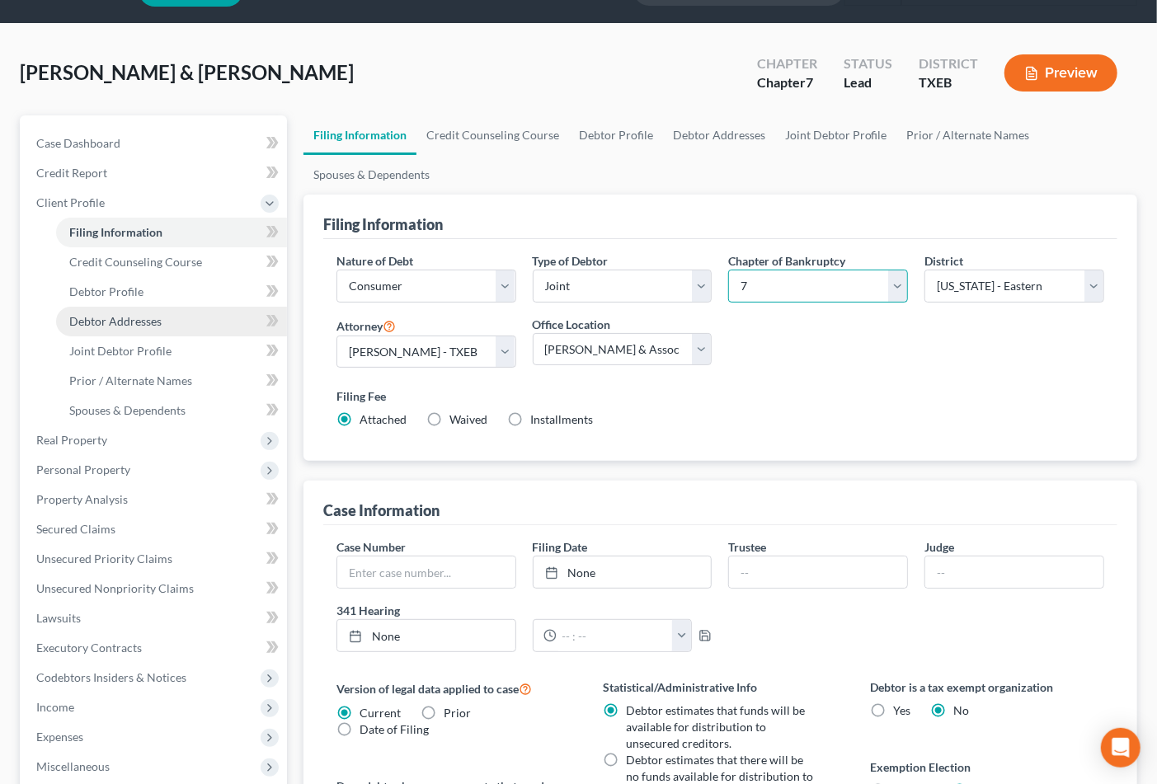
scroll to position [409, 0]
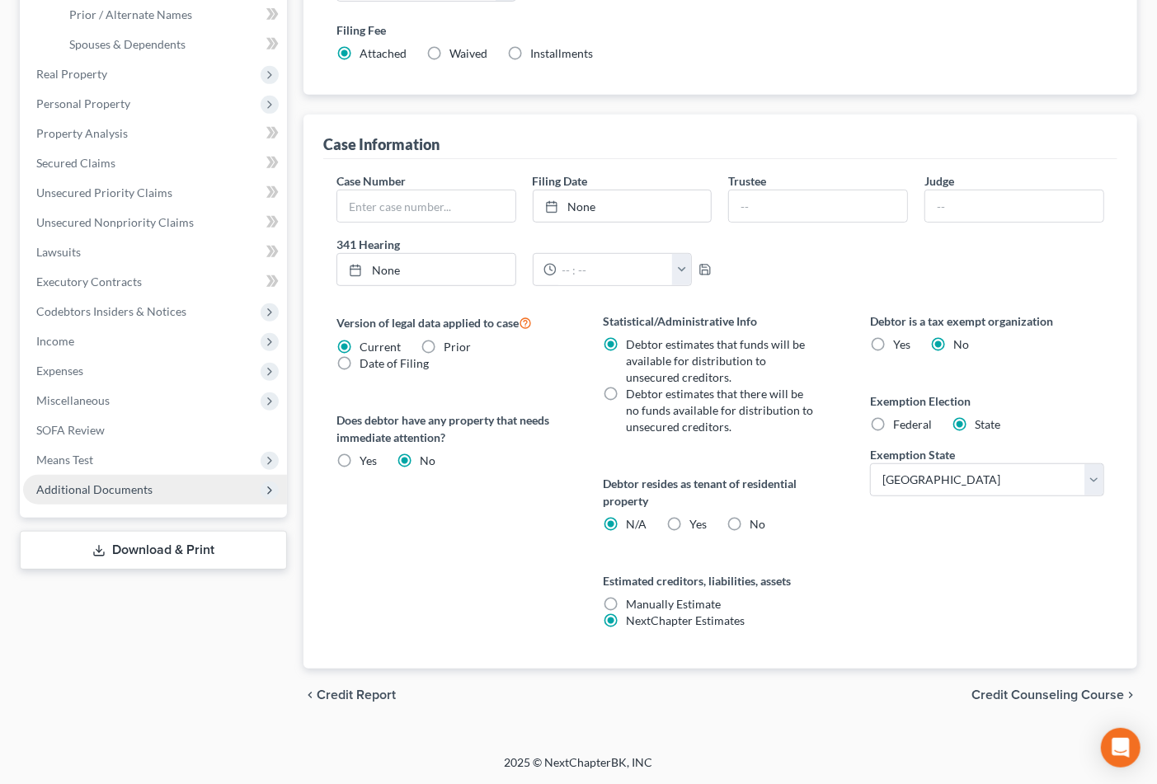
click at [110, 483] on span "Additional Documents" at bounding box center [94, 490] width 116 height 14
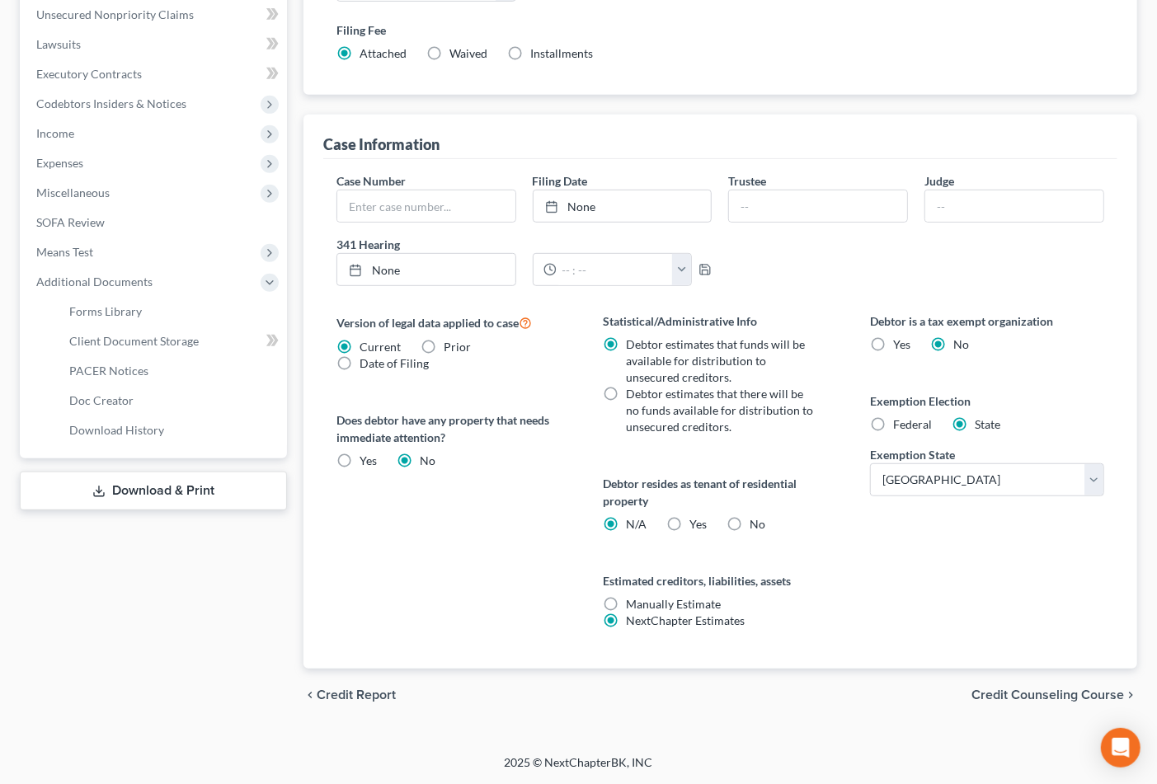
click at [118, 487] on link "Download & Print" at bounding box center [153, 491] width 267 height 39
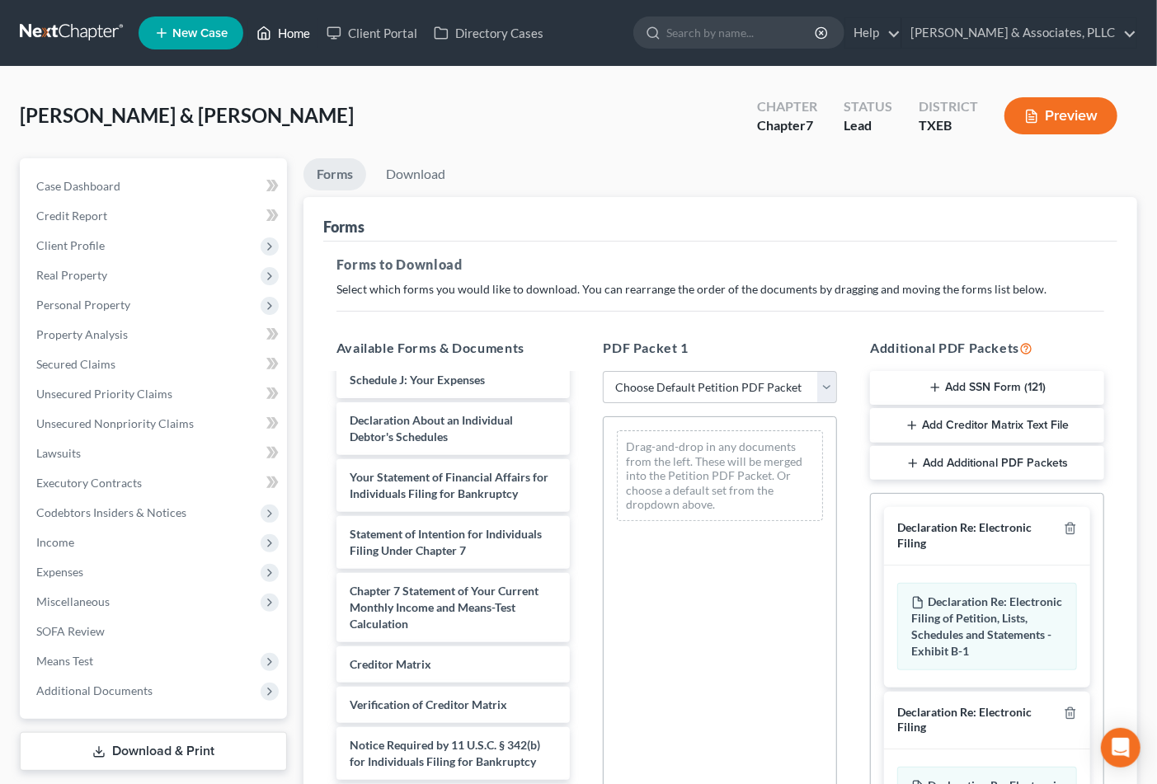
click at [290, 29] on link "Home" at bounding box center [283, 33] width 70 height 30
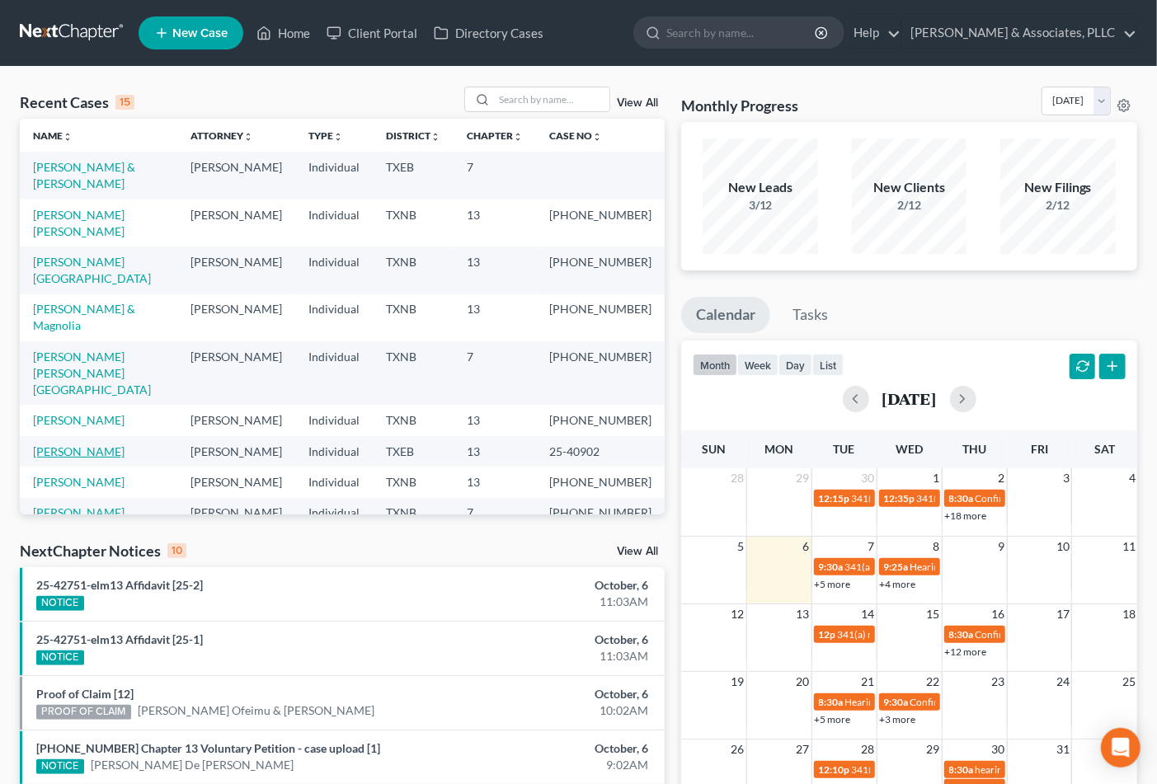
click at [75, 445] on link "[PERSON_NAME]" at bounding box center [79, 452] width 92 height 14
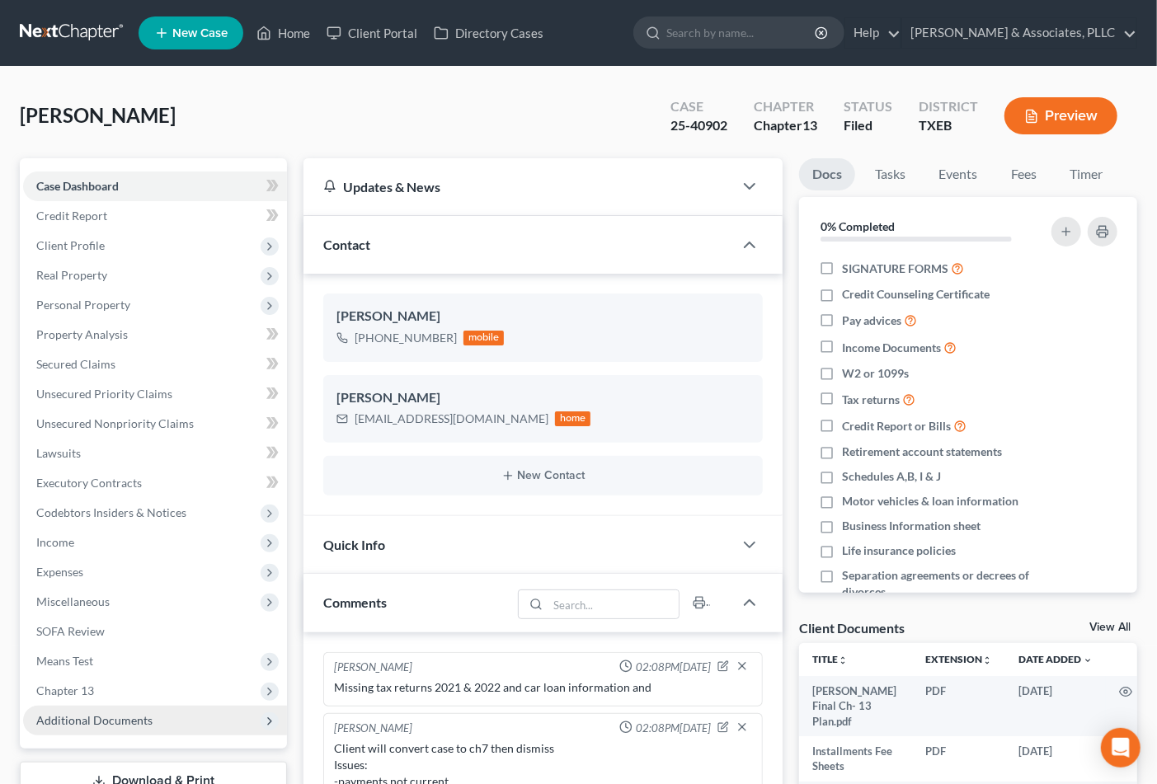
click at [140, 708] on span "Additional Documents" at bounding box center [155, 721] width 264 height 30
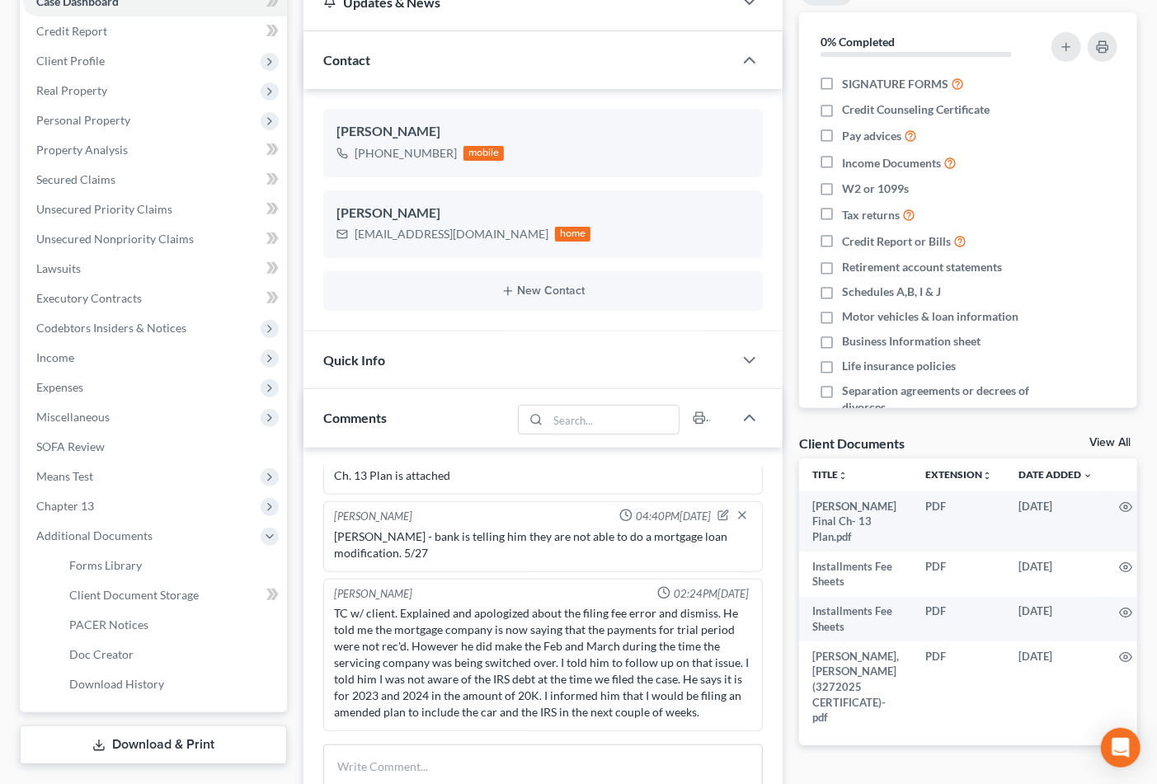
scroll to position [511, 0]
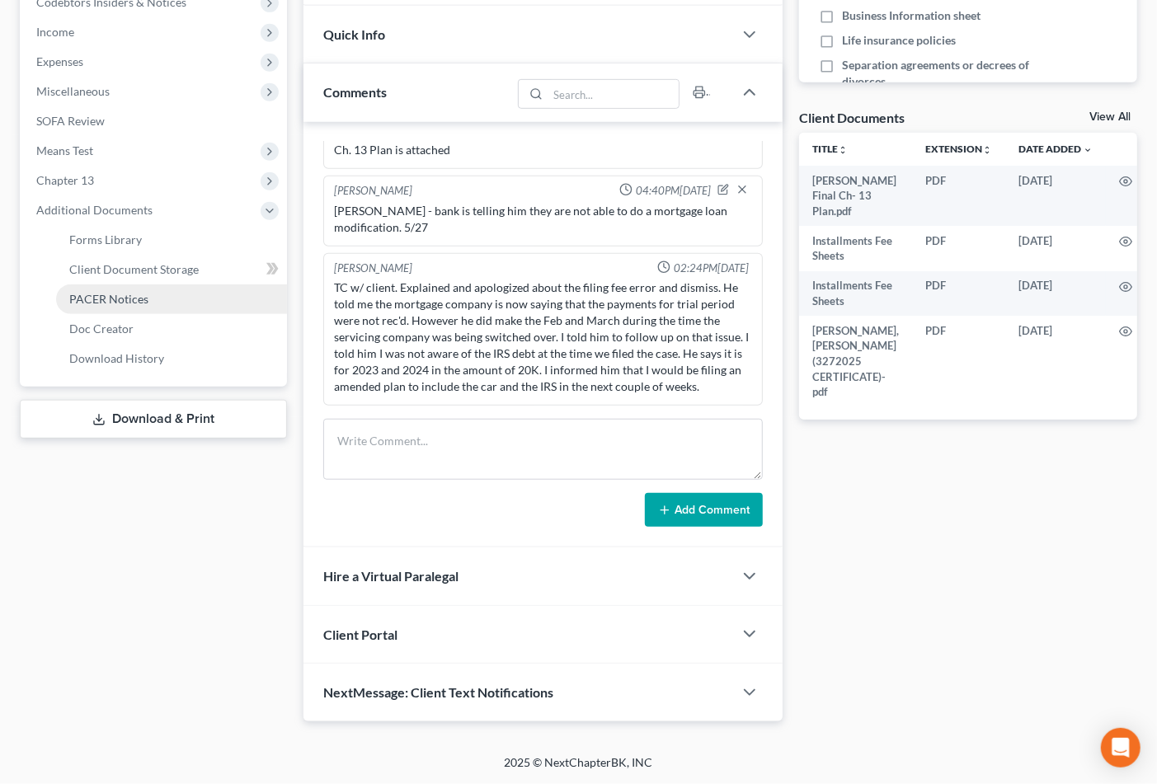
click at [109, 292] on span "PACER Notices" at bounding box center [108, 299] width 79 height 14
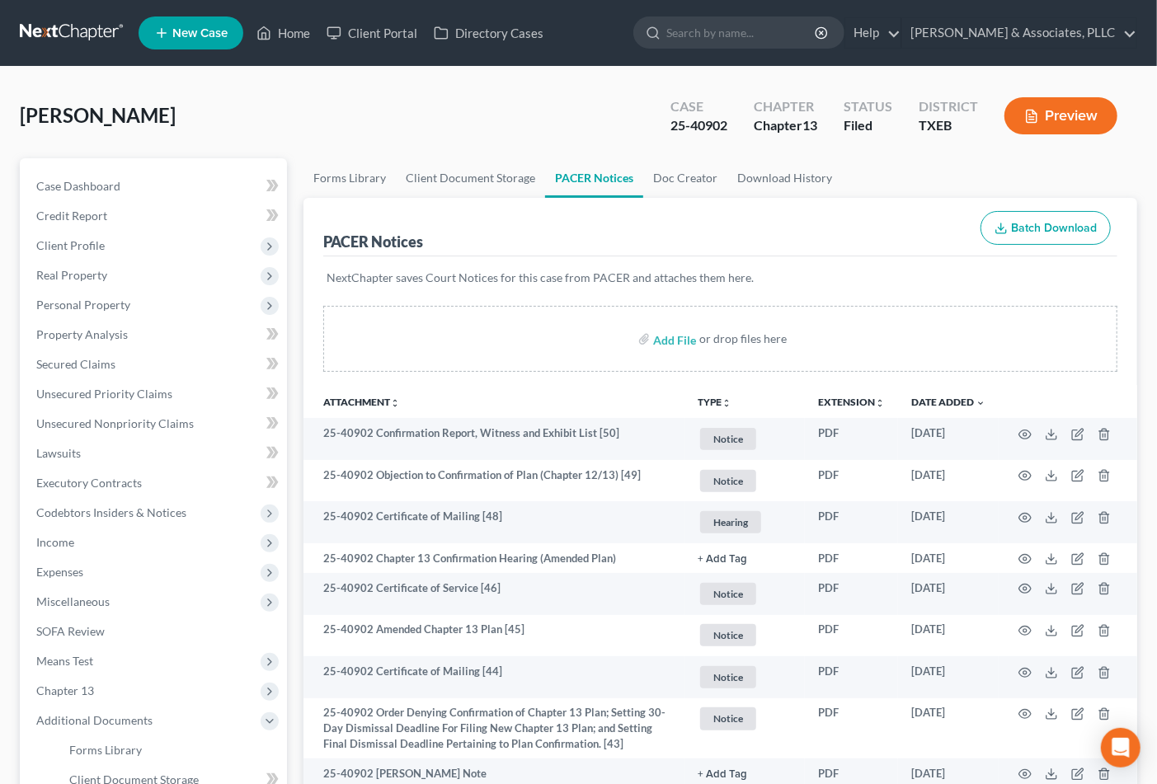
scroll to position [2257, 0]
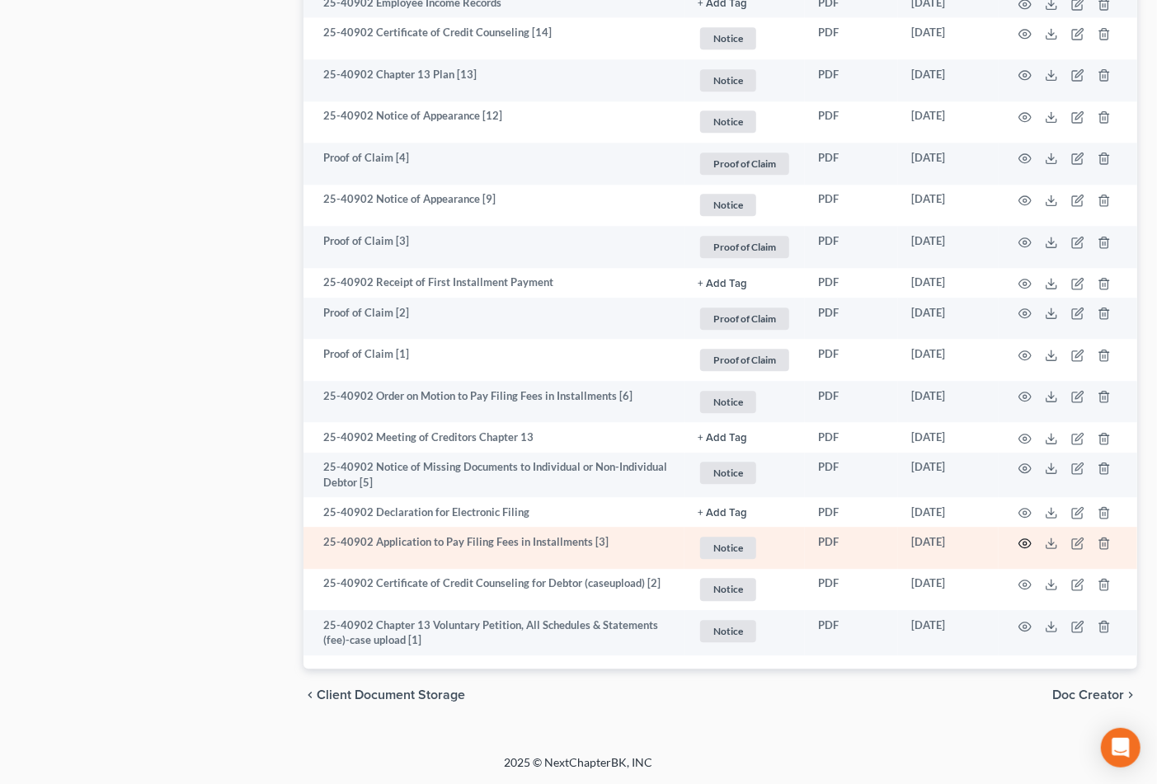
click at [1021, 543] on icon "button" at bounding box center [1025, 543] width 13 height 13
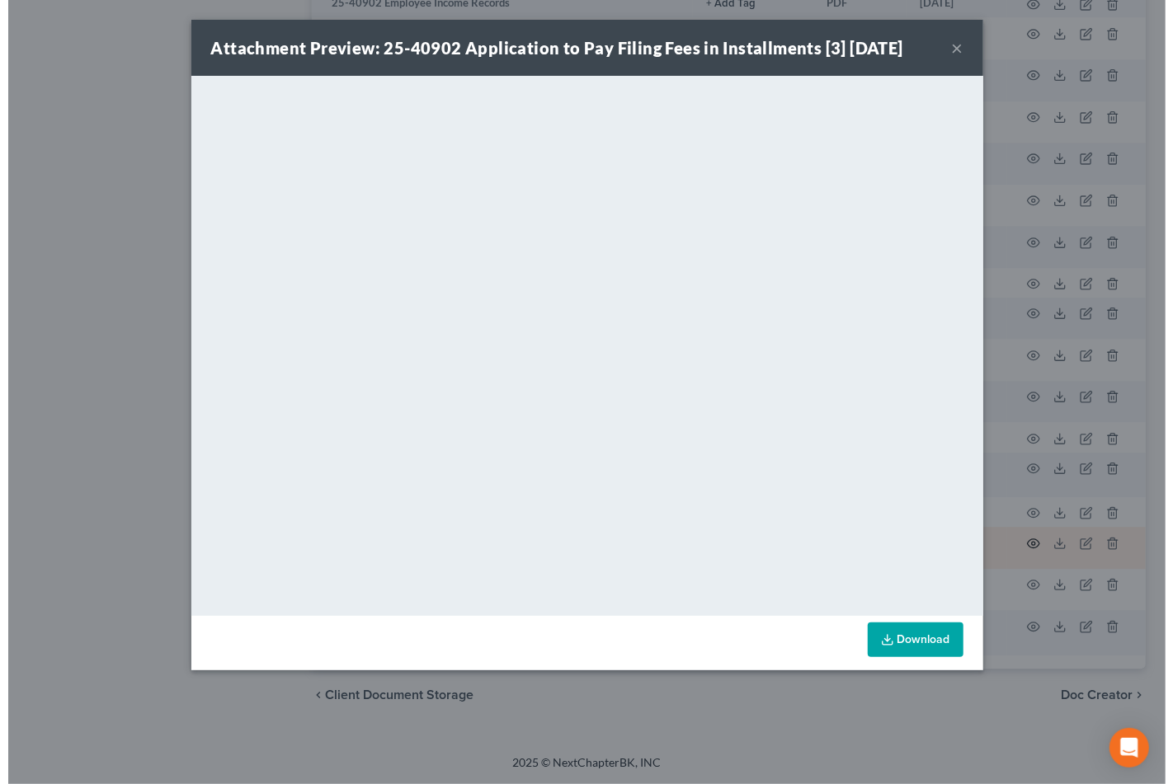
scroll to position [2253, 0]
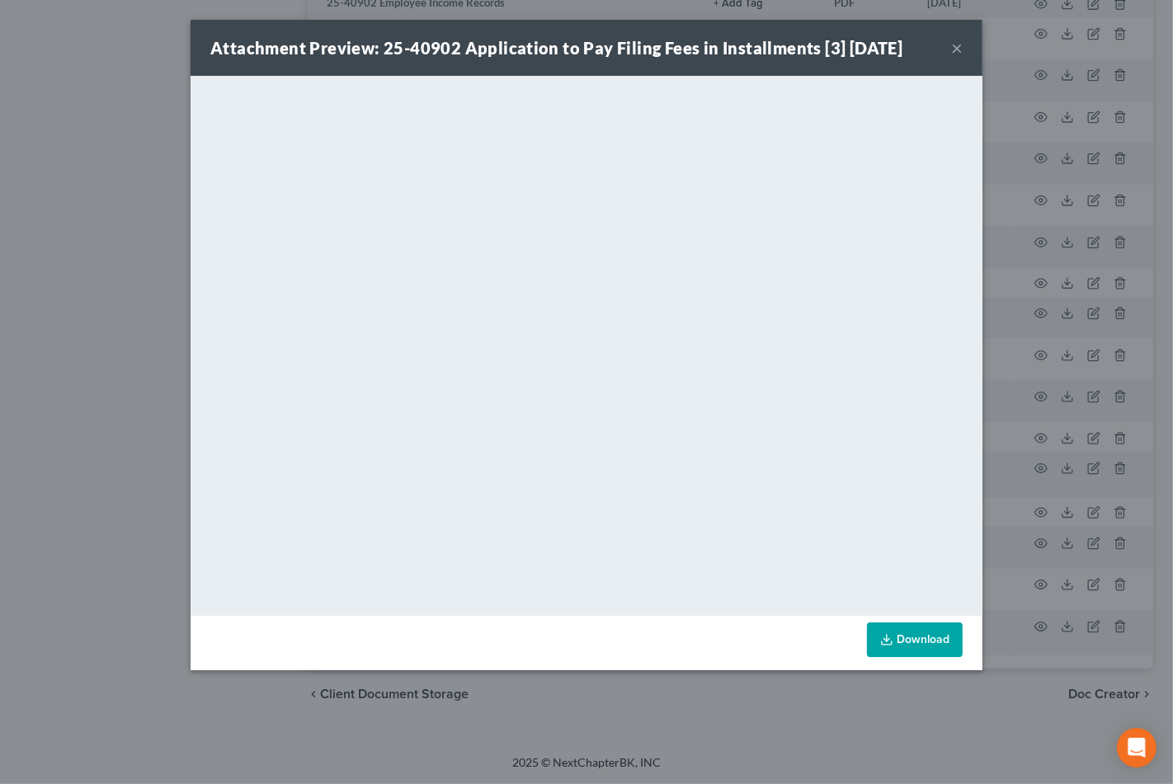
click at [957, 48] on button "×" at bounding box center [957, 48] width 12 height 20
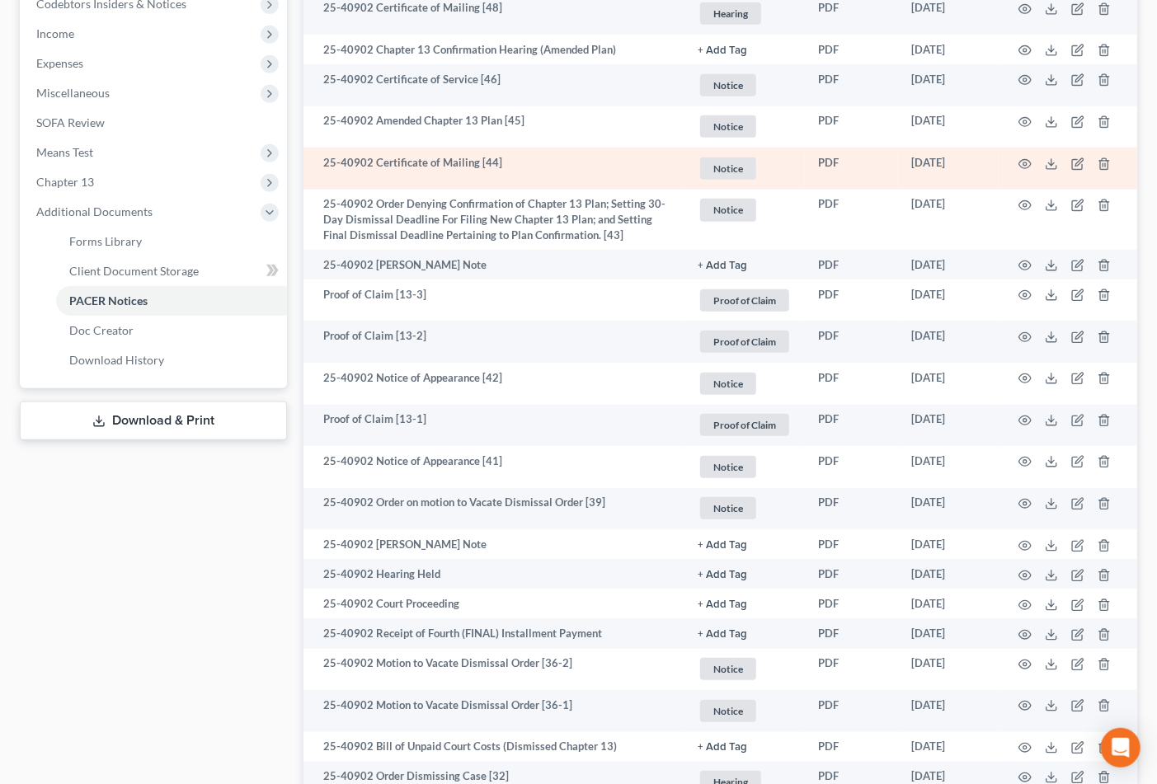
scroll to position [0, 0]
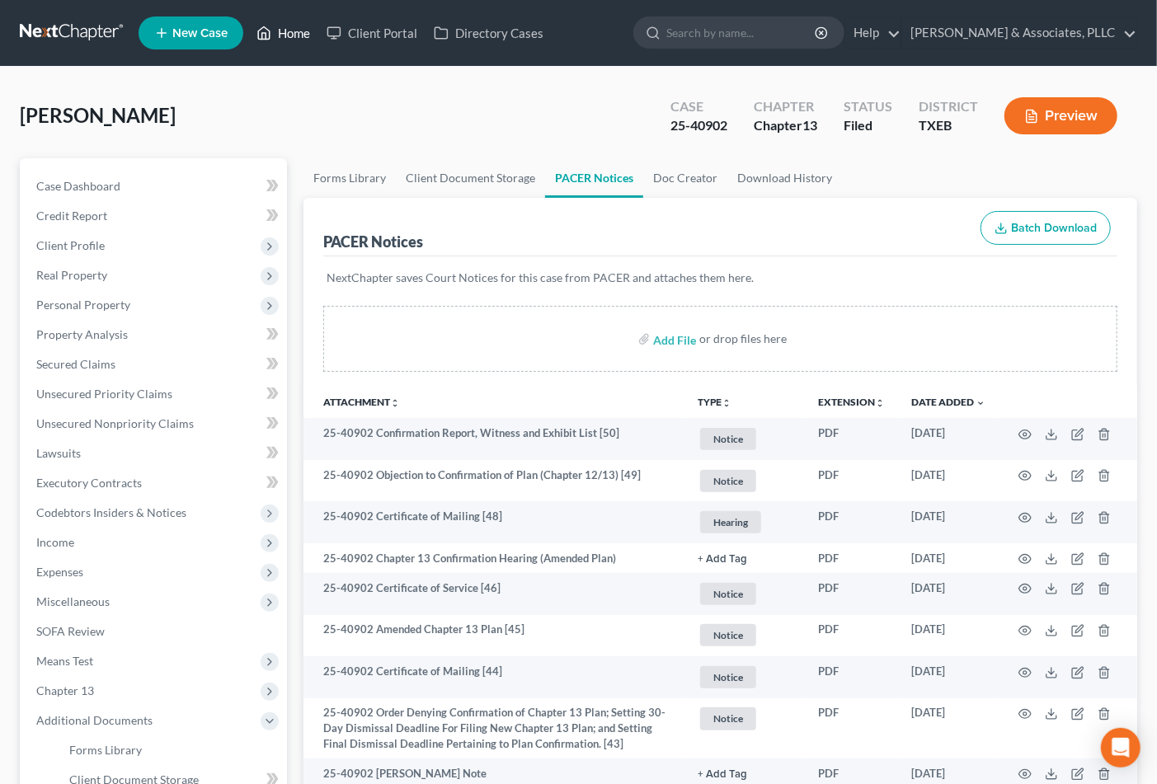
click at [287, 22] on link "Home" at bounding box center [283, 33] width 70 height 30
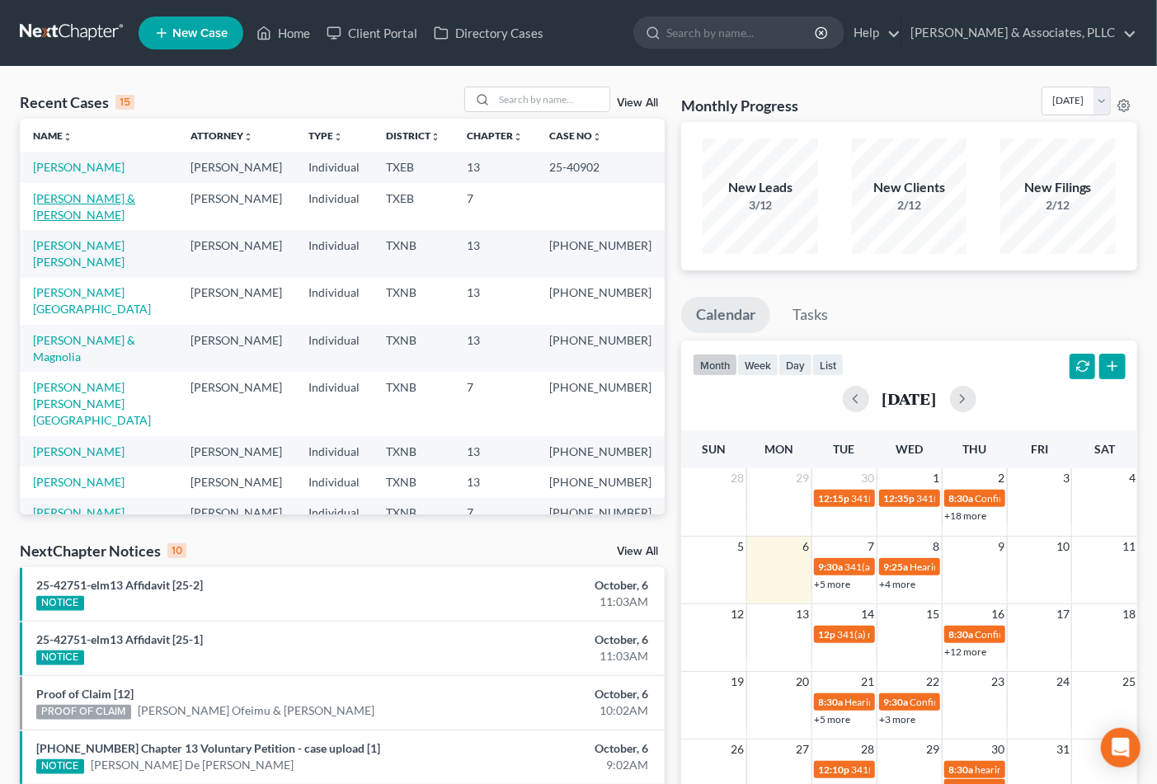
click at [55, 195] on link "[PERSON_NAME] & [PERSON_NAME]" at bounding box center [84, 206] width 102 height 31
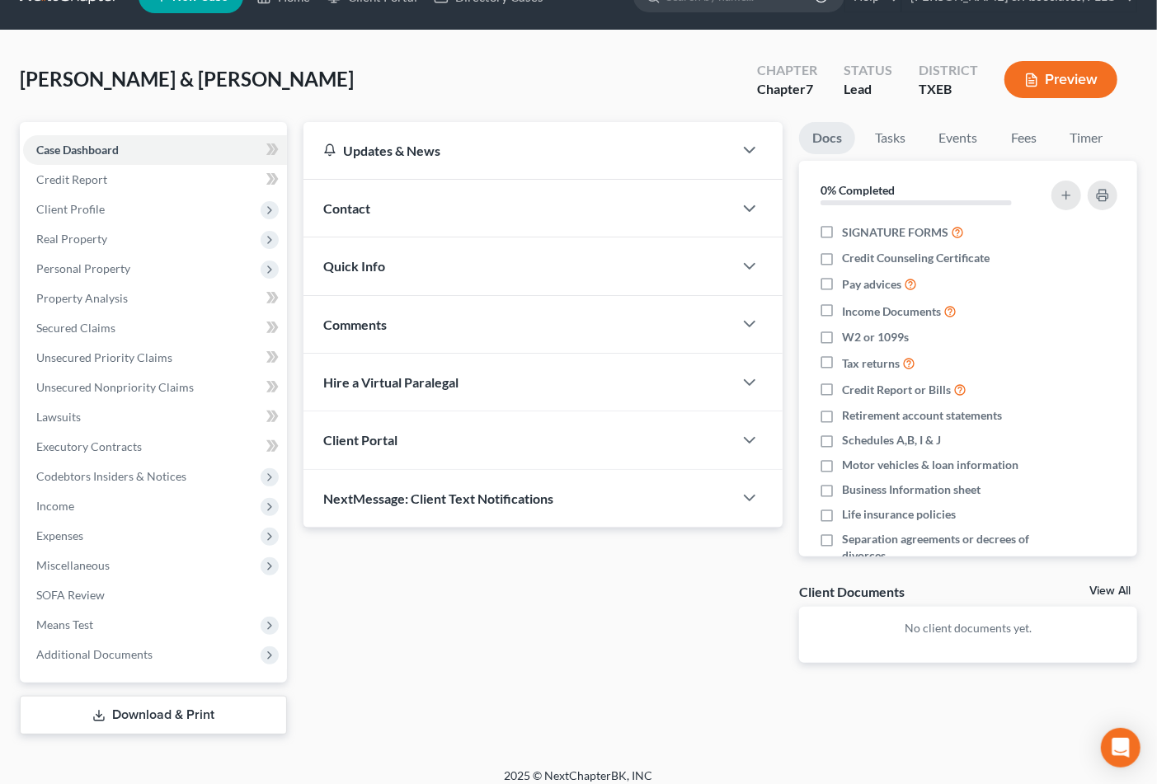
scroll to position [47, 0]
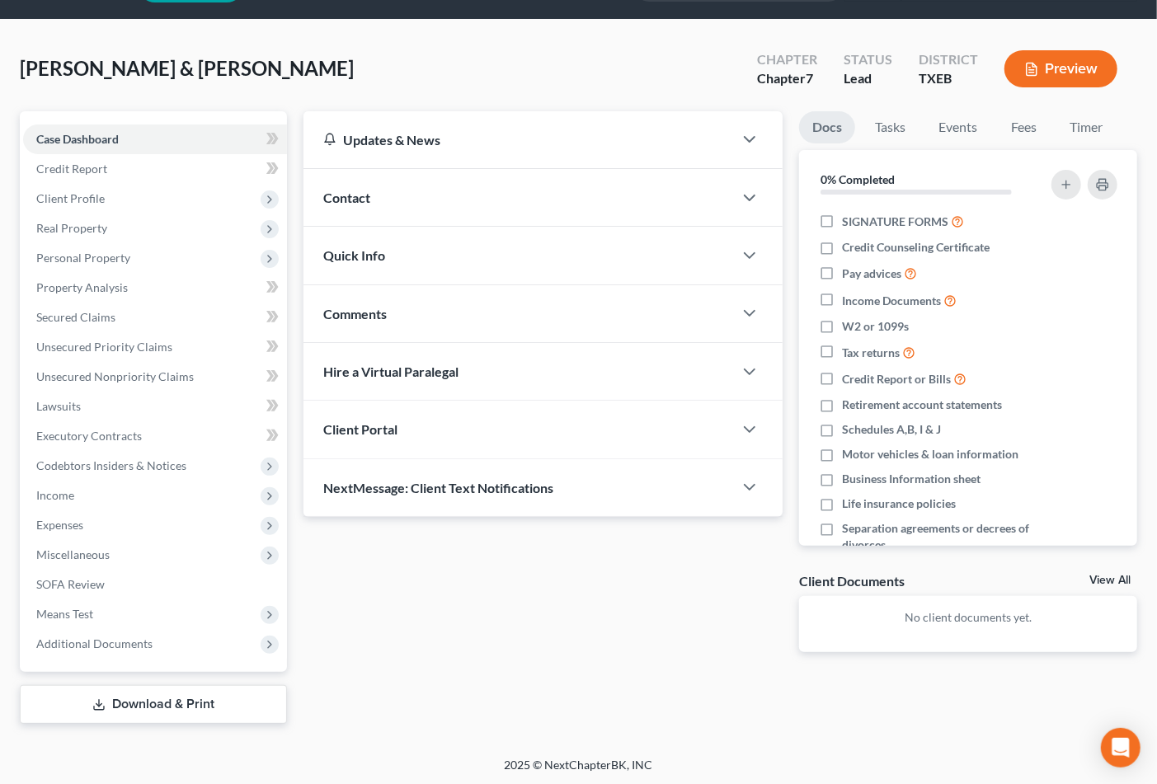
click at [120, 702] on link "Download & Print" at bounding box center [153, 704] width 267 height 39
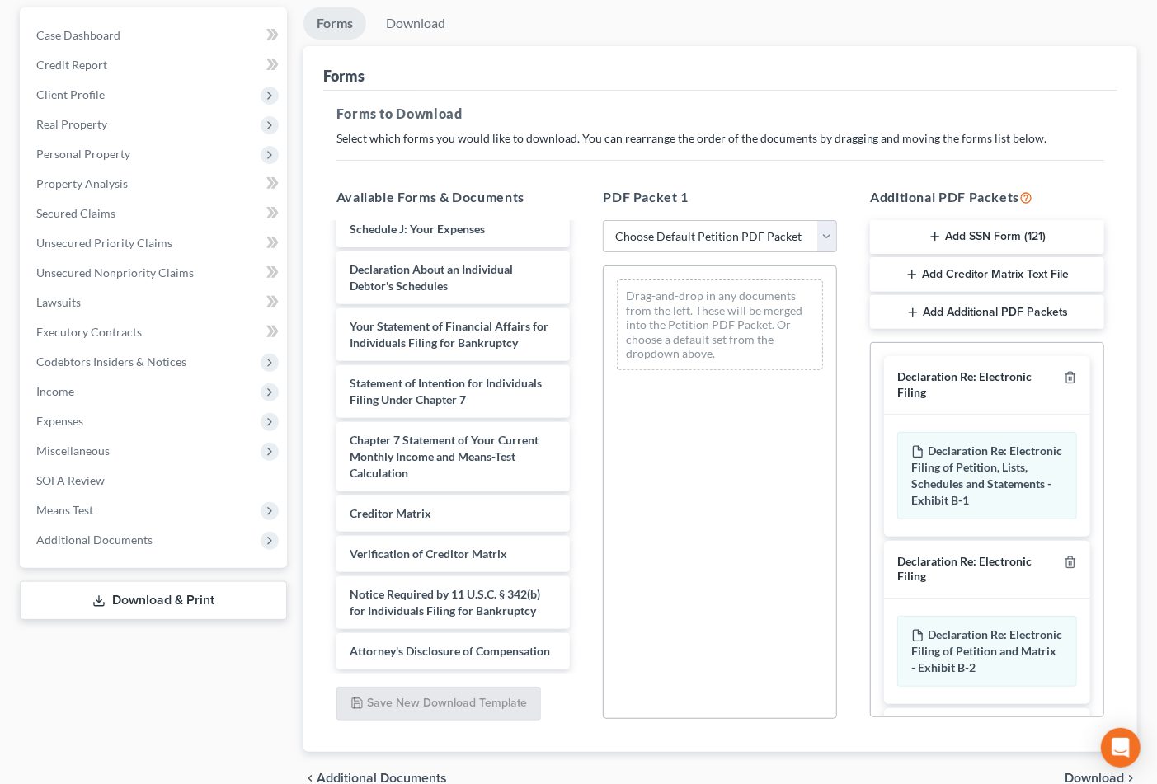
scroll to position [183, 0]
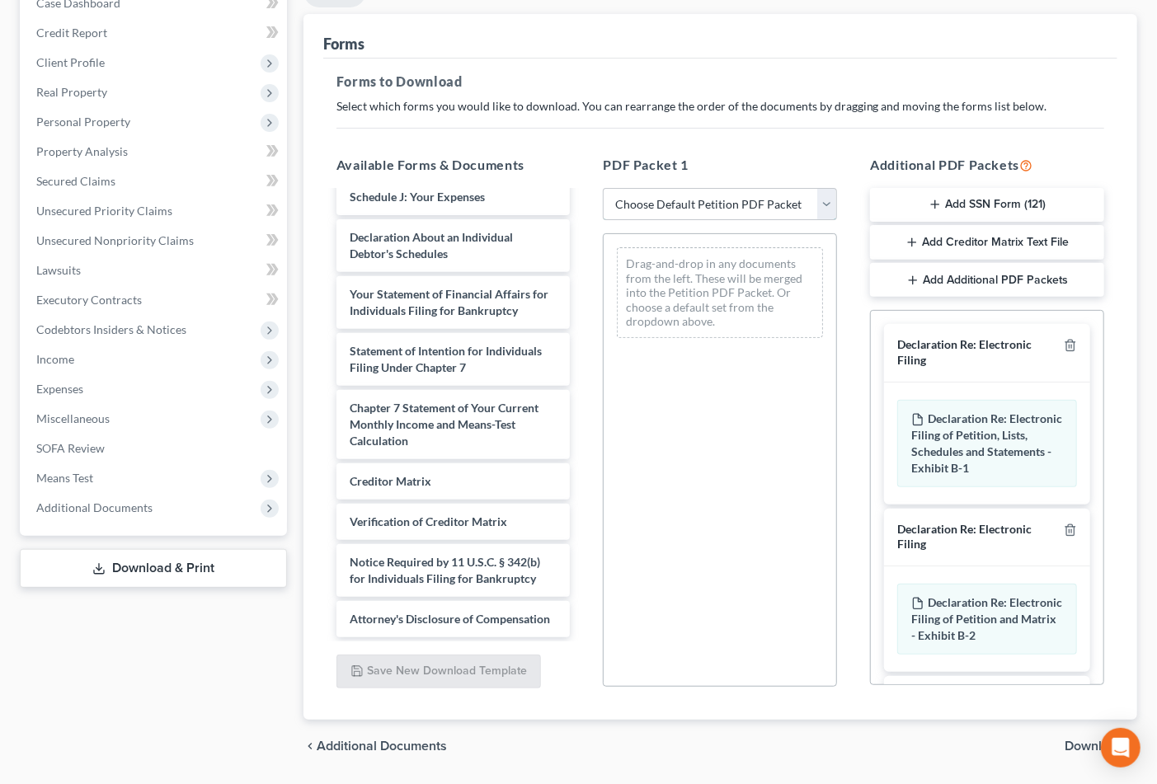
click at [736, 192] on select "Choose Default Petition PDF Packet Complete Bankruptcy Petition (all forms and …" at bounding box center [720, 204] width 234 height 33
drag, startPoint x: 563, startPoint y: 542, endPoint x: 563, endPoint y: 555, distance: 13.2
click at [563, 555] on div "Voluntary Petition for Individuals Filing for Bankruptcy Summary of Your Assets…" at bounding box center [453, 185] width 261 height 905
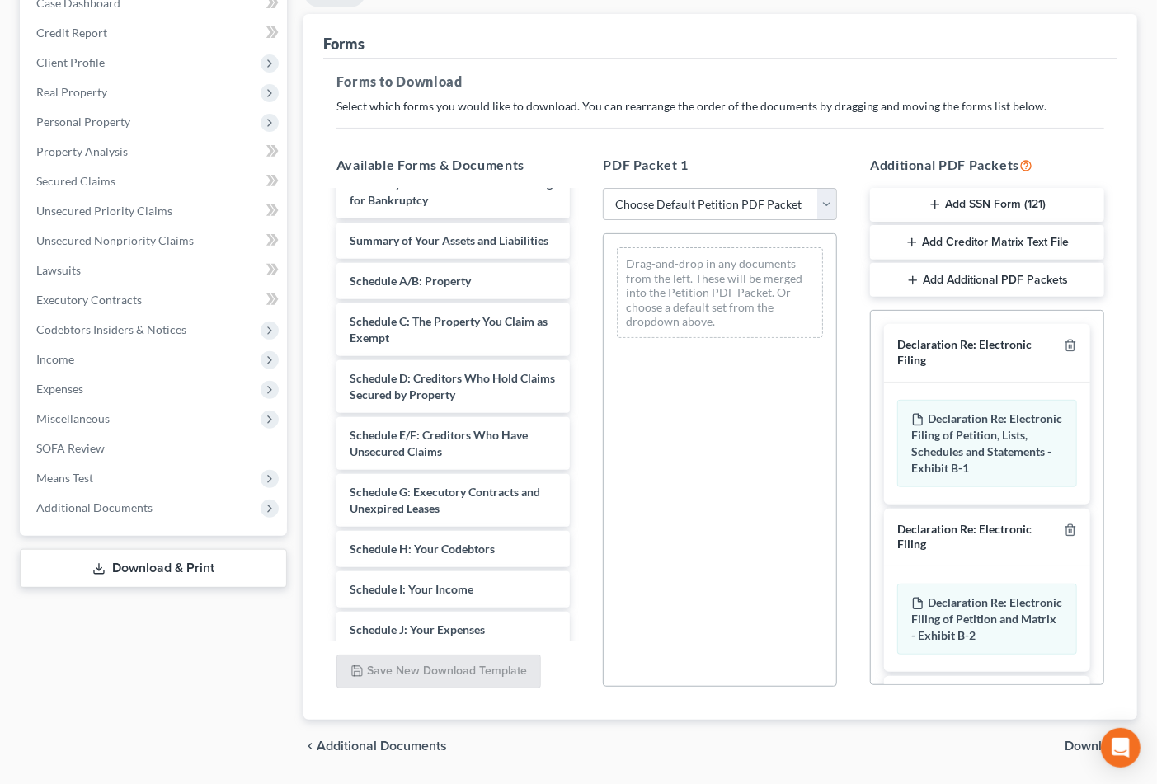
scroll to position [0, 0]
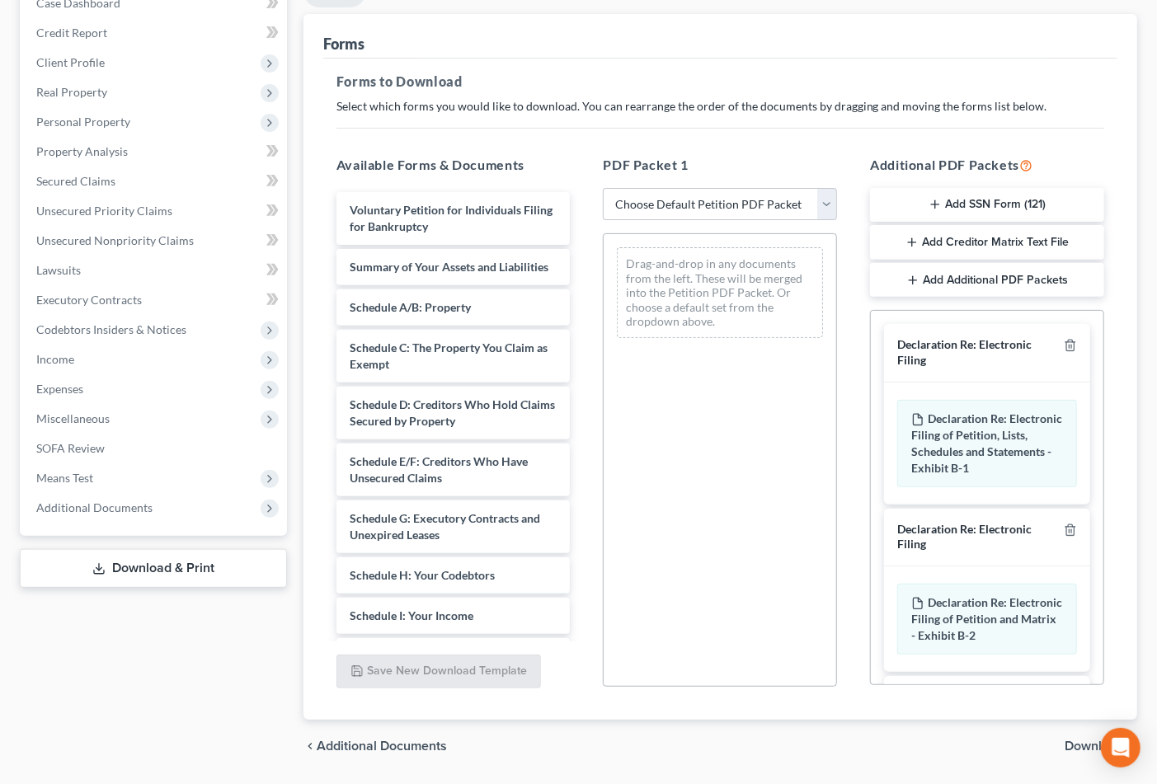
click at [610, 756] on div "chevron_left Additional Documents Download chevron_right" at bounding box center [721, 746] width 834 height 53
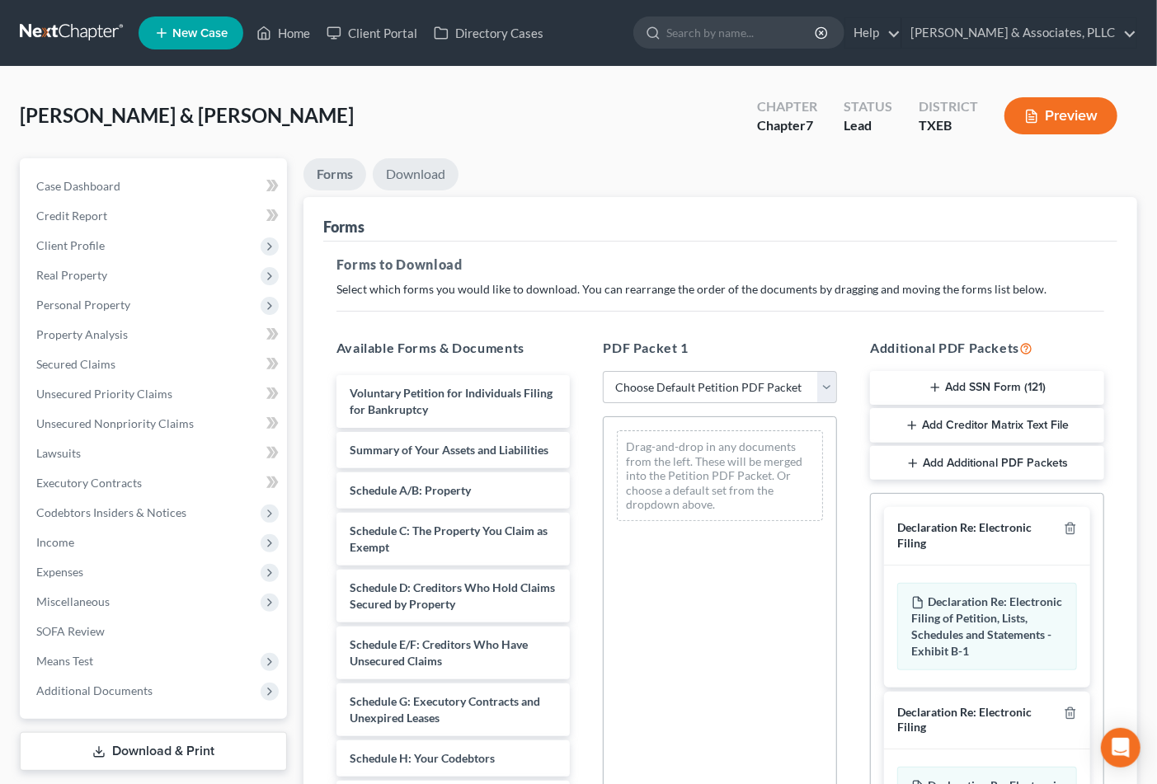
click at [402, 174] on link "Download" at bounding box center [416, 174] width 86 height 32
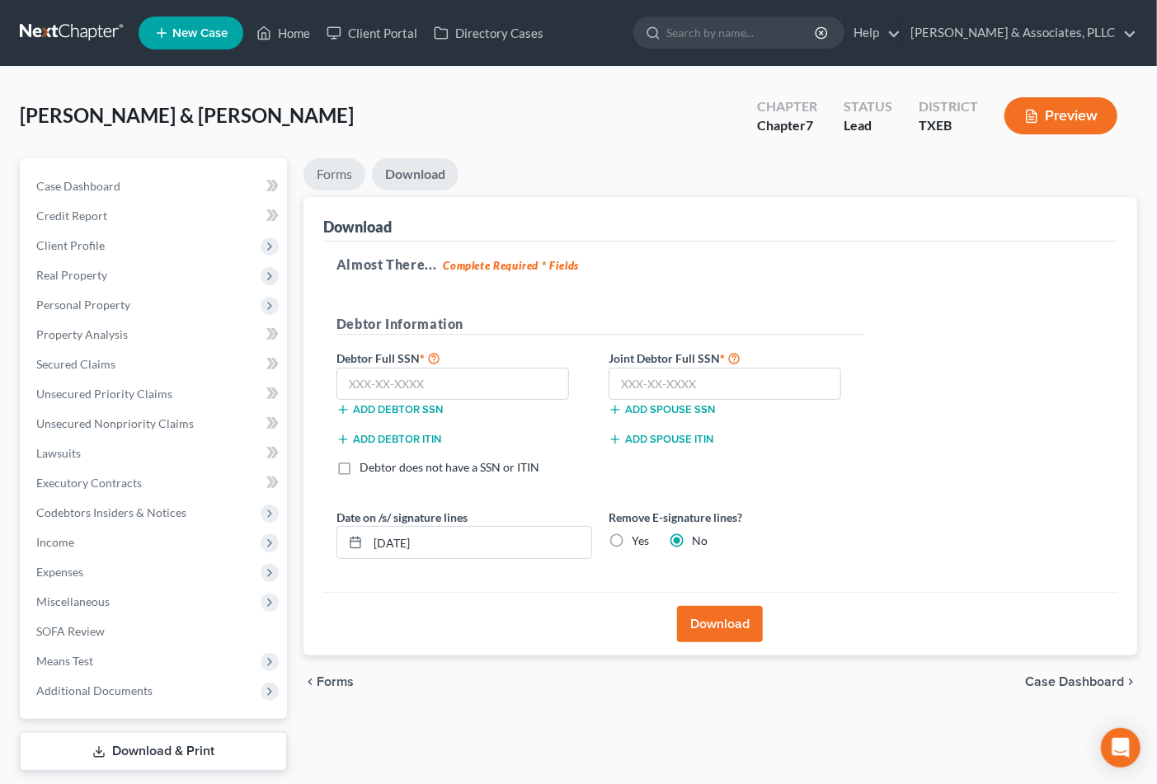
click at [327, 181] on link "Forms" at bounding box center [335, 174] width 62 height 32
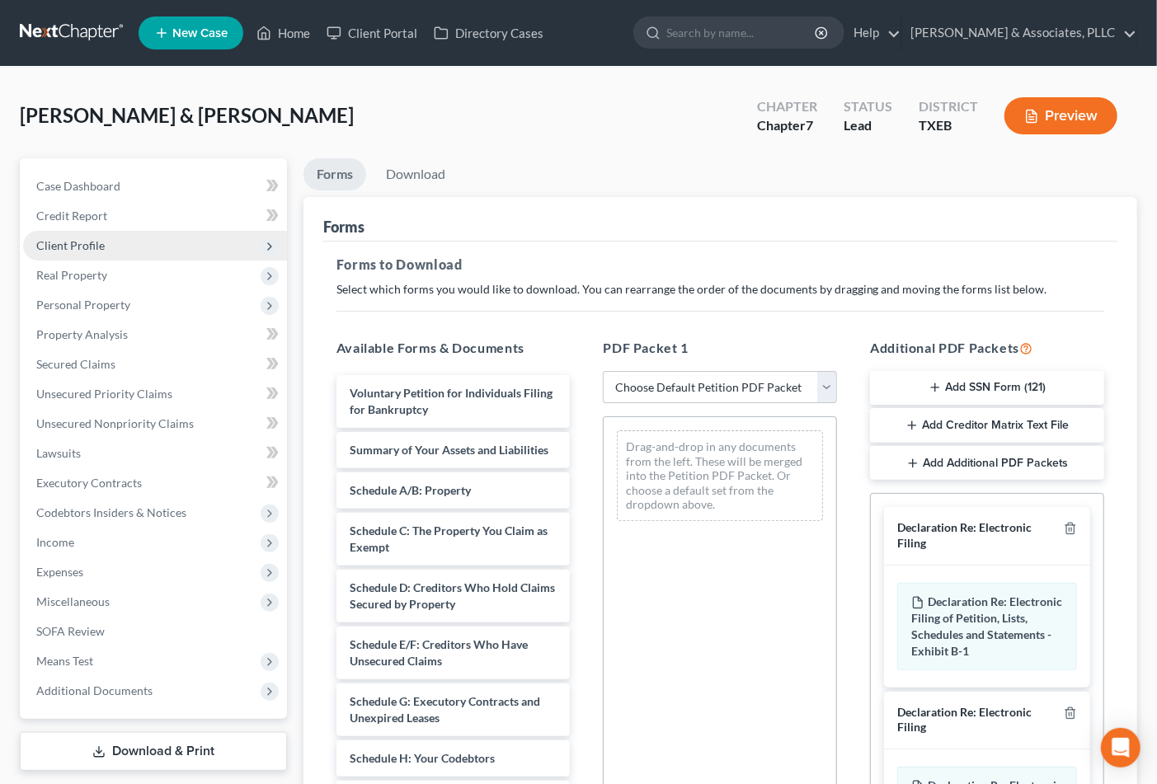
click at [78, 244] on span "Client Profile" at bounding box center [70, 245] width 68 height 14
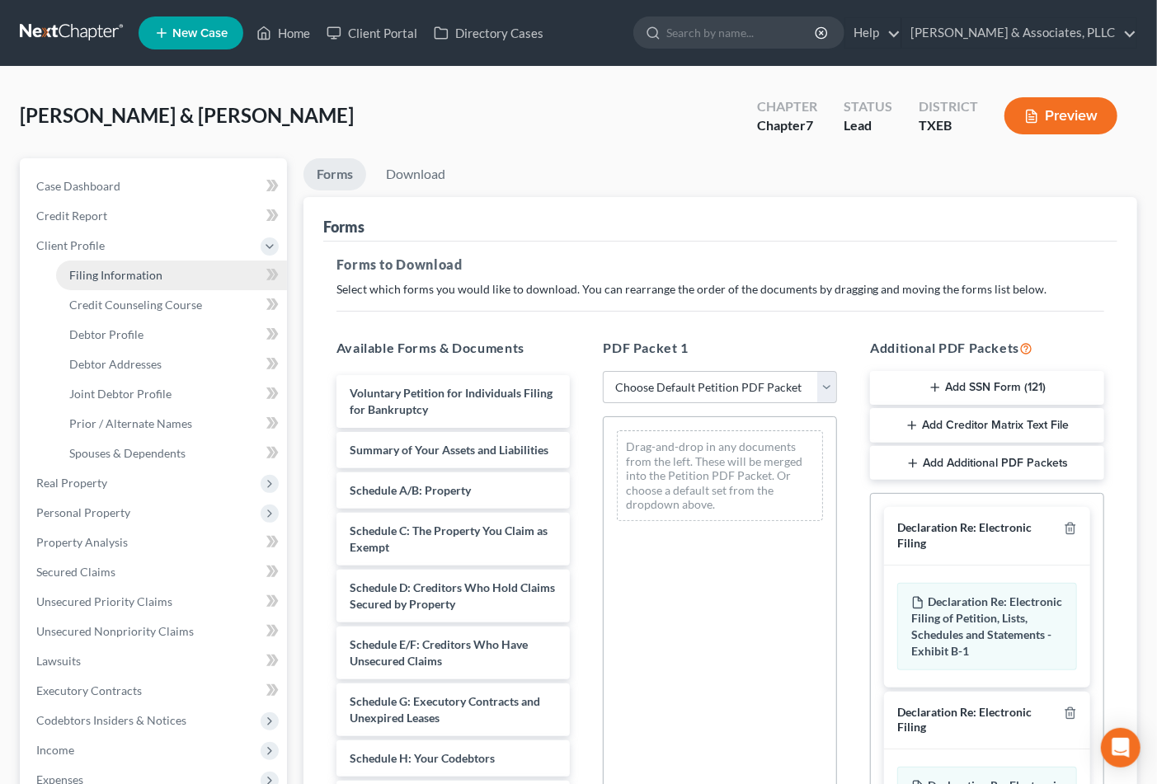
click at [111, 279] on span "Filing Information" at bounding box center [115, 275] width 93 height 14
select select "1"
select select "0"
select select "77"
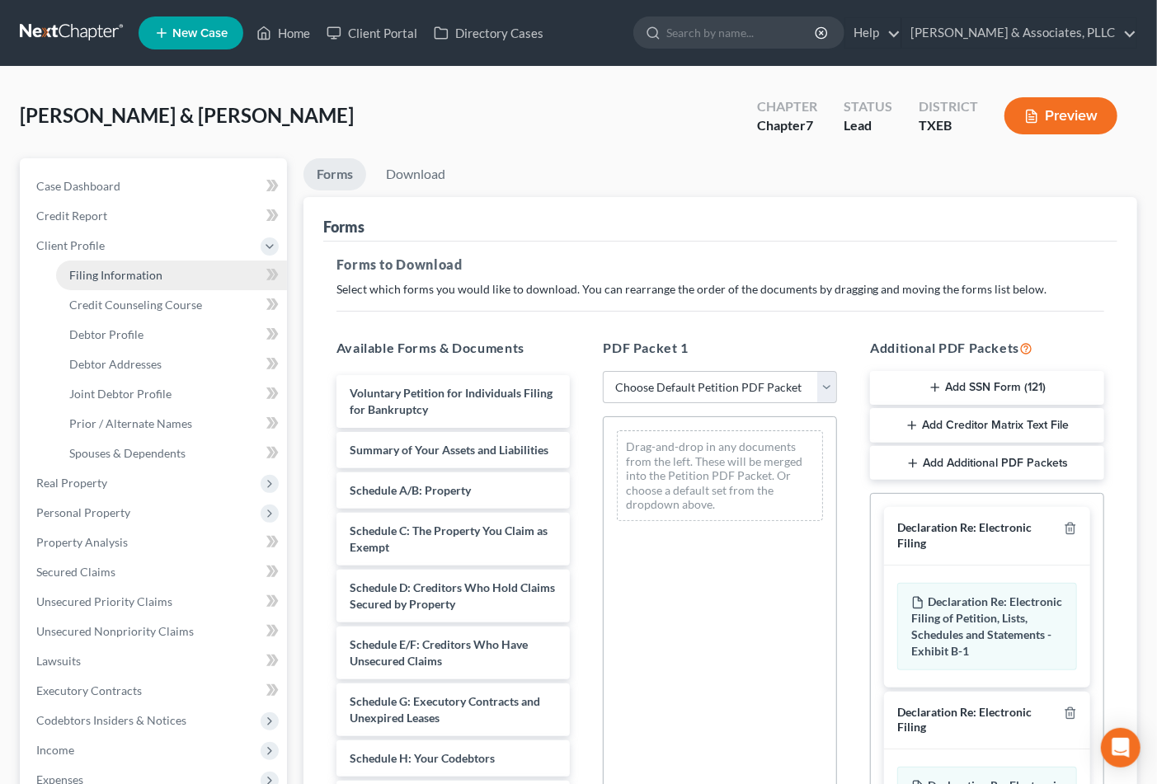
select select "1"
select select "0"
select select "45"
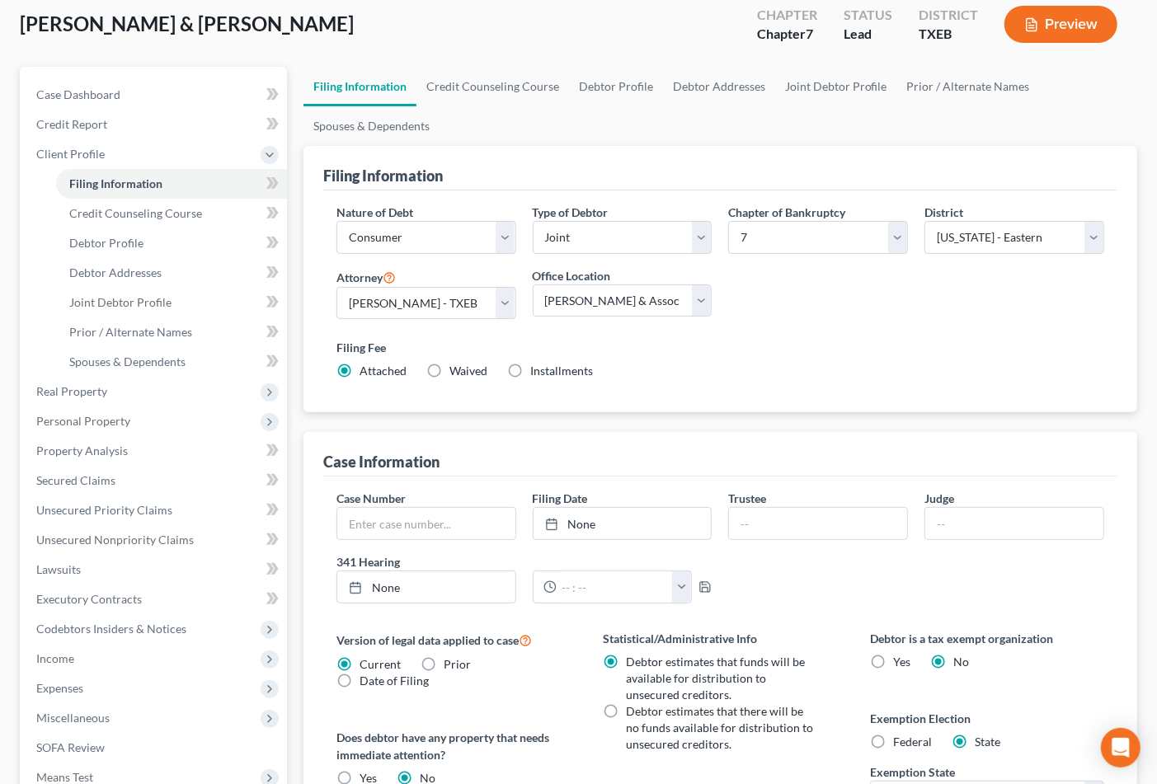
scroll to position [183, 0]
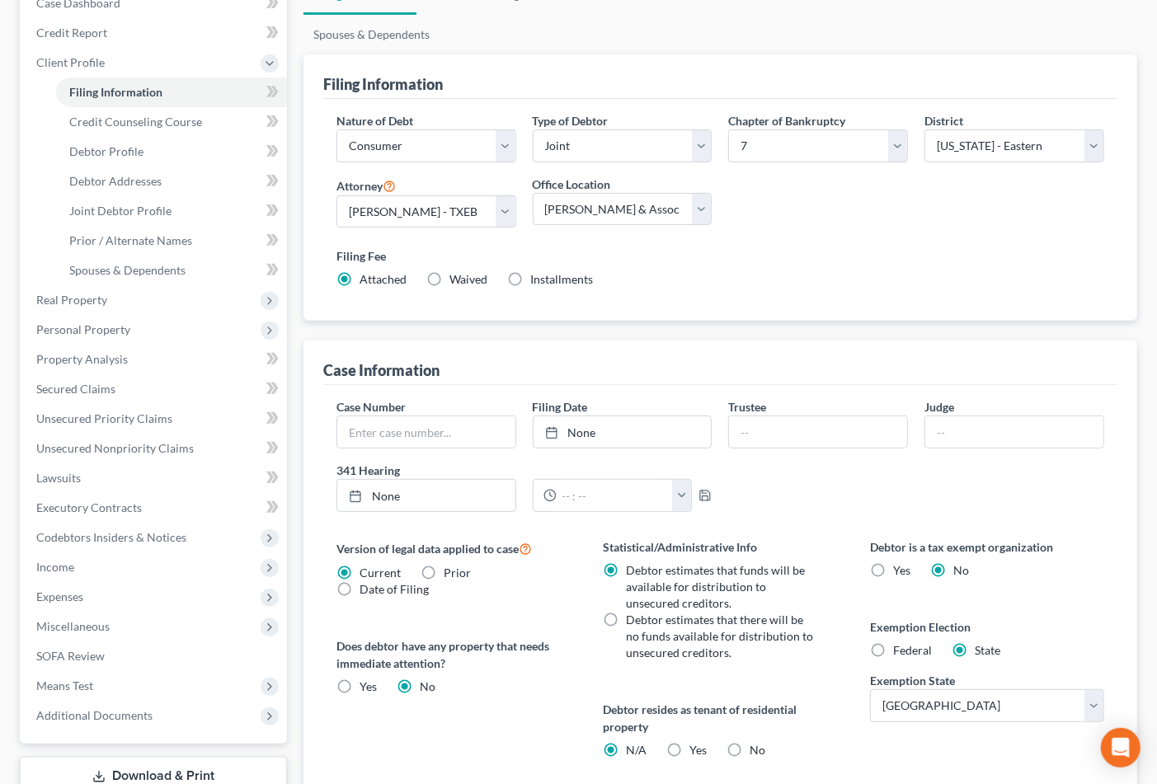
click at [530, 281] on label "Installments Installments" at bounding box center [561, 279] width 63 height 16
click at [537, 281] on input "Installments Installments" at bounding box center [542, 276] width 11 height 11
radio input "true"
radio input "false"
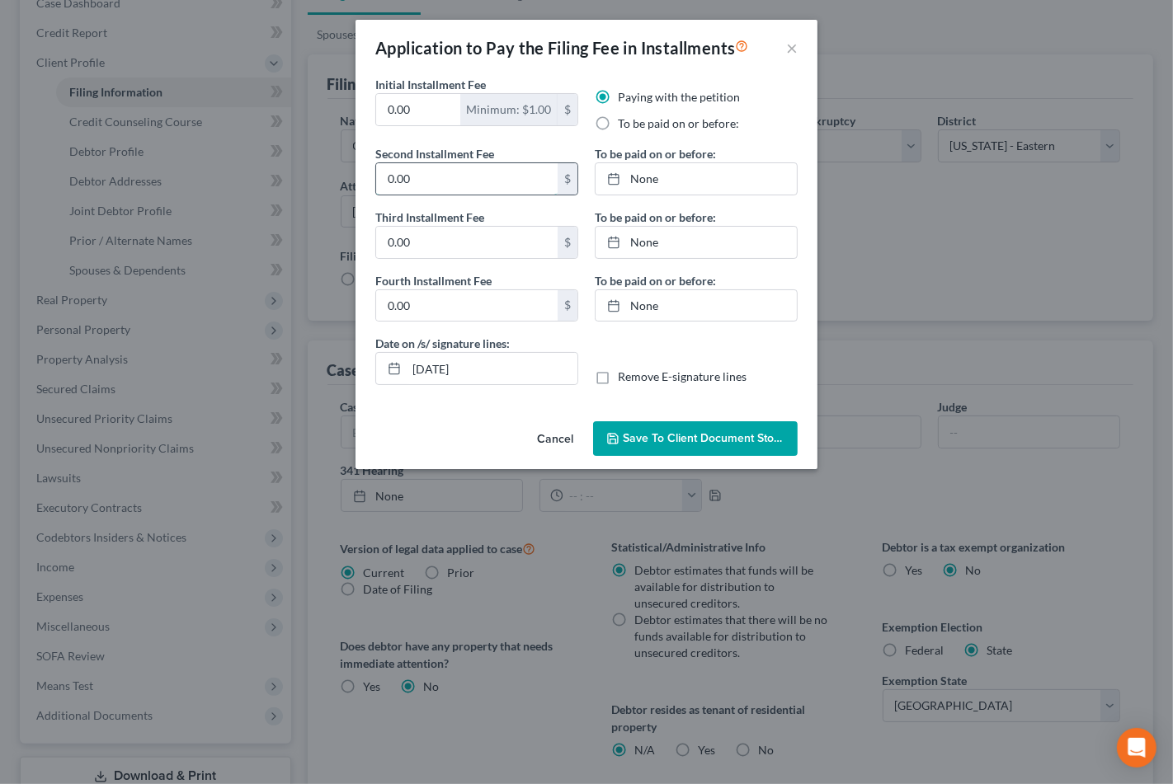
click at [458, 177] on input "0.00" at bounding box center [466, 178] width 181 height 31
type input "50.00"
click at [406, 109] on input "0.00" at bounding box center [418, 109] width 84 height 31
drag, startPoint x: 412, startPoint y: 102, endPoint x: 338, endPoint y: 111, distance: 74.7
click at [336, 111] on div "Application to Pay the Filing Fee in Installments × Initial Installment Fee 0.0…" at bounding box center [586, 392] width 1173 height 784
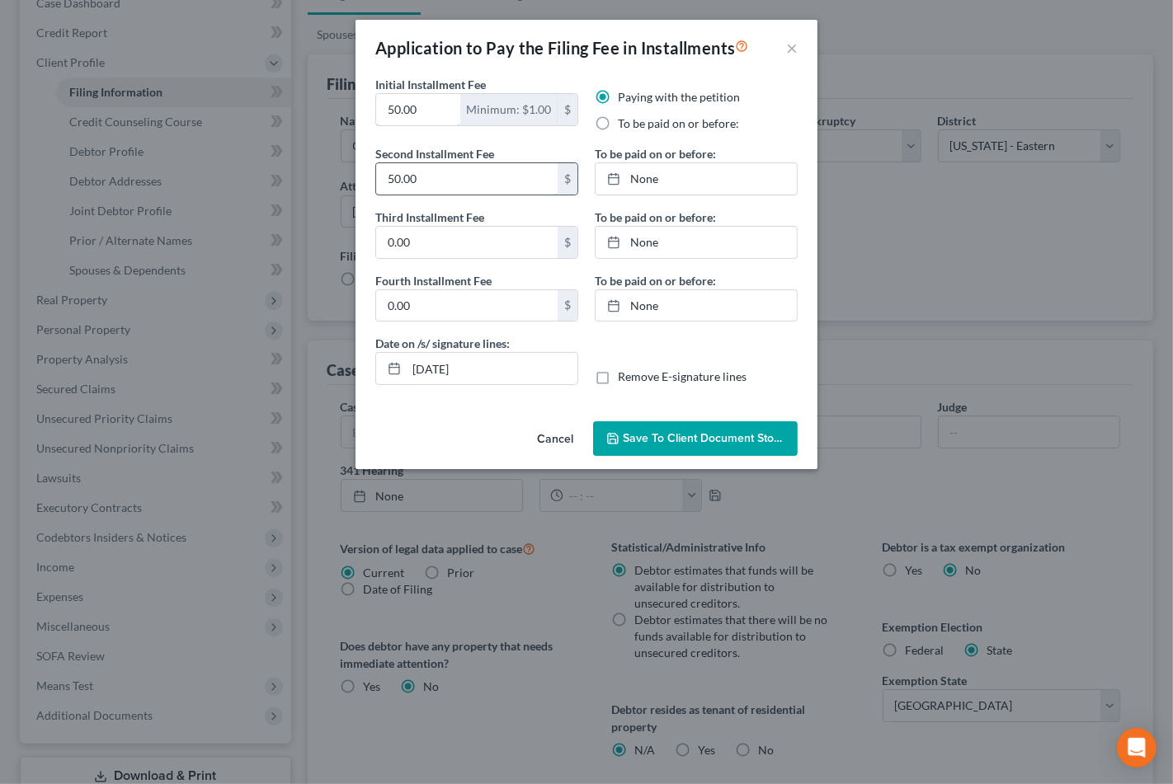
type input "50.00"
click at [443, 177] on input "50.00" at bounding box center [466, 178] width 181 height 31
click at [465, 245] on input "0.00" at bounding box center [466, 242] width 181 height 31
click at [426, 261] on div "Second Installment Fee 50.00 $ Third Installment Fee 0.00 $ Fourth Installment …" at bounding box center [476, 240] width 219 height 190
click at [455, 439] on div "Cancel Save to Client Document Storage" at bounding box center [587, 442] width 462 height 54
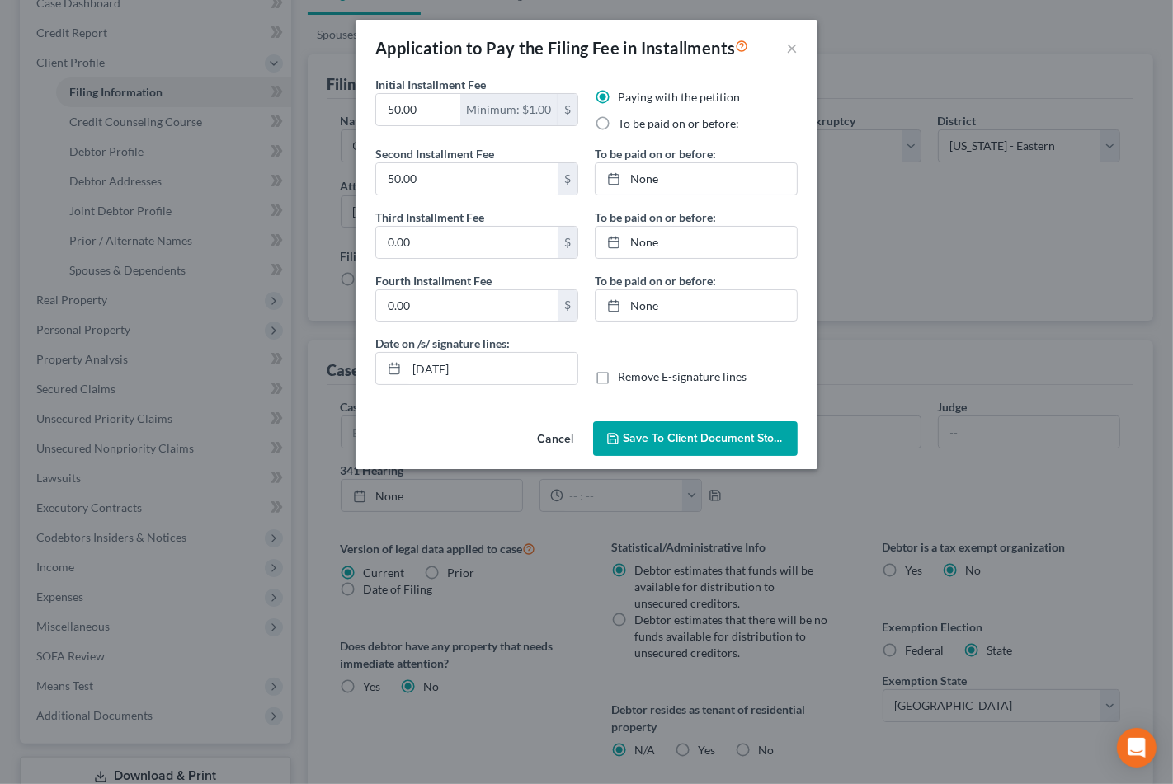
click at [493, 436] on div "Cancel Save to Client Document Storage" at bounding box center [587, 442] width 462 height 54
click at [431, 185] on input "50.00" at bounding box center [466, 178] width 181 height 31
type input "96.00"
click at [642, 173] on link "None" at bounding box center [696, 178] width 201 height 31
type input "[DATE]"
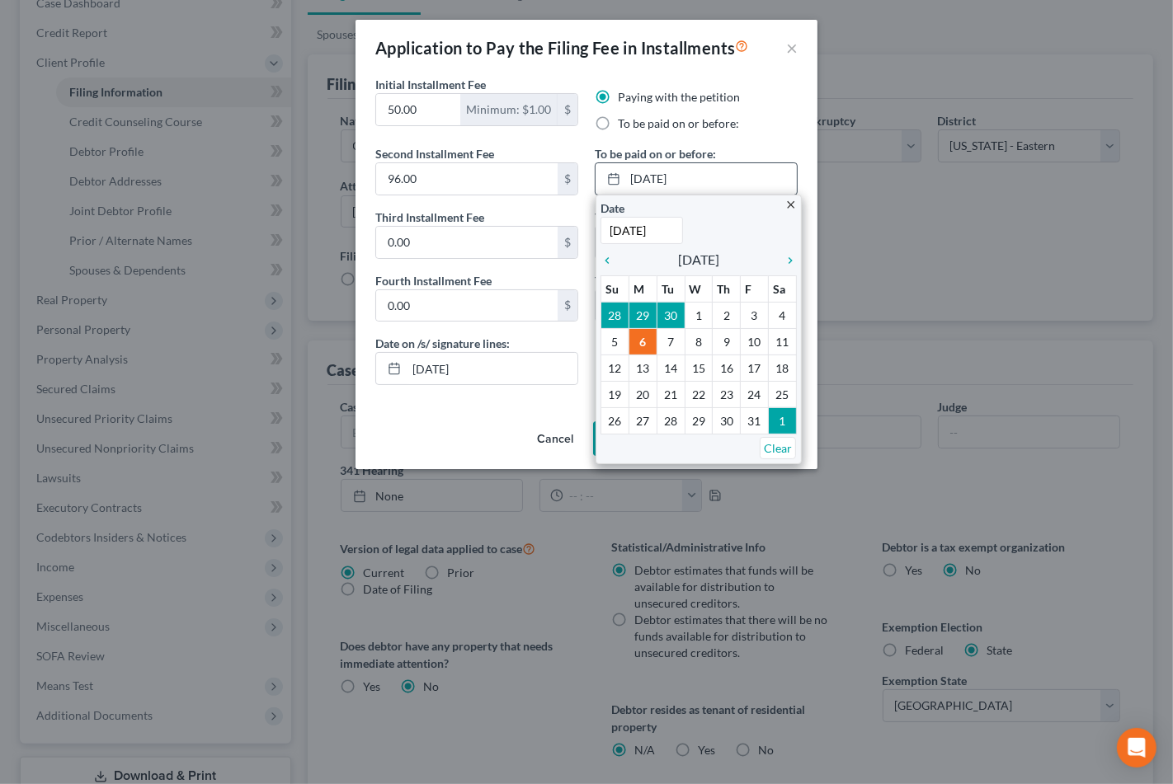
drag, startPoint x: 789, startPoint y: 261, endPoint x: 742, endPoint y: 289, distance: 54.3
click at [789, 261] on icon "chevron_right" at bounding box center [785, 260] width 21 height 13
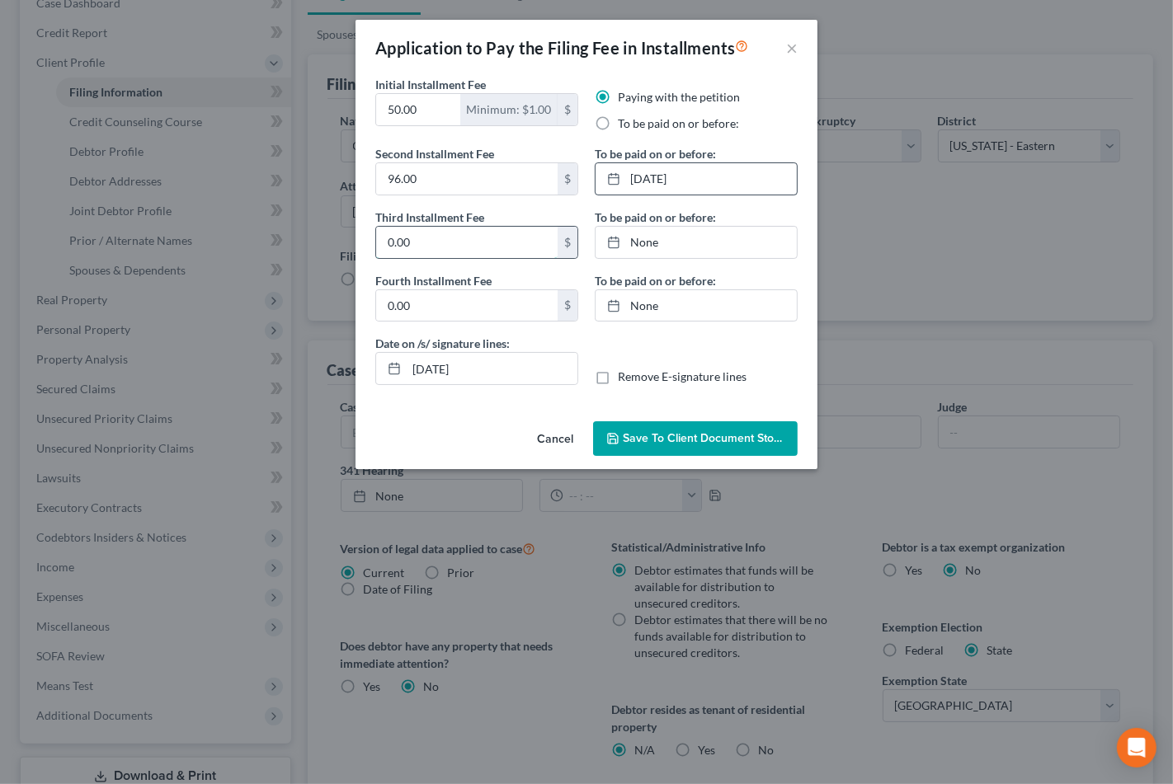
click at [431, 240] on input "0.00" at bounding box center [466, 242] width 181 height 31
type input "96.00"
click at [645, 238] on link "None" at bounding box center [696, 242] width 201 height 31
type input "[DATE]"
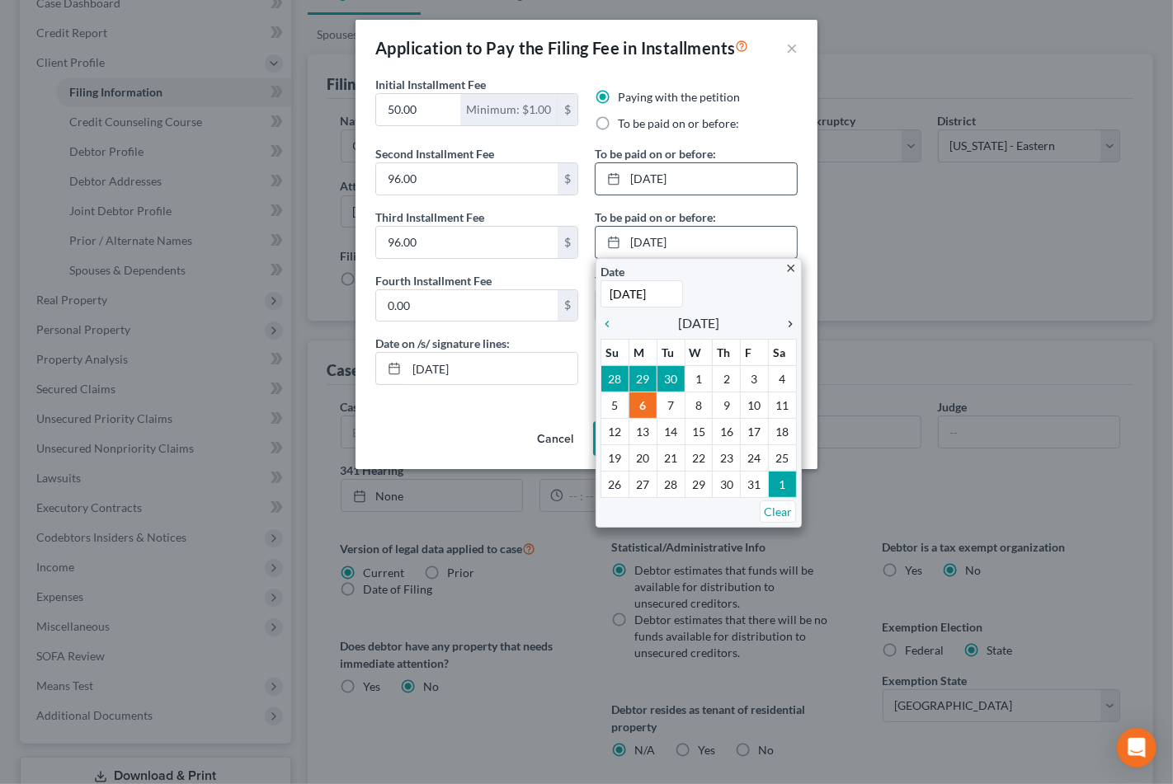
click at [781, 320] on icon "chevron_right" at bounding box center [785, 324] width 21 height 13
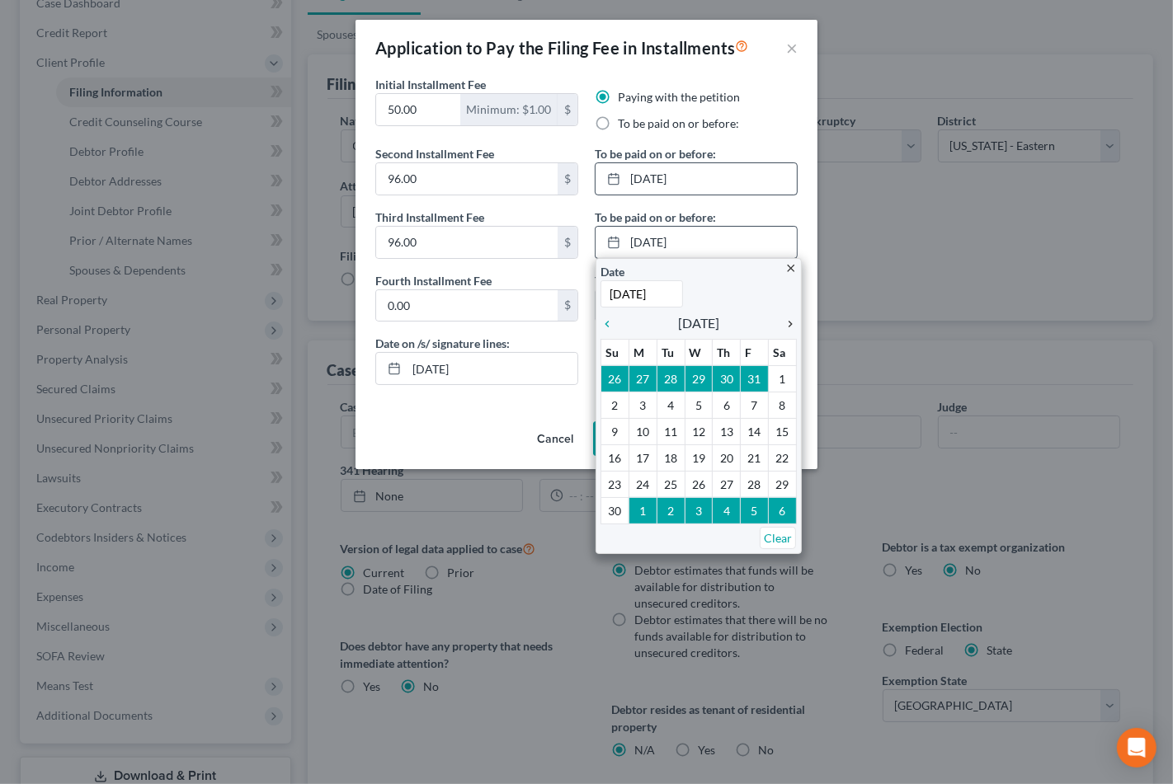
click at [781, 320] on icon "chevron_right" at bounding box center [785, 324] width 21 height 13
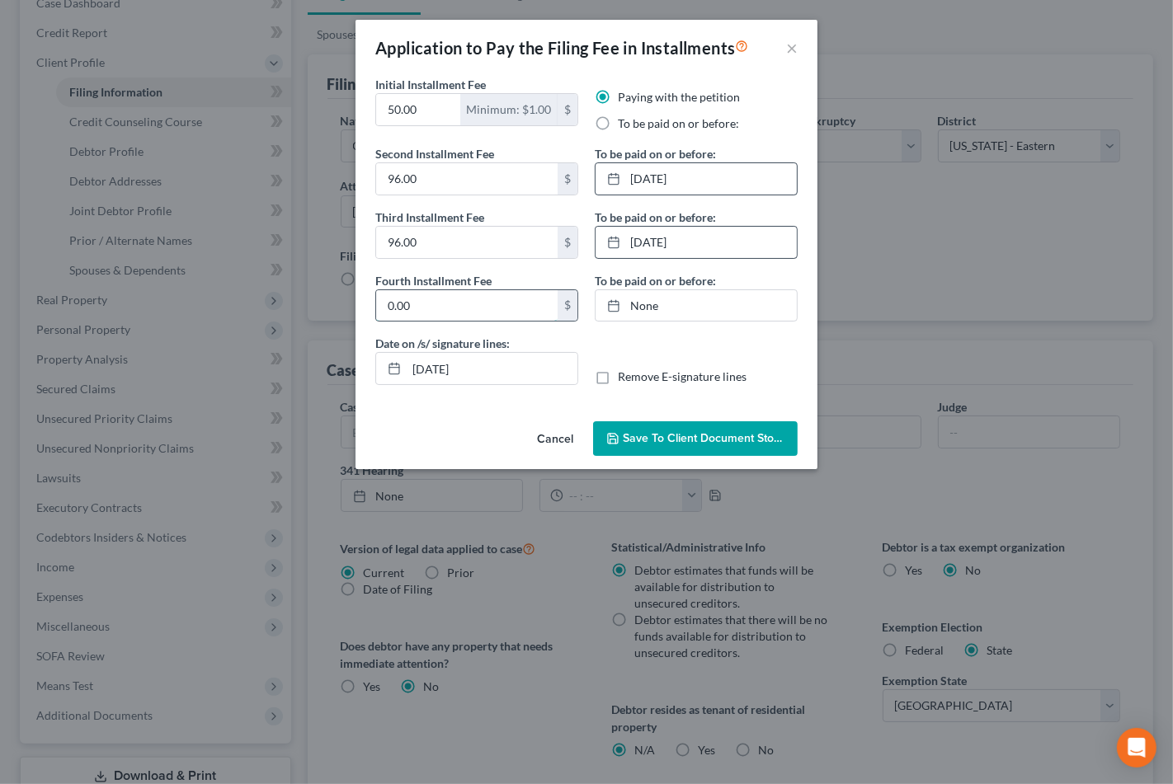
click at [422, 299] on input "0.00" at bounding box center [466, 305] width 181 height 31
click at [648, 303] on link "None" at bounding box center [696, 305] width 201 height 31
type input "[DATE]"
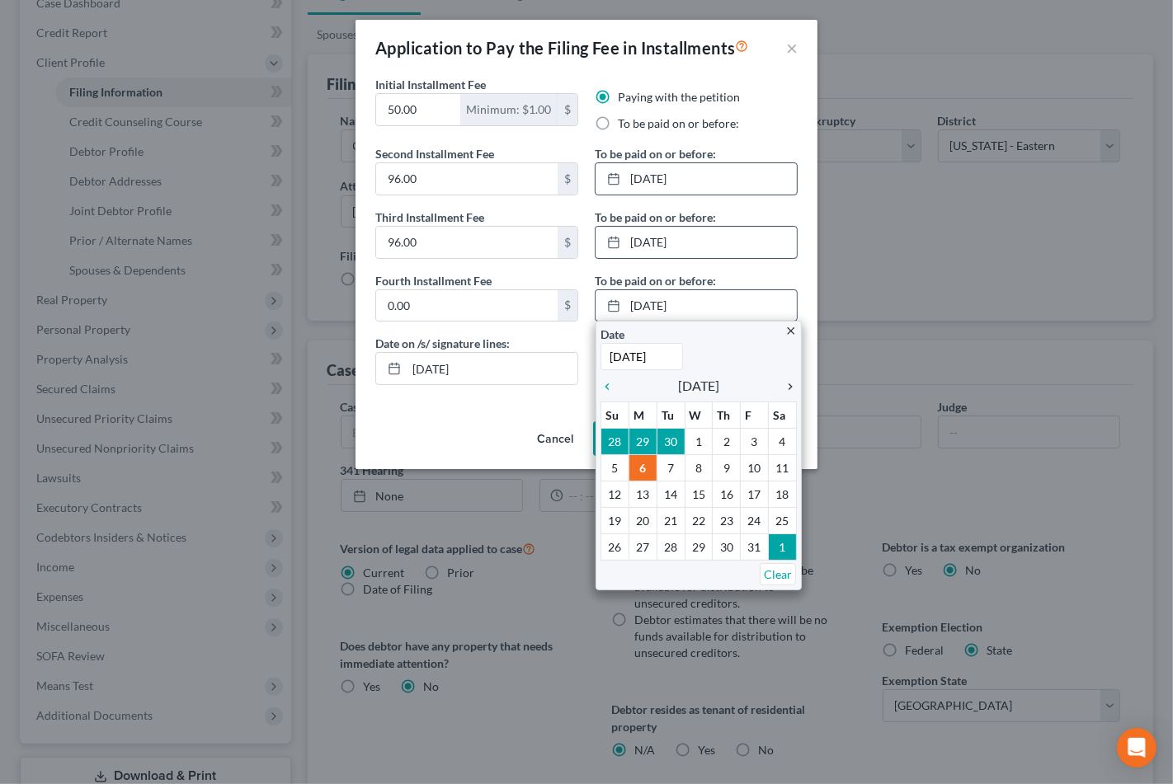
click at [789, 386] on icon "chevron_right" at bounding box center [785, 386] width 21 height 13
click at [789, 388] on icon "chevron_right" at bounding box center [785, 386] width 21 height 13
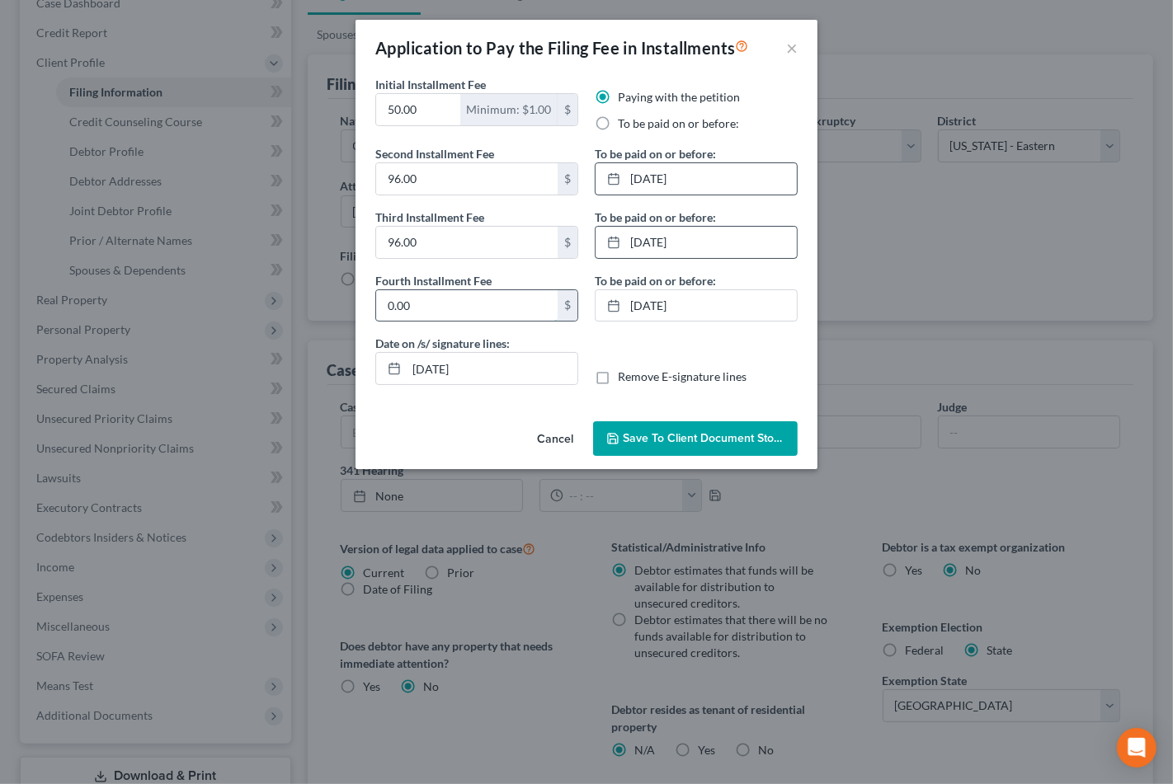
click at [448, 306] on input "0.00" at bounding box center [466, 305] width 181 height 31
type input "96.00"
click at [745, 440] on span "Save to Client Document Storage" at bounding box center [710, 438] width 175 height 14
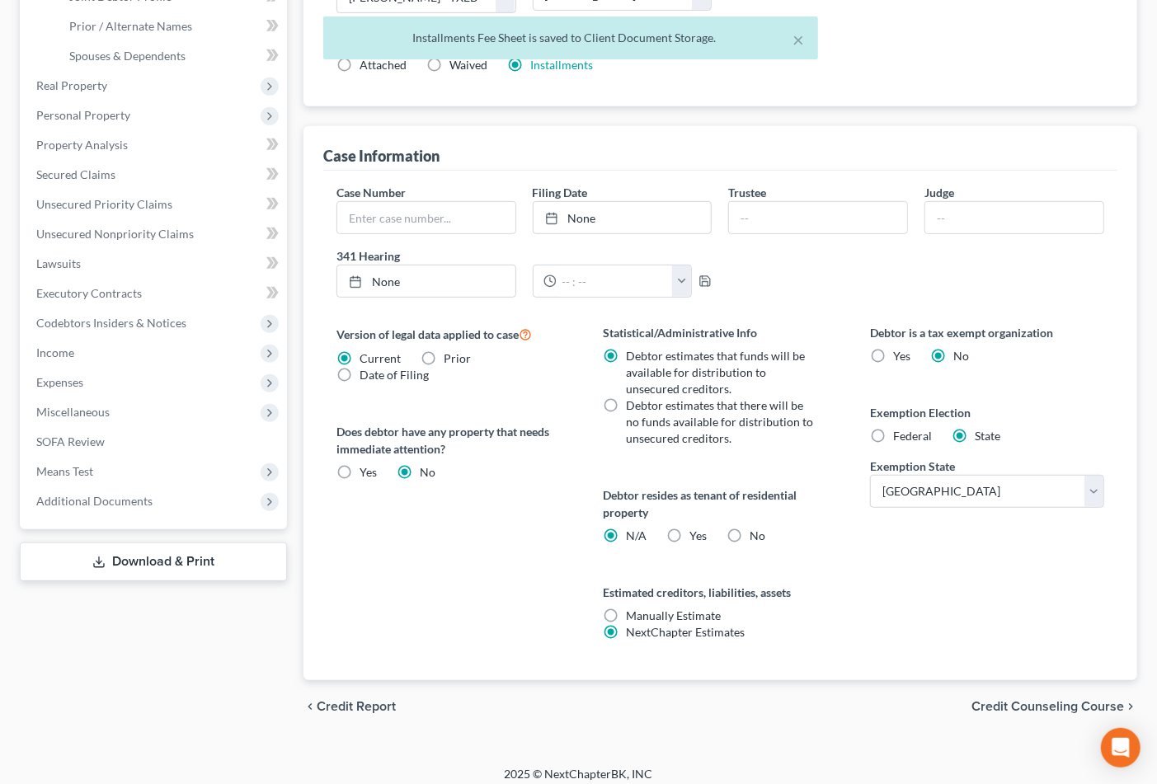
scroll to position [409, 0]
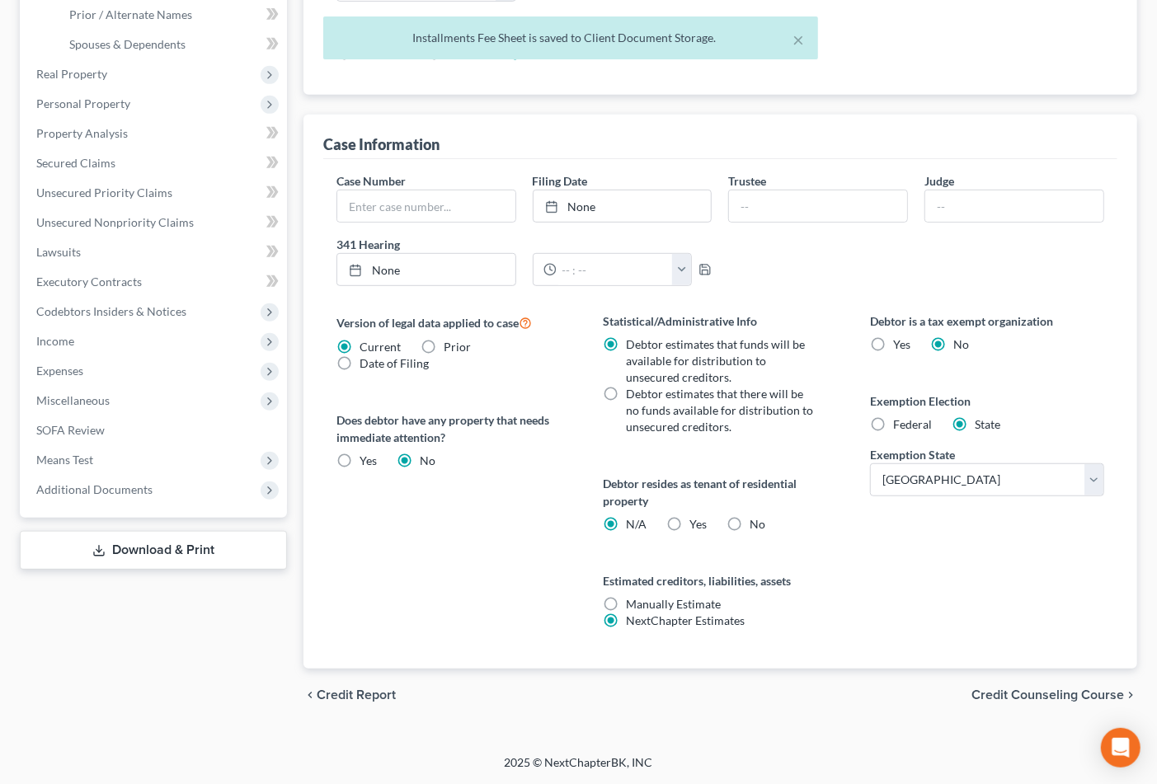
click at [214, 558] on link "Download & Print" at bounding box center [153, 550] width 267 height 39
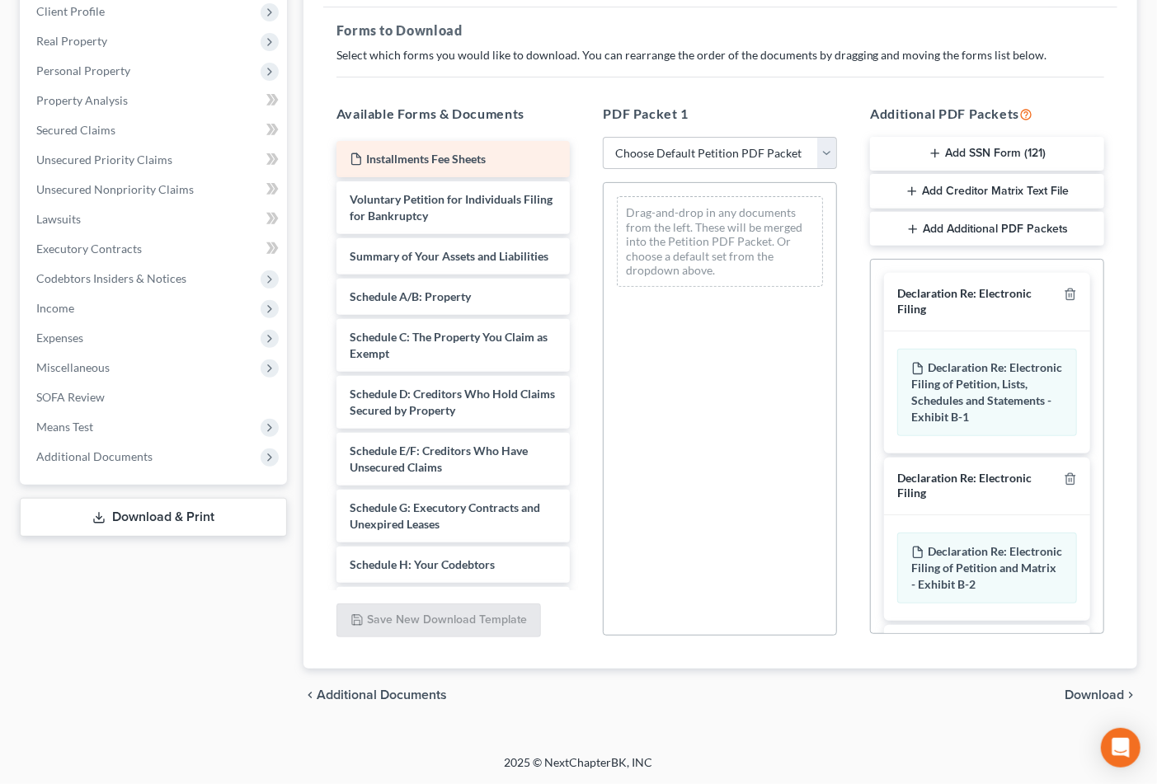
click at [439, 159] on span "Installments Fee Sheets" at bounding box center [426, 159] width 120 height 14
click at [493, 167] on div "Installments Fee Sheets" at bounding box center [454, 159] width 234 height 36
click at [1101, 695] on span "Download" at bounding box center [1094, 695] width 59 height 13
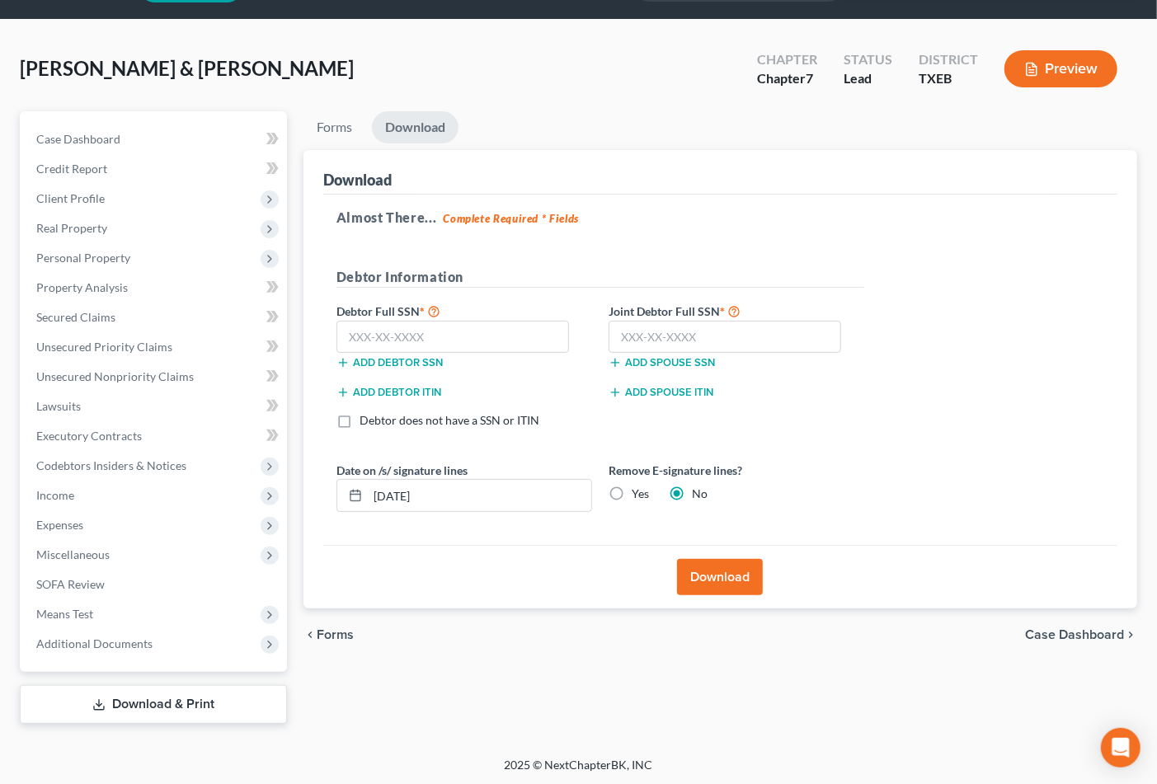
click at [715, 578] on button "Download" at bounding box center [720, 577] width 86 height 36
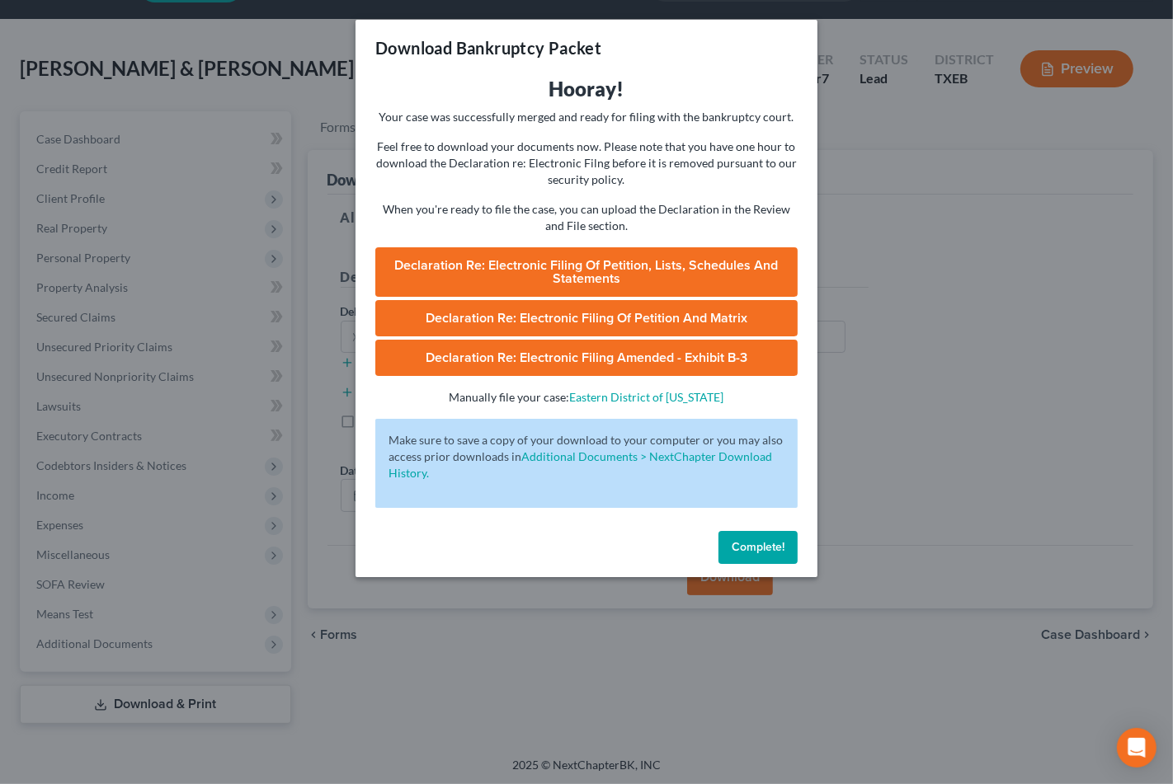
click at [929, 294] on div "Download Bankruptcy Packet Hooray! Your case was successfully merged and ready …" at bounding box center [586, 392] width 1173 height 784
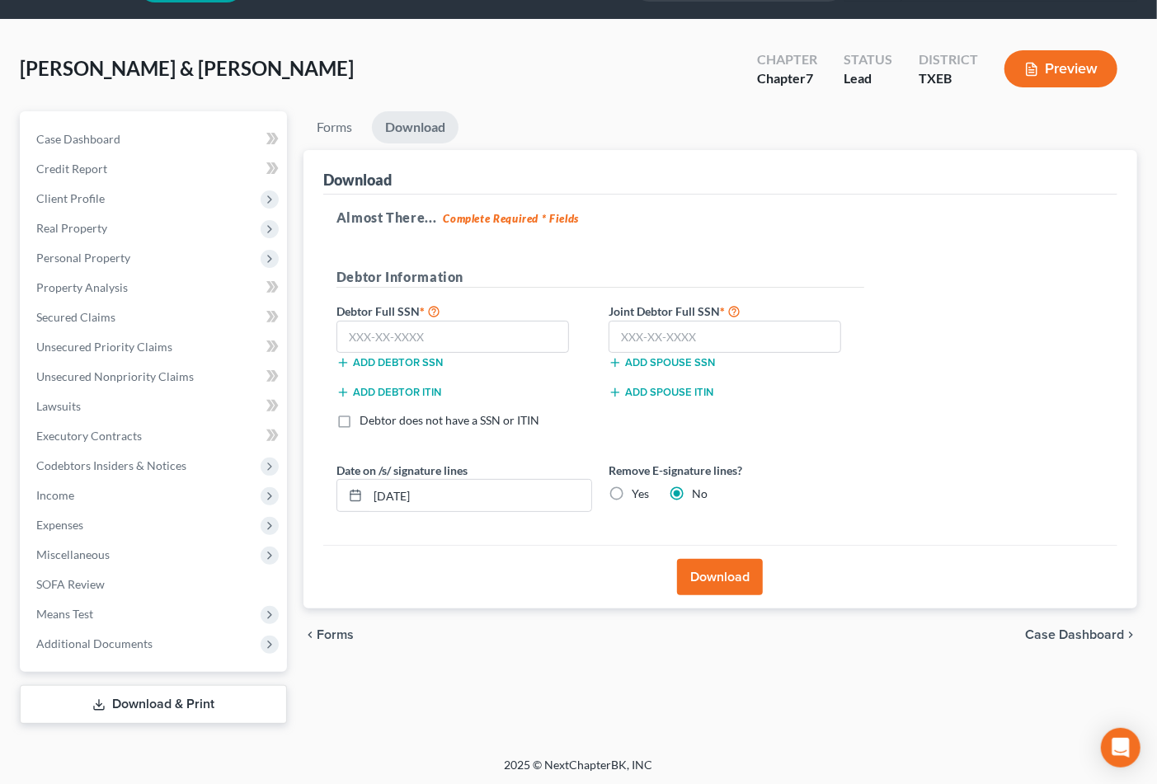
click at [118, 695] on link "Download & Print" at bounding box center [153, 704] width 267 height 39
click at [104, 134] on span "Case Dashboard" at bounding box center [78, 139] width 84 height 14
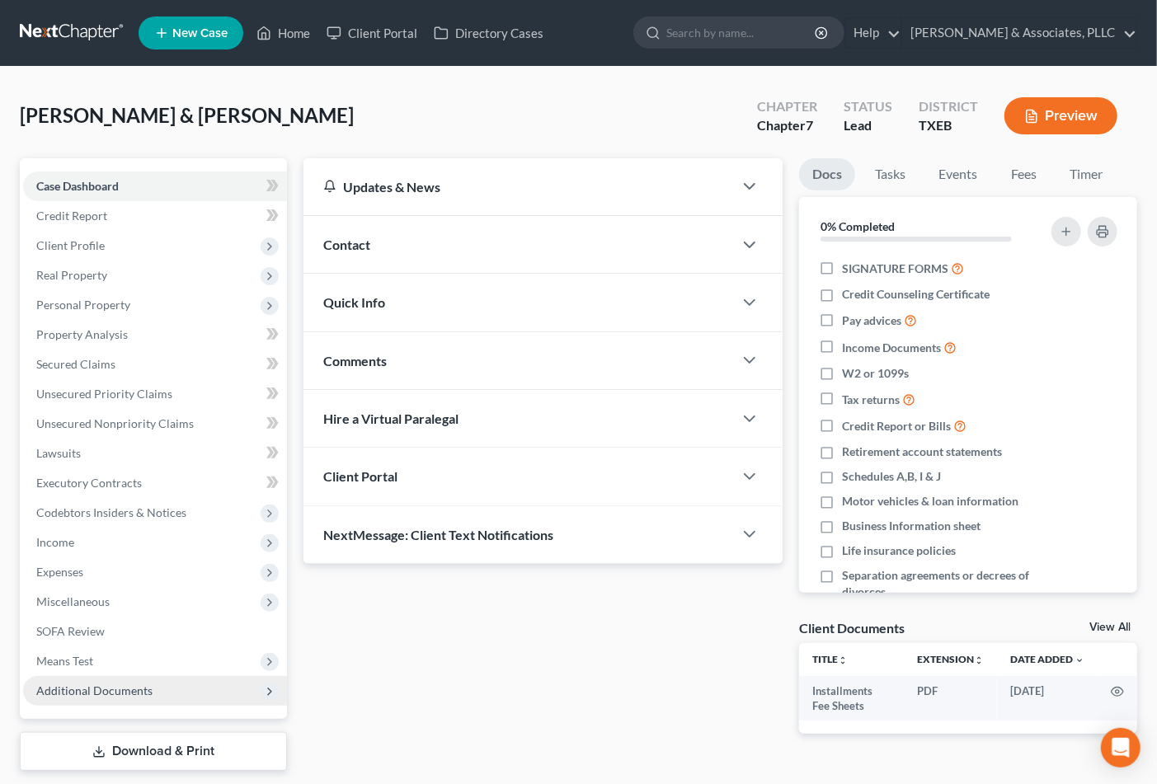
click at [82, 699] on span "Additional Documents" at bounding box center [155, 691] width 264 height 30
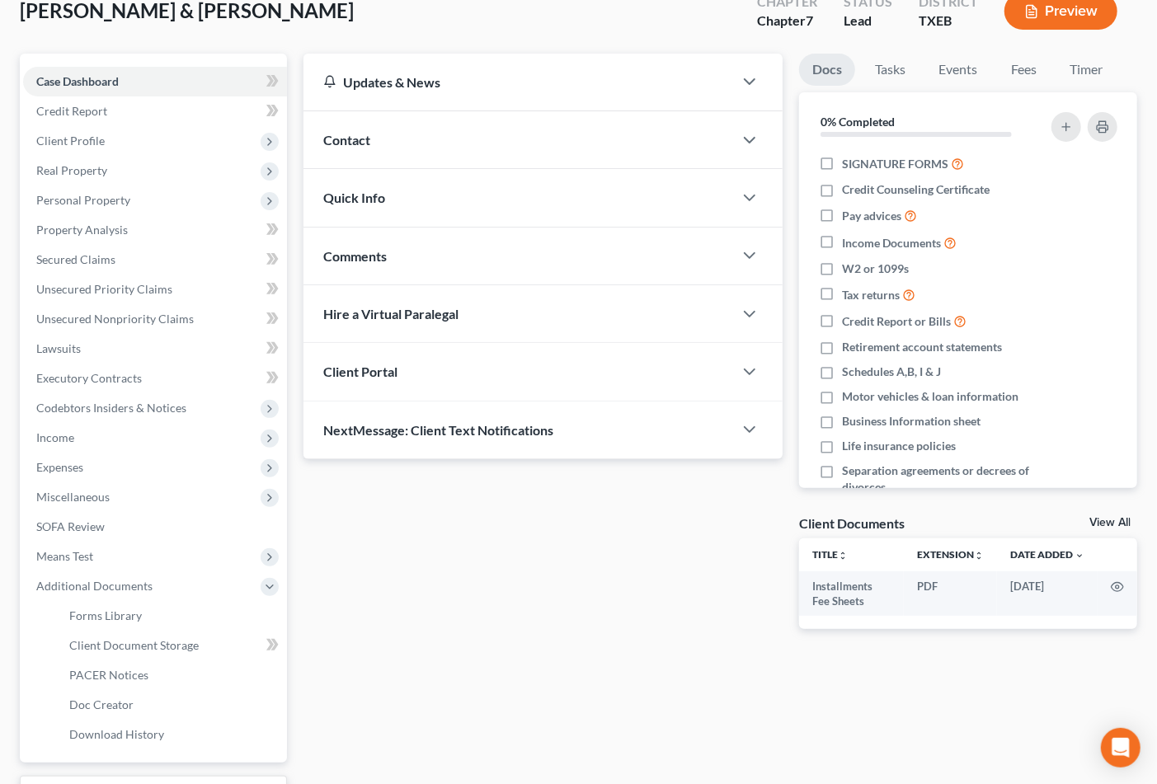
scroll to position [195, 0]
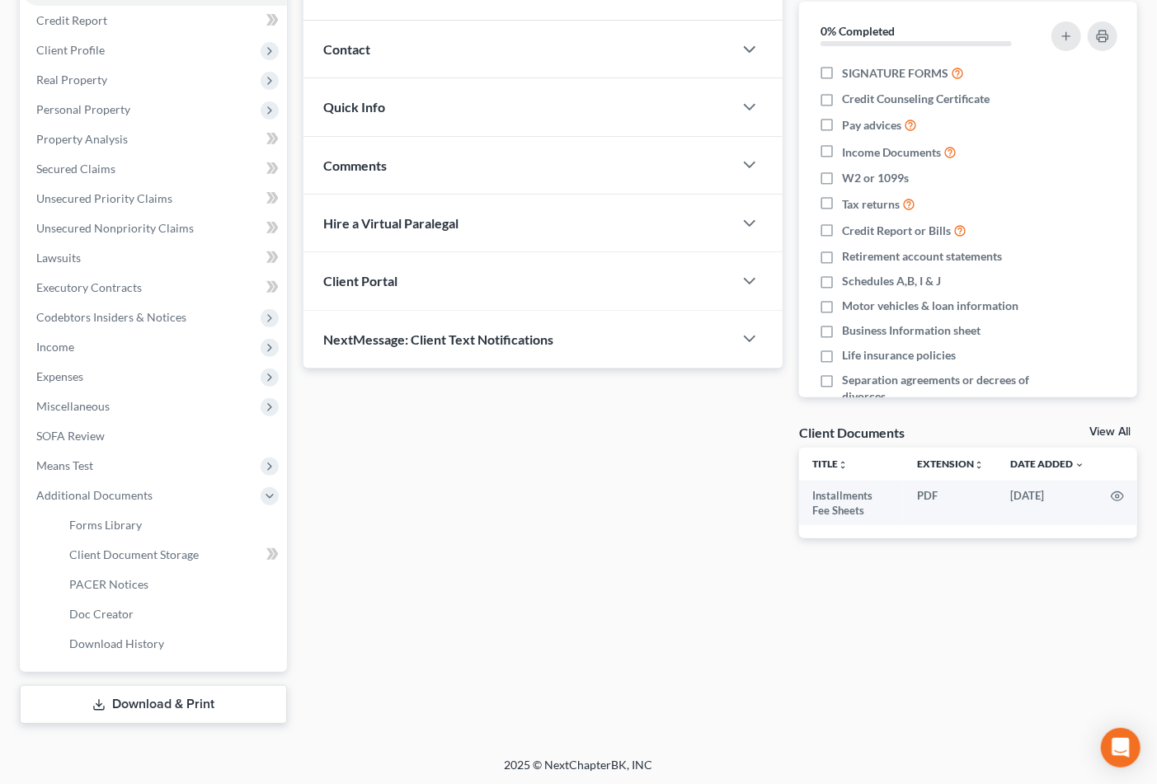
click at [110, 699] on link "Download & Print" at bounding box center [153, 704] width 267 height 39
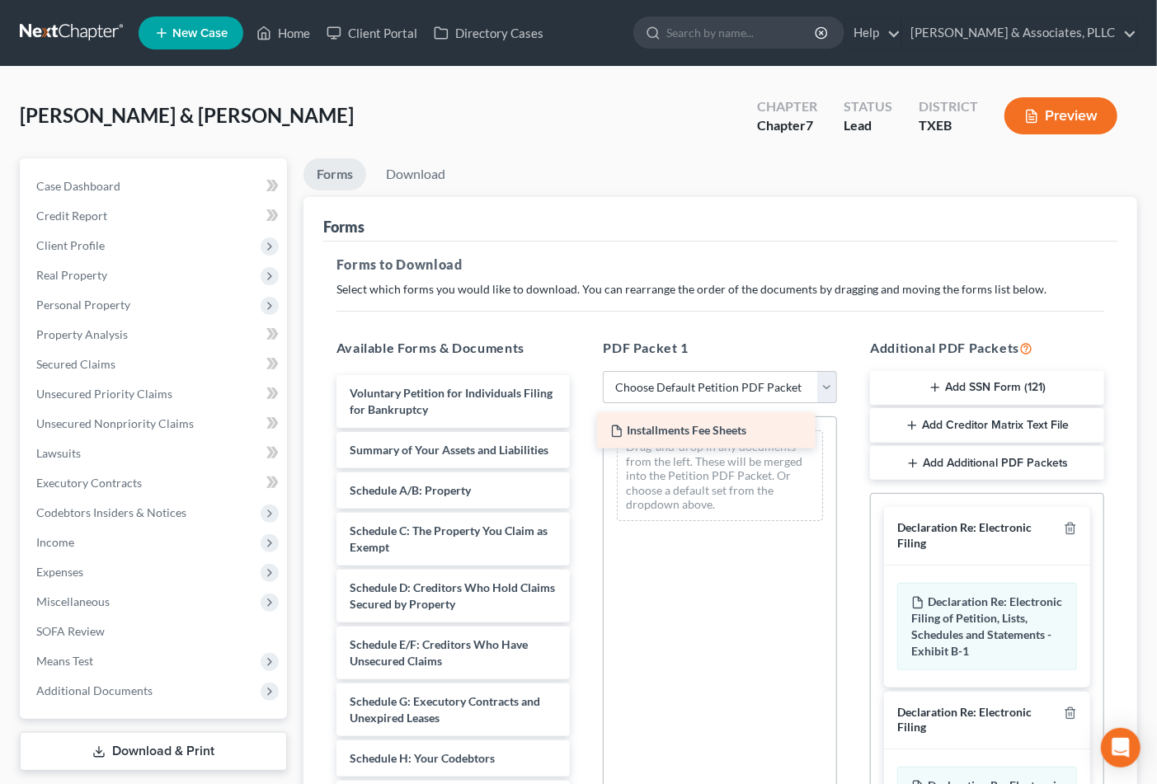
drag, startPoint x: 444, startPoint y: 384, endPoint x: 724, endPoint y: 424, distance: 283.3
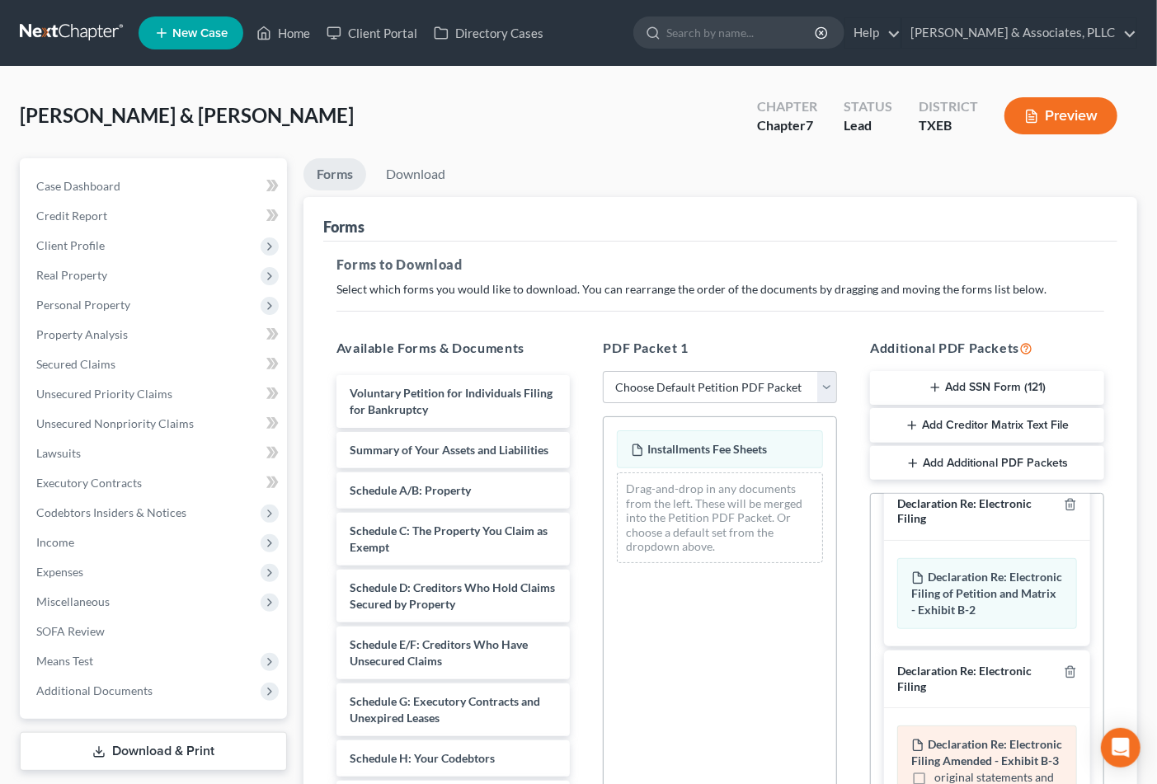
scroll to position [416, 0]
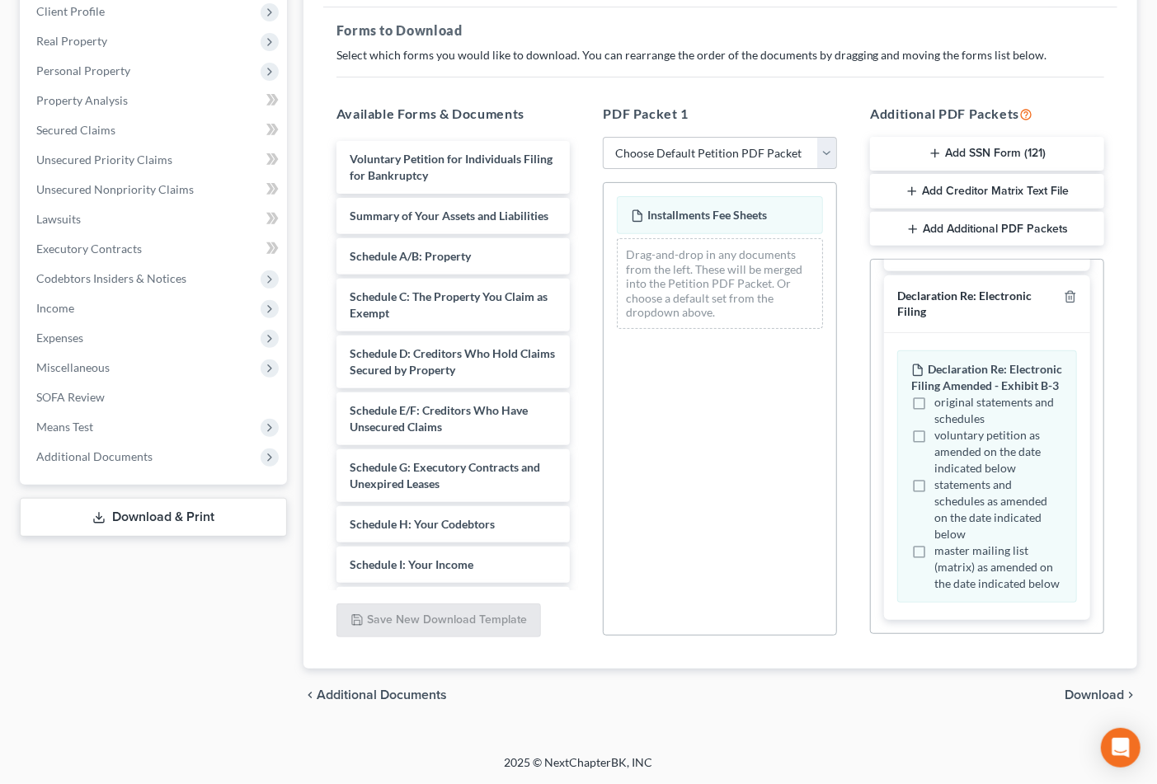
click at [1072, 689] on span "Download" at bounding box center [1094, 695] width 59 height 13
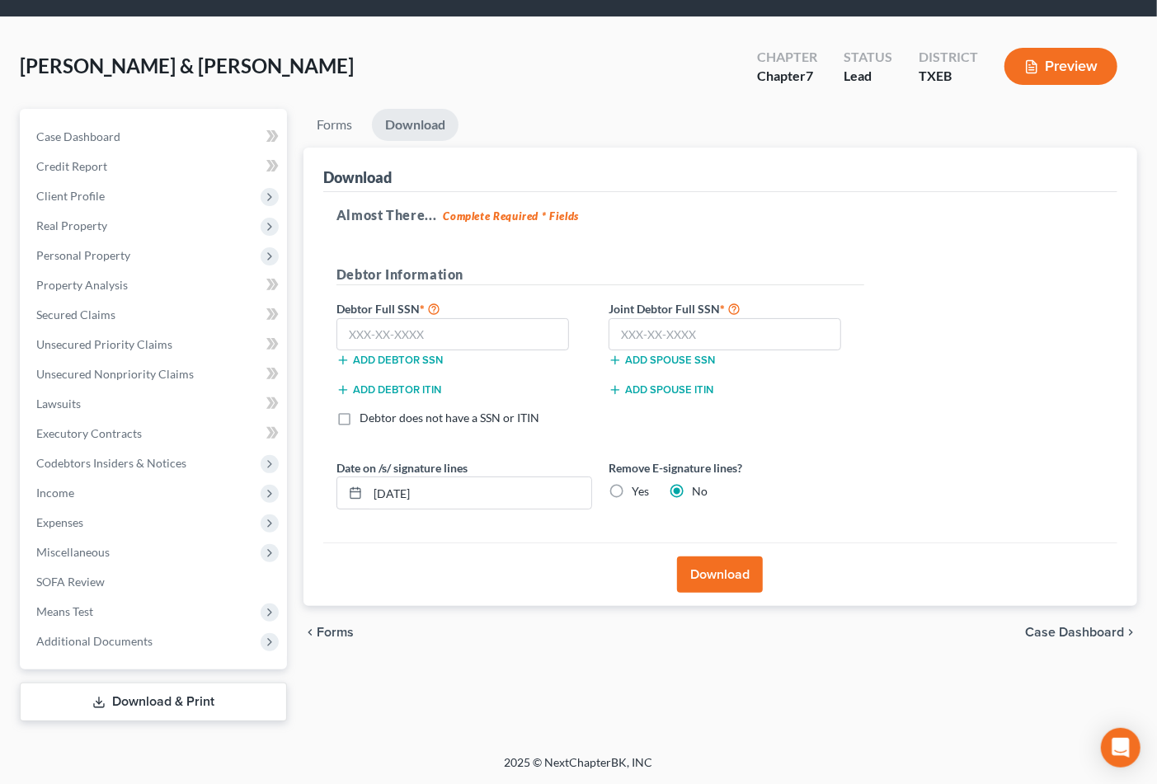
scroll to position [47, 0]
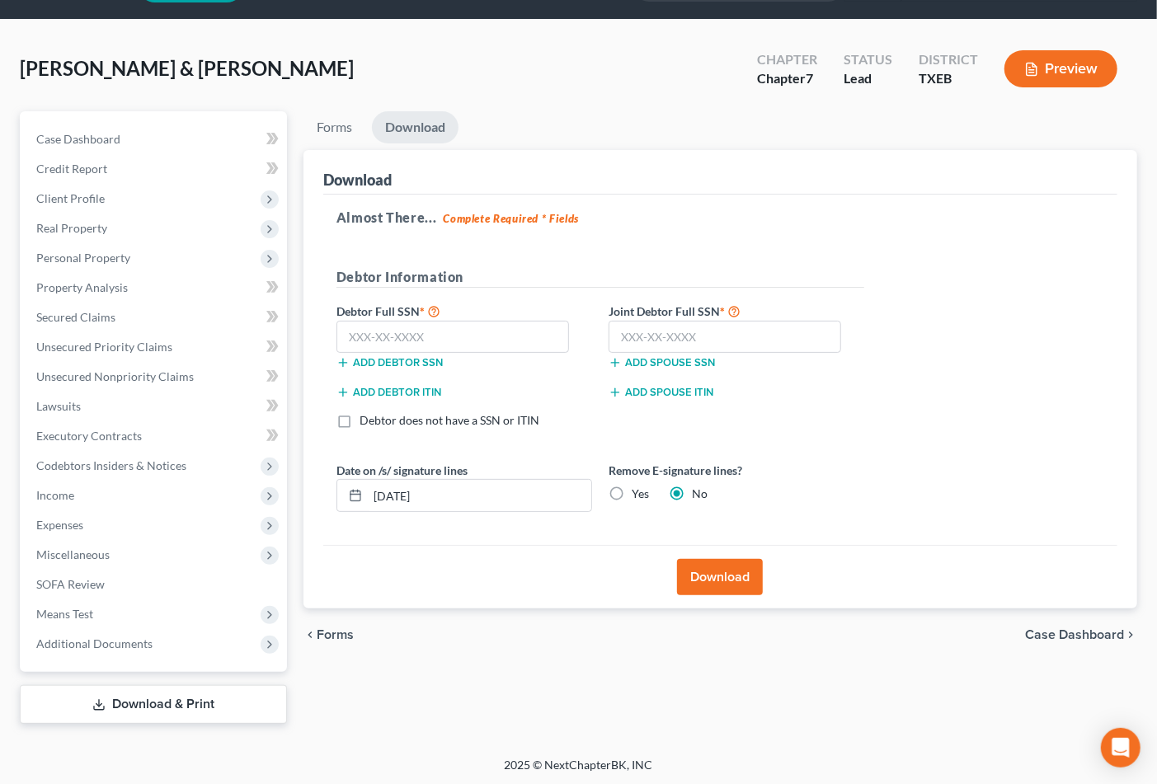
drag, startPoint x: 712, startPoint y: 554, endPoint x: 712, endPoint y: 569, distance: 14.8
click at [712, 569] on div "Download" at bounding box center [720, 577] width 794 height 64
click at [712, 569] on button "Download" at bounding box center [720, 577] width 86 height 36
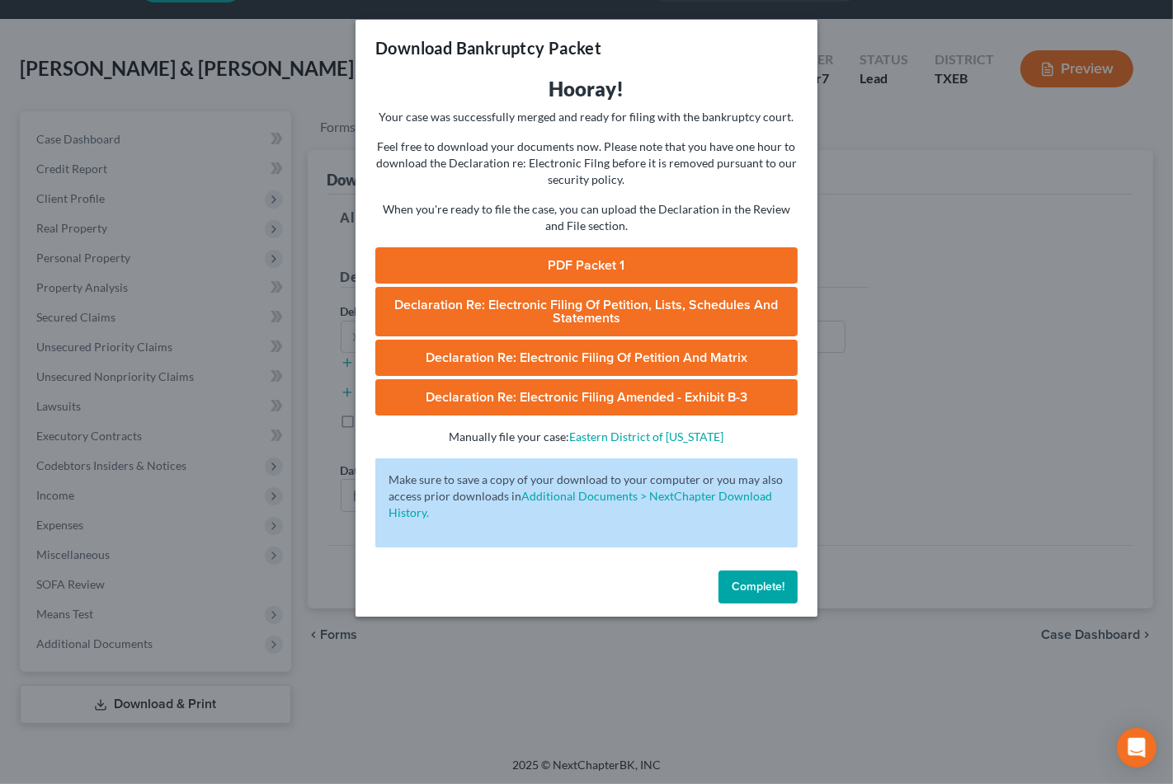
click at [605, 261] on link "PDF Packet 1" at bounding box center [586, 265] width 422 height 36
click at [769, 584] on span "Complete!" at bounding box center [758, 587] width 53 height 14
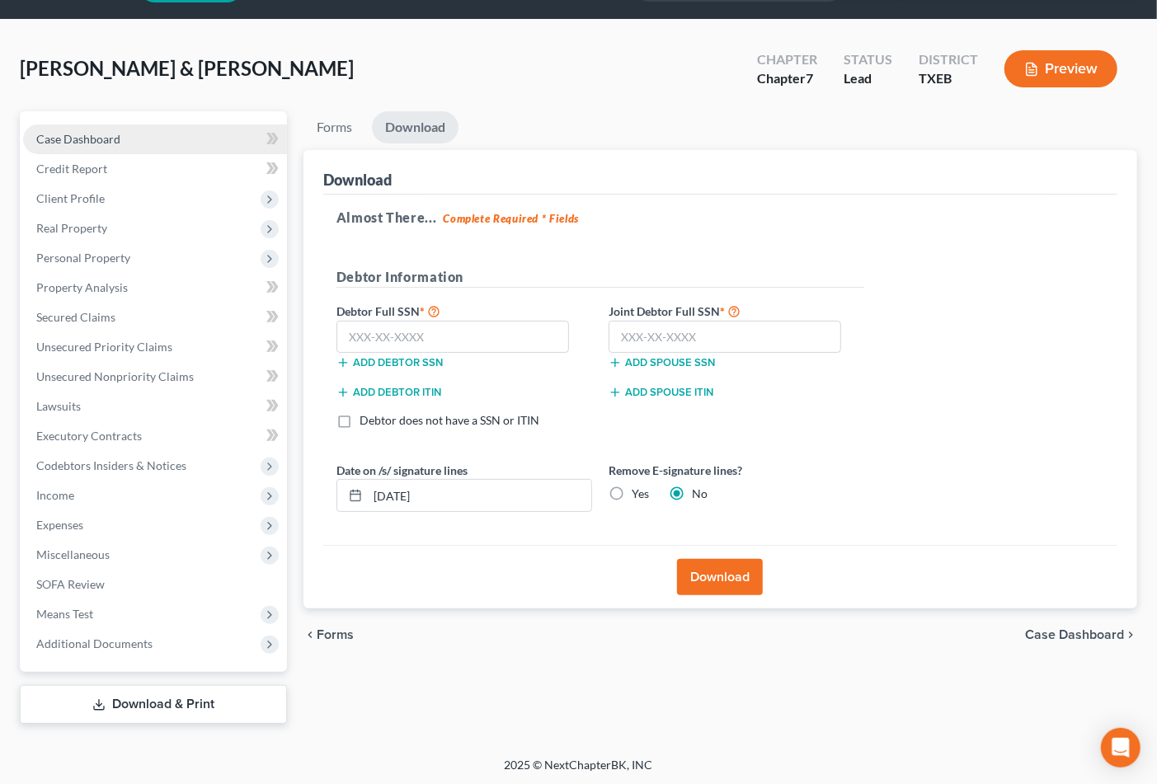
click at [54, 132] on span "Case Dashboard" at bounding box center [78, 139] width 84 height 14
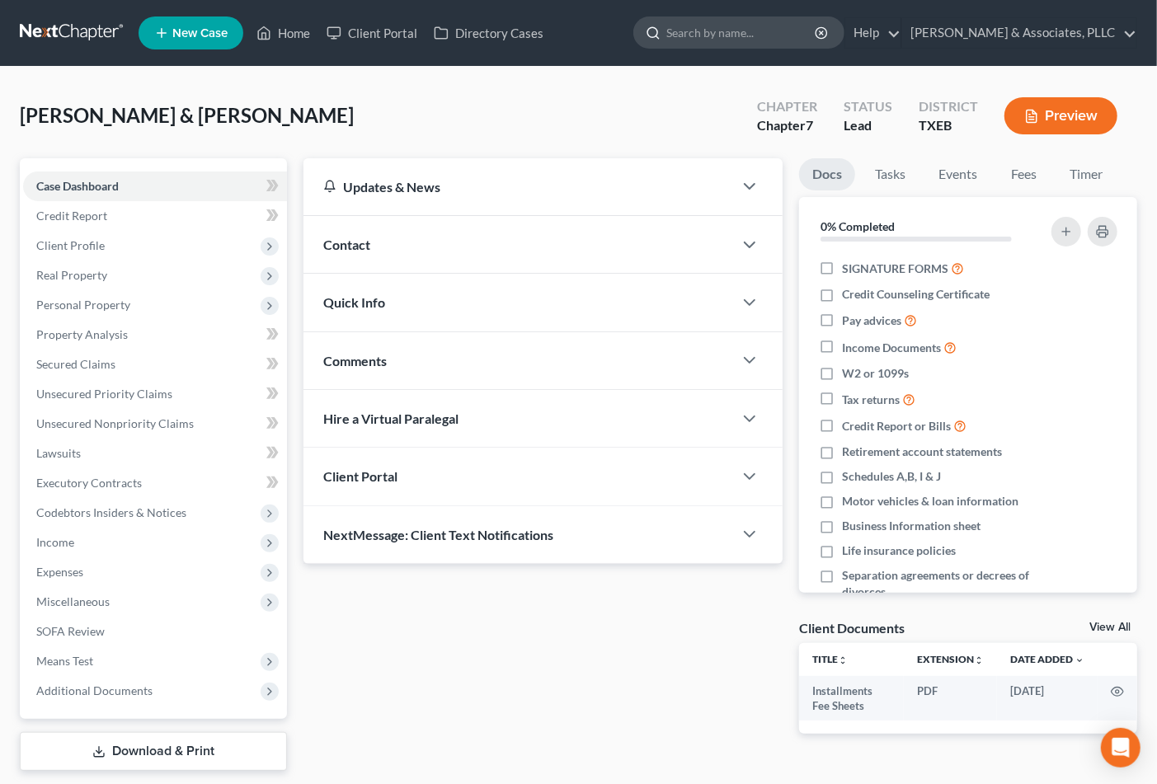
click at [695, 27] on input "search" at bounding box center [741, 32] width 151 height 31
type input "[PERSON_NAME]"
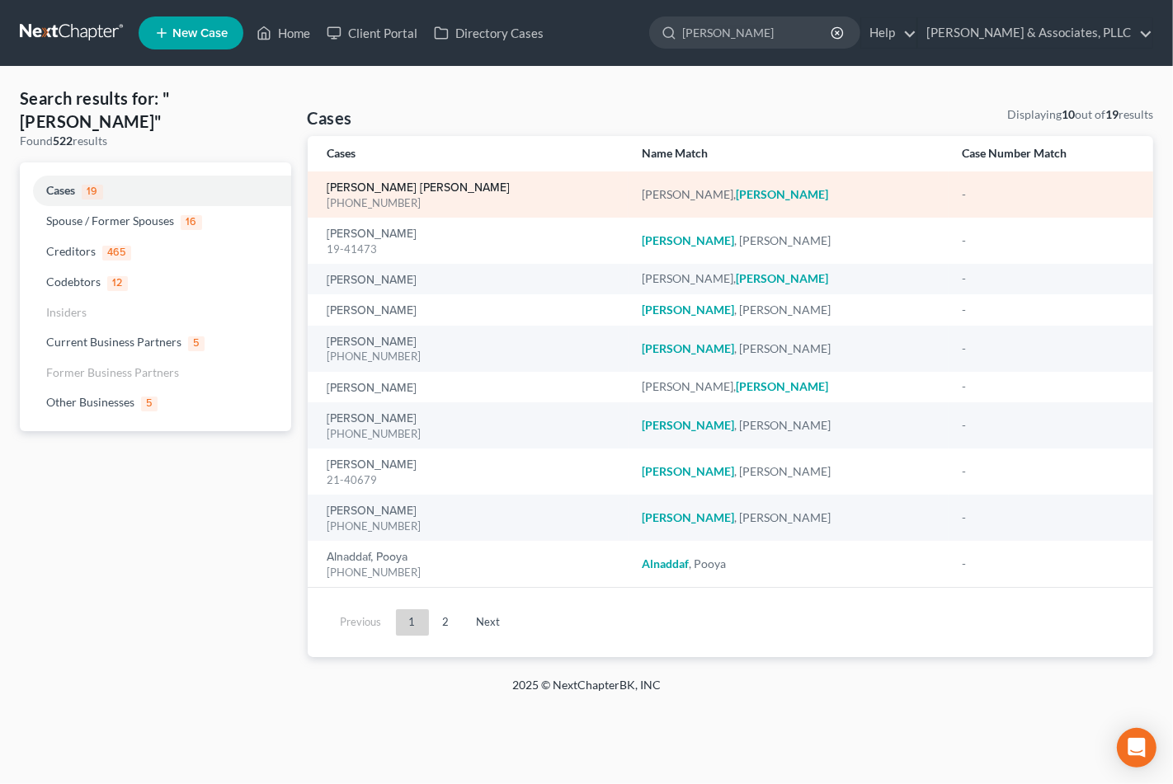
click at [337, 190] on link "[PERSON_NAME] [PERSON_NAME]" at bounding box center [418, 188] width 183 height 12
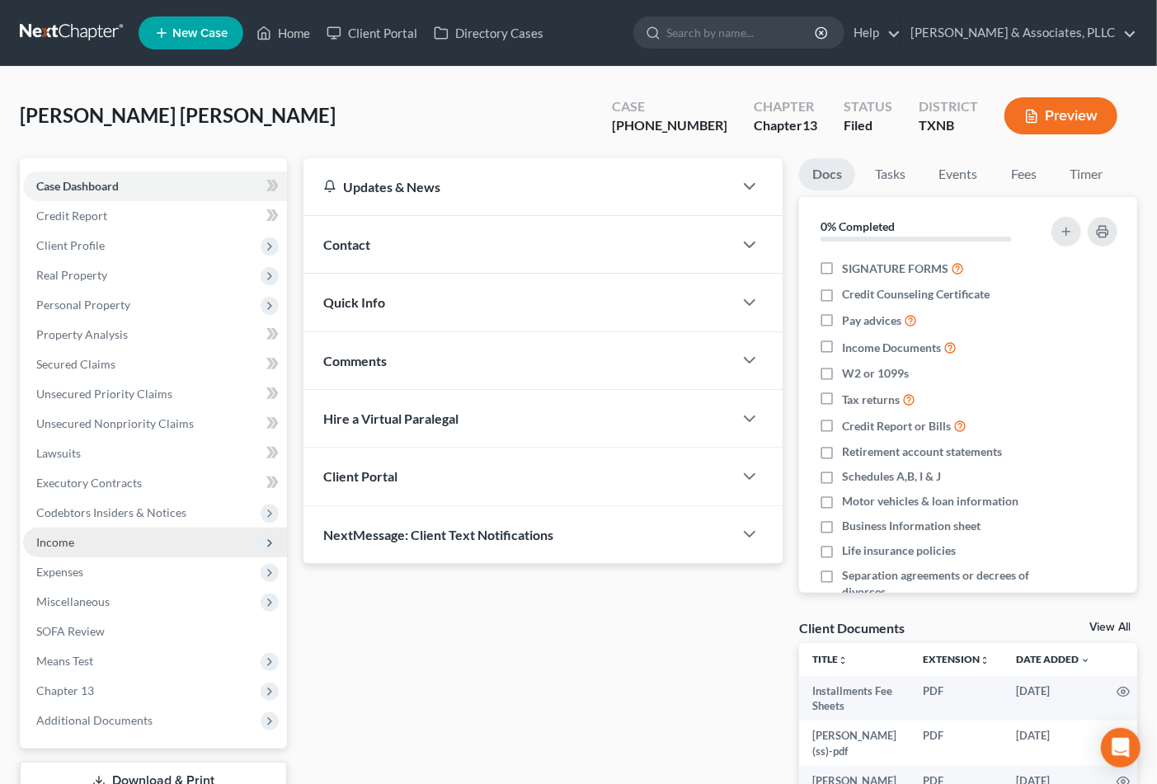
click at [59, 544] on span "Income" at bounding box center [55, 542] width 38 height 14
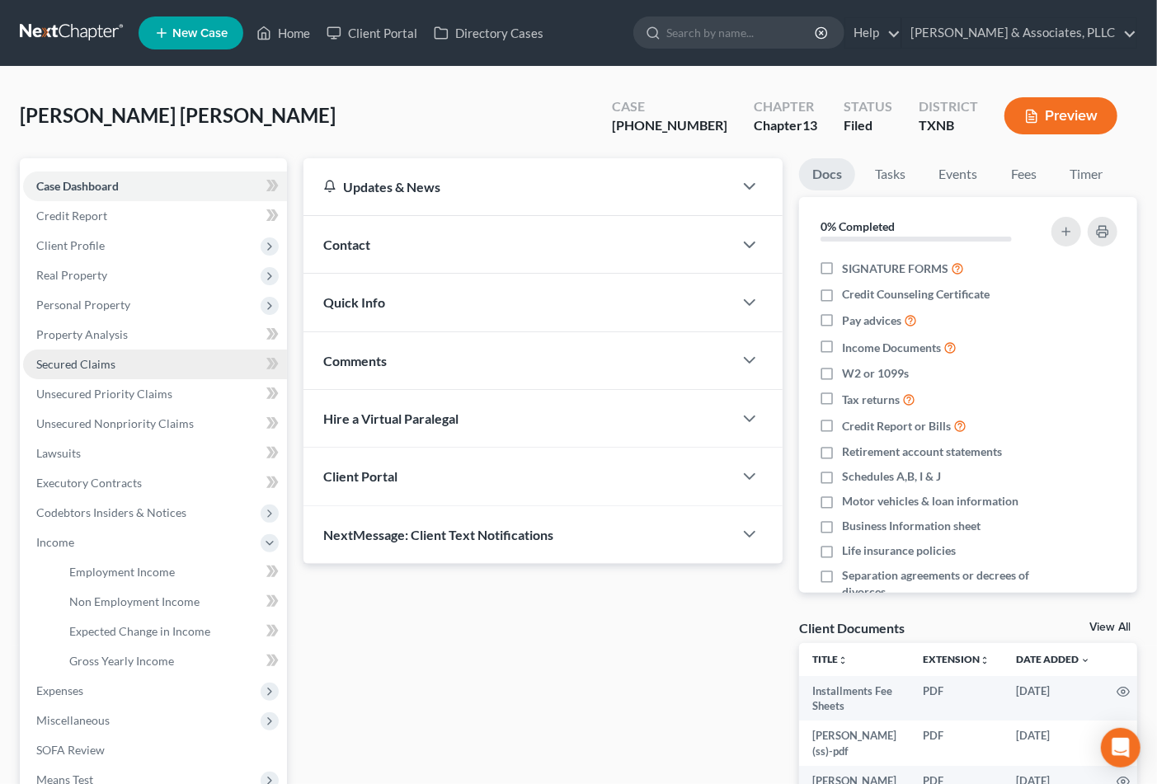
click at [67, 357] on span "Secured Claims" at bounding box center [75, 364] width 79 height 14
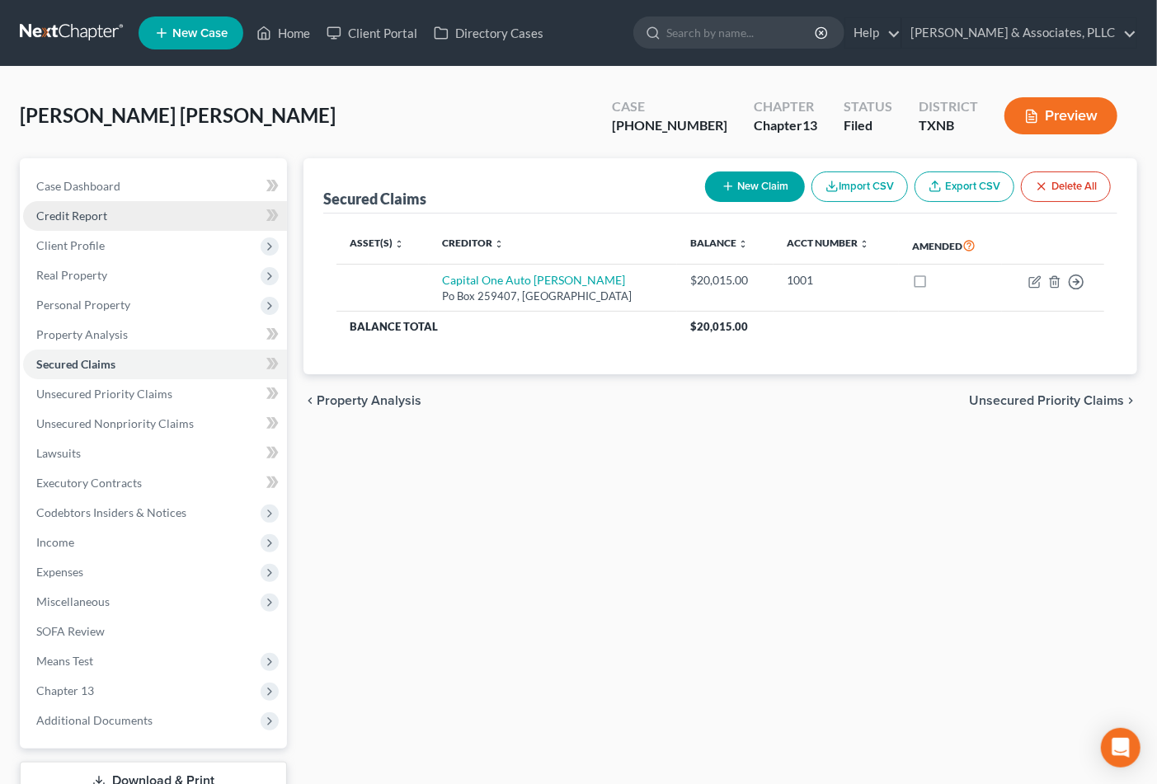
click at [82, 214] on span "Credit Report" at bounding box center [71, 216] width 71 height 14
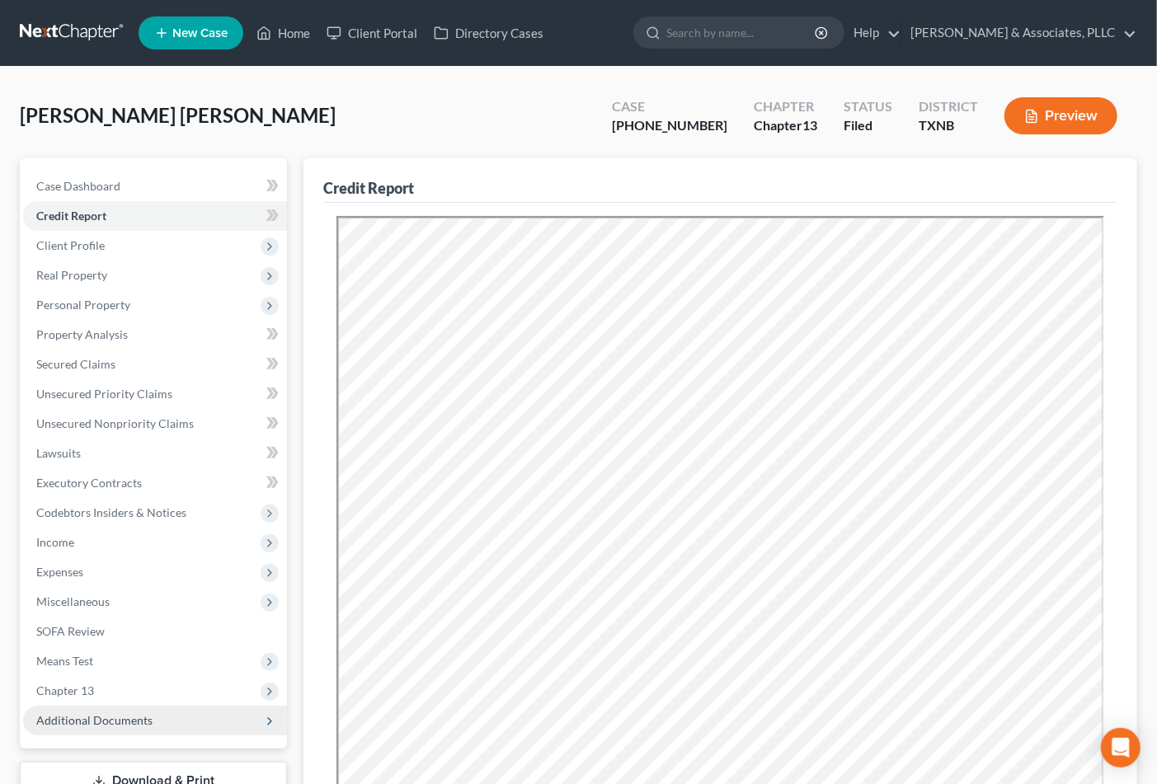
click at [139, 718] on span "Additional Documents" at bounding box center [94, 720] width 116 height 14
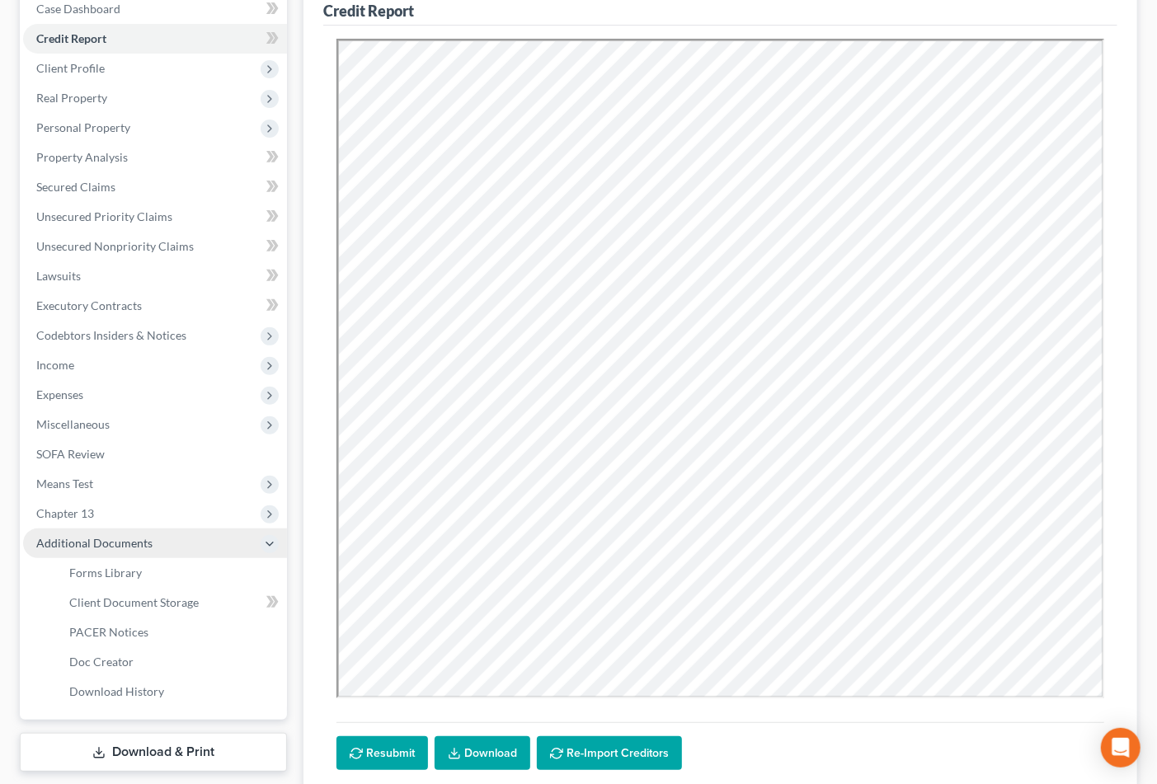
scroll to position [183, 0]
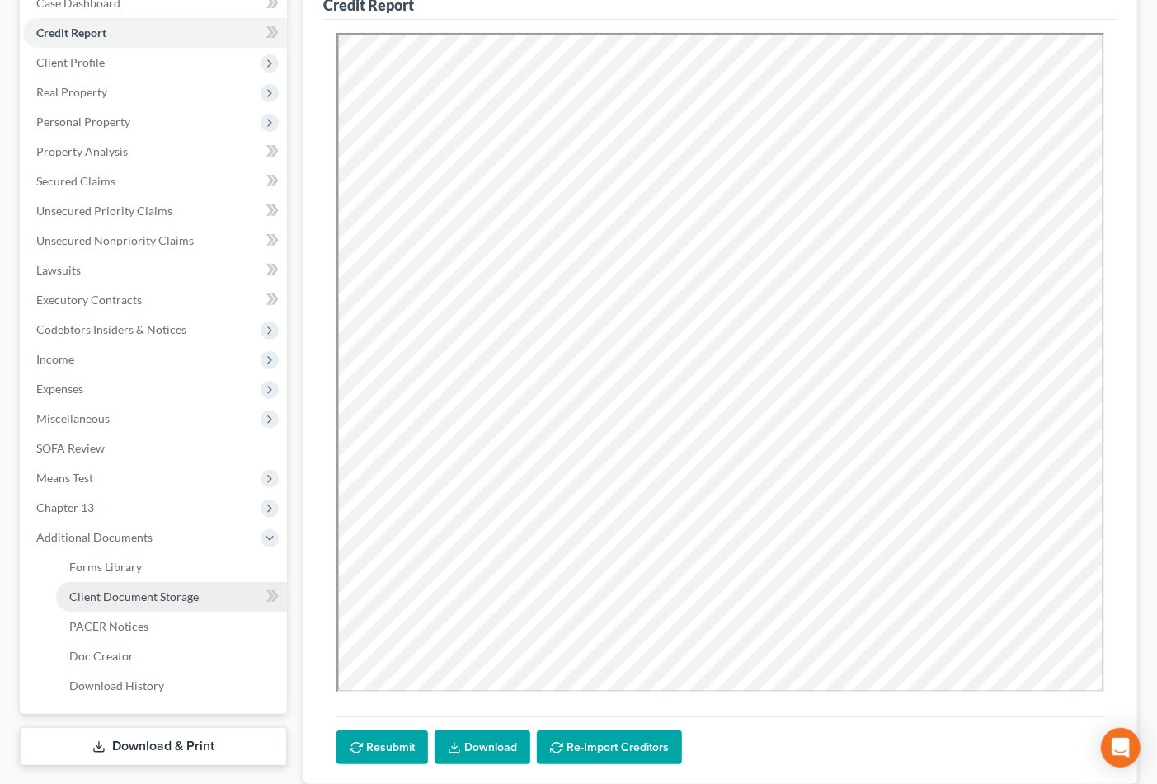
click at [145, 603] on link "Client Document Storage" at bounding box center [171, 597] width 231 height 30
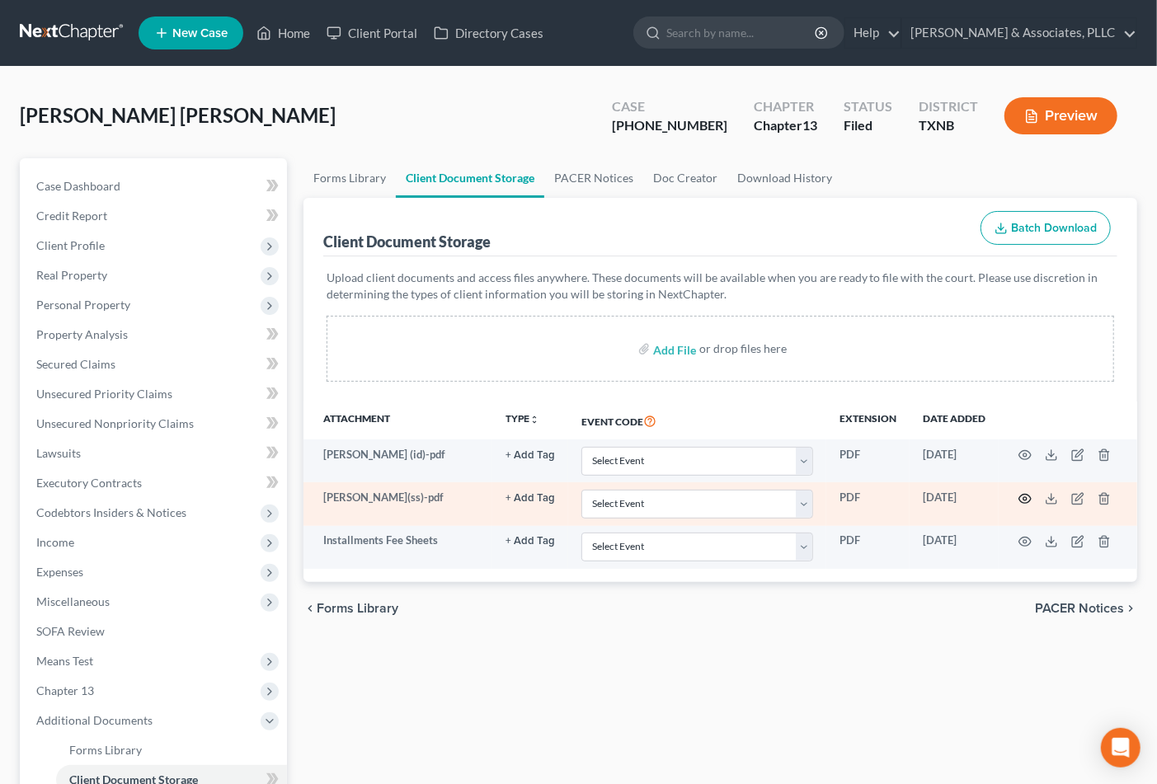
click at [1028, 500] on icon "button" at bounding box center [1025, 498] width 13 height 13
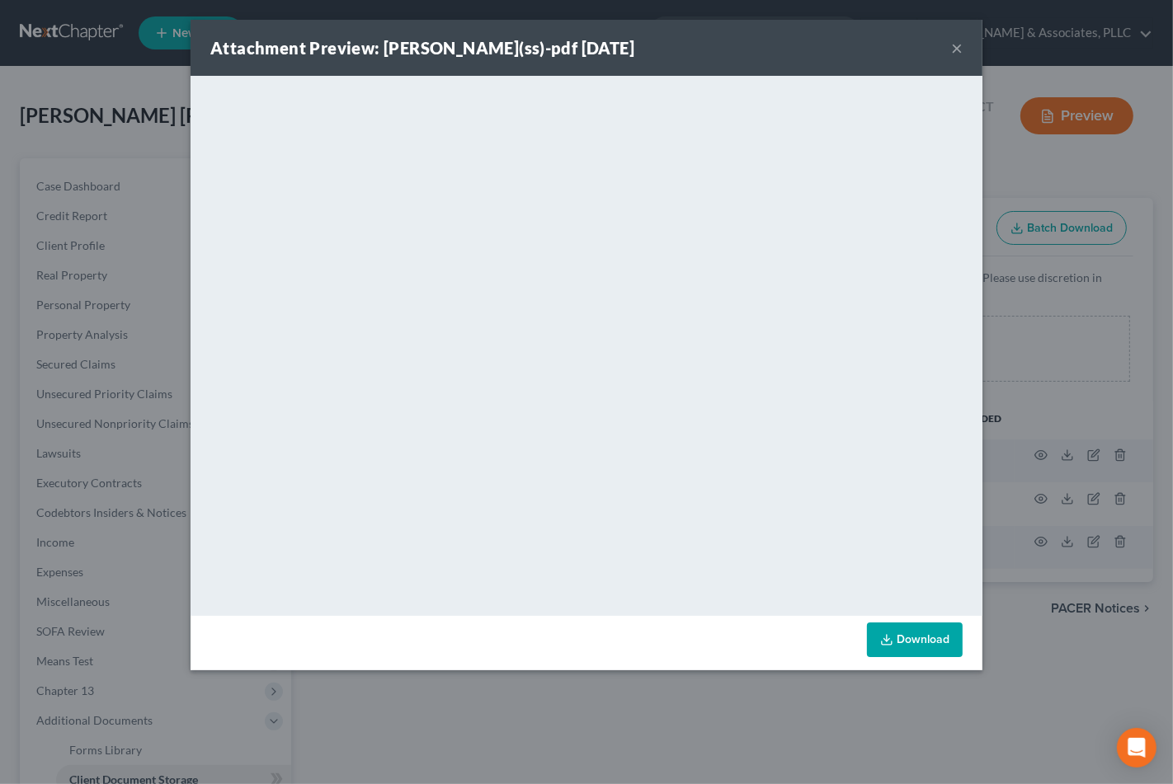
click at [949, 53] on div "Attachment Preview: [PERSON_NAME](ss)-pdf [DATE] ×" at bounding box center [587, 48] width 792 height 56
click at [952, 49] on button "×" at bounding box center [957, 48] width 12 height 20
